Goal: Task Accomplishment & Management: Use online tool/utility

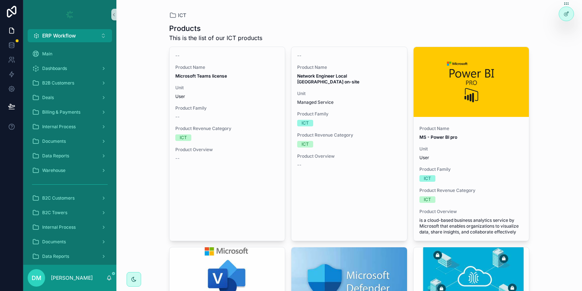
scroll to position [2314, 0]
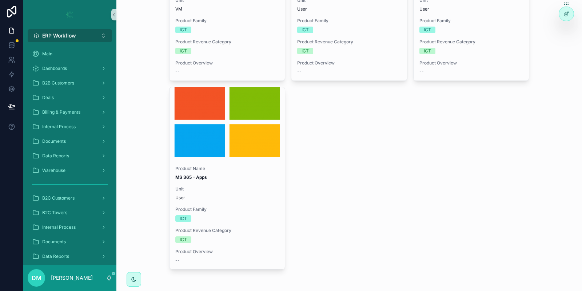
click at [86, 36] on button "ERP Workflow Alt 1" at bounding box center [70, 35] width 84 height 13
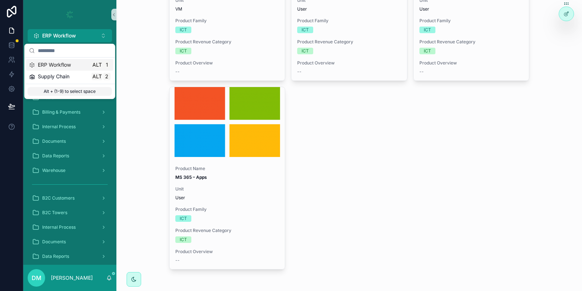
click at [140, 40] on div "ICT Products This is the list of our ICT products -- Product Name Microsoft Tea…" at bounding box center [349, 145] width 466 height 291
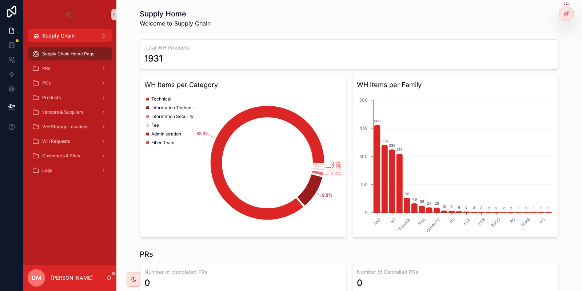
click at [84, 140] on div "WH Requests" at bounding box center [70, 141] width 76 height 12
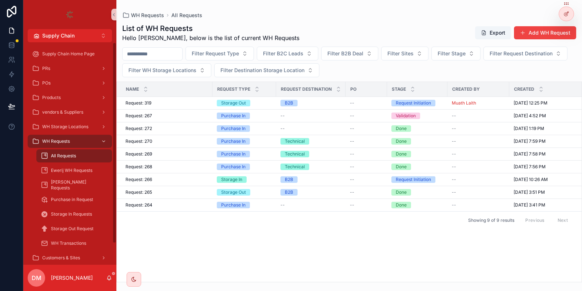
click at [96, 163] on div "All Requests" at bounding box center [74, 155] width 84 height 15
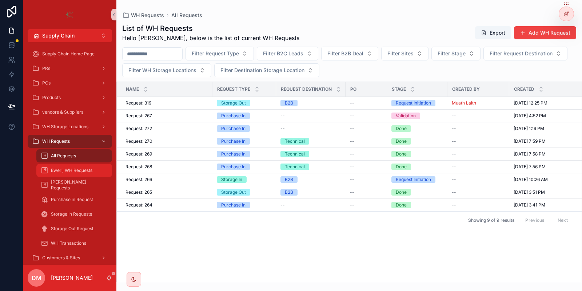
click at [94, 167] on div "Ewerij WH Requests" at bounding box center [74, 170] width 67 height 12
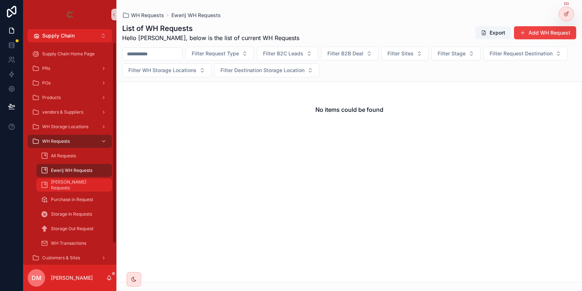
click at [71, 183] on span "[PERSON_NAME] Requests" at bounding box center [78, 185] width 54 height 12
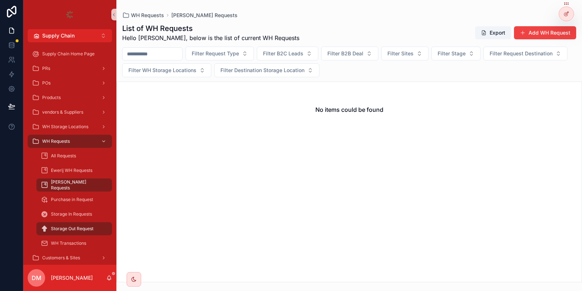
click at [83, 178] on div "[PERSON_NAME] Requests" at bounding box center [74, 185] width 84 height 15
click at [82, 182] on div "[PERSON_NAME] Requests" at bounding box center [74, 185] width 67 height 12
click at [71, 155] on span "All Requests" at bounding box center [63, 156] width 25 height 6
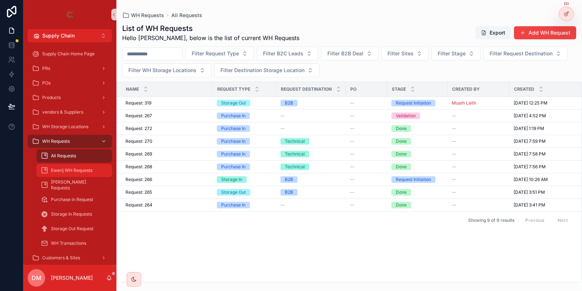
click at [100, 175] on div "Ewerij WH Requests" at bounding box center [74, 170] width 67 height 12
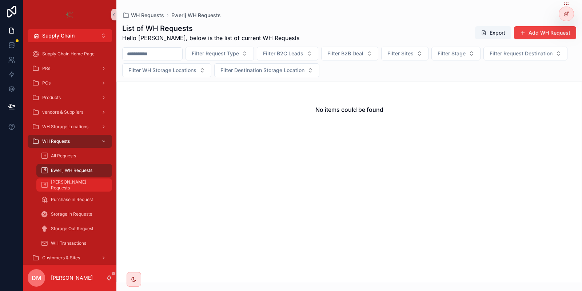
click at [79, 181] on div "[PERSON_NAME] Requests" at bounding box center [74, 185] width 67 height 12
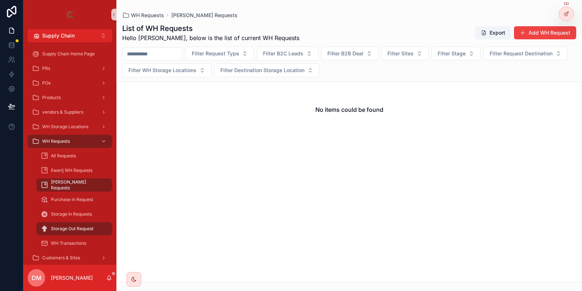
click at [72, 229] on span "Storage Out Request" at bounding box center [72, 229] width 43 height 6
click at [96, 221] on div "Storage In Requests" at bounding box center [74, 214] width 84 height 15
click at [96, 212] on div "Storage In Requests" at bounding box center [74, 214] width 67 height 12
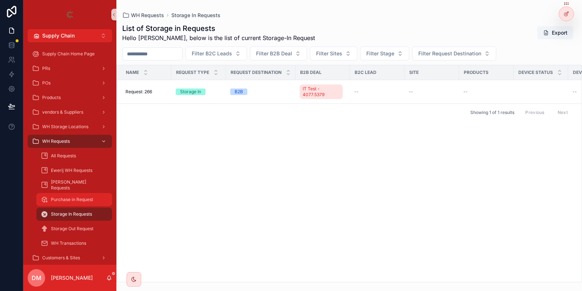
click at [64, 200] on span "Purchase in Request" at bounding box center [72, 200] width 42 height 6
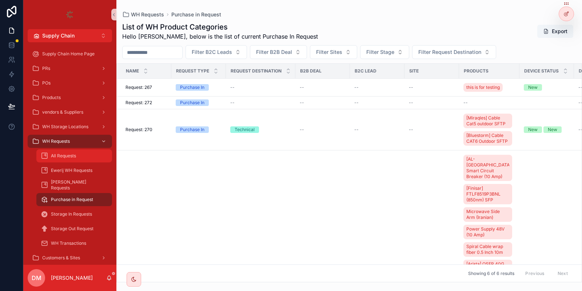
click at [77, 160] on div "All Requests" at bounding box center [74, 156] width 67 height 12
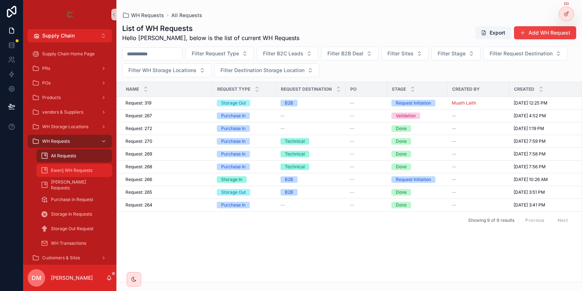
click at [79, 169] on span "Ewerij WH Requests" at bounding box center [71, 170] width 41 height 6
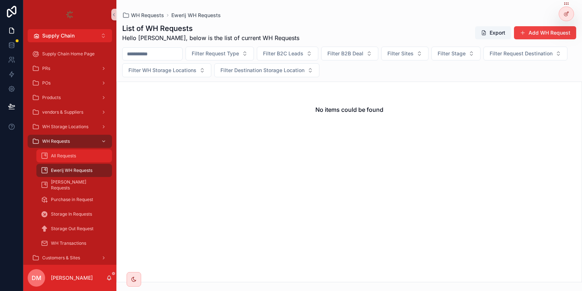
click at [91, 154] on div "All Requests" at bounding box center [74, 156] width 67 height 12
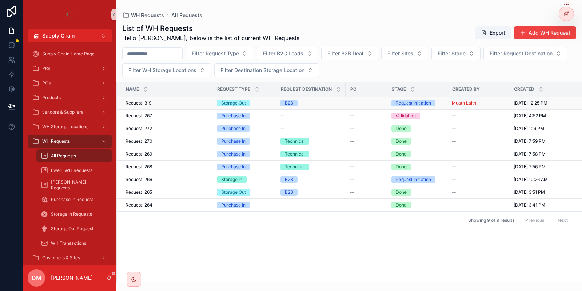
click at [194, 103] on div "Request: 319 Request: 319" at bounding box center [167, 103] width 83 height 6
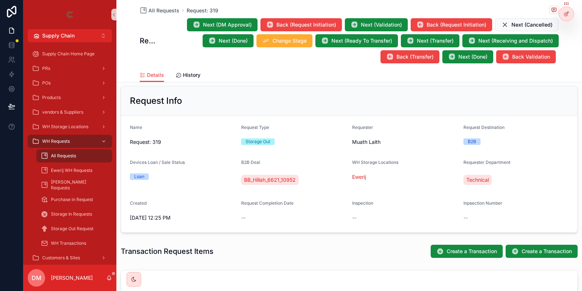
scroll to position [129, 0]
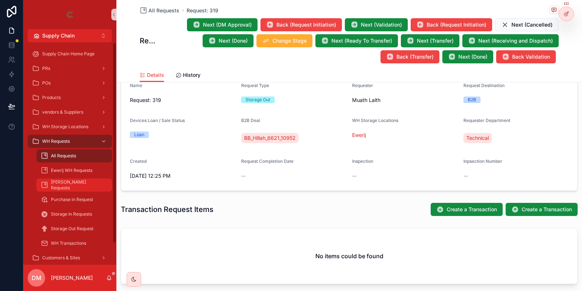
click at [72, 179] on link "[PERSON_NAME] Requests" at bounding box center [74, 184] width 76 height 13
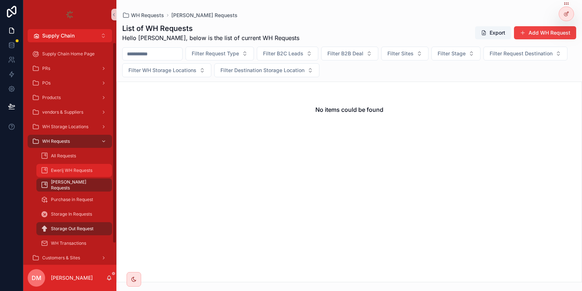
click at [76, 171] on span "Ewerij WH Requests" at bounding box center [71, 170] width 41 height 6
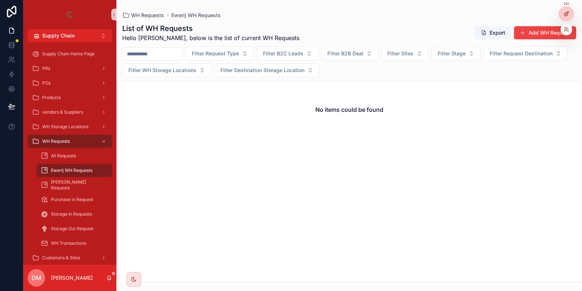
click at [563, 11] on div at bounding box center [566, 14] width 15 height 14
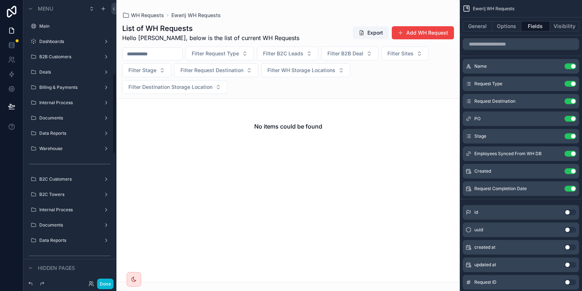
scroll to position [259, 0]
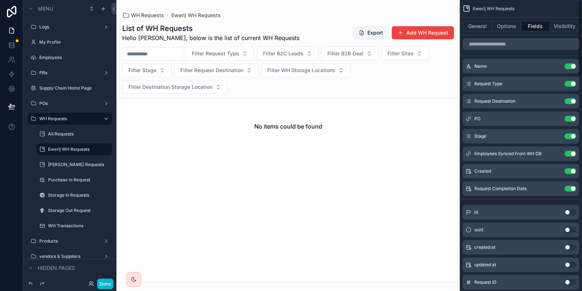
click at [508, 34] on div "General Options Fields Visibility" at bounding box center [521, 25] width 122 height 17
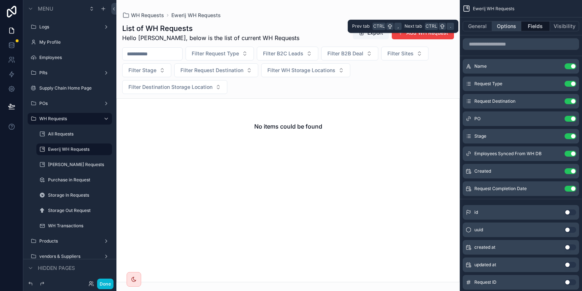
click at [507, 28] on button "Options" at bounding box center [506, 26] width 29 height 10
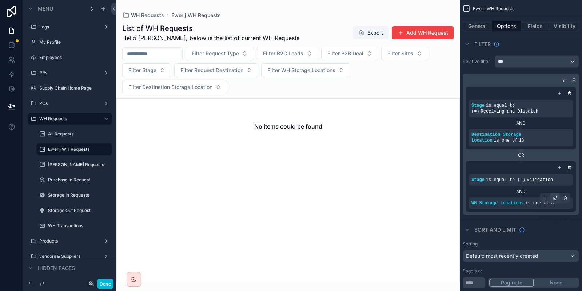
click at [556, 196] on icon "scrollable content" at bounding box center [555, 198] width 4 height 4
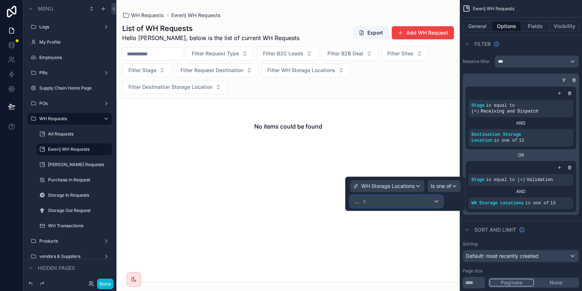
click at [420, 198] on div "..." at bounding box center [396, 201] width 92 height 12
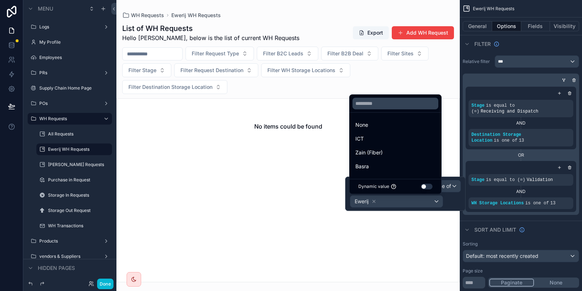
click at [420, 198] on div at bounding box center [405, 193] width 120 height 34
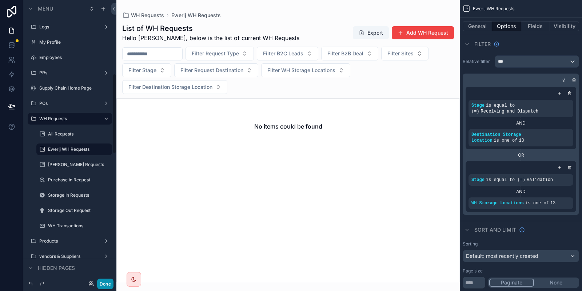
click at [106, 285] on button "Done" at bounding box center [105, 283] width 16 height 11
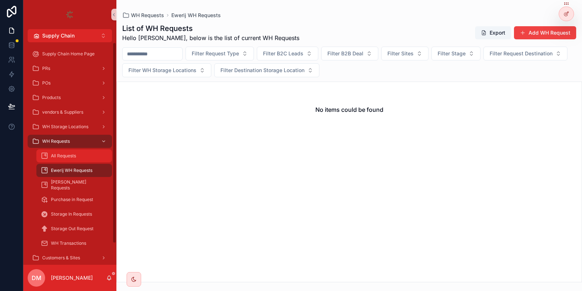
click at [82, 154] on div "All Requests" at bounding box center [74, 156] width 67 height 12
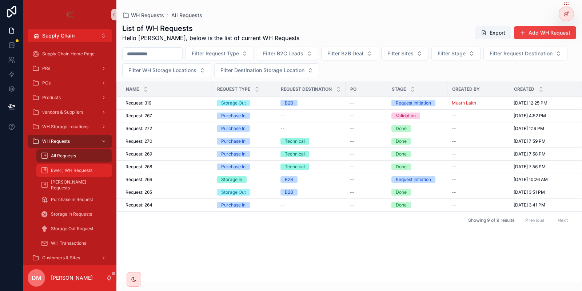
click at [81, 172] on span "Ewerij WH Requests" at bounding box center [71, 170] width 41 height 6
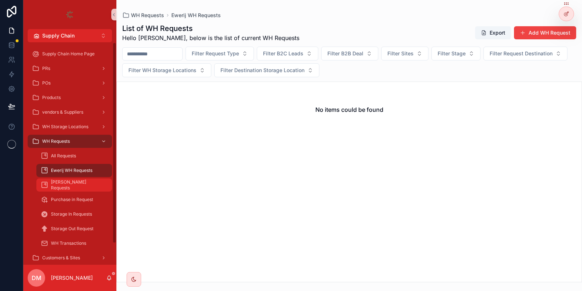
click at [94, 188] on div "[PERSON_NAME] Requests" at bounding box center [74, 185] width 67 height 12
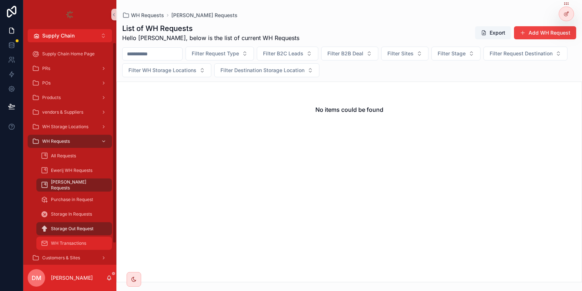
click at [70, 241] on span "WH Transactions" at bounding box center [68, 243] width 35 height 6
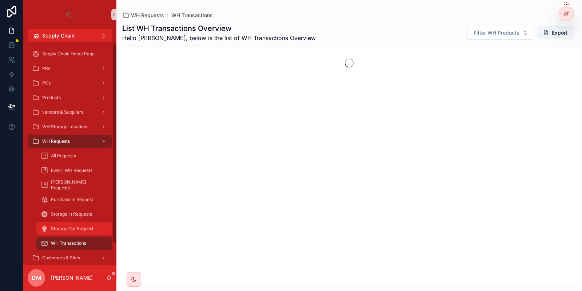
click at [81, 224] on div "Storage Out Request" at bounding box center [74, 229] width 67 height 12
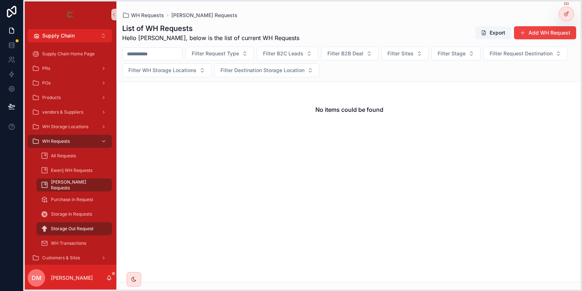
click at [564, 7] on icon at bounding box center [567, 4] width 6 height 6
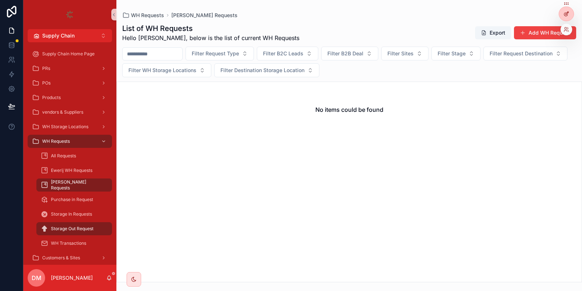
click at [566, 11] on div at bounding box center [566, 14] width 15 height 14
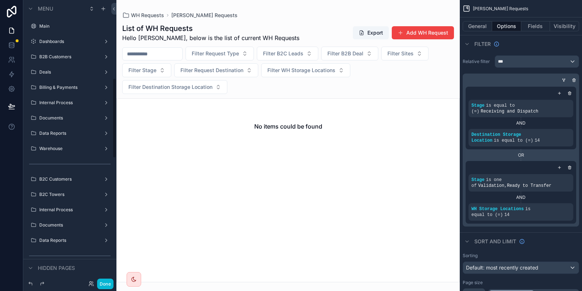
scroll to position [274, 0]
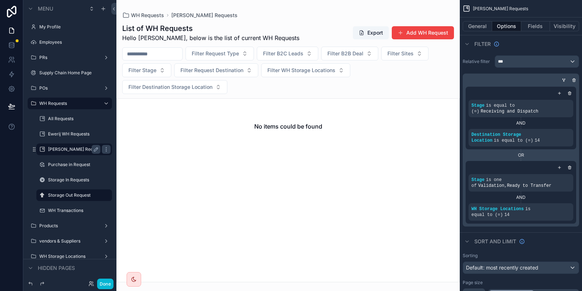
click at [66, 148] on label "[PERSON_NAME] Requests" at bounding box center [74, 149] width 52 height 6
click at [71, 194] on label "Storage Out Request" at bounding box center [72, 195] width 49 height 6
click at [85, 151] on label "[PERSON_NAME] Requests" at bounding box center [74, 149] width 52 height 6
click at [70, 130] on div "Ewerij WH Requests" at bounding box center [74, 134] width 52 height 9
click at [74, 132] on label "Ewerij WH Requests" at bounding box center [72, 134] width 49 height 6
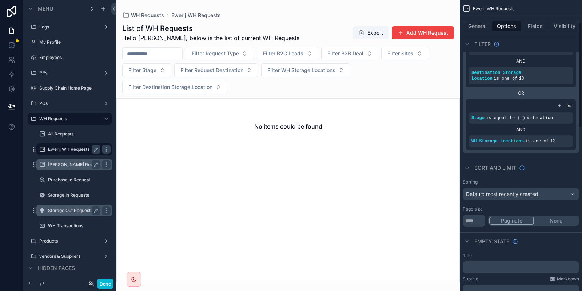
scroll to position [124, 0]
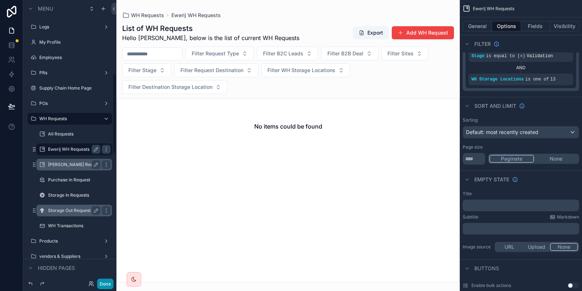
click at [103, 280] on button "Done" at bounding box center [105, 283] width 16 height 11
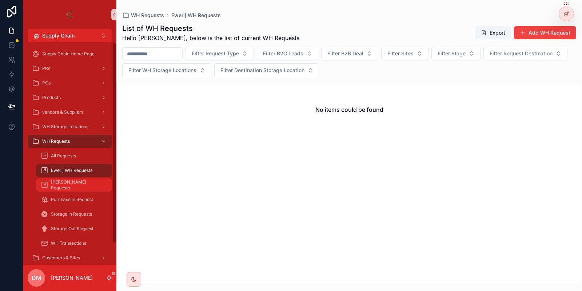
click at [70, 185] on span "[PERSON_NAME] Requests" at bounding box center [78, 185] width 54 height 12
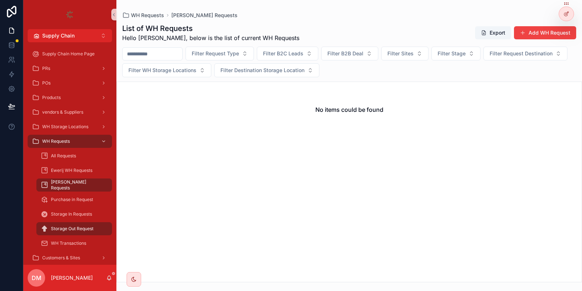
click at [74, 223] on div "Storage Out Request" at bounding box center [74, 229] width 67 height 12
click at [86, 229] on span "Storage Out Request" at bounding box center [72, 229] width 43 height 6
click at [79, 211] on span "Storage In Requests" at bounding box center [71, 214] width 41 height 6
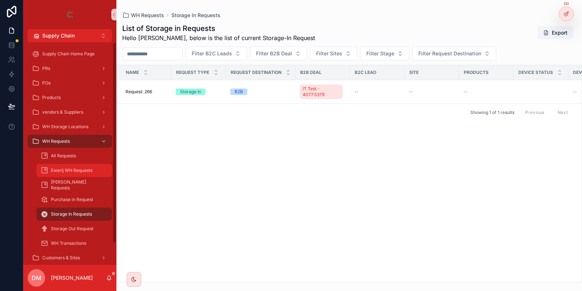
click at [86, 165] on div "Ewerij WH Requests" at bounding box center [74, 170] width 67 height 12
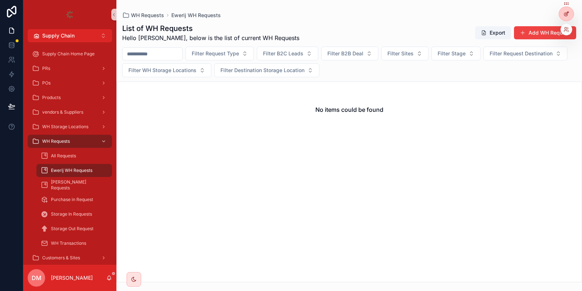
click at [567, 12] on icon at bounding box center [567, 14] width 6 height 6
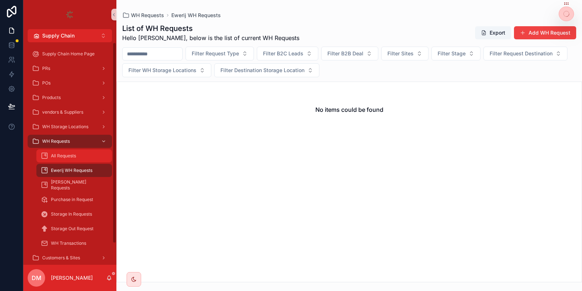
click at [74, 159] on div "All Requests" at bounding box center [74, 156] width 67 height 12
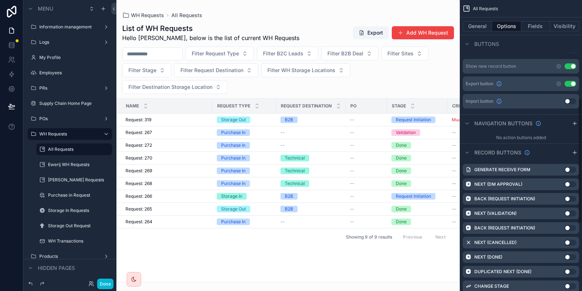
scroll to position [136, 0]
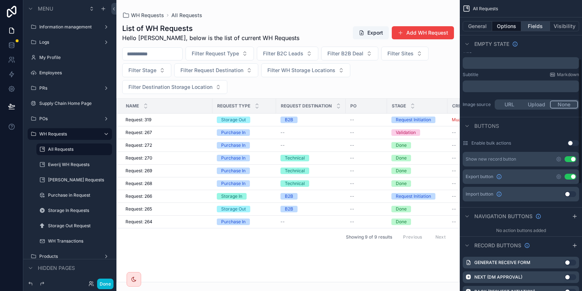
click at [542, 27] on button "Fields" at bounding box center [535, 26] width 29 height 10
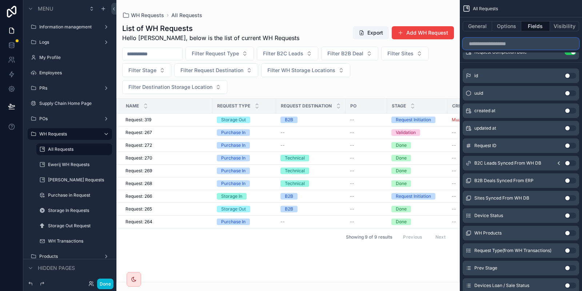
click at [513, 45] on input "scrollable content" at bounding box center [521, 44] width 116 height 12
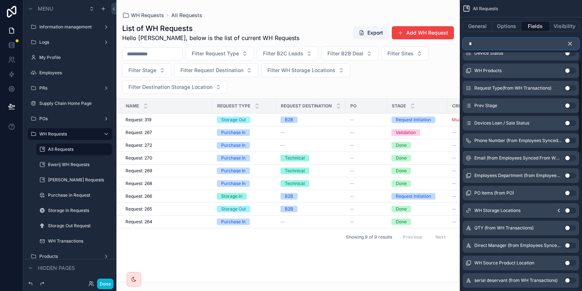
scroll to position [186, 0]
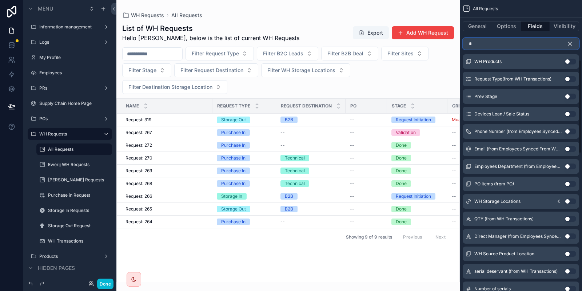
type input "*"
click at [565, 200] on button "Use setting" at bounding box center [571, 201] width 12 height 6
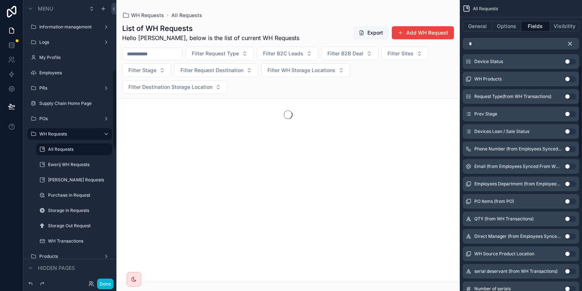
scroll to position [244, 0]
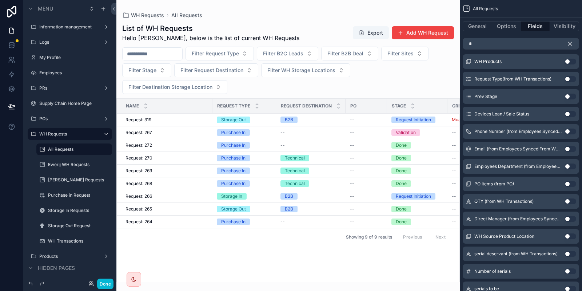
click at [274, 281] on div "scrollable content" at bounding box center [288, 145] width 344 height 291
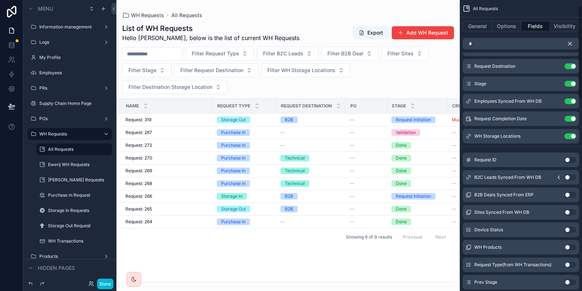
scroll to position [0, 0]
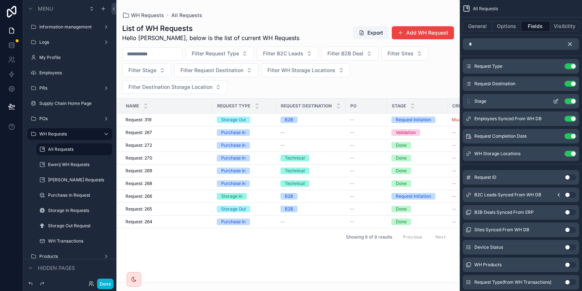
drag, startPoint x: 470, startPoint y: 154, endPoint x: 478, endPoint y: 94, distance: 59.9
click at [478, 94] on div "Request Type Use setting Request Destination Use setting Stage Use setting Empl…" at bounding box center [521, 110] width 122 height 102
drag, startPoint x: 468, startPoint y: 153, endPoint x: 470, endPoint y: 93, distance: 60.1
click at [470, 93] on div "Request Type Use setting Request Destination Use setting Stage Use setting Empl…" at bounding box center [521, 110] width 122 height 102
click at [470, 157] on div "WH Storage Locations Use setting" at bounding box center [521, 153] width 116 height 15
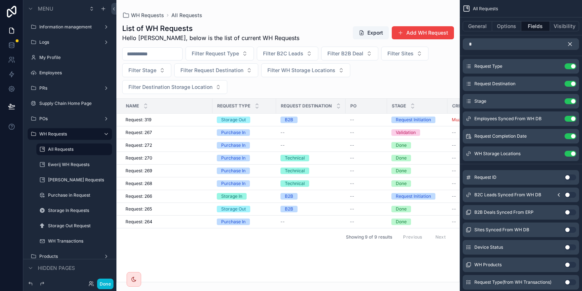
drag, startPoint x: 468, startPoint y: 153, endPoint x: 476, endPoint y: 92, distance: 61.6
click at [476, 92] on div "Request Type Use setting Request Destination Use setting Stage Use setting Empl…" at bounding box center [521, 110] width 122 height 102
drag, startPoint x: 468, startPoint y: 152, endPoint x: 476, endPoint y: 111, distance: 42.2
click at [476, 111] on div "Request Type Use setting Request Destination Use setting Stage Use setting Empl…" at bounding box center [521, 110] width 122 height 102
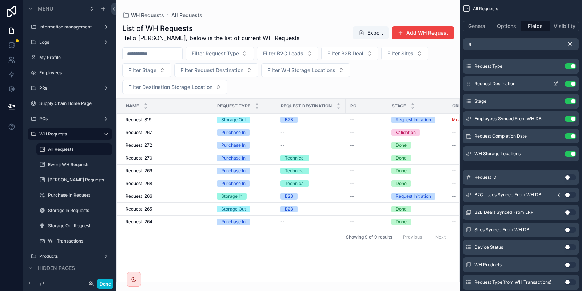
drag, startPoint x: 469, startPoint y: 152, endPoint x: 475, endPoint y: 90, distance: 62.9
click at [475, 90] on div "Request Type Use setting Request Destination Use setting Stage Use setting Empl…" at bounding box center [521, 110] width 122 height 102
click at [499, 155] on span "WH Storage Locations" at bounding box center [498, 154] width 46 height 6
drag, startPoint x: 507, startPoint y: 151, endPoint x: 481, endPoint y: 154, distance: 26.0
click at [501, 151] on span "WH Storage Locations" at bounding box center [498, 154] width 46 height 6
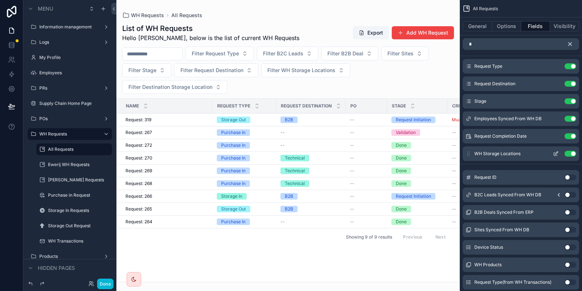
click at [481, 154] on span "WH Storage Locations" at bounding box center [498, 154] width 46 height 6
click at [465, 154] on div "WH Storage Locations Use setting" at bounding box center [521, 153] width 116 height 15
drag, startPoint x: 469, startPoint y: 154, endPoint x: 476, endPoint y: 114, distance: 41.0
click at [476, 114] on div "Request Type Use setting Request Destination Use setting Stage Use setting Empl…" at bounding box center [521, 110] width 122 height 102
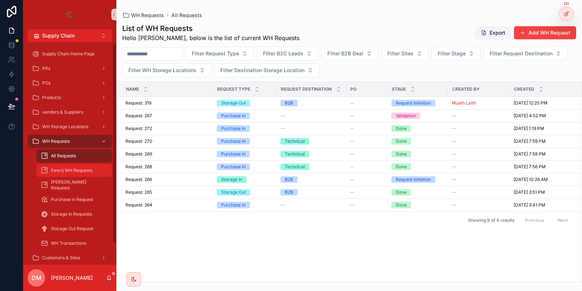
click at [100, 173] on div "Ewerij WH Requests" at bounding box center [74, 170] width 67 height 12
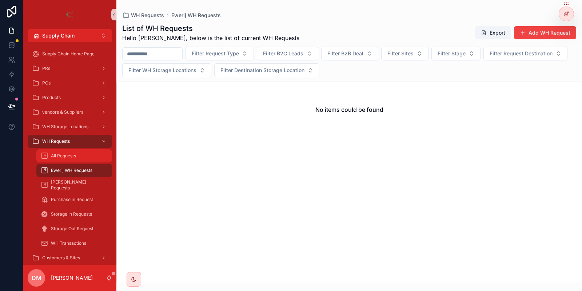
click at [81, 150] on div "All Requests" at bounding box center [74, 156] width 67 height 12
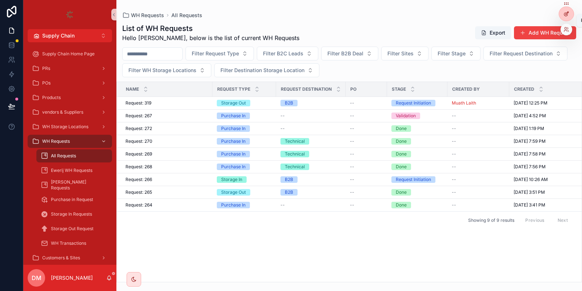
click at [563, 16] on div at bounding box center [566, 14] width 15 height 14
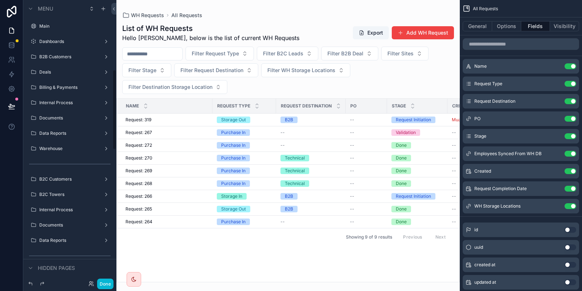
scroll to position [244, 0]
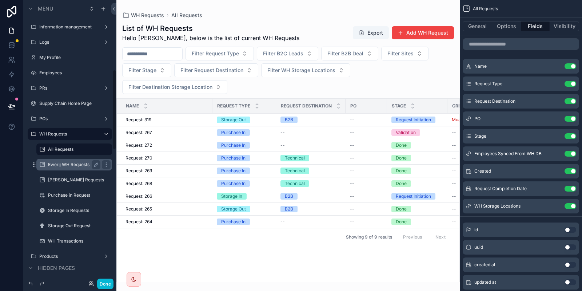
click at [57, 166] on label "Ewerij WH Requests" at bounding box center [72, 165] width 49 height 6
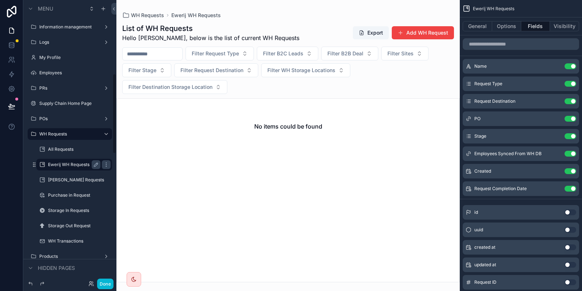
scroll to position [259, 0]
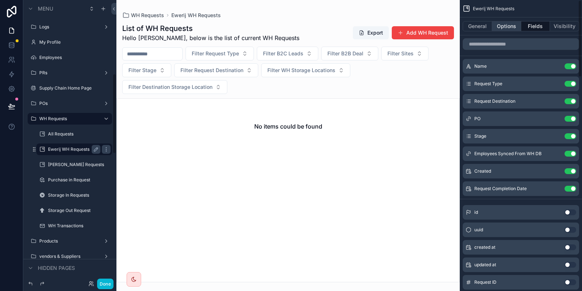
click at [509, 28] on button "Options" at bounding box center [506, 26] width 29 height 10
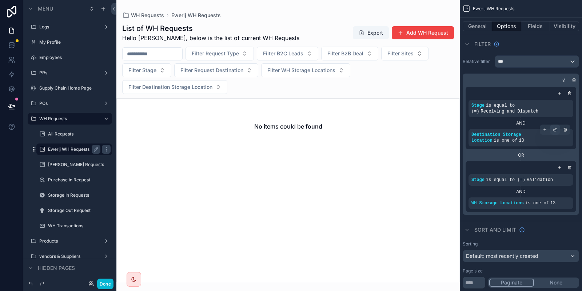
click at [556, 130] on icon "scrollable content" at bounding box center [555, 130] width 3 height 3
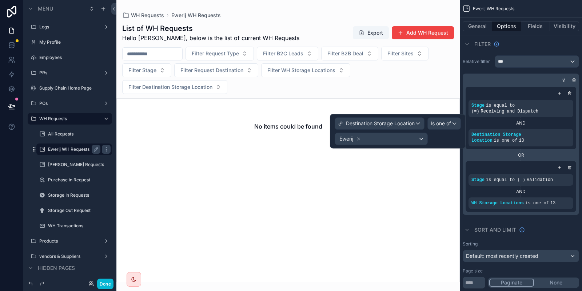
click at [531, 164] on div "scrollable content" at bounding box center [521, 167] width 105 height 7
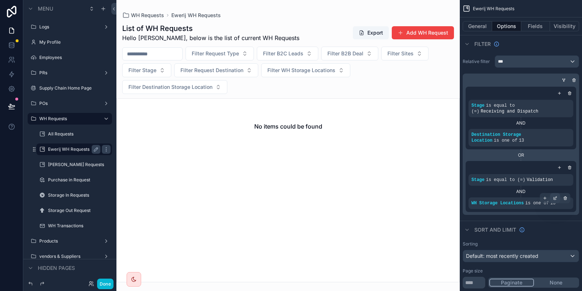
click at [555, 196] on icon "scrollable content" at bounding box center [555, 198] width 4 height 4
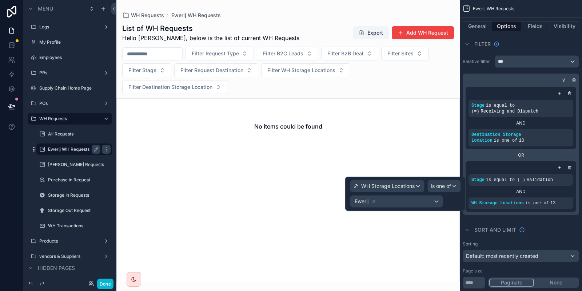
click at [499, 189] on div "AND" at bounding box center [521, 192] width 105 height 6
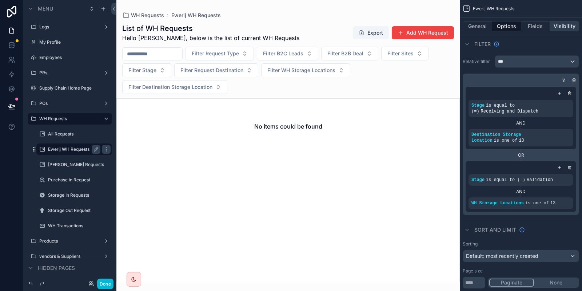
click at [552, 27] on button "Visibility" at bounding box center [564, 26] width 29 height 10
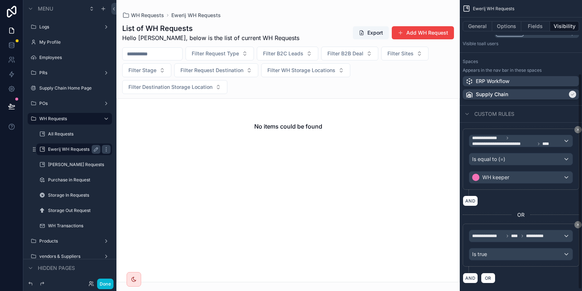
scroll to position [101, 0]
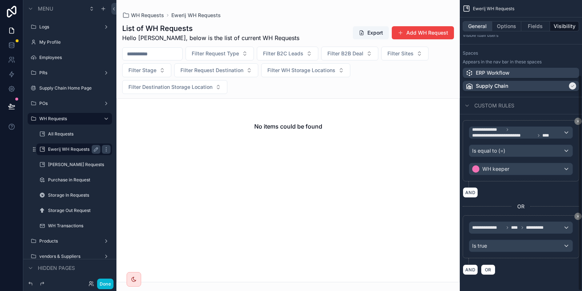
click at [475, 25] on button "General" at bounding box center [477, 26] width 29 height 10
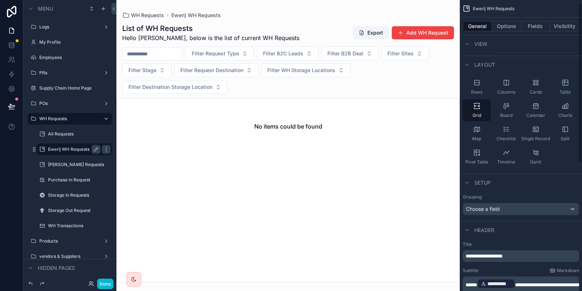
scroll to position [0, 0]
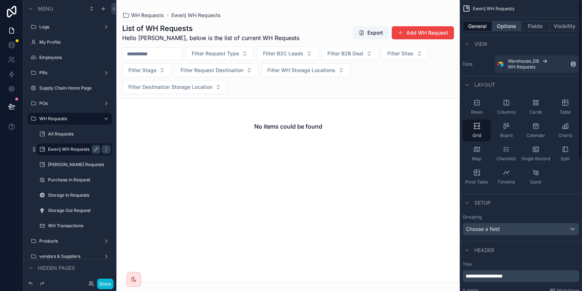
click at [502, 22] on button "Options" at bounding box center [506, 26] width 29 height 10
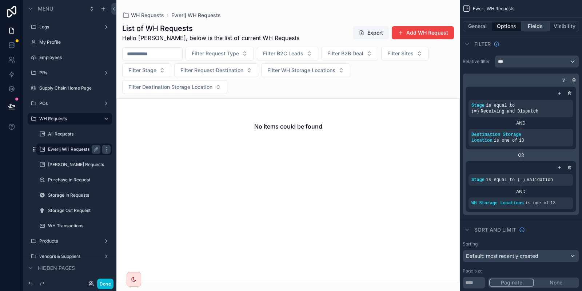
click at [533, 27] on button "Fields" at bounding box center [535, 26] width 29 height 10
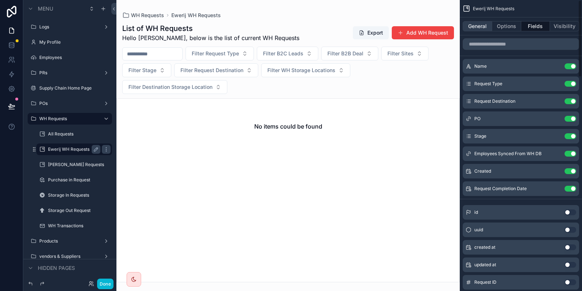
click at [475, 23] on button "General" at bounding box center [477, 26] width 29 height 10
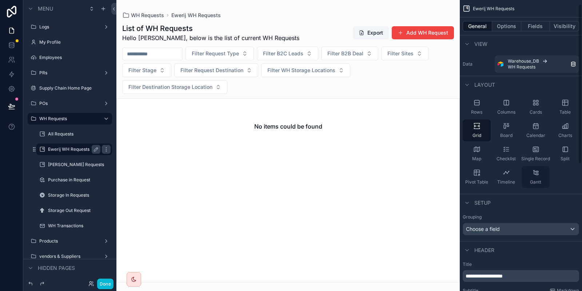
scroll to position [93, 0]
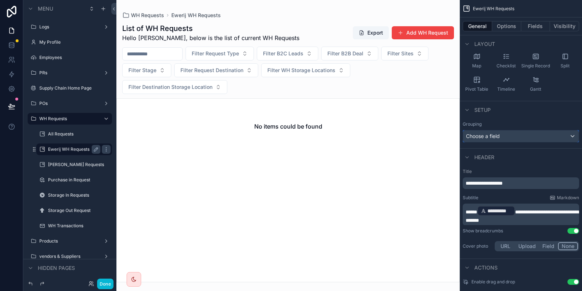
click at [515, 137] on div "Choose a field" at bounding box center [521, 136] width 116 height 12
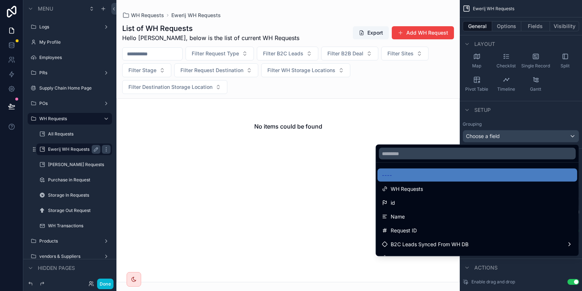
click at [515, 137] on div "scrollable content" at bounding box center [291, 145] width 582 height 291
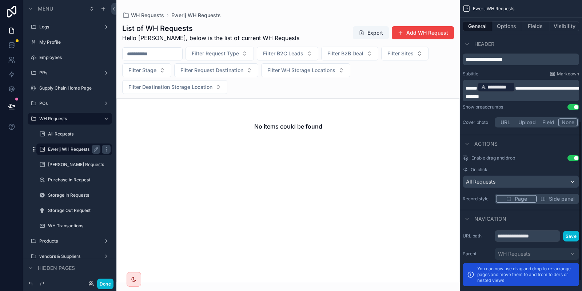
scroll to position [237, 0]
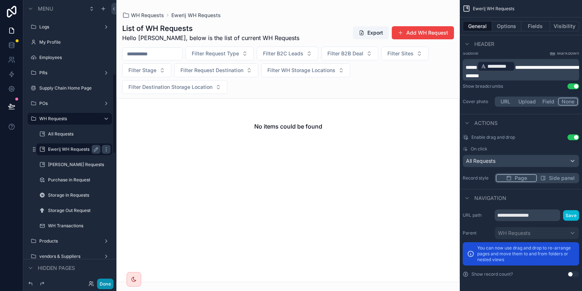
click at [105, 281] on button "Done" at bounding box center [105, 283] width 16 height 11
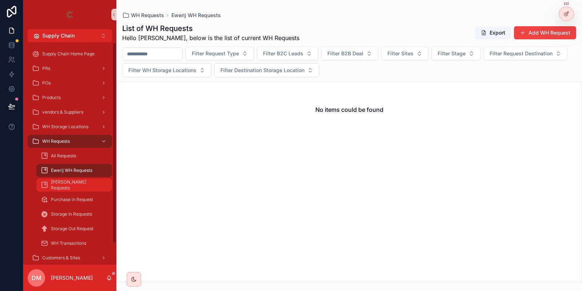
click at [68, 183] on span "Basra WH Requests" at bounding box center [78, 185] width 54 height 12
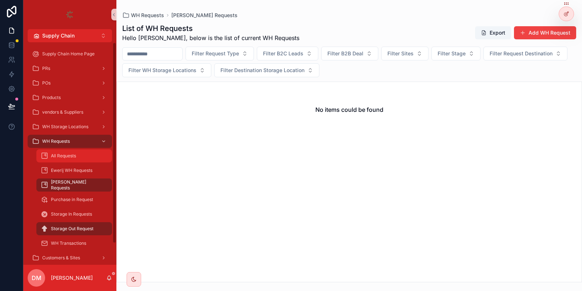
click at [76, 153] on span "All Requests" at bounding box center [63, 156] width 25 height 6
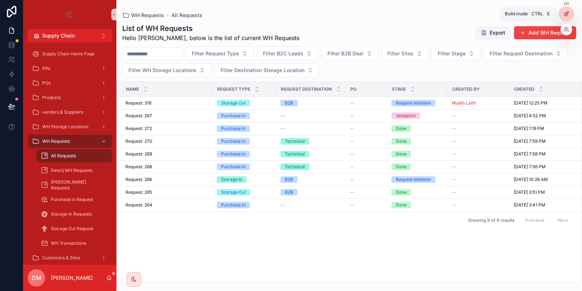
click at [565, 15] on icon at bounding box center [567, 14] width 6 height 6
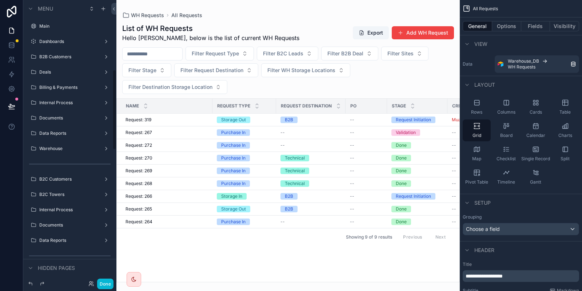
scroll to position [244, 0]
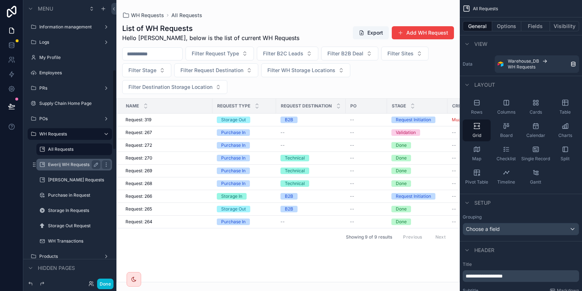
click at [70, 163] on label "Ewerij WH Requests" at bounding box center [72, 165] width 49 height 6
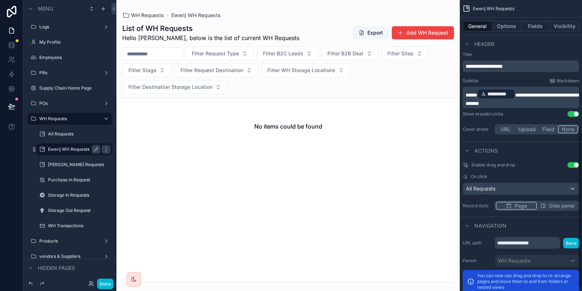
scroll to position [237, 0]
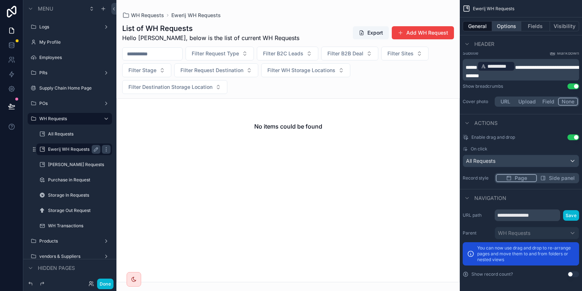
click at [511, 27] on button "Options" at bounding box center [506, 26] width 29 height 10
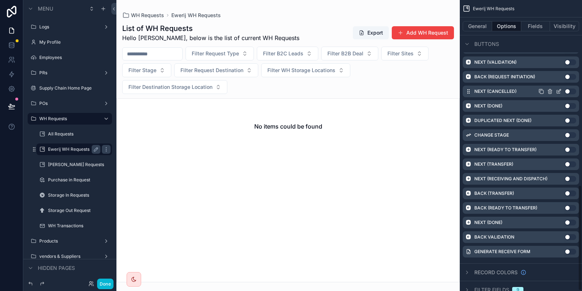
scroll to position [508, 0]
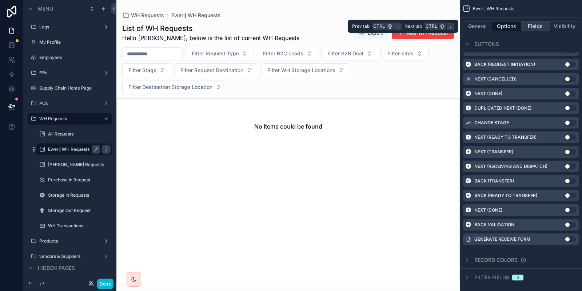
click at [531, 25] on button "Fields" at bounding box center [535, 26] width 29 height 10
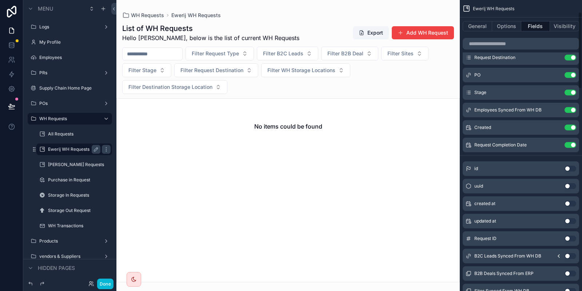
scroll to position [0, 0]
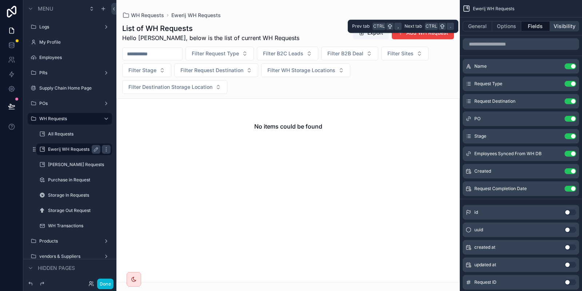
click at [562, 25] on button "Visibility" at bounding box center [564, 26] width 29 height 10
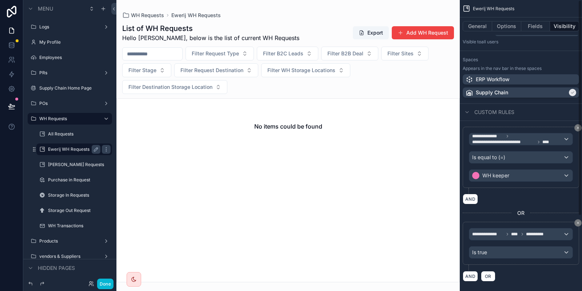
scroll to position [101, 0]
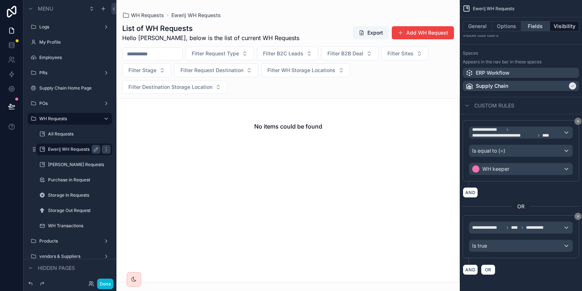
click at [531, 26] on button "Fields" at bounding box center [535, 26] width 29 height 10
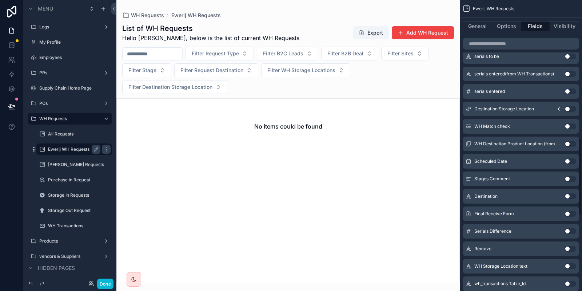
scroll to position [596, 0]
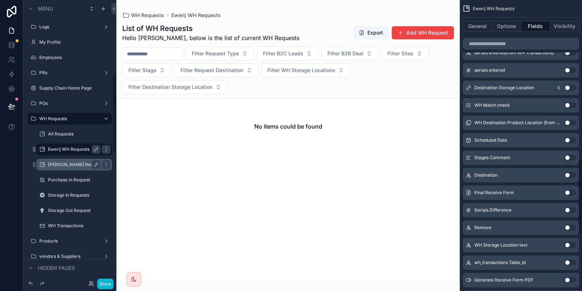
click at [61, 167] on label "Basra WH Requests" at bounding box center [74, 165] width 52 height 6
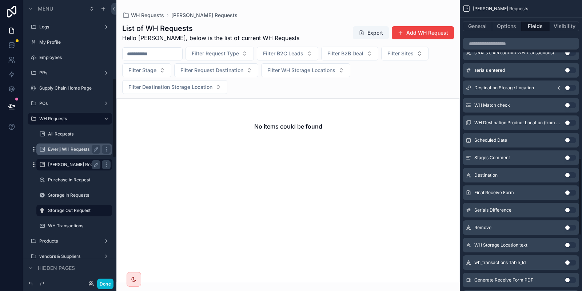
scroll to position [274, 0]
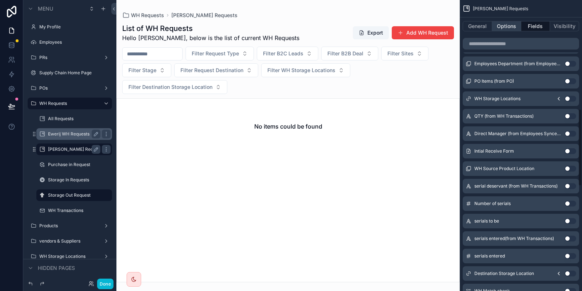
click at [501, 28] on button "Options" at bounding box center [506, 26] width 29 height 10
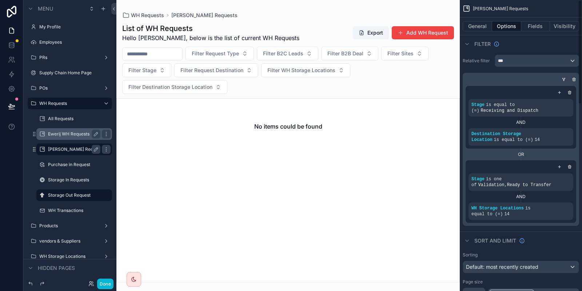
scroll to position [0, 0]
click at [552, 130] on div "scrollable content" at bounding box center [555, 129] width 10 height 10
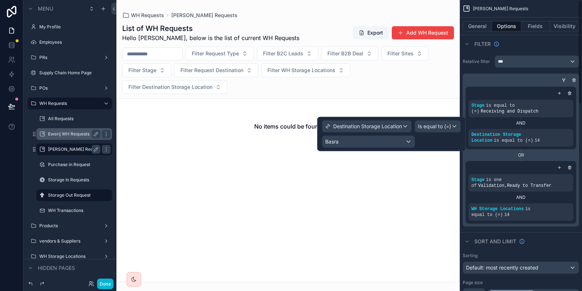
click at [536, 163] on div "Stage is one of Validation , Ready to Transfer AND WH Storage Locations is equa…" at bounding box center [521, 192] width 111 height 63
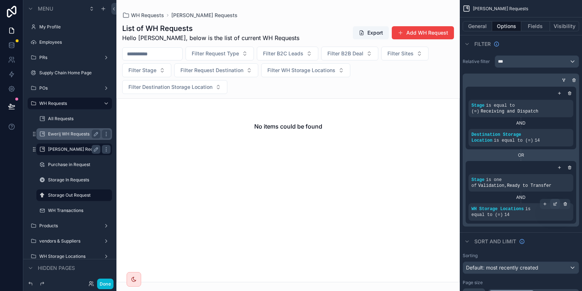
click at [556, 203] on icon "scrollable content" at bounding box center [556, 203] width 2 height 2
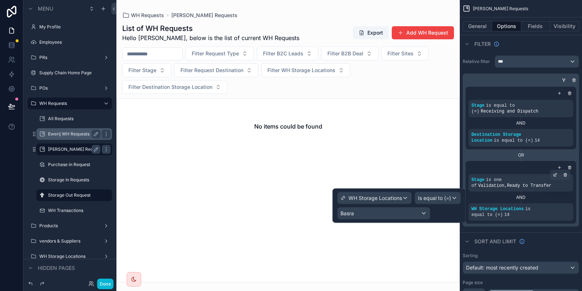
click at [523, 191] on div "Stage is one of Validation , Ready to Transfer" at bounding box center [521, 182] width 105 height 17
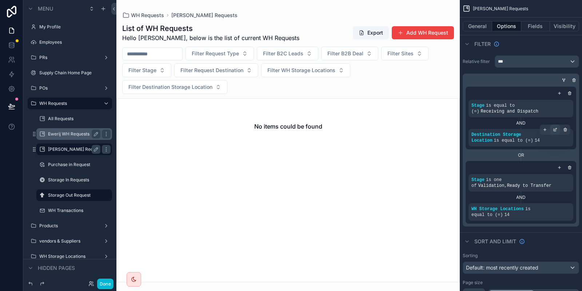
click at [556, 128] on icon "scrollable content" at bounding box center [555, 129] width 4 height 4
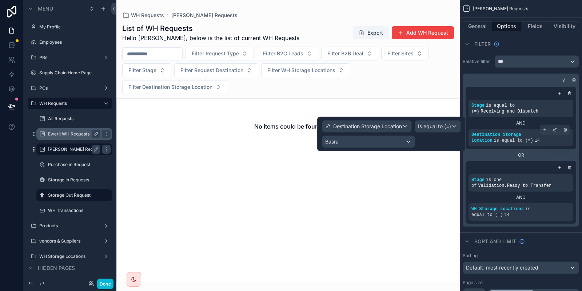
click at [517, 135] on span "Destination Storage Location" at bounding box center [497, 137] width 50 height 11
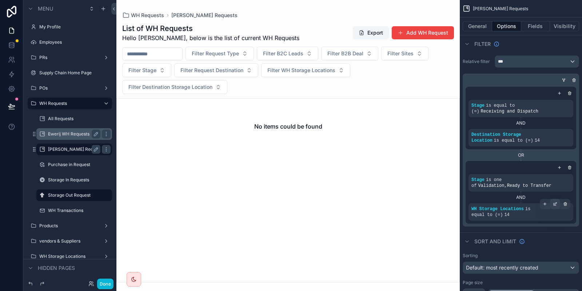
click at [555, 204] on icon "scrollable content" at bounding box center [556, 203] width 2 height 2
click at [498, 200] on div "AND" at bounding box center [521, 197] width 105 height 6
click at [68, 198] on label "Storage Out Request" at bounding box center [72, 195] width 49 height 6
click at [70, 147] on label "Basra WH Requests" at bounding box center [74, 149] width 52 height 6
click at [67, 137] on div "Ewerij WH Requests" at bounding box center [74, 134] width 52 height 9
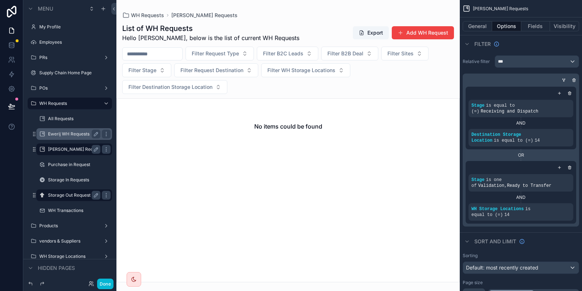
click at [67, 135] on label "Ewerij WH Requests" at bounding box center [72, 134] width 49 height 6
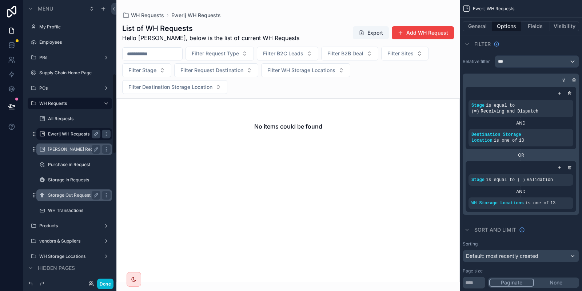
scroll to position [259, 0]
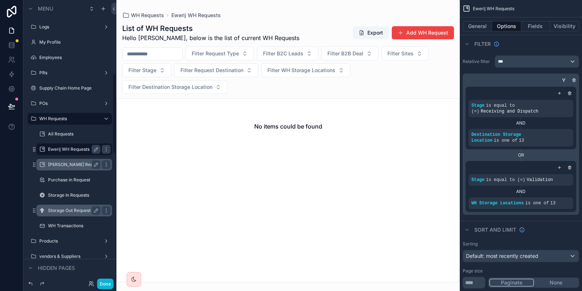
click at [71, 167] on label "Basra WH Requests" at bounding box center [74, 165] width 52 height 6
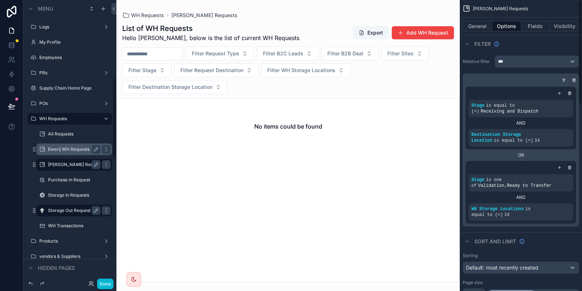
scroll to position [274, 0]
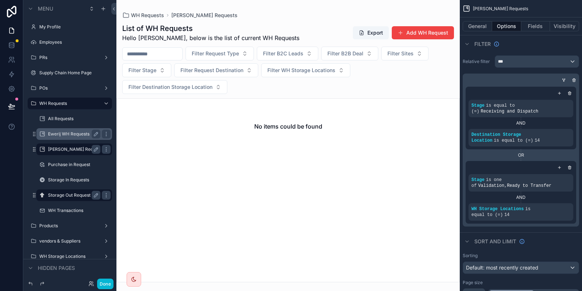
click at [72, 131] on label "Ewerij WH Requests" at bounding box center [72, 134] width 49 height 6
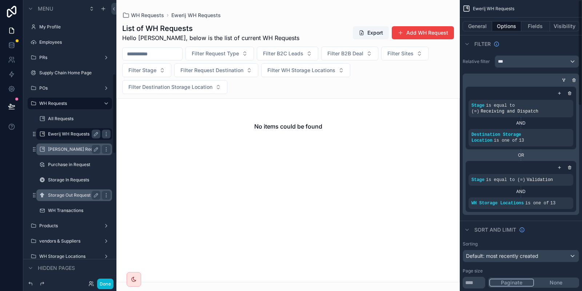
scroll to position [259, 0]
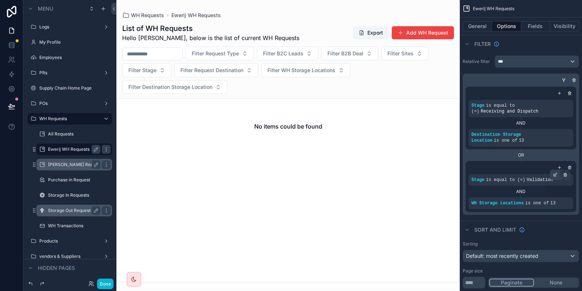
click at [555, 170] on div "scrollable content" at bounding box center [555, 175] width 10 height 10
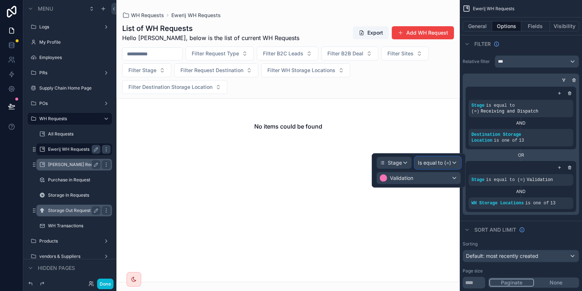
click at [426, 166] on span "Is equal to (=)" at bounding box center [434, 162] width 33 height 7
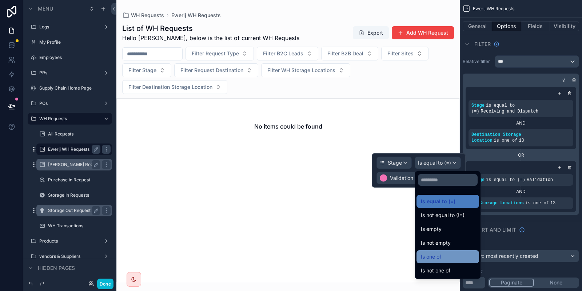
click at [449, 258] on div "Is one of" at bounding box center [448, 256] width 54 height 9
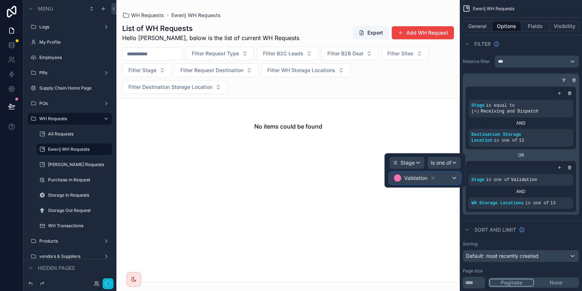
click at [446, 180] on div "Validation" at bounding box center [425, 178] width 71 height 12
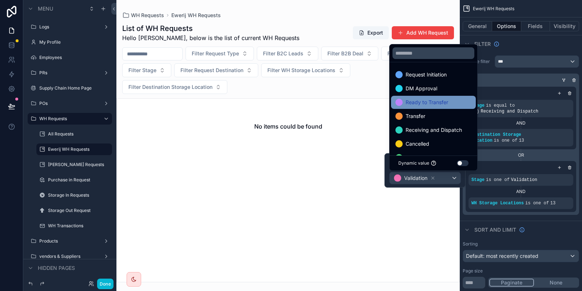
click at [431, 99] on span "Ready to Transfer" at bounding box center [427, 102] width 43 height 9
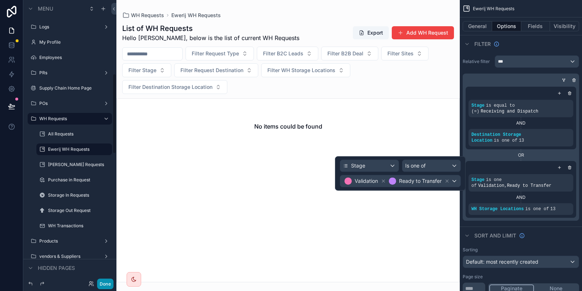
click at [111, 280] on button "Done" at bounding box center [105, 283] width 16 height 11
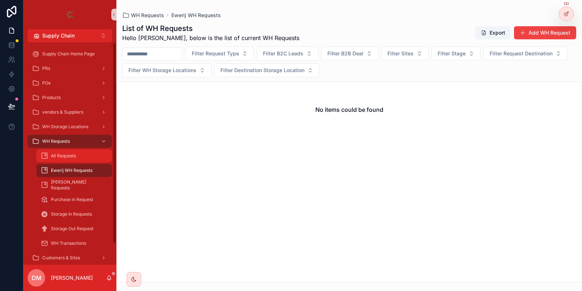
click at [79, 160] on div "All Requests" at bounding box center [74, 156] width 67 height 12
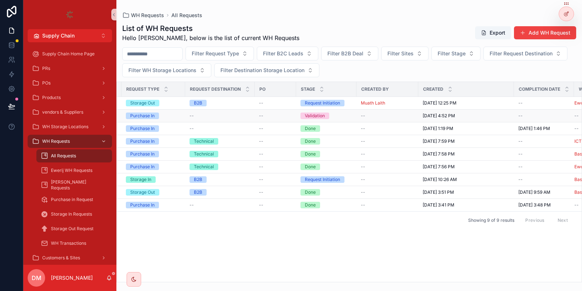
scroll to position [0, 139]
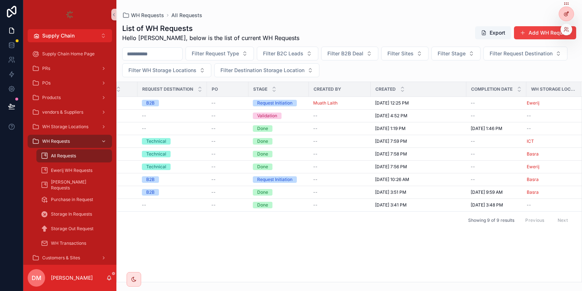
click at [565, 12] on icon at bounding box center [567, 14] width 6 height 6
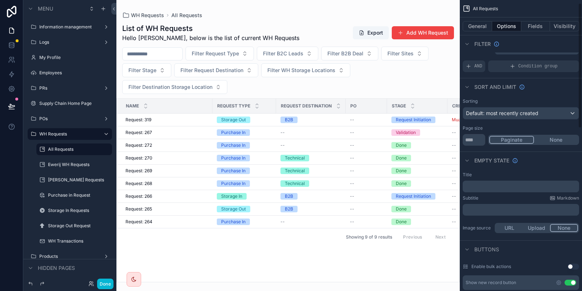
scroll to position [3, 0]
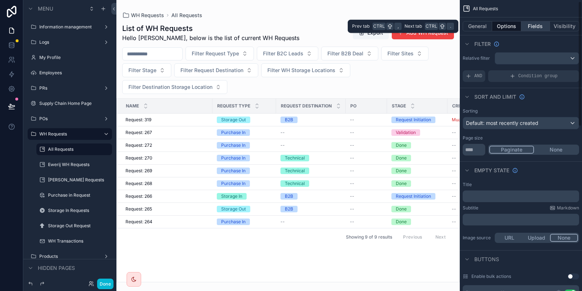
click at [538, 22] on button "Fields" at bounding box center [535, 26] width 29 height 10
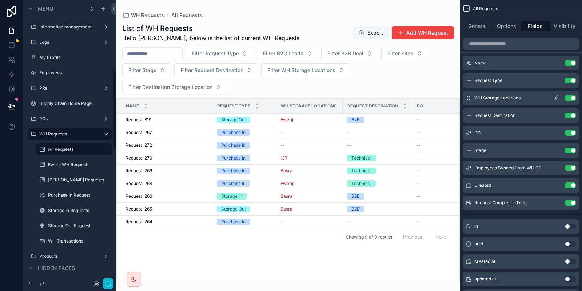
scroll to position [244, 0]
click at [60, 167] on label "Ewerij WH Requests" at bounding box center [72, 165] width 49 height 6
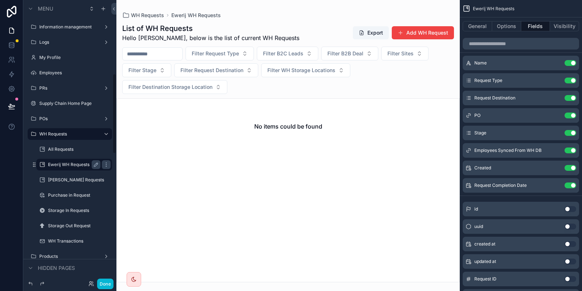
scroll to position [259, 0]
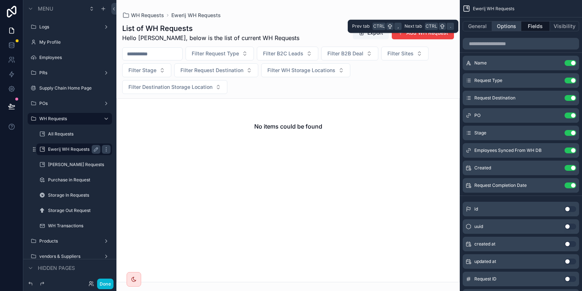
click at [500, 26] on button "Options" at bounding box center [506, 26] width 29 height 10
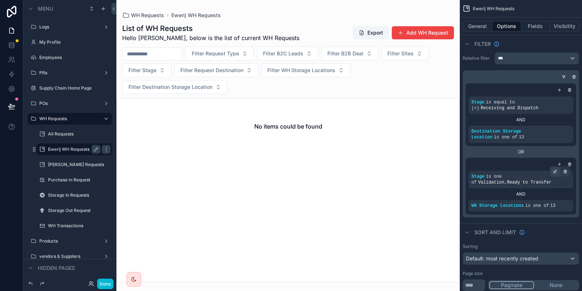
click at [554, 166] on div "scrollable content" at bounding box center [555, 171] width 10 height 10
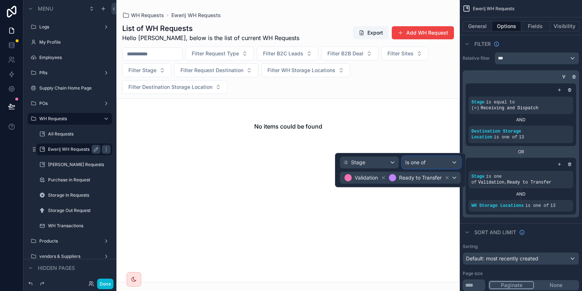
click at [424, 168] on div "Is one of" at bounding box center [431, 162] width 59 height 12
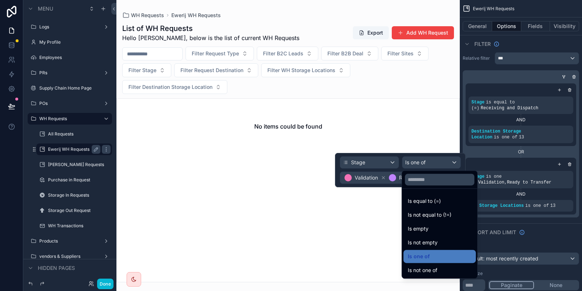
click at [401, 167] on div at bounding box center [400, 170] width 131 height 34
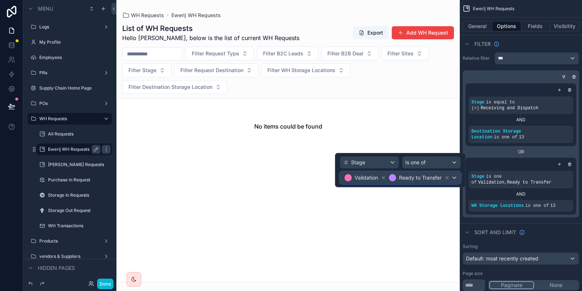
click at [457, 180] on div "Validation Ready to Transfer" at bounding box center [400, 178] width 120 height 12
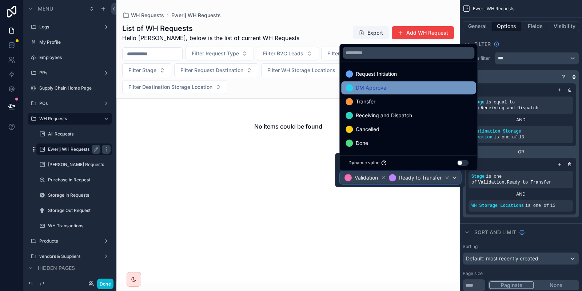
scroll to position [0, 0]
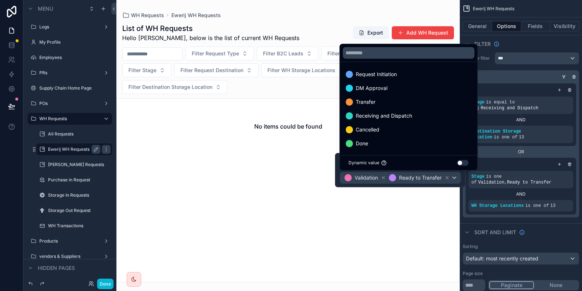
click at [458, 180] on div at bounding box center [400, 170] width 131 height 34
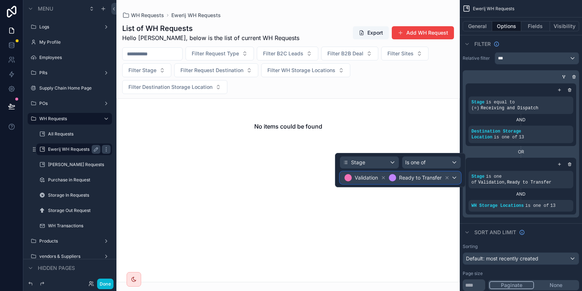
click at [458, 180] on div "Validation Ready to Transfer" at bounding box center [400, 178] width 120 height 12
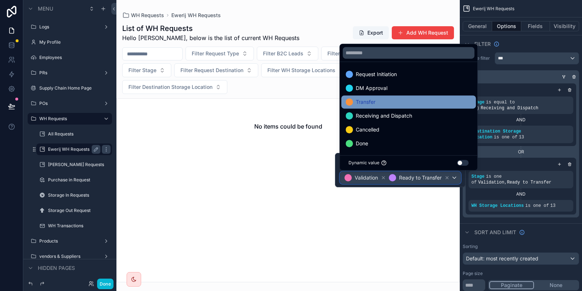
scroll to position [0, 0]
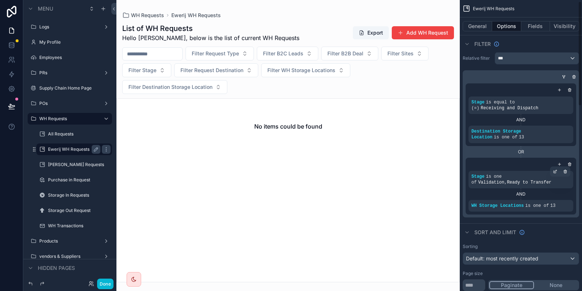
click at [503, 174] on div "Stage is one of Validation , Ready to Transfer" at bounding box center [521, 180] width 99 height 12
click at [554, 169] on div "scrollable content" at bounding box center [555, 171] width 10 height 10
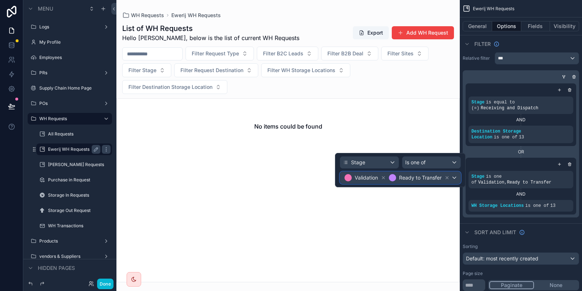
click at [455, 178] on div "Validation Ready to Transfer" at bounding box center [400, 178] width 120 height 12
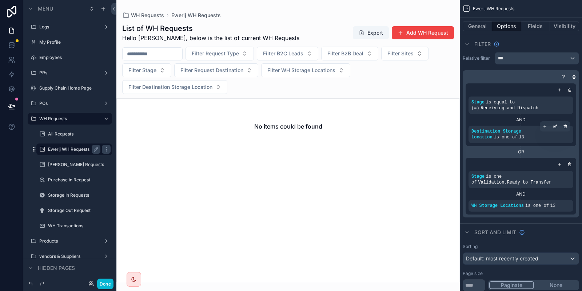
click at [520, 130] on span "Destination Storage Location" at bounding box center [497, 134] width 50 height 11
click at [103, 286] on button "Done" at bounding box center [105, 283] width 16 height 11
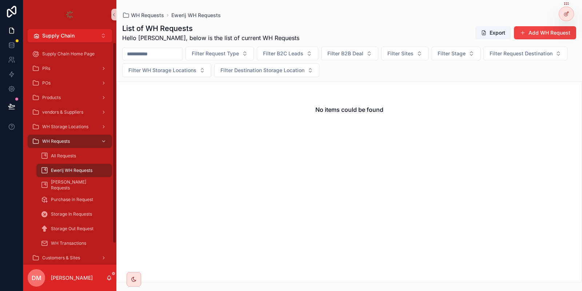
click at [78, 148] on div "All Requests" at bounding box center [74, 155] width 84 height 15
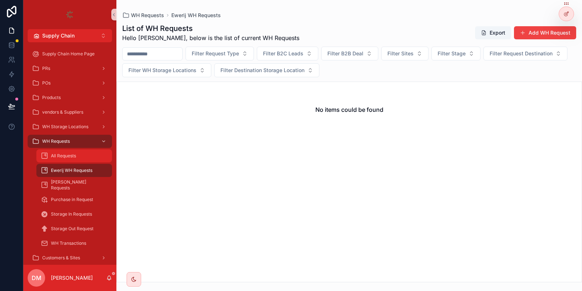
click at [75, 151] on div "All Requests" at bounding box center [74, 156] width 67 height 12
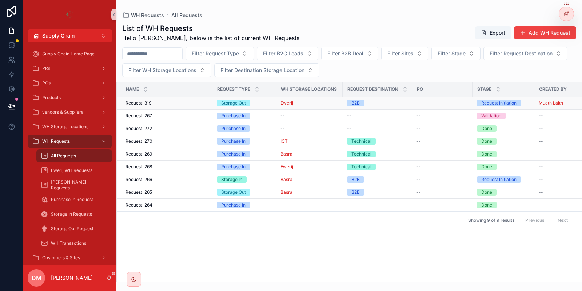
click at [185, 103] on div "Request: 319 Request: 319" at bounding box center [167, 103] width 83 height 6
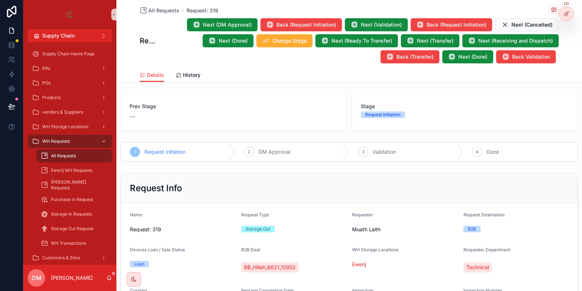
click at [374, 152] on span "Validation" at bounding box center [384, 151] width 23 height 7
click at [361, 23] on button "Next (Validation)" at bounding box center [376, 24] width 63 height 13
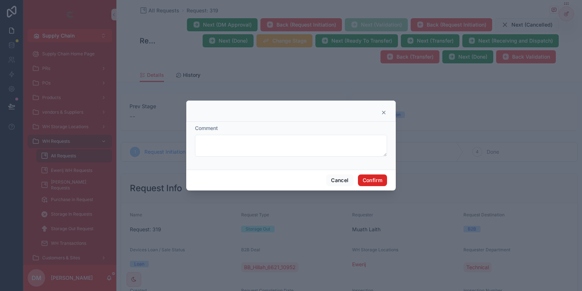
click at [367, 183] on button "Confirm" at bounding box center [372, 180] width 29 height 12
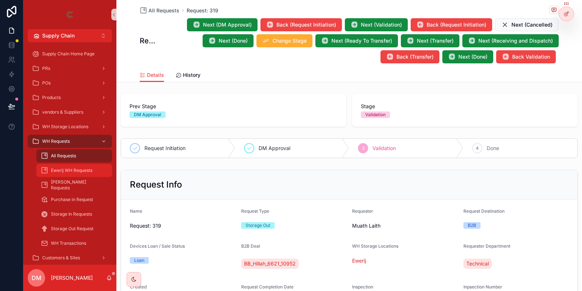
click at [70, 176] on div "Ewerij WH Requests" at bounding box center [74, 170] width 67 height 12
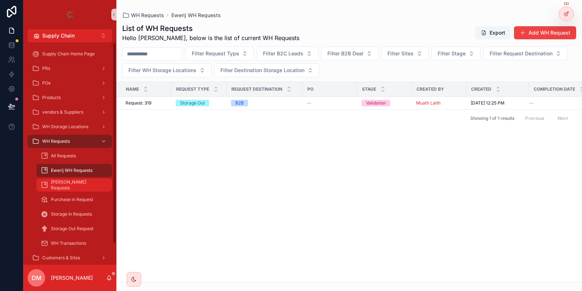
click at [94, 185] on div "Basra WH Requests" at bounding box center [74, 185] width 67 height 12
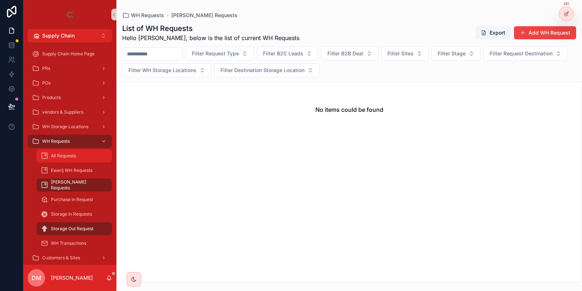
click at [80, 154] on div "All Requests" at bounding box center [74, 156] width 67 height 12
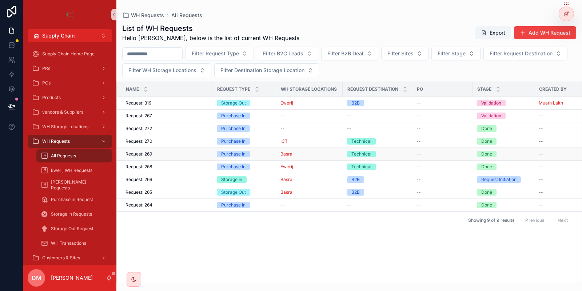
click at [262, 154] on div "Purchase In" at bounding box center [244, 154] width 55 height 7
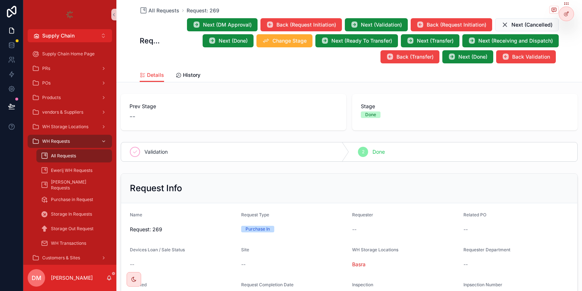
click at [370, 26] on span "Next (Validation)" at bounding box center [381, 24] width 41 height 7
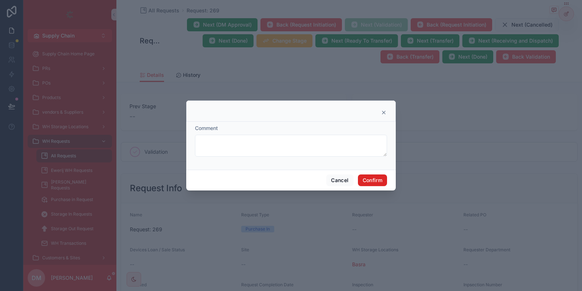
click at [370, 183] on button "Confirm" at bounding box center [372, 180] width 29 height 12
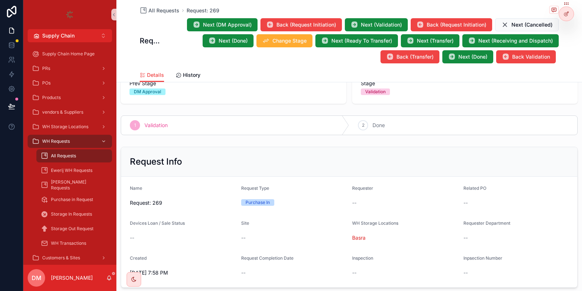
scroll to position [62, 0]
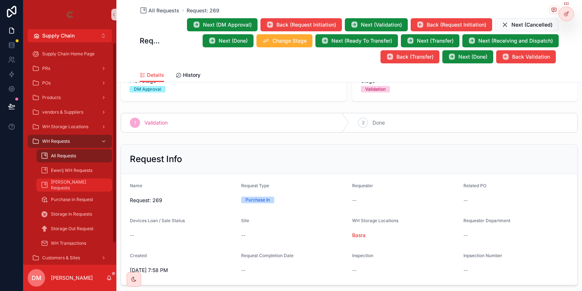
click at [98, 184] on div "Basra WH Requests" at bounding box center [74, 185] width 67 height 12
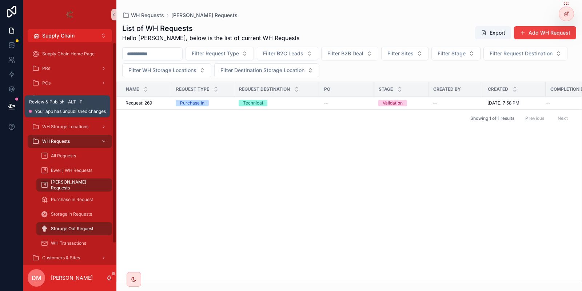
click at [14, 106] on icon at bounding box center [11, 106] width 6 height 4
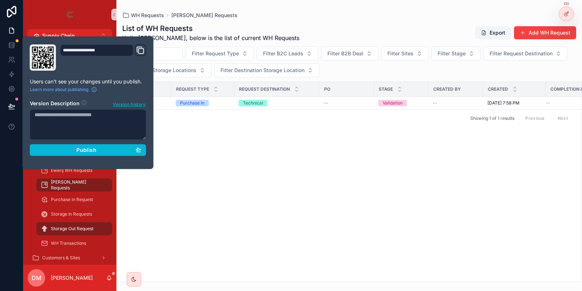
click at [95, 155] on div "**********" at bounding box center [88, 102] width 122 height 116
click at [108, 152] on div "Publish" at bounding box center [88, 150] width 107 height 7
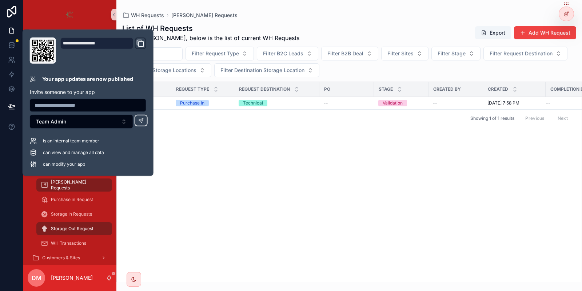
click at [342, 166] on div "Name Request Type Request Destination PO Stage Created By Created Completion Da…" at bounding box center [349, 182] width 465 height 200
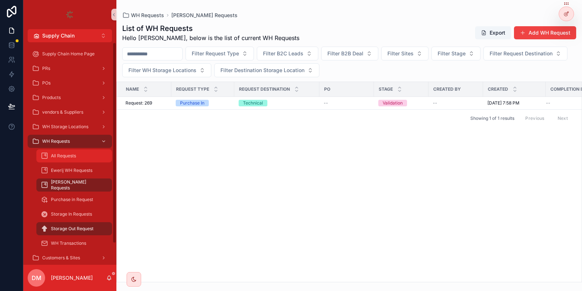
click at [56, 155] on span "All Requests" at bounding box center [63, 156] width 25 height 6
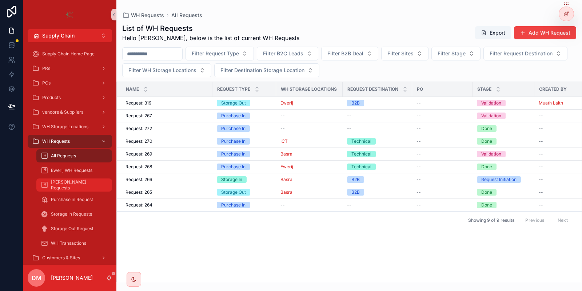
click at [95, 182] on div "[PERSON_NAME] Requests" at bounding box center [74, 185] width 67 height 12
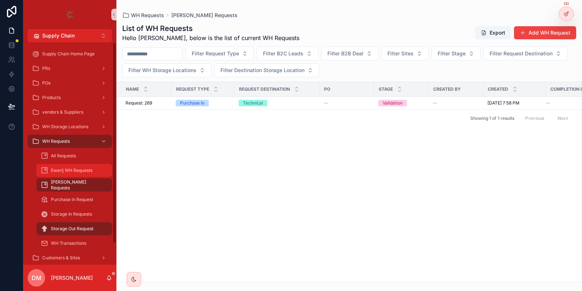
click at [92, 170] on span "Ewerij WH Requests" at bounding box center [71, 170] width 41 height 6
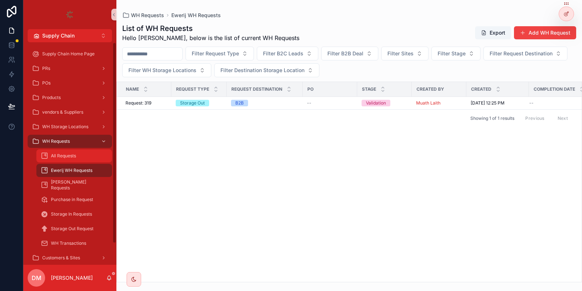
click at [67, 154] on span "All Requests" at bounding box center [63, 156] width 25 height 6
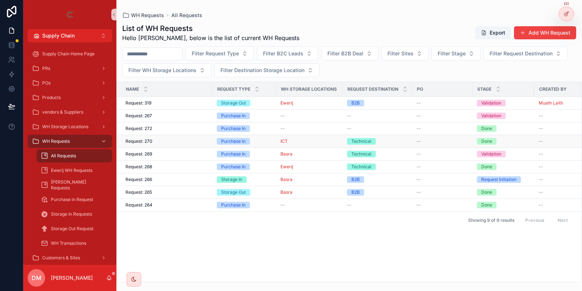
click at [265, 140] on div "Purchase In" at bounding box center [244, 141] width 55 height 7
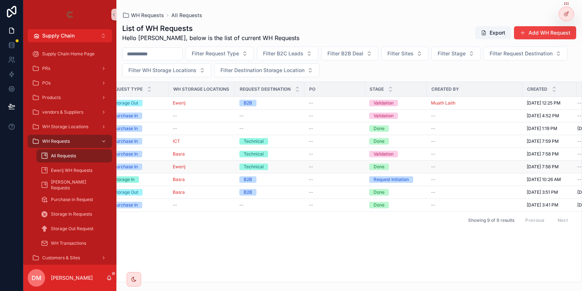
scroll to position [0, 158]
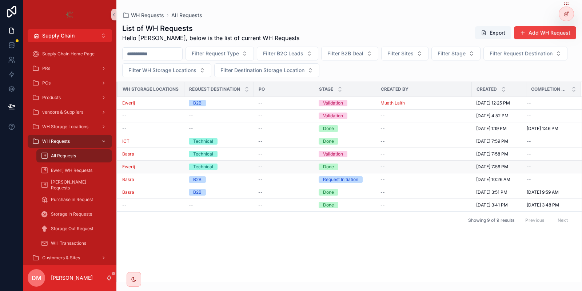
click at [429, 164] on div "--" at bounding box center [424, 167] width 87 height 6
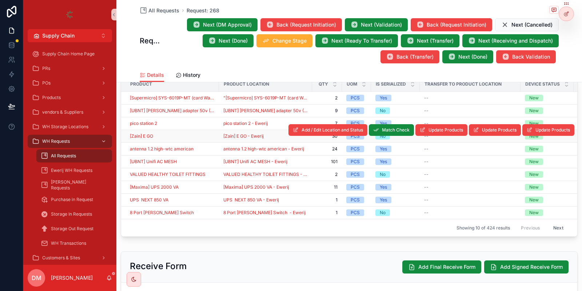
scroll to position [221, 0]
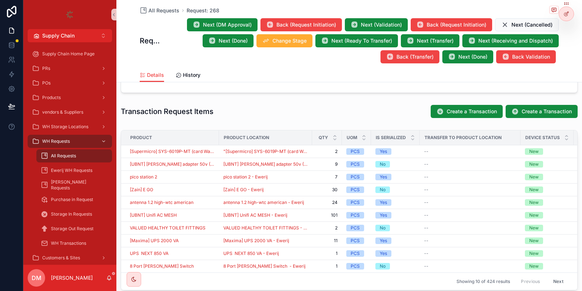
click at [65, 159] on div "All Requests" at bounding box center [74, 156] width 67 height 12
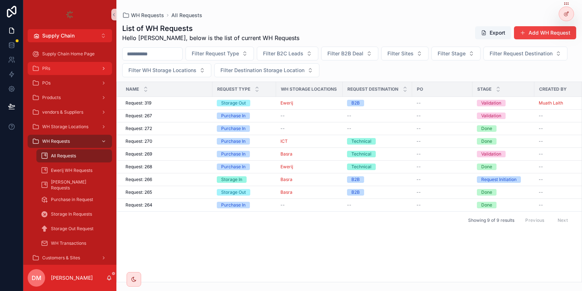
click at [67, 70] on div "PRs" at bounding box center [70, 69] width 76 height 12
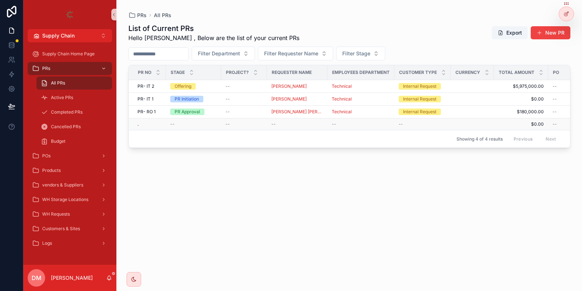
click at [201, 124] on div "--" at bounding box center [193, 124] width 47 height 6
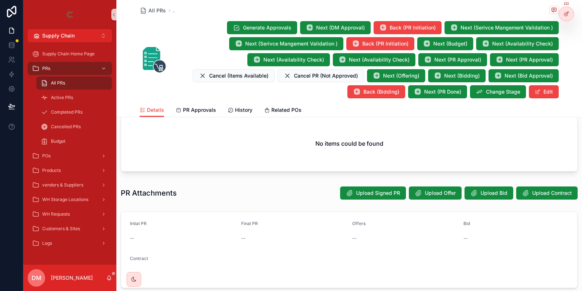
scroll to position [428, 0]
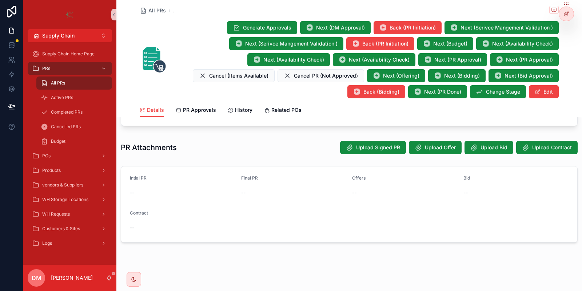
click at [106, 81] on div "All PRs" at bounding box center [74, 83] width 67 height 12
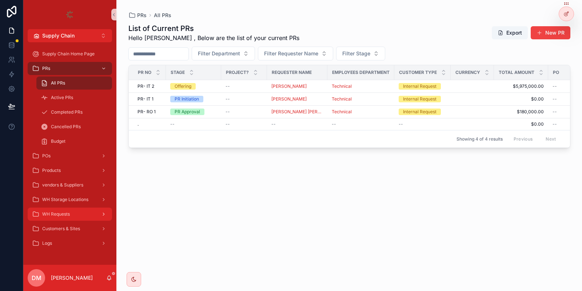
click at [71, 210] on div "WH Requests" at bounding box center [70, 214] width 76 height 12
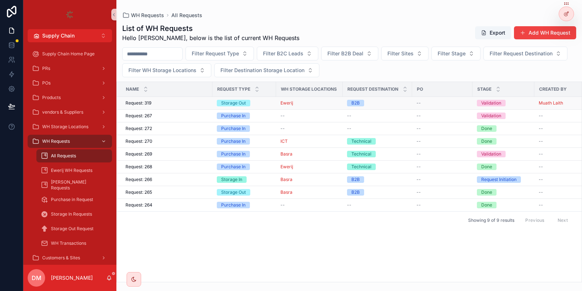
click at [187, 105] on div "Request: 319 Request: 319" at bounding box center [167, 103] width 83 height 6
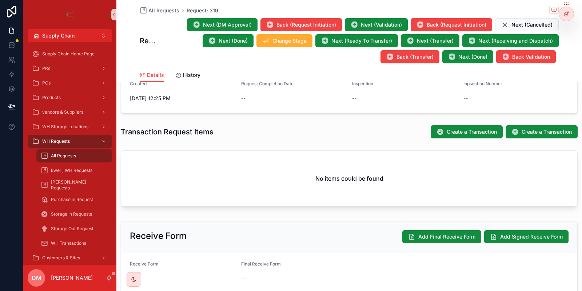
scroll to position [215, 0]
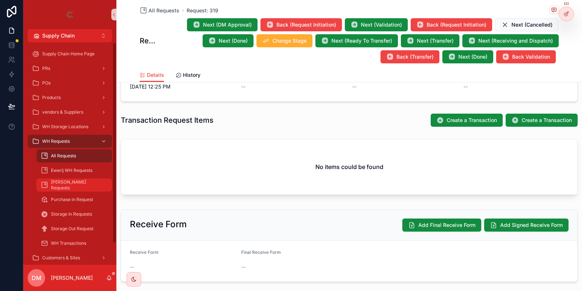
click at [94, 179] on div "[PERSON_NAME] Requests" at bounding box center [74, 185] width 67 height 12
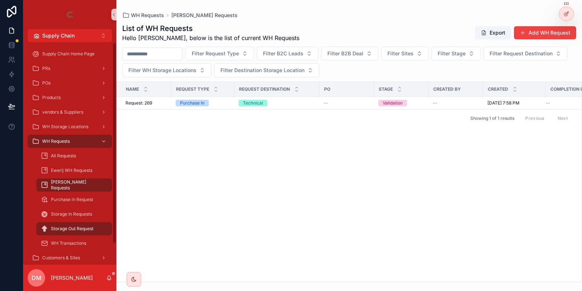
click at [84, 225] on div "Storage Out Request" at bounding box center [74, 229] width 67 height 12
click at [76, 202] on span "Purchase in Request" at bounding box center [72, 200] width 42 height 6
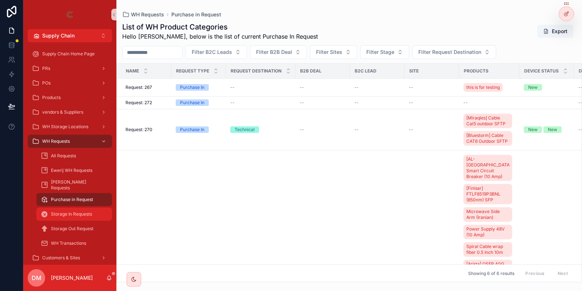
click at [68, 218] on div "Storage In Requests" at bounding box center [74, 214] width 67 height 12
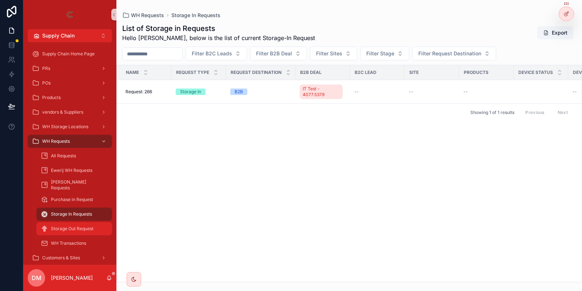
click at [72, 232] on div "Storage Out Request" at bounding box center [74, 229] width 67 height 12
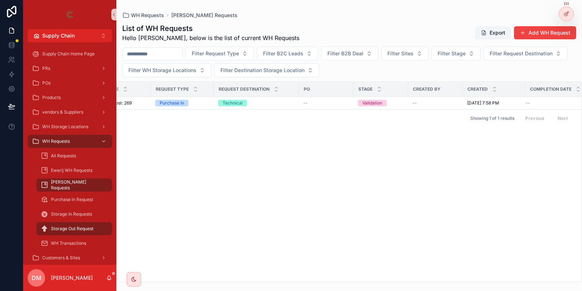
scroll to position [0, 21]
click at [80, 189] on div "[PERSON_NAME] Requests" at bounding box center [74, 185] width 67 height 12
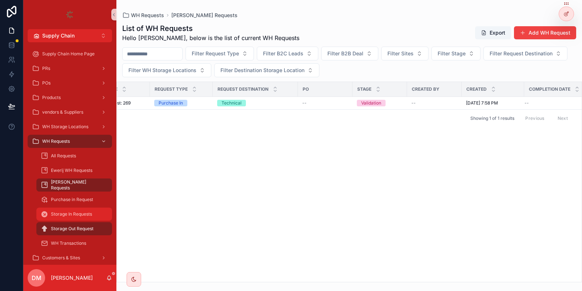
click at [81, 215] on span "Storage In Requests" at bounding box center [71, 214] width 41 height 6
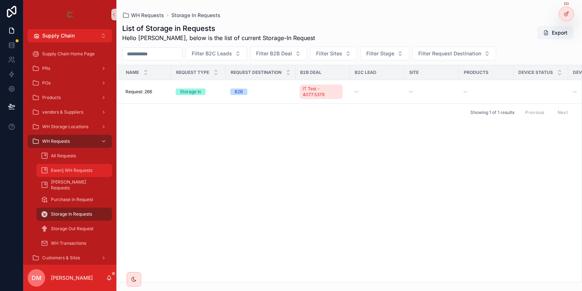
click at [91, 168] on span "Ewerij WH Requests" at bounding box center [71, 170] width 41 height 6
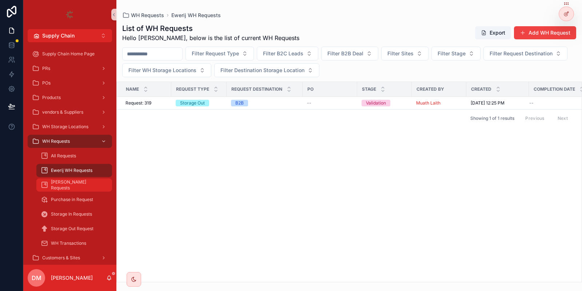
click at [79, 180] on div "[PERSON_NAME] Requests" at bounding box center [74, 185] width 67 height 12
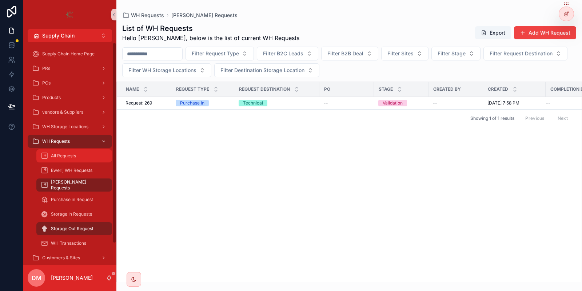
click at [91, 153] on div "All Requests" at bounding box center [74, 156] width 67 height 12
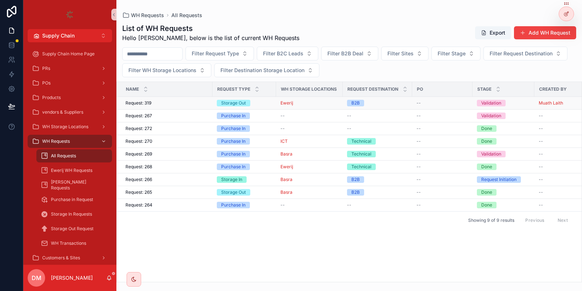
click at [163, 103] on div "Request: 319 Request: 319" at bounding box center [167, 103] width 83 height 6
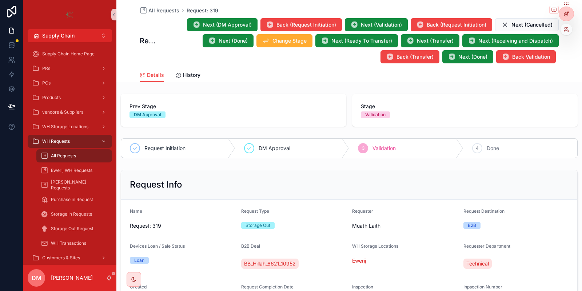
click at [565, 12] on icon at bounding box center [567, 14] width 6 height 6
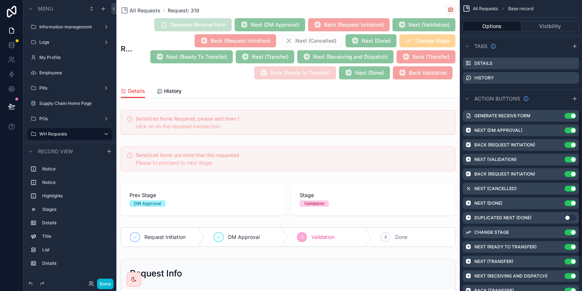
scroll to position [226, 0]
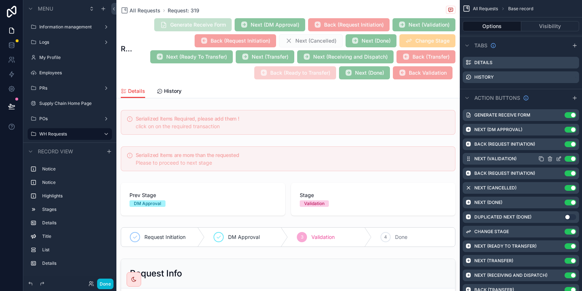
click at [560, 158] on icon "scrollable content" at bounding box center [559, 157] width 3 height 3
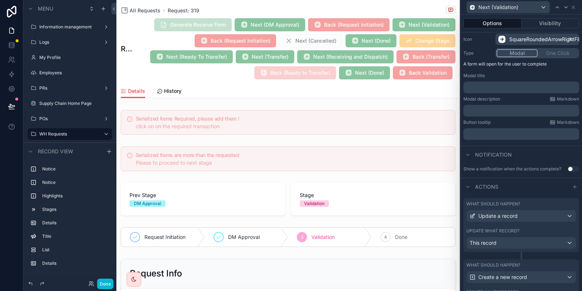
scroll to position [76, 0]
click at [574, 169] on button "Use setting" at bounding box center [574, 168] width 12 height 6
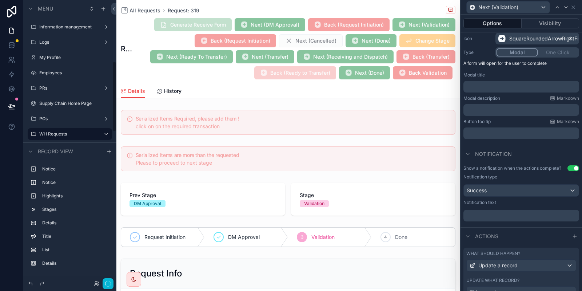
scroll to position [244, 0]
click at [524, 191] on div "Success" at bounding box center [521, 191] width 115 height 12
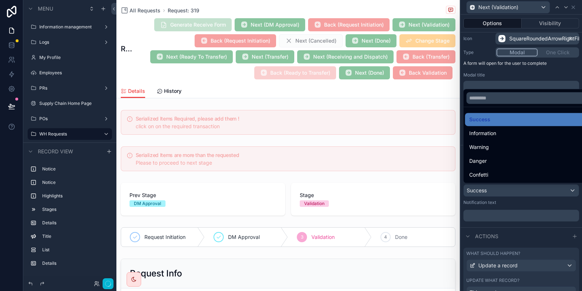
click at [524, 191] on div at bounding box center [522, 145] width 122 height 291
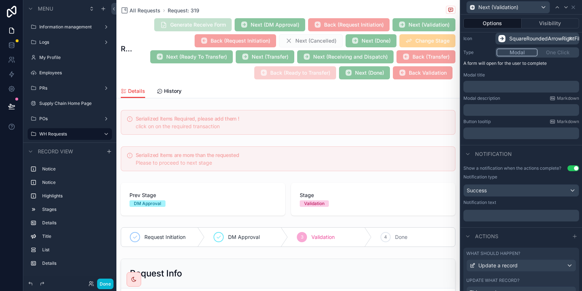
click at [508, 219] on p "﻿" at bounding box center [522, 215] width 111 height 7
click at [575, 190] on div "Success" at bounding box center [521, 191] width 115 height 12
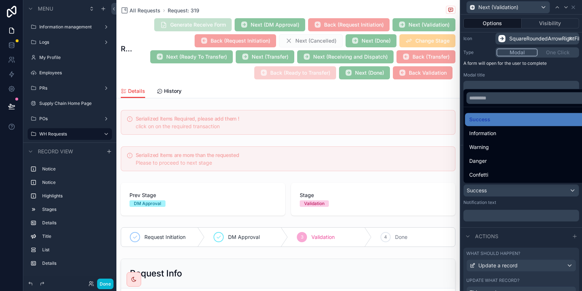
click at [518, 201] on div at bounding box center [522, 145] width 122 height 291
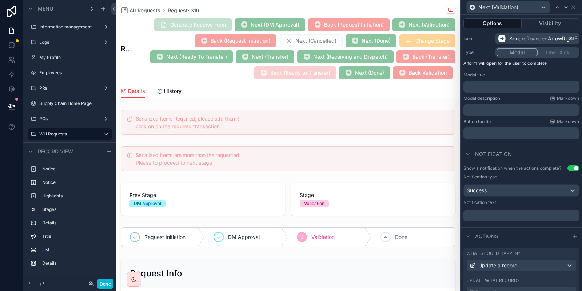
click at [575, 167] on button "Use setting" at bounding box center [574, 168] width 12 height 6
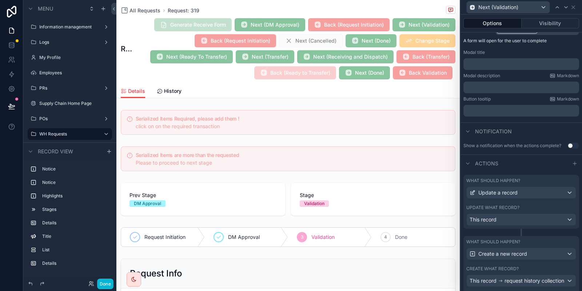
scroll to position [130, 0]
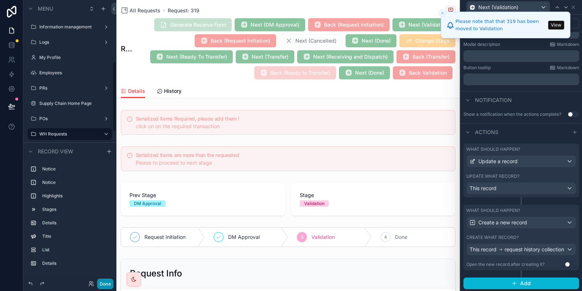
click at [112, 281] on button "Done" at bounding box center [105, 283] width 16 height 11
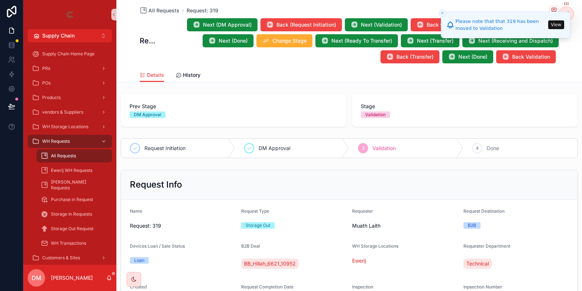
click at [556, 27] on button "View" at bounding box center [556, 24] width 16 height 9
click at [556, 29] on li "Please note that that 319 has been moved to Validation View" at bounding box center [506, 25] width 130 height 27
click at [556, 28] on button "View" at bounding box center [556, 24] width 16 height 9
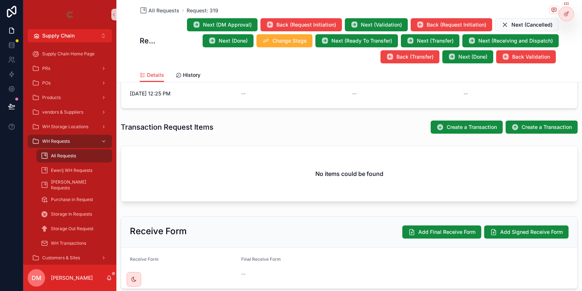
scroll to position [254, 0]
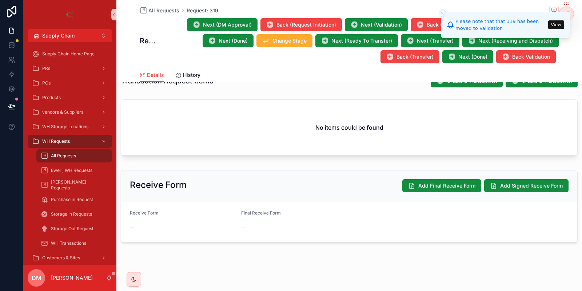
click at [556, 27] on button "View" at bounding box center [556, 24] width 16 height 9
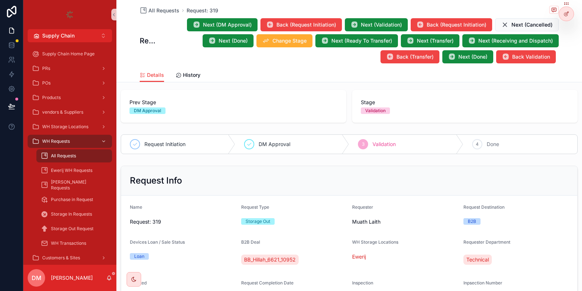
scroll to position [0, 0]
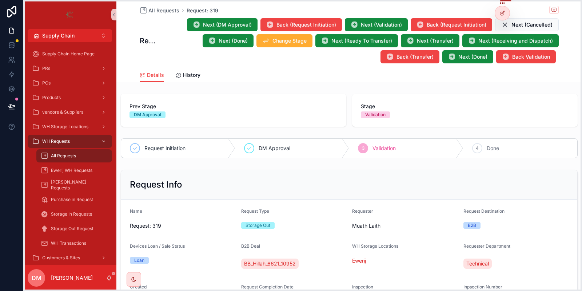
drag, startPoint x: 566, startPoint y: 1, endPoint x: 495, endPoint y: -3, distance: 70.3
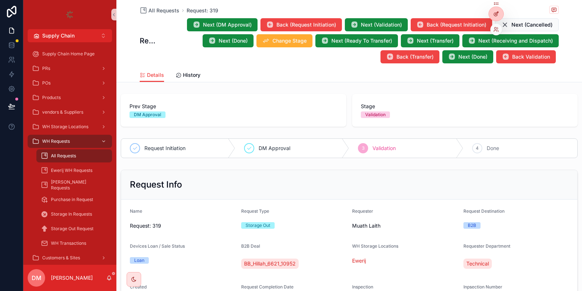
click at [497, 15] on icon at bounding box center [495, 14] width 3 height 3
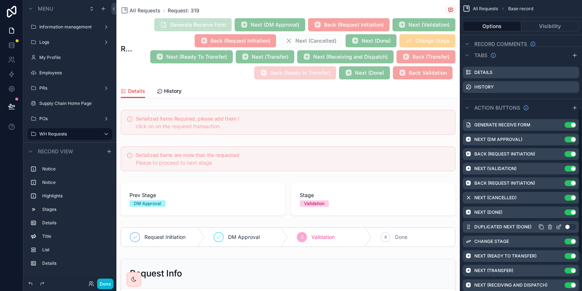
scroll to position [247, 0]
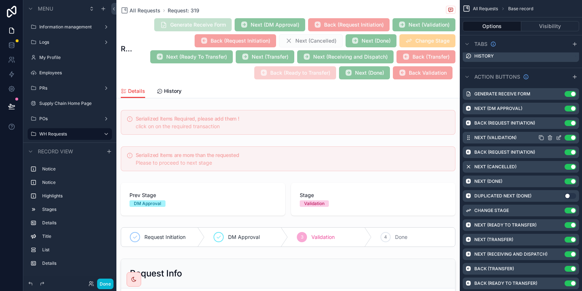
click at [558, 138] on icon "scrollable content" at bounding box center [559, 138] width 6 height 6
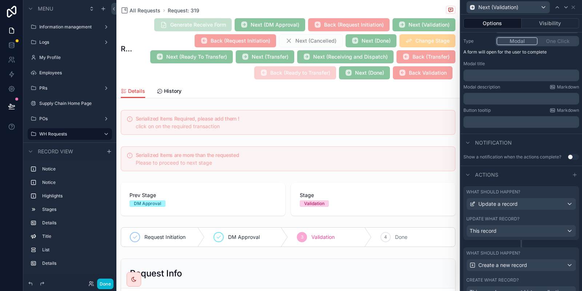
scroll to position [130, 0]
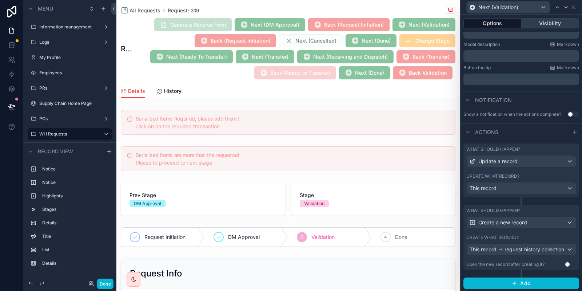
click at [548, 25] on button "Visibility" at bounding box center [551, 23] width 58 height 10
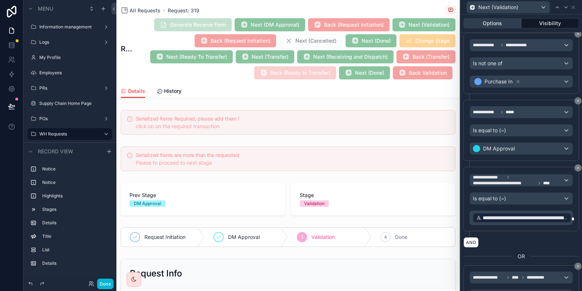
click at [496, 24] on button "Options" at bounding box center [493, 23] width 58 height 10
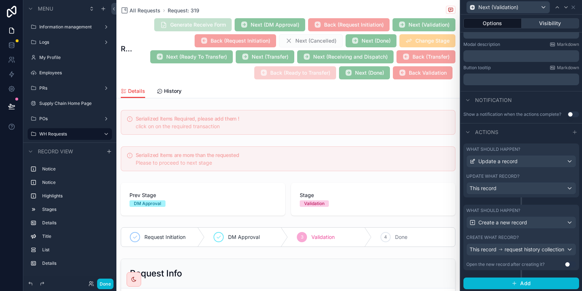
click at [559, 26] on button "Visibility" at bounding box center [551, 23] width 58 height 10
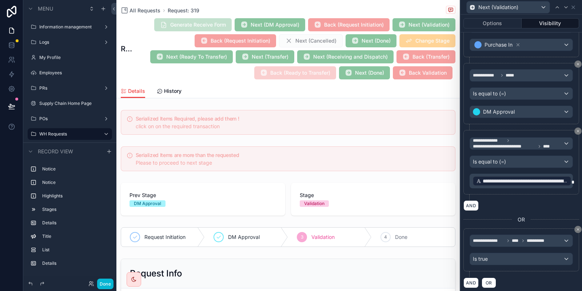
scroll to position [0, 0]
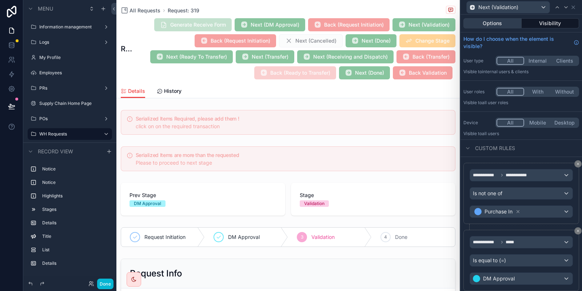
click at [494, 27] on button "Options" at bounding box center [493, 23] width 58 height 10
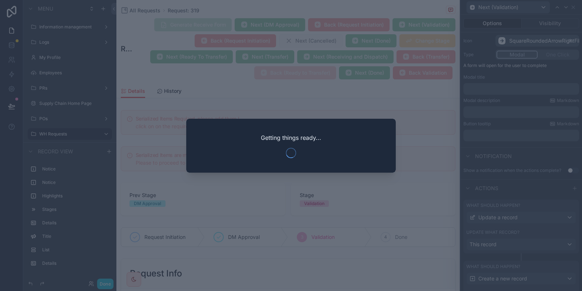
scroll to position [75, 0]
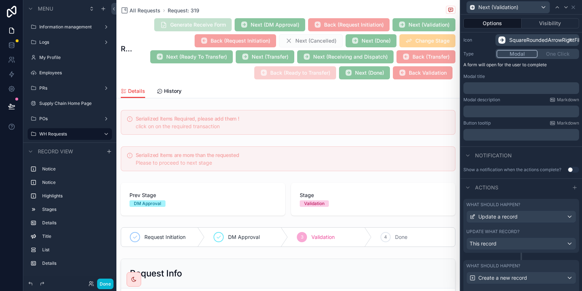
click at [573, 168] on button "Use setting" at bounding box center [574, 170] width 12 height 6
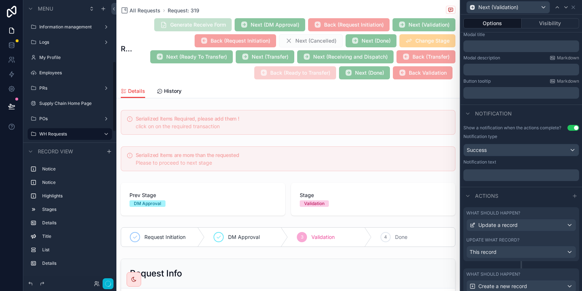
scroll to position [162, 0]
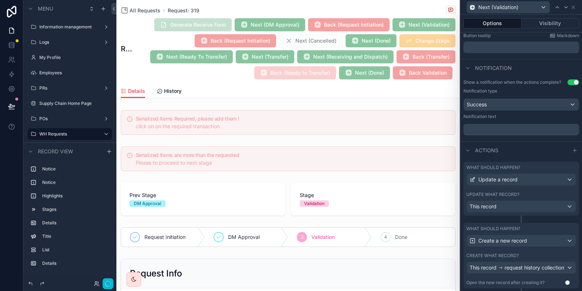
click at [498, 128] on p "﻿" at bounding box center [522, 129] width 111 height 7
click at [520, 136] on div "Show a notification when the actions complete? Use setting Notification type Su…" at bounding box center [522, 107] width 122 height 62
click at [522, 108] on div "Success" at bounding box center [521, 105] width 115 height 12
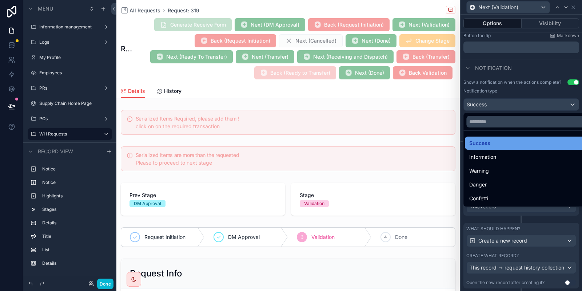
click at [527, 140] on div "Success" at bounding box center [529, 143] width 120 height 9
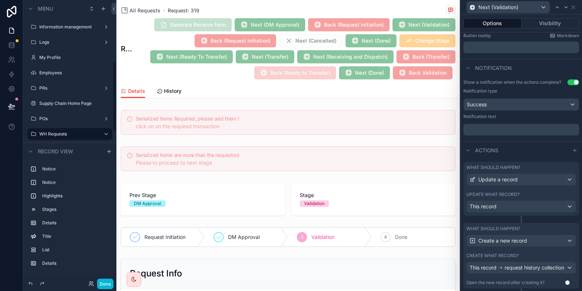
scroll to position [244, 0]
click at [572, 82] on button "Use setting" at bounding box center [574, 82] width 12 height 6
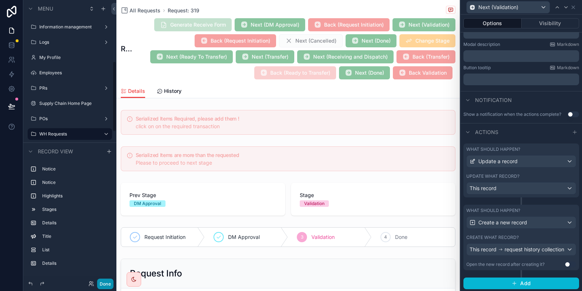
click at [104, 287] on button "Done" at bounding box center [105, 283] width 16 height 11
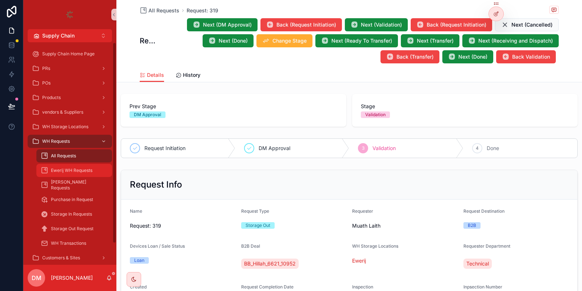
click at [88, 172] on span "Ewerij WH Requests" at bounding box center [71, 170] width 41 height 6
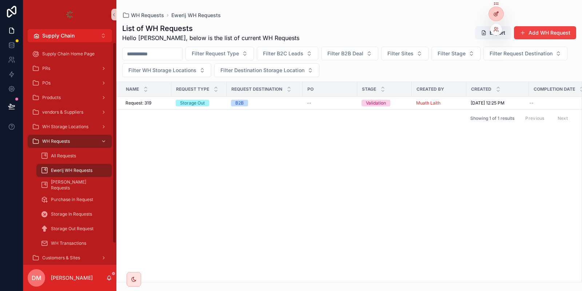
click at [496, 16] on icon at bounding box center [495, 14] width 3 height 3
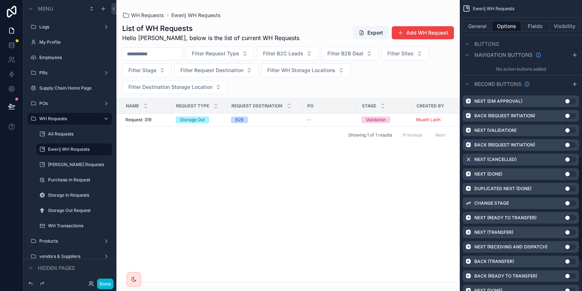
scroll to position [514, 0]
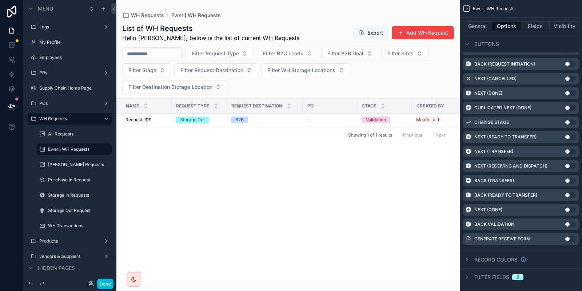
click at [503, 273] on span "Filter fields" at bounding box center [492, 276] width 35 height 7
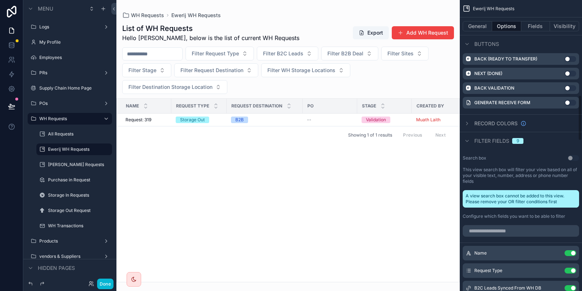
scroll to position [606, 0]
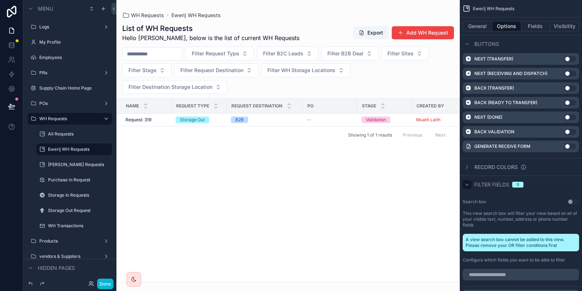
click at [467, 180] on div "scrollable content" at bounding box center [467, 184] width 9 height 9
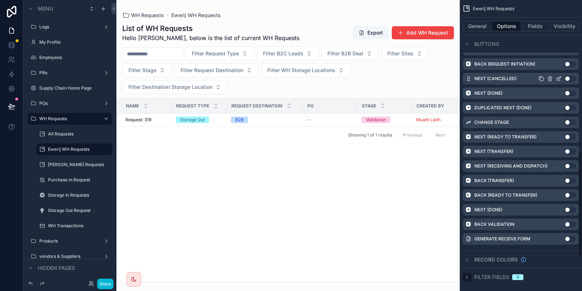
scroll to position [390, 0]
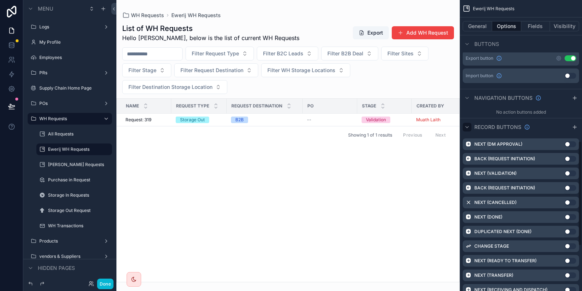
click at [469, 124] on icon "scrollable content" at bounding box center [467, 127] width 6 height 6
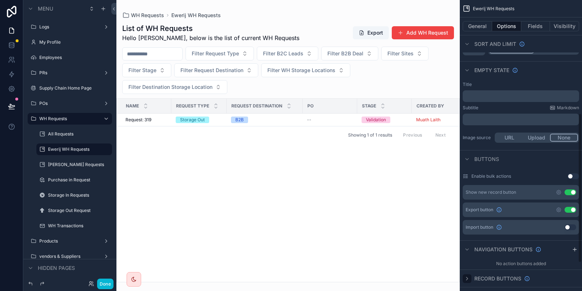
scroll to position [213, 0]
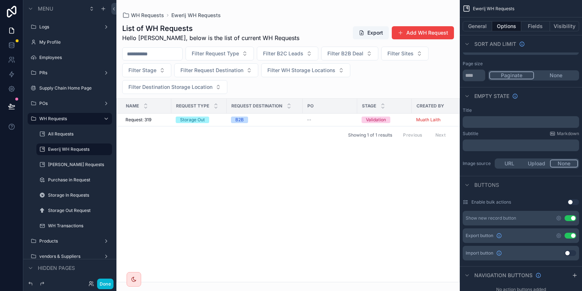
click at [480, 20] on div "General Options Fields Visibility" at bounding box center [521, 25] width 122 height 17
click at [478, 22] on button "General" at bounding box center [477, 26] width 29 height 10
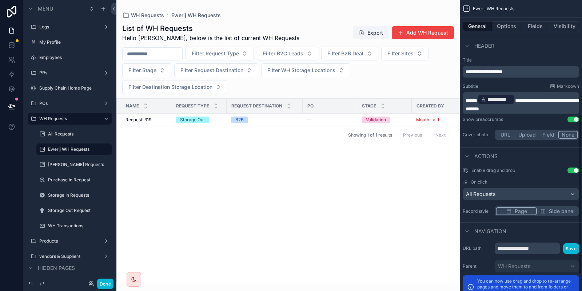
scroll to position [237, 0]
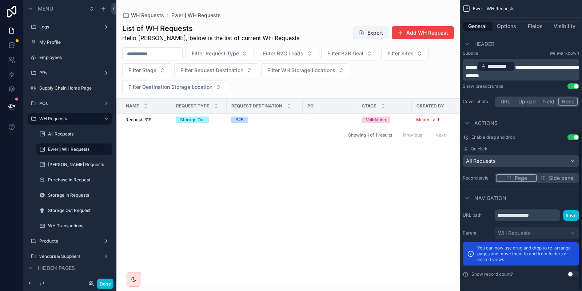
click at [581, 273] on div "**********" at bounding box center [521, 145] width 122 height 291
click at [575, 272] on button "Use setting" at bounding box center [574, 274] width 12 height 6
click at [501, 28] on button "Options" at bounding box center [506, 26] width 29 height 10
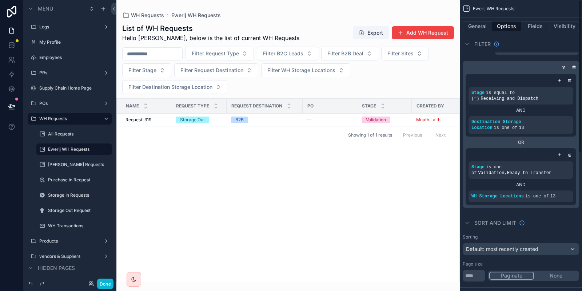
scroll to position [0, 0]
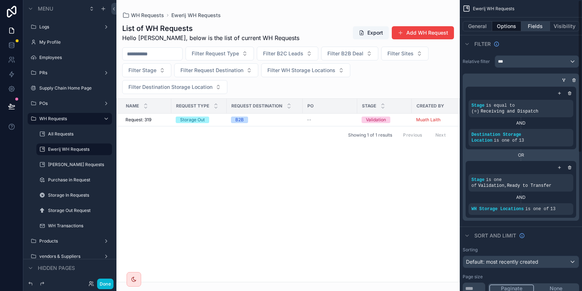
click at [537, 25] on button "Fields" at bounding box center [535, 26] width 29 height 10
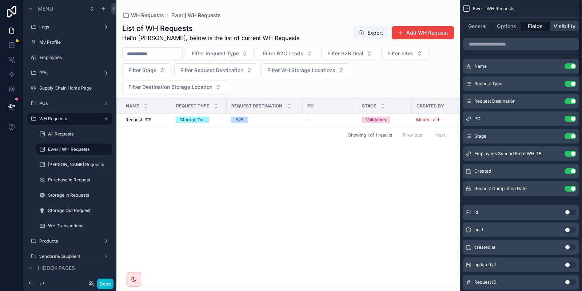
click at [561, 25] on button "Visibility" at bounding box center [564, 26] width 29 height 10
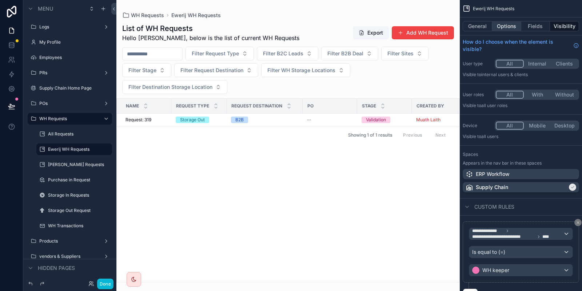
click at [505, 26] on button "Options" at bounding box center [506, 26] width 29 height 10
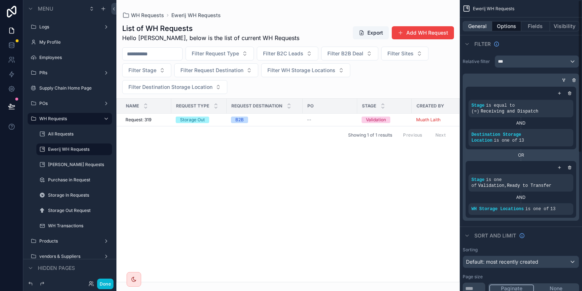
click at [487, 23] on button "General" at bounding box center [477, 26] width 29 height 10
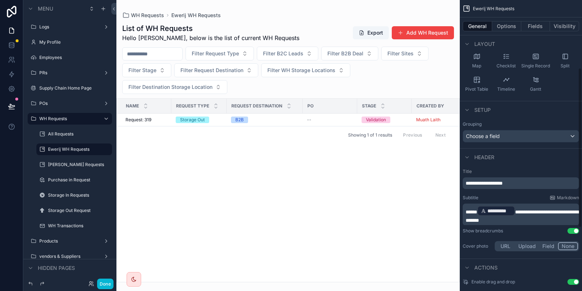
scroll to position [124, 0]
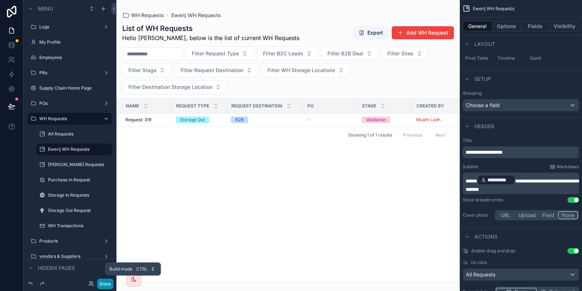
click at [113, 281] on button "Done" at bounding box center [105, 283] width 16 height 11
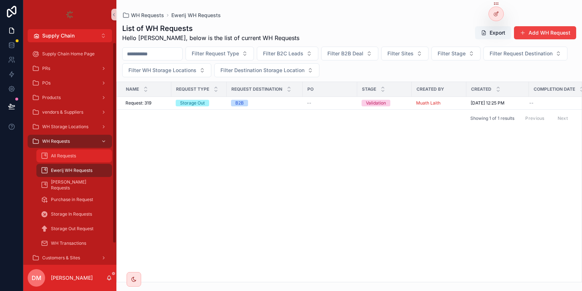
click at [66, 155] on span "All Requests" at bounding box center [63, 156] width 25 height 6
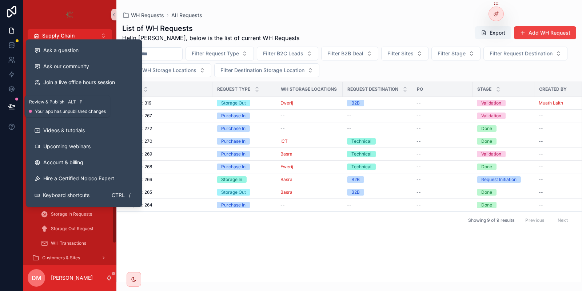
click at [6, 108] on button at bounding box center [12, 106] width 16 height 20
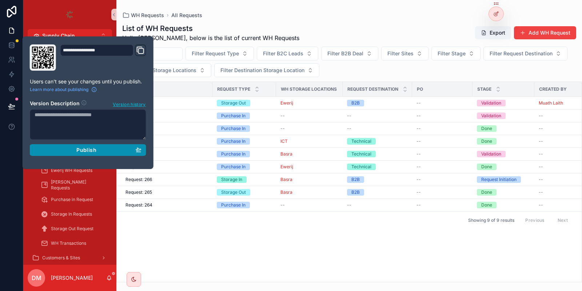
click at [141, 152] on icon "button" at bounding box center [139, 150] width 6 height 6
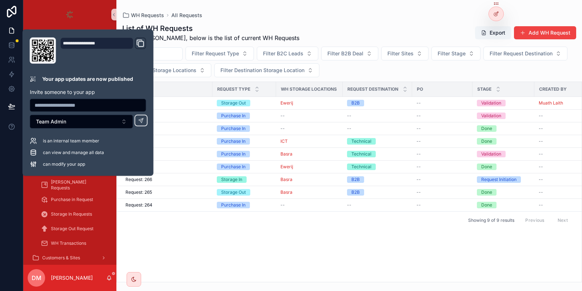
click at [278, 12] on div "WH Requests All Requests" at bounding box center [349, 15] width 454 height 7
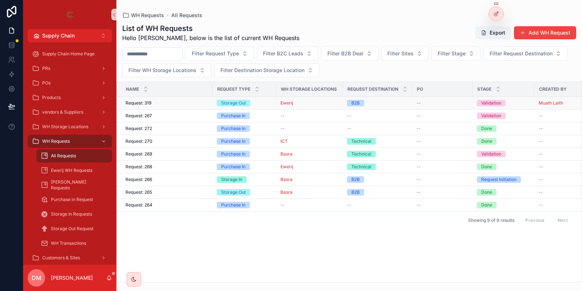
click at [209, 103] on td "Request: 319 Request: 319" at bounding box center [165, 103] width 96 height 13
click at [150, 104] on span "Request: 319" at bounding box center [139, 103] width 26 height 6
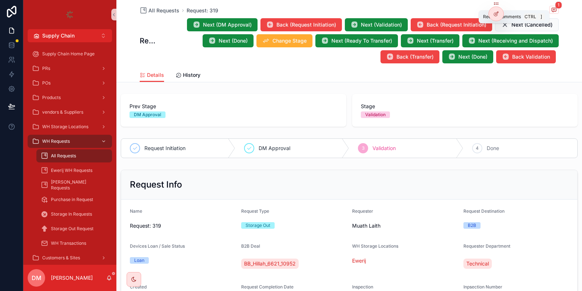
click at [554, 8] on icon "scrollable content" at bounding box center [554, 10] width 4 height 4
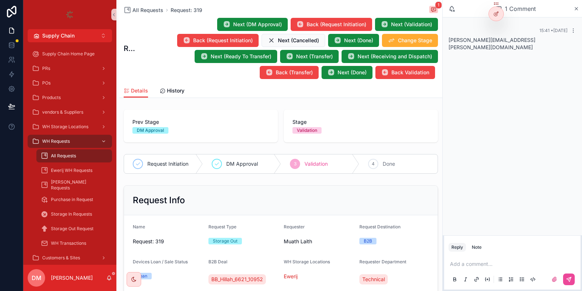
click at [483, 37] on div "danya.mazin@horizonscope.com" at bounding box center [513, 43] width 128 height 15
click at [575, 30] on icon "scrollable content" at bounding box center [574, 31] width 6 height 6
click at [558, 19] on span "10/2/2025, 3:41 PM" at bounding box center [548, 20] width 32 height 5
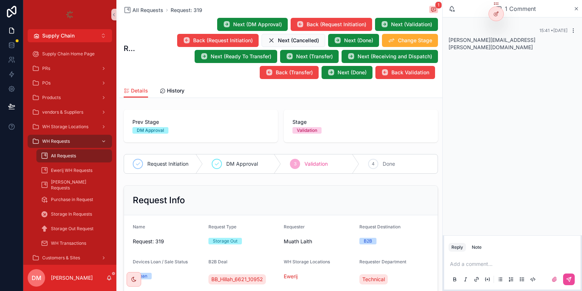
click at [574, 31] on icon "scrollable content" at bounding box center [573, 30] width 0 height 0
click at [563, 18] on span "Delete comment" at bounding box center [560, 18] width 34 height 6
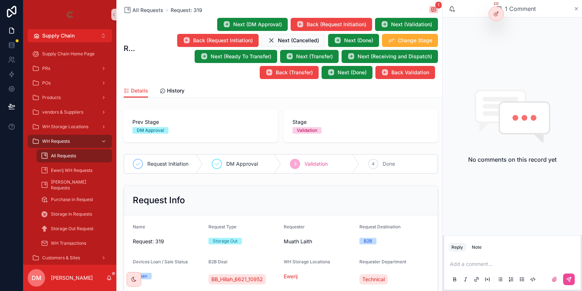
click at [579, 8] on icon "scrollable content" at bounding box center [576, 9] width 5 height 6
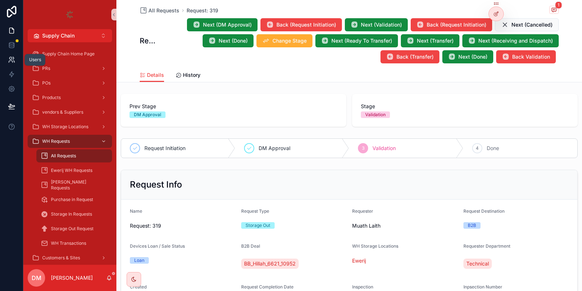
click at [12, 57] on icon at bounding box center [10, 58] width 3 height 3
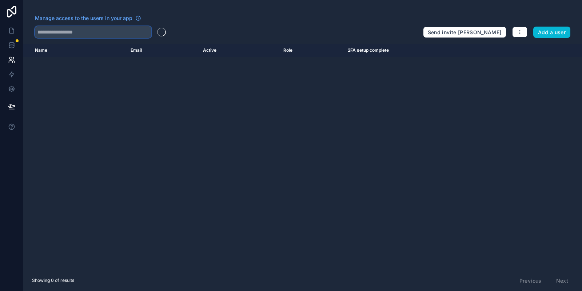
click at [98, 31] on input "text" at bounding box center [93, 32] width 116 height 12
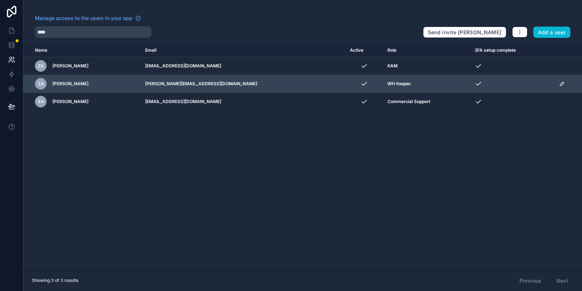
drag, startPoint x: 233, startPoint y: 83, endPoint x: 152, endPoint y: 82, distance: 80.8
click at [152, 82] on tr "ZA Zaid Abdulsattar z.abdulsattar@horizonscope.com WH Keeper" at bounding box center [302, 84] width 559 height 18
copy tr "z.abdulsattar@horizonscope.com"
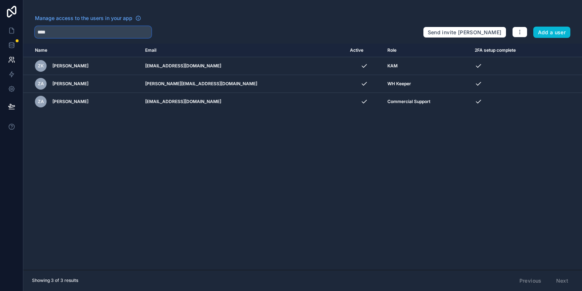
click at [120, 31] on input "****" at bounding box center [93, 32] width 116 height 12
paste input "**********"
type input "**********"
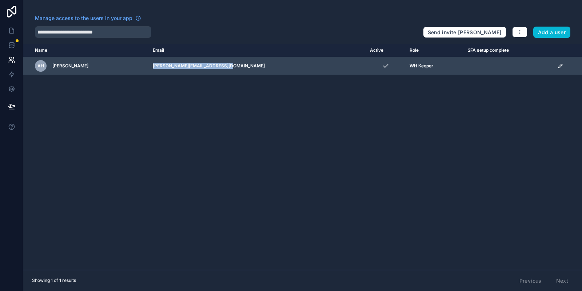
drag, startPoint x: 254, startPoint y: 64, endPoint x: 160, endPoint y: 64, distance: 93.5
click at [160, 64] on td "abbas.hussain@horizonscope.com" at bounding box center [256, 66] width 217 height 18
copy td "abbas.hussain@horizonscope.com"
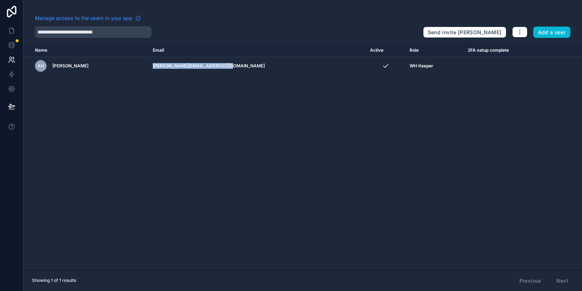
click at [118, 21] on span "Manage access to the users in your app" at bounding box center [84, 18] width 98 height 7
click at [120, 35] on input "**********" at bounding box center [93, 32] width 116 height 12
paste input "**********"
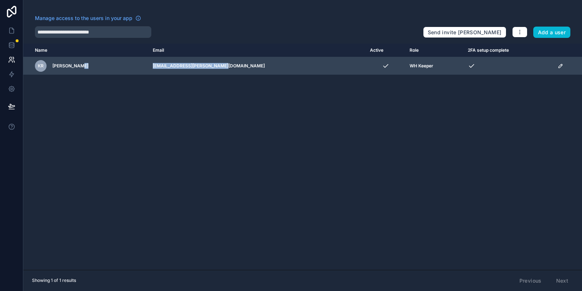
drag, startPoint x: 210, startPoint y: 66, endPoint x: 147, endPoint y: 65, distance: 63.7
click at [147, 65] on tr "Kr Karar razaq karar.razaq@horizonscope.com WH Keeper" at bounding box center [302, 66] width 559 height 18
copy tr "karar.razaq@horizonscope.com"
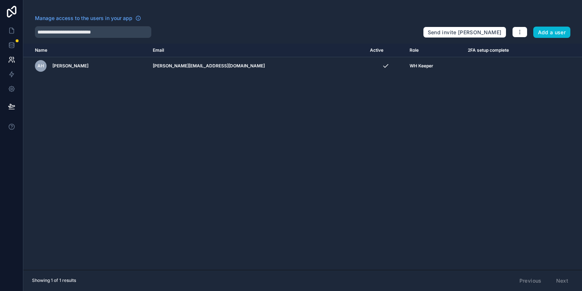
type input "**********"
click at [14, 28] on icon at bounding box center [11, 30] width 7 height 7
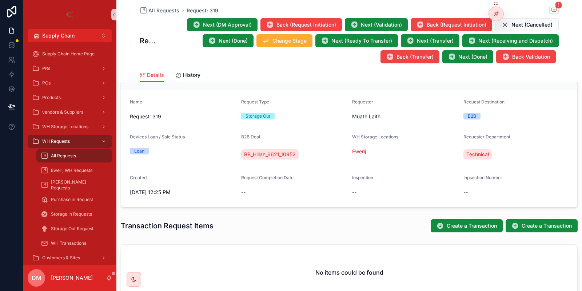
scroll to position [131, 0]
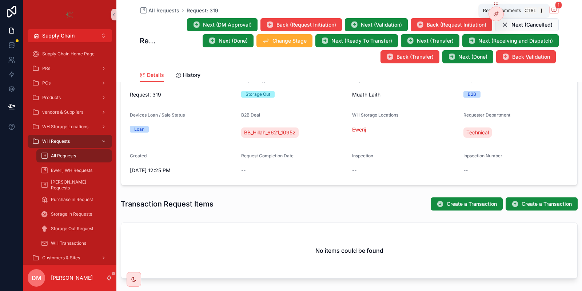
click at [555, 12] on icon "scrollable content" at bounding box center [554, 10] width 6 height 6
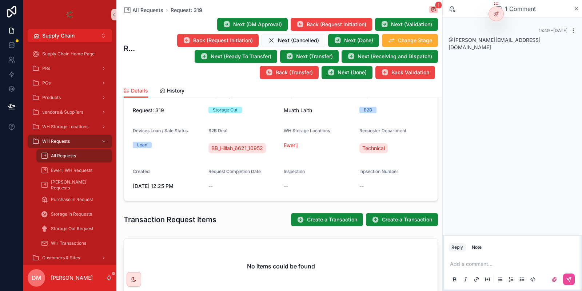
click at [575, 31] on icon "scrollable content" at bounding box center [574, 31] width 6 height 6
click at [568, 31] on button "scrollable content" at bounding box center [572, 31] width 9 height 6
click at [574, 31] on icon "scrollable content" at bounding box center [573, 30] width 0 height 0
click at [567, 22] on button "Delete comment" at bounding box center [556, 17] width 46 height 9
click at [474, 261] on p "scrollable content" at bounding box center [514, 263] width 128 height 7
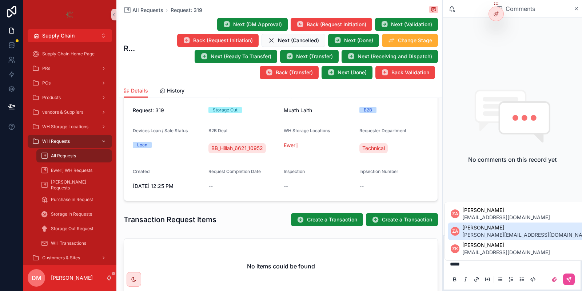
click at [483, 232] on span "z.abdulsattar@horizonscope.com" at bounding box center [528, 234] width 130 height 7
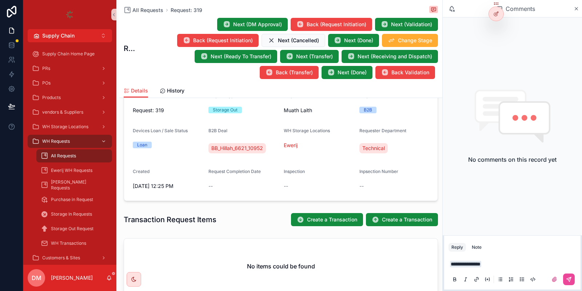
drag, startPoint x: 459, startPoint y: 263, endPoint x: 444, endPoint y: 262, distance: 15.3
click at [444, 262] on div "**********" at bounding box center [512, 271] width 136 height 36
click at [497, 265] on p "**********" at bounding box center [514, 263] width 128 height 7
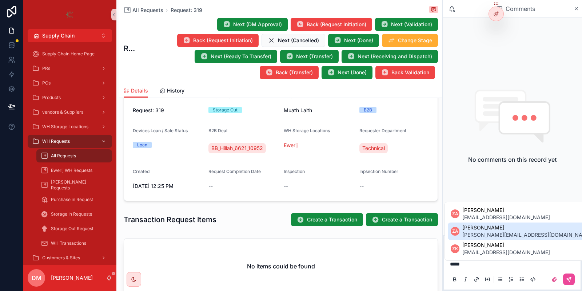
click at [481, 224] on span "Zaid Abdulsattar" at bounding box center [528, 227] width 130 height 7
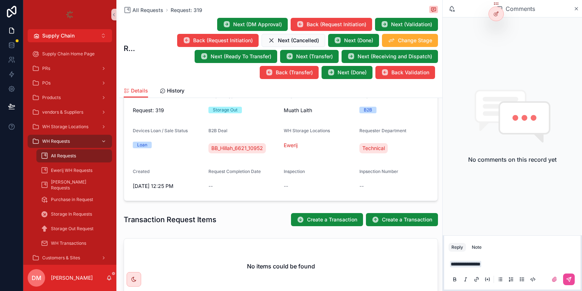
drag, startPoint x: 495, startPoint y: 264, endPoint x: 452, endPoint y: 265, distance: 42.2
click at [452, 265] on p "**********" at bounding box center [514, 263] width 128 height 7
click at [526, 261] on p "**********" at bounding box center [514, 263] width 128 height 7
click at [510, 257] on div "**********" at bounding box center [513, 271] width 128 height 31
click at [507, 259] on div "**********" at bounding box center [513, 271] width 128 height 31
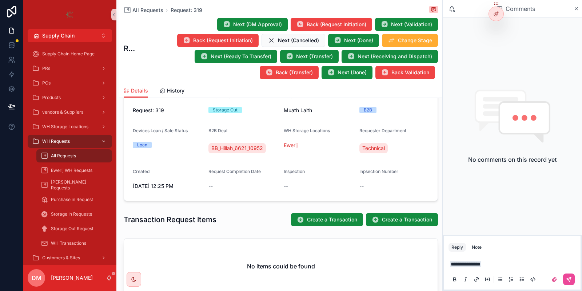
click at [493, 267] on p "**********" at bounding box center [514, 263] width 128 height 7
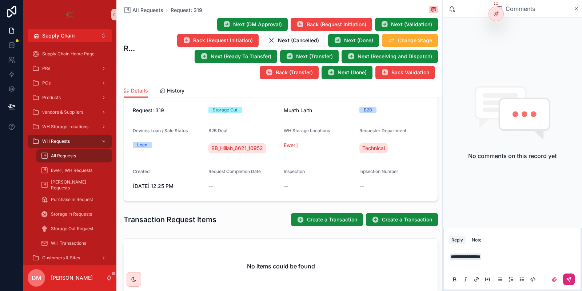
click at [571, 285] on button "scrollable content" at bounding box center [569, 279] width 12 height 12
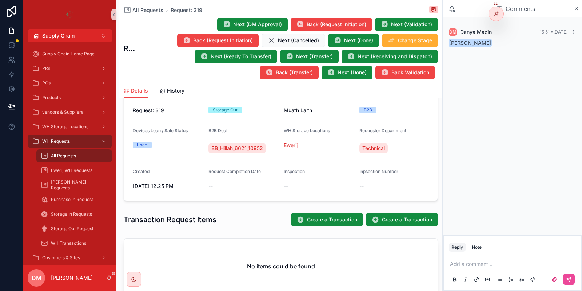
drag, startPoint x: 488, startPoint y: 43, endPoint x: 447, endPoint y: 43, distance: 40.8
click at [447, 43] on div "DM Danya Mazin 15:51 • Today Zaid Abdulsattar" at bounding box center [512, 37] width 136 height 28
copy span "Zaid Abdulsatta"
click at [487, 43] on span "Zaid Abdulsattar" at bounding box center [470, 43] width 43 height 8
drag, startPoint x: 489, startPoint y: 45, endPoint x: 449, endPoint y: 39, distance: 39.8
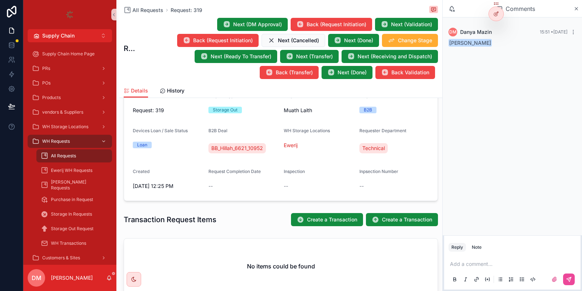
click at [449, 39] on div "DM Danya Mazin 15:51 • Today Zaid Abdulsattar" at bounding box center [512, 37] width 136 height 28
copy span "Zaid Abdulsattar"
click at [573, 30] on icon "scrollable content" at bounding box center [574, 32] width 6 height 6
click at [568, 19] on span "Delete comment" at bounding box center [560, 19] width 34 height 6
click at [477, 41] on span "@Zaid Abdulsattar" at bounding box center [472, 40] width 47 height 6
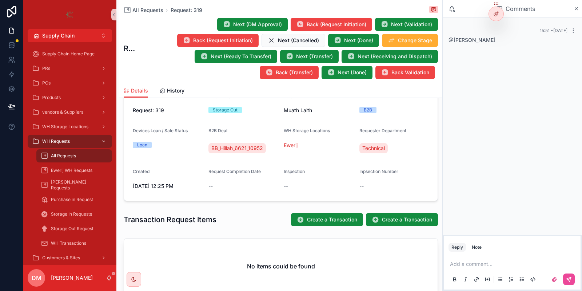
click at [477, 41] on span "@Zaid Abdulsattar" at bounding box center [472, 40] width 47 height 6
click at [458, 42] on span "@Zaid Abdulsattar" at bounding box center [472, 40] width 47 height 6
click at [454, 38] on span "@Zaid Abdulsattar" at bounding box center [472, 40] width 47 height 6
drag, startPoint x: 453, startPoint y: 38, endPoint x: 495, endPoint y: 40, distance: 41.9
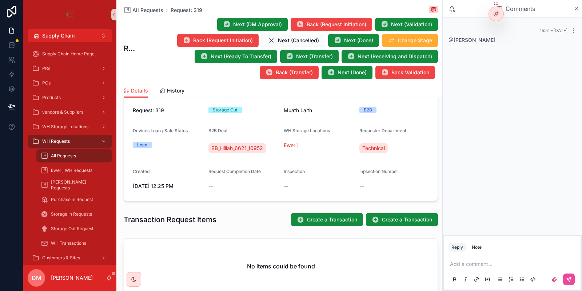
click at [495, 40] on div "@Zaid Abdulsattar" at bounding box center [513, 39] width 128 height 7
click at [495, 41] on div "@Zaid Abdulsattar" at bounding box center [513, 39] width 128 height 7
click at [473, 39] on span "@Zaid Abdulsattar" at bounding box center [472, 40] width 47 height 6
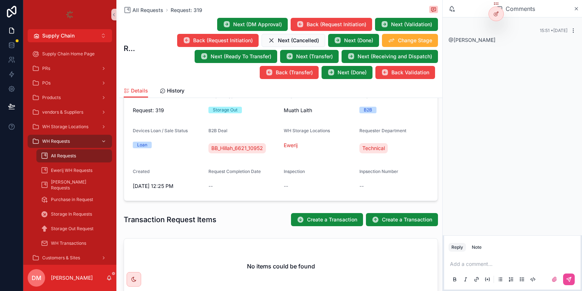
click at [573, 31] on icon "scrollable content" at bounding box center [574, 31] width 6 height 6
click at [576, 29] on icon "scrollable content" at bounding box center [574, 31] width 6 height 6
click at [570, 28] on button "scrollable content" at bounding box center [572, 31] width 9 height 6
click at [565, 19] on span "Delete comment" at bounding box center [560, 18] width 34 height 6
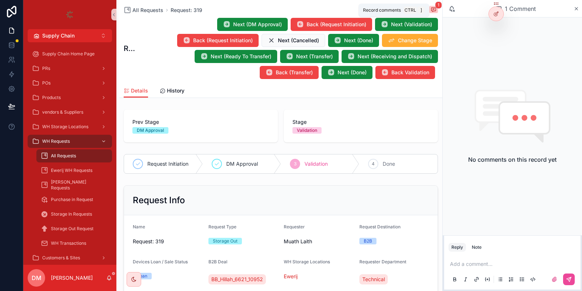
click at [435, 8] on icon "scrollable content" at bounding box center [434, 10] width 6 height 6
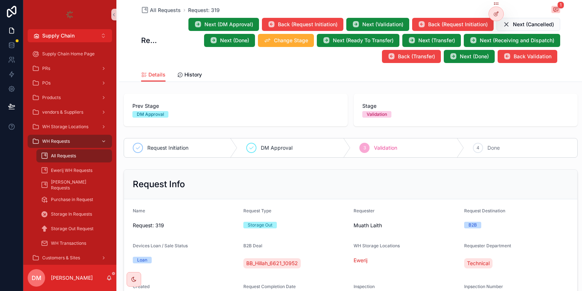
click at [552, 7] on div "All Requests Request: 319 1" at bounding box center [350, 10] width 419 height 9
click at [553, 7] on span "scrollable content" at bounding box center [556, 9] width 9 height 7
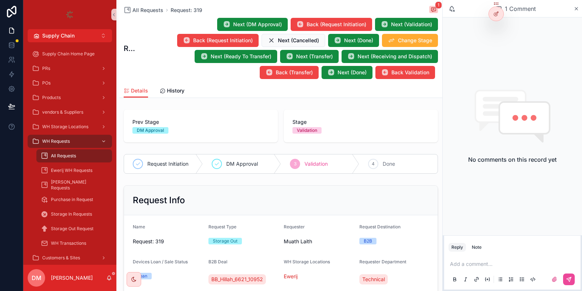
click at [500, 258] on div "Add a comment..." at bounding box center [513, 271] width 128 height 31
click at [436, 8] on icon "scrollable content" at bounding box center [434, 10] width 4 height 4
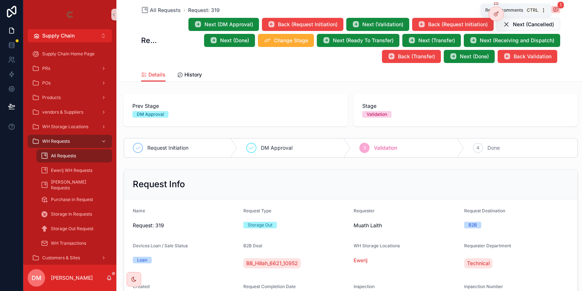
click at [560, 8] on span "1" at bounding box center [561, 4] width 7 height 7
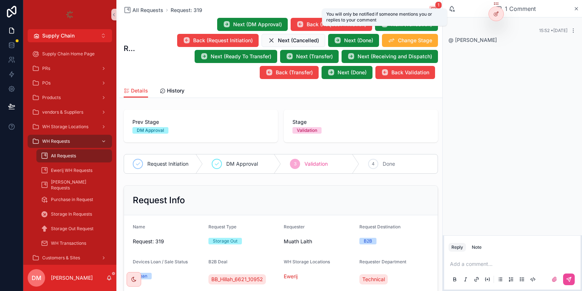
drag, startPoint x: 447, startPoint y: 10, endPoint x: 453, endPoint y: 10, distance: 6.2
click at [449, 10] on div "1 Comment" at bounding box center [510, 9] width 128 height 12
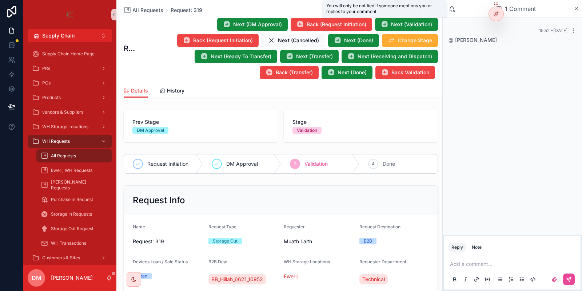
click at [455, 10] on div "1 Comment" at bounding box center [510, 9] width 128 height 12
click at [453, 10] on icon "scrollable content" at bounding box center [453, 10] width 1 height 1
click at [450, 10] on icon "scrollable content" at bounding box center [452, 8] width 4 height 4
click at [457, 10] on div "1 Comment" at bounding box center [510, 9] width 128 height 12
click at [451, 10] on icon "scrollable content" at bounding box center [451, 10] width 1 height 1
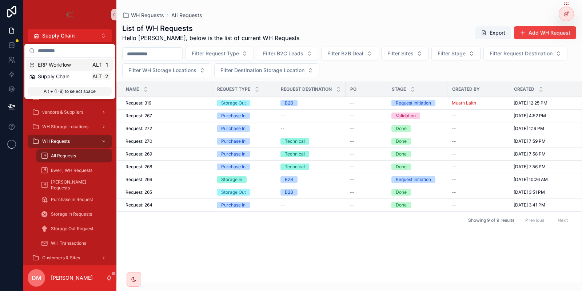
click at [72, 68] on div "ERP Workflow Alt 1" at bounding box center [70, 64] width 82 height 7
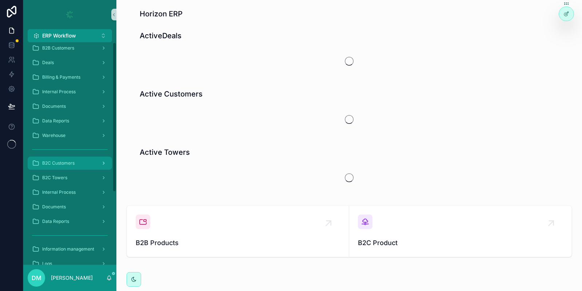
scroll to position [62, 0]
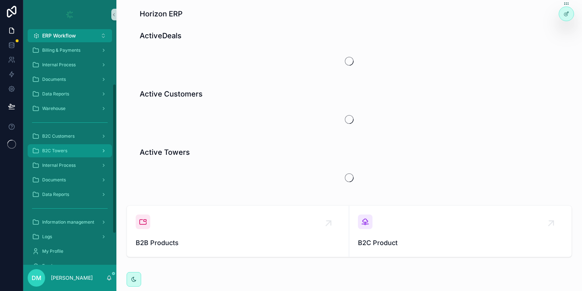
click at [82, 150] on div "B2C Towers" at bounding box center [70, 151] width 76 height 12
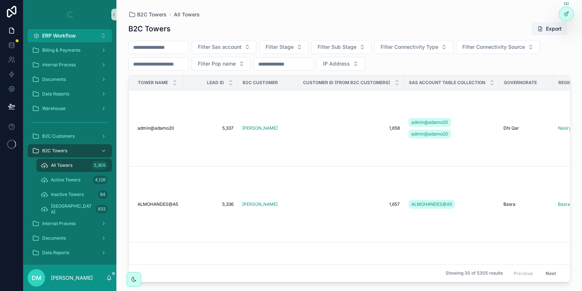
click at [166, 43] on div "scrollable content" at bounding box center [158, 47] width 60 height 13
click at [163, 45] on input "scrollable content" at bounding box center [159, 47] width 60 height 10
type input "**"
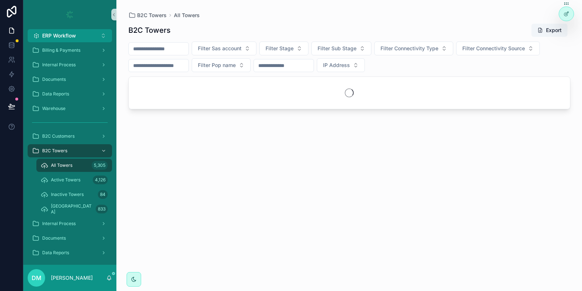
type input "***"
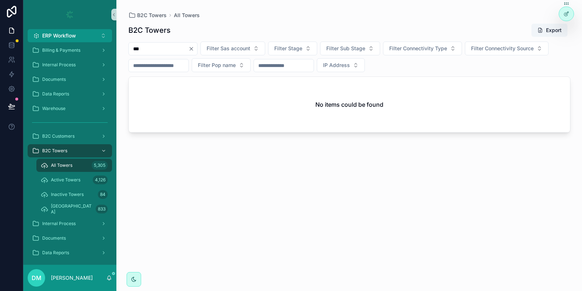
drag, startPoint x: 168, startPoint y: 43, endPoint x: 161, endPoint y: 48, distance: 8.3
click at [167, 44] on div "***" at bounding box center [162, 48] width 69 height 13
click at [157, 51] on input "***" at bounding box center [159, 49] width 60 height 10
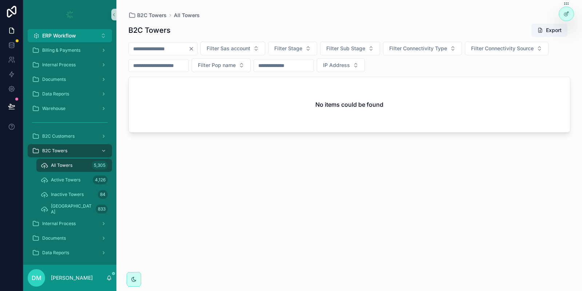
type input "*"
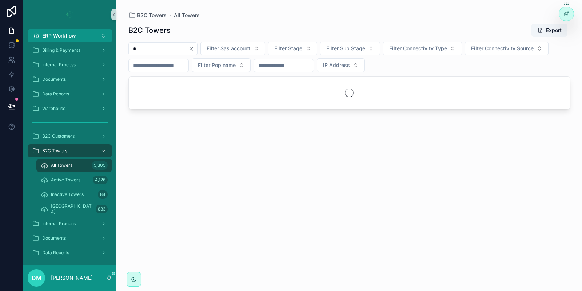
click at [157, 51] on input "*" at bounding box center [159, 49] width 60 height 10
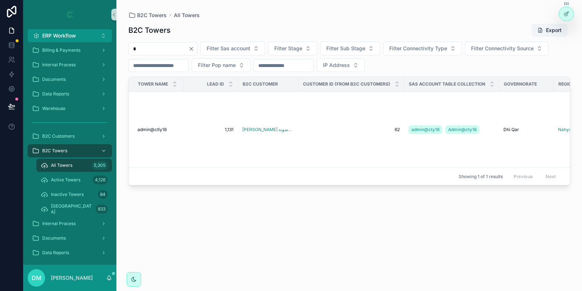
drag, startPoint x: 157, startPoint y: 51, endPoint x: 159, endPoint y: 45, distance: 6.4
click at [159, 49] on input "*" at bounding box center [159, 49] width 60 height 10
click at [159, 45] on input "*" at bounding box center [159, 49] width 60 height 10
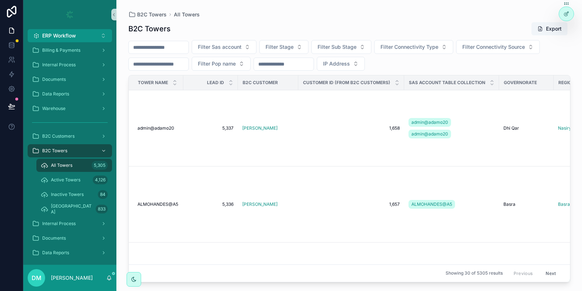
click at [159, 45] on input "scrollable content" at bounding box center [159, 47] width 60 height 10
click at [175, 49] on input "scrollable content" at bounding box center [159, 47] width 60 height 10
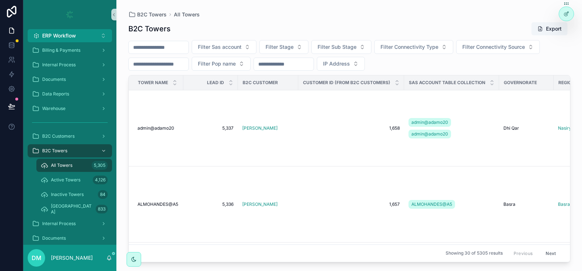
click at [155, 52] on input "scrollable content" at bounding box center [159, 47] width 60 height 10
click at [163, 44] on input "scrollable content" at bounding box center [159, 47] width 60 height 10
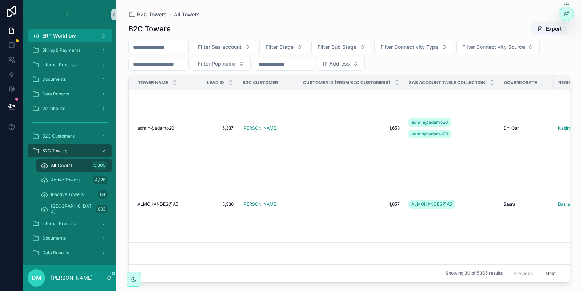
click at [158, 49] on input "scrollable content" at bounding box center [159, 47] width 60 height 10
type input "****"
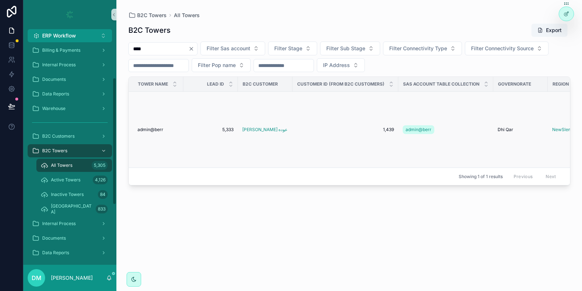
click at [165, 131] on div "admin@berr admin@berr" at bounding box center [158, 130] width 41 height 6
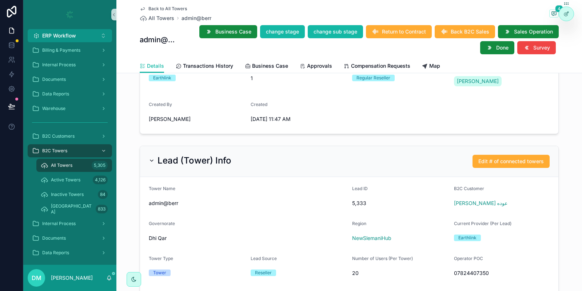
scroll to position [393, 0]
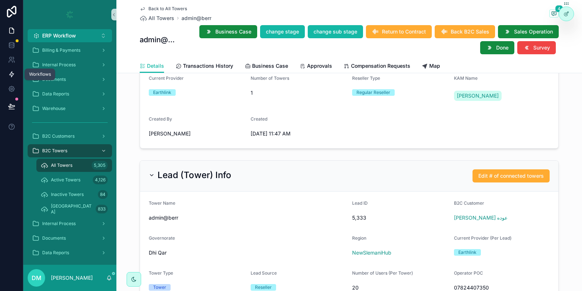
click at [16, 75] on link at bounding box center [11, 74] width 23 height 15
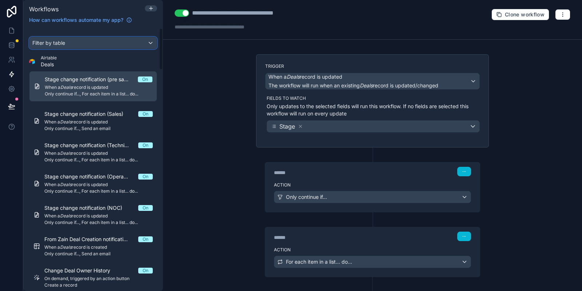
click at [96, 41] on div "Filter by table" at bounding box center [92, 43] width 127 height 12
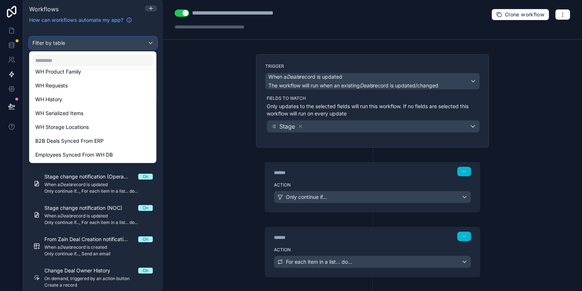
scroll to position [1199, 0]
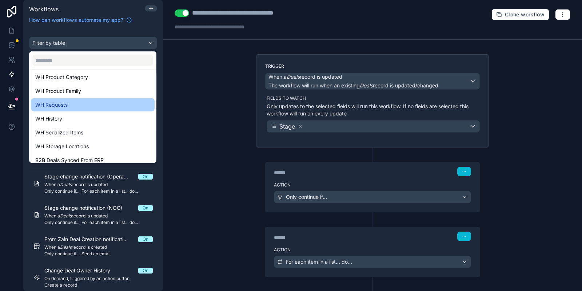
click at [63, 106] on span "WH Requests" at bounding box center [51, 104] width 32 height 9
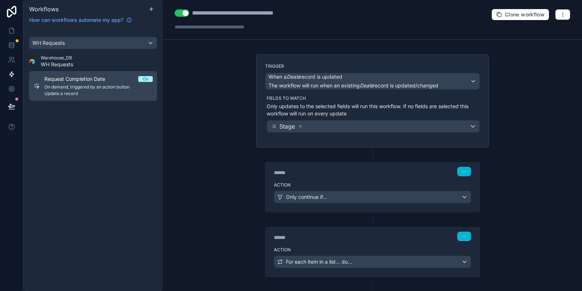
click at [112, 92] on span "Update a record" at bounding box center [98, 94] width 108 height 6
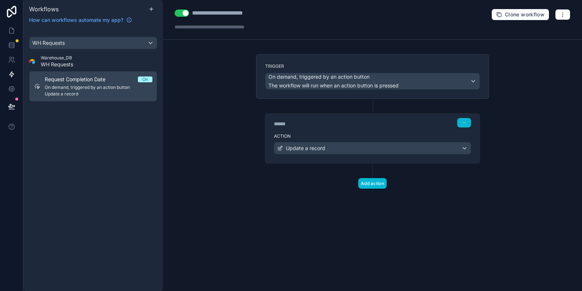
click at [118, 127] on div "WH Requests Warehouse_DB WH Requests Request Completion Date On On demand, trig…" at bounding box center [93, 159] width 140 height 263
click at [357, 139] on div "Action Update a record" at bounding box center [372, 146] width 215 height 33
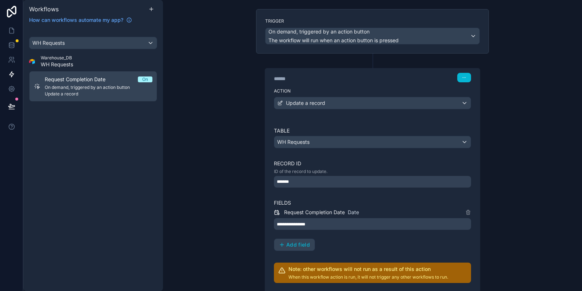
scroll to position [104, 0]
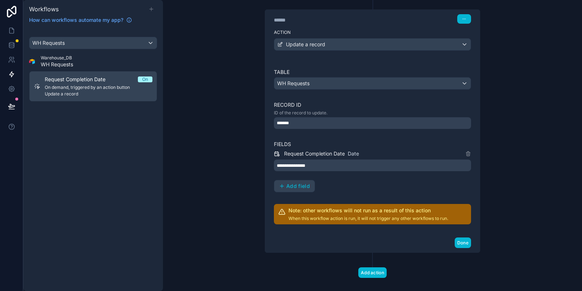
click at [153, 11] on icon at bounding box center [151, 9] width 6 height 6
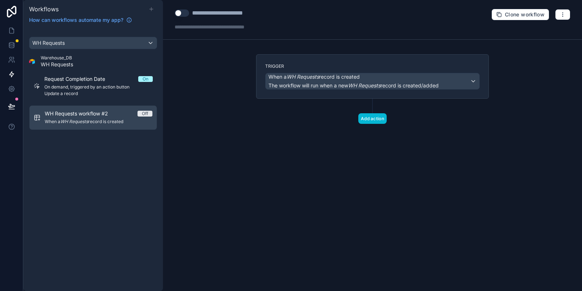
click at [150, 11] on icon at bounding box center [151, 9] width 6 height 6
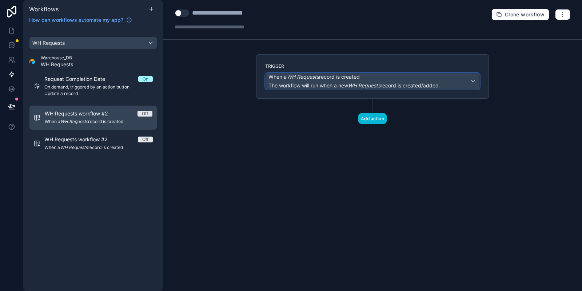
click at [375, 84] on em "WH Requests" at bounding box center [364, 85] width 32 height 6
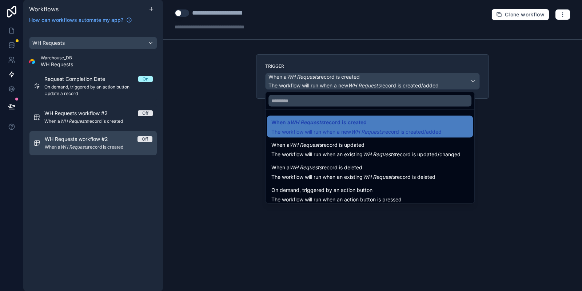
click at [115, 124] on div at bounding box center [291, 145] width 582 height 291
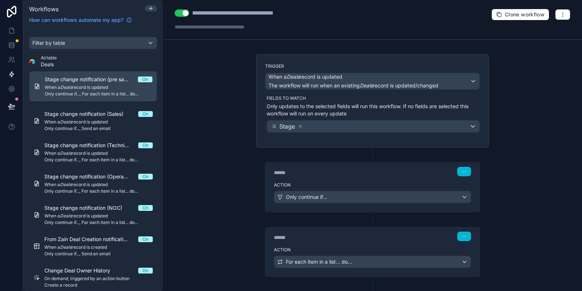
click at [189, 96] on div "**********" at bounding box center [372, 145] width 419 height 291
click at [91, 46] on div "Filter by table" at bounding box center [92, 43] width 127 height 12
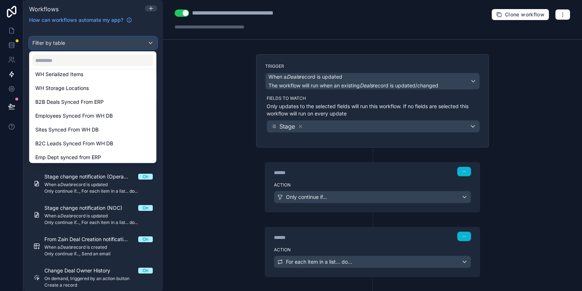
scroll to position [1210, 0]
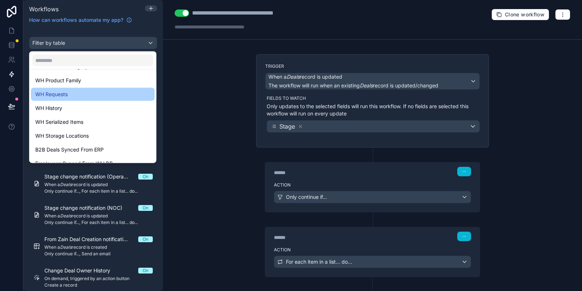
click at [72, 94] on div "WH Requests" at bounding box center [92, 94] width 115 height 9
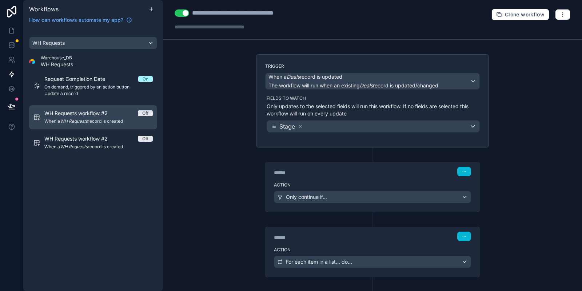
click at [84, 122] on em "WH Requests" at bounding box center [74, 120] width 28 height 5
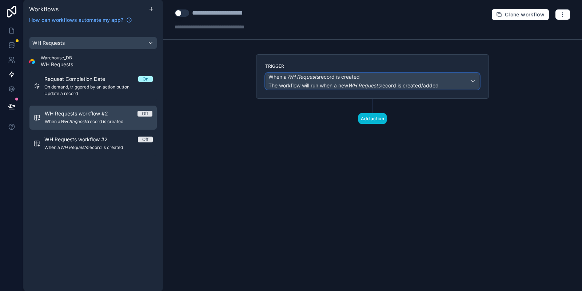
click at [312, 83] on span "The workflow will run when a new WH Requests record is created/added" at bounding box center [354, 85] width 170 height 6
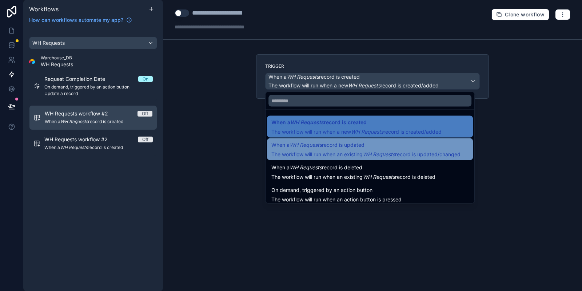
click at [342, 148] on span "When a WH Requests record is updated" at bounding box center [317, 144] width 93 height 9
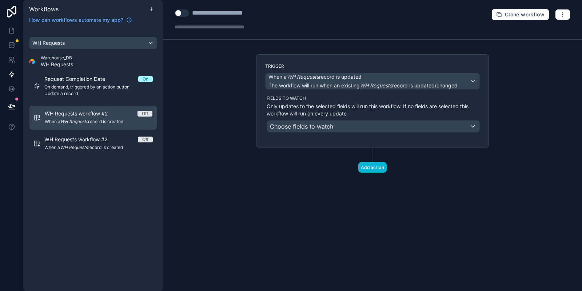
click at [360, 119] on div "Fields to watch Only updates to the selected fields will run this workflow. If …" at bounding box center [373, 113] width 213 height 37
click at [356, 119] on div "Fields to watch Only updates to the selected fields will run this workflow. If …" at bounding box center [373, 113] width 213 height 37
click at [341, 123] on div "Choose fields to watch" at bounding box center [373, 126] width 213 height 12
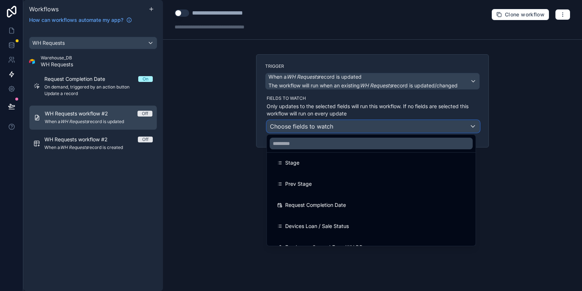
scroll to position [92, 0]
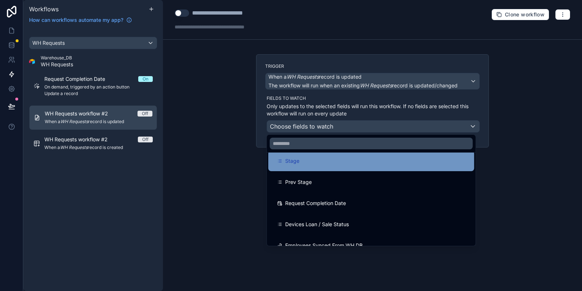
click at [293, 158] on span "Stage" at bounding box center [292, 160] width 14 height 9
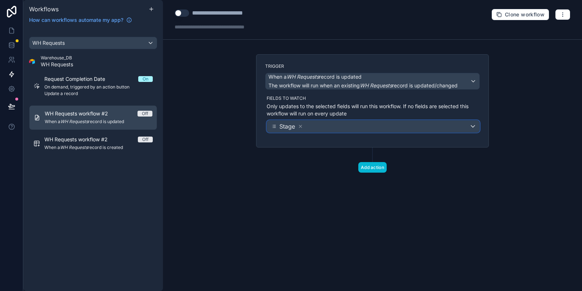
click at [338, 127] on div "Stage" at bounding box center [373, 126] width 213 height 12
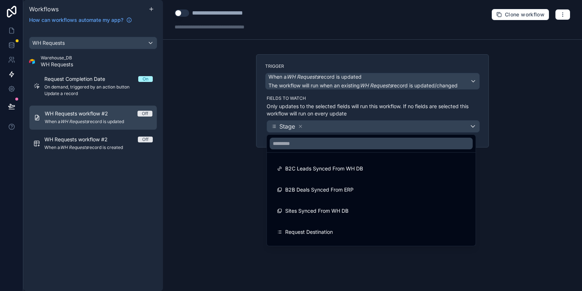
click at [321, 112] on div at bounding box center [291, 145] width 582 height 291
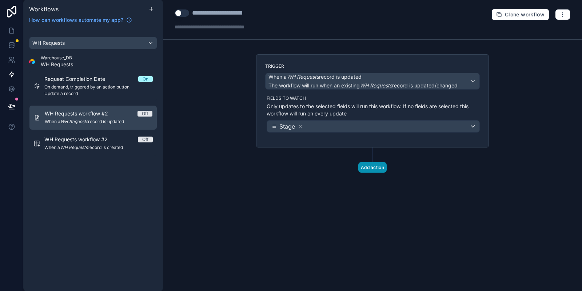
click at [369, 168] on button "Add action" at bounding box center [372, 167] width 28 height 11
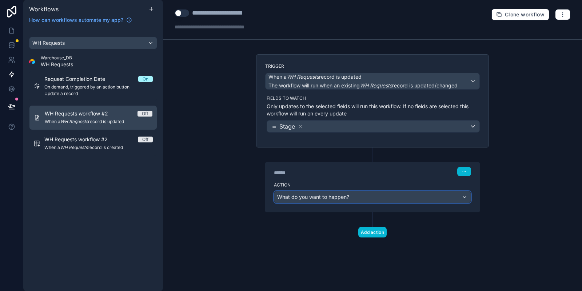
click at [297, 194] on span "What do you want to happen?" at bounding box center [313, 197] width 72 height 6
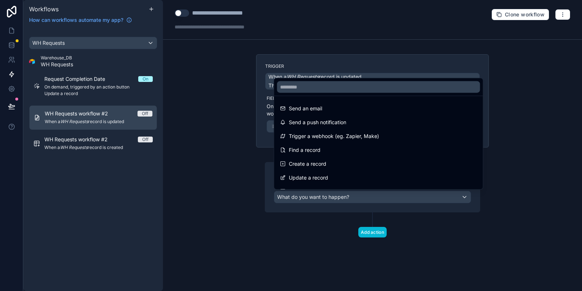
click at [301, 57] on div at bounding box center [291, 145] width 582 height 291
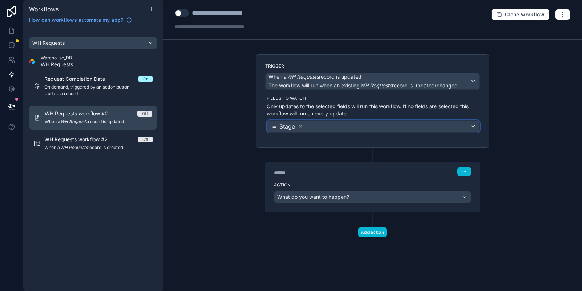
click at [318, 127] on div "Stage" at bounding box center [373, 126] width 213 height 12
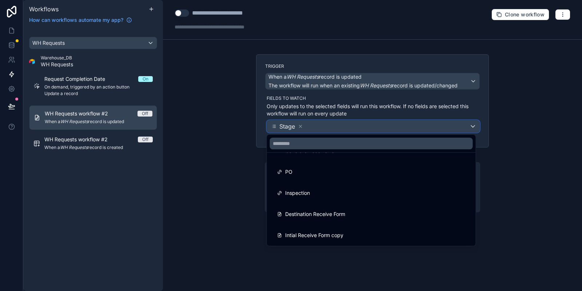
scroll to position [335, 0]
click at [329, 104] on div at bounding box center [291, 145] width 582 height 291
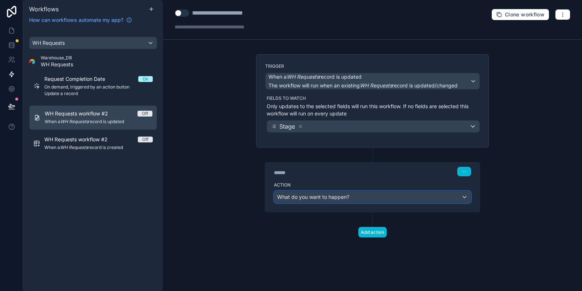
click at [312, 195] on span "What do you want to happen?" at bounding box center [313, 197] width 72 height 6
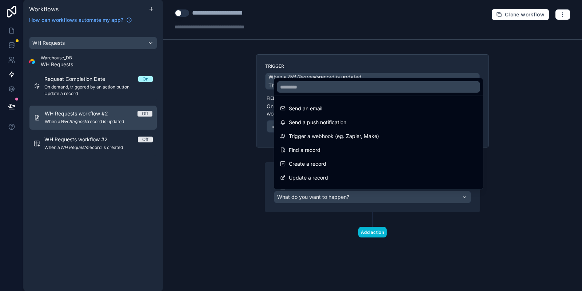
click at [346, 61] on div at bounding box center [291, 145] width 582 height 291
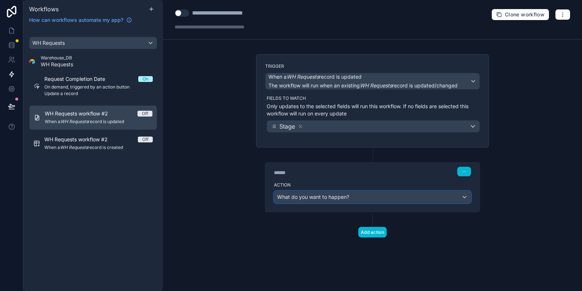
click at [331, 197] on span "What do you want to happen?" at bounding box center [313, 197] width 72 height 6
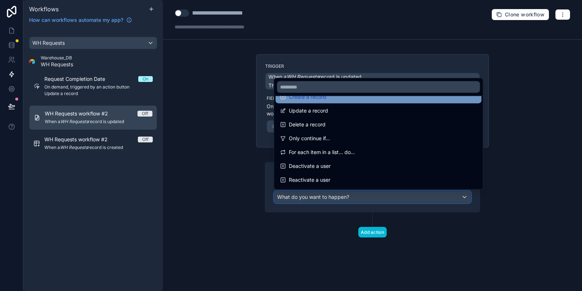
scroll to position [69, 0]
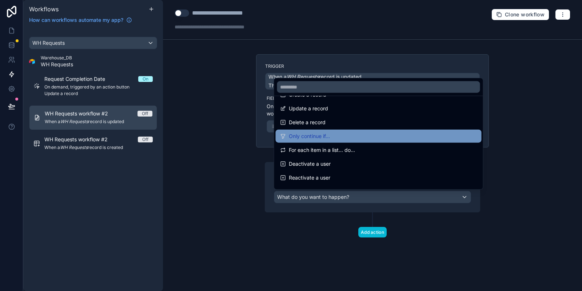
click at [317, 139] on span "Only continue if..." at bounding box center [309, 136] width 41 height 9
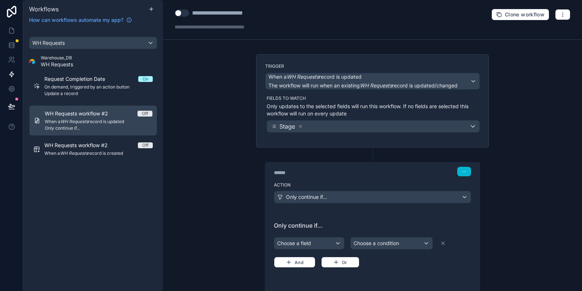
scroll to position [64, 0]
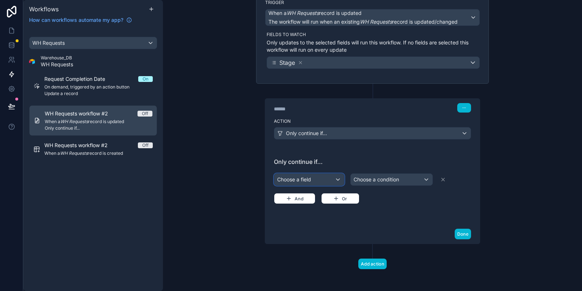
click at [307, 183] on div "Choose a field" at bounding box center [309, 180] width 70 height 12
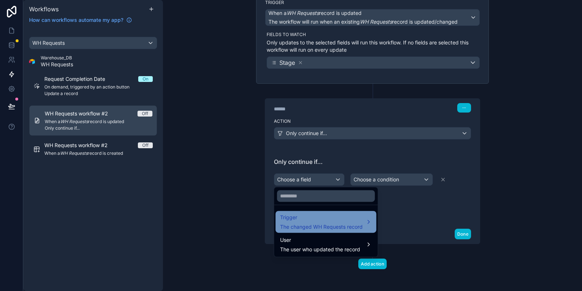
click at [320, 228] on span "The changed WH Requests record" at bounding box center [321, 226] width 83 height 7
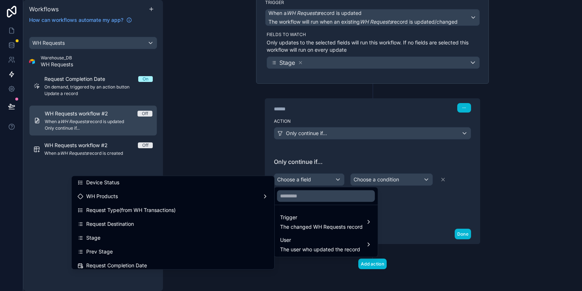
scroll to position [95, 0]
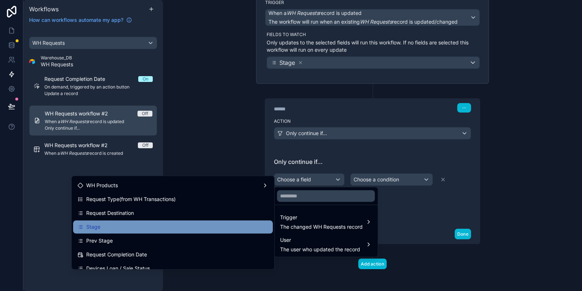
click at [95, 227] on span "Stage" at bounding box center [93, 226] width 14 height 9
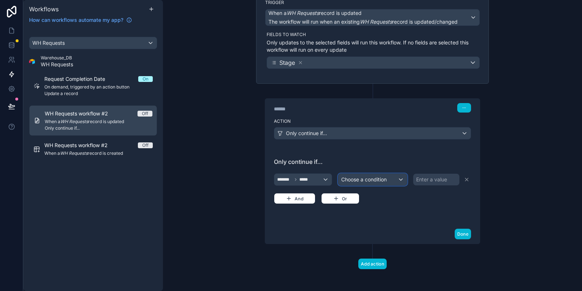
click at [369, 174] on div "Choose a condition" at bounding box center [372, 180] width 69 height 12
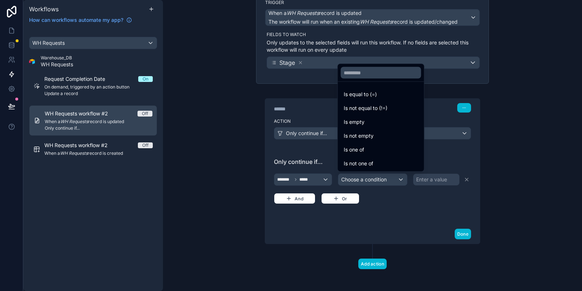
click at [369, 86] on ul "Is equal to (=) Is not equal to (!=) Is empty Is not empty Is one of Is not one…" at bounding box center [381, 127] width 86 height 90
click at [361, 91] on span "Is equal to (=)" at bounding box center [360, 94] width 33 height 9
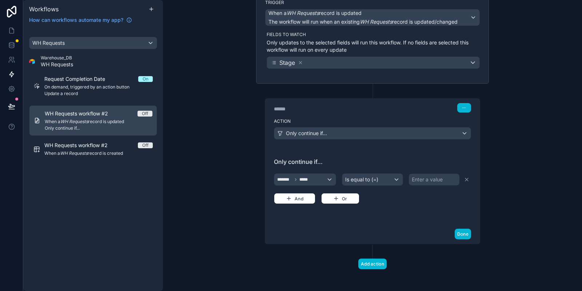
click at [439, 179] on div "Enter a value" at bounding box center [427, 179] width 31 height 7
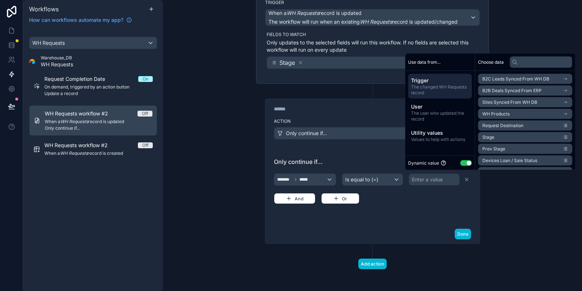
click at [469, 166] on div "Dynamic value Use setting" at bounding box center [440, 163] width 64 height 8
click at [389, 181] on div "Is equal to (=)" at bounding box center [372, 180] width 61 height 12
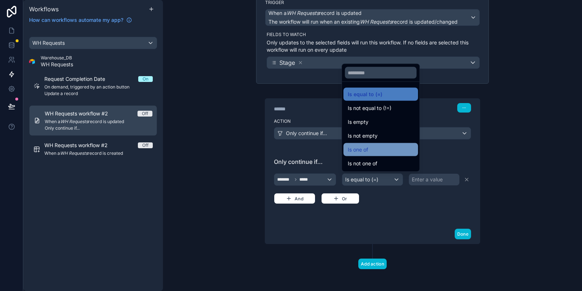
click at [389, 143] on div "Is one of" at bounding box center [381, 149] width 75 height 13
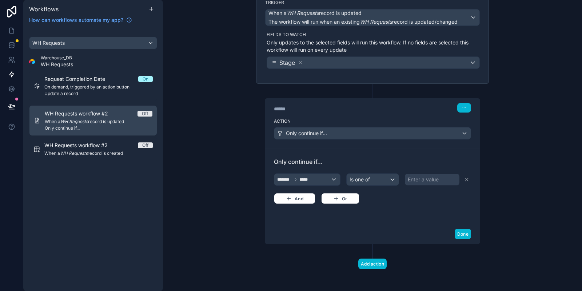
click at [438, 177] on div "Enter a value" at bounding box center [423, 179] width 31 height 7
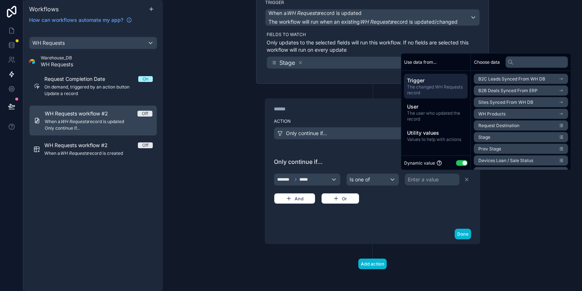
click at [464, 161] on button "Use setting" at bounding box center [462, 163] width 12 height 6
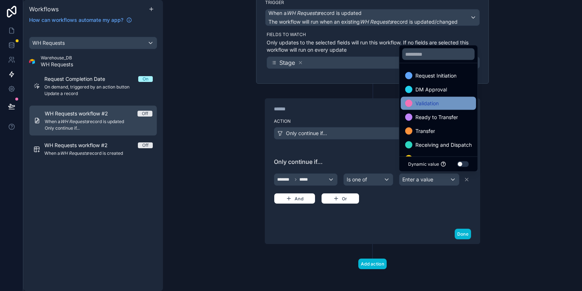
click at [439, 99] on div "Validation" at bounding box center [438, 103] width 75 height 13
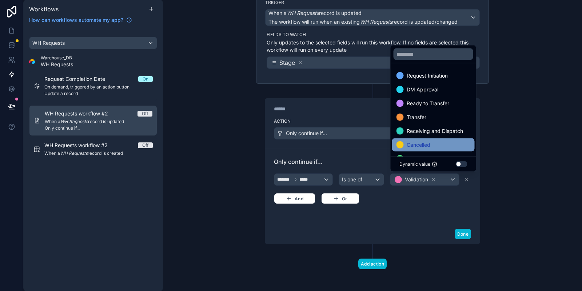
scroll to position [15, 0]
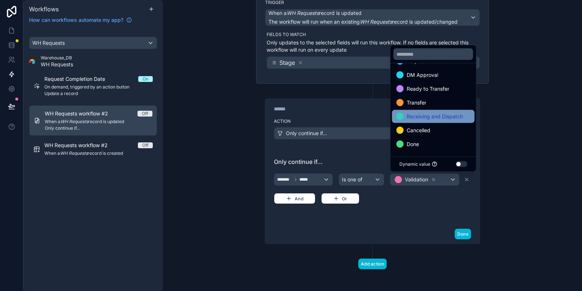
click at [443, 117] on span "Receiving and Dispatch" at bounding box center [435, 116] width 56 height 9
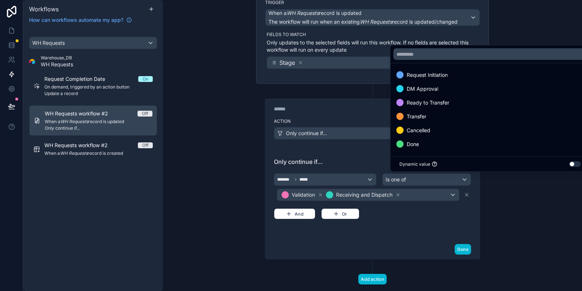
scroll to position [0, 0]
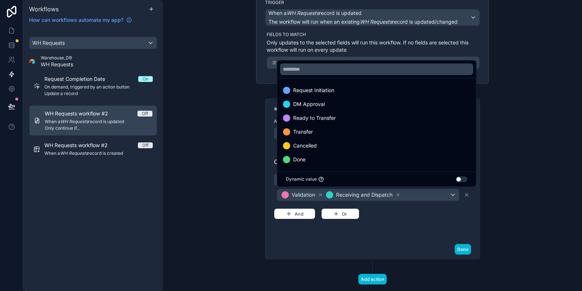
click at [404, 234] on div "Only continue if... ******* ***** Is one of Validation Receiving and Dispatch A…" at bounding box center [372, 193] width 215 height 91
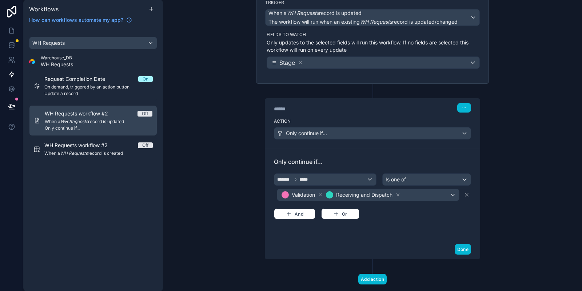
scroll to position [79, 0]
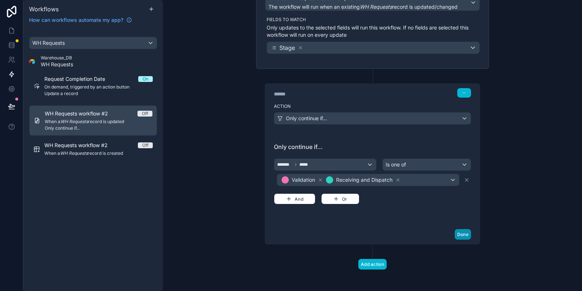
click at [465, 231] on button "Done" at bounding box center [463, 234] width 16 height 11
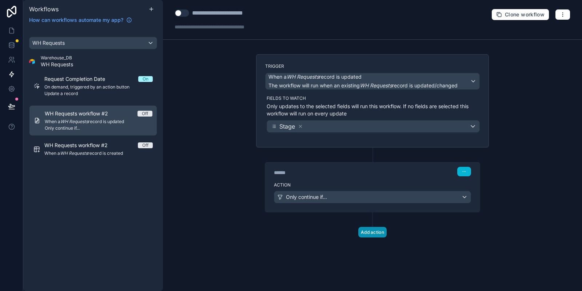
click at [368, 233] on button "Add action" at bounding box center [372, 232] width 28 height 11
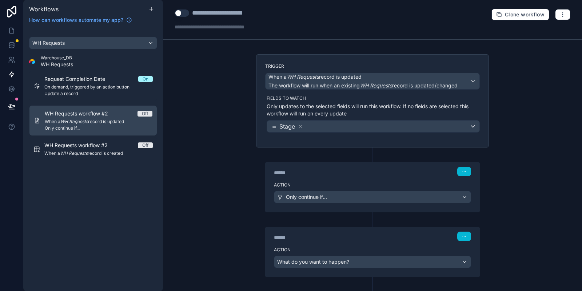
scroll to position [33, 0]
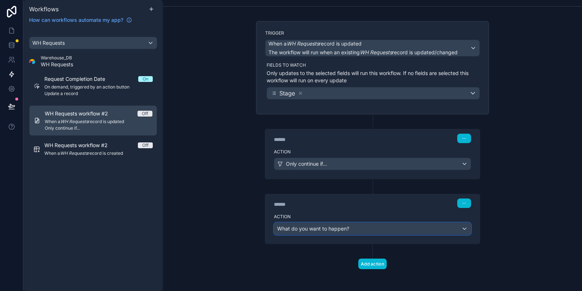
click at [313, 225] on span "What do you want to happen?" at bounding box center [313, 228] width 72 height 6
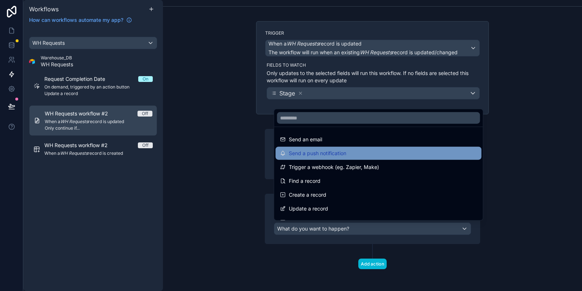
click at [309, 159] on div "Send a push notification" at bounding box center [379, 153] width 206 height 13
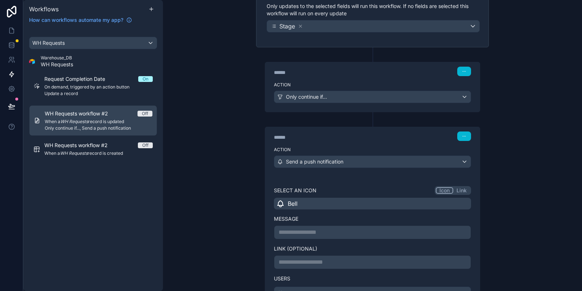
scroll to position [104, 0]
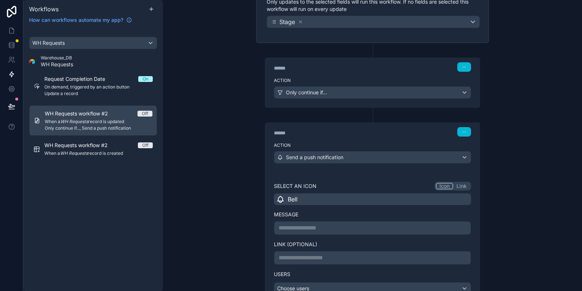
click at [341, 200] on div "Bell" at bounding box center [372, 199] width 197 height 12
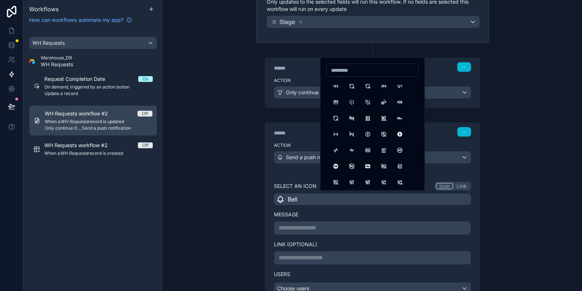
click at [294, 170] on div "Action Send a push notification" at bounding box center [372, 155] width 215 height 33
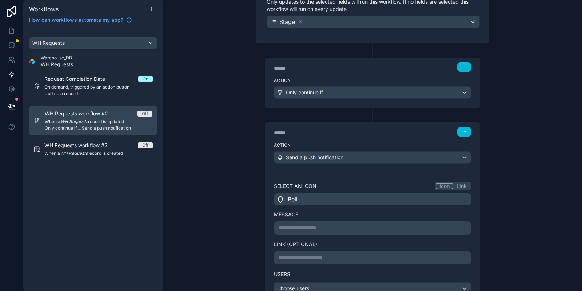
scroll to position [183, 0]
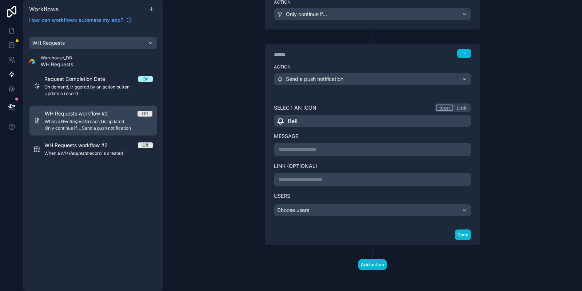
click at [288, 145] on p "**********" at bounding box center [373, 149] width 188 height 9
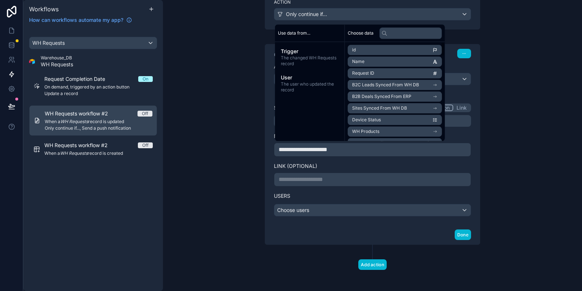
click at [400, 71] on li "Request ID" at bounding box center [395, 73] width 94 height 10
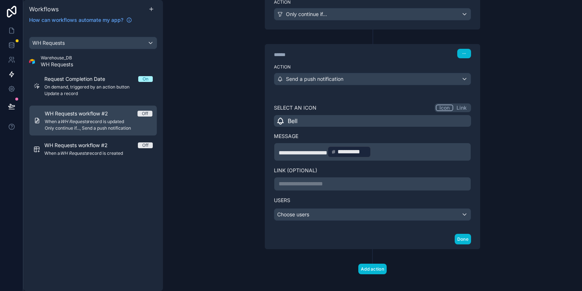
click at [396, 147] on p "**********" at bounding box center [373, 151] width 188 height 13
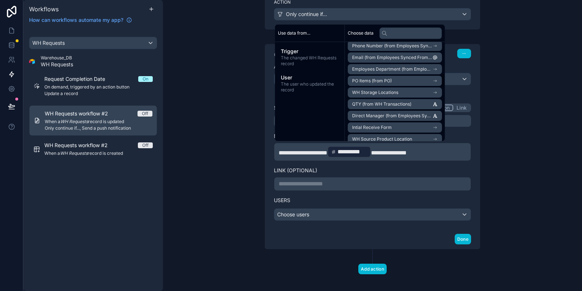
scroll to position [218, 0]
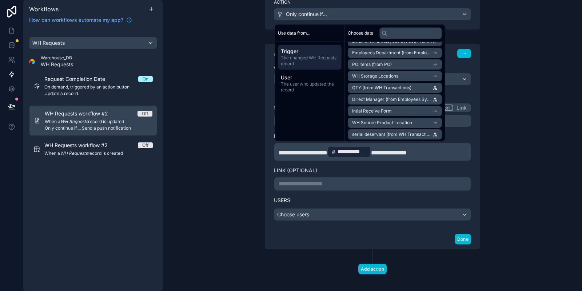
click at [315, 60] on span "The changed WH Requests record" at bounding box center [310, 61] width 58 height 12
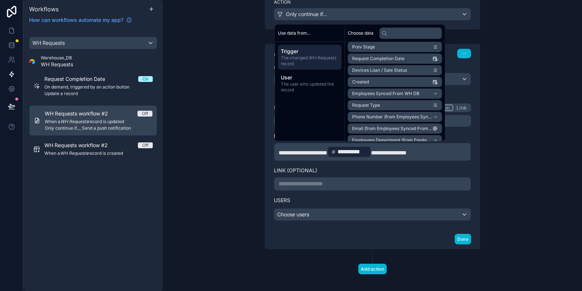
scroll to position [87, 0]
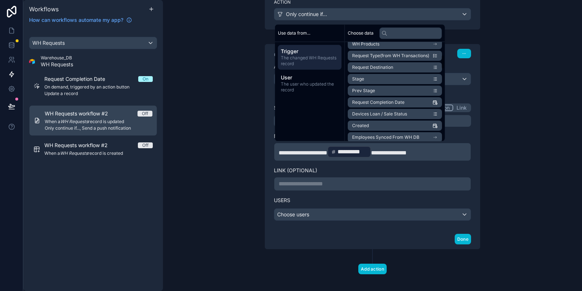
click at [377, 77] on li "Stage" at bounding box center [395, 79] width 94 height 10
click at [461, 149] on p "**********" at bounding box center [373, 151] width 188 height 13
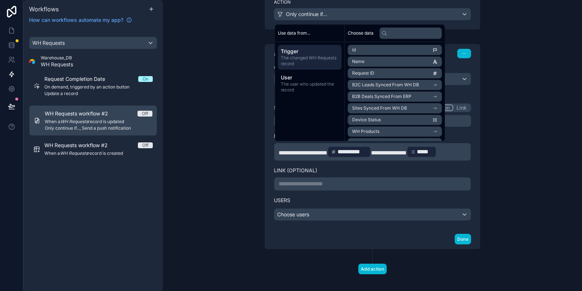
click at [420, 167] on label "Link (optional)" at bounding box center [372, 170] width 197 height 7
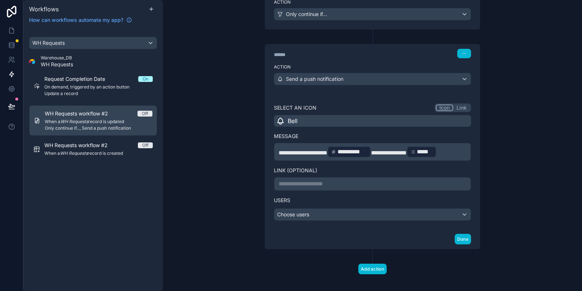
click at [301, 181] on p "**********" at bounding box center [373, 183] width 188 height 9
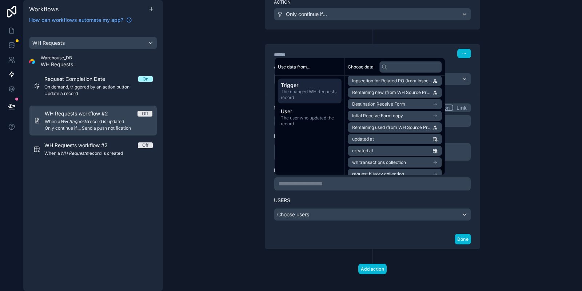
scroll to position [580, 0]
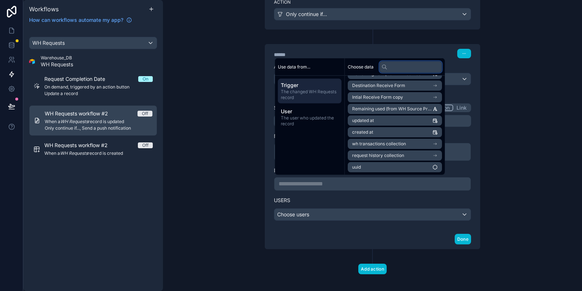
click at [394, 69] on input "text" at bounding box center [411, 67] width 63 height 12
type input "*"
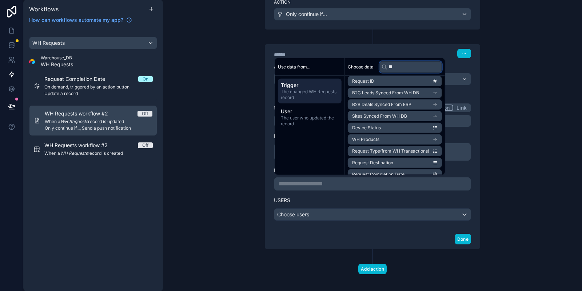
scroll to position [0, 0]
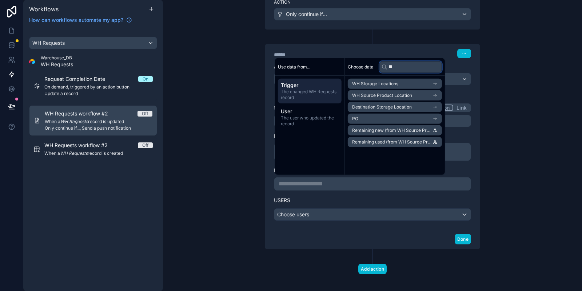
type input "*"
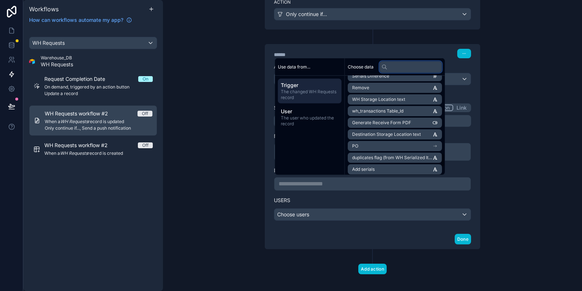
scroll to position [580, 0]
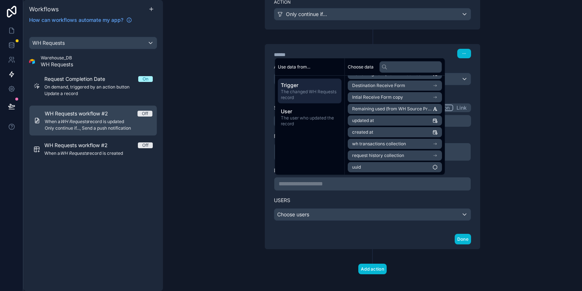
click at [380, 166] on li "uuid" at bounding box center [395, 167] width 94 height 10
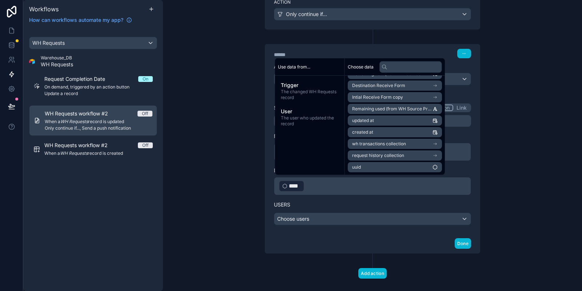
click at [341, 197] on div "Users Choose users" at bounding box center [372, 210] width 197 height 30
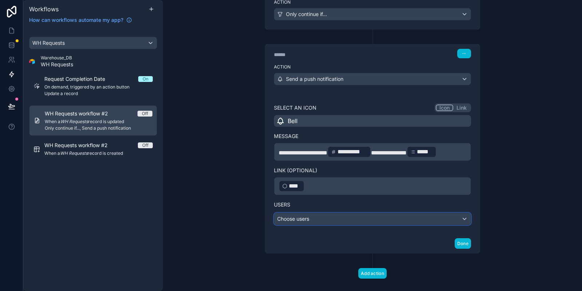
click at [335, 215] on div "Choose users" at bounding box center [372, 219] width 197 height 12
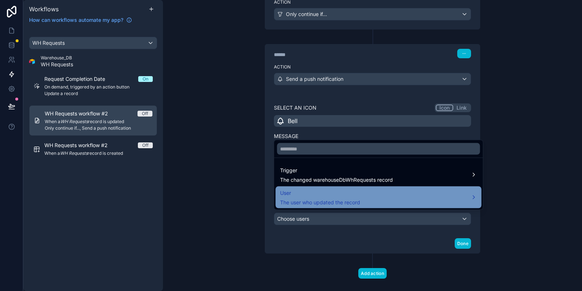
click at [335, 193] on span "User" at bounding box center [320, 193] width 80 height 9
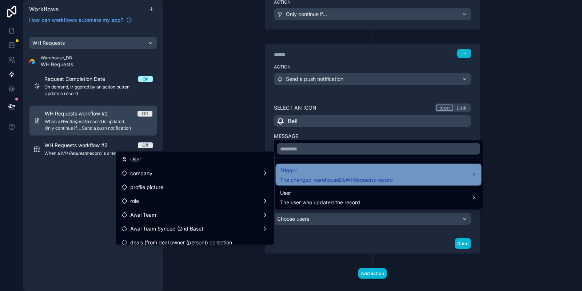
click at [341, 166] on span "Trigger" at bounding box center [336, 170] width 113 height 9
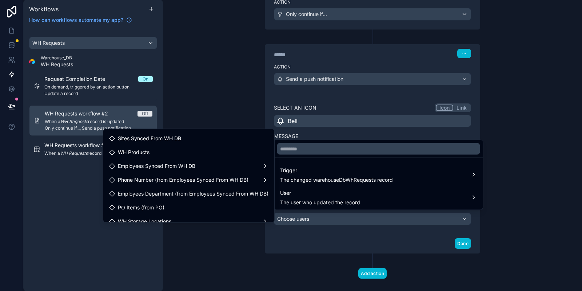
scroll to position [36, 0]
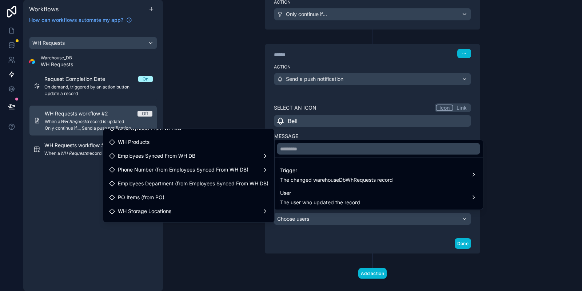
click at [346, 223] on div at bounding box center [291, 145] width 582 height 291
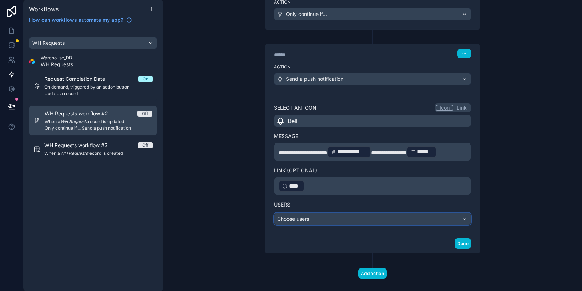
click at [338, 217] on div "Choose users" at bounding box center [372, 219] width 197 height 12
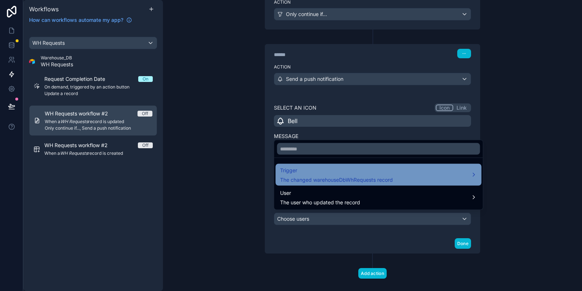
click at [330, 172] on span "Trigger" at bounding box center [336, 170] width 113 height 9
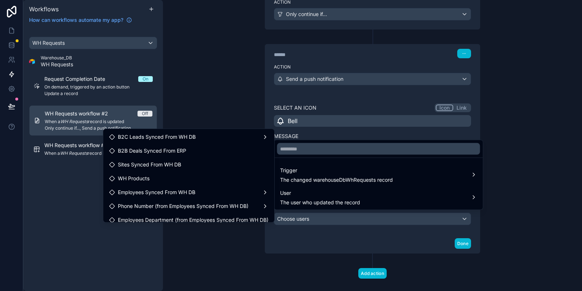
scroll to position [84, 0]
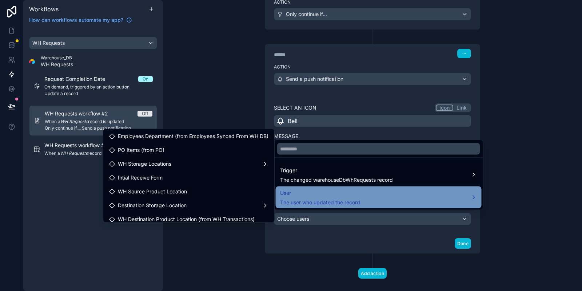
click at [285, 197] on div "User The user who updated the record" at bounding box center [320, 197] width 80 height 17
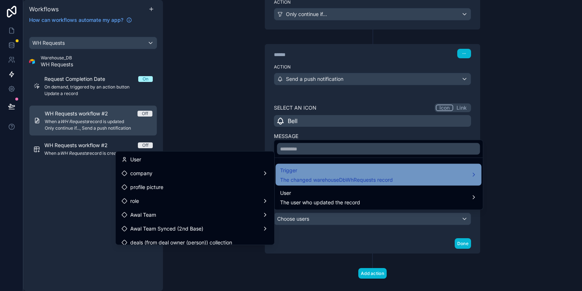
click at [302, 179] on span "The changed warehouseDbWhRequests record" at bounding box center [336, 179] width 113 height 7
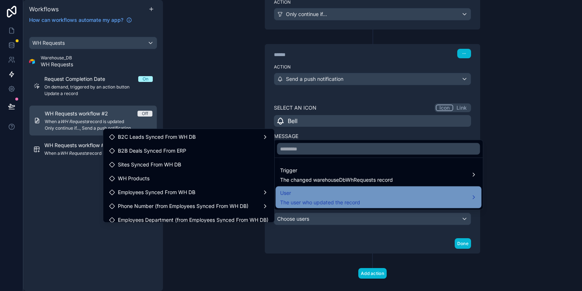
click at [309, 206] on div "User The user who updated the record" at bounding box center [379, 197] width 206 height 22
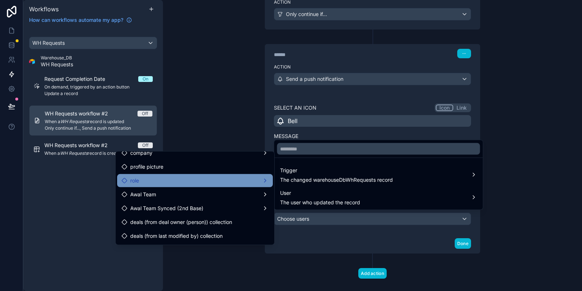
scroll to position [36, 0]
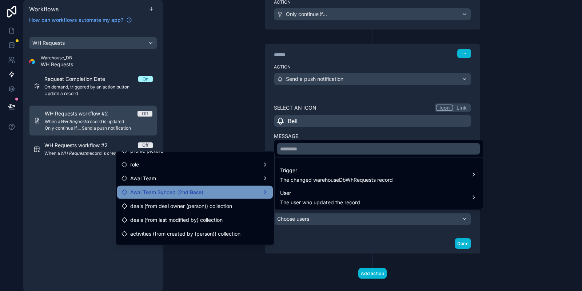
click at [210, 191] on div "Awal Team Synced (2nd Base)" at bounding box center [195, 192] width 147 height 9
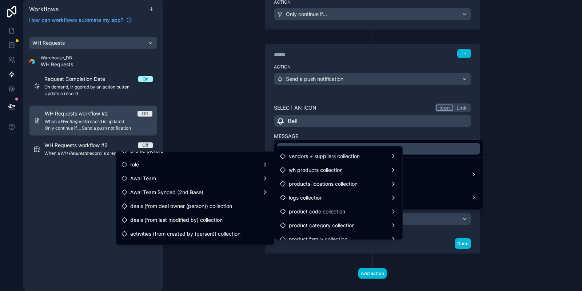
scroll to position [109, 0]
click at [324, 193] on div "logs collection" at bounding box center [339, 197] width 126 height 13
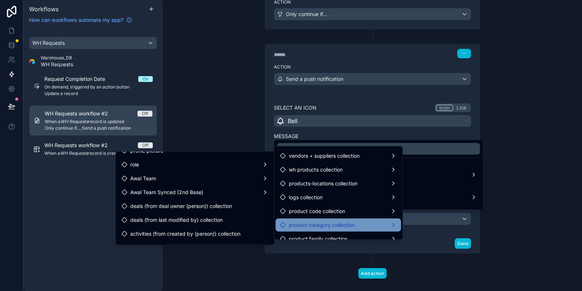
click at [320, 223] on span "product category collection" at bounding box center [322, 225] width 66 height 9
click at [374, 218] on div "product category collection" at bounding box center [339, 224] width 126 height 13
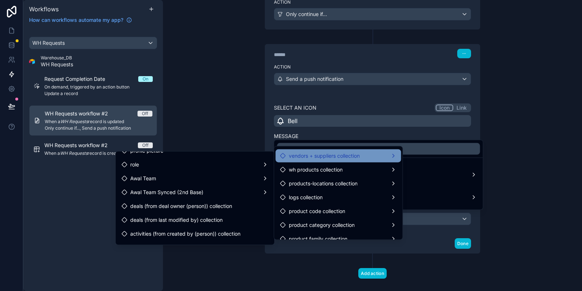
click at [358, 157] on span "vendors + suppliers collection" at bounding box center [324, 155] width 71 height 9
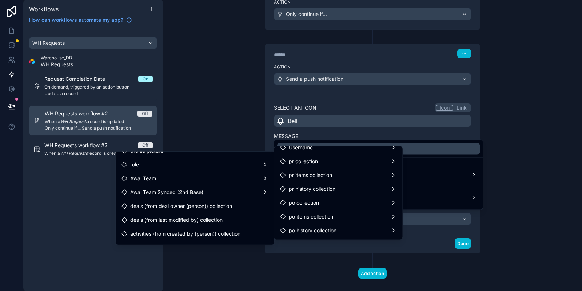
scroll to position [0, 0]
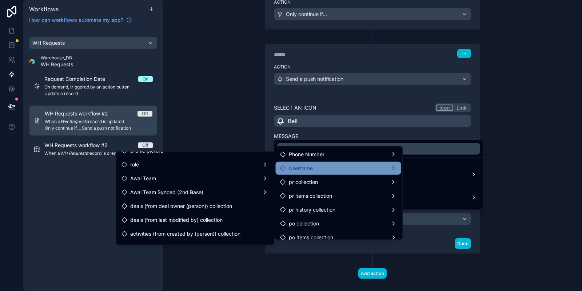
click at [336, 162] on div "Username" at bounding box center [339, 168] width 126 height 13
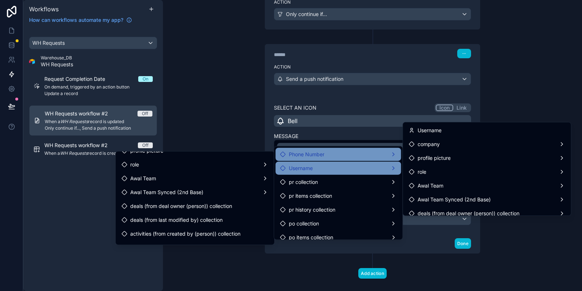
click at [331, 150] on div "Phone Number" at bounding box center [338, 154] width 117 height 9
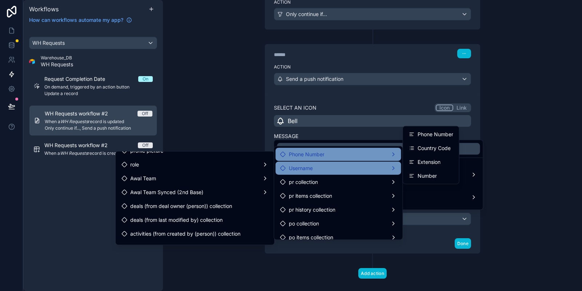
click at [393, 170] on div "Username" at bounding box center [338, 168] width 117 height 9
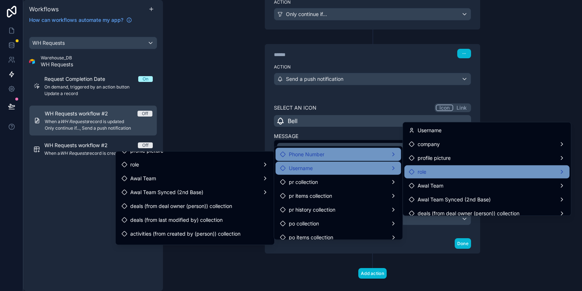
scroll to position [36, 0]
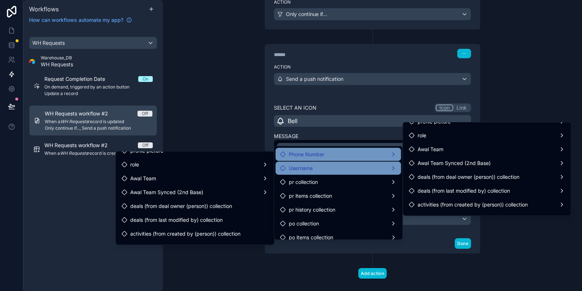
click at [365, 150] on div "Phone Number" at bounding box center [338, 154] width 117 height 9
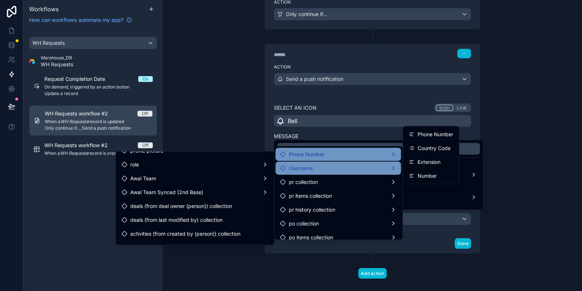
click at [369, 162] on div "Username" at bounding box center [339, 168] width 126 height 13
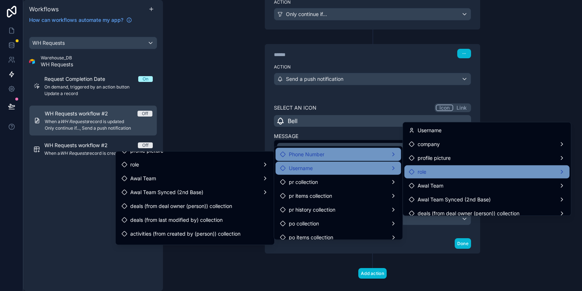
click at [432, 177] on div "role" at bounding box center [487, 171] width 165 height 13
click at [390, 167] on div "users collection" at bounding box center [370, 172] width 64 height 13
click at [387, 168] on span "users collection" at bounding box center [369, 172] width 37 height 9
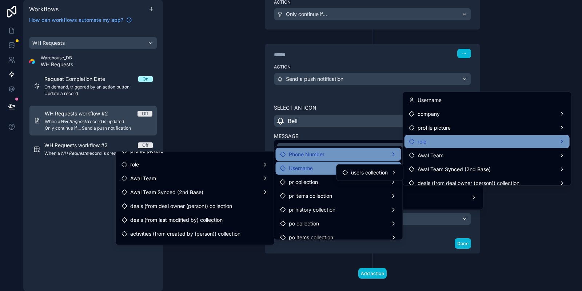
scroll to position [84, 0]
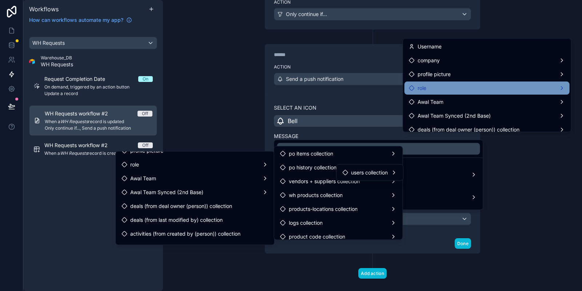
click at [420, 214] on div at bounding box center [291, 145] width 582 height 291
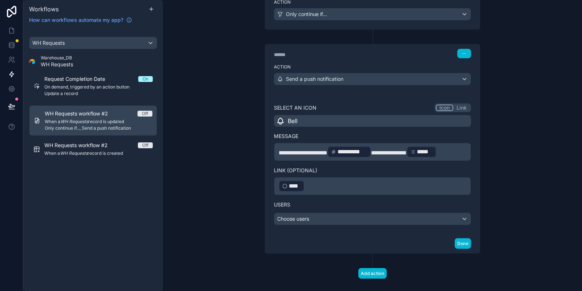
click at [390, 202] on label "Users" at bounding box center [372, 204] width 197 height 7
click at [382, 213] on div "Choose users" at bounding box center [372, 219] width 197 height 12
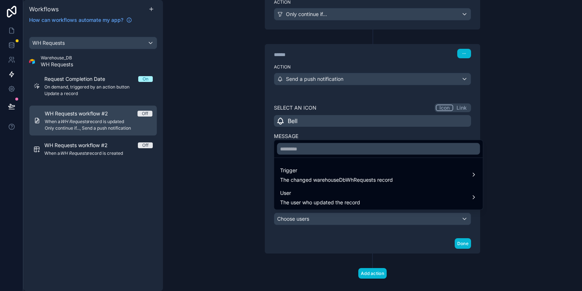
drag, startPoint x: 340, startPoint y: 195, endPoint x: 360, endPoint y: 151, distance: 48.1
click at [360, 151] on div "Trigger The changed warehouseDbWhRequests record User The user who updated the …" at bounding box center [379, 175] width 210 height 70
click at [352, 138] on div at bounding box center [291, 145] width 582 height 291
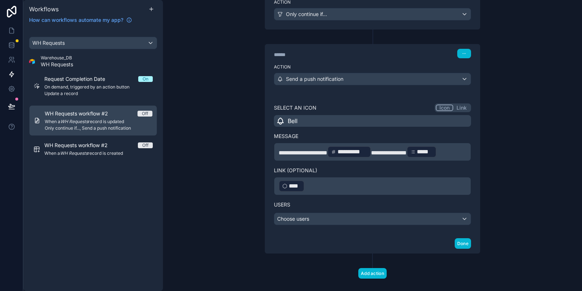
scroll to position [139, 0]
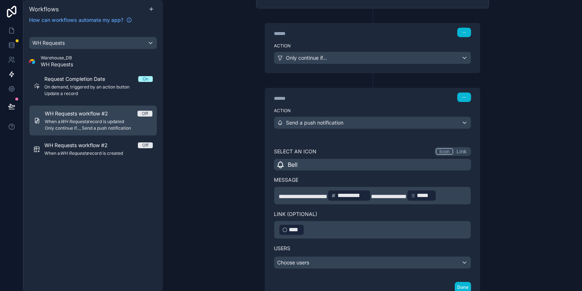
click at [328, 194] on span "**********" at bounding box center [303, 196] width 49 height 5
click at [387, 197] on span "**********" at bounding box center [394, 196] width 36 height 5
click at [416, 194] on span "**********" at bounding box center [396, 196] width 40 height 5
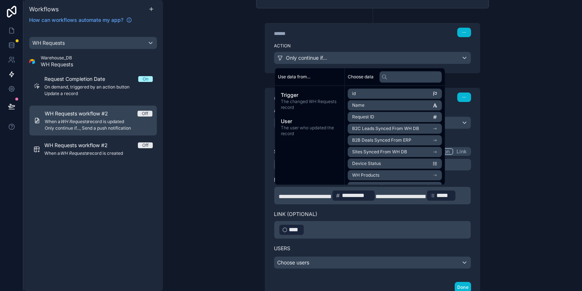
click at [374, 221] on div "**********" at bounding box center [372, 193] width 197 height 92
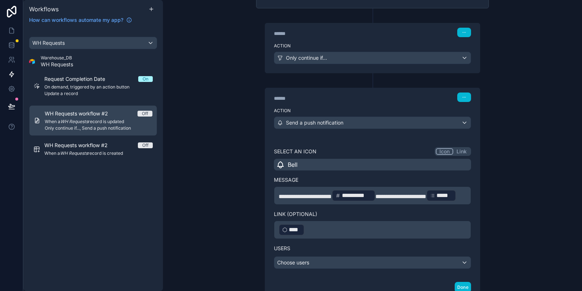
scroll to position [204, 0]
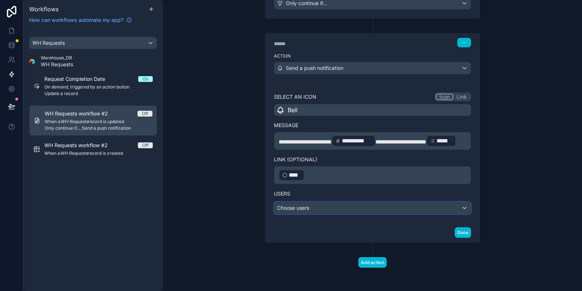
click at [312, 203] on div "Choose users" at bounding box center [372, 208] width 197 height 12
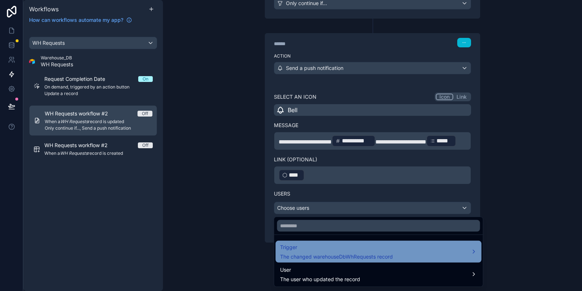
click at [335, 249] on span "Trigger" at bounding box center [336, 247] width 113 height 9
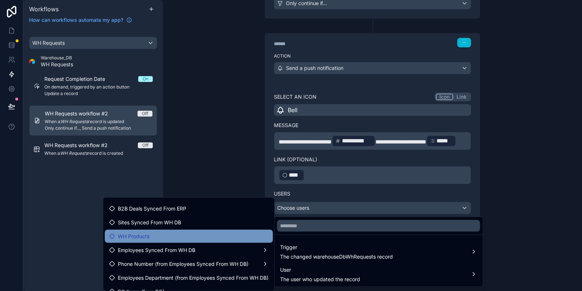
scroll to position [4, 0]
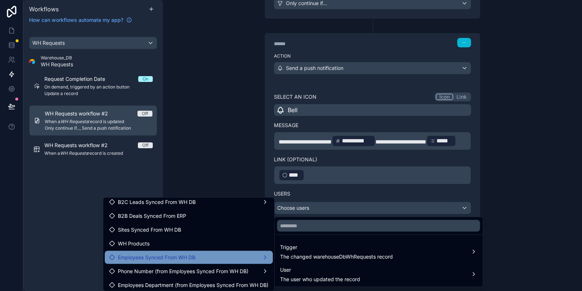
click at [177, 257] on span "Employees Synced From WH DB" at bounding box center [157, 257] width 78 height 9
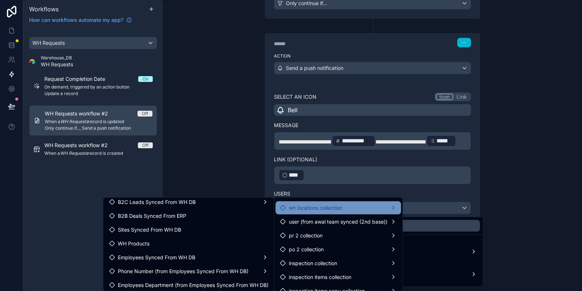
scroll to position [255, 0]
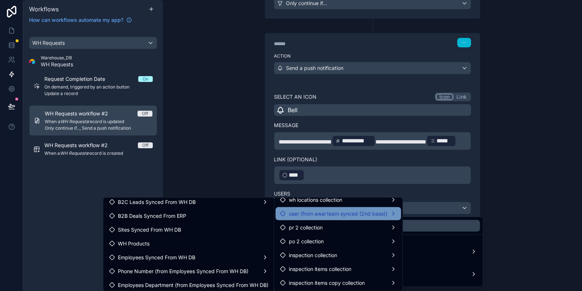
click at [327, 214] on span "user (from awal team synced (2nd base))" at bounding box center [338, 213] width 99 height 9
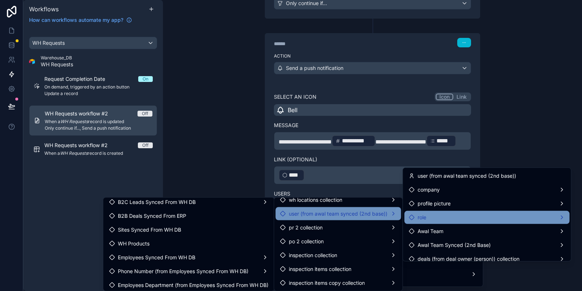
click at [489, 215] on div "role" at bounding box center [487, 217] width 156 height 9
click at [387, 214] on span "users collection" at bounding box center [369, 218] width 37 height 9
click at [388, 215] on span "users collection" at bounding box center [369, 218] width 37 height 9
click at [443, 218] on div "role" at bounding box center [487, 217] width 156 height 9
click at [471, 215] on div "role" at bounding box center [487, 217] width 156 height 9
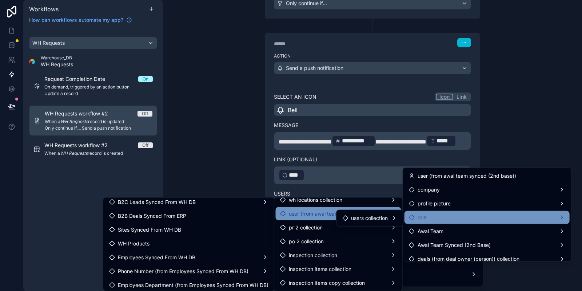
click at [524, 274] on div at bounding box center [291, 145] width 582 height 291
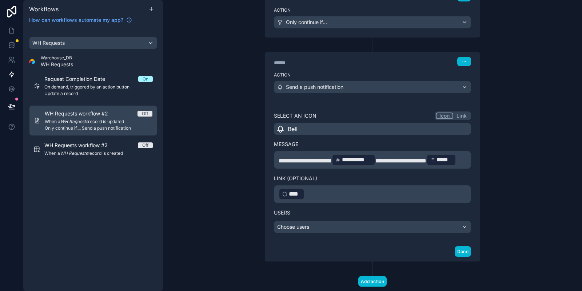
scroll to position [204, 0]
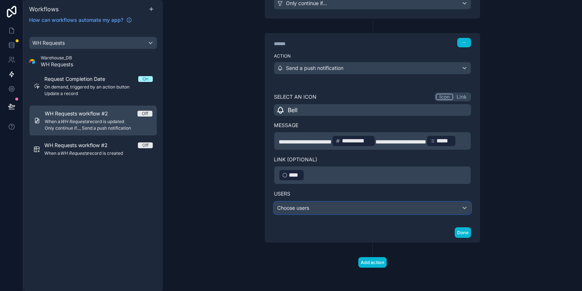
click at [338, 213] on div "Choose users" at bounding box center [372, 208] width 197 height 12
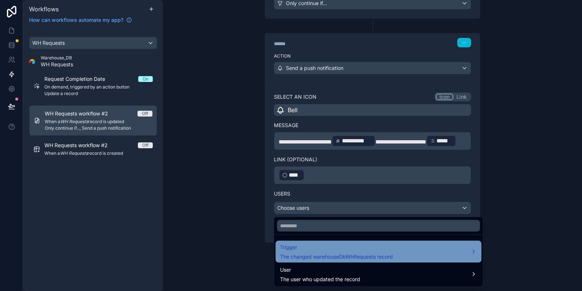
click at [338, 249] on span "Trigger" at bounding box center [336, 247] width 113 height 9
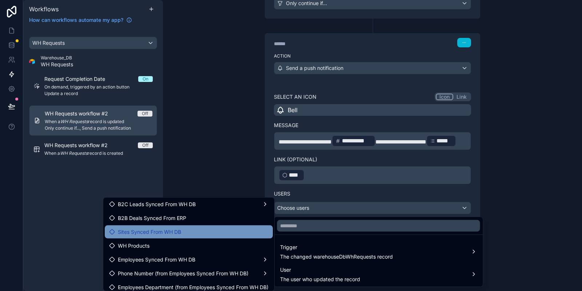
scroll to position [0, 0]
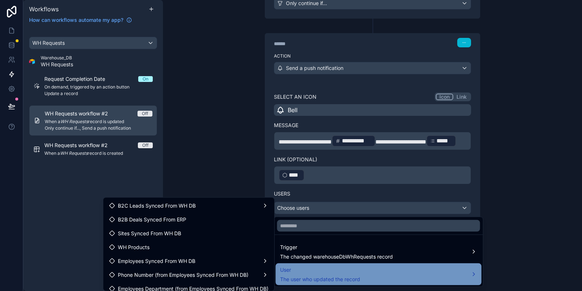
click at [331, 278] on span "The user who updated the record" at bounding box center [320, 278] width 80 height 7
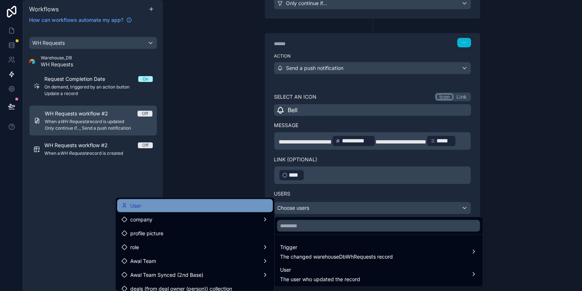
click at [202, 207] on div "User" at bounding box center [195, 205] width 147 height 9
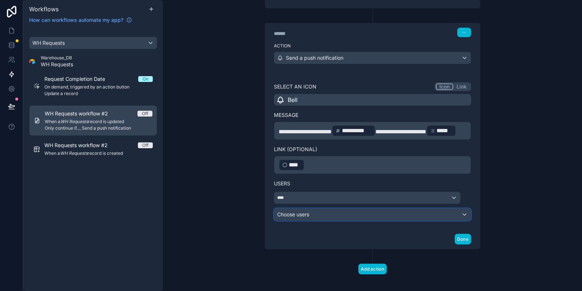
click at [341, 220] on div "Choose users" at bounding box center [372, 215] width 197 height 12
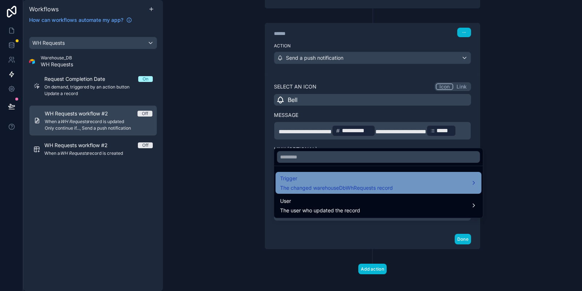
click at [333, 182] on span "Trigger" at bounding box center [336, 178] width 113 height 9
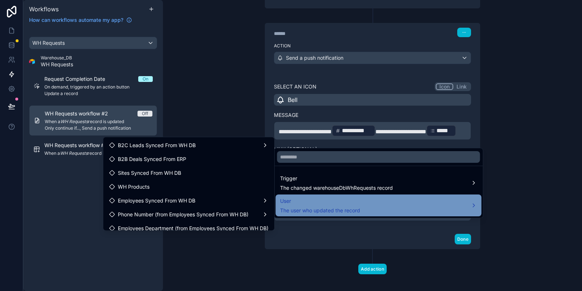
click at [340, 215] on div "User The user who updated the record" at bounding box center [379, 205] width 206 height 22
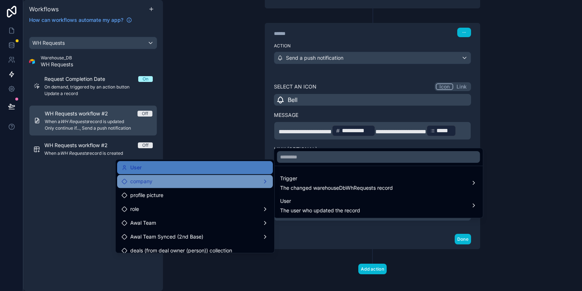
click at [207, 183] on div "company" at bounding box center [195, 181] width 147 height 9
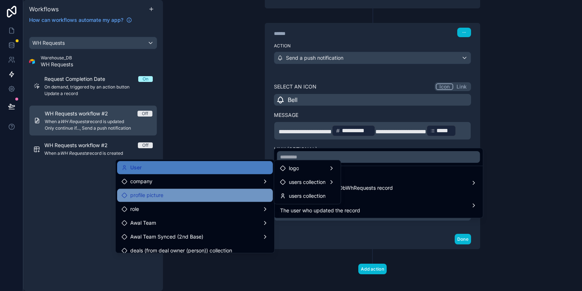
click at [218, 194] on div "profile picture" at bounding box center [195, 195] width 147 height 9
click at [177, 193] on div "profile picture" at bounding box center [195, 195] width 147 height 9
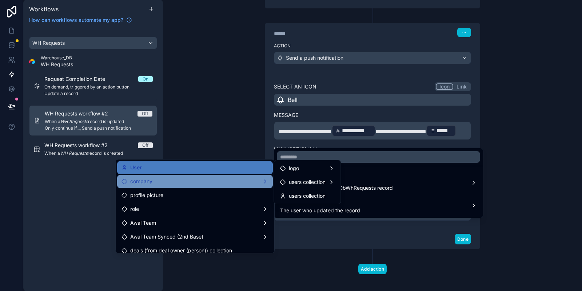
click at [183, 176] on div "company" at bounding box center [195, 181] width 156 height 13
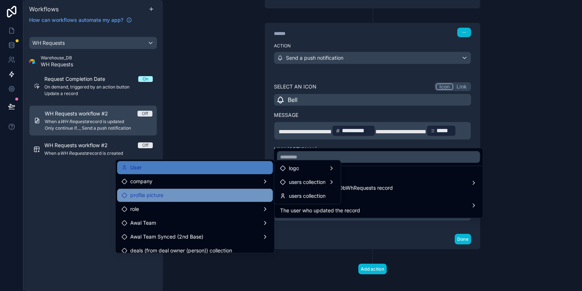
click at [212, 194] on div "profile picture" at bounding box center [195, 195] width 147 height 9
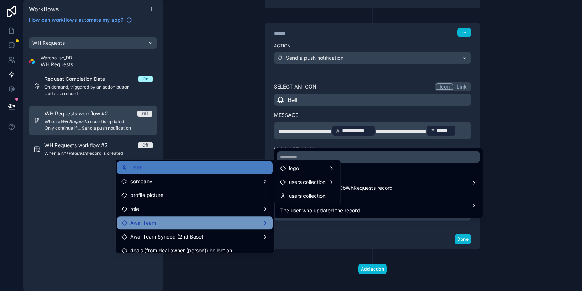
click at [212, 219] on div "Awal Team" at bounding box center [195, 222] width 147 height 9
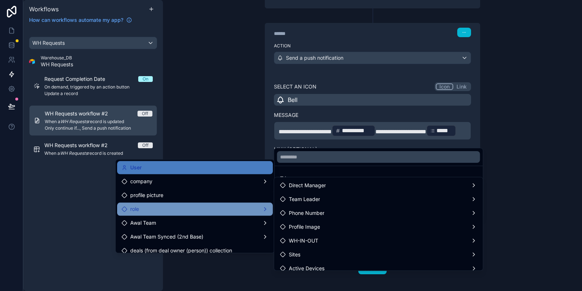
click at [214, 210] on div "role" at bounding box center [195, 209] width 147 height 9
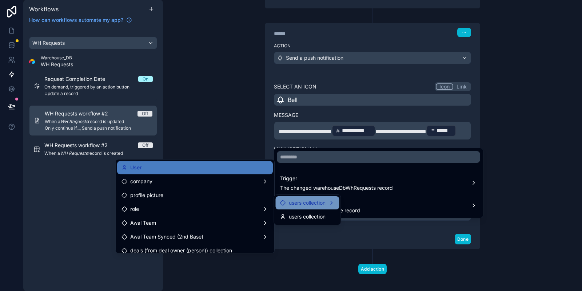
click at [304, 206] on span "users collection" at bounding box center [307, 202] width 37 height 9
click at [316, 203] on span "users collection" at bounding box center [307, 202] width 37 height 9
click at [297, 222] on div "users collection" at bounding box center [308, 216] width 64 height 13
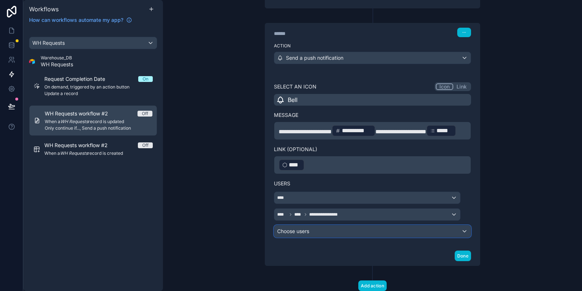
click at [300, 237] on div "Choose users" at bounding box center [372, 231] width 197 height 12
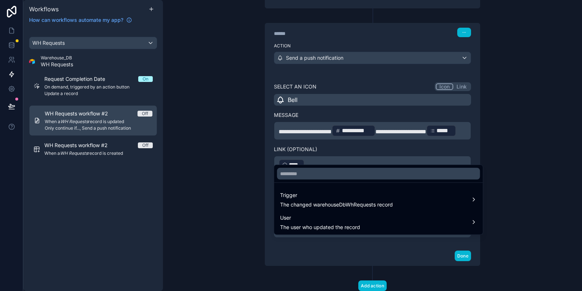
click at [336, 250] on div at bounding box center [291, 145] width 582 height 291
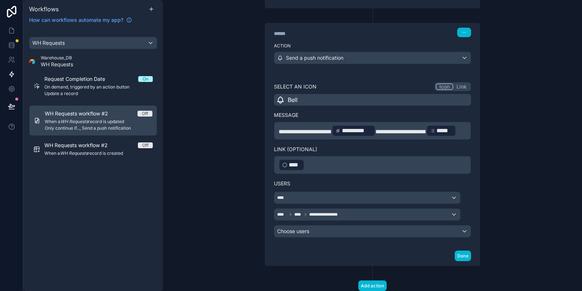
scroll to position [237, 0]
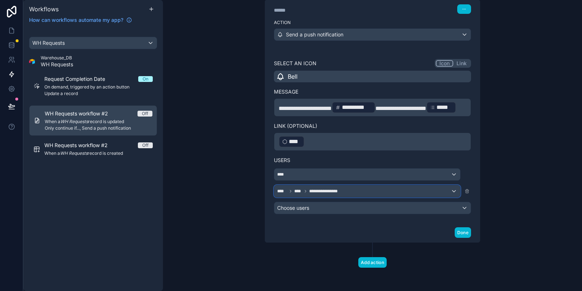
click at [330, 194] on span "**********" at bounding box center [325, 191] width 32 height 6
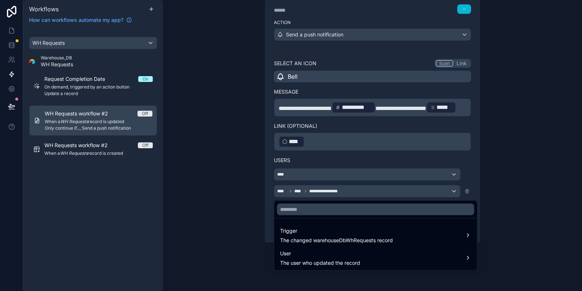
click at [330, 194] on div at bounding box center [291, 145] width 582 height 291
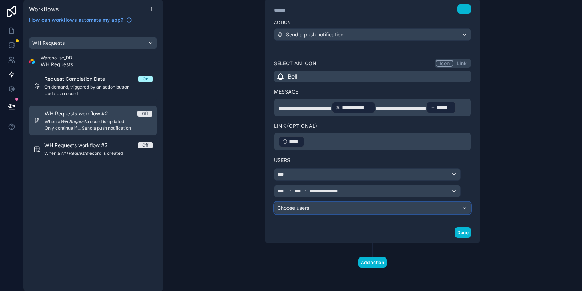
click at [314, 208] on div "Choose users" at bounding box center [372, 208] width 197 height 12
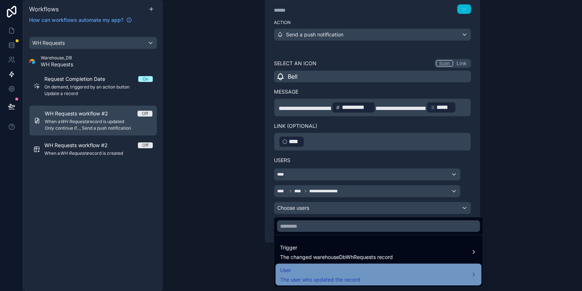
click at [314, 274] on div "User The user who updated the record" at bounding box center [320, 274] width 80 height 17
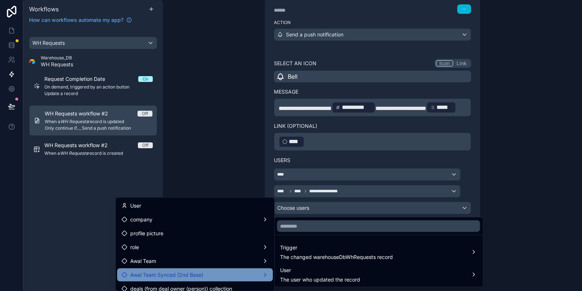
click at [198, 278] on span "Awal Team Synced (2nd Base)" at bounding box center [166, 274] width 73 height 9
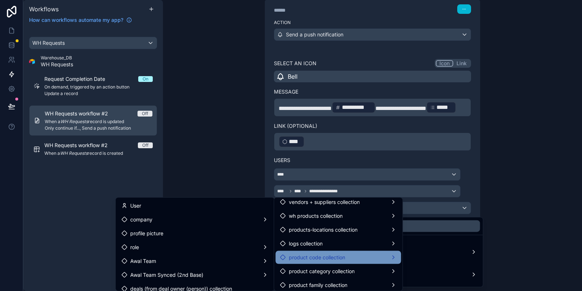
scroll to position [0, 0]
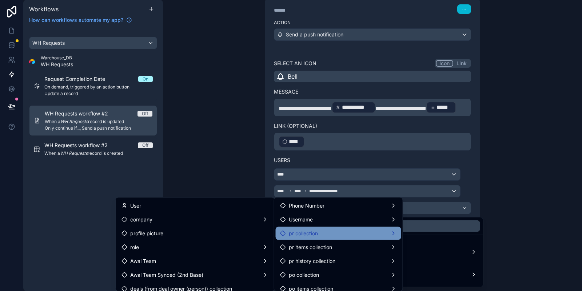
click at [331, 237] on div "pr collection" at bounding box center [338, 233] width 117 height 9
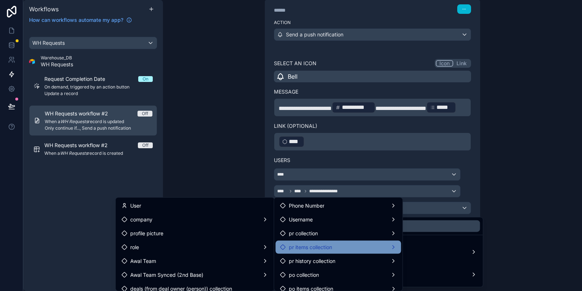
click at [328, 245] on span "pr items collection" at bounding box center [310, 247] width 43 height 9
click at [360, 253] on div "pr items collection" at bounding box center [339, 247] width 126 height 13
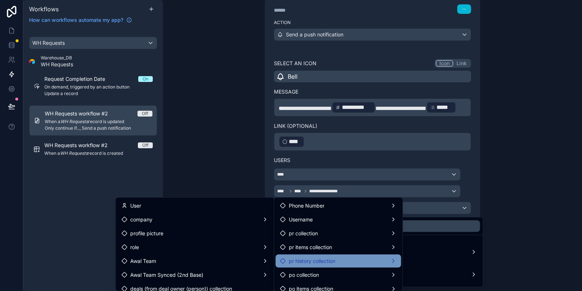
click at [353, 264] on div "pr history collection" at bounding box center [338, 261] width 117 height 9
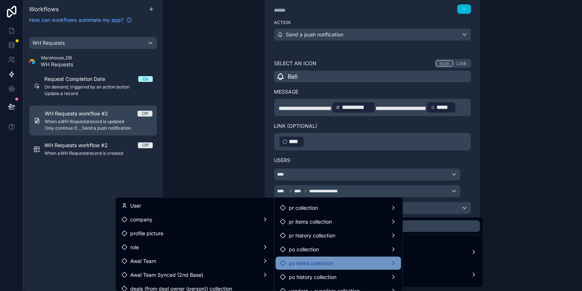
scroll to position [36, 0]
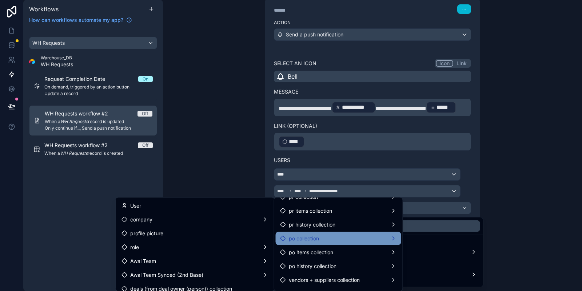
click at [347, 235] on div "po collection" at bounding box center [338, 238] width 117 height 9
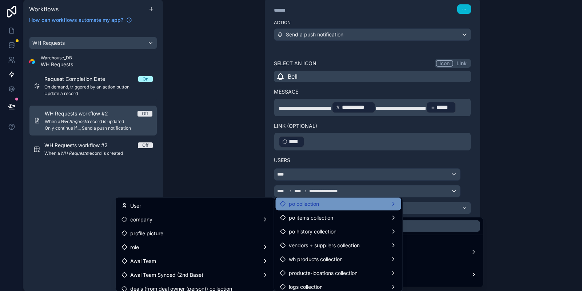
scroll to position [77, 0]
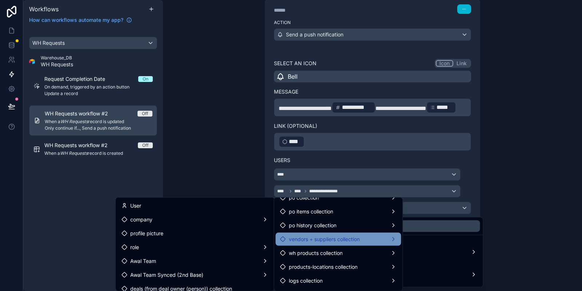
click at [347, 235] on span "vendors + suppliers collection" at bounding box center [324, 239] width 71 height 9
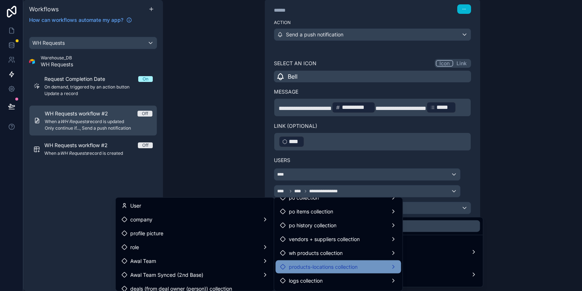
click at [347, 262] on div "products-locations collection" at bounding box center [339, 266] width 126 height 13
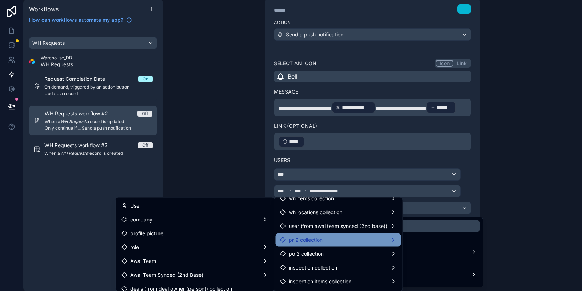
scroll to position [296, 0]
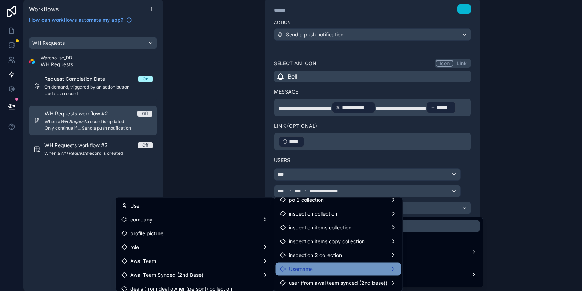
click at [343, 263] on div "Username" at bounding box center [339, 268] width 126 height 13
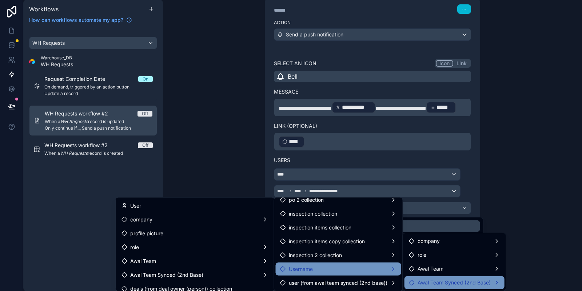
click at [457, 281] on span "Awal Team Synced (2nd Base)" at bounding box center [454, 282] width 73 height 9
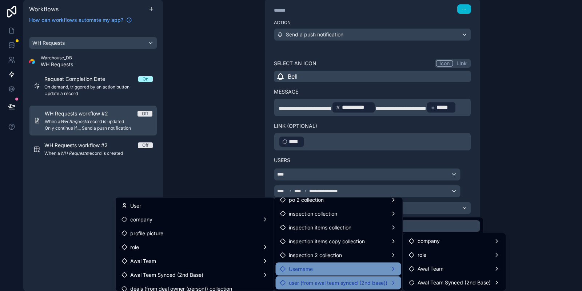
click at [344, 279] on span "user (from awal team synced (2nd base))" at bounding box center [338, 282] width 99 height 9
click at [359, 265] on div "Username" at bounding box center [338, 269] width 117 height 9
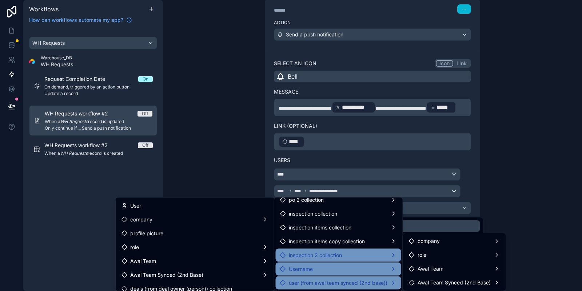
click at [355, 257] on div "inspection 2 collection" at bounding box center [338, 255] width 117 height 9
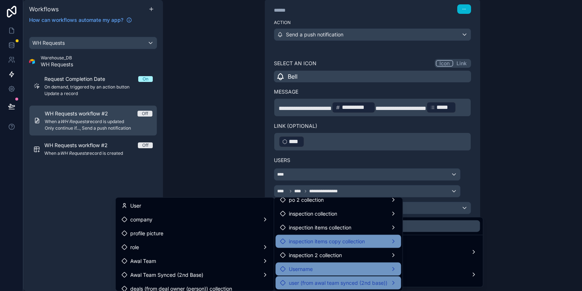
click at [349, 243] on span "inspection items copy collection" at bounding box center [327, 241] width 76 height 9
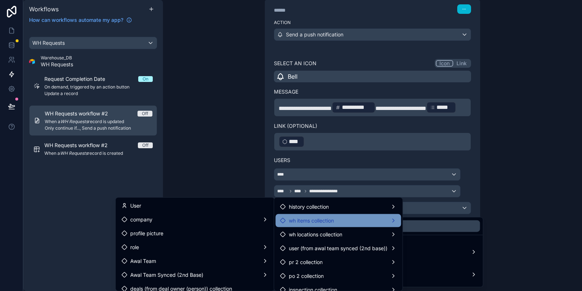
click at [336, 216] on div "wh items collection" at bounding box center [338, 220] width 117 height 9
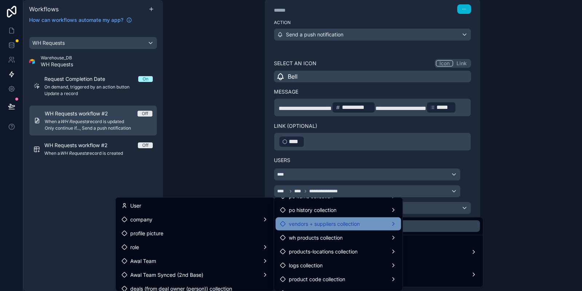
scroll to position [92, 0]
click at [320, 220] on span "vendors + suppliers collection" at bounding box center [324, 224] width 71 height 9
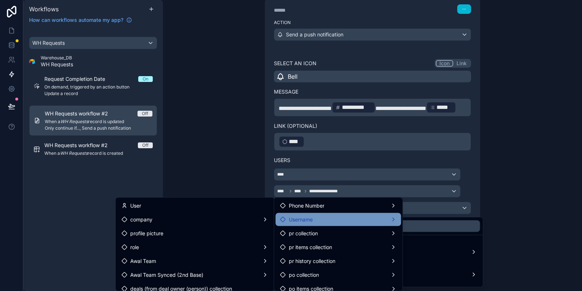
click at [305, 216] on span "Username" at bounding box center [301, 219] width 24 height 9
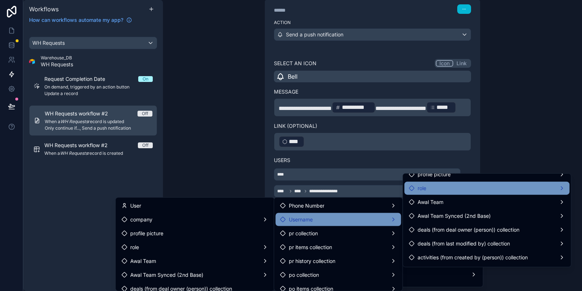
scroll to position [36, 0]
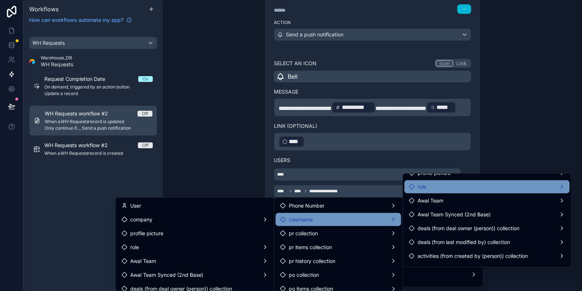
click at [432, 190] on div "role" at bounding box center [487, 186] width 156 height 9
click at [388, 191] on div "users collection" at bounding box center [369, 187] width 55 height 9
click at [418, 182] on span "role" at bounding box center [422, 186] width 9 height 9
click at [378, 190] on span "users collection" at bounding box center [369, 187] width 37 height 9
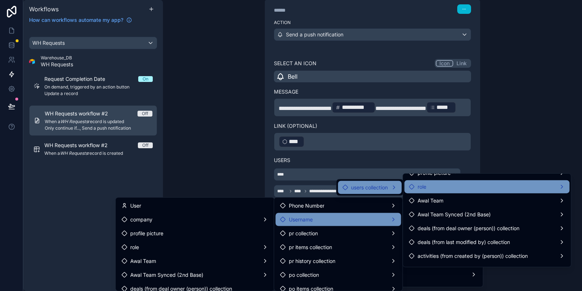
click at [378, 190] on span "users collection" at bounding box center [369, 187] width 37 height 9
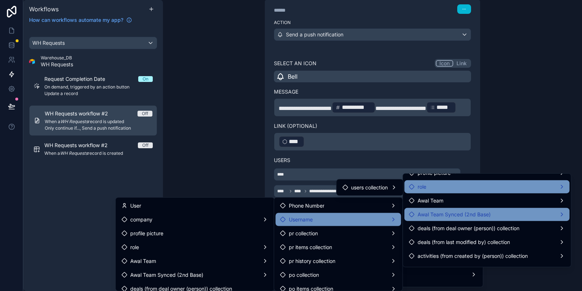
click at [452, 219] on div "Awal Team Synced (2nd Base)" at bounding box center [487, 214] width 165 height 13
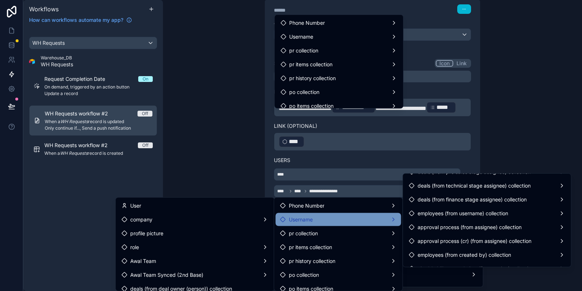
scroll to position [90, 0]
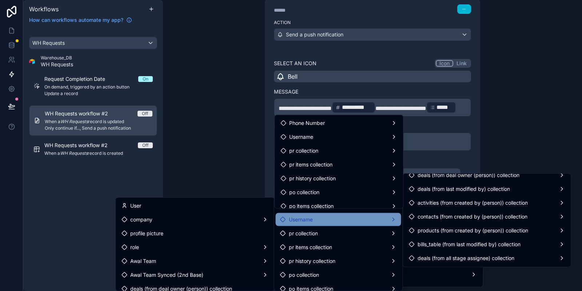
click at [550, 146] on div at bounding box center [291, 145] width 582 height 291
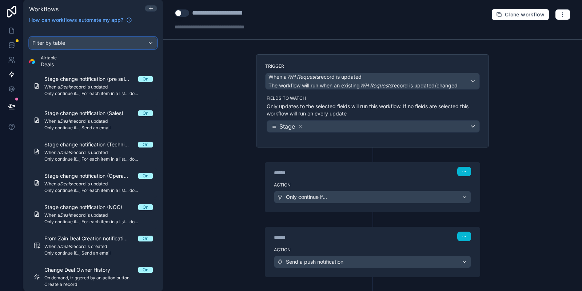
click at [76, 48] on div "Filter by table" at bounding box center [92, 43] width 127 height 12
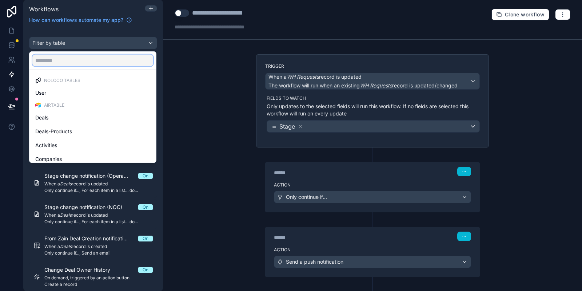
click at [62, 55] on input "text" at bounding box center [92, 61] width 121 height 12
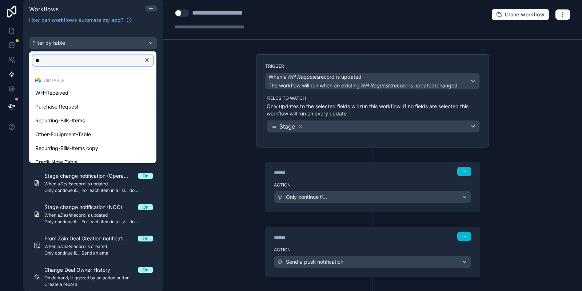
type input "*"
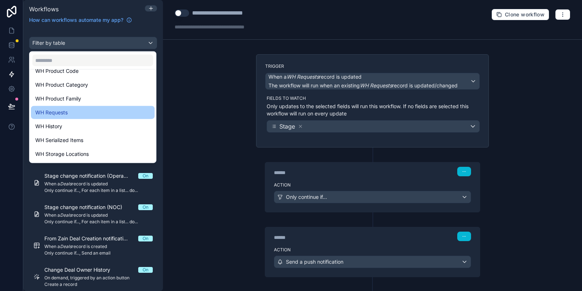
click at [70, 116] on div "WH Requests" at bounding box center [93, 112] width 124 height 13
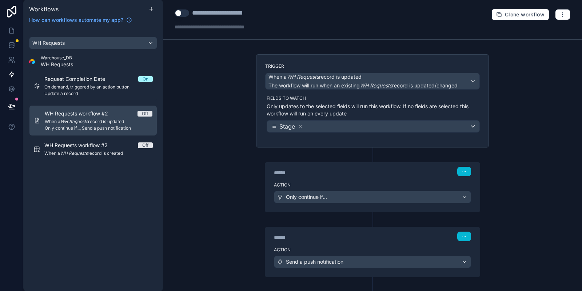
scroll to position [33, 0]
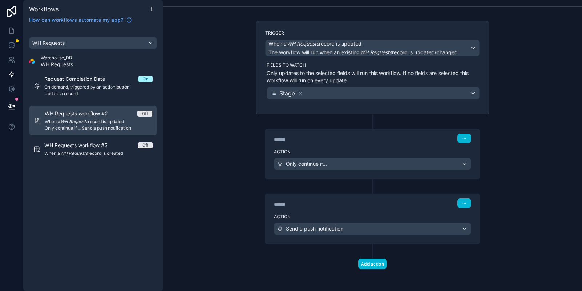
click at [346, 207] on div "******" at bounding box center [328, 204] width 109 height 7
click at [379, 209] on div "****** Step 2" at bounding box center [372, 202] width 215 height 17
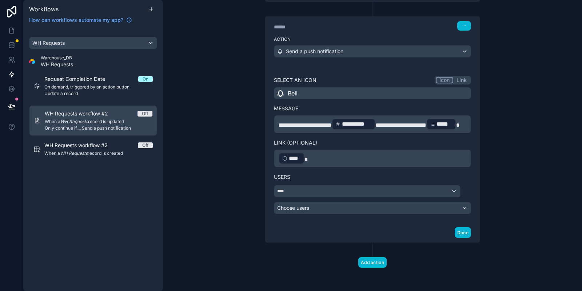
scroll to position [221, 0]
click at [332, 207] on div "Choose users" at bounding box center [372, 208] width 197 height 12
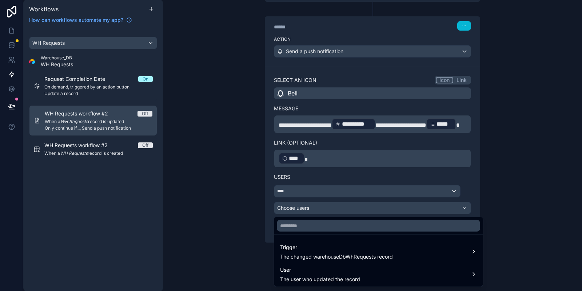
click at [347, 262] on ul "Trigger The changed warehouseDbWhRequests record User The user who updated the …" at bounding box center [378, 261] width 209 height 52
click at [349, 288] on div at bounding box center [291, 145] width 582 height 291
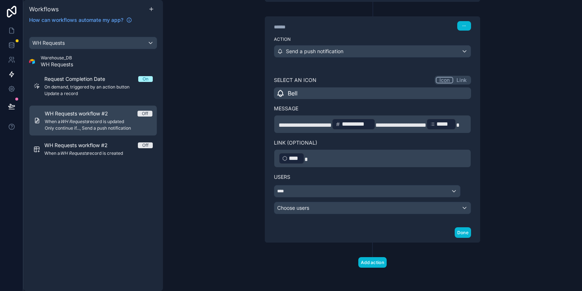
click at [346, 280] on div "**********" at bounding box center [372, 67] width 245 height 447
click at [353, 207] on div "Choose users" at bounding box center [372, 208] width 197 height 12
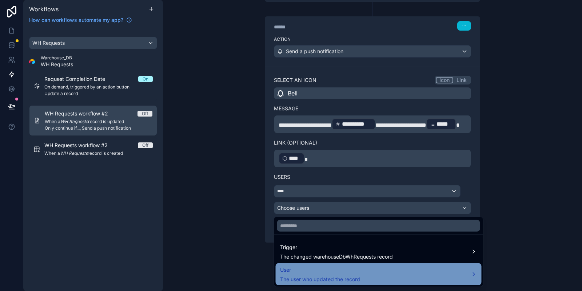
click at [318, 277] on span "The user who updated the record" at bounding box center [320, 278] width 80 height 7
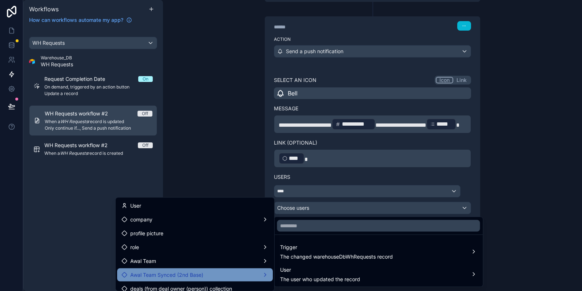
click at [205, 271] on div "Awal Team Synced (2nd Base)" at bounding box center [195, 274] width 147 height 9
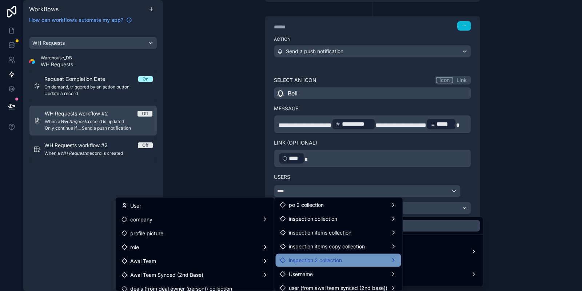
scroll to position [296, 0]
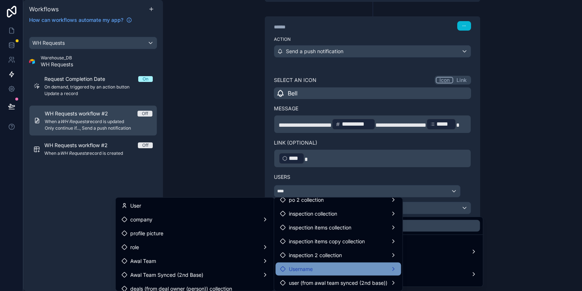
click at [324, 267] on div "Username" at bounding box center [338, 269] width 117 height 9
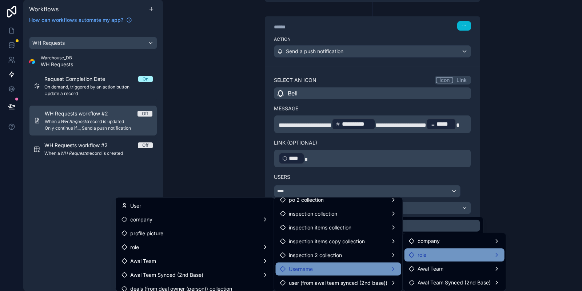
click at [432, 257] on div "role" at bounding box center [454, 254] width 91 height 9
click at [367, 275] on div "Username" at bounding box center [339, 268] width 126 height 13
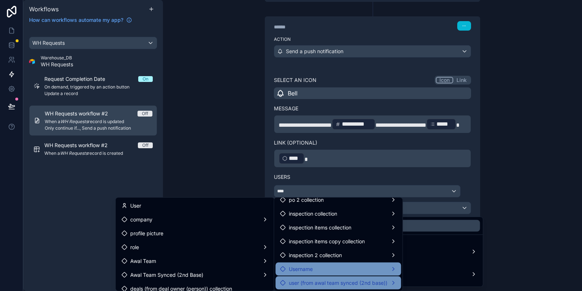
click at [363, 282] on span "user (from awal team synced (2nd base))" at bounding box center [338, 282] width 99 height 9
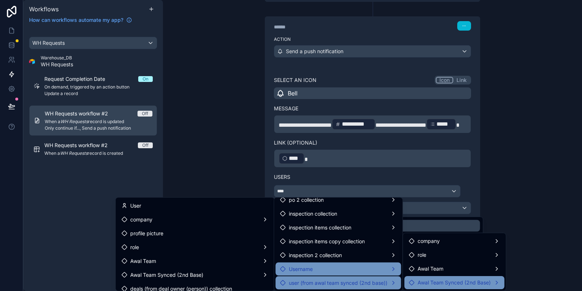
click at [443, 277] on div "Awal Team Synced (2nd Base)" at bounding box center [455, 282] width 100 height 13
click at [525, 187] on div at bounding box center [291, 145] width 582 height 291
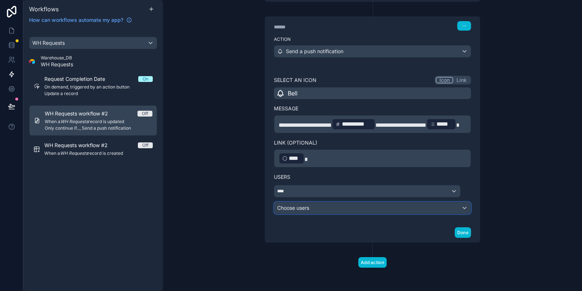
click at [350, 207] on div "Choose users" at bounding box center [372, 208] width 197 height 12
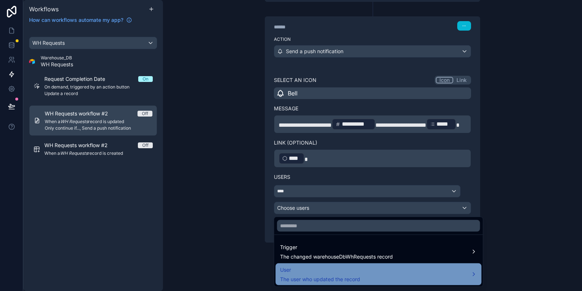
click at [324, 269] on span "User" at bounding box center [320, 269] width 80 height 9
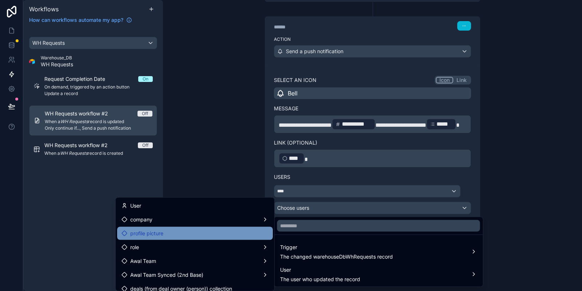
scroll to position [36, 0]
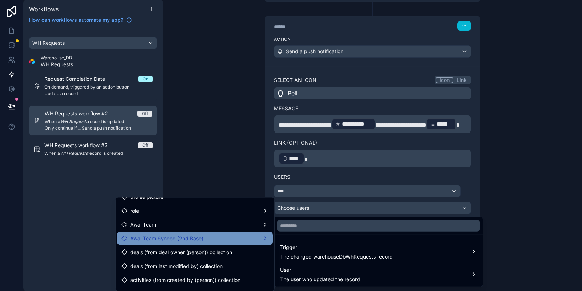
click at [234, 240] on div "Awal Team Synced (2nd Base)" at bounding box center [195, 238] width 147 height 9
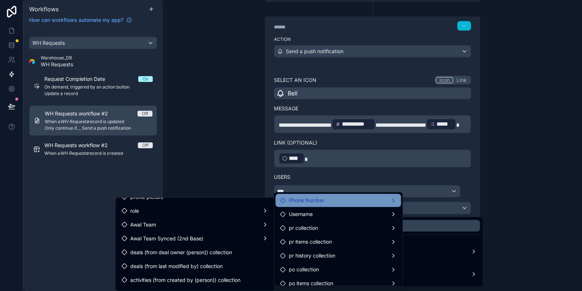
click at [354, 201] on div "Phone Number" at bounding box center [338, 200] width 117 height 9
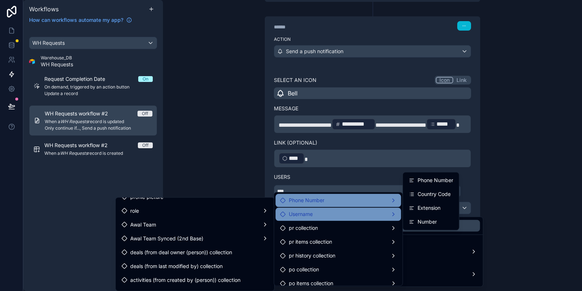
click at [352, 216] on div "Username" at bounding box center [338, 214] width 117 height 9
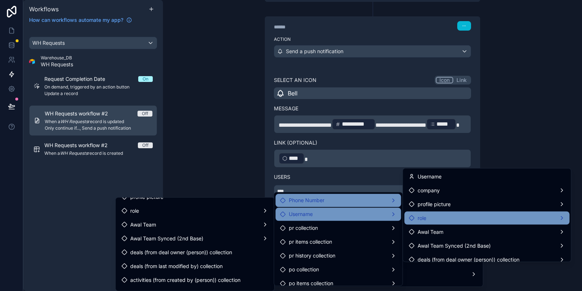
click at [468, 215] on div "role" at bounding box center [487, 218] width 156 height 9
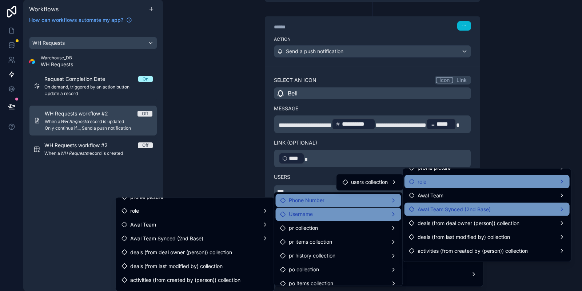
click at [460, 211] on span "Awal Team Synced (2nd Base)" at bounding box center [454, 209] width 73 height 9
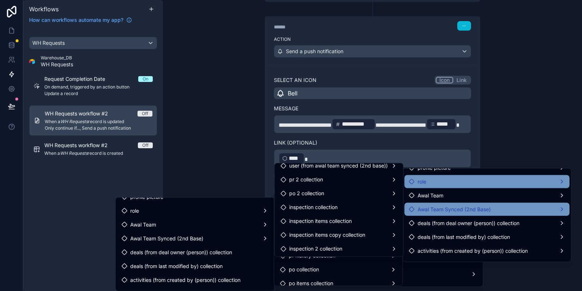
scroll to position [269, 0]
click at [455, 205] on span "Awal Team Synced (2nd Base)" at bounding box center [454, 209] width 73 height 9
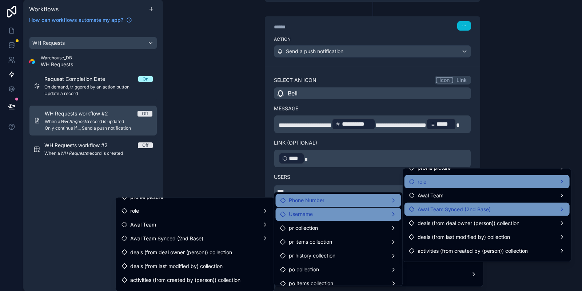
click at [455, 205] on span "Awal Team Synced (2nd Base)" at bounding box center [454, 209] width 73 height 9
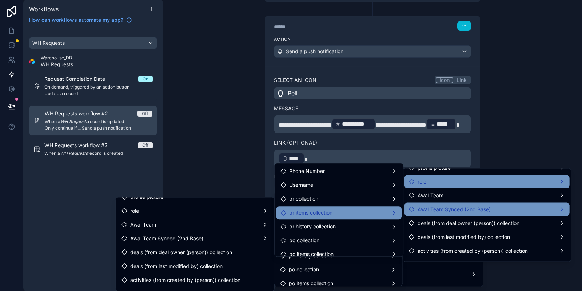
click at [344, 214] on div "pr items collection" at bounding box center [339, 212] width 117 height 9
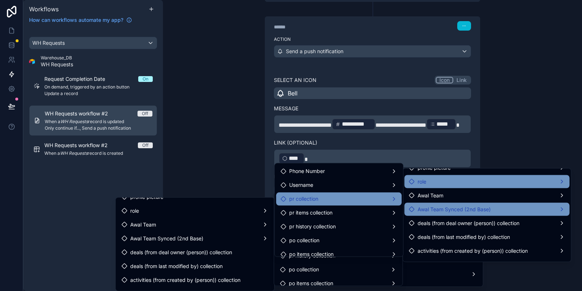
click at [344, 201] on div "pr collection" at bounding box center [339, 198] width 117 height 9
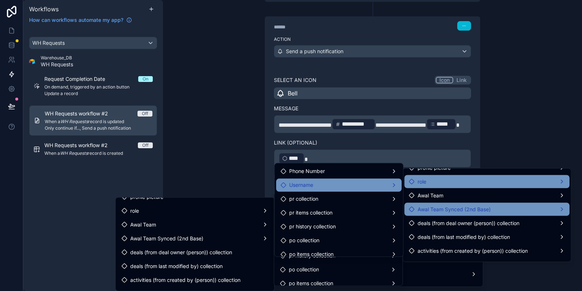
click at [349, 185] on div "Username" at bounding box center [339, 184] width 117 height 9
click at [486, 209] on span "Awal Team Synced (2nd Base)" at bounding box center [454, 209] width 73 height 9
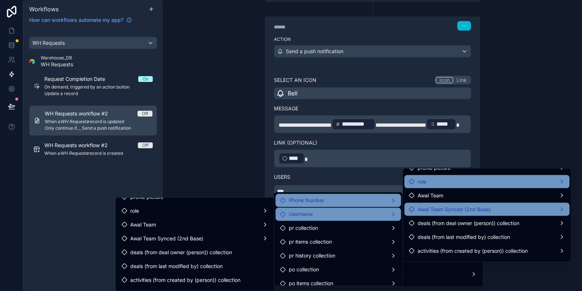
click at [486, 209] on span "Awal Team Synced (2nd Base)" at bounding box center [454, 209] width 73 height 9
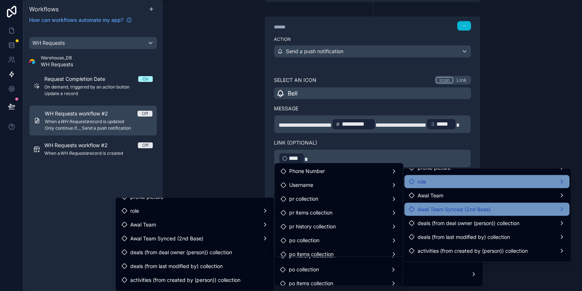
click at [486, 209] on span "Awal Team Synced (2nd Base)" at bounding box center [454, 209] width 73 height 9
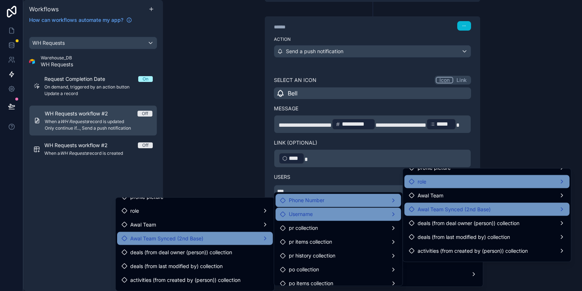
click at [211, 238] on div "Awal Team Synced (2nd Base)" at bounding box center [195, 238] width 147 height 9
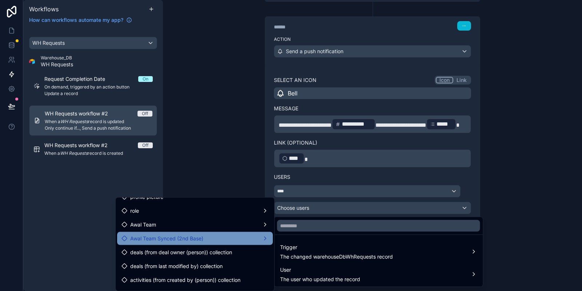
click at [215, 238] on div "Awal Team Synced (2nd Base)" at bounding box center [195, 238] width 147 height 9
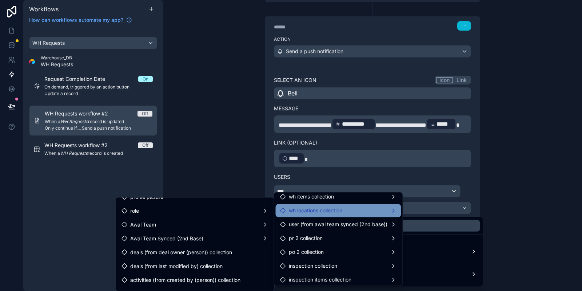
scroll to position [255, 0]
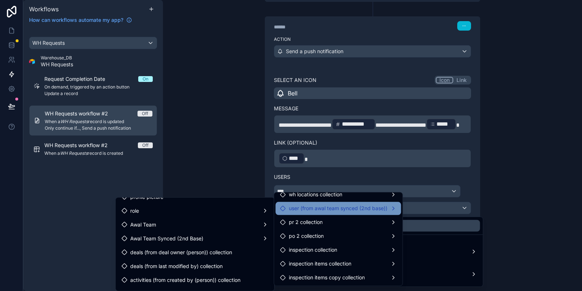
click at [367, 208] on span "user (from awal team synced (2nd base))" at bounding box center [338, 208] width 99 height 9
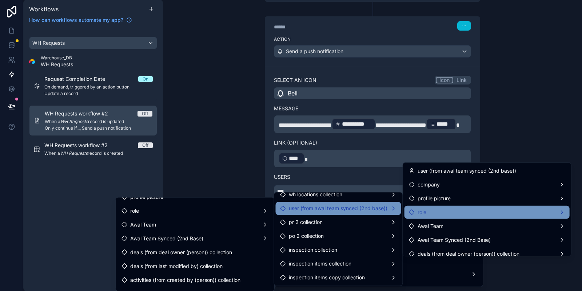
click at [469, 208] on div "role" at bounding box center [487, 212] width 156 height 9
click at [378, 216] on span "users collection" at bounding box center [369, 213] width 37 height 9
click at [443, 208] on div "role" at bounding box center [487, 212] width 156 height 9
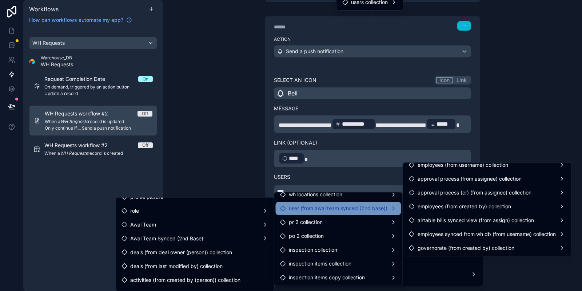
scroll to position [191, 0]
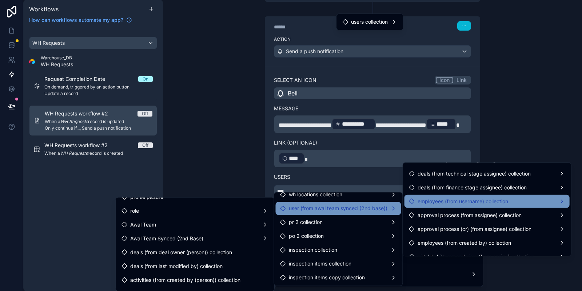
click at [457, 200] on span "employees (from username) collection" at bounding box center [463, 201] width 91 height 9
click at [471, 199] on span "employees (from username) collection" at bounding box center [463, 201] width 91 height 9
click at [536, 197] on div "employees (from username) collection" at bounding box center [487, 201] width 165 height 13
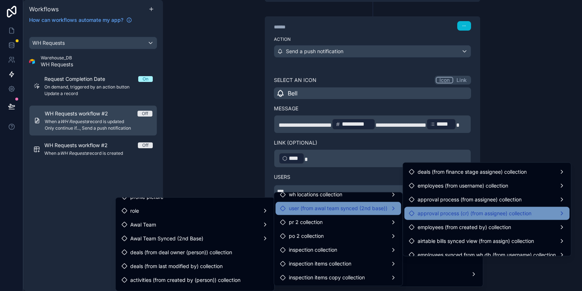
scroll to position [227, 0]
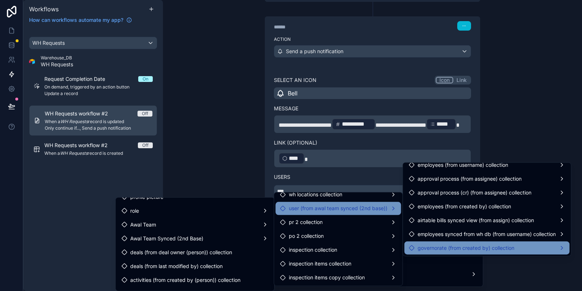
click at [455, 242] on div "governorate (from created by) collection" at bounding box center [487, 247] width 165 height 13
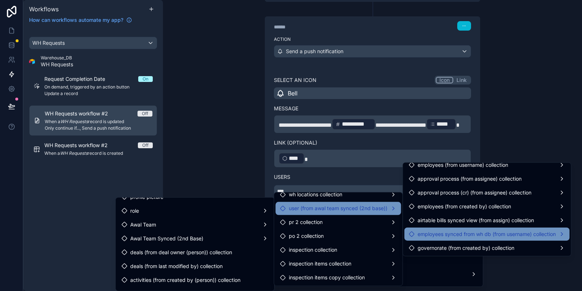
click at [460, 229] on div "employees synced from wh db (from username) collection" at bounding box center [487, 233] width 165 height 13
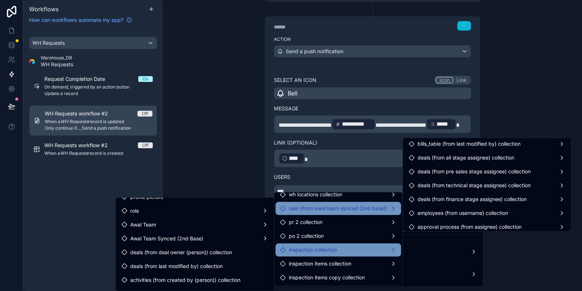
scroll to position [296, 0]
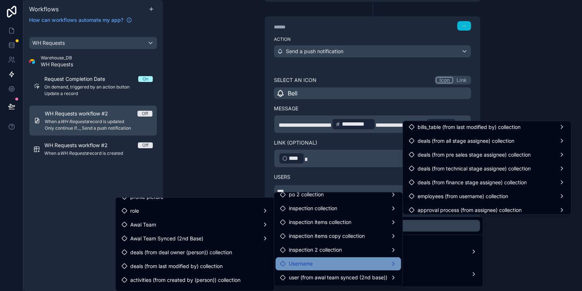
click at [361, 265] on div "Username" at bounding box center [338, 263] width 117 height 9
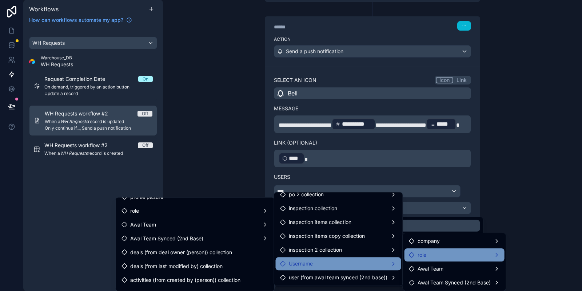
click at [434, 251] on div "role" at bounding box center [454, 254] width 91 height 9
click at [434, 253] on div "role" at bounding box center [454, 254] width 91 height 9
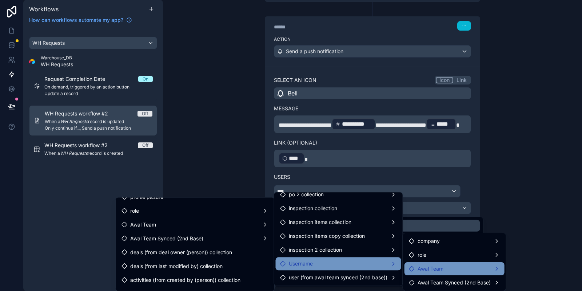
click at [435, 267] on span "Awal Team" at bounding box center [431, 268] width 26 height 9
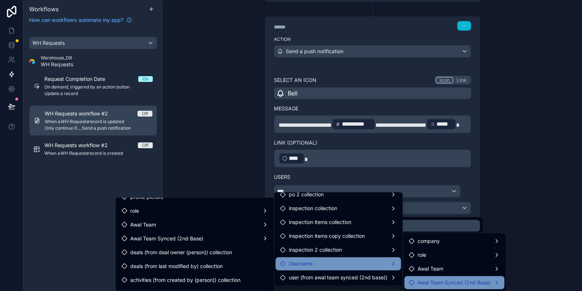
click at [434, 278] on span "Awal Team Synced (2nd Base)" at bounding box center [454, 282] width 73 height 9
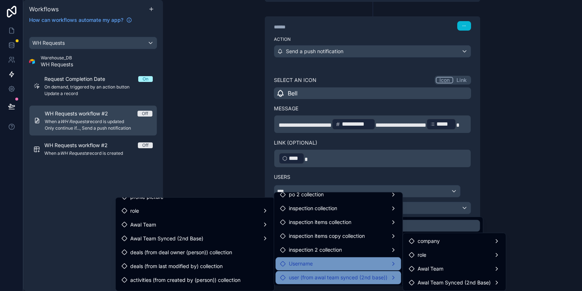
click at [368, 276] on span "user (from awal team synced (2nd base))" at bounding box center [338, 277] width 99 height 9
click at [463, 276] on div "Awal Team Synced (2nd Base)" at bounding box center [455, 282] width 100 height 13
click at [463, 266] on div "Awal Team" at bounding box center [454, 268] width 91 height 9
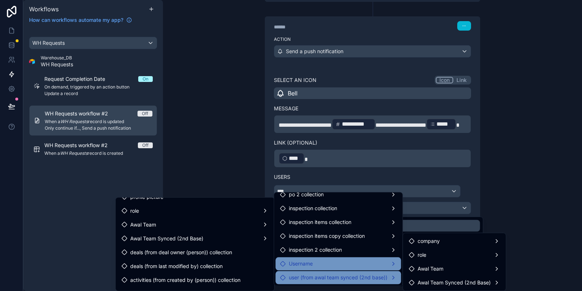
click at [345, 271] on div "user (from awal team synced (2nd base))" at bounding box center [339, 277] width 126 height 13
click at [503, 148] on div at bounding box center [291, 145] width 582 height 291
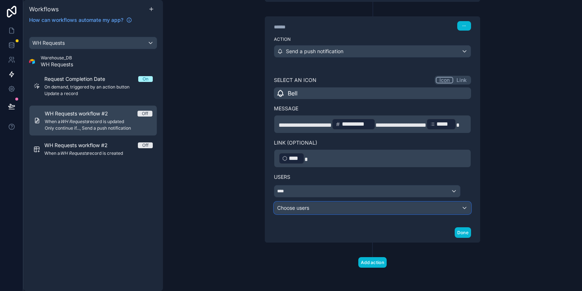
click at [319, 209] on div "Choose users" at bounding box center [372, 208] width 197 height 12
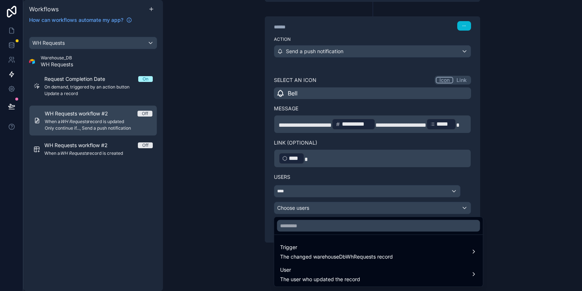
drag, startPoint x: 319, startPoint y: 209, endPoint x: 309, endPoint y: 190, distance: 20.5
click at [314, 185] on div at bounding box center [291, 145] width 582 height 291
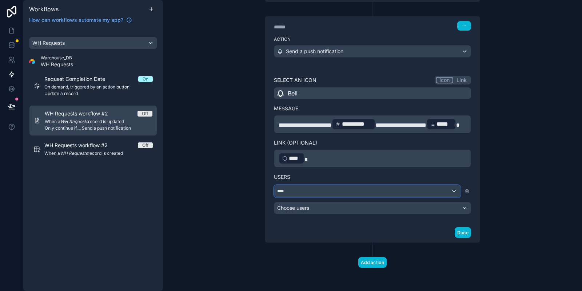
click at [309, 192] on div "****" at bounding box center [367, 191] width 186 height 12
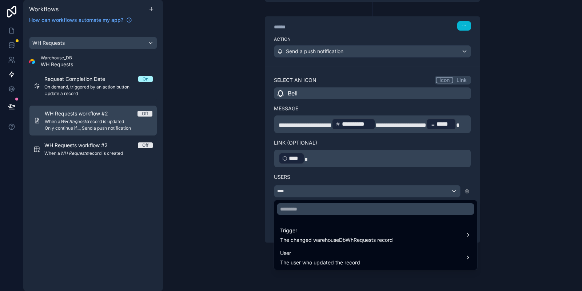
click at [320, 179] on div at bounding box center [291, 145] width 582 height 291
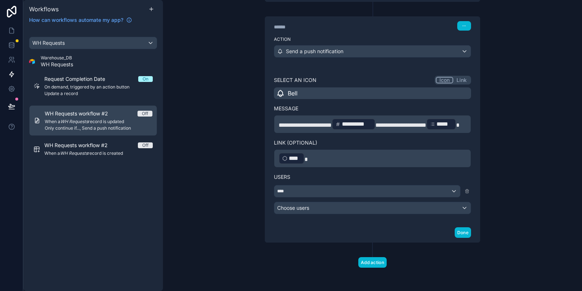
click at [336, 157] on p "﻿ **** ﻿" at bounding box center [373, 158] width 188 height 13
click at [333, 173] on div "Users **** Choose users" at bounding box center [372, 190] width 197 height 47
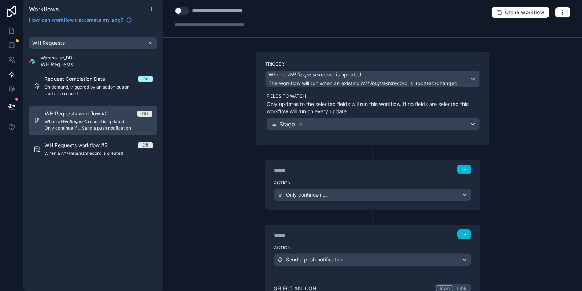
scroll to position [0, 0]
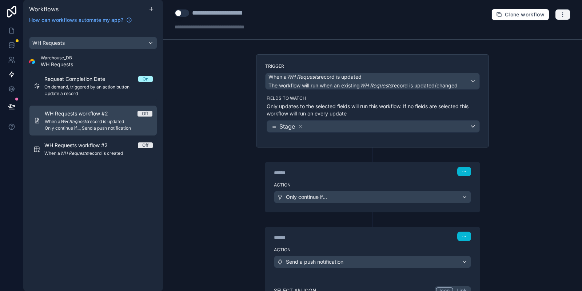
click at [562, 13] on icon "button" at bounding box center [563, 15] width 6 height 6
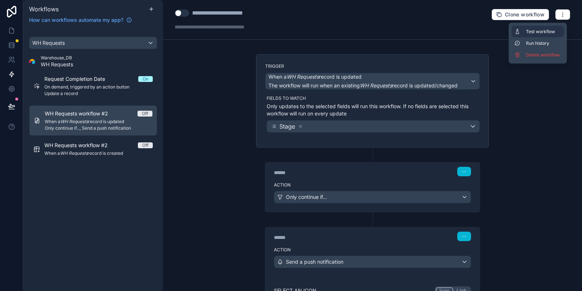
click at [556, 31] on span "Test workflow" at bounding box center [543, 32] width 35 height 6
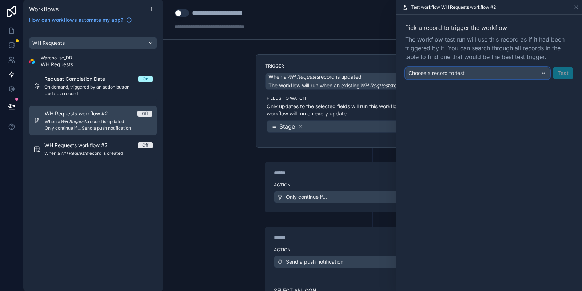
click at [449, 79] on div "Choose a record to test" at bounding box center [478, 73] width 144 height 12
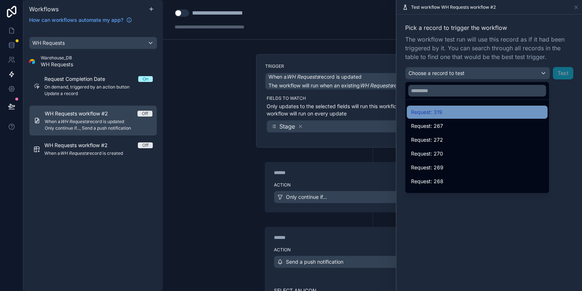
click at [448, 111] on div "Request: 319" at bounding box center [477, 112] width 132 height 9
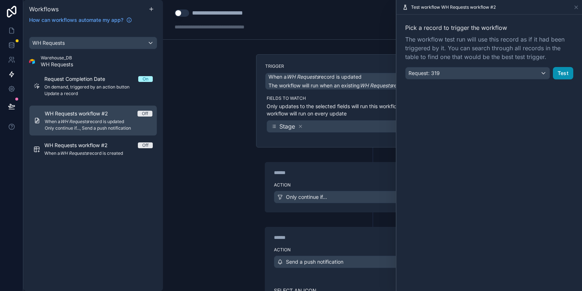
click at [569, 70] on button "Test" at bounding box center [563, 73] width 20 height 12
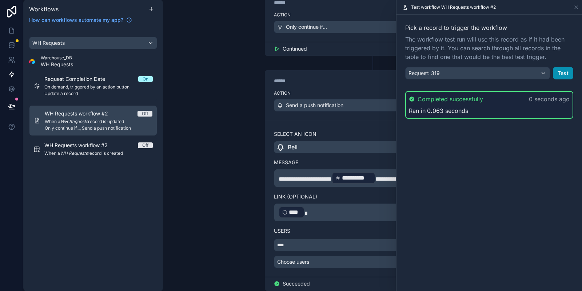
scroll to position [175, 0]
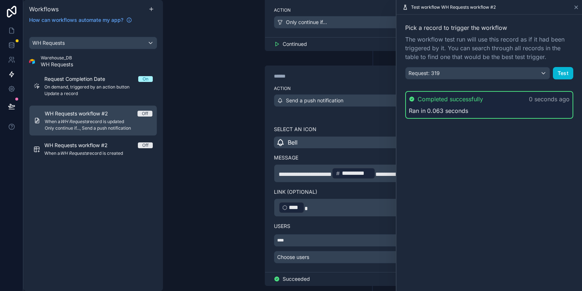
click at [576, 8] on icon at bounding box center [576, 7] width 3 height 3
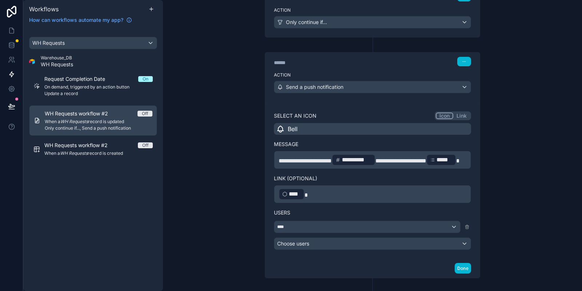
scroll to position [221, 0]
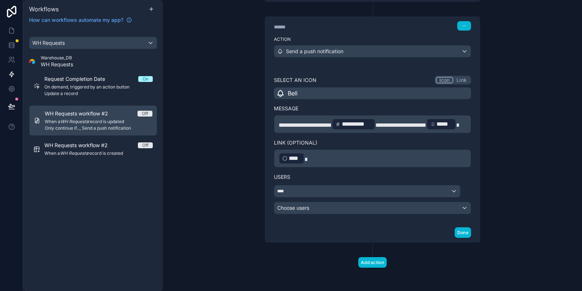
click at [307, 145] on label "Link (optional)" at bounding box center [372, 142] width 197 height 7
click at [311, 156] on p "﻿ **** ﻿" at bounding box center [373, 158] width 188 height 13
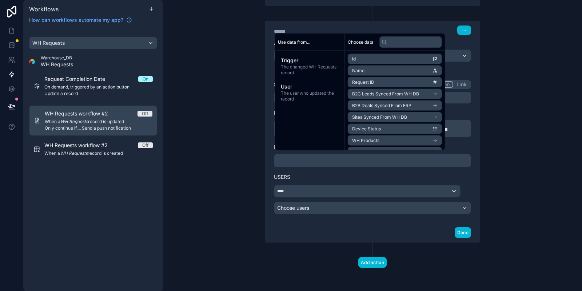
scroll to position [217, 0]
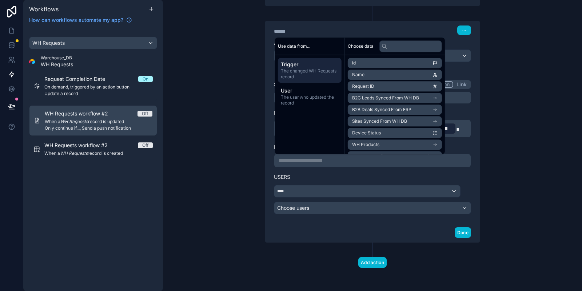
click at [314, 71] on span "The changed WH Requests record" at bounding box center [310, 74] width 58 height 12
click at [310, 108] on div "User The user who updated the record" at bounding box center [310, 96] width 64 height 25
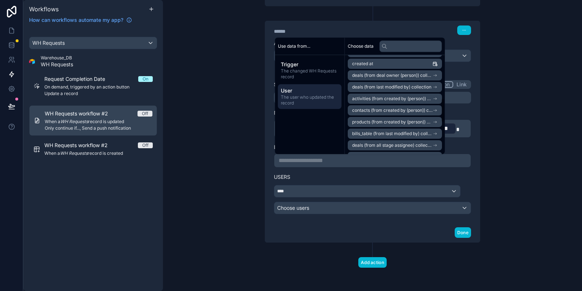
scroll to position [175, 0]
click at [285, 67] on span "Trigger" at bounding box center [310, 64] width 58 height 7
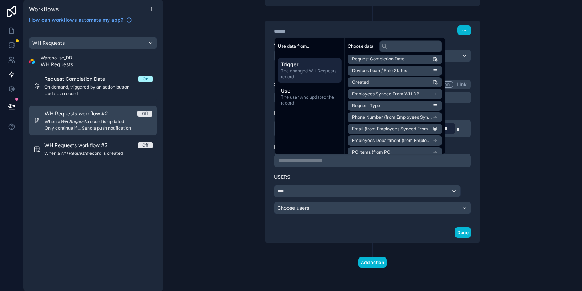
scroll to position [0, 0]
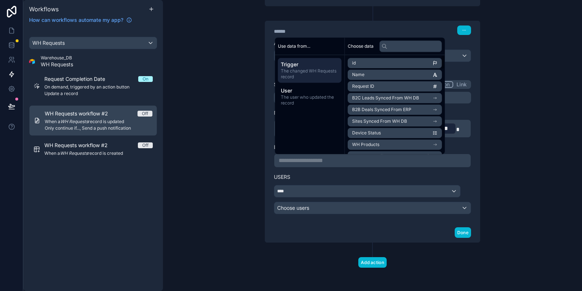
click at [389, 67] on li "id" at bounding box center [395, 63] width 94 height 10
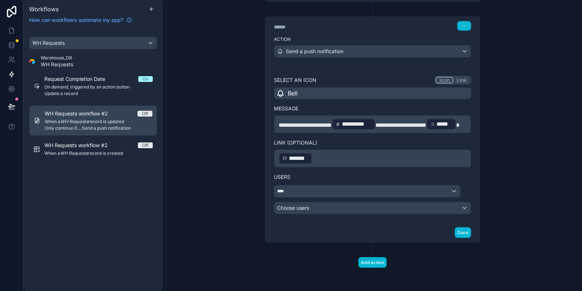
click at [528, 84] on div "**********" at bounding box center [372, 145] width 419 height 291
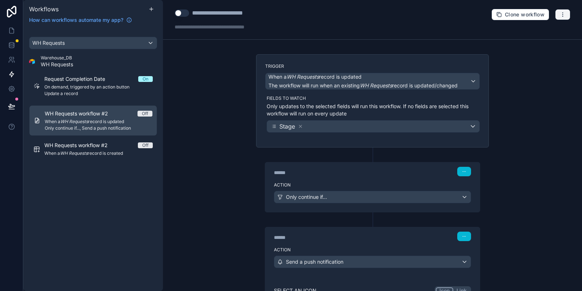
click at [564, 18] on button "button" at bounding box center [562, 14] width 15 height 11
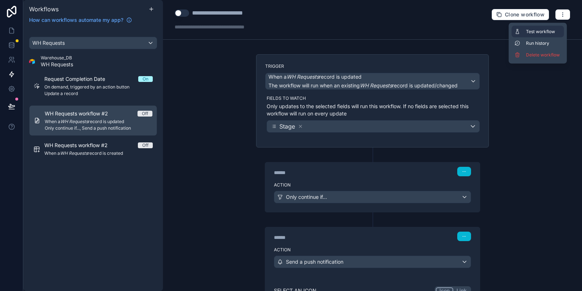
click at [549, 30] on span "Test workflow" at bounding box center [543, 32] width 35 height 6
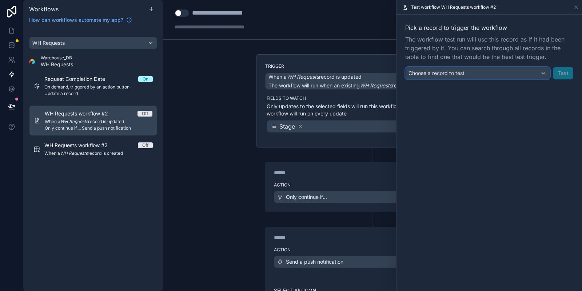
click at [470, 70] on div "Choose a record to test" at bounding box center [478, 73] width 144 height 12
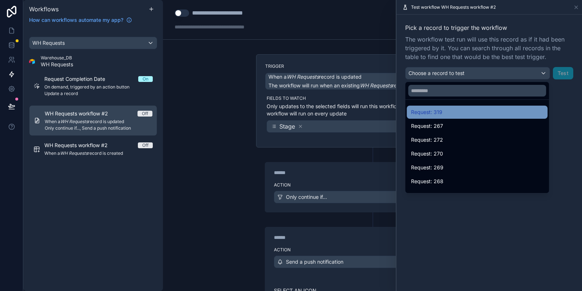
click at [444, 113] on div "Request: 319" at bounding box center [477, 112] width 132 height 9
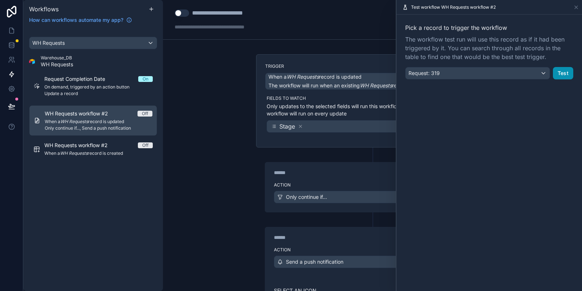
click at [568, 74] on button "Test" at bounding box center [563, 73] width 20 height 12
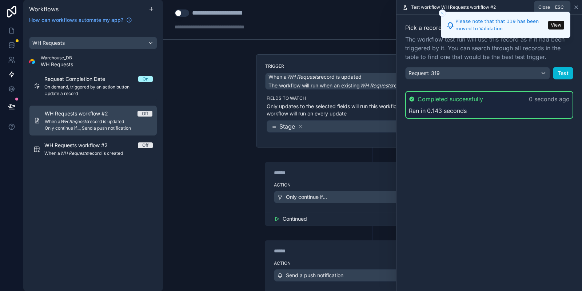
click at [575, 5] on icon at bounding box center [577, 7] width 6 height 6
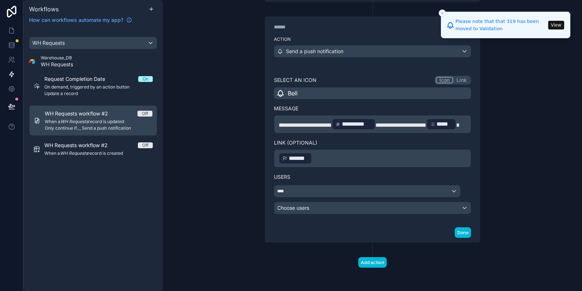
scroll to position [221, 0]
click at [336, 159] on p "﻿ ******* ﻿ ﻿" at bounding box center [373, 158] width 188 height 13
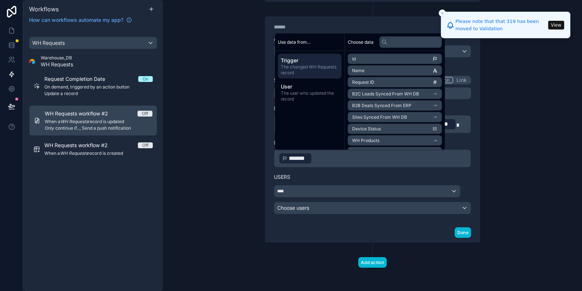
scroll to position [217, 0]
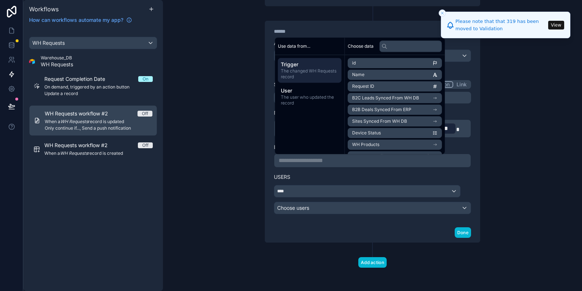
click at [322, 66] on span "Trigger" at bounding box center [310, 64] width 58 height 7
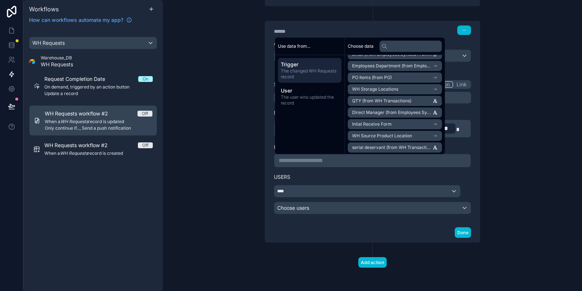
scroll to position [262, 0]
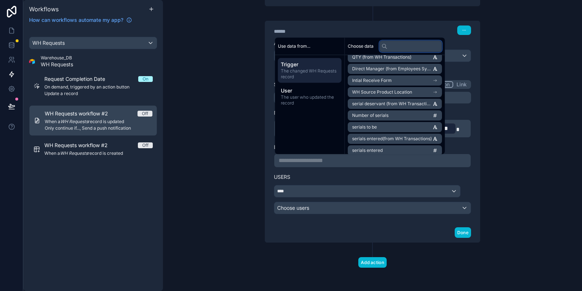
click at [401, 44] on input "text" at bounding box center [411, 46] width 63 height 12
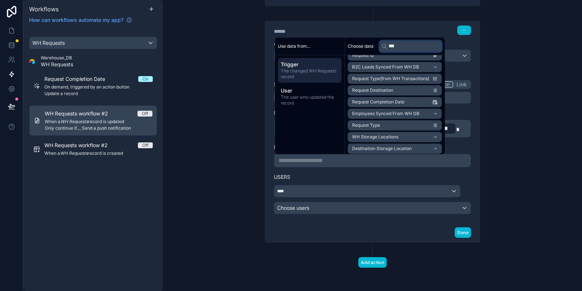
scroll to position [0, 0]
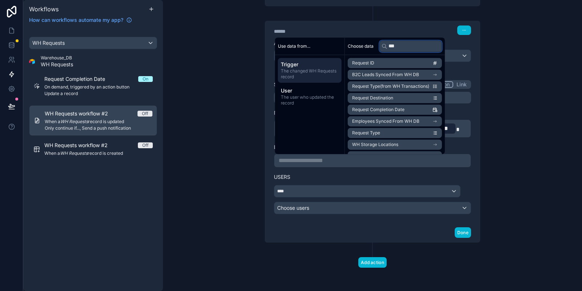
type input "***"
click at [328, 75] on span "The changed WH Requests record" at bounding box center [310, 74] width 58 height 12
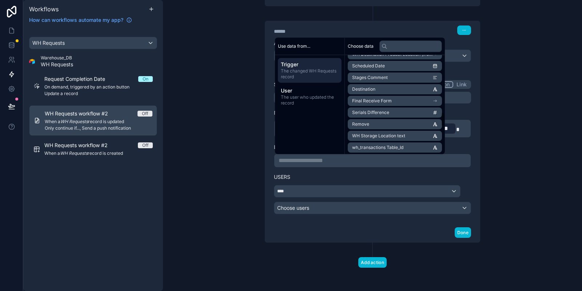
click at [303, 201] on div "**** Choose users" at bounding box center [372, 199] width 197 height 29
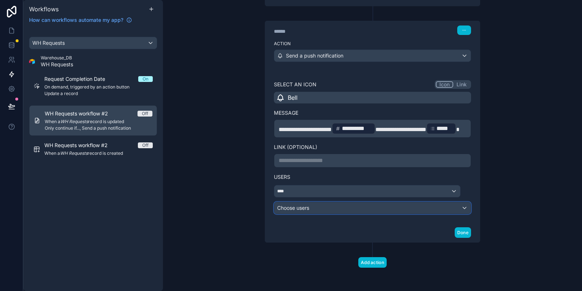
click at [303, 209] on div "Choose users" at bounding box center [372, 208] width 197 height 12
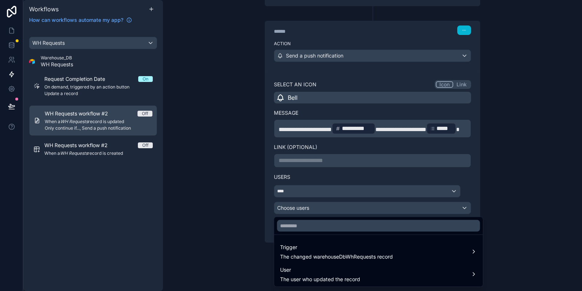
click at [318, 176] on div at bounding box center [291, 145] width 582 height 291
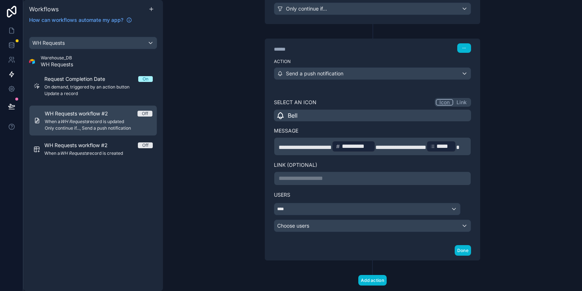
scroll to position [173, 0]
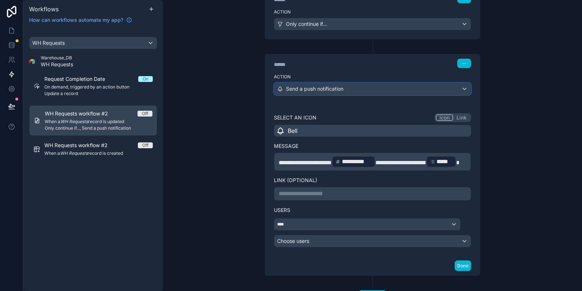
click at [328, 88] on span "Send a push notification" at bounding box center [314, 88] width 57 height 7
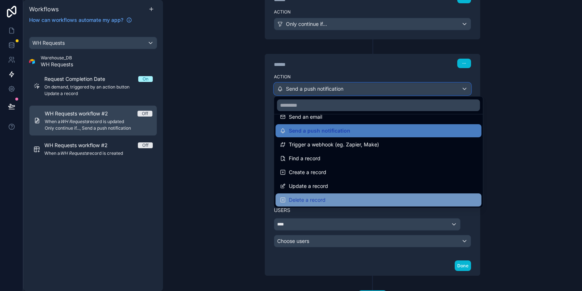
scroll to position [0, 0]
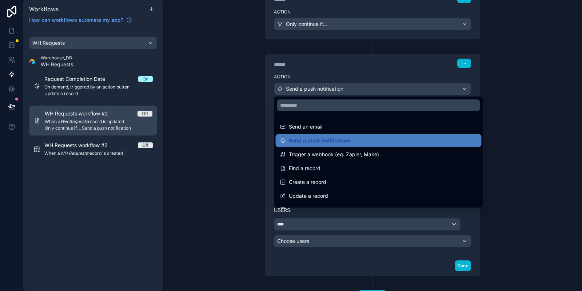
click at [368, 76] on div at bounding box center [291, 145] width 582 height 291
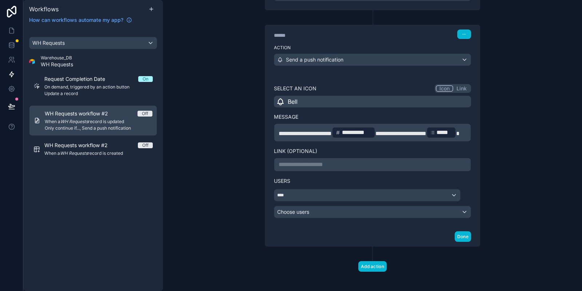
scroll to position [217, 0]
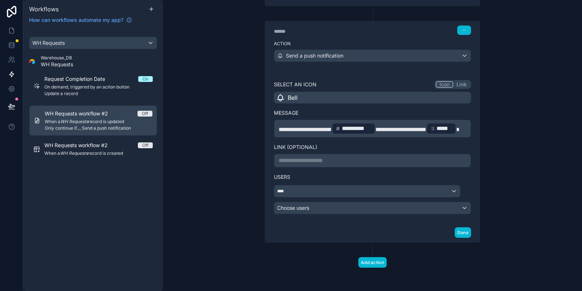
click at [378, 94] on div "**********" at bounding box center [372, 124] width 197 height 88
click at [360, 92] on div "Bell" at bounding box center [372, 98] width 197 height 12
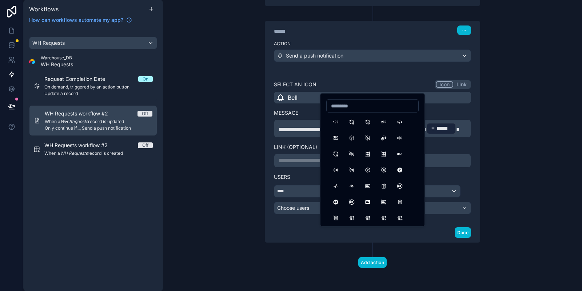
click at [462, 81] on button "Link" at bounding box center [461, 84] width 17 height 7
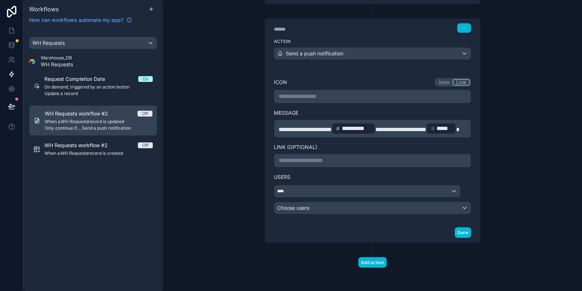
click at [439, 79] on button "Icon" at bounding box center [444, 82] width 17 height 7
click at [354, 92] on div "Bell" at bounding box center [372, 98] width 197 height 12
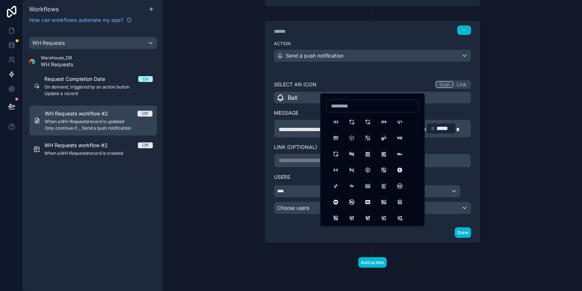
click at [358, 80] on div "Select an icon Icon Link" at bounding box center [372, 84] width 197 height 9
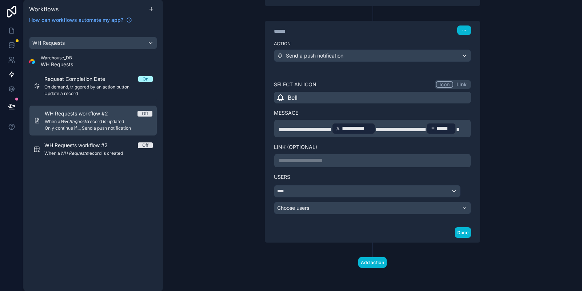
click at [344, 135] on p "**********" at bounding box center [373, 128] width 188 height 13
click at [330, 109] on label "Message" at bounding box center [372, 112] width 197 height 7
click at [345, 168] on div "Users **** Choose users" at bounding box center [372, 190] width 197 height 47
click at [346, 165] on p "**********" at bounding box center [373, 160] width 188 height 9
click at [336, 161] on p "**********" at bounding box center [373, 160] width 188 height 9
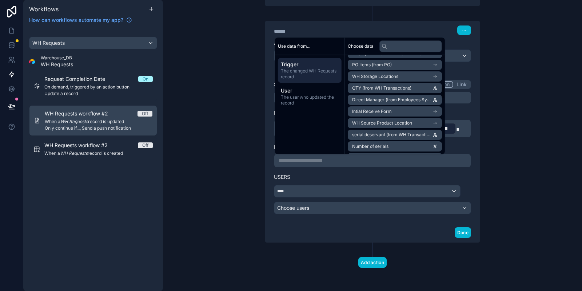
scroll to position [56, 0]
click at [399, 48] on input "text" at bounding box center [411, 46] width 63 height 12
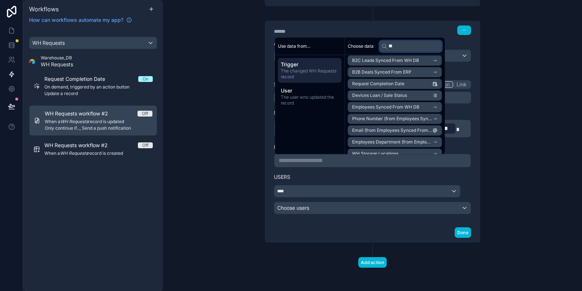
scroll to position [0, 0]
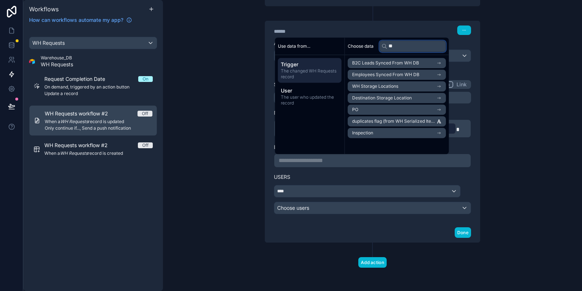
type input "*"
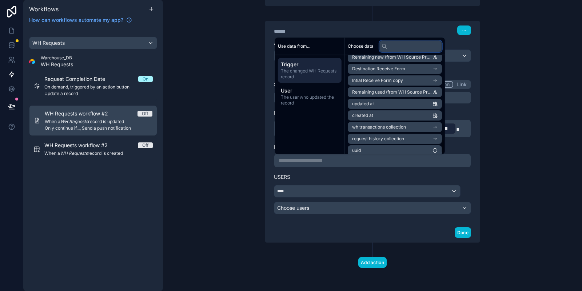
scroll to position [580, 0]
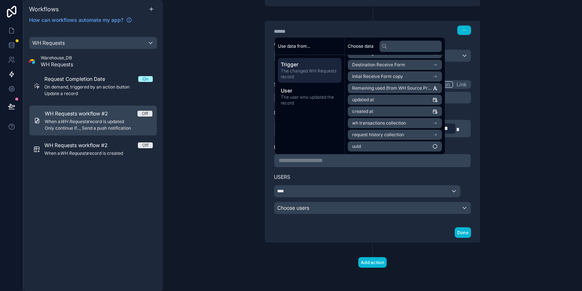
click at [412, 132] on li "request history collection" at bounding box center [395, 135] width 94 height 10
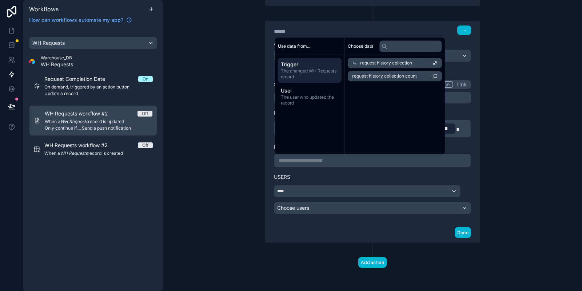
scroll to position [0, 0]
click at [340, 78] on div "Trigger The changed WH Requests record" at bounding box center [310, 70] width 64 height 25
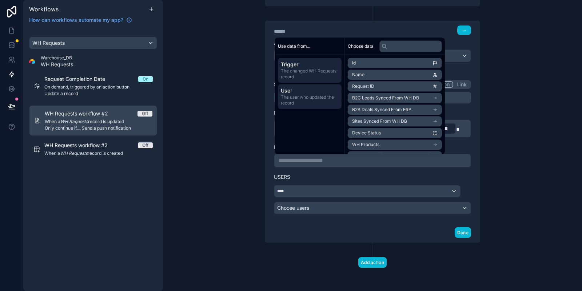
click at [325, 108] on div "User The user who updated the record" at bounding box center [310, 96] width 64 height 25
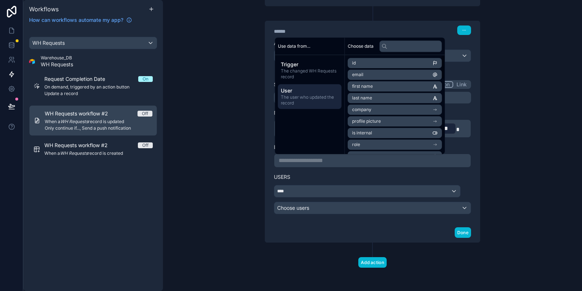
click at [296, 57] on div "Trigger The changed WH Requests record User The user who updated the record" at bounding box center [310, 83] width 70 height 57
click at [318, 90] on span "User" at bounding box center [310, 90] width 58 height 7
click at [319, 80] on div "Trigger The changed WH Requests record" at bounding box center [310, 70] width 64 height 25
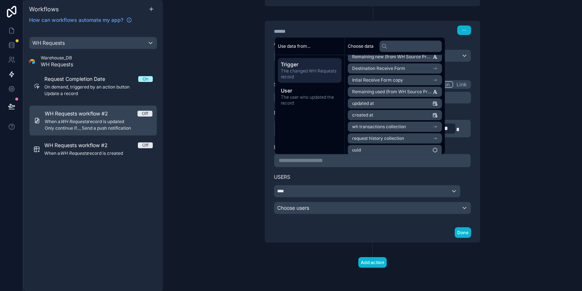
scroll to position [580, 0]
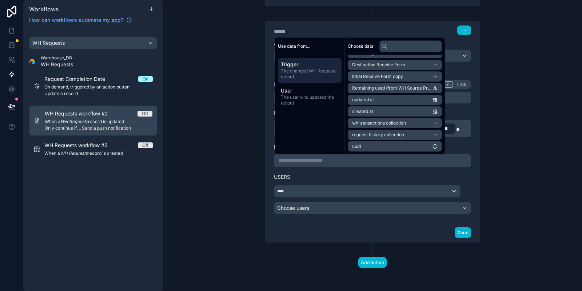
click at [394, 164] on p "**********" at bounding box center [373, 160] width 188 height 9
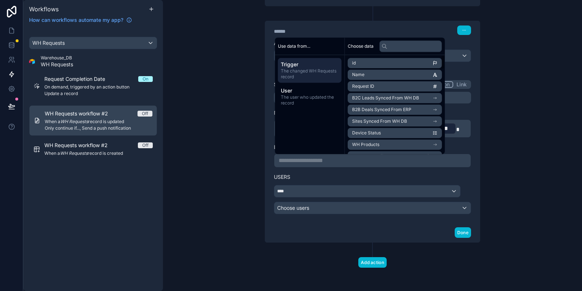
scroll to position [175, 0]
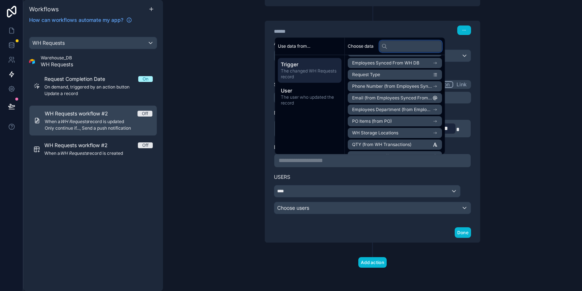
click at [403, 44] on input "text" at bounding box center [411, 46] width 63 height 12
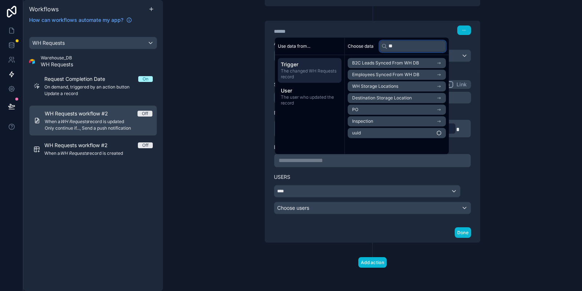
scroll to position [0, 0]
type input "**"
click at [438, 131] on icon "scrollable content" at bounding box center [435, 132] width 5 height 5
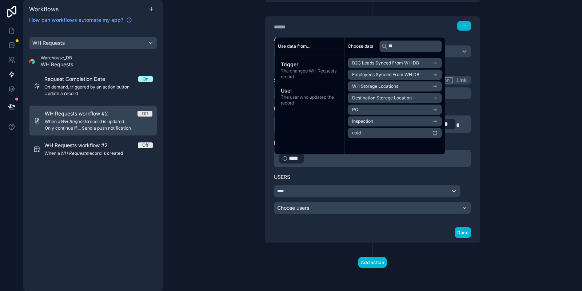
click at [465, 146] on label "Link (optional)" at bounding box center [372, 142] width 197 height 7
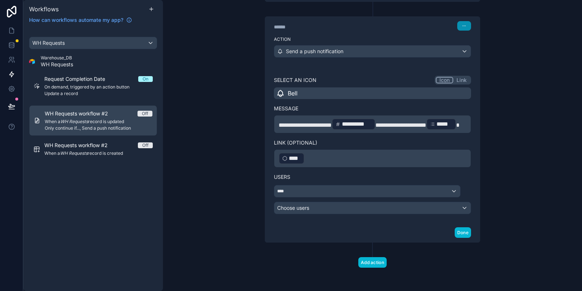
click at [461, 21] on button "button" at bounding box center [464, 25] width 14 height 9
click at [523, 23] on div "**********" at bounding box center [372, 145] width 419 height 291
drag, startPoint x: 576, startPoint y: 214, endPoint x: 582, endPoint y: 115, distance: 98.8
click at [582, 115] on div "**********" at bounding box center [372, 145] width 419 height 291
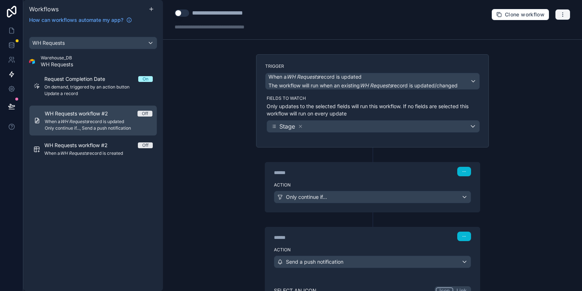
click at [558, 13] on button "button" at bounding box center [562, 14] width 15 height 11
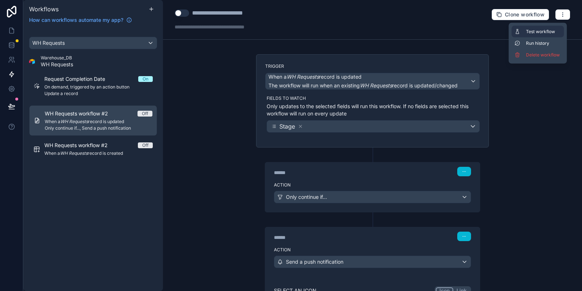
click at [541, 31] on span "Test workflow" at bounding box center [543, 32] width 35 height 6
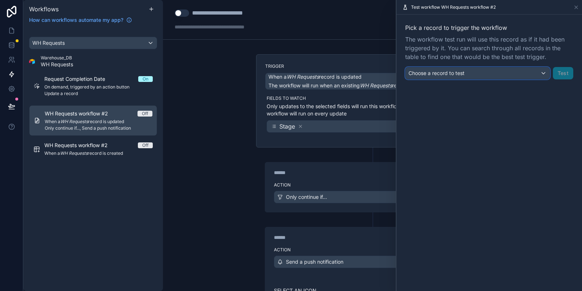
click at [476, 72] on div "Choose a record to test" at bounding box center [478, 73] width 144 height 12
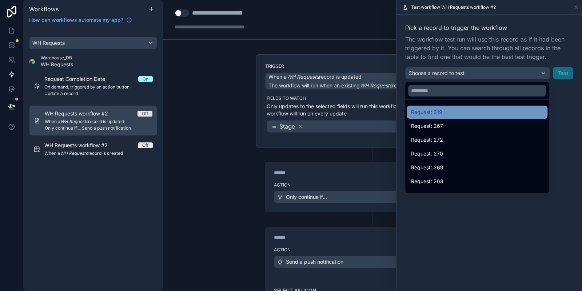
click at [451, 118] on div "Request: 319" at bounding box center [477, 112] width 141 height 13
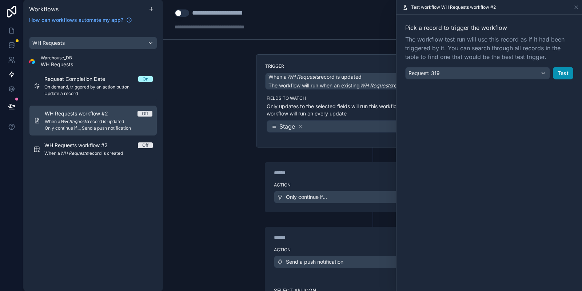
click at [569, 73] on button "Test" at bounding box center [563, 73] width 20 height 12
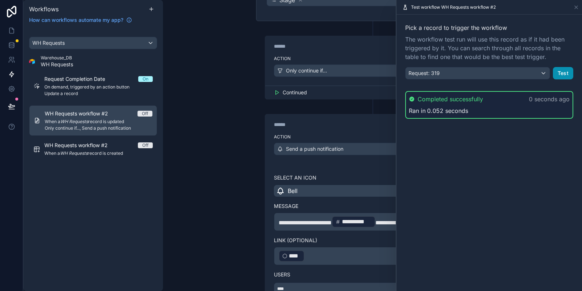
scroll to position [175, 0]
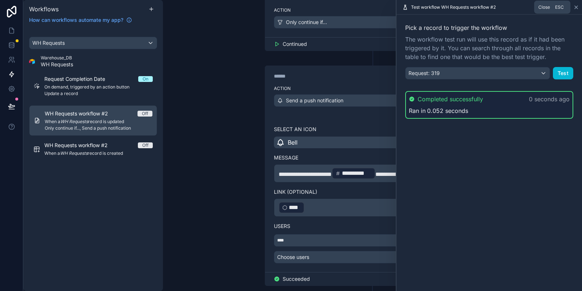
click at [575, 8] on icon at bounding box center [577, 7] width 6 height 6
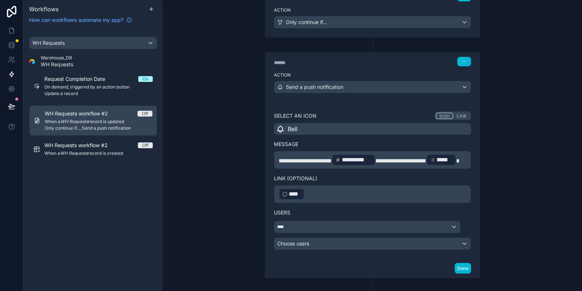
scroll to position [221, 0]
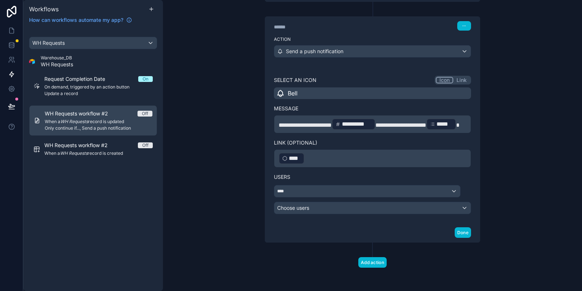
click at [320, 159] on p "﻿ **** ﻿ ﻿" at bounding box center [373, 158] width 188 height 13
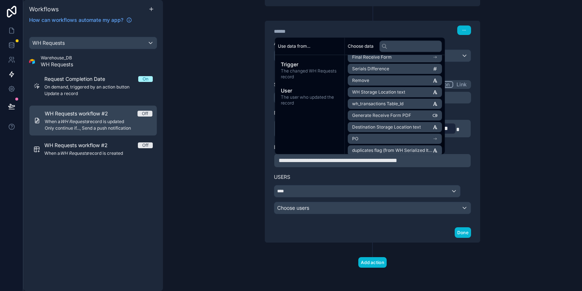
scroll to position [580, 0]
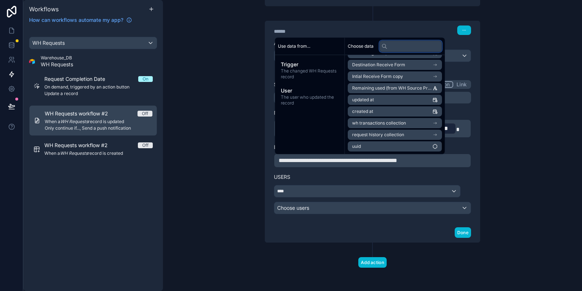
click at [394, 45] on input "text" at bounding box center [411, 46] width 63 height 12
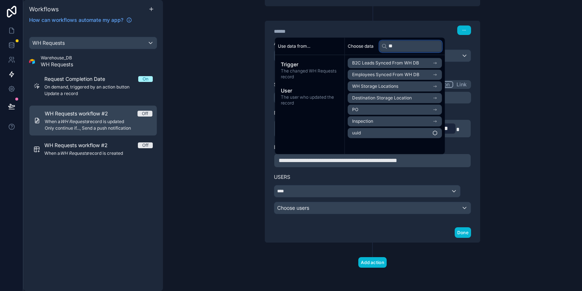
type input "**"
click at [419, 135] on li "uuid" at bounding box center [395, 133] width 94 height 10
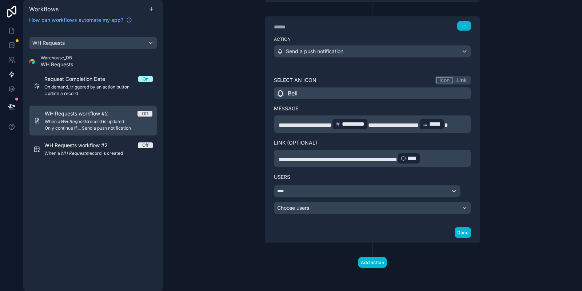
click at [428, 177] on div "Users **** Choose users" at bounding box center [372, 190] width 197 height 47
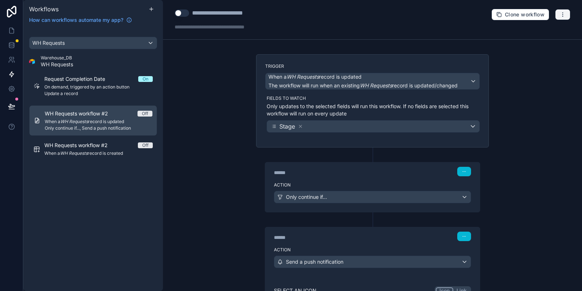
click at [565, 13] on icon "button" at bounding box center [563, 15] width 6 height 6
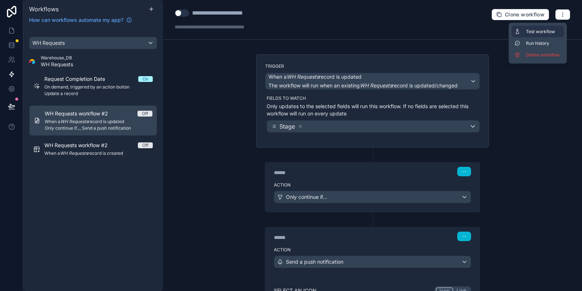
click at [532, 29] on span "Test workflow" at bounding box center [543, 32] width 35 height 6
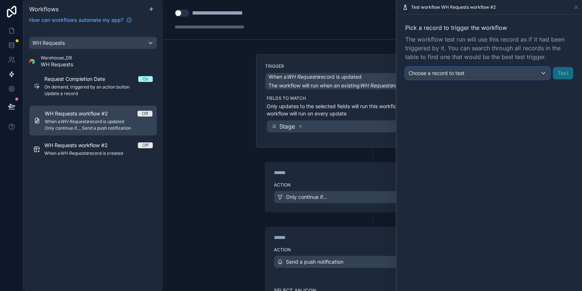
click at [521, 69] on div "Choose a record to test" at bounding box center [478, 73] width 144 height 12
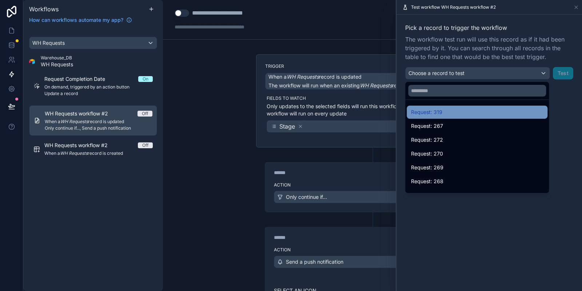
click at [440, 108] on span "Request: 319" at bounding box center [426, 112] width 31 height 9
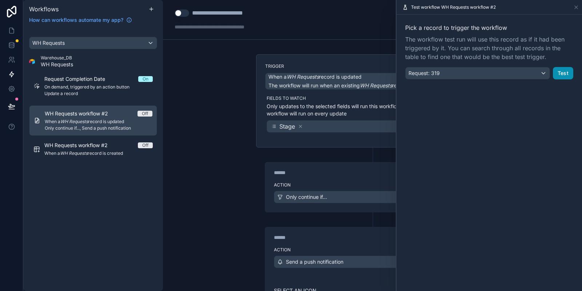
click at [565, 74] on button "Test" at bounding box center [563, 73] width 20 height 12
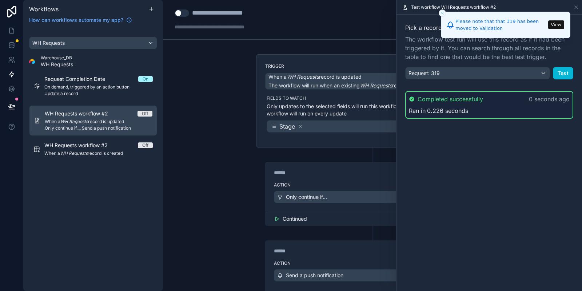
click at [559, 28] on button "View" at bounding box center [556, 24] width 16 height 9
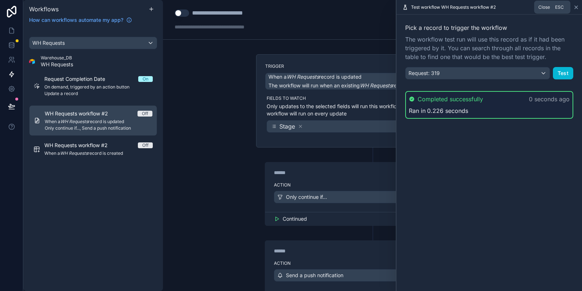
click at [577, 6] on icon at bounding box center [577, 7] width 6 height 6
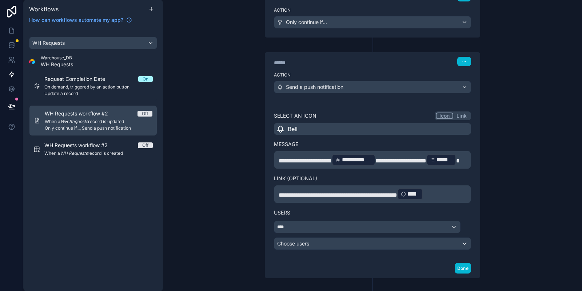
scroll to position [221, 0]
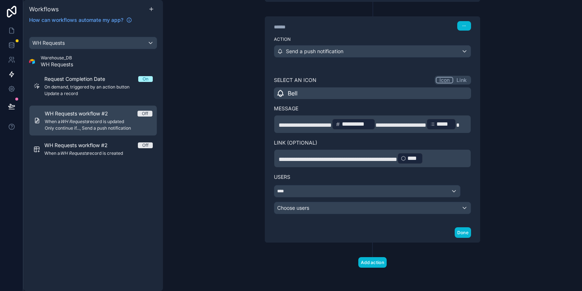
click at [337, 185] on div "Users **** Choose users" at bounding box center [372, 190] width 197 height 47
click at [319, 190] on div "****" at bounding box center [367, 191] width 186 height 12
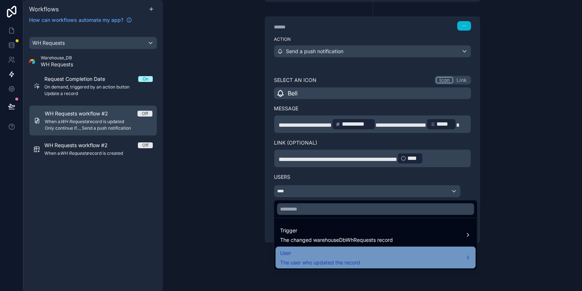
click at [317, 260] on span "The user who updated the record" at bounding box center [320, 262] width 80 height 7
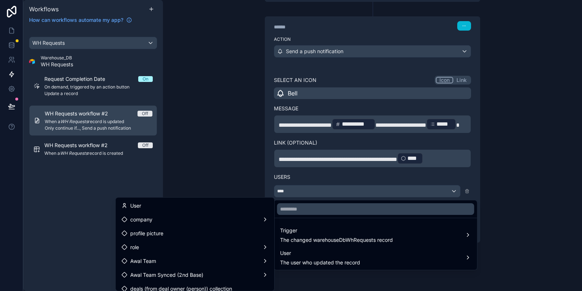
click at [253, 172] on div at bounding box center [291, 145] width 582 height 291
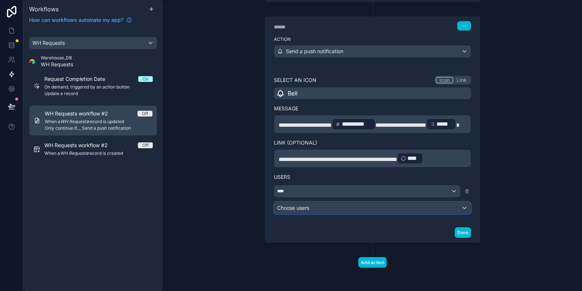
click at [291, 203] on div "Choose users" at bounding box center [372, 208] width 197 height 12
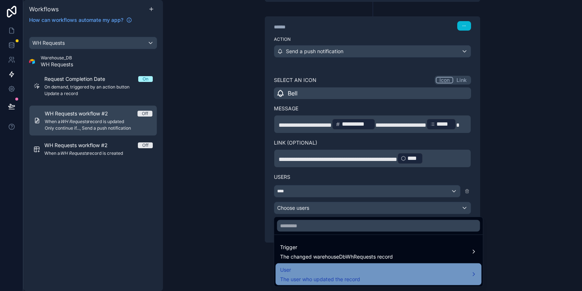
click at [310, 283] on div "User The user who updated the record" at bounding box center [379, 274] width 206 height 22
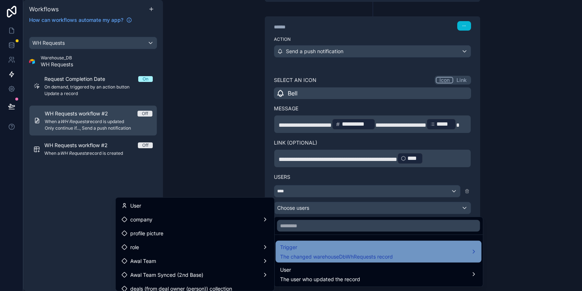
click at [385, 250] on span "Trigger" at bounding box center [336, 247] width 113 height 9
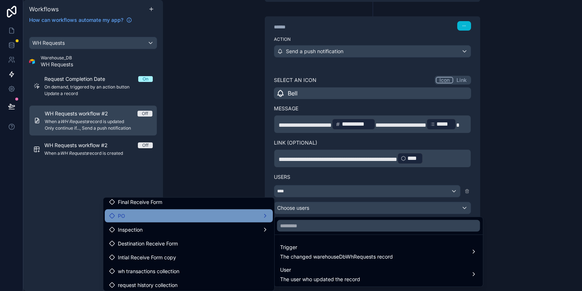
scroll to position [186, 0]
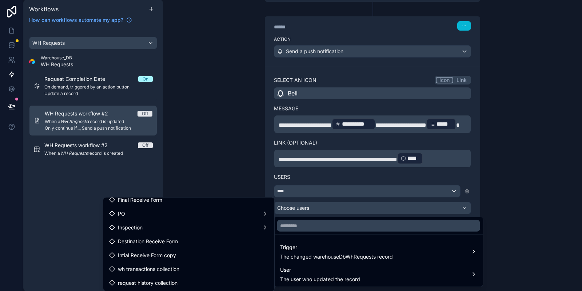
click at [221, 139] on div at bounding box center [291, 145] width 582 height 291
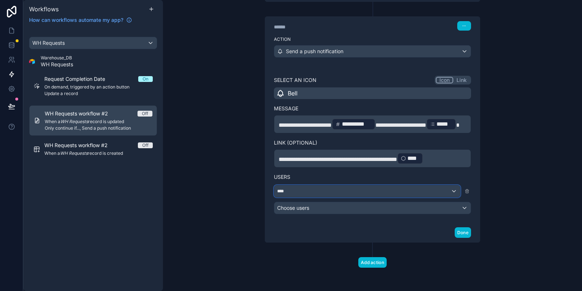
click at [444, 193] on div "****" at bounding box center [367, 191] width 186 height 12
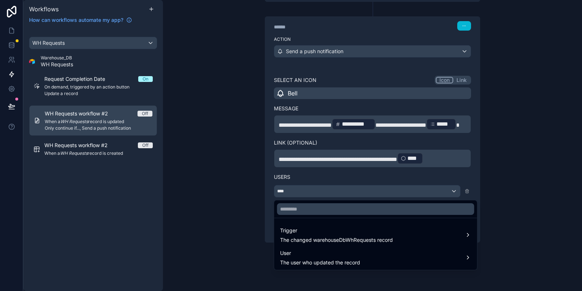
drag, startPoint x: 473, startPoint y: 189, endPoint x: 469, endPoint y: 190, distance: 4.1
click at [472, 189] on div at bounding box center [291, 145] width 582 height 291
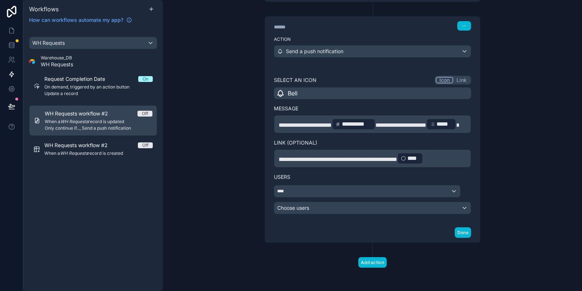
click at [468, 192] on icon at bounding box center [467, 191] width 5 height 5
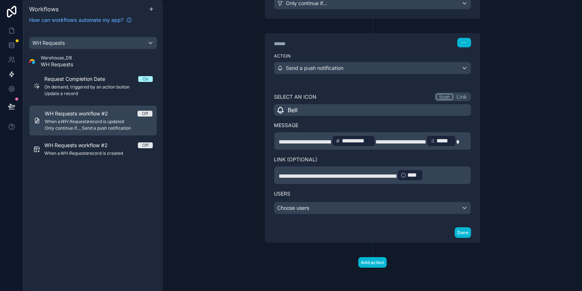
scroll to position [204, 0]
click at [303, 210] on div "Choose users" at bounding box center [372, 208] width 197 height 12
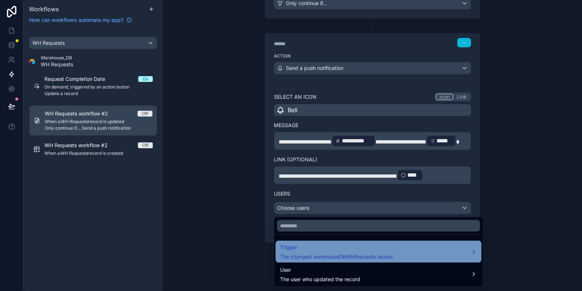
click at [318, 253] on span "The changed warehouseDbWhRequests record" at bounding box center [336, 256] width 113 height 7
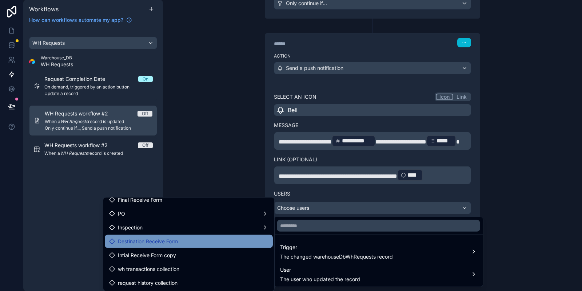
scroll to position [0, 0]
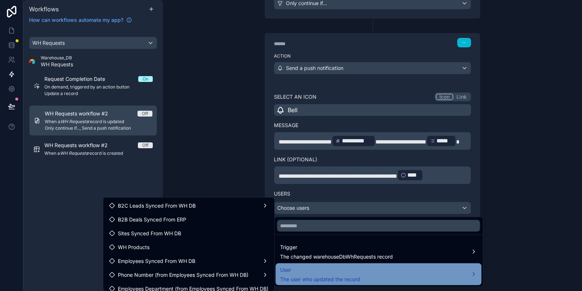
click at [352, 283] on div "User The user who updated the record" at bounding box center [379, 274] width 206 height 22
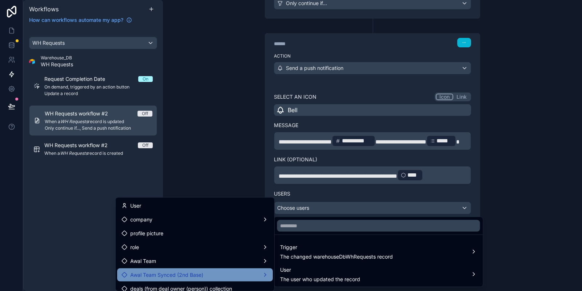
click at [203, 274] on div "Awal Team Synced (2nd Base)" at bounding box center [195, 274] width 147 height 9
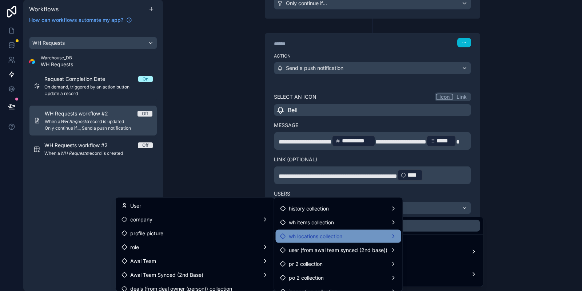
scroll to position [255, 0]
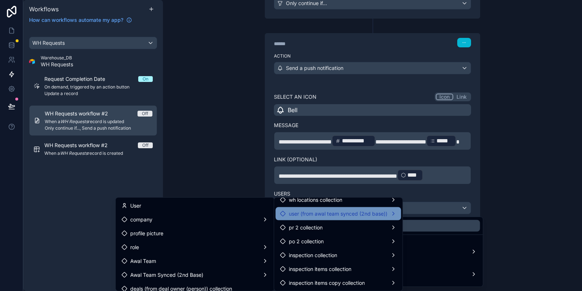
click at [352, 216] on span "user (from awal team synced (2nd base))" at bounding box center [338, 213] width 99 height 9
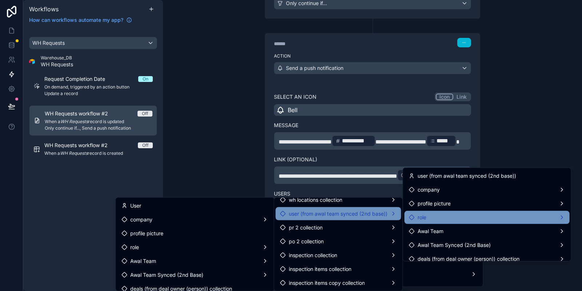
click at [440, 211] on div "role" at bounding box center [487, 217] width 165 height 13
click at [379, 221] on span "users collection" at bounding box center [369, 218] width 37 height 9
click at [441, 219] on div "role" at bounding box center [487, 217] width 156 height 9
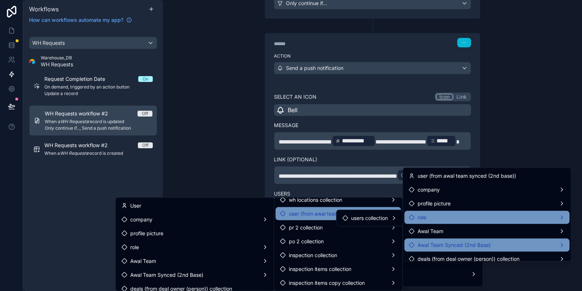
click at [456, 243] on span "Awal Team Synced (2nd Base)" at bounding box center [454, 245] width 73 height 9
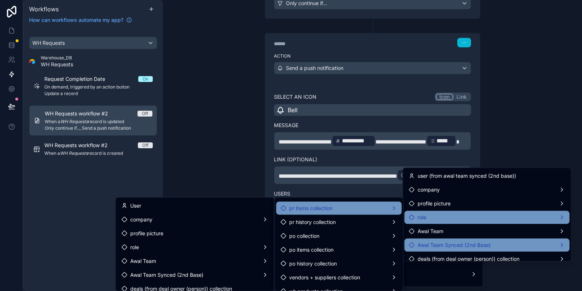
scroll to position [73, 0]
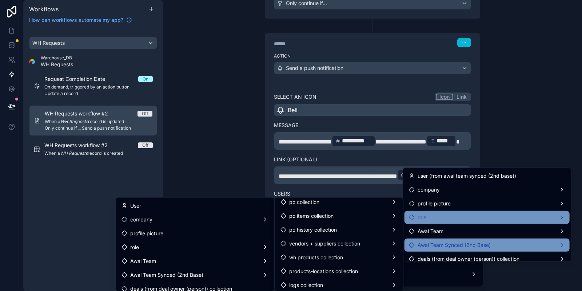
click at [242, 174] on div at bounding box center [291, 145] width 582 height 291
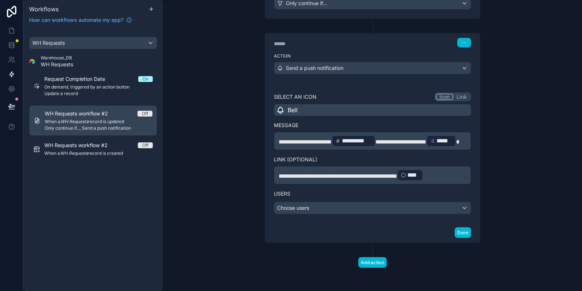
click at [323, 216] on div "**********" at bounding box center [372, 153] width 215 height 140
click at [324, 207] on div "Choose users" at bounding box center [372, 208] width 197 height 12
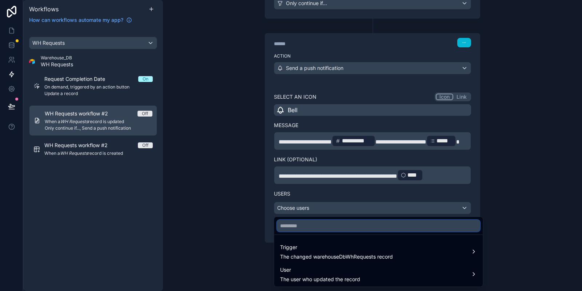
click at [317, 228] on input "text" at bounding box center [378, 226] width 203 height 12
type input "**"
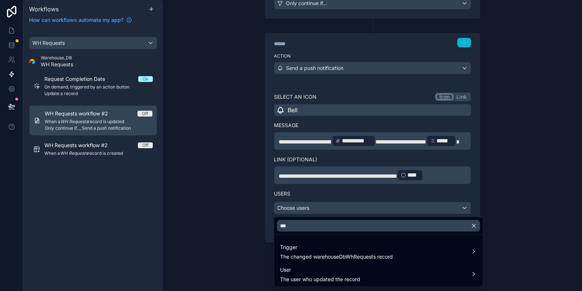
click at [299, 240] on ul "Trigger The changed warehouseDbWhRequests record User The user who updated the …" at bounding box center [378, 261] width 209 height 52
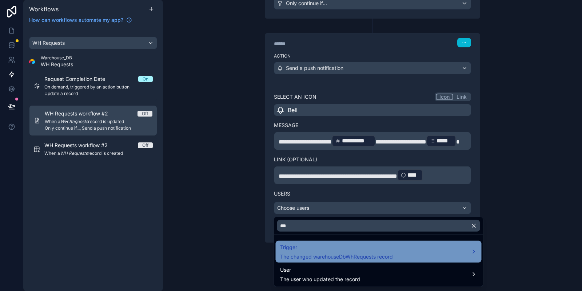
click at [301, 245] on span "Trigger" at bounding box center [336, 247] width 113 height 9
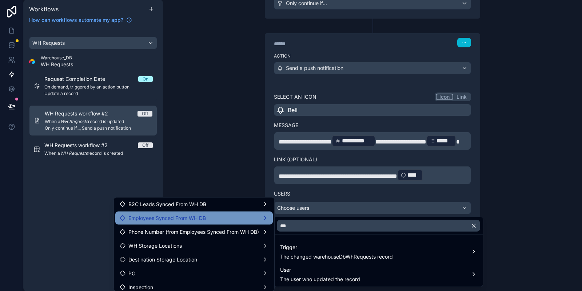
scroll to position [0, 0]
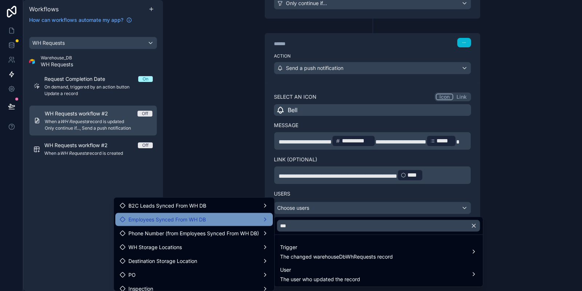
click at [217, 220] on div "Employees Synced From WH DB" at bounding box center [194, 219] width 149 height 9
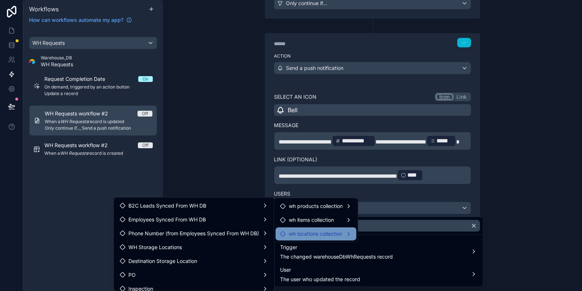
click at [305, 230] on span "wh locations collection" at bounding box center [315, 233] width 53 height 9
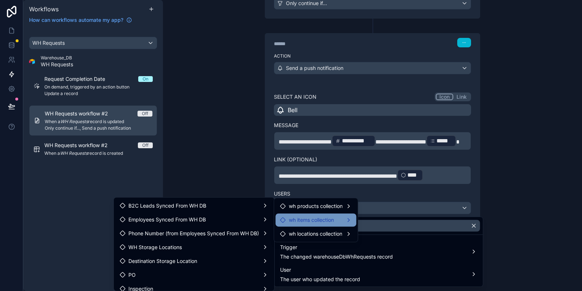
click at [322, 218] on span "wh items collection" at bounding box center [311, 219] width 45 height 9
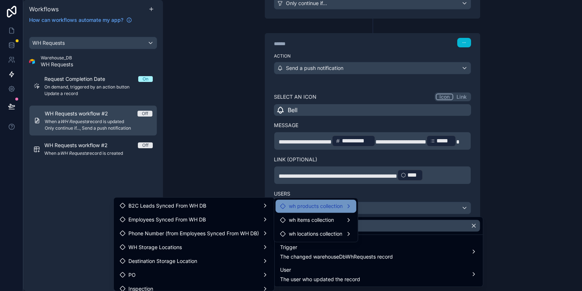
click at [326, 201] on div "wh products collection" at bounding box center [316, 205] width 81 height 13
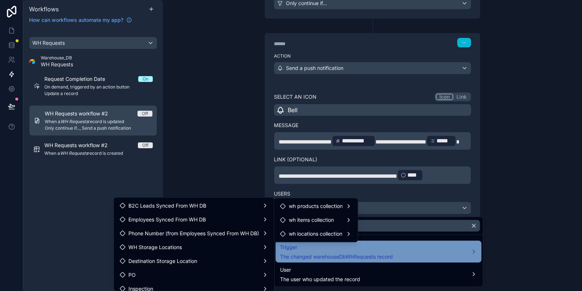
click at [398, 261] on div "Trigger The changed warehouseDbWhRequests record" at bounding box center [379, 252] width 206 height 22
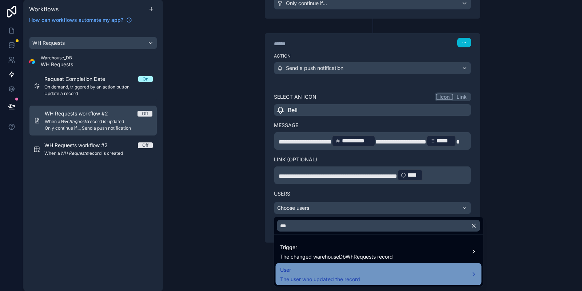
click at [388, 274] on div "User The user who updated the record" at bounding box center [378, 273] width 197 height 17
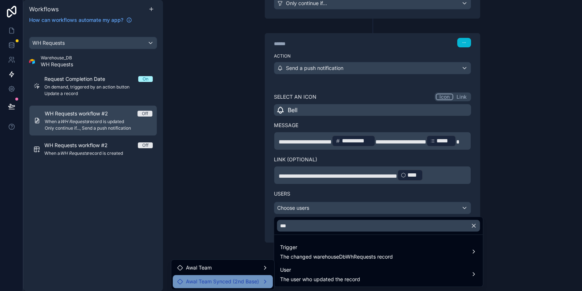
click at [233, 285] on span "Awal Team Synced (2nd Base)" at bounding box center [222, 281] width 73 height 9
click at [258, 281] on span "Awal Team Synced (2nd Base)" at bounding box center [222, 281] width 73 height 9
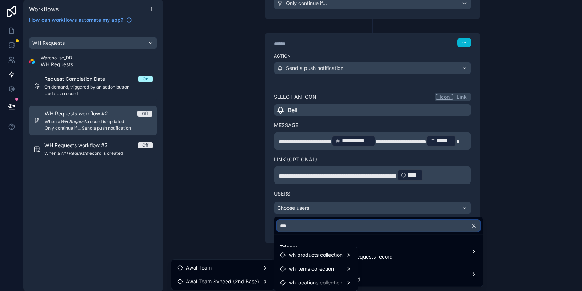
click at [327, 221] on input "**" at bounding box center [378, 226] width 203 height 12
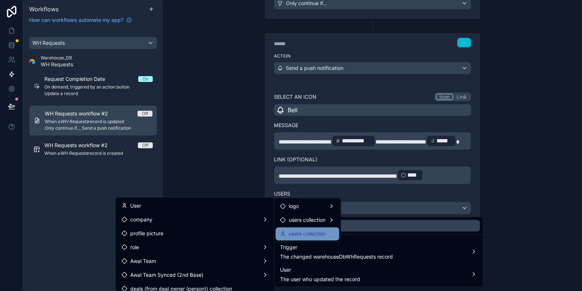
click at [310, 229] on div "users collection" at bounding box center [308, 233] width 64 height 13
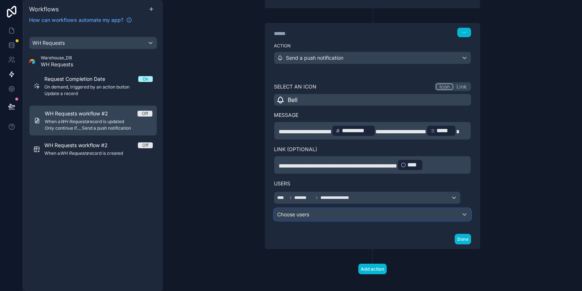
click at [374, 220] on div "Choose users" at bounding box center [372, 215] width 197 height 12
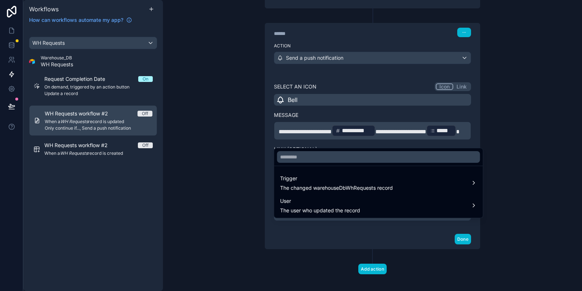
click at [332, 235] on div at bounding box center [291, 145] width 582 height 291
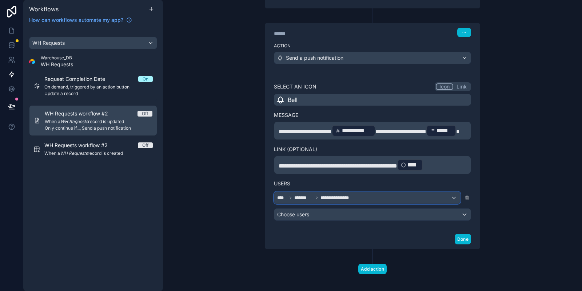
click at [307, 201] on span "*******" at bounding box center [303, 198] width 19 height 6
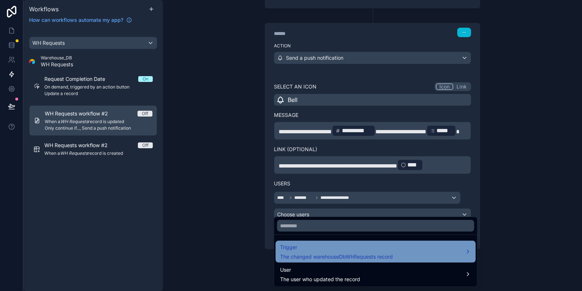
click at [301, 242] on div "Trigger The changed warehouseDbWhRequests record" at bounding box center [376, 252] width 200 height 22
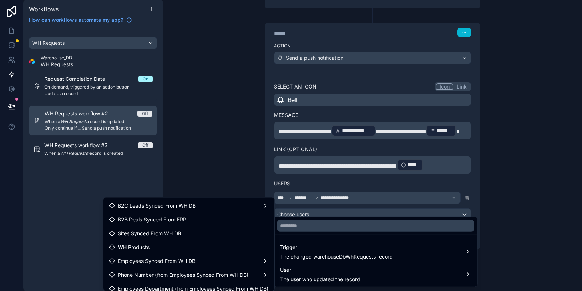
click at [327, 211] on div at bounding box center [291, 145] width 582 height 291
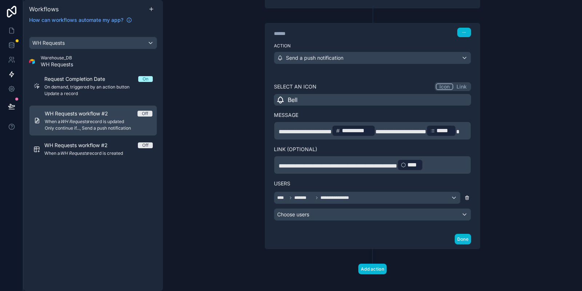
click at [469, 199] on icon at bounding box center [467, 198] width 3 height 3
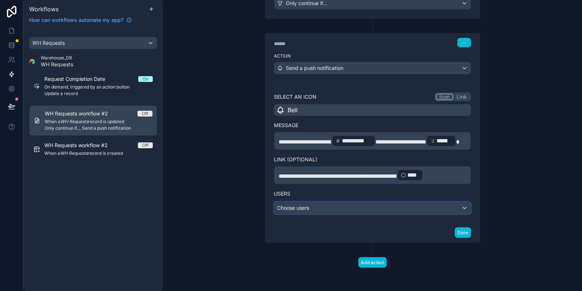
click at [289, 207] on div "Choose users" at bounding box center [372, 208] width 197 height 12
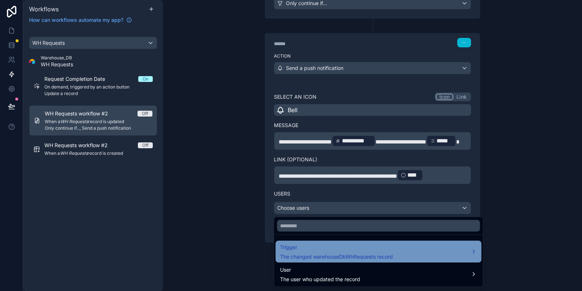
click at [313, 250] on span "Trigger" at bounding box center [336, 247] width 113 height 9
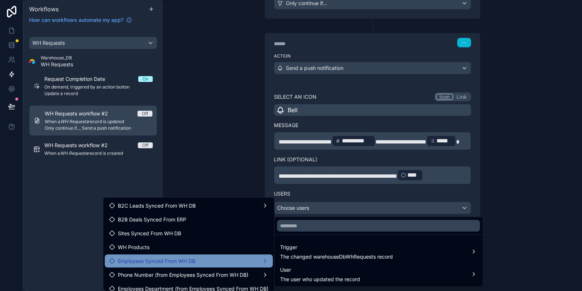
scroll to position [36, 0]
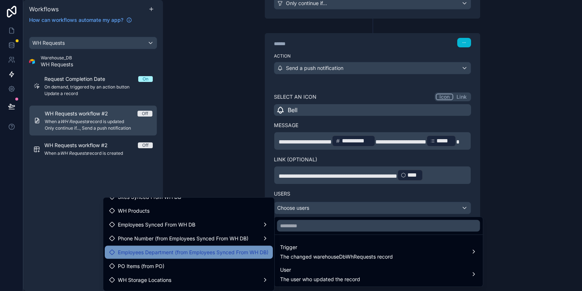
click at [190, 255] on span "Employees Department (from Employees Synced From WH DB)" at bounding box center [193, 252] width 151 height 9
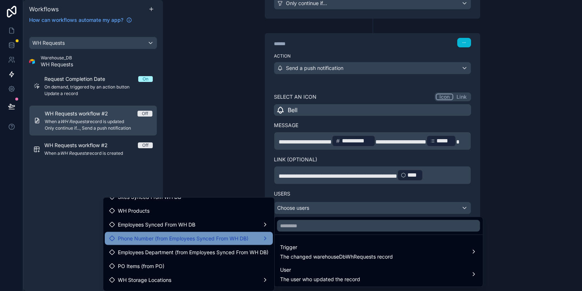
click at [194, 234] on span "Phone Number (from Employees Synced From WH DB)" at bounding box center [183, 238] width 131 height 9
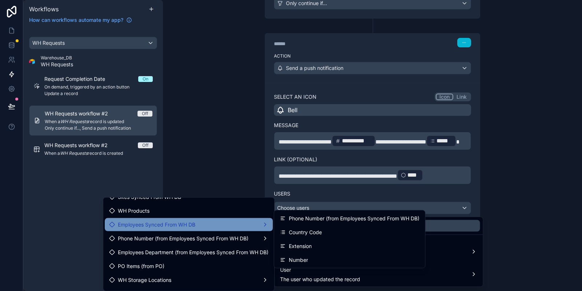
click at [196, 229] on div "Employees Synced From WH DB" at bounding box center [189, 224] width 168 height 13
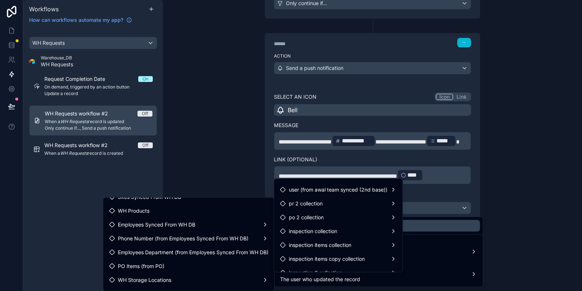
scroll to position [296, 0]
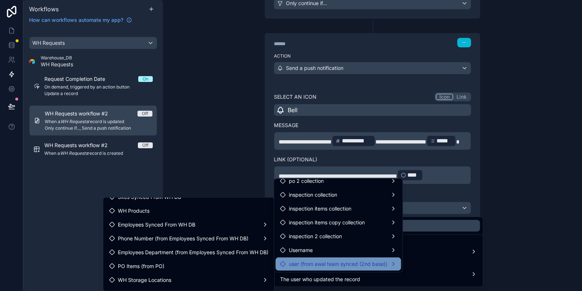
click at [339, 268] on span "user (from awal team synced (2nd base))" at bounding box center [338, 263] width 99 height 9
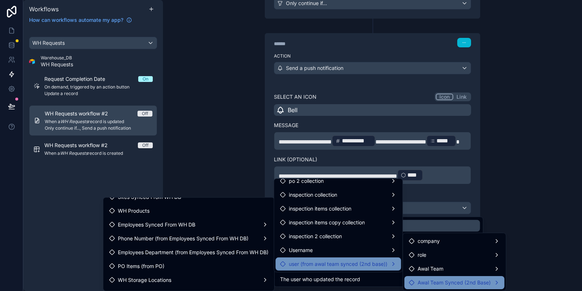
click at [436, 282] on span "Awal Team Synced (2nd Base)" at bounding box center [454, 282] width 73 height 9
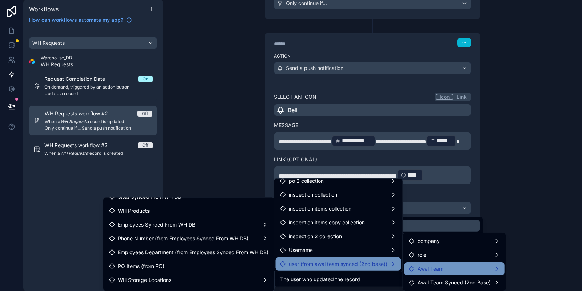
click at [460, 265] on div "Awal Team" at bounding box center [454, 268] width 91 height 9
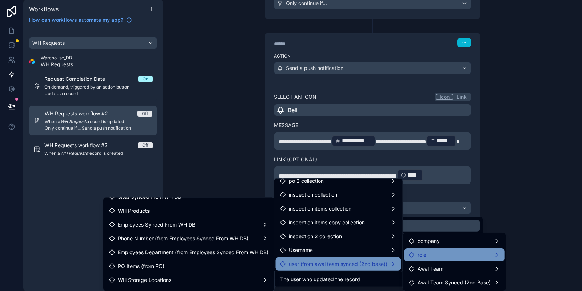
click at [463, 249] on div "role" at bounding box center [455, 254] width 100 height 13
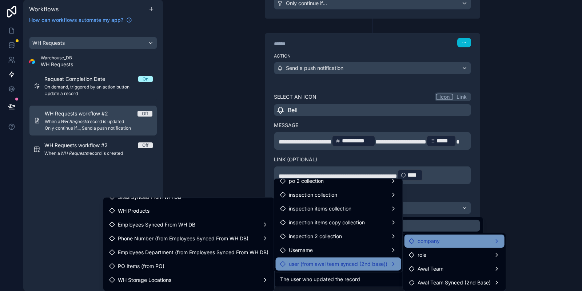
click at [453, 241] on div "company" at bounding box center [454, 241] width 91 height 9
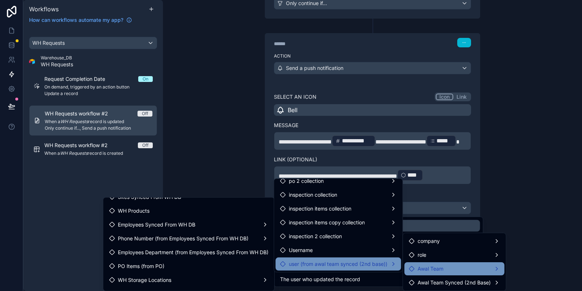
click at [425, 271] on span "Awal Team" at bounding box center [431, 268] width 26 height 9
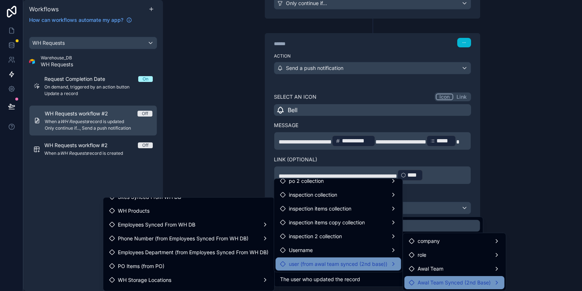
click at [425, 279] on span "Awal Team Synced (2nd Base)" at bounding box center [454, 282] width 73 height 9
click at [414, 189] on div at bounding box center [291, 145] width 582 height 291
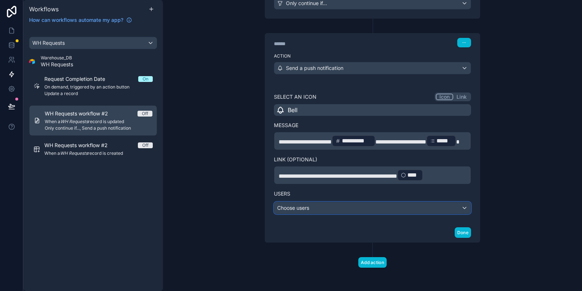
click at [352, 209] on div "Choose users" at bounding box center [372, 208] width 197 height 12
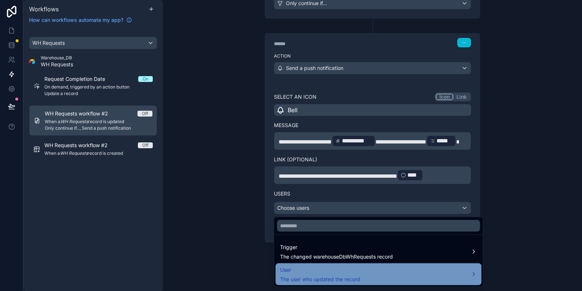
click at [320, 276] on span "The user who updated the record" at bounding box center [320, 278] width 80 height 7
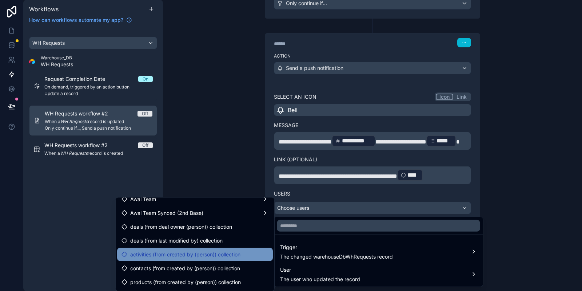
scroll to position [73, 0]
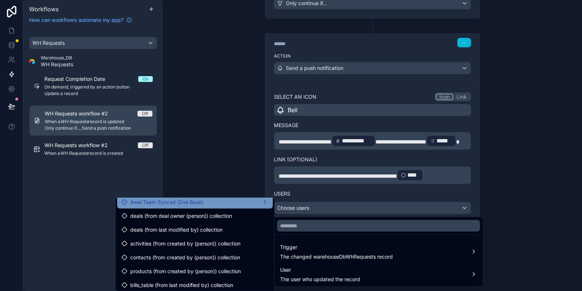
click at [225, 205] on div "Awal Team Synced (2nd Base)" at bounding box center [195, 202] width 147 height 9
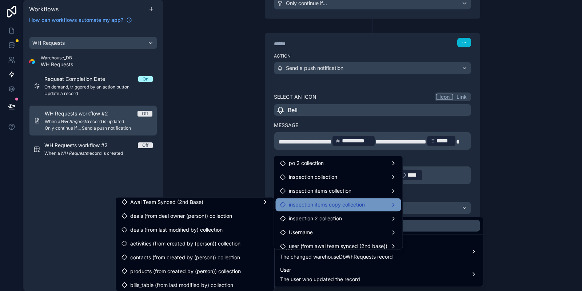
scroll to position [296, 0]
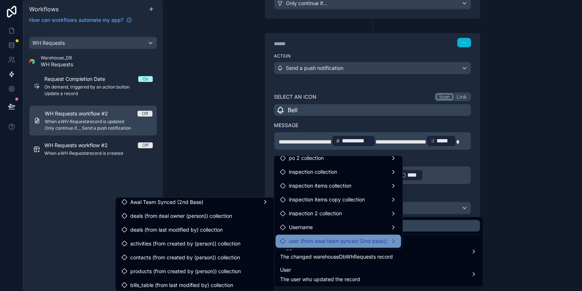
click at [329, 243] on span "user (from awal team synced (2nd base))" at bounding box center [338, 241] width 99 height 9
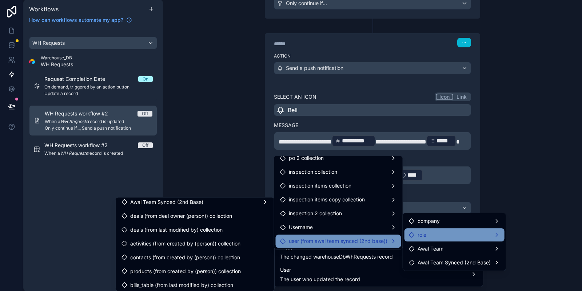
click at [455, 241] on div "role" at bounding box center [455, 234] width 100 height 13
click at [455, 239] on div "role" at bounding box center [455, 234] width 100 height 13
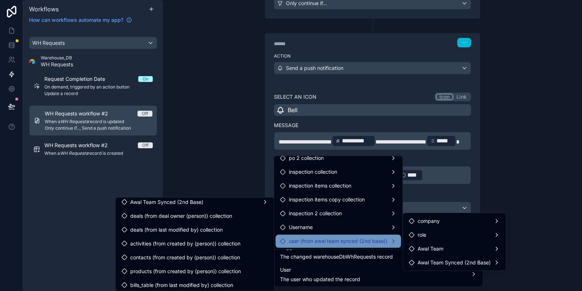
click at [225, 89] on div at bounding box center [291, 145] width 582 height 291
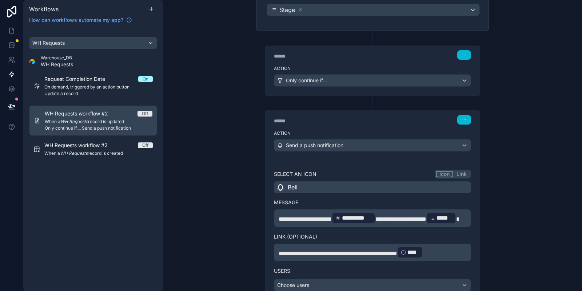
scroll to position [73, 0]
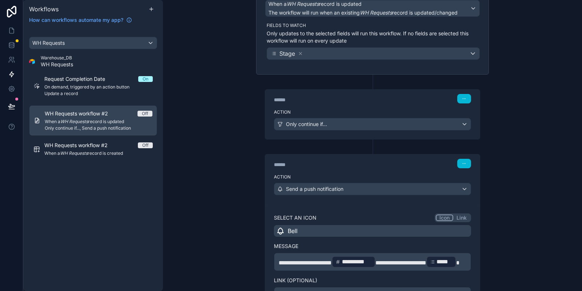
click at [366, 232] on div "Bell" at bounding box center [372, 231] width 197 height 12
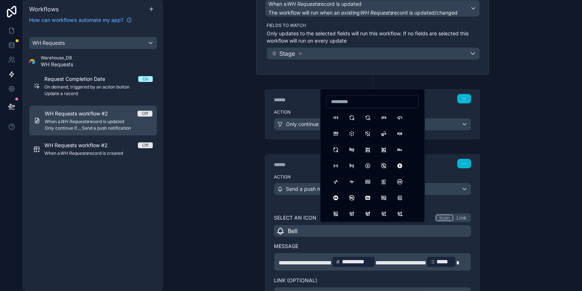
click at [445, 202] on div "Action Send a push notification" at bounding box center [372, 187] width 215 height 33
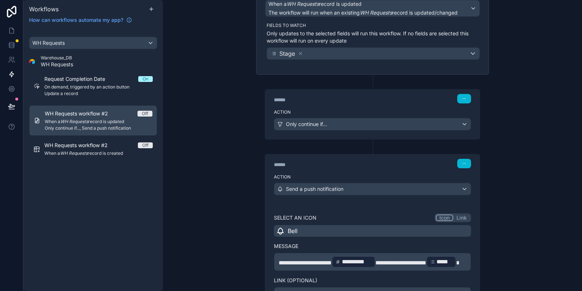
click at [463, 214] on button "Link" at bounding box center [461, 217] width 17 height 7
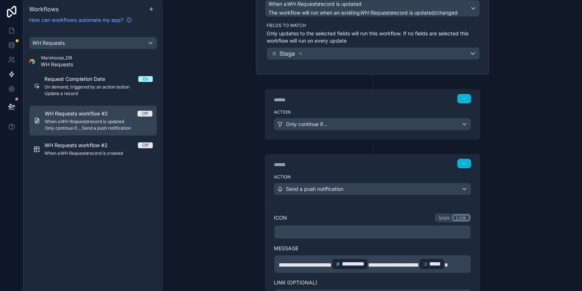
click at [447, 215] on button "Icon" at bounding box center [444, 217] width 17 height 7
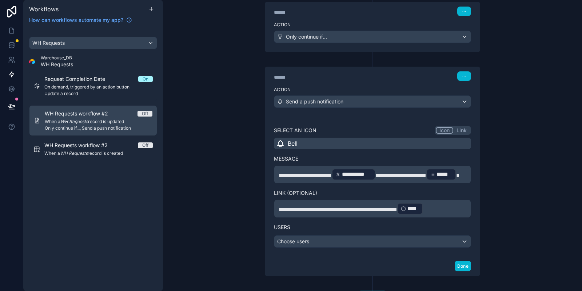
scroll to position [204, 0]
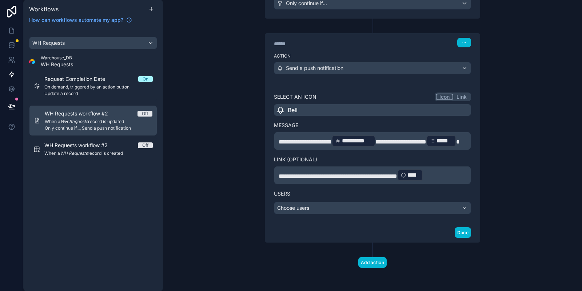
click at [333, 201] on div "Users Choose users" at bounding box center [372, 199] width 197 height 30
click at [333, 207] on div "Choose users" at bounding box center [372, 208] width 197 height 12
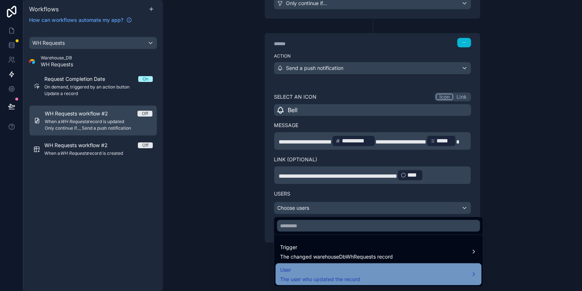
click at [337, 270] on span "User" at bounding box center [320, 269] width 80 height 9
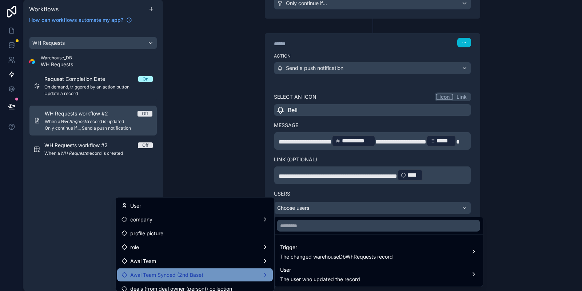
click at [255, 278] on div "Awal Team Synced (2nd Base)" at bounding box center [195, 274] width 147 height 9
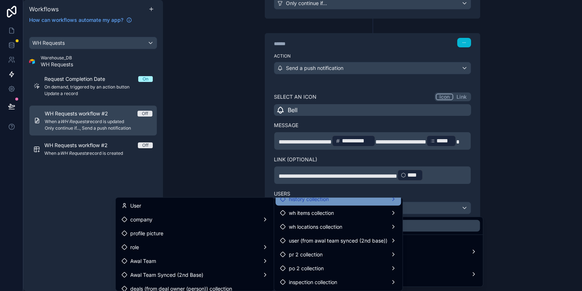
scroll to position [255, 0]
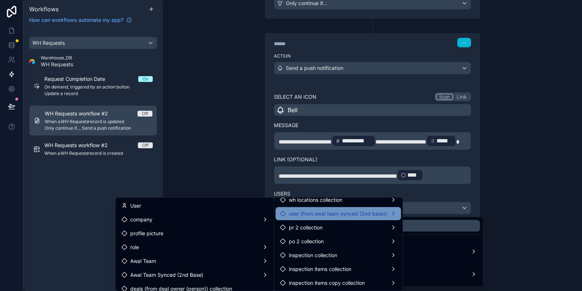
click at [346, 214] on span "user (from awal team synced (2nd base))" at bounding box center [338, 213] width 99 height 9
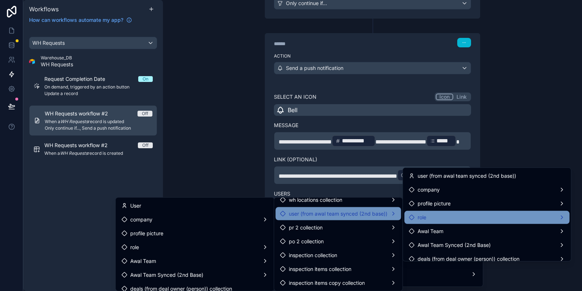
click at [451, 213] on div "role" at bounding box center [487, 217] width 165 height 13
click at [458, 213] on div "role" at bounding box center [487, 217] width 165 height 13
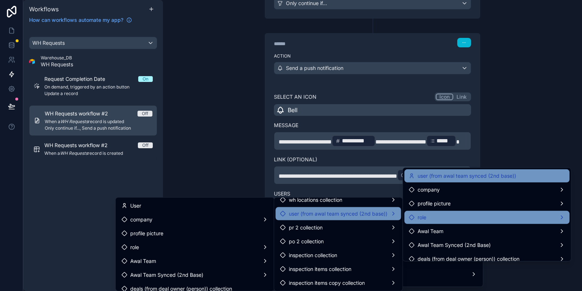
click at [476, 170] on div "user (from awal team synced (2nd base))" at bounding box center [487, 175] width 165 height 13
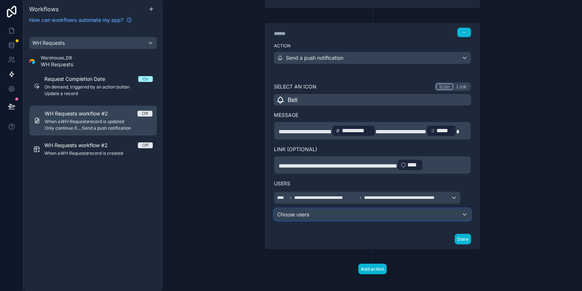
click at [359, 220] on div "Choose users" at bounding box center [372, 215] width 197 height 12
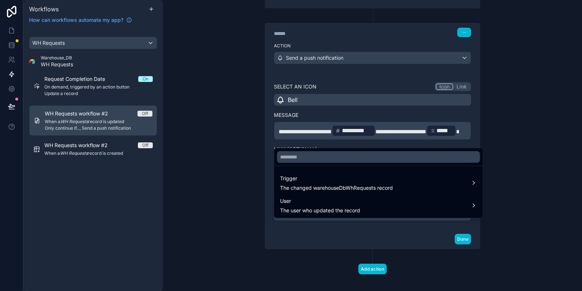
click at [374, 229] on div at bounding box center [291, 145] width 582 height 291
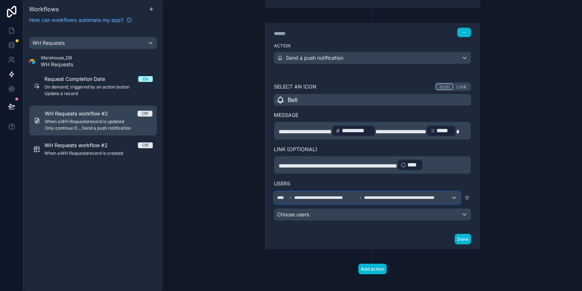
click at [440, 201] on span "**********" at bounding box center [406, 198] width 85 height 6
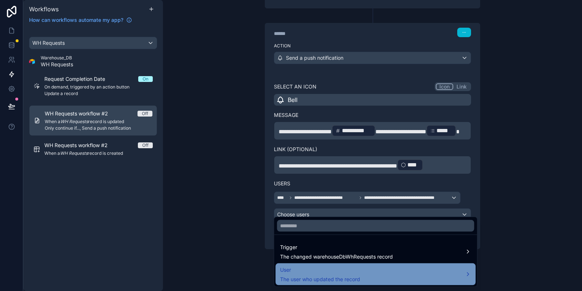
click at [321, 270] on span "User" at bounding box center [320, 269] width 80 height 9
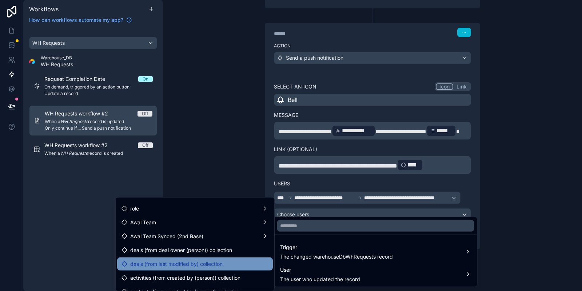
scroll to position [0, 0]
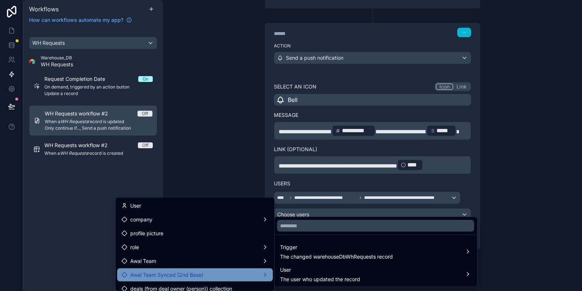
click at [226, 278] on div "Awal Team Synced (2nd Base)" at bounding box center [195, 274] width 147 height 9
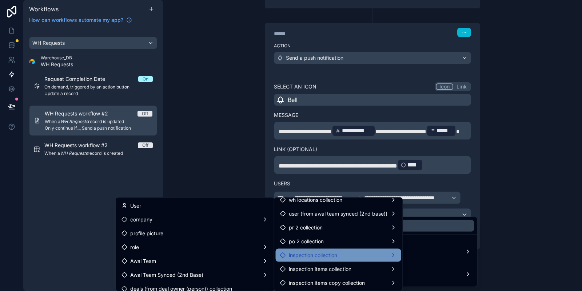
scroll to position [296, 0]
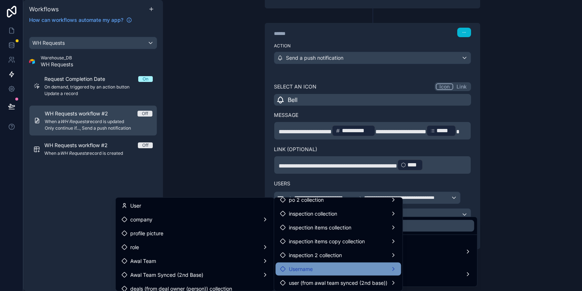
click at [305, 273] on div "Username" at bounding box center [339, 268] width 126 height 13
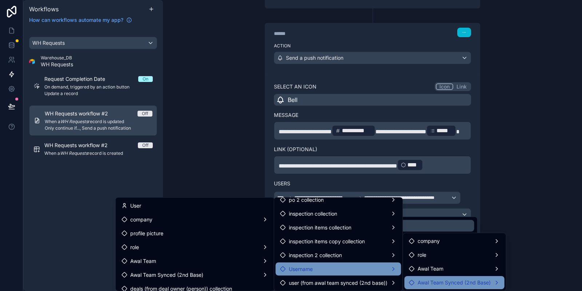
click at [440, 278] on div "Awal Team Synced (2nd Base)" at bounding box center [455, 282] width 100 height 13
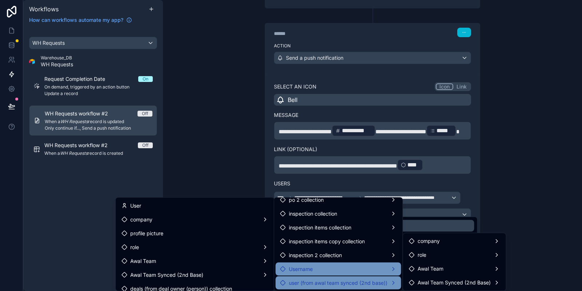
click at [345, 282] on span "user (from awal team synced (2nd base))" at bounding box center [338, 282] width 99 height 9
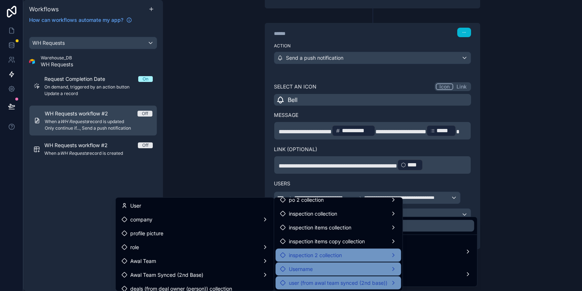
click at [348, 252] on div "inspection 2 collection" at bounding box center [338, 255] width 117 height 9
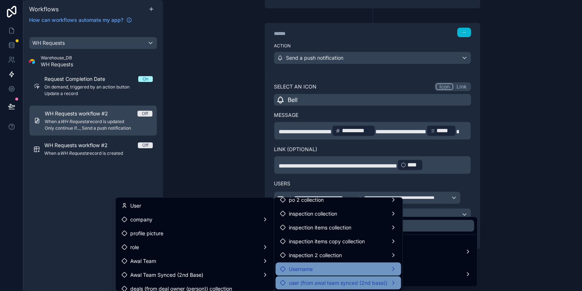
click at [324, 279] on span "user (from awal team synced (2nd base))" at bounding box center [338, 282] width 99 height 9
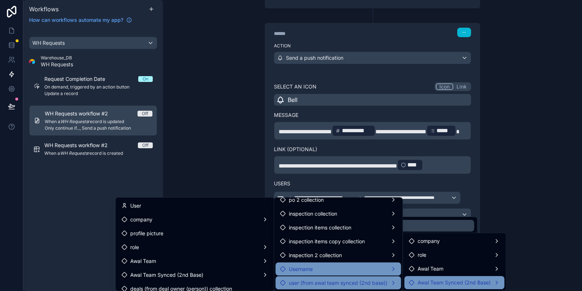
click at [469, 277] on div "Awal Team Synced (2nd Base)" at bounding box center [455, 282] width 100 height 13
click at [342, 154] on div at bounding box center [291, 145] width 582 height 291
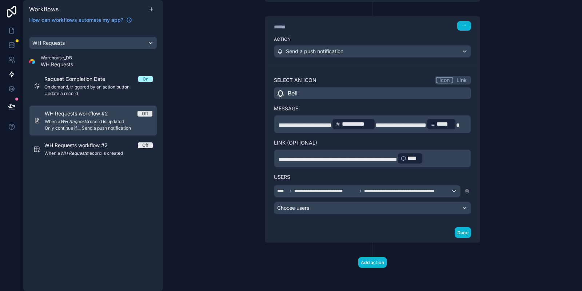
scroll to position [221, 0]
click at [339, 209] on div "Choose users" at bounding box center [372, 208] width 197 height 12
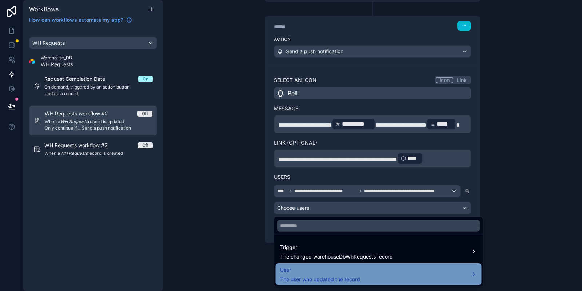
click at [335, 266] on span "User" at bounding box center [320, 269] width 80 height 9
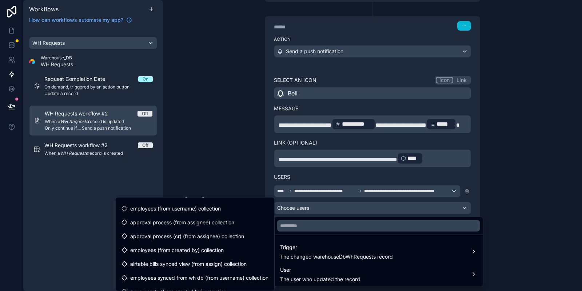
scroll to position [227, 0]
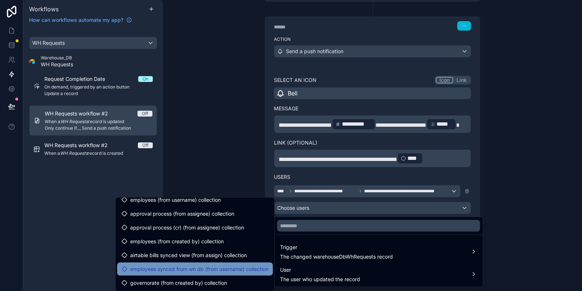
click at [231, 267] on span "employees synced from wh db (from username) collection" at bounding box center [199, 269] width 138 height 9
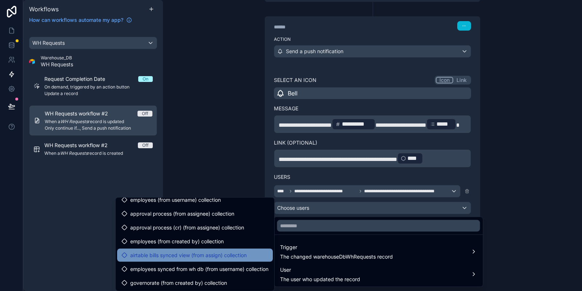
click at [229, 257] on span "airtable bills synced view (from assign) collection" at bounding box center [188, 255] width 116 height 9
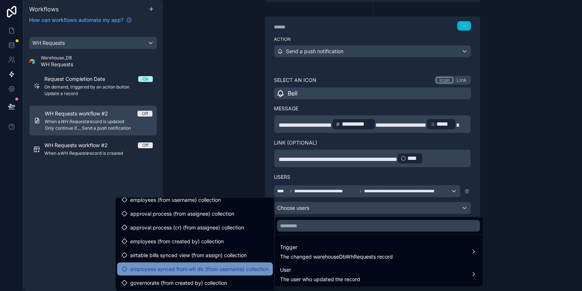
click at [225, 268] on span "employees synced from wh db (from username) collection" at bounding box center [199, 269] width 138 height 9
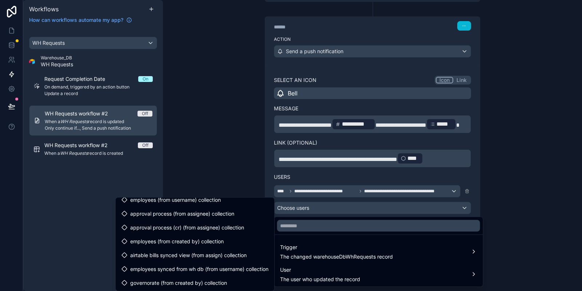
click at [344, 199] on div at bounding box center [291, 145] width 582 height 291
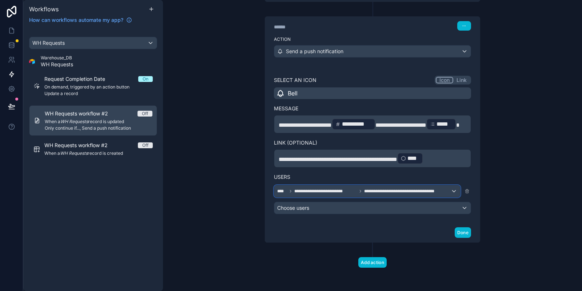
click at [324, 189] on div "**********" at bounding box center [367, 191] width 186 height 12
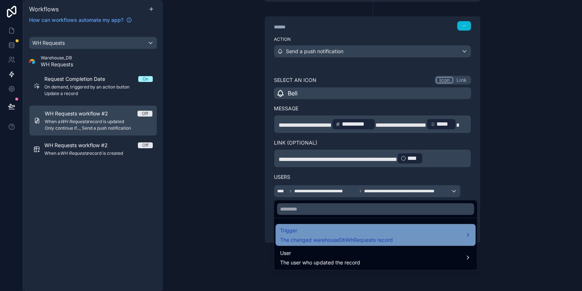
click at [321, 229] on span "Trigger" at bounding box center [336, 230] width 113 height 9
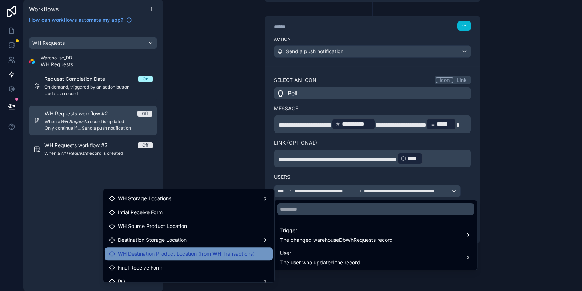
scroll to position [146, 0]
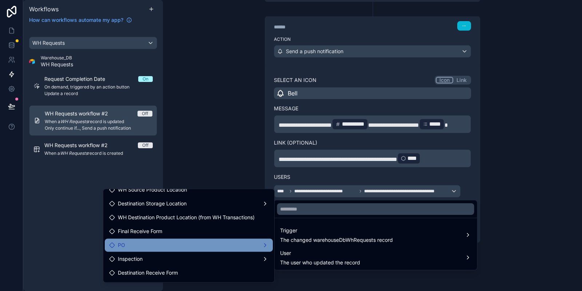
click at [208, 243] on div "PO" at bounding box center [188, 245] width 159 height 9
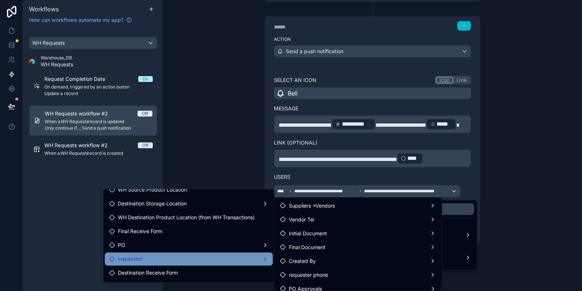
click at [214, 258] on div "Inspection" at bounding box center [188, 258] width 159 height 9
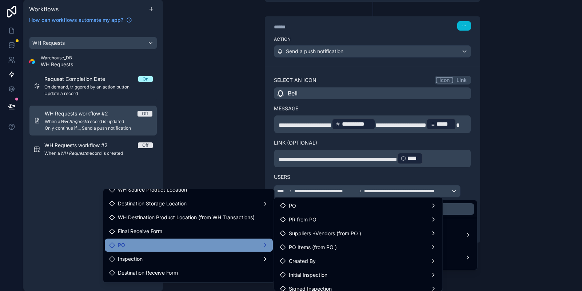
click at [247, 245] on div "PO" at bounding box center [188, 245] width 159 height 9
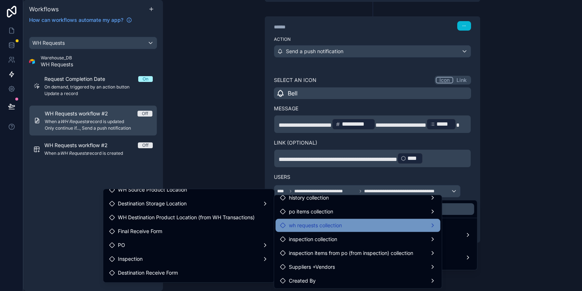
scroll to position [186, 0]
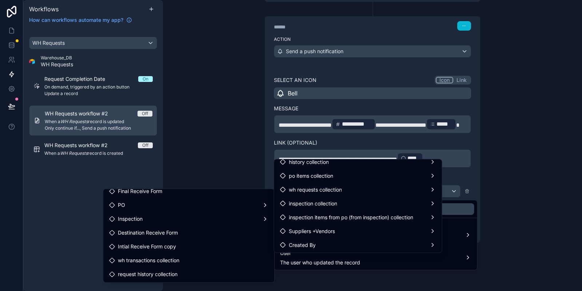
click at [505, 176] on div at bounding box center [291, 145] width 582 height 291
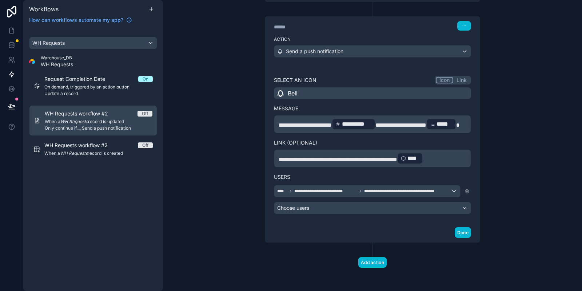
click at [471, 191] on button at bounding box center [467, 191] width 8 height 8
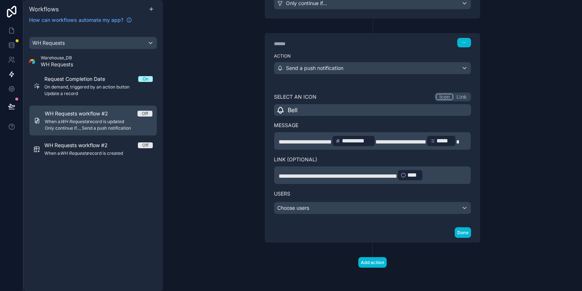
scroll to position [204, 0]
click at [280, 192] on label "Users" at bounding box center [372, 193] width 197 height 7
click at [400, 207] on div "Choose users" at bounding box center [372, 208] width 197 height 12
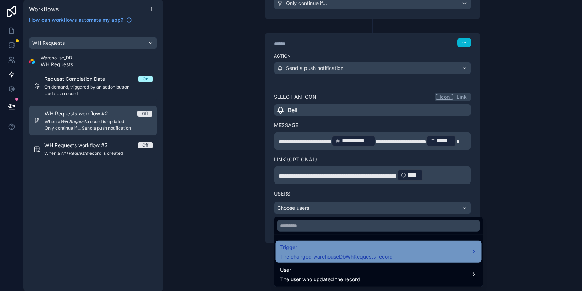
click at [327, 245] on span "Trigger" at bounding box center [336, 247] width 113 height 9
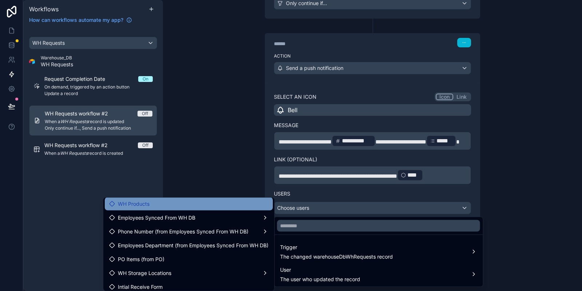
scroll to position [0, 0]
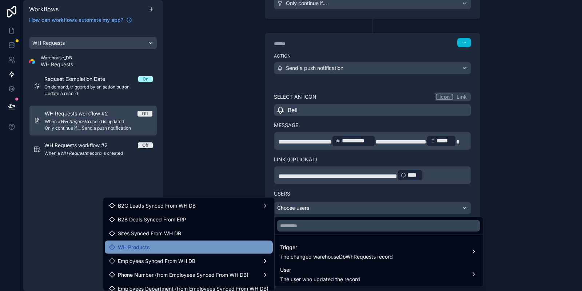
click at [192, 246] on div "WH Products" at bounding box center [188, 247] width 159 height 9
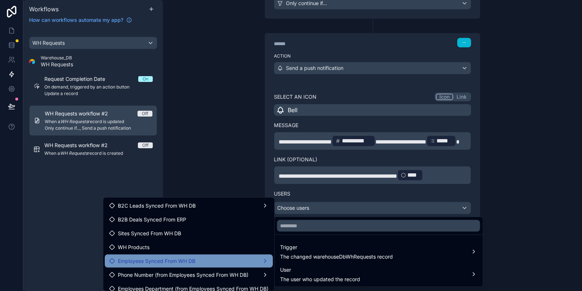
click at [198, 257] on div "Employees Synced From WH DB" at bounding box center [188, 261] width 159 height 9
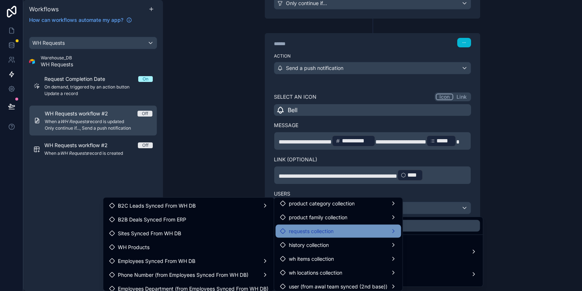
scroll to position [296, 0]
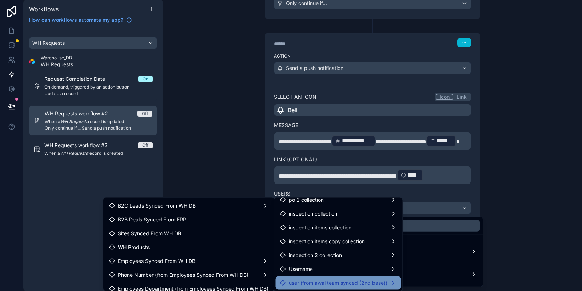
click at [341, 280] on span "user (from awal team synced (2nd base))" at bounding box center [338, 282] width 99 height 9
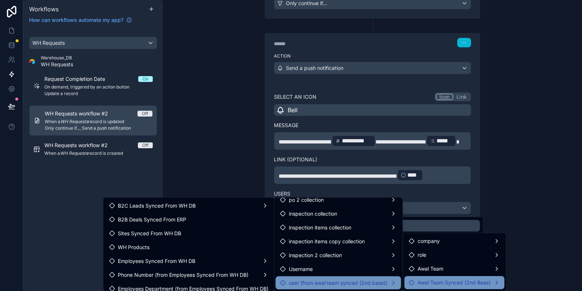
click at [479, 282] on span "Awal Team Synced (2nd Base)" at bounding box center [454, 282] width 73 height 9
click at [480, 281] on span "Awal Team Synced (2nd Base)" at bounding box center [454, 282] width 73 height 9
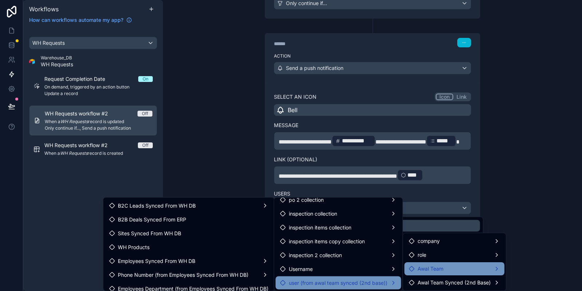
click at [461, 262] on div "Awal Team" at bounding box center [455, 268] width 100 height 13
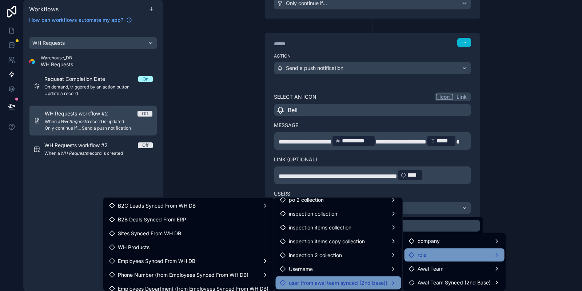
click at [457, 256] on div "role" at bounding box center [454, 254] width 91 height 9
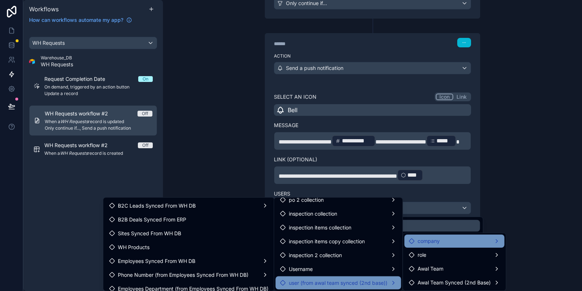
click at [458, 245] on div "company" at bounding box center [455, 240] width 100 height 13
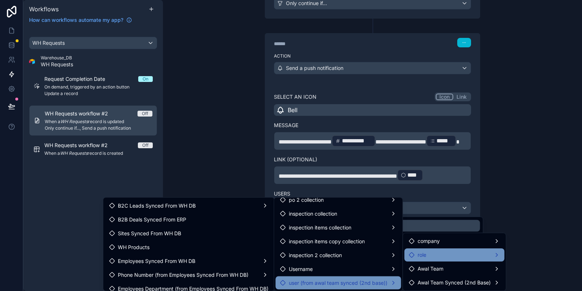
click at [458, 255] on div "role" at bounding box center [454, 254] width 91 height 9
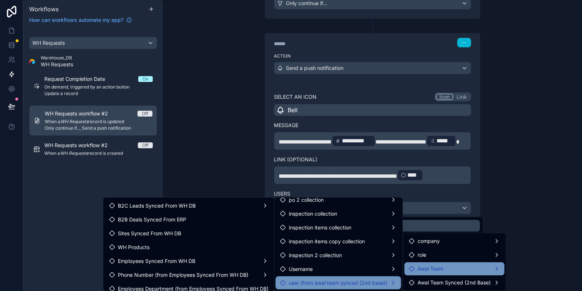
click at [451, 271] on div "Awal Team" at bounding box center [454, 268] width 91 height 9
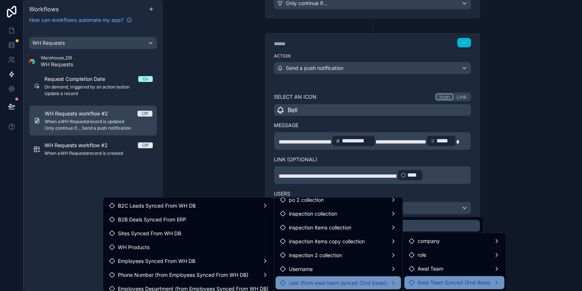
click at [447, 283] on span "Awal Team Synced (2nd Base)" at bounding box center [454, 282] width 73 height 9
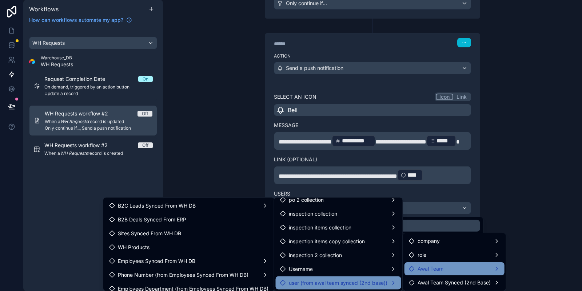
click at [447, 273] on div "Awal Team" at bounding box center [454, 268] width 91 height 9
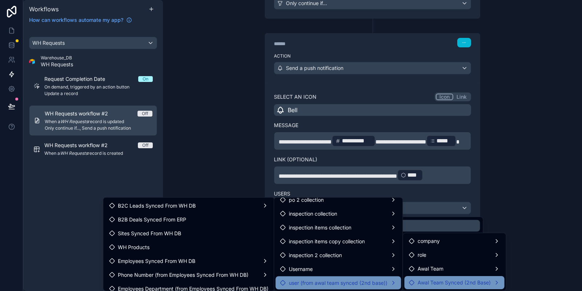
click at [445, 277] on div "Awal Team Synced (2nd Base)" at bounding box center [455, 282] width 100 height 13
click at [229, 100] on div at bounding box center [291, 145] width 582 height 291
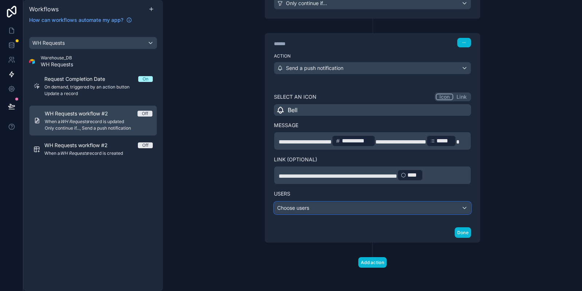
click at [318, 212] on div "Choose users" at bounding box center [372, 208] width 197 height 12
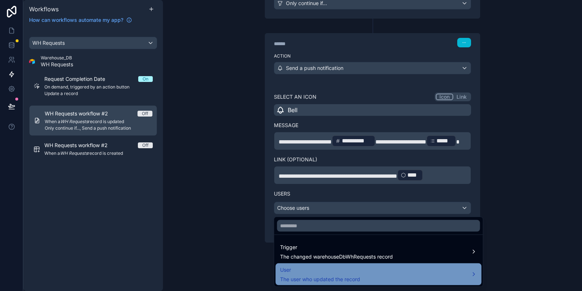
click at [338, 269] on span "User" at bounding box center [320, 269] width 80 height 9
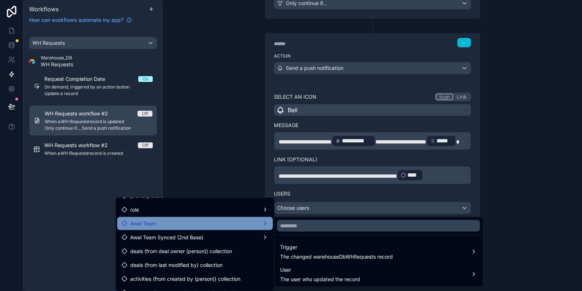
scroll to position [73, 0]
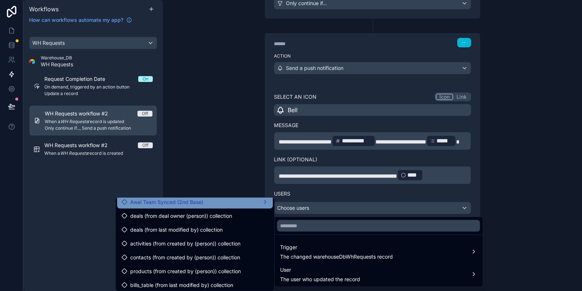
click at [220, 198] on div "Awal Team Synced (2nd Base)" at bounding box center [195, 202] width 147 height 9
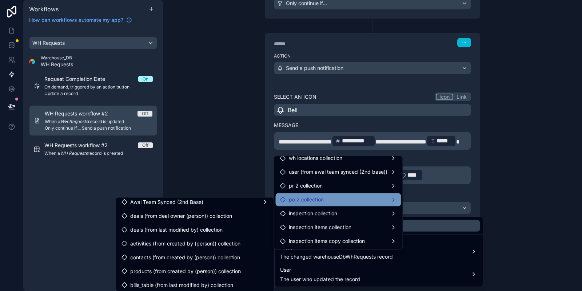
scroll to position [296, 0]
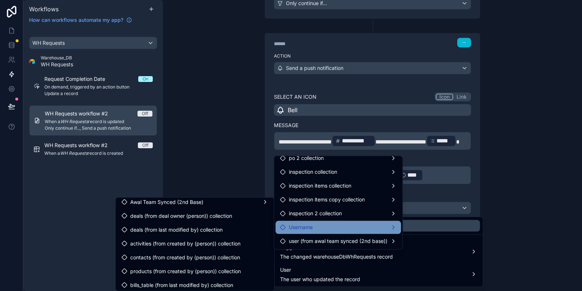
click at [347, 230] on div "Username" at bounding box center [338, 227] width 117 height 9
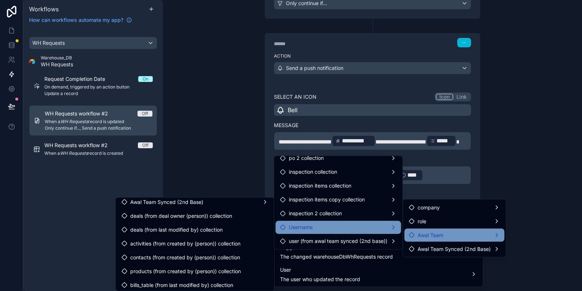
click at [474, 237] on div "Awal Team" at bounding box center [454, 235] width 91 height 9
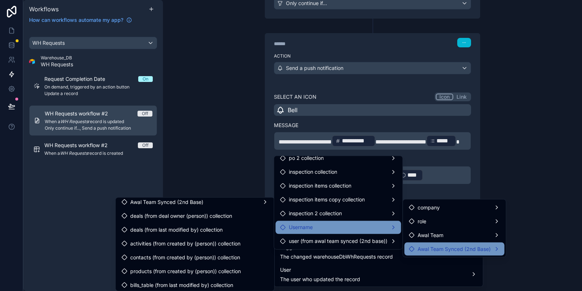
click at [468, 250] on span "Awal Team Synced (2nd Base)" at bounding box center [454, 249] width 73 height 9
click at [458, 249] on span "Awal Team Synced (2nd Base)" at bounding box center [454, 249] width 73 height 9
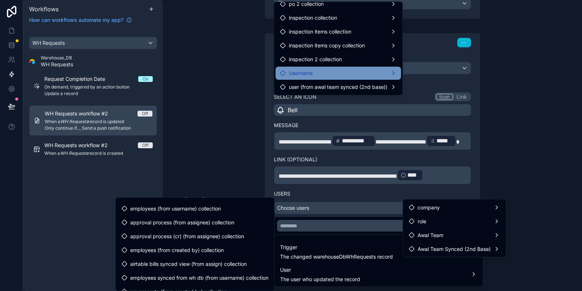
scroll to position [227, 0]
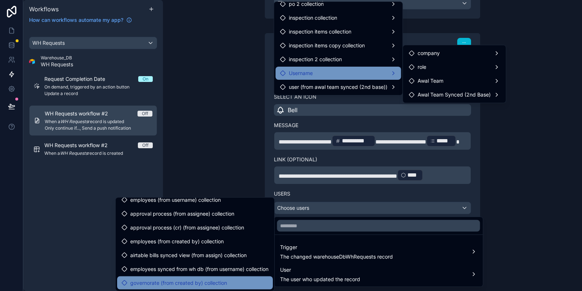
click at [196, 283] on span "governorate (from created by) collection" at bounding box center [178, 282] width 97 height 9
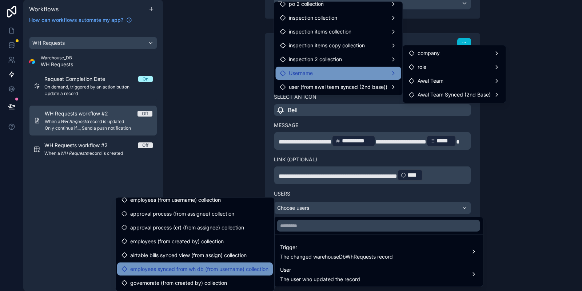
click at [209, 266] on span "employees synced from wh db (from username) collection" at bounding box center [199, 269] width 138 height 9
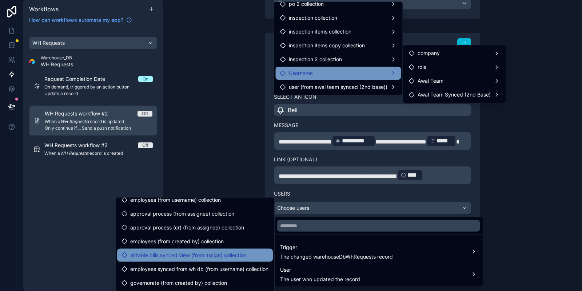
click at [193, 253] on span "airtable bills synced view (from assign) collection" at bounding box center [188, 255] width 116 height 9
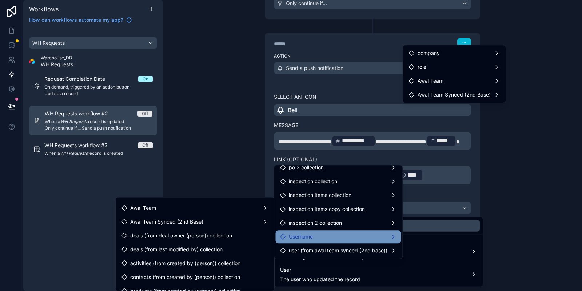
scroll to position [0, 0]
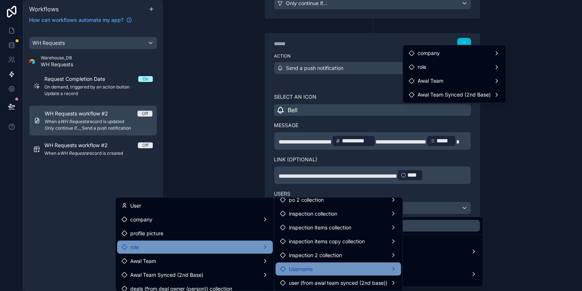
click at [153, 252] on div "role" at bounding box center [195, 247] width 156 height 13
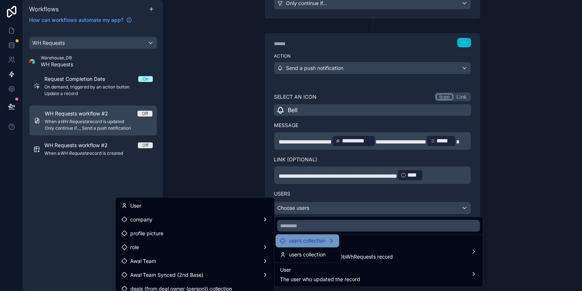
click at [323, 241] on span "users collection" at bounding box center [307, 240] width 37 height 9
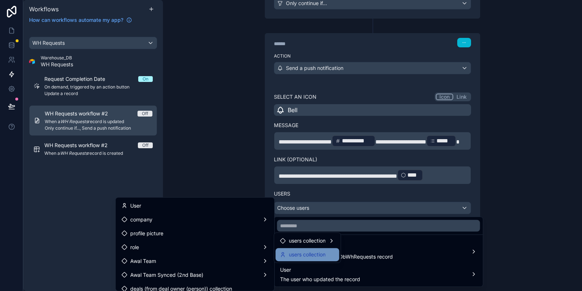
click at [308, 255] on span "users collection" at bounding box center [307, 254] width 37 height 9
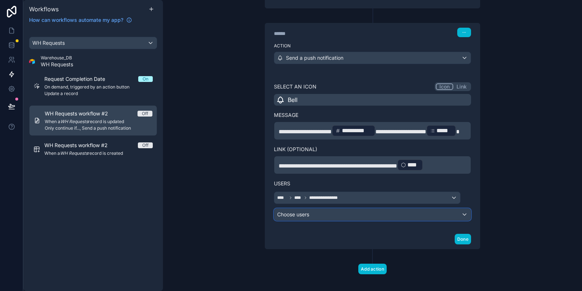
click at [378, 220] on div "Choose users" at bounding box center [372, 215] width 197 height 12
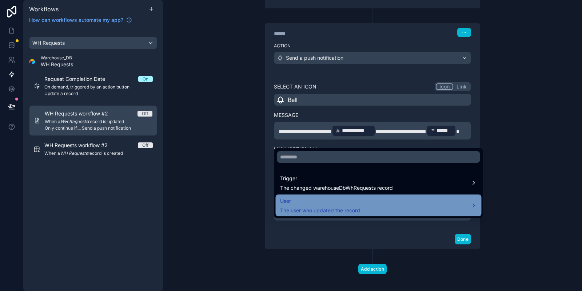
click at [310, 211] on span "The user who updated the record" at bounding box center [320, 210] width 80 height 7
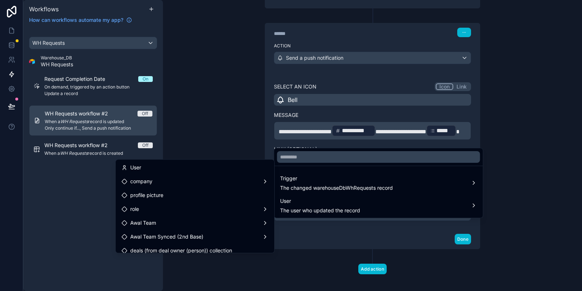
click at [329, 223] on div at bounding box center [291, 145] width 582 height 291
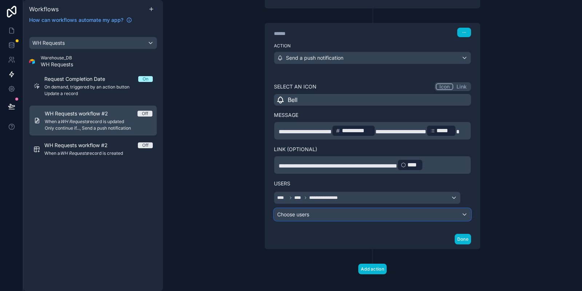
click at [329, 219] on div "Choose users" at bounding box center [372, 215] width 197 height 12
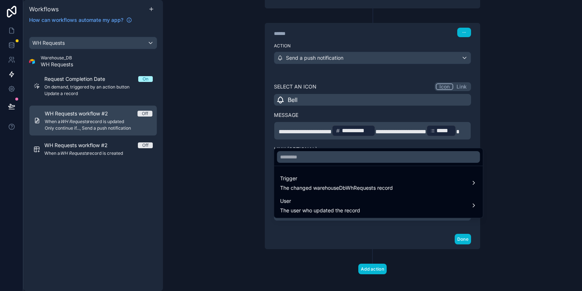
click at [319, 231] on div at bounding box center [291, 145] width 582 height 291
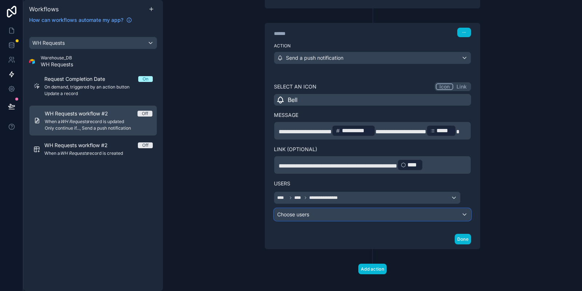
click at [316, 220] on div "Choose users" at bounding box center [372, 215] width 197 height 12
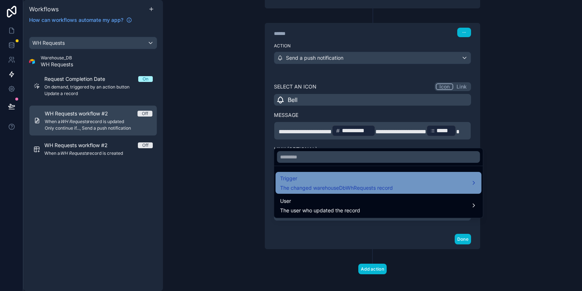
click at [313, 187] on span "The changed warehouseDbWhRequests record" at bounding box center [336, 187] width 113 height 7
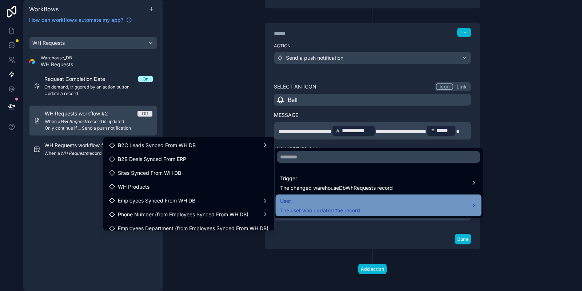
click at [298, 202] on span "User" at bounding box center [320, 201] width 80 height 9
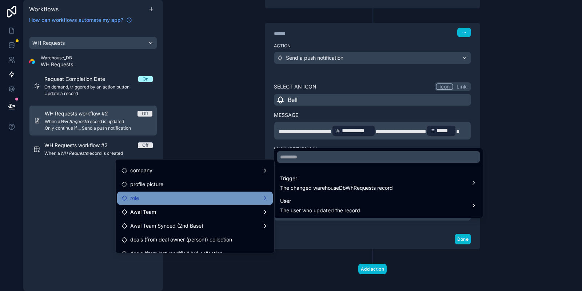
scroll to position [11, 0]
click at [177, 199] on div "role" at bounding box center [195, 197] width 147 height 9
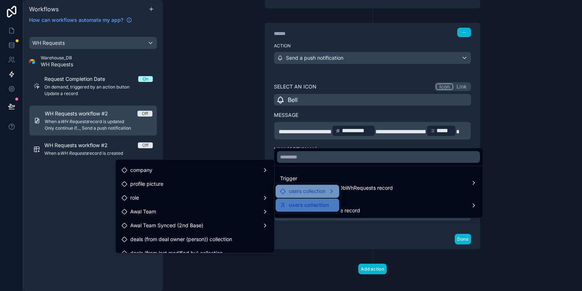
click at [326, 192] on span "users collection" at bounding box center [307, 191] width 37 height 9
click at [333, 197] on div "users collection" at bounding box center [308, 191] width 64 height 13
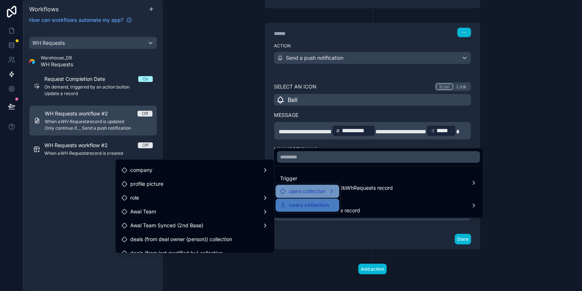
click at [333, 197] on div "users collection" at bounding box center [308, 191] width 64 height 13
click at [336, 187] on div "users collection" at bounding box center [308, 191] width 64 height 13
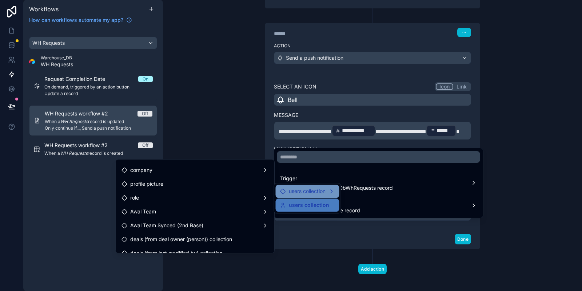
click at [336, 187] on div "users collection" at bounding box center [308, 191] width 64 height 13
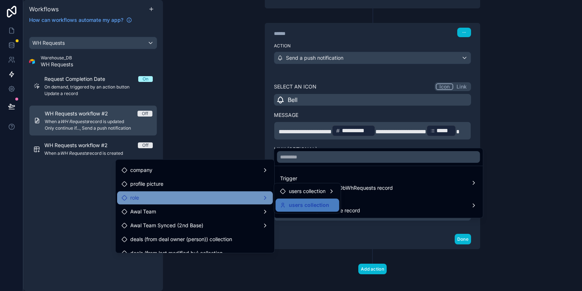
click at [191, 200] on div "role" at bounding box center [195, 197] width 147 height 9
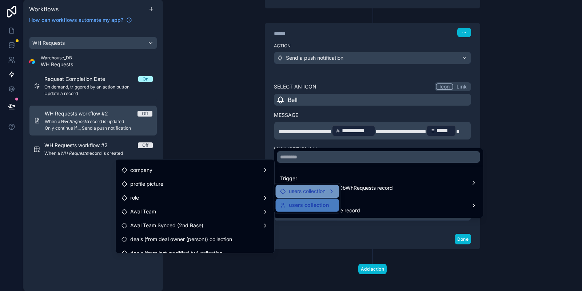
click at [298, 189] on span "users collection" at bounding box center [307, 191] width 37 height 9
click at [303, 194] on span "users collection" at bounding box center [307, 191] width 37 height 9
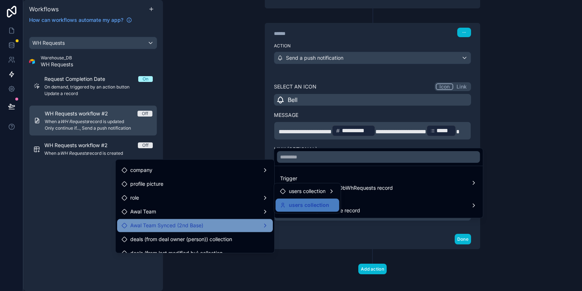
click at [157, 221] on span "Awal Team Synced (2nd Base)" at bounding box center [166, 225] width 73 height 9
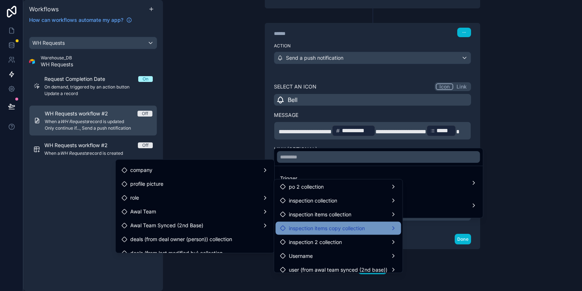
scroll to position [296, 0]
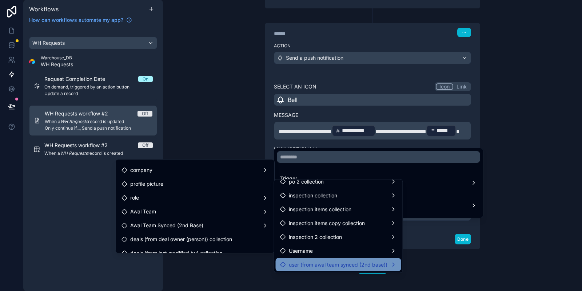
click at [318, 258] on div "user (from awal team synced (2nd base))" at bounding box center [339, 264] width 126 height 13
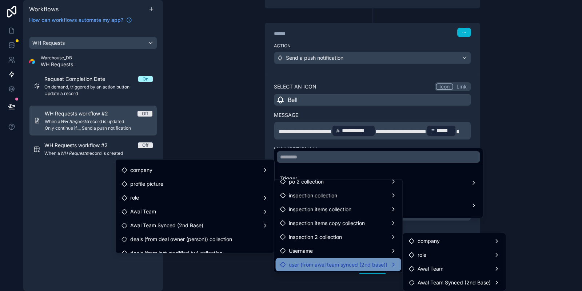
click at [424, 248] on ul "company role Awal Team Awal Team Synced (2nd Base)" at bounding box center [454, 261] width 103 height 57
click at [425, 249] on div "role" at bounding box center [455, 254] width 100 height 13
click at [321, 261] on span "user (from awal team synced (2nd base))" at bounding box center [338, 264] width 99 height 9
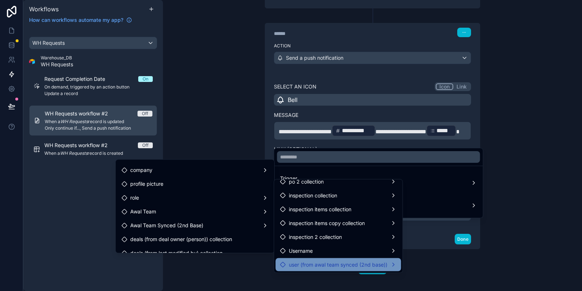
click at [334, 267] on span "user (from awal team synced (2nd base))" at bounding box center [338, 264] width 99 height 9
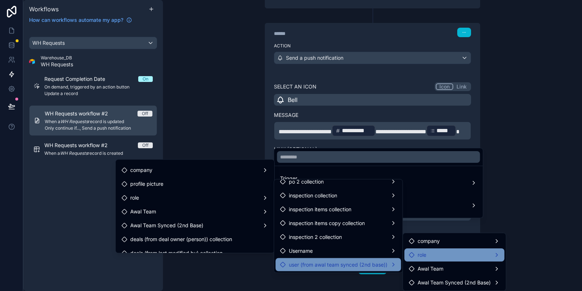
click at [438, 254] on div "role" at bounding box center [454, 254] width 91 height 9
click at [405, 275] on ul "company role Awal Team Awal Team Synced (2nd Base)" at bounding box center [454, 261] width 103 height 57
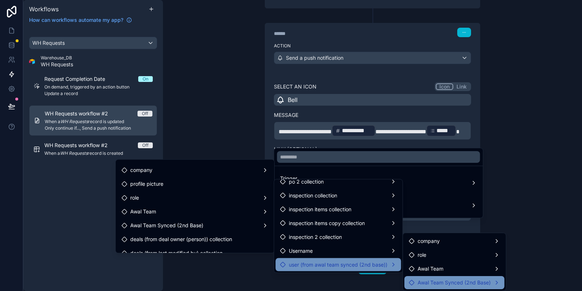
click at [451, 281] on span "Awal Team Synced (2nd Base)" at bounding box center [454, 282] width 73 height 9
click at [326, 259] on div "user (from awal team synced (2nd base))" at bounding box center [339, 264] width 126 height 13
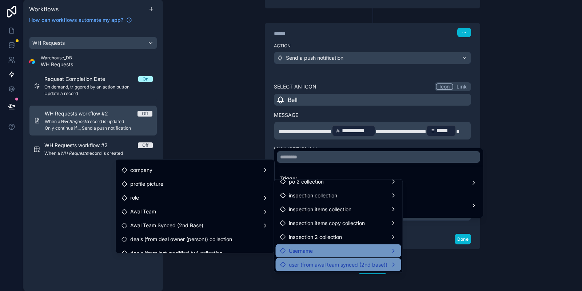
click at [330, 253] on div "Username" at bounding box center [338, 250] width 117 height 9
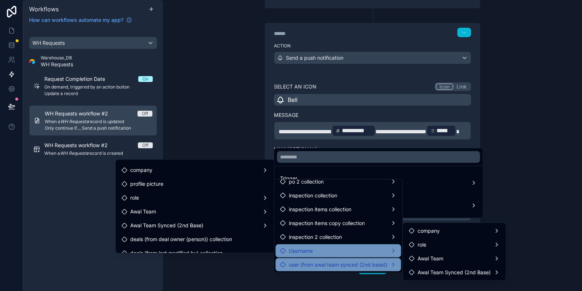
click at [336, 266] on span "user (from awal team synced (2nd base))" at bounding box center [338, 264] width 99 height 9
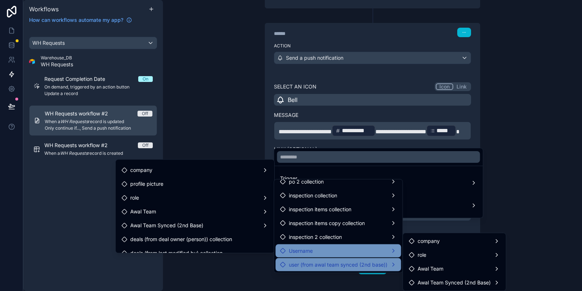
click at [349, 251] on div "Username" at bounding box center [338, 250] width 117 height 9
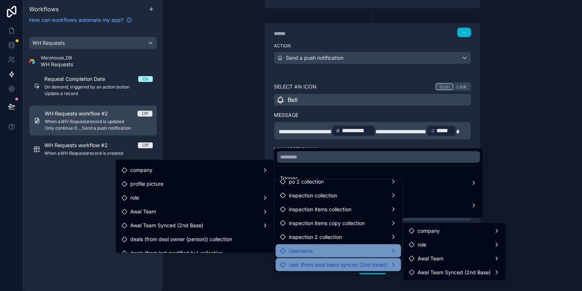
click at [349, 251] on div "Username" at bounding box center [338, 250] width 117 height 9
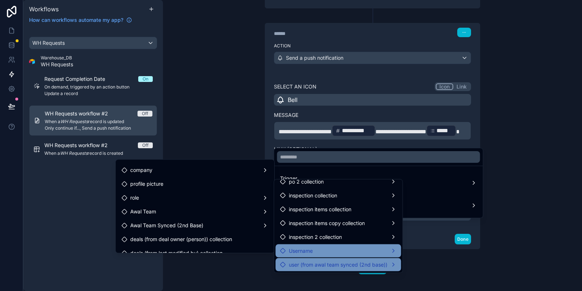
click at [349, 251] on div "Username" at bounding box center [338, 250] width 117 height 9
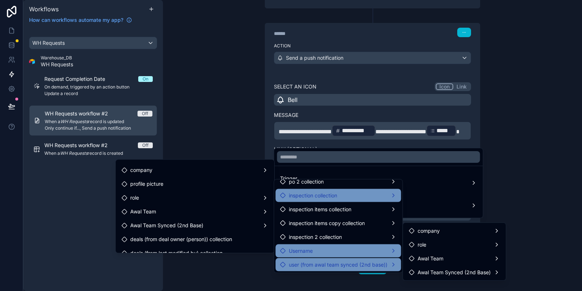
click at [355, 194] on div "inspection collection" at bounding box center [338, 195] width 117 height 9
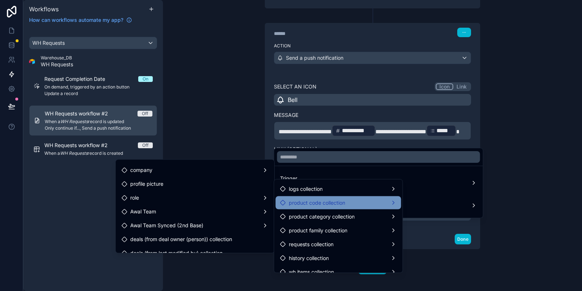
scroll to position [0, 0]
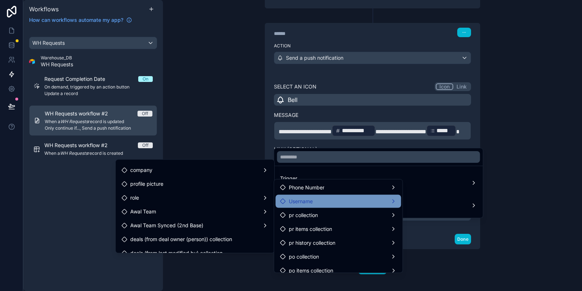
click at [376, 197] on div "Username" at bounding box center [339, 201] width 126 height 13
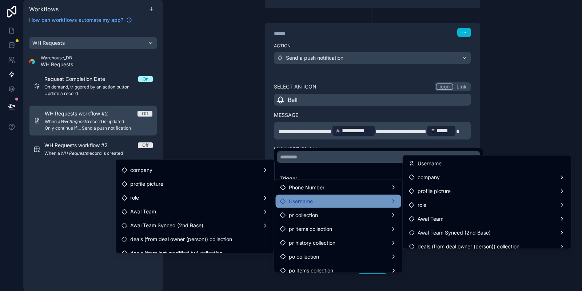
click at [374, 199] on div "Username" at bounding box center [338, 201] width 117 height 9
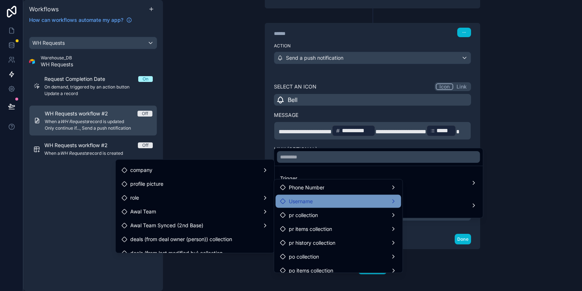
click at [374, 199] on div "Username" at bounding box center [338, 201] width 117 height 9
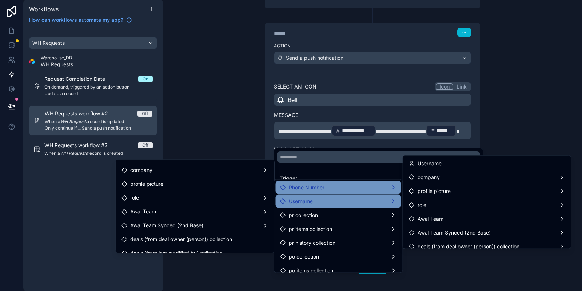
click at [369, 192] on div "Phone Number" at bounding box center [339, 187] width 126 height 13
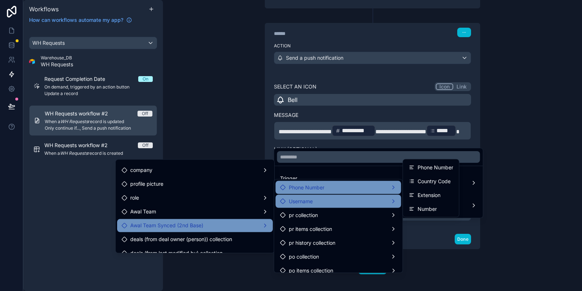
click at [209, 227] on div "Awal Team Synced (2nd Base)" at bounding box center [195, 225] width 147 height 9
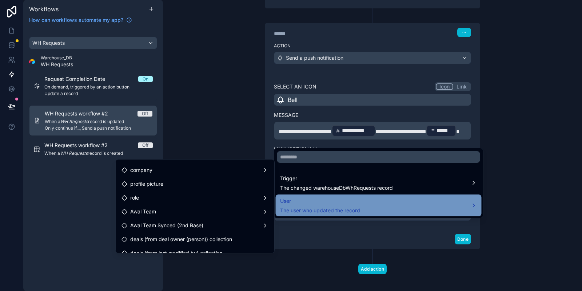
click at [347, 205] on div "User The user who updated the record" at bounding box center [320, 205] width 80 height 17
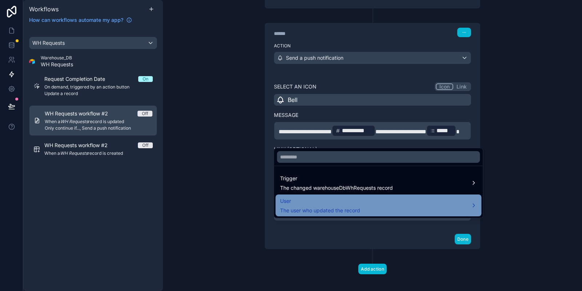
click at [347, 205] on div "User The user who updated the record" at bounding box center [320, 205] width 80 height 17
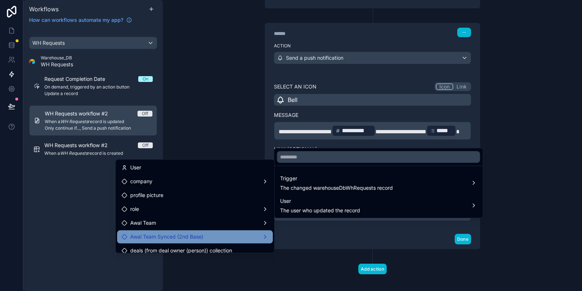
click at [218, 232] on div "Awal Team Synced (2nd Base)" at bounding box center [195, 236] width 156 height 13
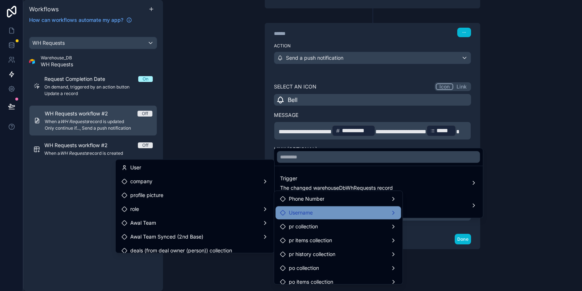
click at [329, 214] on div "Username" at bounding box center [338, 212] width 117 height 9
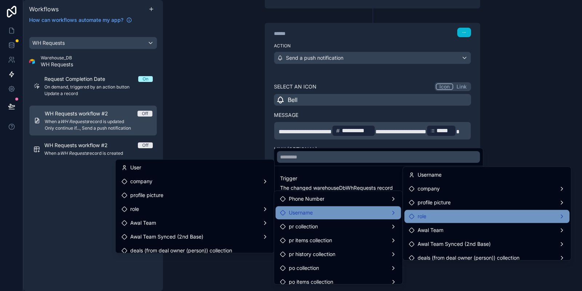
click at [450, 218] on div "role" at bounding box center [487, 216] width 156 height 9
click at [385, 220] on span "users collection" at bounding box center [369, 217] width 37 height 9
click at [391, 218] on div "users collection" at bounding box center [369, 217] width 55 height 9
click at [380, 218] on span "users collection" at bounding box center [369, 217] width 37 height 9
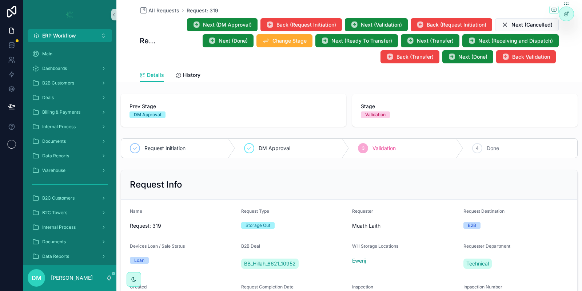
scroll to position [254, 0]
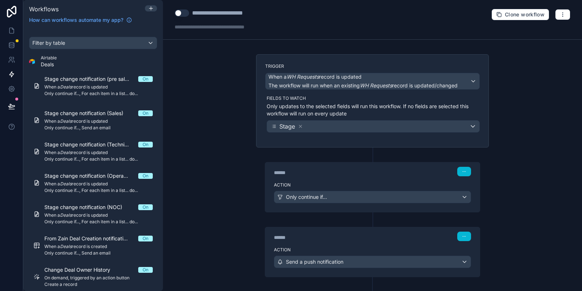
scroll to position [33, 0]
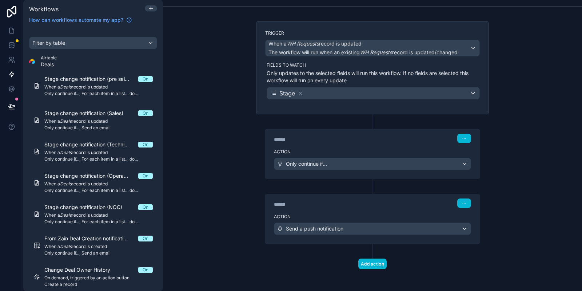
click at [354, 220] on div "Action Send a push notification" at bounding box center [372, 227] width 215 height 33
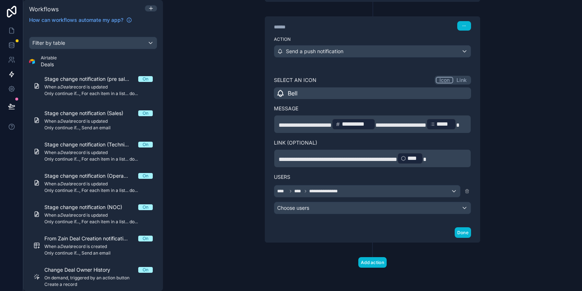
scroll to position [221, 0]
click at [334, 190] on span "**********" at bounding box center [325, 191] width 32 height 6
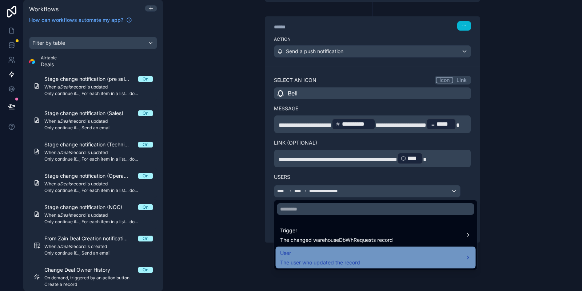
click at [313, 253] on span "User" at bounding box center [320, 253] width 80 height 9
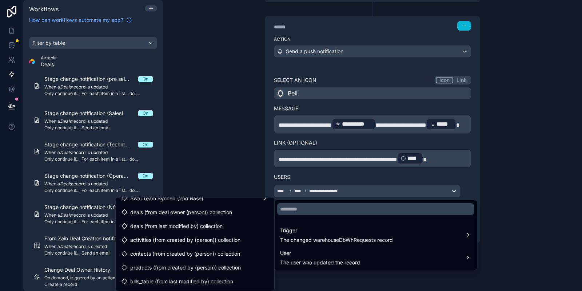
scroll to position [0, 0]
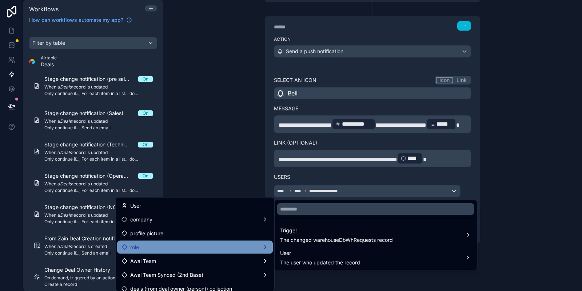
click at [152, 246] on div "role" at bounding box center [195, 247] width 147 height 9
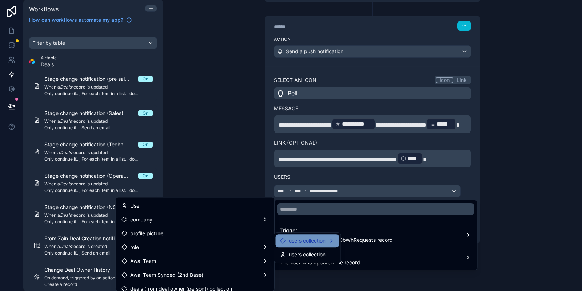
click at [311, 241] on span "users collection" at bounding box center [307, 240] width 37 height 9
click at [370, 175] on div at bounding box center [291, 145] width 582 height 291
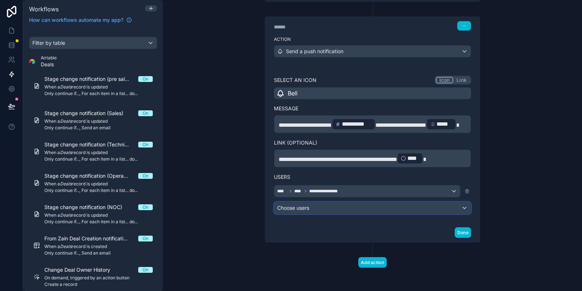
click at [323, 203] on div "Choose users" at bounding box center [372, 208] width 197 height 12
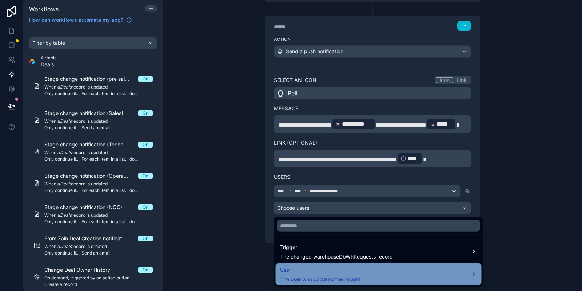
click at [414, 281] on div "User The user who updated the record" at bounding box center [378, 273] width 197 height 17
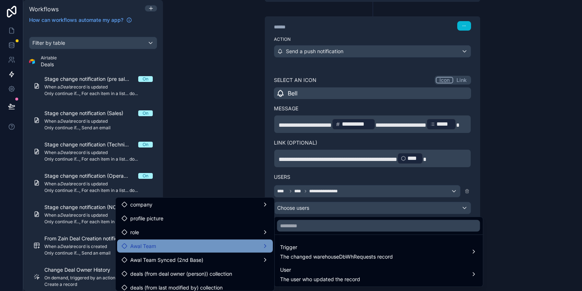
scroll to position [15, 0]
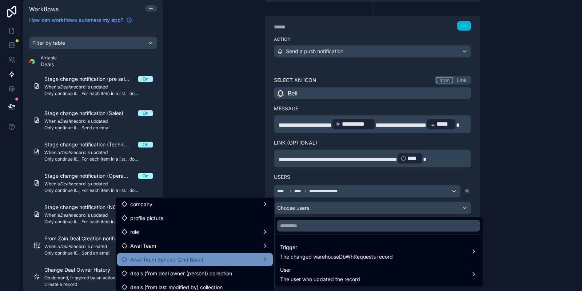
click at [244, 256] on div "Awal Team Synced (2nd Base)" at bounding box center [195, 259] width 147 height 9
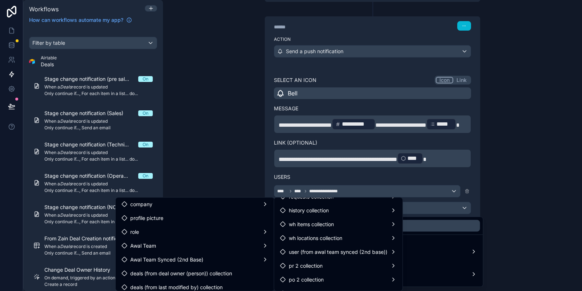
scroll to position [217, 0]
click at [316, 250] on span "user (from awal team synced (2nd base))" at bounding box center [338, 251] width 99 height 9
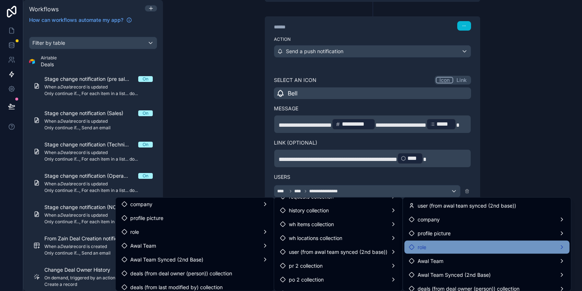
click at [493, 242] on div "role" at bounding box center [487, 247] width 165 height 13
click at [370, 245] on span "users collection" at bounding box center [369, 247] width 37 height 9
click at [430, 249] on div "role" at bounding box center [487, 247] width 156 height 9
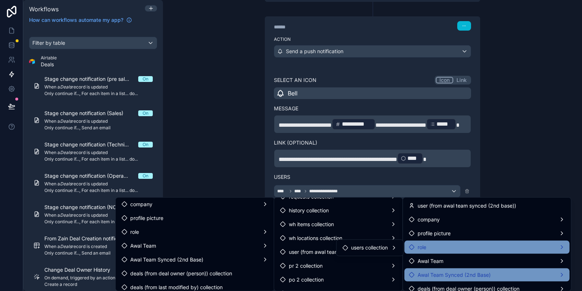
click at [432, 279] on span "Awal Team Synced (2nd Base)" at bounding box center [454, 274] width 73 height 9
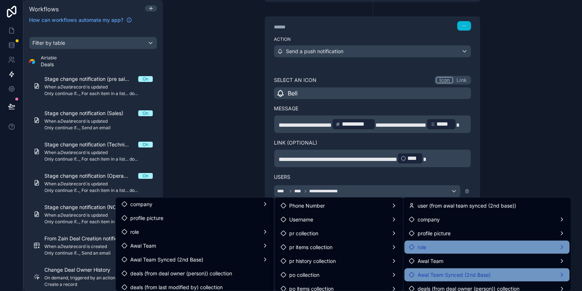
click at [432, 279] on span "Awal Team Synced (2nd Base)" at bounding box center [454, 274] width 73 height 9
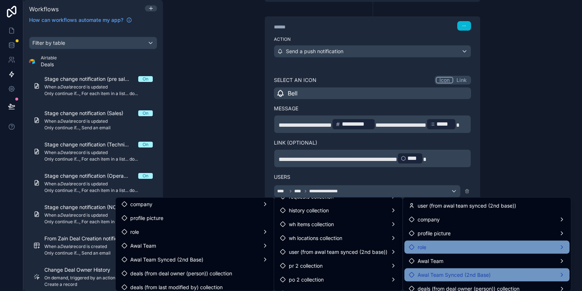
click at [432, 279] on span "Awal Team Synced (2nd Base)" at bounding box center [454, 274] width 73 height 9
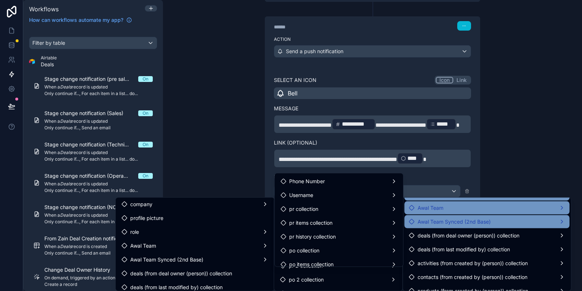
scroll to position [55, 0]
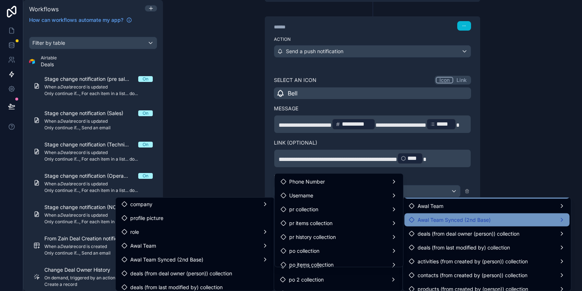
click at [409, 214] on div "Awal Team Synced (2nd Base)" at bounding box center [487, 219] width 165 height 13
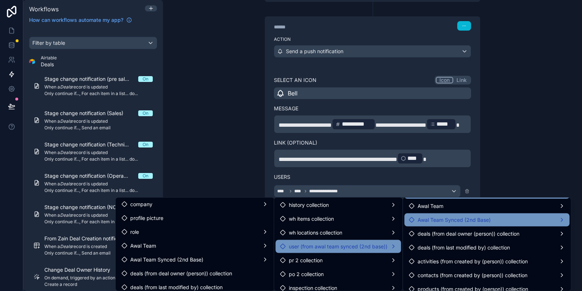
scroll to position [222, 0]
click at [361, 240] on div "user (from awal team synced (2nd base))" at bounding box center [339, 246] width 126 height 13
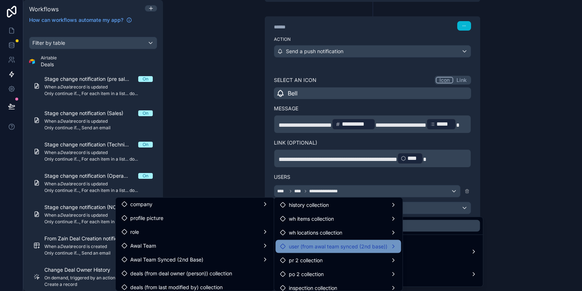
click at [361, 240] on div "user (from awal team synced (2nd base))" at bounding box center [339, 246] width 126 height 13
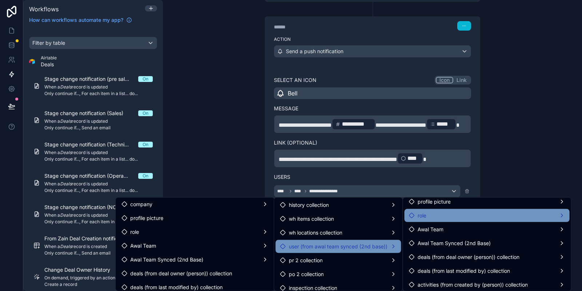
scroll to position [32, 0]
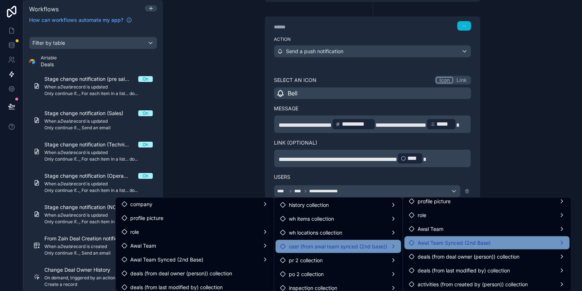
click at [429, 247] on div "Awal Team Synced (2nd Base)" at bounding box center [487, 242] width 165 height 13
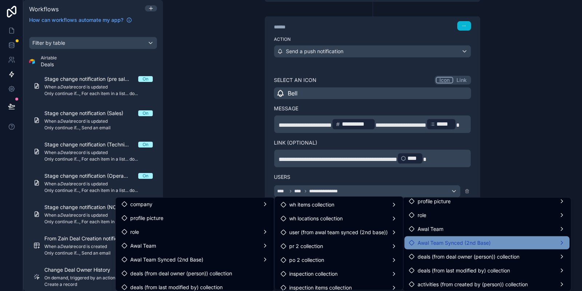
scroll to position [269, 0]
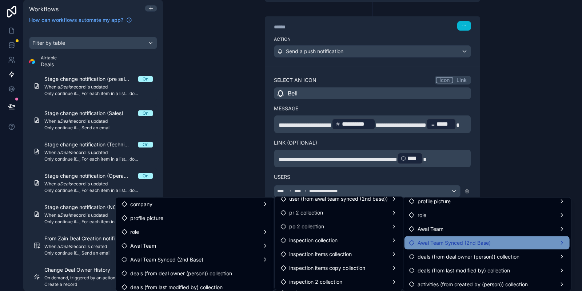
click at [287, 176] on div at bounding box center [291, 145] width 582 height 291
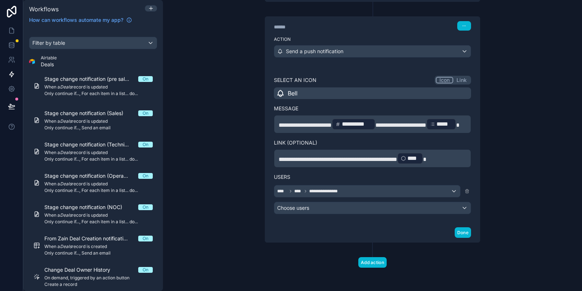
click at [332, 148] on div "**********" at bounding box center [372, 121] width 197 height 92
click at [375, 203] on div "Choose users" at bounding box center [372, 208] width 197 height 12
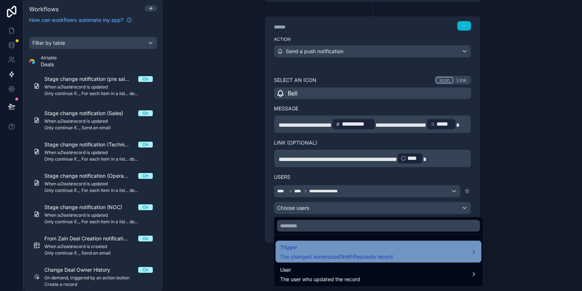
click at [348, 241] on div "Trigger The changed warehouseDbWhRequests record" at bounding box center [379, 252] width 206 height 22
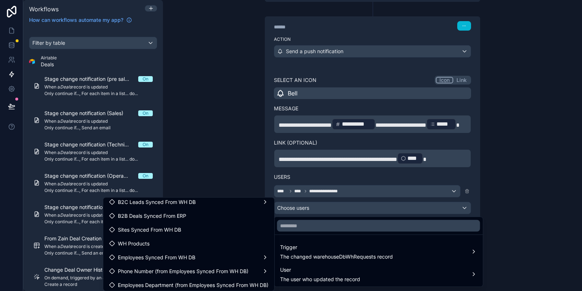
scroll to position [0, 0]
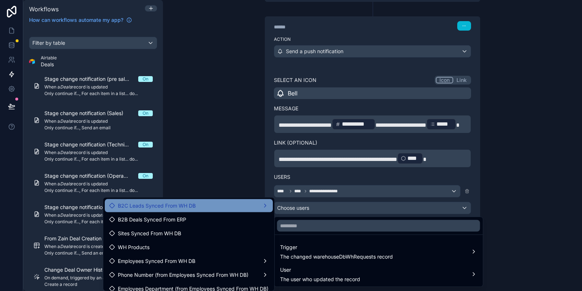
click at [199, 209] on div "B2C Leads Synced From WH DB" at bounding box center [188, 205] width 159 height 9
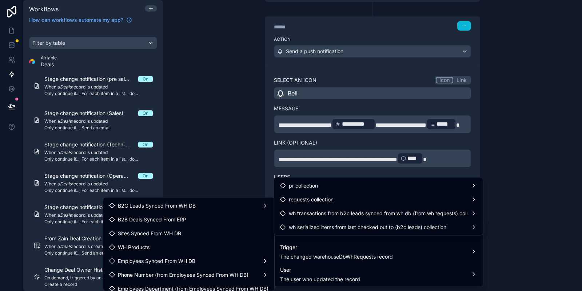
click at [313, 236] on ul "Trigger The changed warehouseDbWhRequests record User The user who updated the …" at bounding box center [378, 261] width 209 height 52
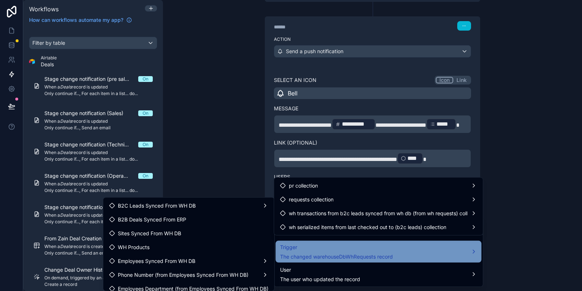
click at [310, 252] on div "Trigger The changed warehouseDbWhRequests record" at bounding box center [336, 251] width 113 height 17
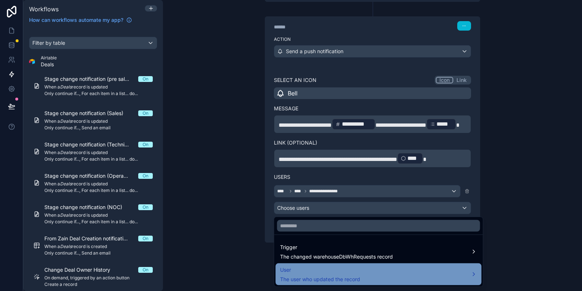
click at [313, 276] on span "The user who updated the record" at bounding box center [320, 278] width 80 height 7
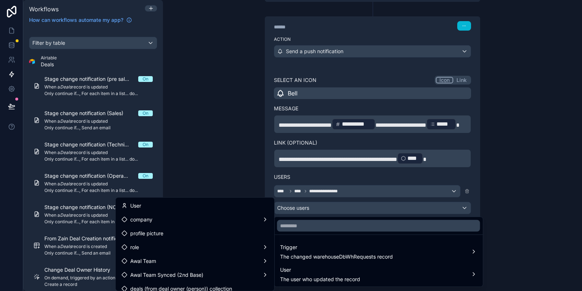
click at [393, 180] on div at bounding box center [291, 145] width 582 height 291
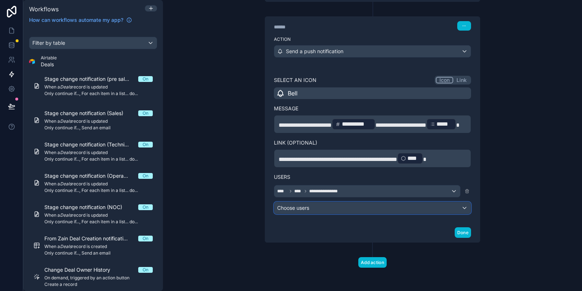
click at [335, 207] on div "Choose users" at bounding box center [372, 208] width 197 height 12
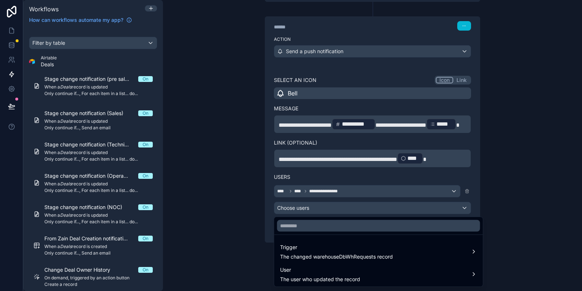
click at [327, 262] on ul "Trigger The changed warehouseDbWhRequests record User The user who updated the …" at bounding box center [378, 261] width 209 height 52
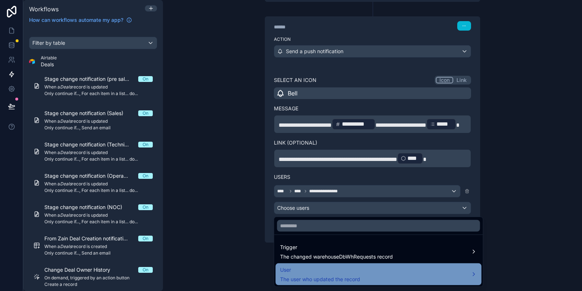
click at [327, 263] on div "User The user who updated the record" at bounding box center [379, 274] width 206 height 22
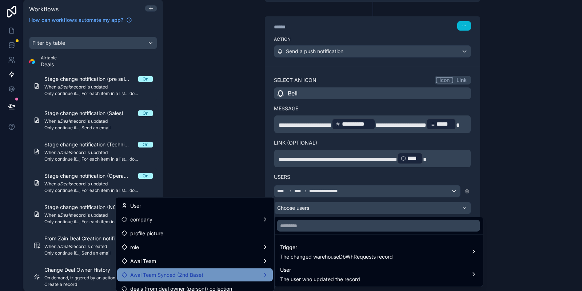
click at [192, 273] on span "Awal Team Synced (2nd Base)" at bounding box center [166, 274] width 73 height 9
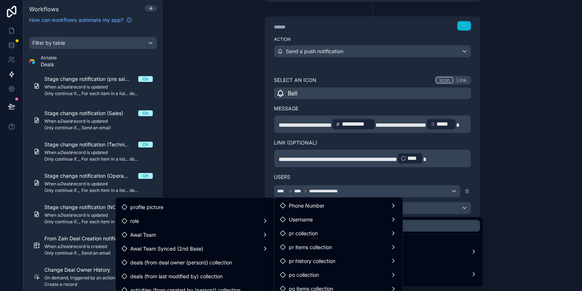
scroll to position [36, 0]
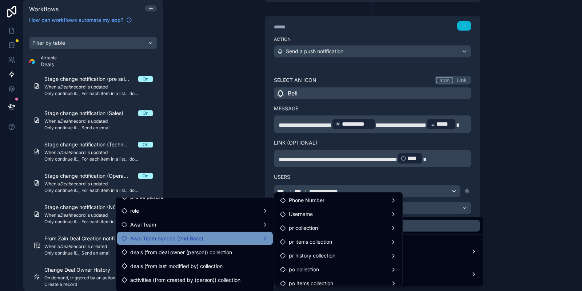
click at [212, 236] on div "Awal Team Synced (2nd Base)" at bounding box center [195, 238] width 147 height 9
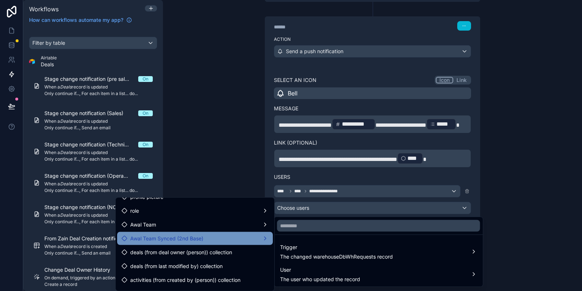
click at [227, 239] on div "Awal Team Synced (2nd Base)" at bounding box center [195, 238] width 147 height 9
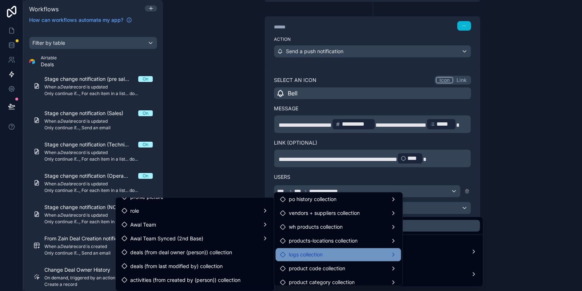
scroll to position [109, 0]
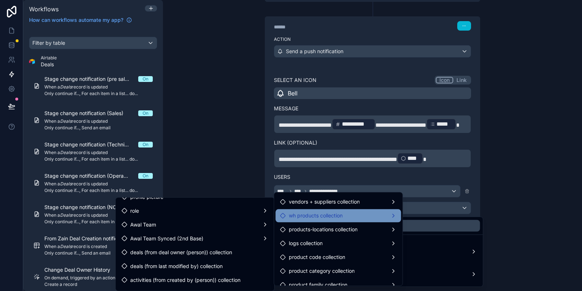
click at [338, 217] on span "wh products collection" at bounding box center [316, 215] width 54 height 9
click at [366, 221] on div "wh products collection" at bounding box center [339, 215] width 126 height 13
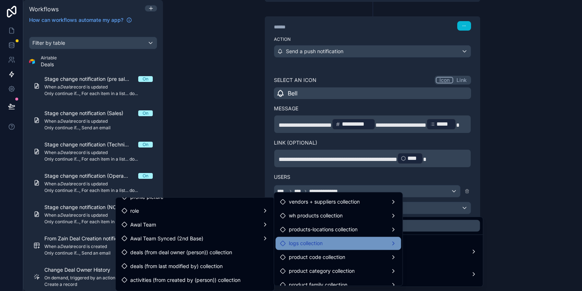
click at [347, 237] on div "logs collection" at bounding box center [339, 243] width 126 height 13
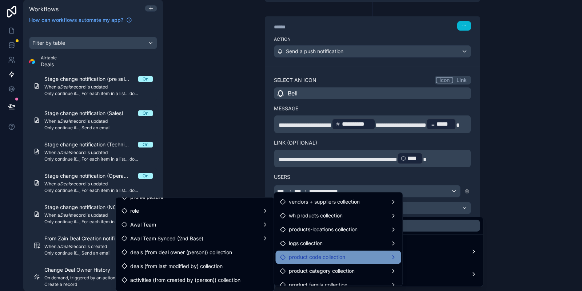
click at [338, 257] on span "product code collection" at bounding box center [317, 257] width 56 height 9
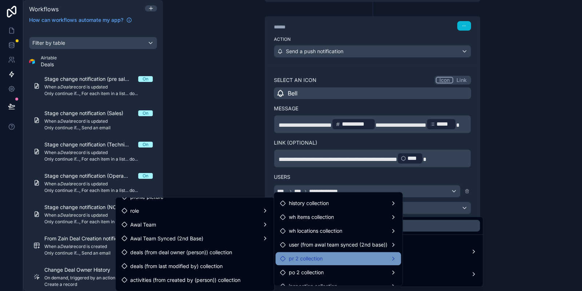
click at [330, 259] on div "pr 2 collection" at bounding box center [338, 258] width 117 height 9
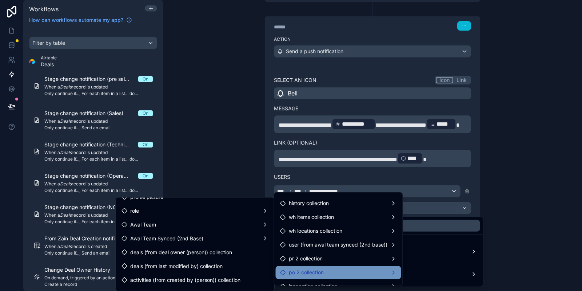
click at [332, 268] on div "po 2 collection" at bounding box center [338, 272] width 117 height 9
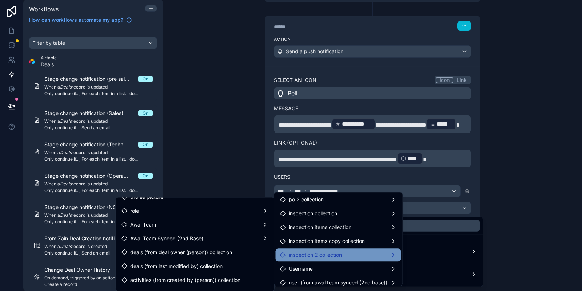
scroll to position [296, 0]
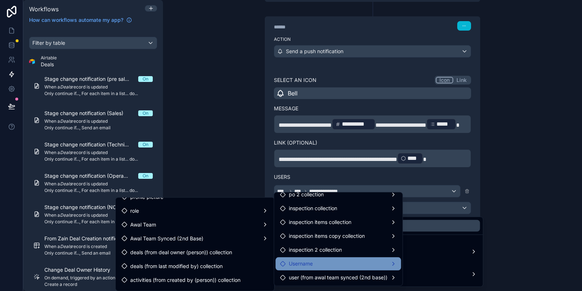
click at [341, 265] on div "Username" at bounding box center [338, 263] width 117 height 9
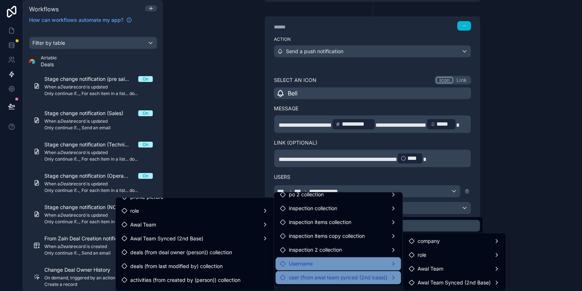
click at [339, 279] on span "user (from awal team synced (2nd base))" at bounding box center [338, 277] width 99 height 9
click at [347, 269] on div "Username" at bounding box center [339, 263] width 126 height 13
click at [354, 276] on span "user (from awal team synced (2nd base))" at bounding box center [338, 277] width 99 height 9
click at [466, 286] on span "Awal Team Synced (2nd Base)" at bounding box center [454, 282] width 73 height 9
click at [467, 285] on span "Awal Team Synced (2nd Base)" at bounding box center [454, 282] width 73 height 9
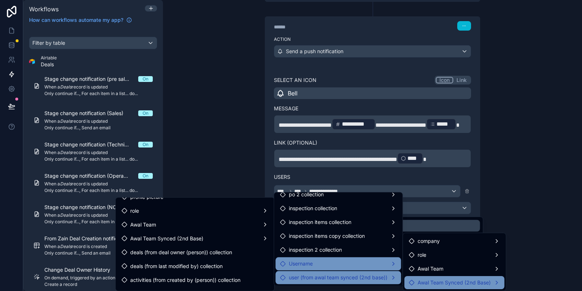
click at [467, 285] on span "Awal Team Synced (2nd Base)" at bounding box center [454, 282] width 73 height 9
click at [358, 264] on div "Username" at bounding box center [338, 263] width 117 height 9
click at [538, 147] on div at bounding box center [291, 145] width 582 height 291
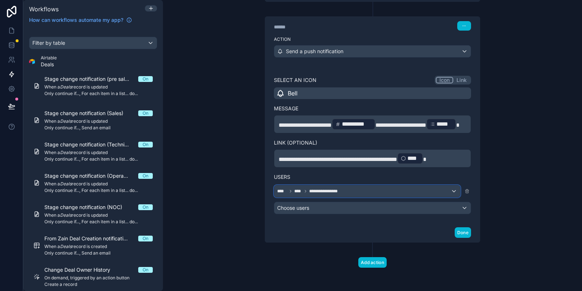
click at [364, 192] on div "**********" at bounding box center [367, 191] width 186 height 12
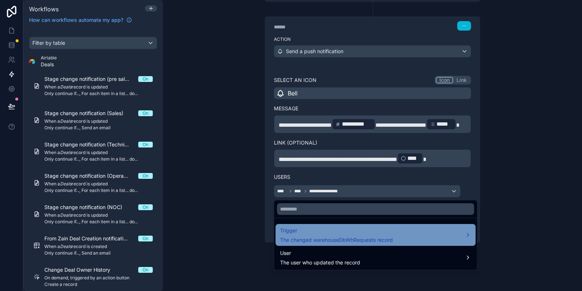
click at [320, 233] on span "Trigger" at bounding box center [336, 230] width 113 height 9
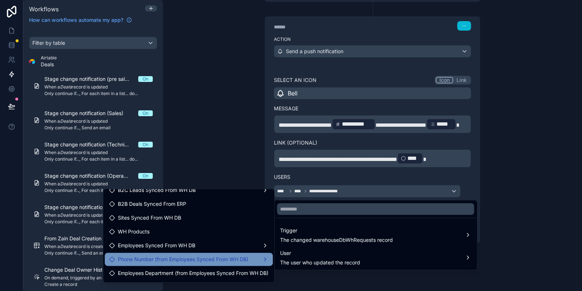
scroll to position [0, 0]
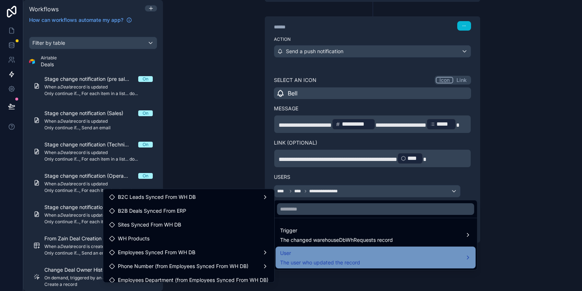
click at [342, 253] on span "User" at bounding box center [320, 253] width 80 height 9
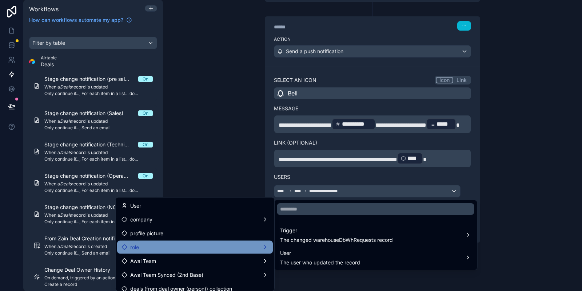
click at [211, 249] on div "role" at bounding box center [195, 247] width 147 height 9
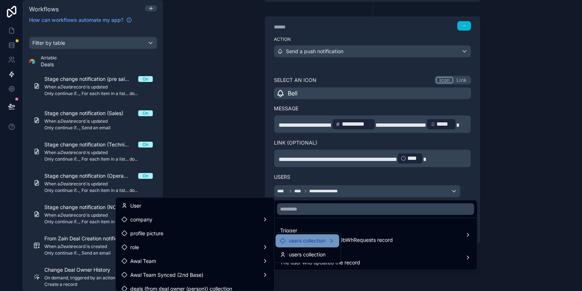
click at [293, 241] on span "users collection" at bounding box center [307, 240] width 37 height 9
click at [306, 241] on span "users collection" at bounding box center [307, 240] width 37 height 9
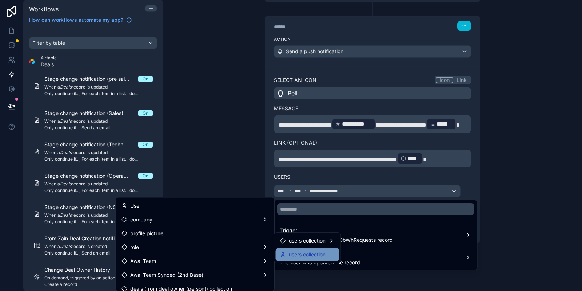
click at [299, 256] on span "users collection" at bounding box center [307, 254] width 37 height 9
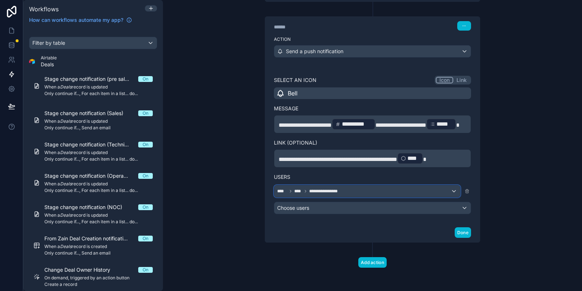
click at [354, 193] on div "**********" at bounding box center [367, 191] width 186 height 12
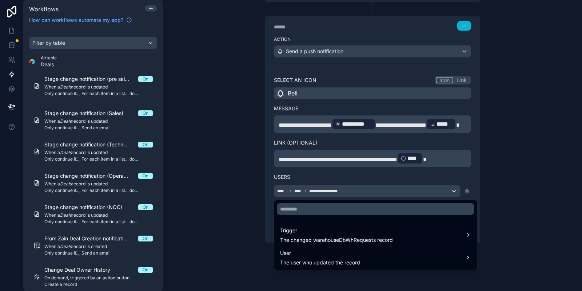
click at [375, 168] on div at bounding box center [291, 145] width 582 height 291
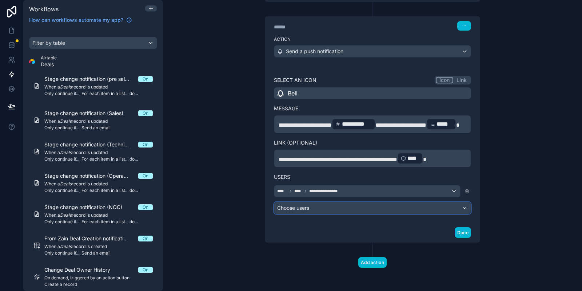
click at [372, 205] on div "Choose users" at bounding box center [372, 208] width 197 height 12
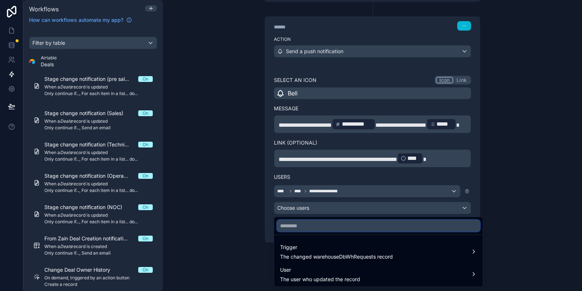
click at [356, 221] on input "text" at bounding box center [378, 226] width 203 height 12
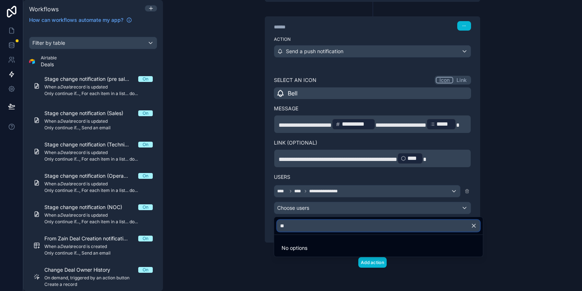
type input "*"
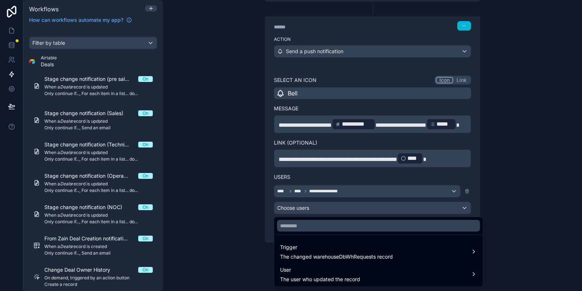
click at [338, 33] on div at bounding box center [291, 145] width 582 height 291
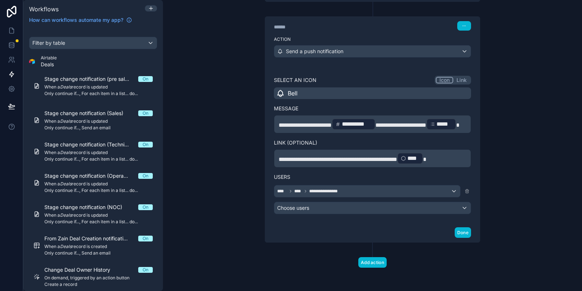
click at [338, 33] on div "Action Send a push notification" at bounding box center [372, 49] width 215 height 33
click at [337, 48] on span "Send a push notification" at bounding box center [314, 51] width 57 height 7
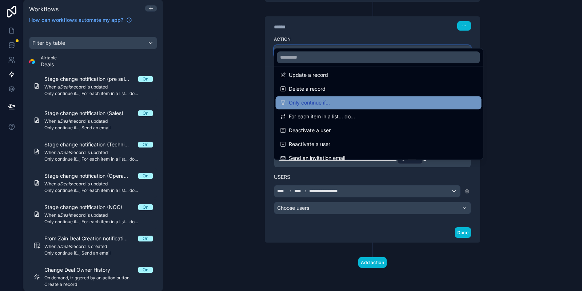
scroll to position [109, 0]
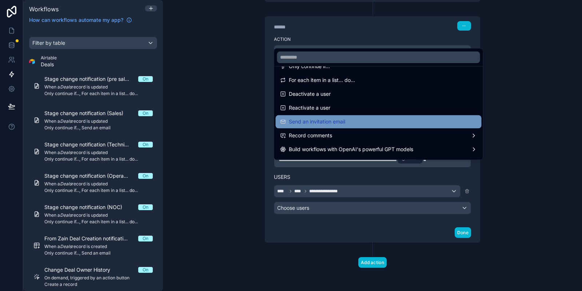
click at [357, 118] on div "Send an invitation email" at bounding box center [378, 121] width 197 height 9
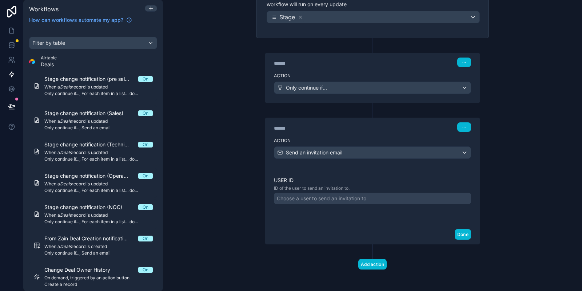
click at [340, 195] on div "Choose a user to send an invitation to" at bounding box center [322, 198] width 90 height 7
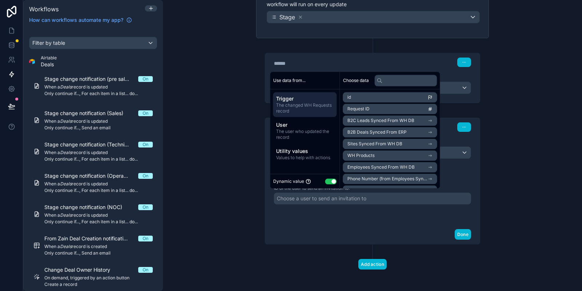
click at [334, 181] on button "Use setting" at bounding box center [331, 181] width 12 height 6
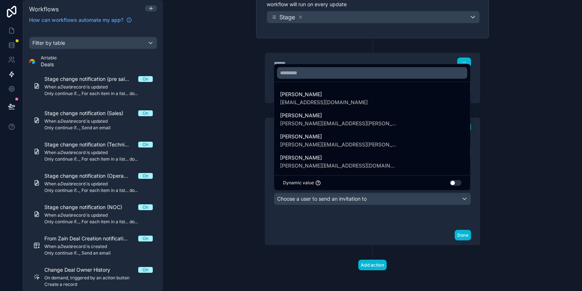
click at [361, 209] on div at bounding box center [291, 145] width 582 height 291
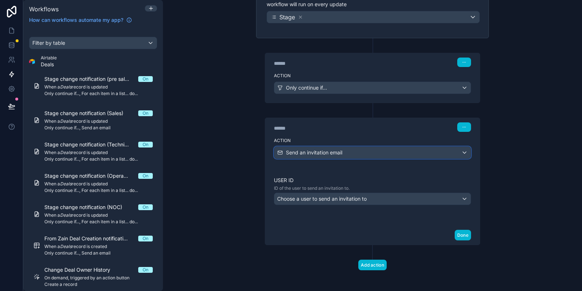
click at [329, 154] on span "Send an invitation email" at bounding box center [314, 152] width 56 height 7
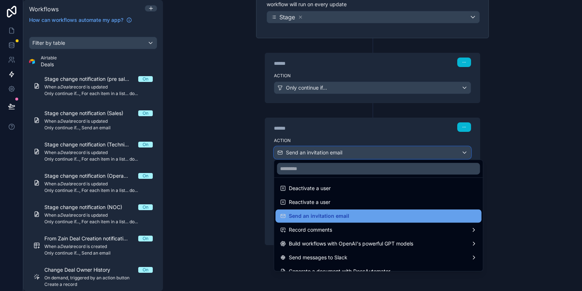
scroll to position [135, 0]
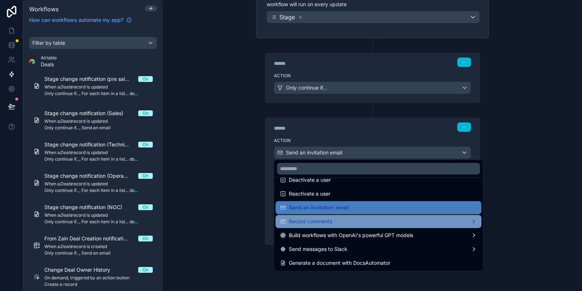
click at [360, 222] on div "Record comments" at bounding box center [378, 221] width 197 height 9
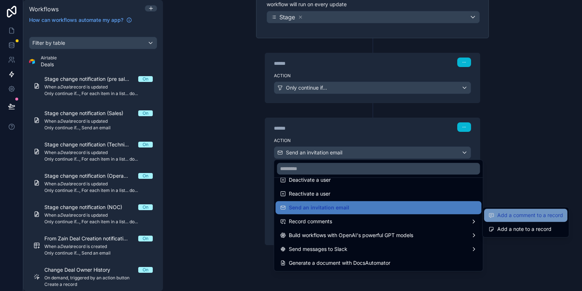
click at [539, 220] on div "Add a comment to a record" at bounding box center [525, 215] width 83 height 13
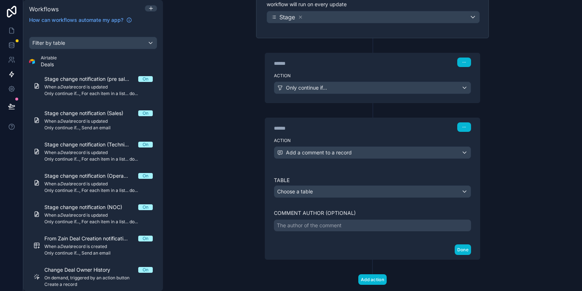
click at [338, 216] on div "Table Choose a table Comment author (optional) The author of the comment" at bounding box center [372, 203] width 197 height 55
click at [340, 222] on div "The author of the comment" at bounding box center [309, 225] width 65 height 7
click at [341, 230] on div "Table Choose a table Comment author (optional) The author of the comment" at bounding box center [372, 203] width 215 height 72
click at [337, 225] on div "The author of the comment" at bounding box center [309, 225] width 65 height 7
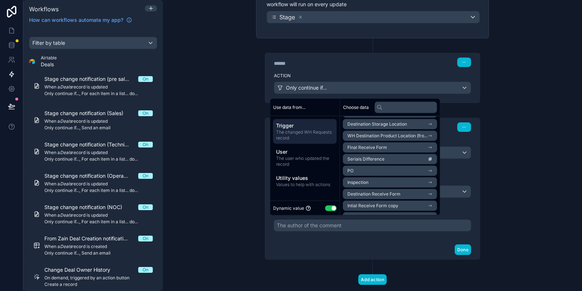
scroll to position [197, 0]
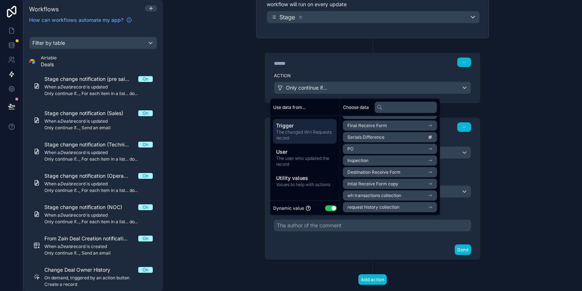
click at [332, 210] on button "Use setting" at bounding box center [331, 208] width 12 height 6
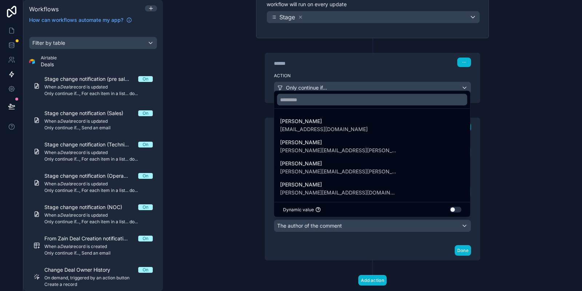
click at [456, 211] on button "Use setting" at bounding box center [456, 210] width 12 height 6
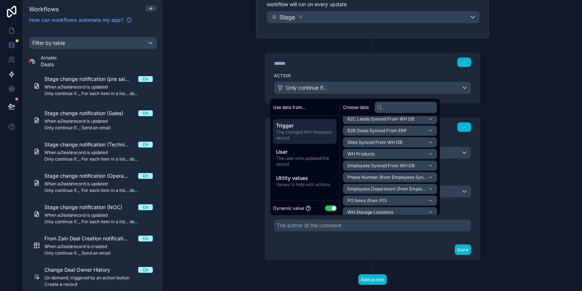
scroll to position [44, 0]
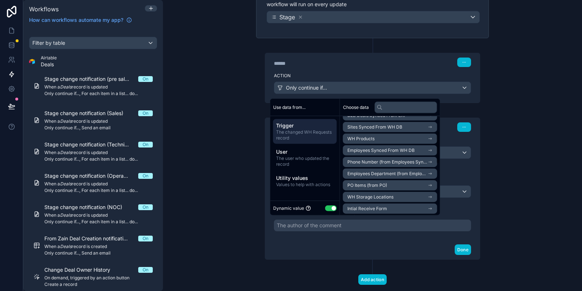
click at [401, 151] on span "Employees Synced From WH DB" at bounding box center [381, 150] width 67 height 6
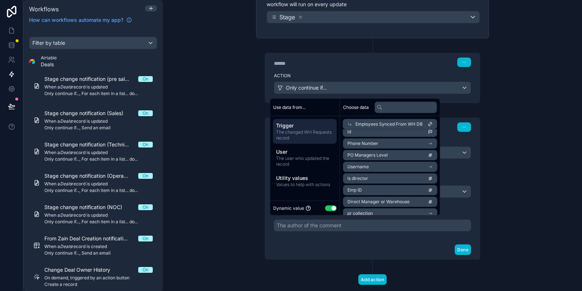
scroll to position [0, 0]
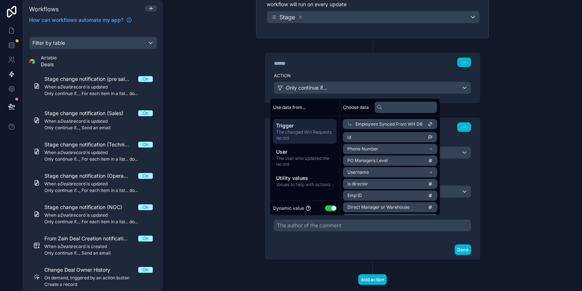
click at [388, 139] on li "id" at bounding box center [390, 137] width 94 height 10
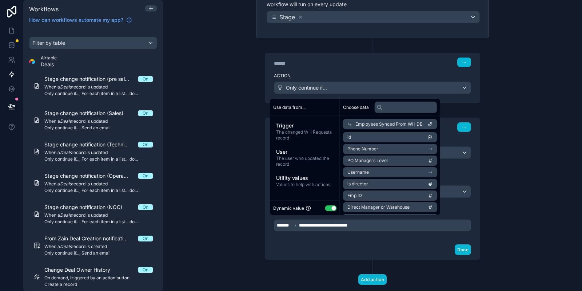
click at [348, 235] on div "**********" at bounding box center [372, 203] width 215 height 72
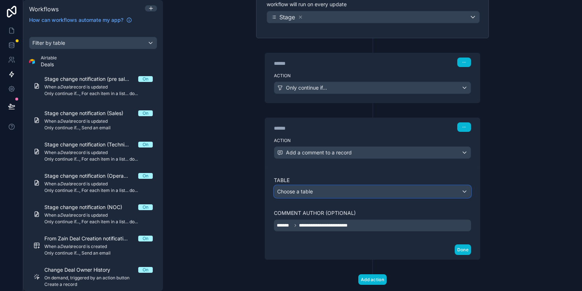
click at [341, 186] on div "Choose a table" at bounding box center [372, 192] width 197 height 12
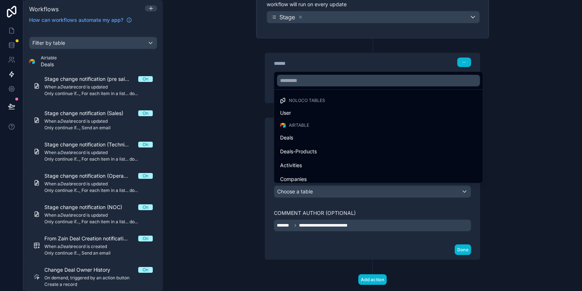
click at [341, 185] on div at bounding box center [291, 145] width 582 height 291
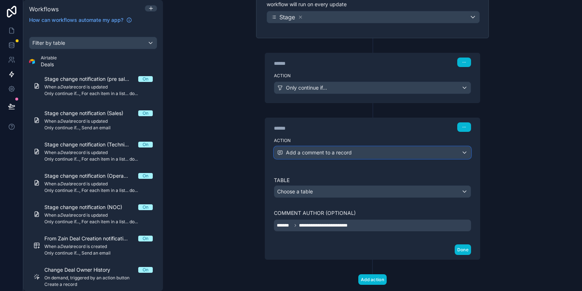
click at [321, 154] on span "Add a comment to a record" at bounding box center [319, 152] width 66 height 7
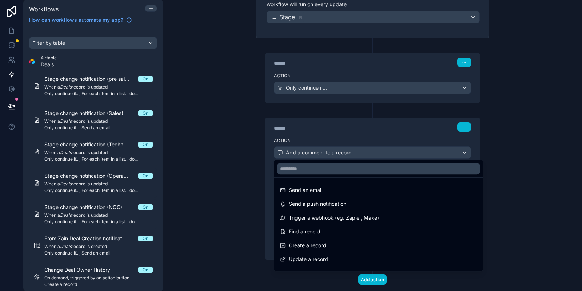
click at [321, 154] on div at bounding box center [291, 145] width 582 height 291
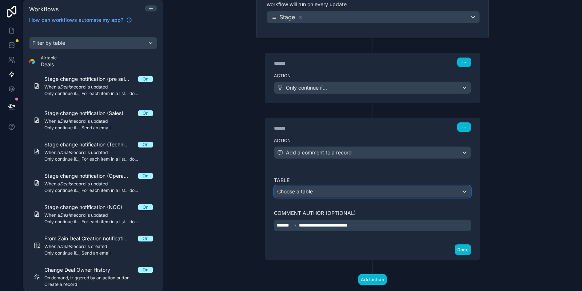
drag, startPoint x: 320, startPoint y: 187, endPoint x: 318, endPoint y: 191, distance: 4.7
click at [318, 191] on div "Choose a table" at bounding box center [372, 192] width 197 height 12
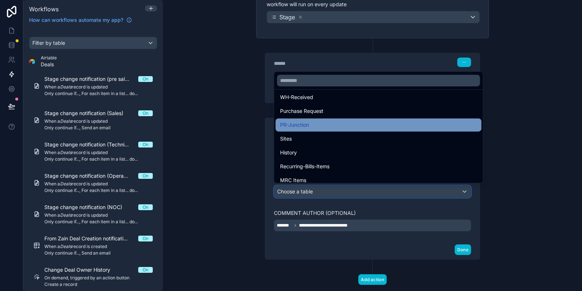
scroll to position [218, 0]
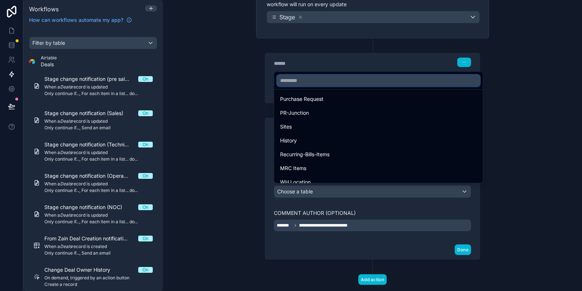
click at [308, 83] on input "text" at bounding box center [378, 81] width 203 height 12
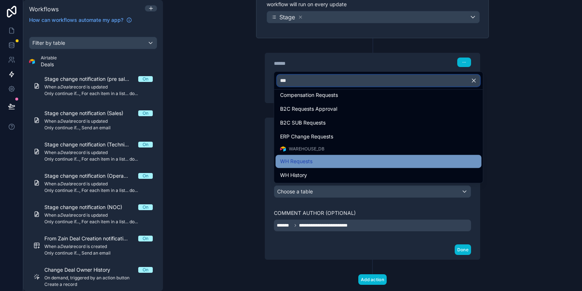
type input "***"
click at [304, 160] on span "WH Requests" at bounding box center [296, 161] width 32 height 9
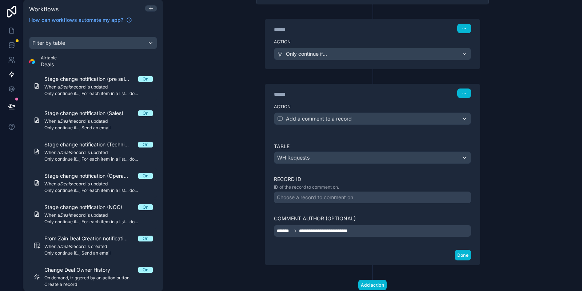
scroll to position [164, 0]
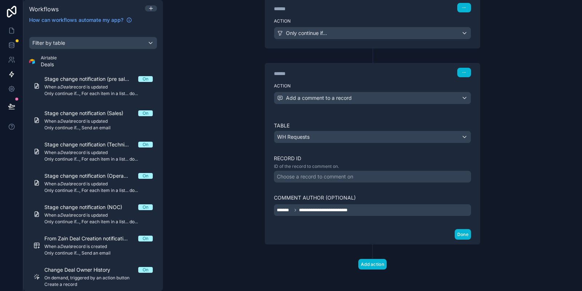
click at [325, 179] on div "Choose a record to comment on" at bounding box center [372, 177] width 197 height 12
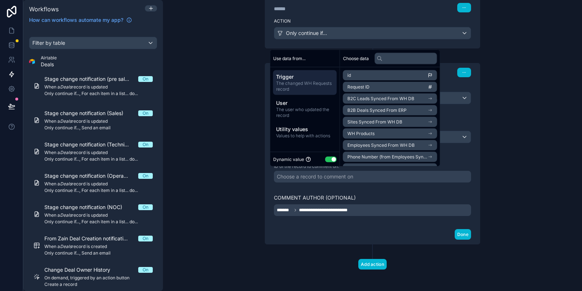
click at [370, 75] on li "id" at bounding box center [390, 75] width 94 height 10
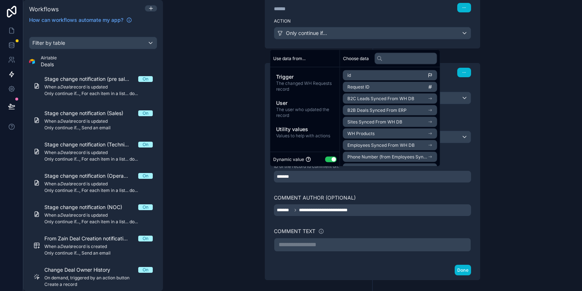
click at [362, 194] on div "Comment author (optional)" at bounding box center [372, 197] width 197 height 7
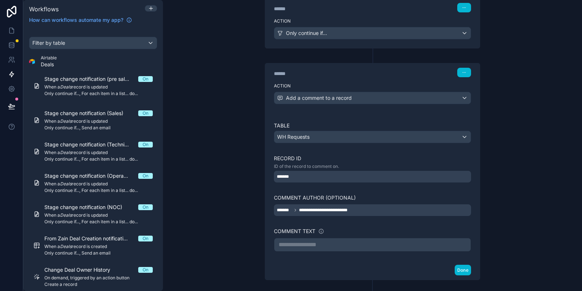
click at [370, 242] on p "**********" at bounding box center [373, 244] width 188 height 9
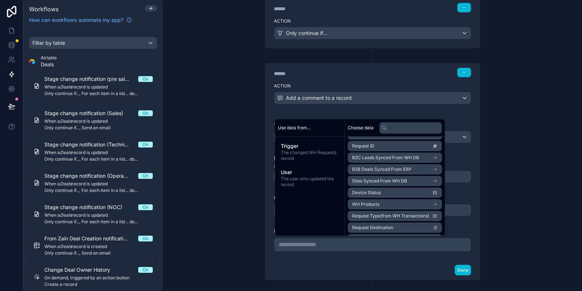
scroll to position [44, 0]
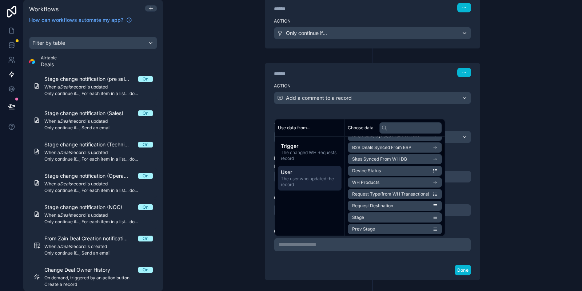
click at [316, 172] on span "User" at bounding box center [310, 171] width 58 height 7
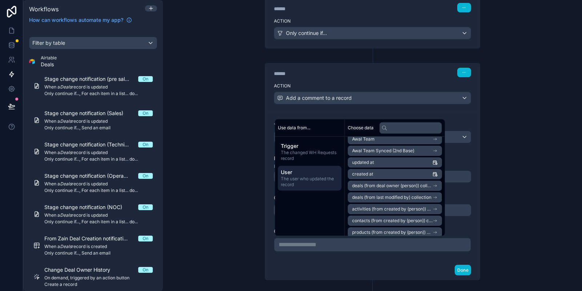
scroll to position [131, 0]
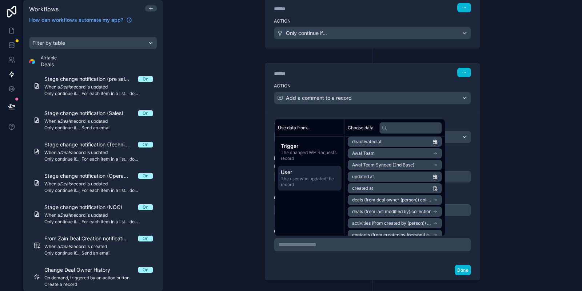
click at [394, 164] on span "Awal Team Synced (2nd Base)" at bounding box center [383, 165] width 62 height 6
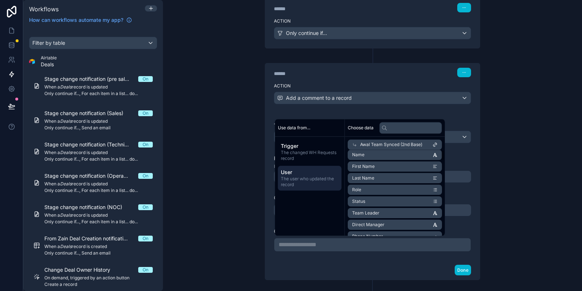
scroll to position [0, 0]
click at [403, 203] on li "Role" at bounding box center [395, 204] width 94 height 10
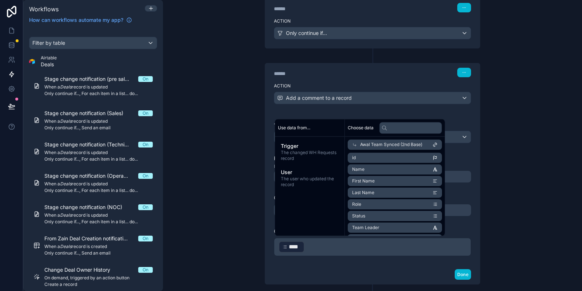
click at [308, 249] on p "﻿ **** ﻿ ﻿" at bounding box center [373, 246] width 188 height 13
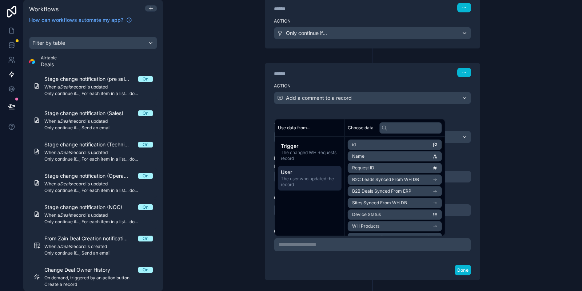
click at [308, 178] on span "The user who updated the record" at bounding box center [310, 182] width 58 height 12
click at [382, 224] on li "role" at bounding box center [395, 226] width 94 height 10
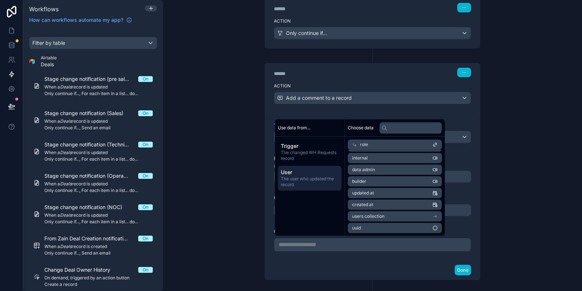
click at [340, 185] on div "User The user who updated the record" at bounding box center [310, 178] width 64 height 25
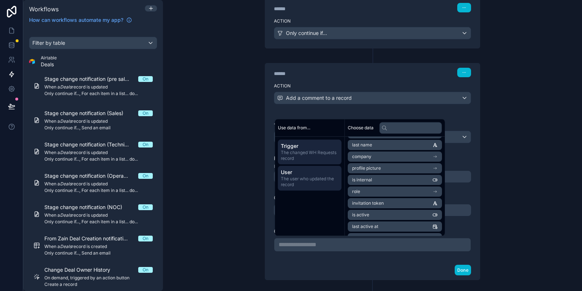
click at [325, 164] on div "Trigger The changed WH Requests record" at bounding box center [310, 151] width 64 height 25
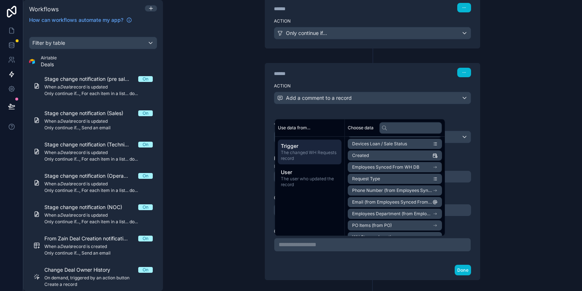
scroll to position [166, 0]
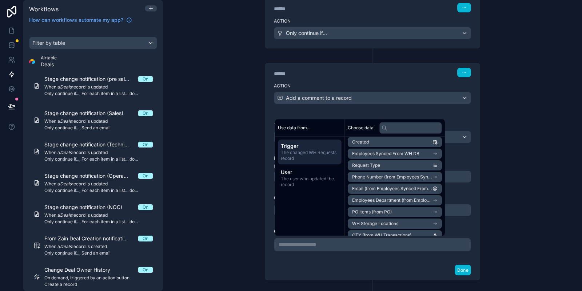
click at [395, 201] on span "Employees Department (from Employees Synced From WH DB)" at bounding box center [392, 200] width 80 height 6
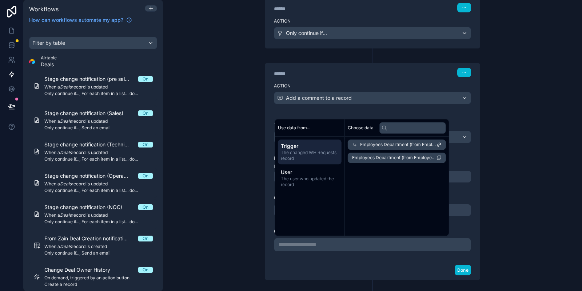
click at [303, 150] on span "The changed WH Requests record" at bounding box center [310, 156] width 58 height 12
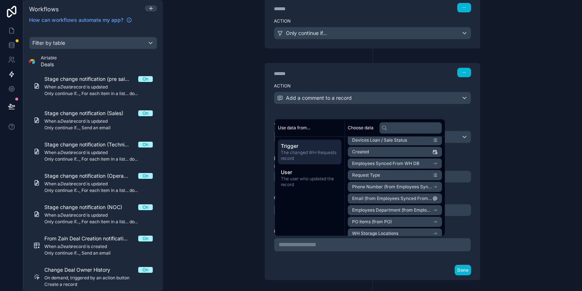
scroll to position [142, 0]
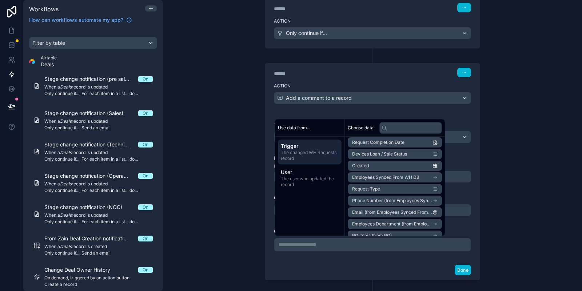
click at [421, 177] on li "Employees Synced From WH DB" at bounding box center [395, 177] width 94 height 10
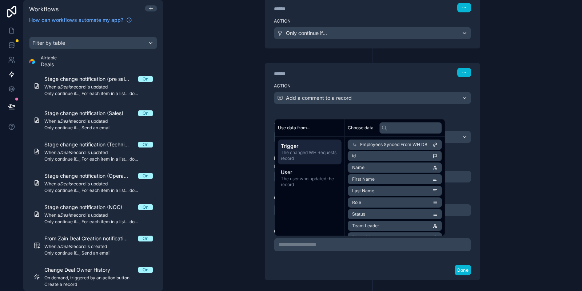
scroll to position [0, 0]
click at [400, 206] on li "Role" at bounding box center [395, 204] width 94 height 10
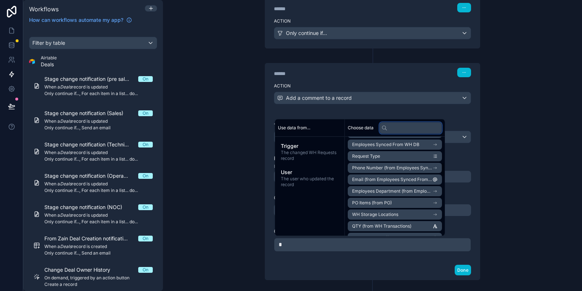
click at [408, 130] on input "text" at bounding box center [411, 128] width 63 height 12
click at [400, 143] on span "Employees Synced From WH DB" at bounding box center [385, 145] width 67 height 6
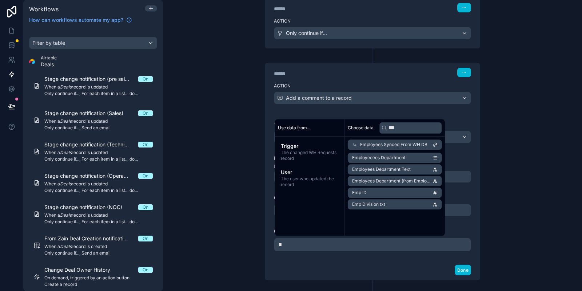
click at [396, 142] on span "Employees Synced From WH DB" at bounding box center [393, 145] width 67 height 6
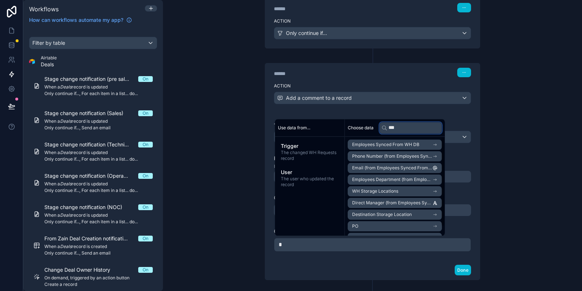
click at [421, 127] on input "***" at bounding box center [411, 128] width 63 height 12
type input "*"
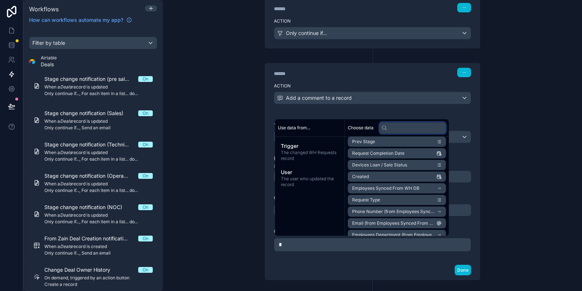
scroll to position [175, 0]
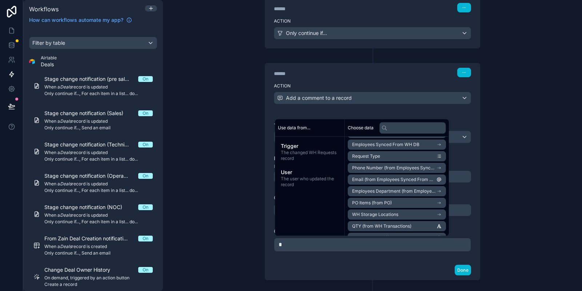
click at [419, 143] on span "Employees Synced From WH DB" at bounding box center [385, 145] width 67 height 6
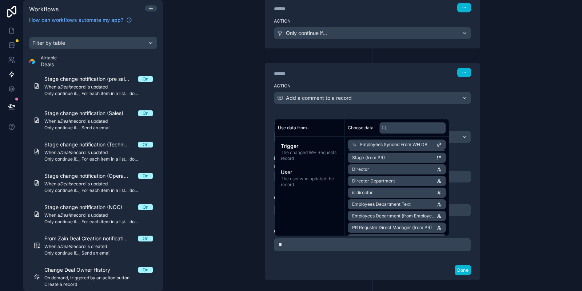
scroll to position [44, 0]
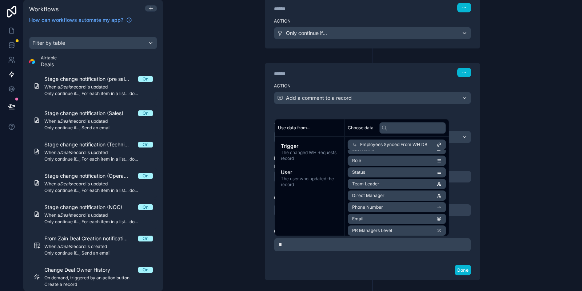
click at [385, 160] on li "Role" at bounding box center [397, 160] width 98 height 10
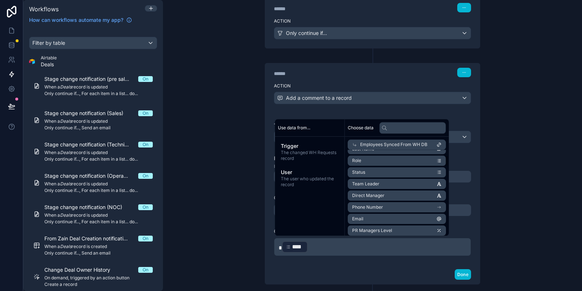
click at [390, 247] on p "* **** ﻿ ﻿" at bounding box center [373, 246] width 188 height 13
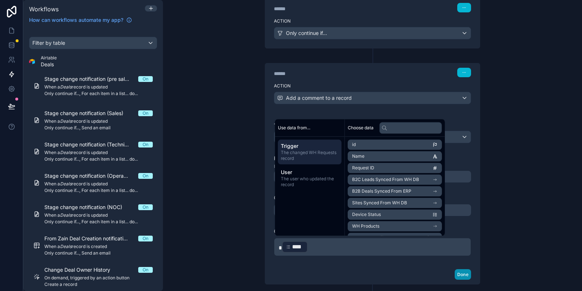
click at [460, 273] on button "Done" at bounding box center [463, 274] width 16 height 11
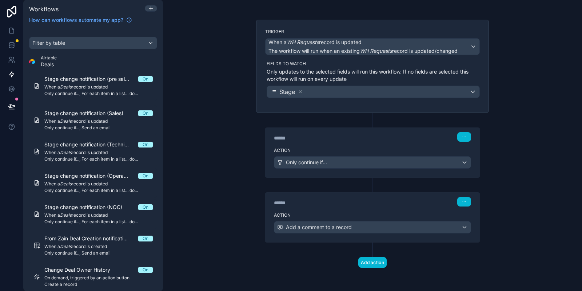
scroll to position [33, 0]
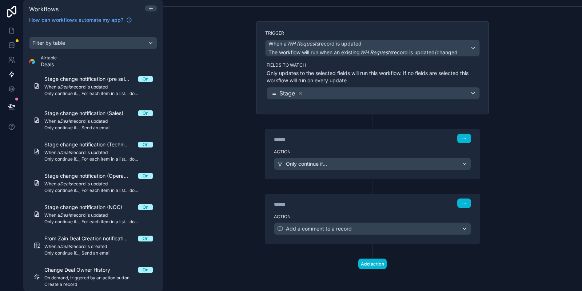
click at [358, 208] on div "****** Step 2" at bounding box center [372, 202] width 215 height 17
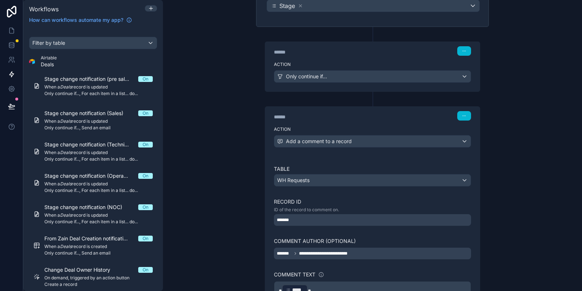
scroll to position [164, 0]
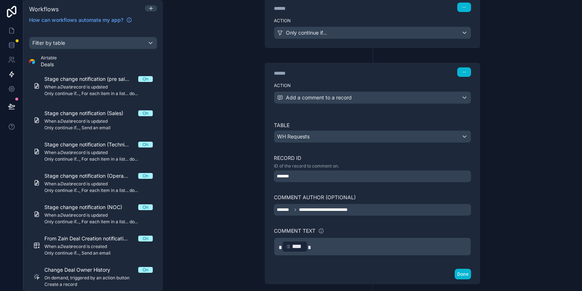
click at [365, 244] on p "* **** ﻿" at bounding box center [373, 246] width 188 height 13
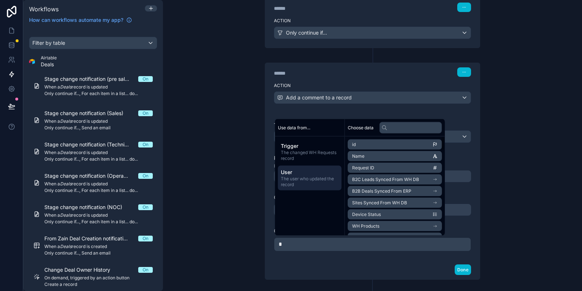
click at [300, 168] on span "User" at bounding box center [310, 171] width 58 height 7
click at [391, 158] on li "email" at bounding box center [395, 156] width 94 height 10
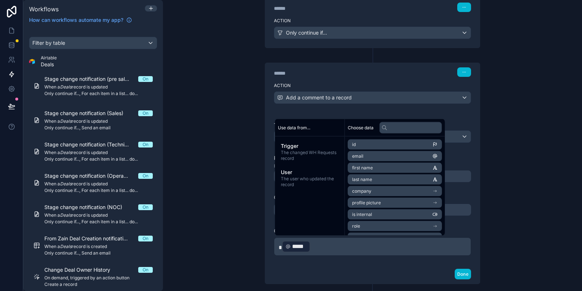
click at [285, 247] on div "*****" at bounding box center [296, 247] width 28 height 12
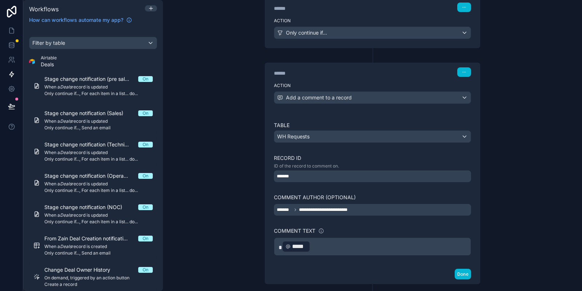
click at [281, 247] on span "*" at bounding box center [280, 247] width 3 height 5
click at [279, 247] on span "*" at bounding box center [280, 247] width 3 height 5
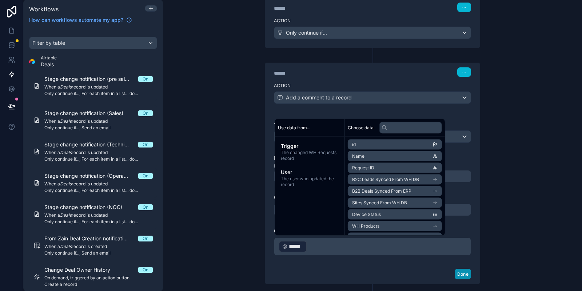
click at [464, 272] on button "Done" at bounding box center [463, 274] width 16 height 11
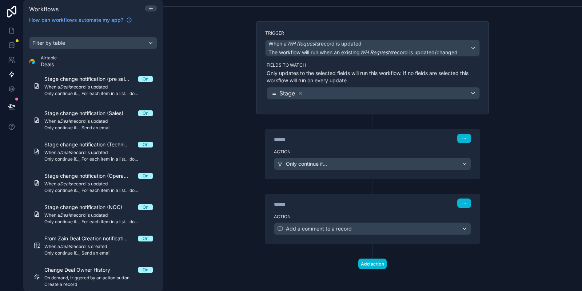
scroll to position [0, 0]
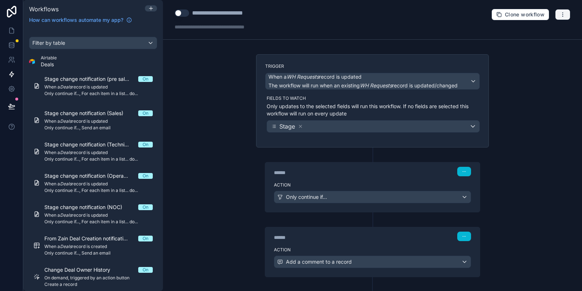
click at [565, 14] on icon "button" at bounding box center [563, 15] width 6 height 6
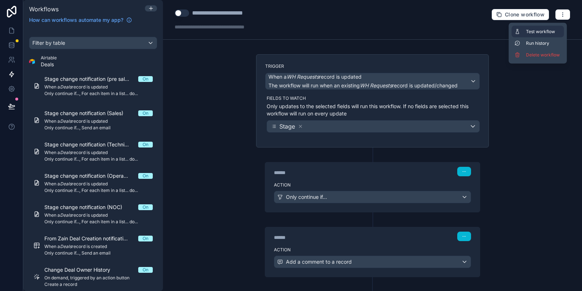
click at [534, 32] on span "Test workflow" at bounding box center [543, 32] width 35 height 6
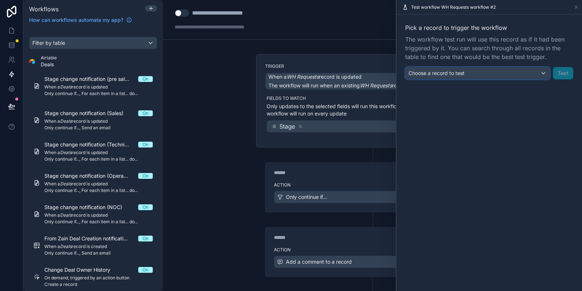
click at [437, 70] on span "Choose a record to test" at bounding box center [437, 73] width 56 height 7
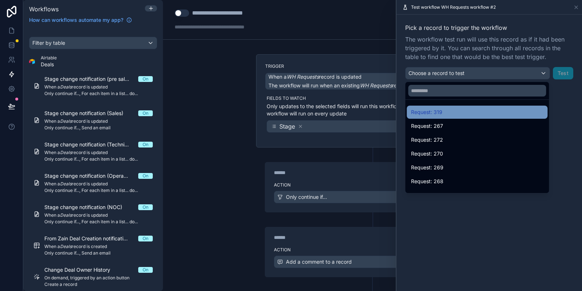
click at [446, 111] on div "Request: 319" at bounding box center [477, 112] width 132 height 9
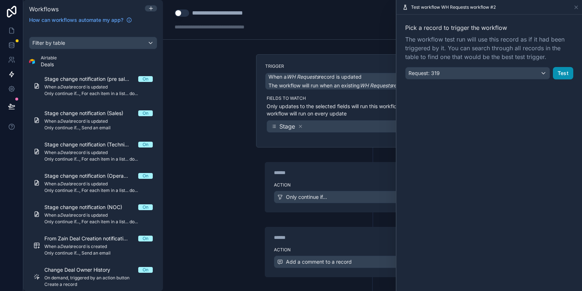
click at [568, 68] on button "Test" at bounding box center [563, 73] width 20 height 12
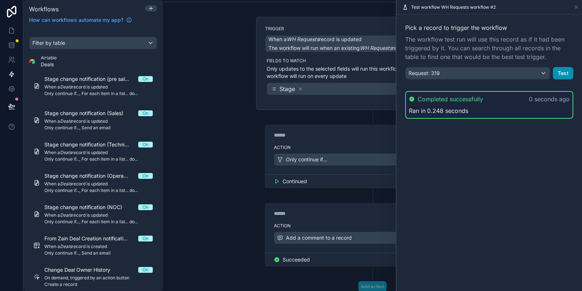
scroll to position [60, 0]
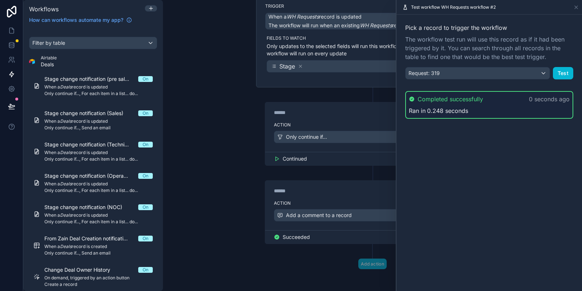
click at [353, 195] on div "****** Step 2" at bounding box center [372, 188] width 215 height 17
click at [340, 223] on div "Action Add a comment to a record" at bounding box center [372, 213] width 215 height 33
click at [578, 6] on icon at bounding box center [577, 7] width 6 height 6
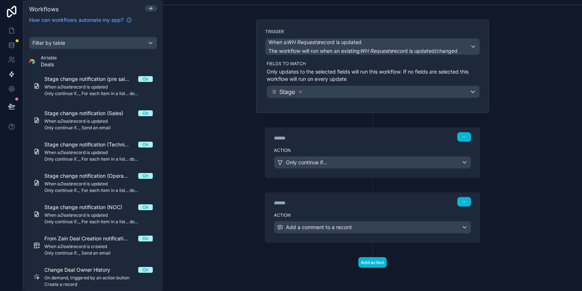
scroll to position [33, 0]
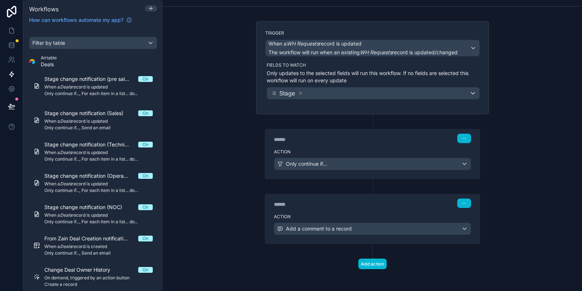
click at [346, 201] on div "******" at bounding box center [328, 204] width 109 height 7
click at [340, 240] on div "Action Add a comment to a record" at bounding box center [372, 227] width 215 height 33
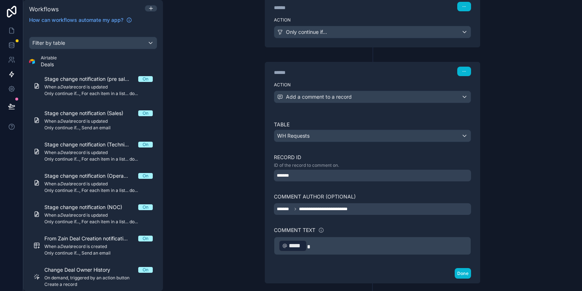
scroll to position [203, 0]
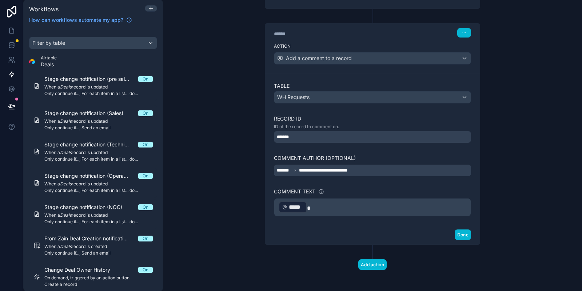
click at [352, 209] on p "﻿ ***** ﻿" at bounding box center [373, 207] width 188 height 13
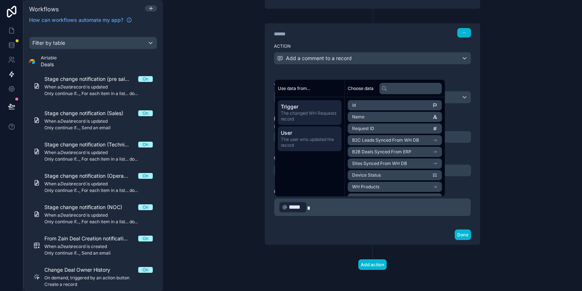
click at [303, 136] on span "User" at bounding box center [310, 132] width 58 height 7
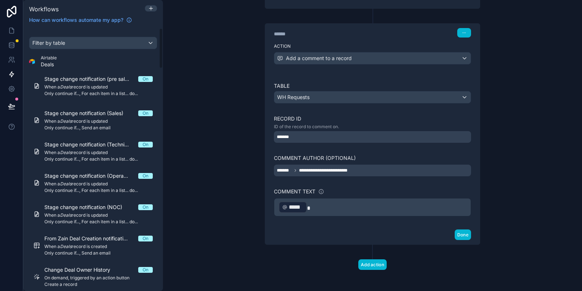
click at [323, 206] on p "﻿ ***** ﻿" at bounding box center [373, 207] width 188 height 13
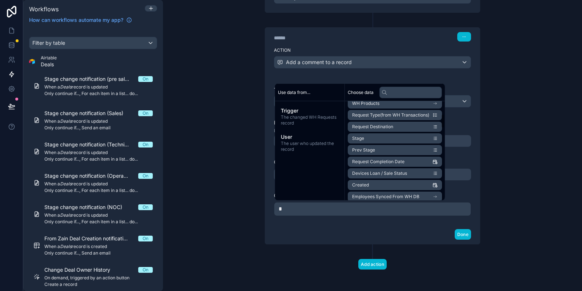
scroll to position [131, 0]
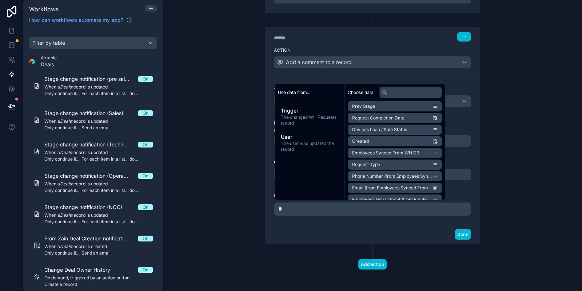
click at [401, 155] on span "Employees Synced From WH DB" at bounding box center [385, 153] width 67 height 6
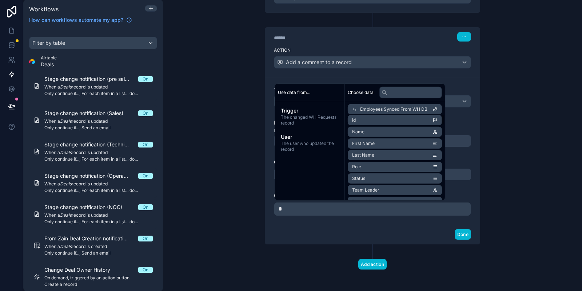
scroll to position [0, 0]
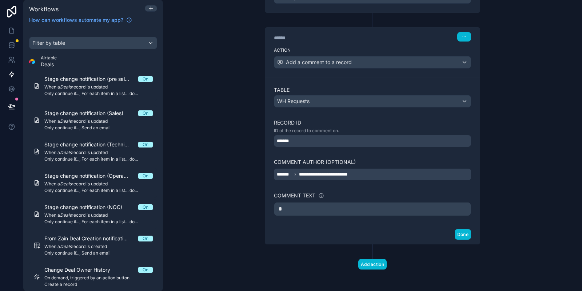
click at [339, 208] on p "*" at bounding box center [373, 209] width 188 height 9
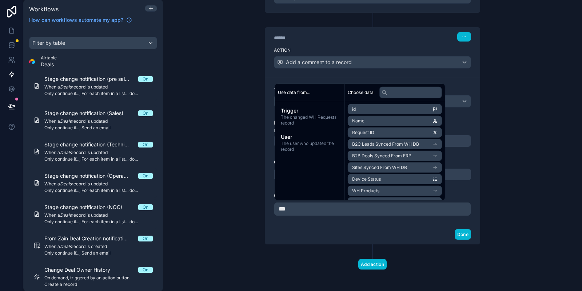
click at [300, 200] on div "Use data from... Trigger The changed WH Requests record User The user who updat…" at bounding box center [310, 142] width 70 height 116
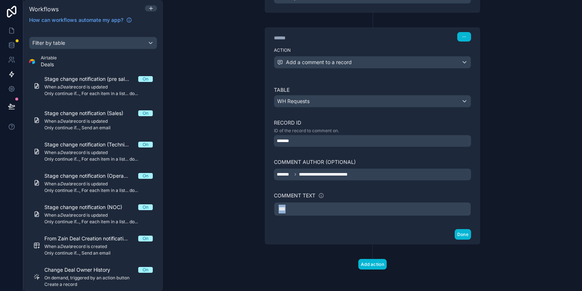
drag, startPoint x: 293, startPoint y: 210, endPoint x: 277, endPoint y: 210, distance: 16.0
click at [277, 210] on div "***" at bounding box center [372, 209] width 197 height 14
click at [319, 209] on p "*" at bounding box center [373, 209] width 188 height 9
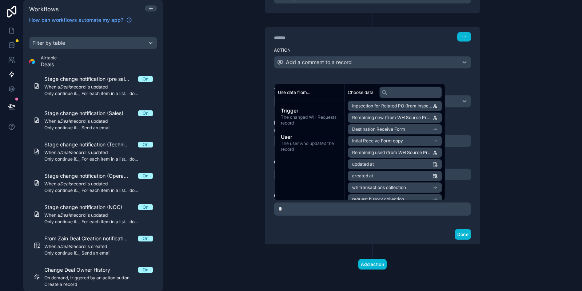
scroll to position [580, 0]
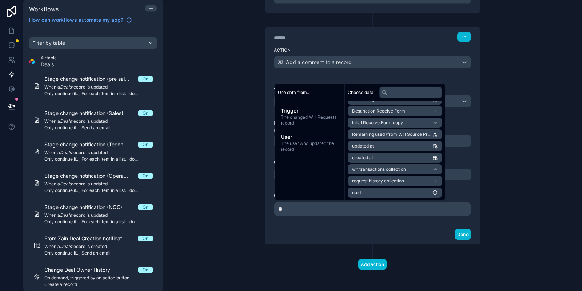
click at [387, 206] on p "*" at bounding box center [373, 209] width 188 height 9
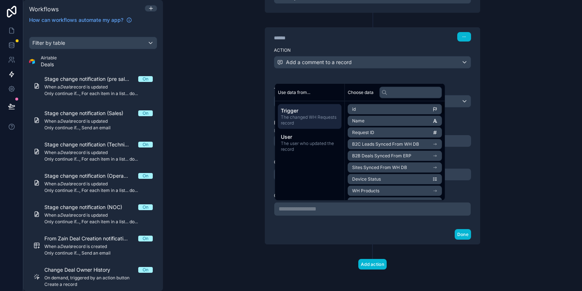
click at [320, 119] on span "The changed WH Requests record" at bounding box center [310, 120] width 58 height 12
click at [309, 210] on p "**********" at bounding box center [373, 209] width 188 height 9
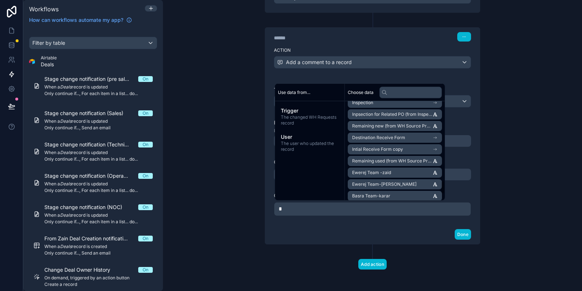
scroll to position [572, 0]
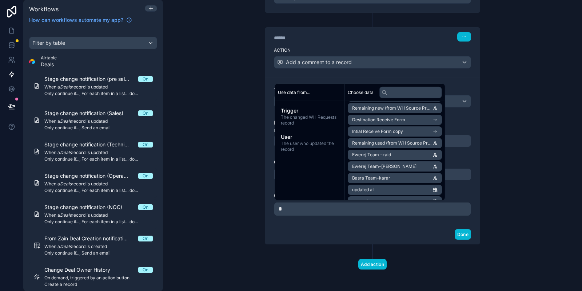
click at [394, 152] on li "Ewerej Team -zaid" at bounding box center [395, 155] width 94 height 10
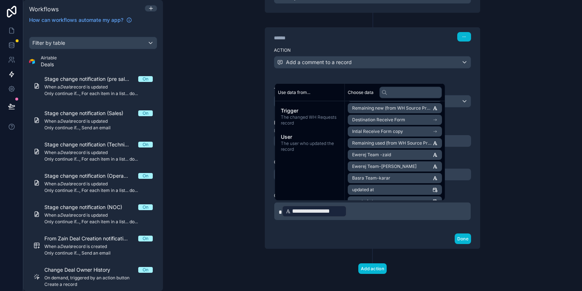
click at [374, 208] on p "**********" at bounding box center [373, 211] width 188 height 13
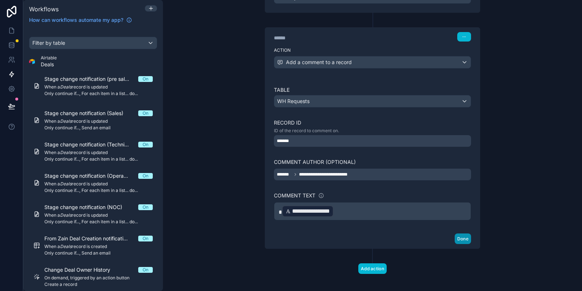
click at [460, 236] on button "Done" at bounding box center [463, 238] width 16 height 11
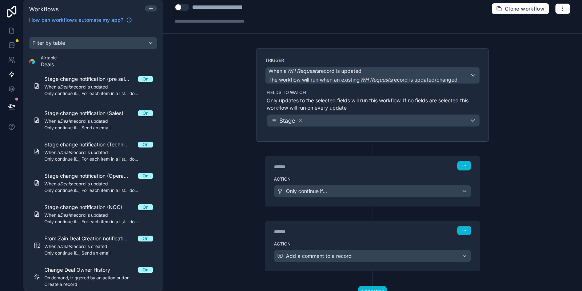
scroll to position [0, 0]
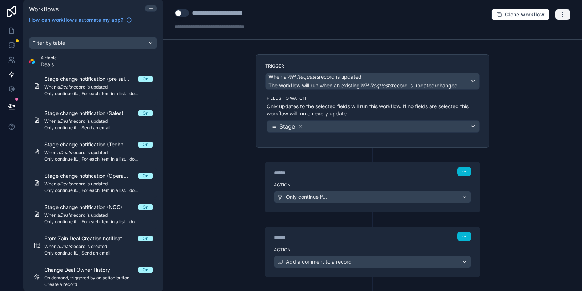
click at [562, 16] on icon "button" at bounding box center [563, 15] width 6 height 6
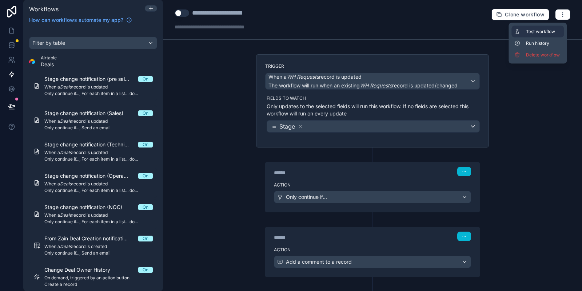
click at [528, 32] on span "Test workflow" at bounding box center [543, 32] width 35 height 6
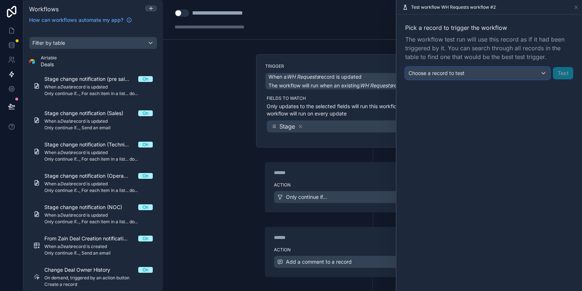
click at [503, 73] on div "Choose a record to test" at bounding box center [478, 73] width 144 height 12
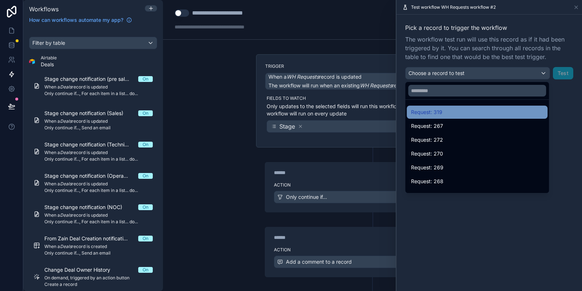
click at [437, 110] on span "Request: 319" at bounding box center [426, 112] width 31 height 9
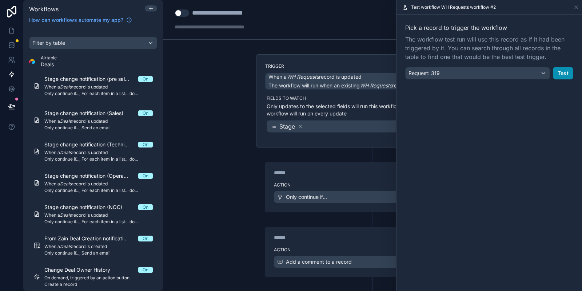
click at [562, 70] on button "Test" at bounding box center [563, 73] width 20 height 12
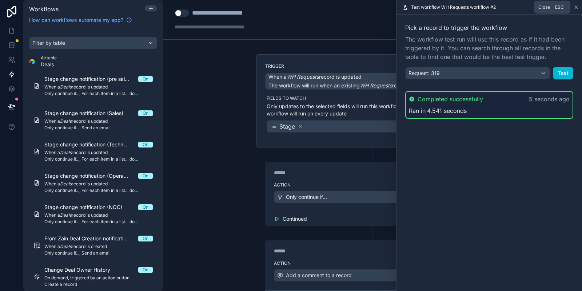
click at [579, 8] on icon at bounding box center [577, 7] width 6 height 6
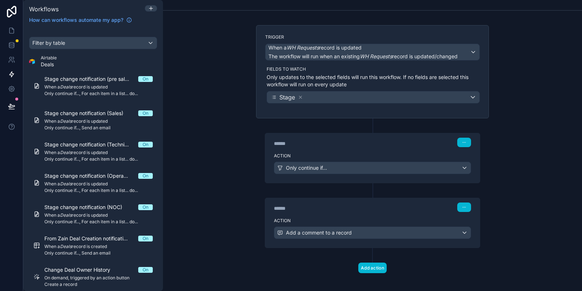
scroll to position [33, 0]
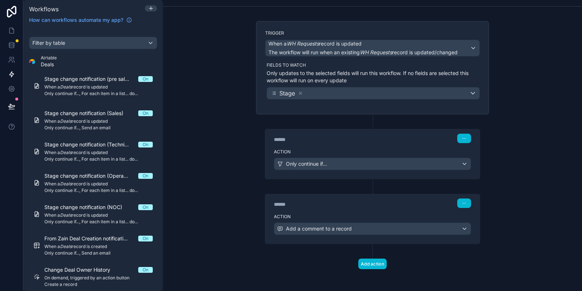
click at [363, 199] on div "****** Step 2" at bounding box center [372, 202] width 197 height 9
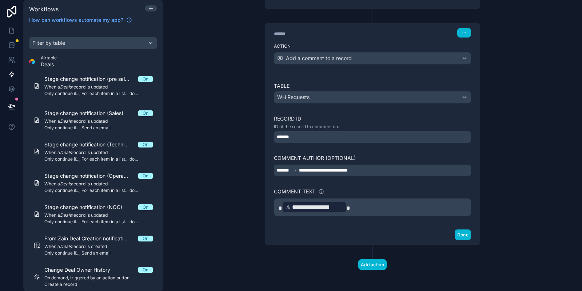
scroll to position [72, 0]
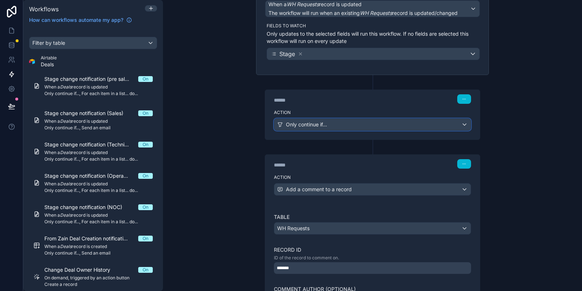
click at [349, 125] on div "Only continue if..." at bounding box center [372, 125] width 197 height 12
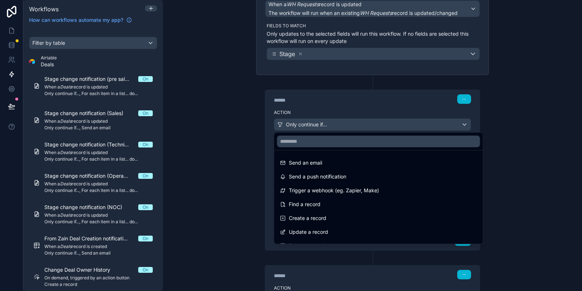
click at [345, 110] on div at bounding box center [291, 145] width 582 height 291
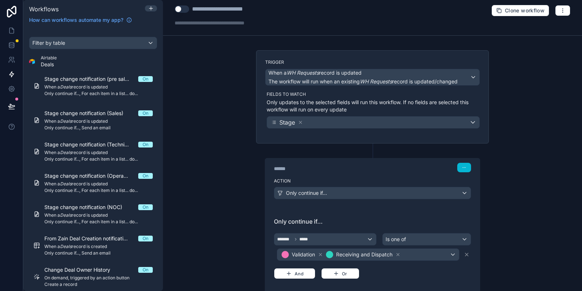
scroll to position [0, 0]
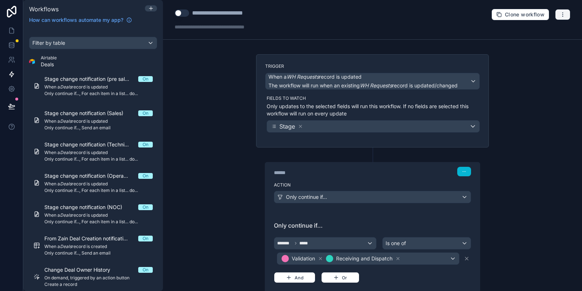
click at [564, 15] on icon "button" at bounding box center [563, 15] width 6 height 6
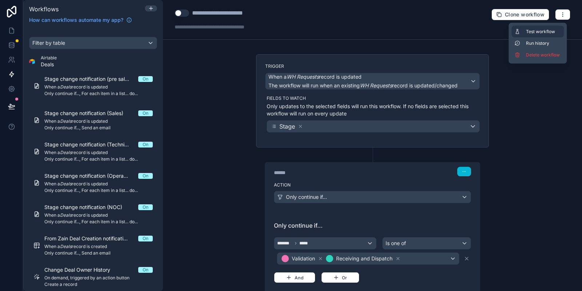
click at [532, 29] on span "Test workflow" at bounding box center [543, 32] width 35 height 6
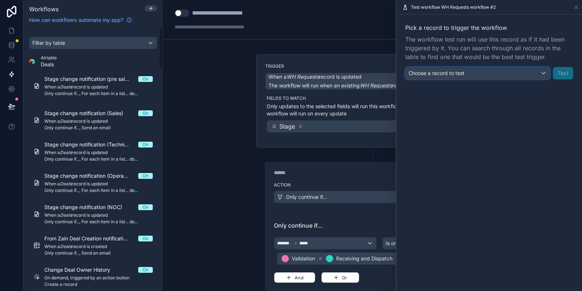
click at [453, 67] on div "Choose a record to test" at bounding box center [478, 73] width 144 height 12
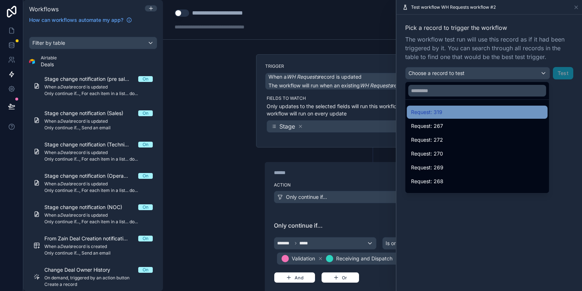
click at [432, 108] on span "Request: 319" at bounding box center [426, 112] width 31 height 9
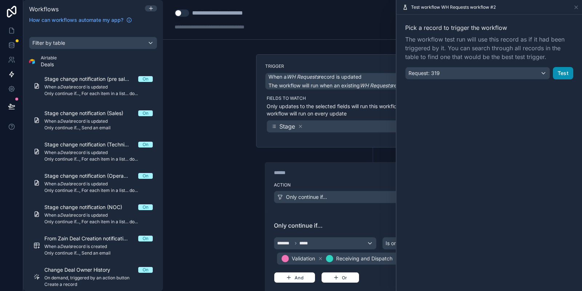
click at [563, 71] on button "Test" at bounding box center [563, 73] width 20 height 12
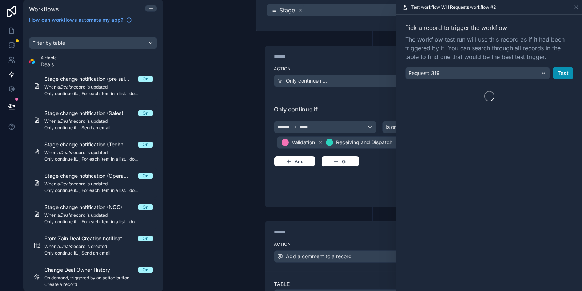
scroll to position [131, 0]
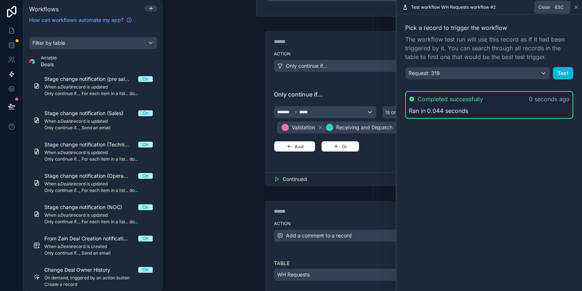
click at [575, 5] on icon at bounding box center [577, 7] width 6 height 6
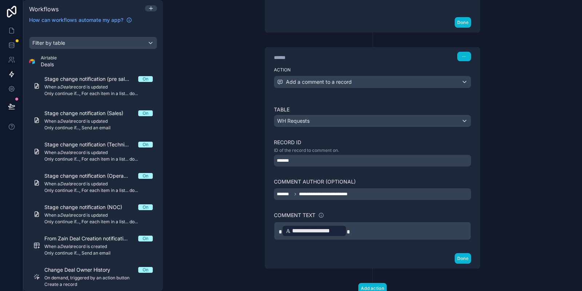
scroll to position [306, 0]
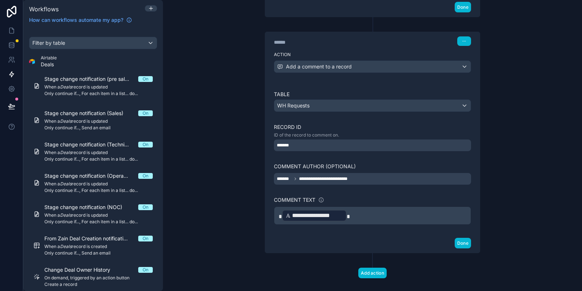
click at [369, 222] on div "**********" at bounding box center [372, 215] width 197 height 18
click at [369, 219] on p "**********" at bounding box center [373, 215] width 188 height 13
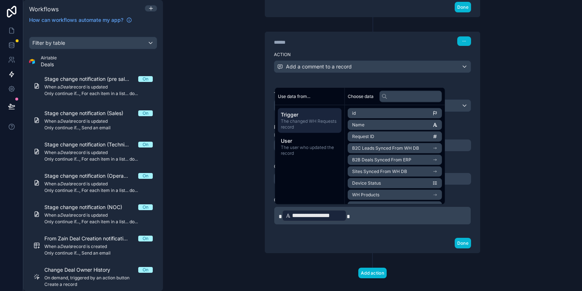
click at [282, 214] on span "*" at bounding box center [280, 216] width 3 height 5
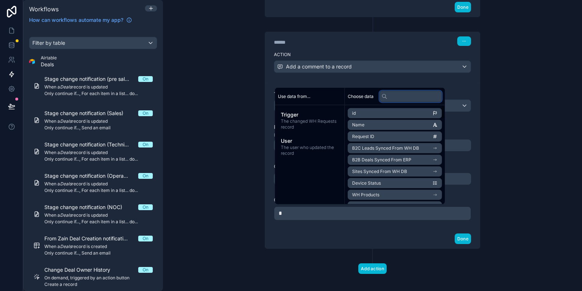
click at [394, 100] on input "text" at bounding box center [411, 96] width 63 height 12
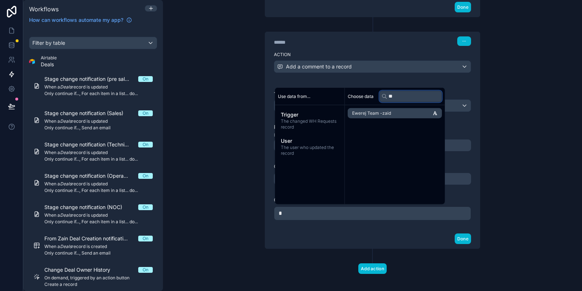
type input "**"
click at [389, 111] on span "Ewerej Team -zaid" at bounding box center [371, 113] width 39 height 6
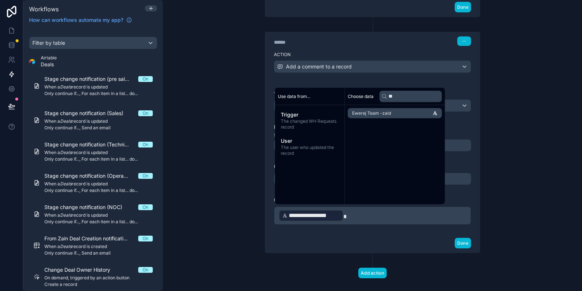
click at [501, 131] on div "**********" at bounding box center [372, 145] width 419 height 291
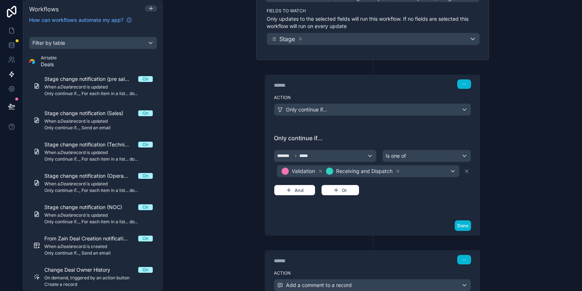
scroll to position [0, 0]
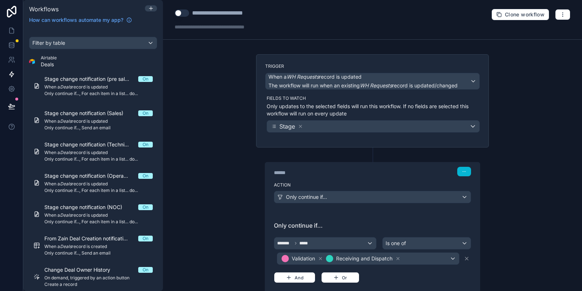
click at [555, 14] on div "Clone workflow" at bounding box center [531, 15] width 79 height 12
click at [558, 14] on button "button" at bounding box center [562, 14] width 15 height 11
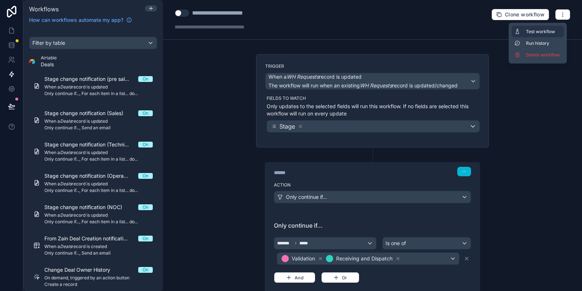
click at [532, 28] on button "Test workflow" at bounding box center [538, 32] width 52 height 12
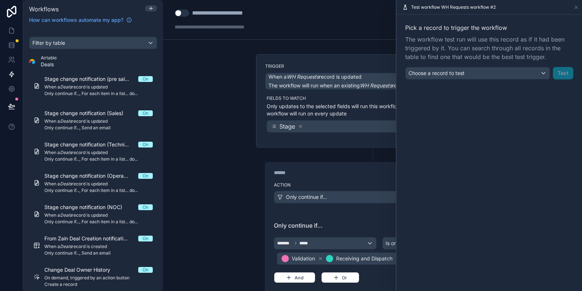
click at [479, 49] on span "The workflow test run will use this record as if it had been triggered by it. Y…" at bounding box center [489, 48] width 168 height 26
click at [462, 67] on div "Pick a record to trigger the workflow The workflow test run will use this recor…" at bounding box center [489, 51] width 168 height 56
click at [459, 70] on span "Choose a record to test" at bounding box center [437, 73] width 56 height 6
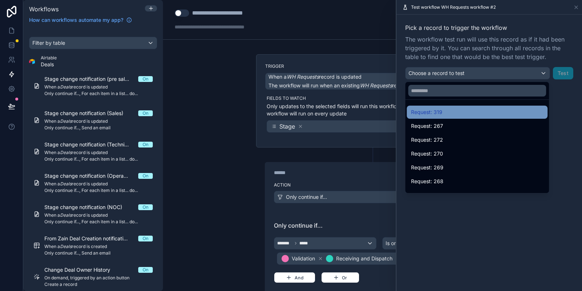
click at [441, 112] on span "Request: 319" at bounding box center [426, 112] width 31 height 9
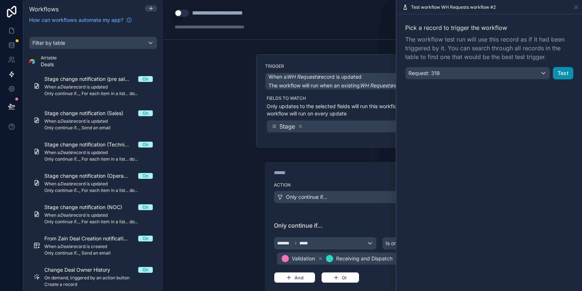
click at [570, 70] on button "Test" at bounding box center [563, 73] width 20 height 12
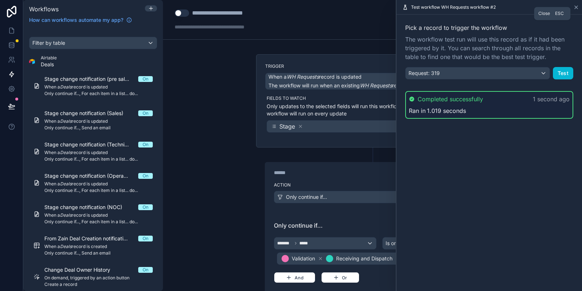
click at [579, 8] on icon at bounding box center [577, 7] width 6 height 6
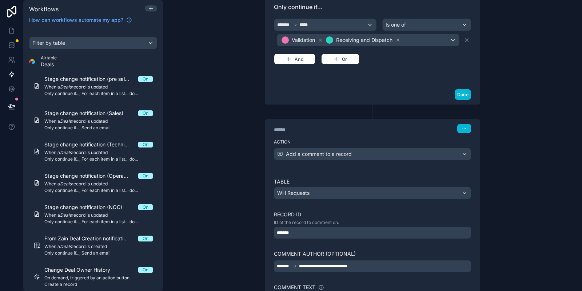
scroll to position [313, 0]
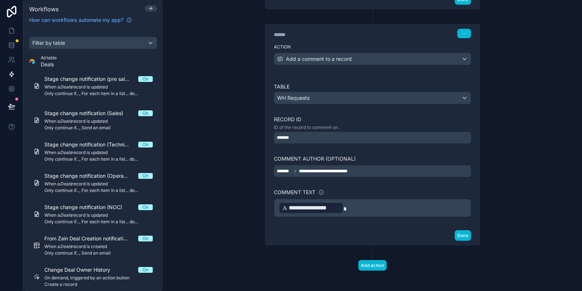
click at [376, 204] on p "**********" at bounding box center [373, 207] width 188 height 13
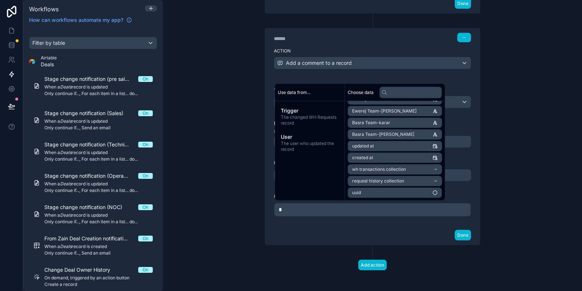
scroll to position [627, 0]
click at [319, 122] on span "The changed WH Requests record" at bounding box center [310, 120] width 58 height 12
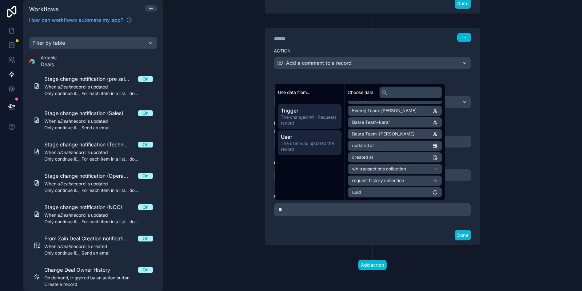
click at [320, 152] on span "The user who updated the record" at bounding box center [310, 146] width 58 height 12
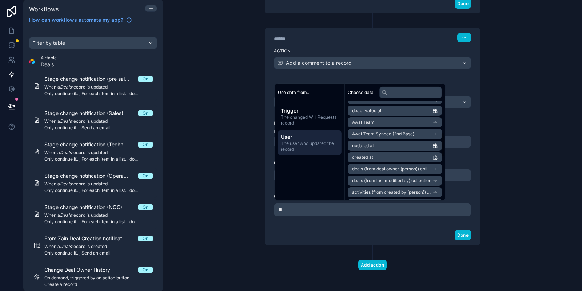
scroll to position [0, 0]
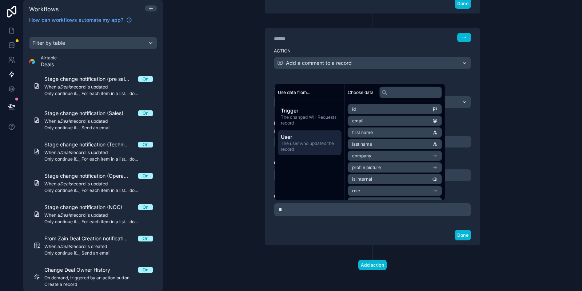
click at [431, 118] on li "email" at bounding box center [395, 121] width 94 height 10
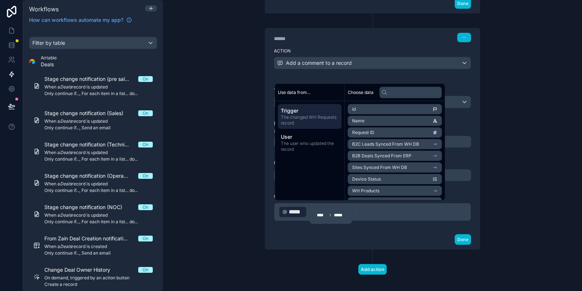
click at [329, 218] on span "**** *****" at bounding box center [331, 215] width 28 height 6
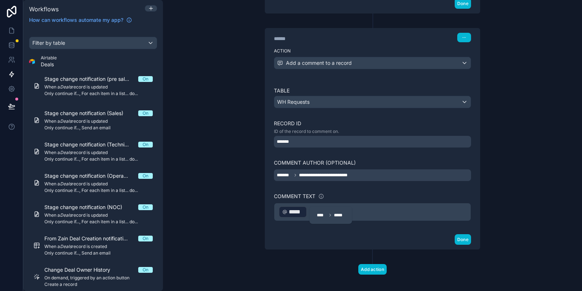
click at [329, 218] on span "**** *****" at bounding box center [331, 215] width 28 height 6
click at [304, 215] on div "﻿ ***** ﻿ ﻿" at bounding box center [372, 212] width 197 height 18
click at [301, 213] on span "*****" at bounding box center [296, 211] width 15 height 9
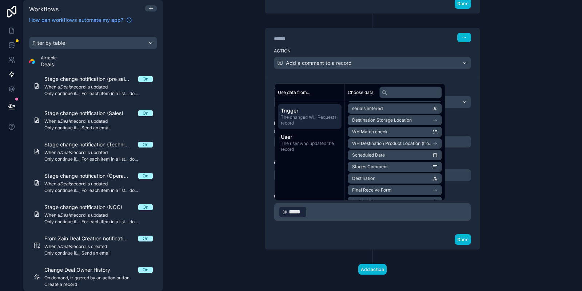
scroll to position [393, 0]
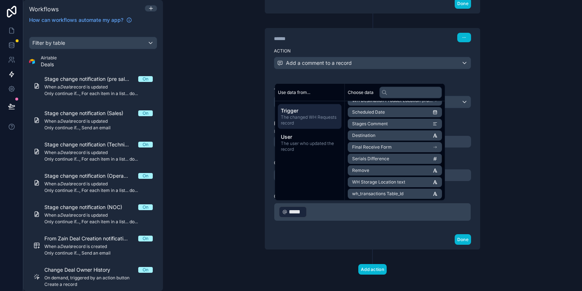
click at [549, 142] on div "**********" at bounding box center [372, 145] width 419 height 291
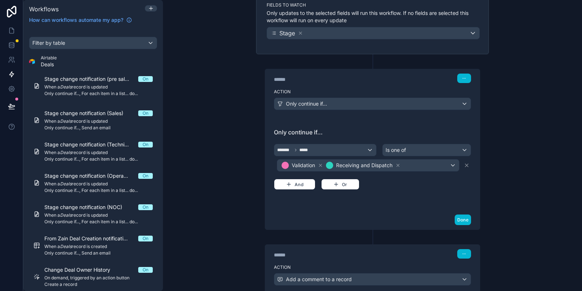
scroll to position [0, 0]
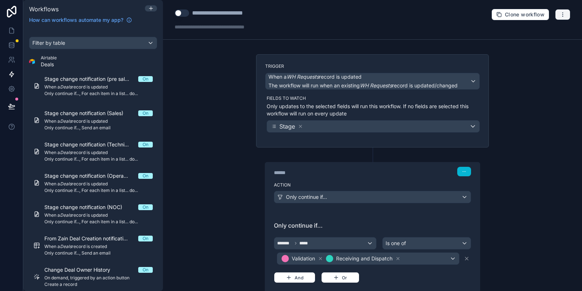
click at [562, 16] on icon "button" at bounding box center [563, 15] width 6 height 6
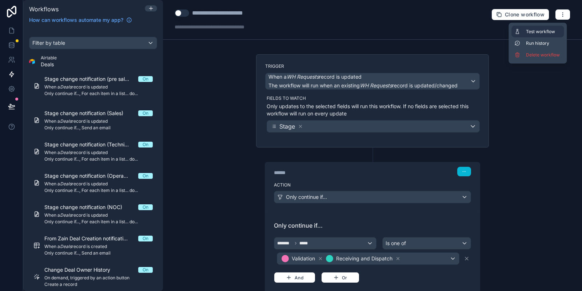
click at [536, 28] on button "Test workflow" at bounding box center [538, 32] width 52 height 12
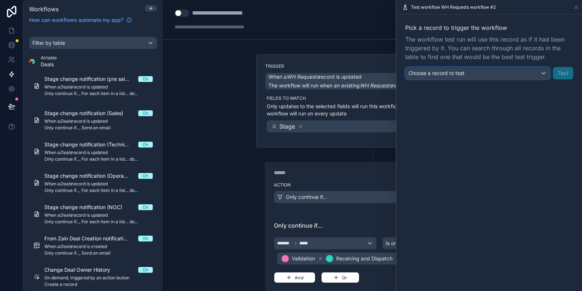
click at [453, 71] on span "Choose a record to test" at bounding box center [437, 73] width 56 height 6
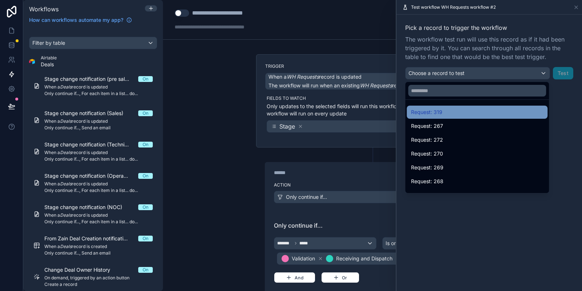
click at [437, 111] on span "Request: 319" at bounding box center [426, 112] width 31 height 9
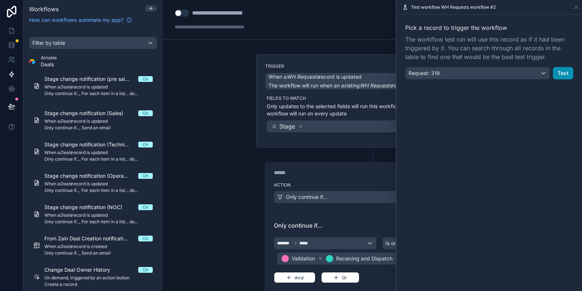
click at [567, 73] on button "Test" at bounding box center [563, 73] width 20 height 12
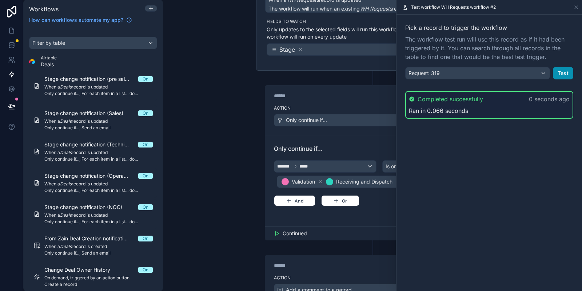
scroll to position [131, 0]
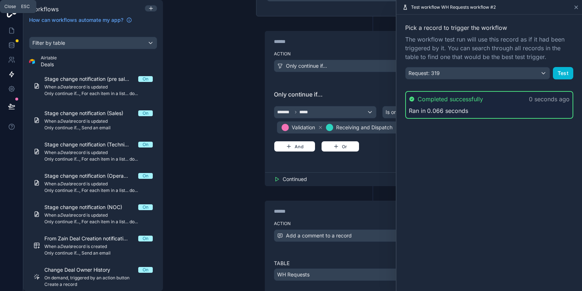
click at [577, 4] on icon at bounding box center [577, 7] width 6 height 6
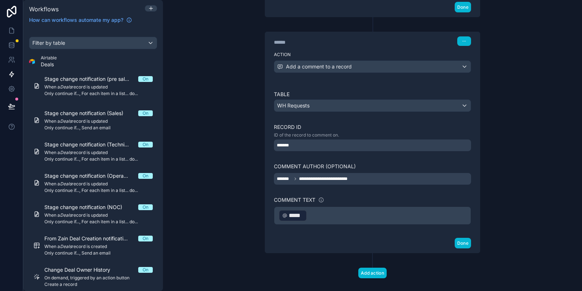
scroll to position [313, 0]
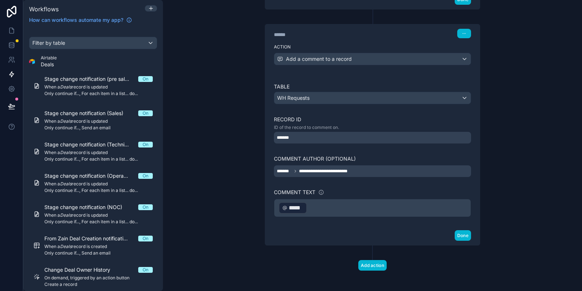
click at [300, 207] on span "*****" at bounding box center [296, 207] width 15 height 9
click at [327, 210] on span "**** *****" at bounding box center [331, 211] width 28 height 6
click at [297, 204] on span "*****" at bounding box center [296, 207] width 15 height 9
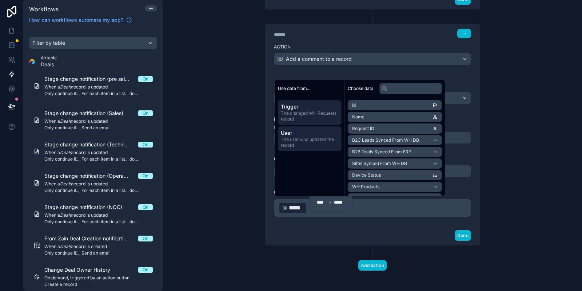
click at [299, 138] on span "The user who updated the record" at bounding box center [310, 142] width 58 height 12
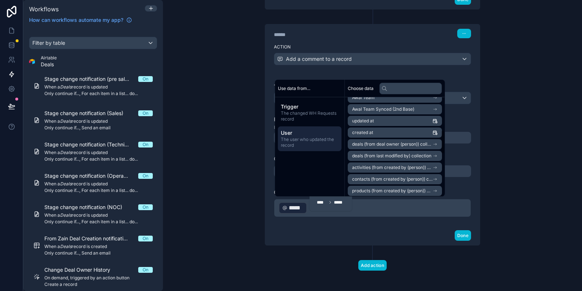
scroll to position [131, 0]
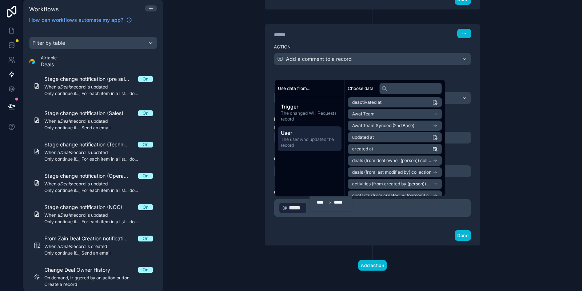
click at [353, 210] on p "﻿ ***** ﻿ ﻿" at bounding box center [373, 207] width 188 height 13
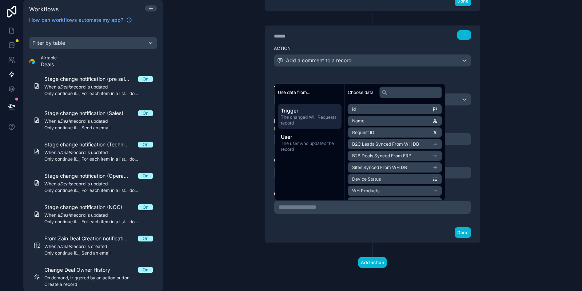
scroll to position [309, 0]
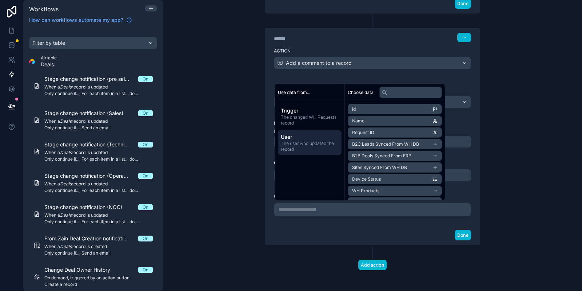
click at [286, 135] on span "User" at bounding box center [310, 136] width 58 height 7
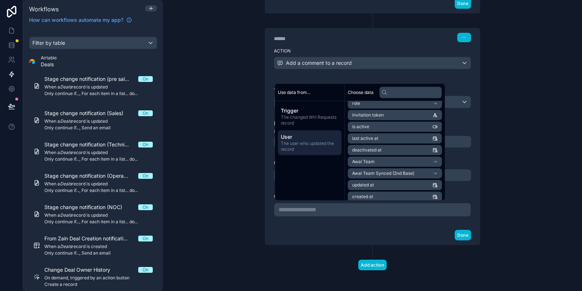
scroll to position [131, 0]
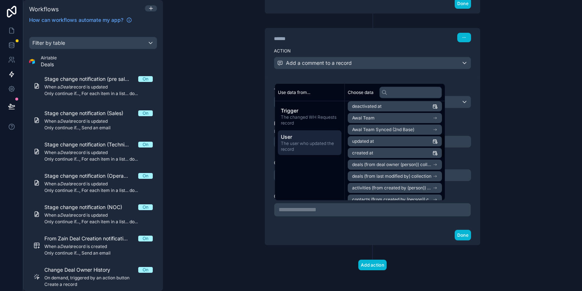
click at [400, 129] on span "Awal Team Synced (2nd Base)" at bounding box center [383, 130] width 62 height 6
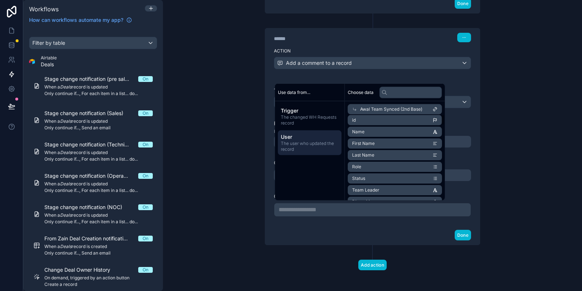
scroll to position [0, 0]
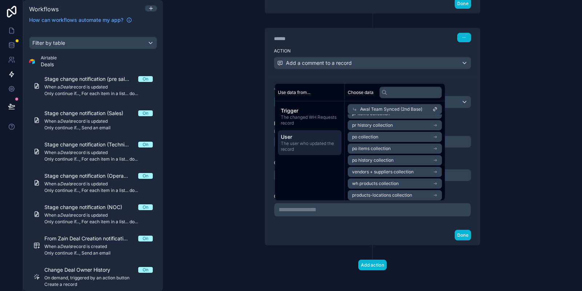
click at [308, 136] on span "User" at bounding box center [310, 136] width 58 height 7
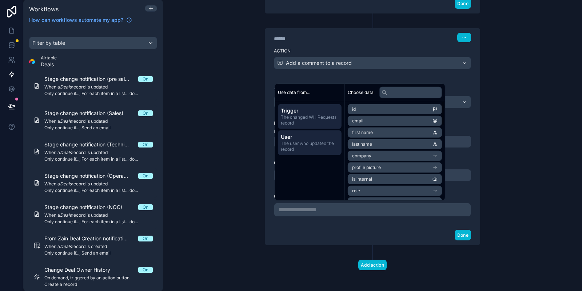
click at [313, 112] on span "Trigger" at bounding box center [310, 110] width 58 height 7
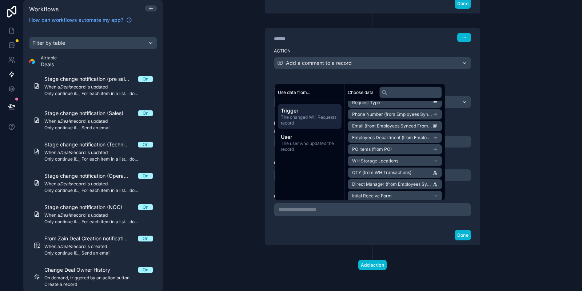
scroll to position [218, 0]
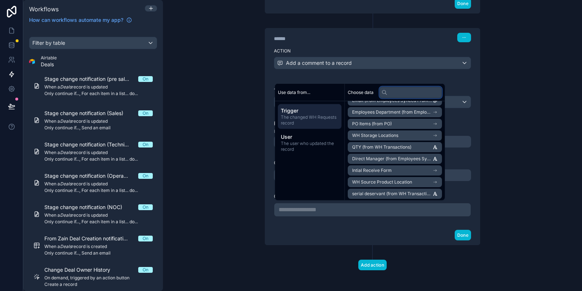
click at [405, 89] on input "text" at bounding box center [411, 92] width 63 height 12
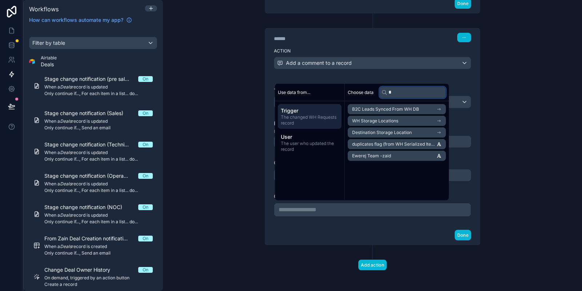
scroll to position [0, 0]
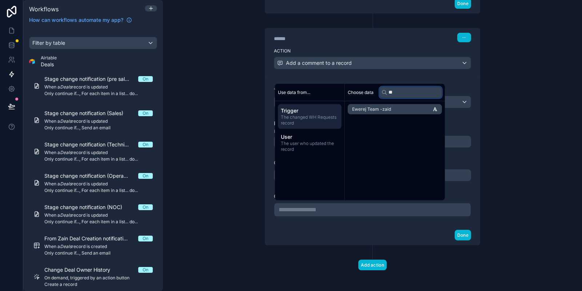
type input "**"
click at [384, 109] on span "Ewerej Team -zaid" at bounding box center [371, 109] width 39 height 6
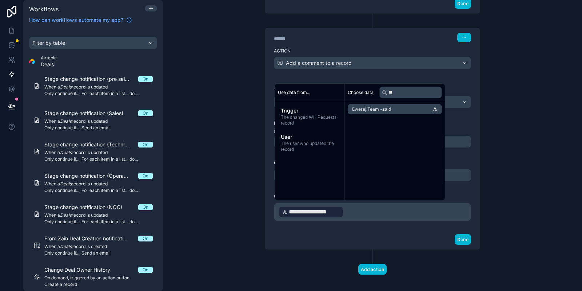
click at [286, 210] on icon at bounding box center [284, 211] width 5 height 5
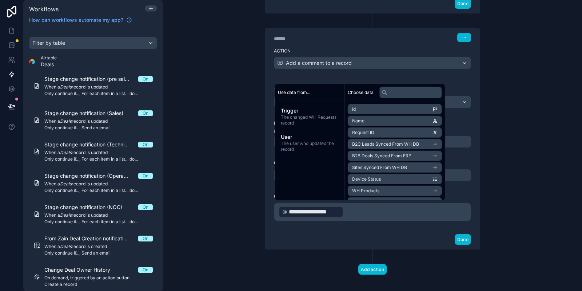
click at [356, 230] on div "Done" at bounding box center [372, 239] width 215 height 19
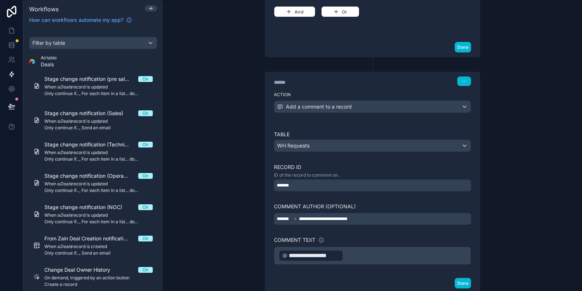
scroll to position [222, 0]
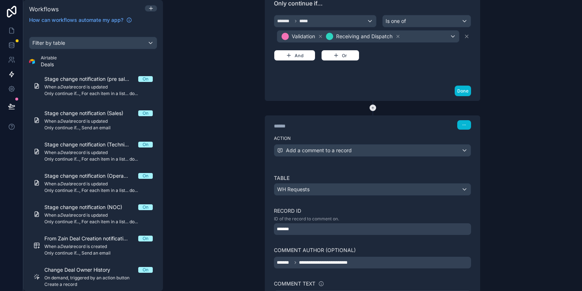
click at [372, 105] on icon at bounding box center [373, 107] width 7 height 7
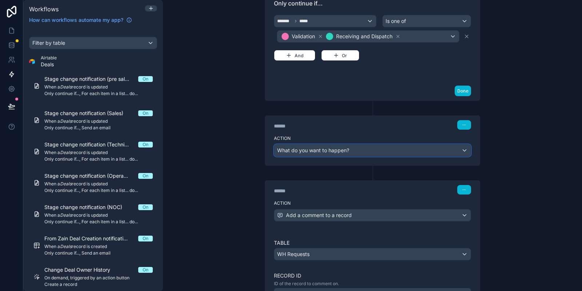
click at [334, 147] on span "What do you want to happen?" at bounding box center [313, 150] width 72 height 6
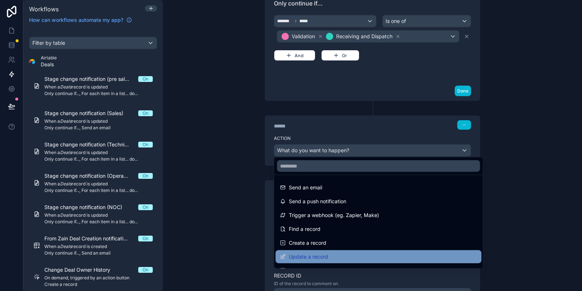
click at [324, 259] on span "Update a record" at bounding box center [308, 256] width 39 height 9
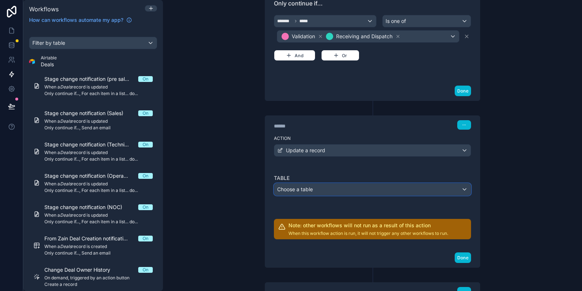
click at [301, 187] on span "Choose a table" at bounding box center [295, 189] width 36 height 6
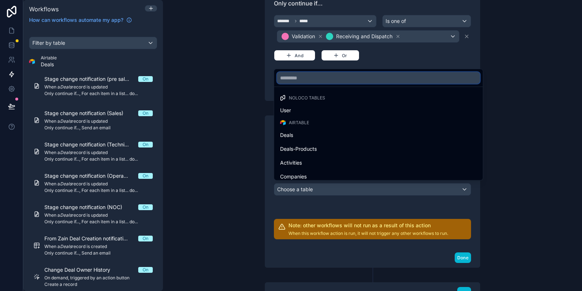
click at [334, 81] on input "text" at bounding box center [378, 78] width 203 height 12
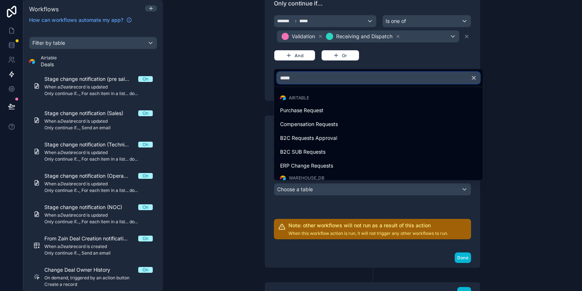
type input "******"
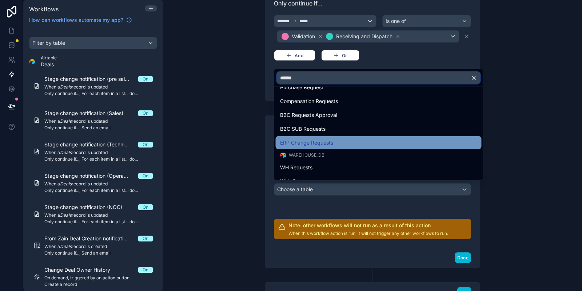
scroll to position [32, 0]
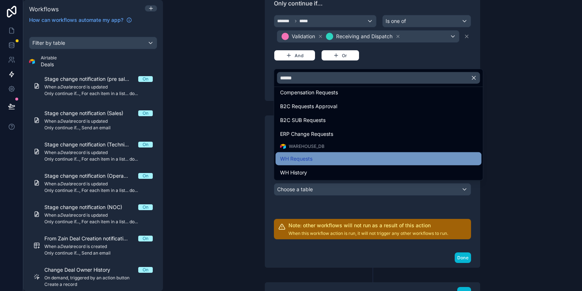
click at [325, 161] on div "WH Requests" at bounding box center [378, 158] width 197 height 9
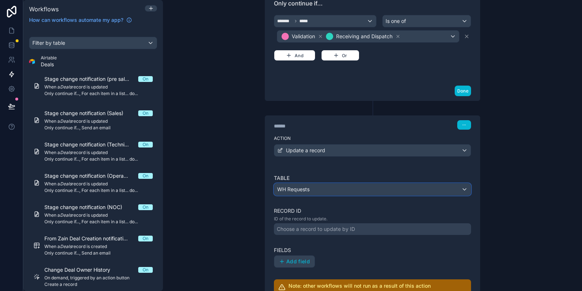
click at [312, 183] on div "WH Requests" at bounding box center [372, 189] width 197 height 12
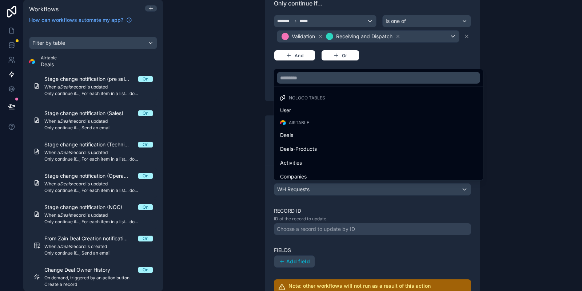
click at [314, 205] on div at bounding box center [291, 145] width 582 height 291
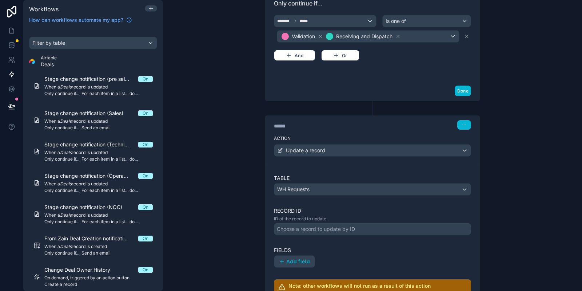
scroll to position [266, 0]
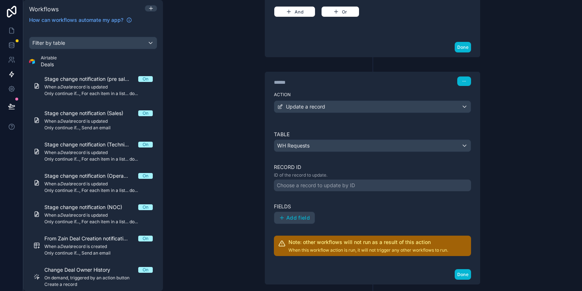
click at [324, 190] on div "Table WH Requests Record ID ID of the record to update. Choose a record to upda…" at bounding box center [372, 193] width 197 height 125
click at [327, 187] on div "Choose a record to update by ID" at bounding box center [372, 185] width 197 height 12
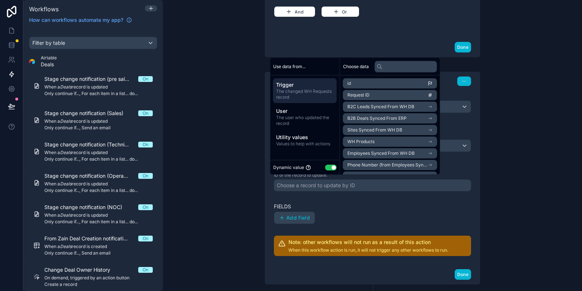
click at [375, 83] on li "id" at bounding box center [390, 83] width 94 height 10
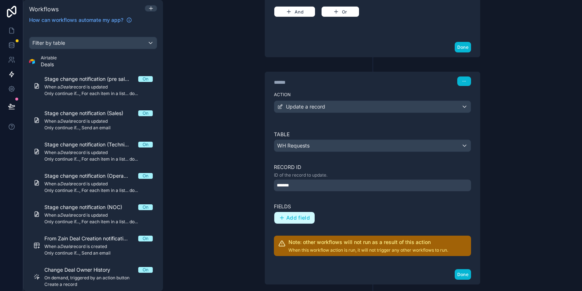
click at [298, 218] on span "Add field" at bounding box center [298, 217] width 24 height 7
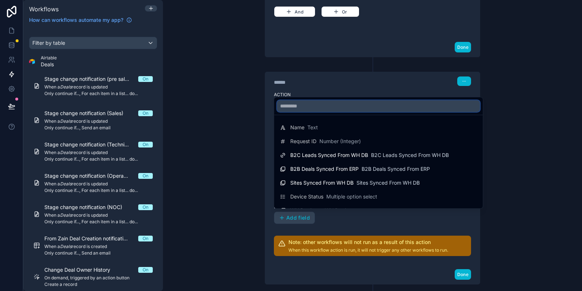
click at [326, 101] on input "text" at bounding box center [378, 106] width 203 height 12
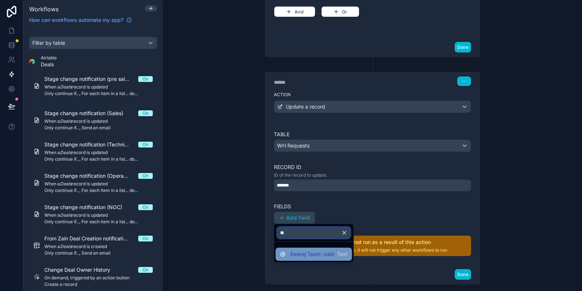
type input "**"
click at [307, 248] on div "Ewerej Team -zaid Text" at bounding box center [314, 253] width 76 height 13
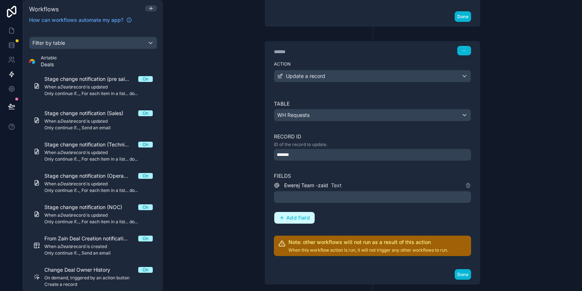
scroll to position [309, 0]
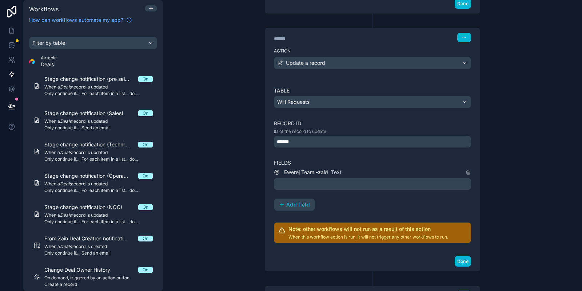
click at [290, 182] on p "﻿" at bounding box center [373, 183] width 193 height 9
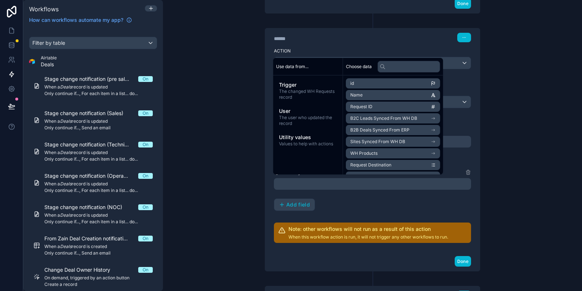
click at [396, 209] on div "Table WH Requests Record ID ID of the record to update. ******* Fields Ewerej T…" at bounding box center [372, 165] width 197 height 156
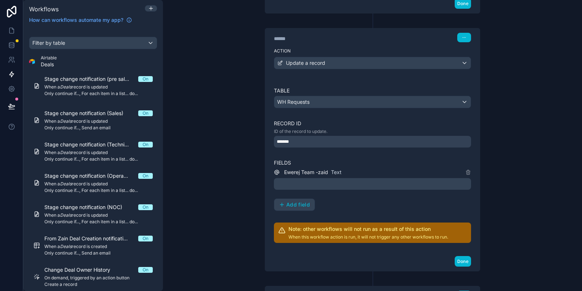
click at [311, 179] on p "﻿" at bounding box center [373, 183] width 193 height 9
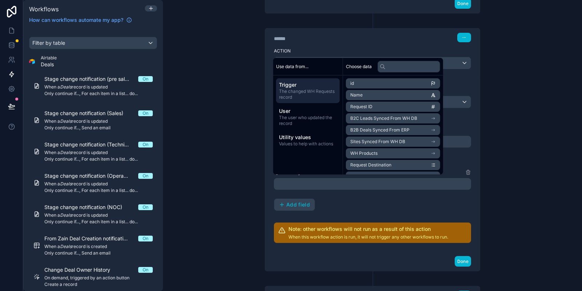
click at [317, 204] on div "Ewerej Team -zaid Text ﻿ Add field" at bounding box center [372, 189] width 197 height 43
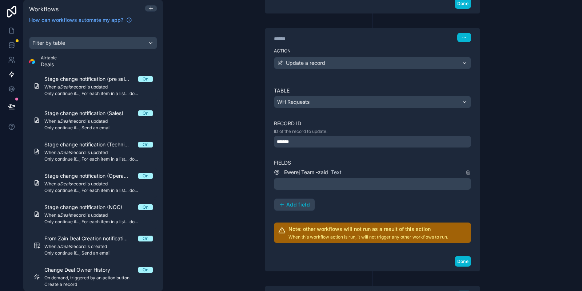
click at [304, 168] on span "Ewerej Team -zaid" at bounding box center [306, 171] width 44 height 7
click at [343, 171] on div "Ewerej Team -zaid Text" at bounding box center [372, 172] width 197 height 9
click at [341, 171] on div "Ewerej Team -zaid Text" at bounding box center [372, 172] width 197 height 9
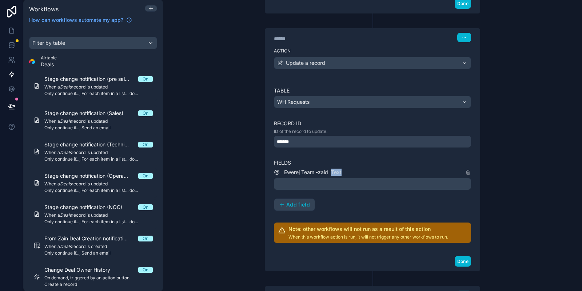
click at [339, 171] on span "Text" at bounding box center [336, 171] width 11 height 7
click at [339, 183] on p "﻿" at bounding box center [373, 183] width 193 height 9
click at [373, 197] on div "Ewerej Team -zaid Text ﻿ Add field" at bounding box center [372, 189] width 197 height 43
click at [467, 169] on icon at bounding box center [468, 172] width 6 height 6
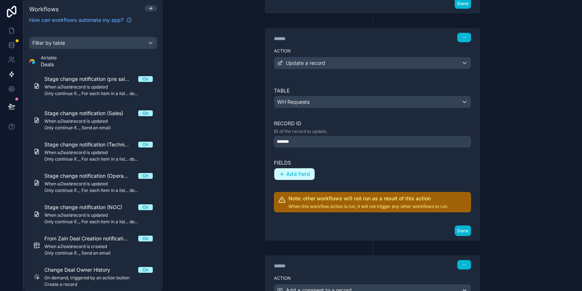
click at [298, 173] on span "Add field" at bounding box center [298, 174] width 24 height 7
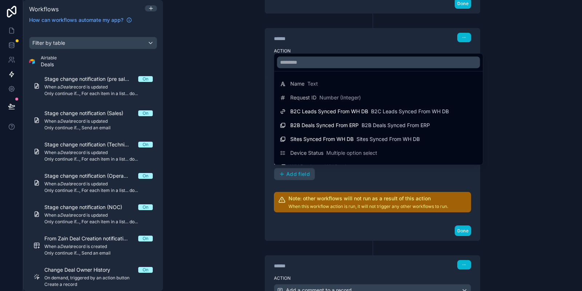
click at [331, 55] on div at bounding box center [378, 61] width 209 height 17
click at [323, 63] on input "text" at bounding box center [378, 62] width 203 height 12
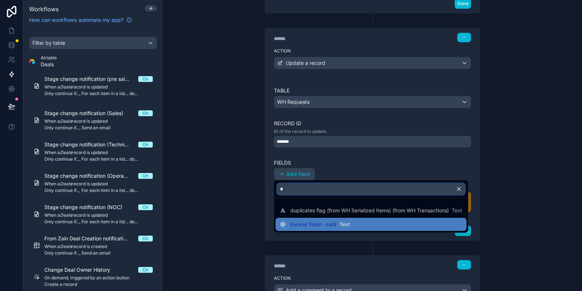
type input "*"
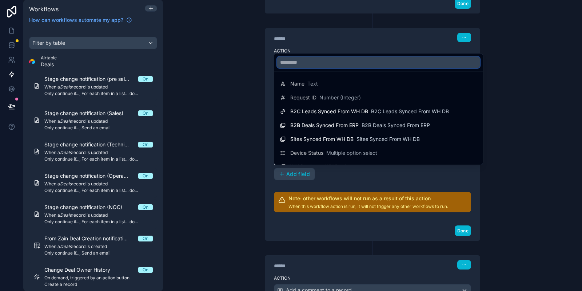
click at [323, 64] on input "text" at bounding box center [378, 62] width 203 height 12
type input "*"
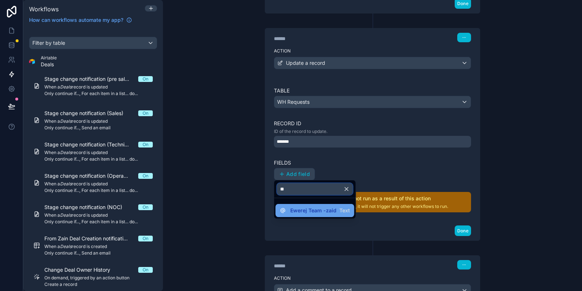
type input "**"
click at [336, 214] on div "Ewerej Team -zaid Text" at bounding box center [320, 210] width 60 height 7
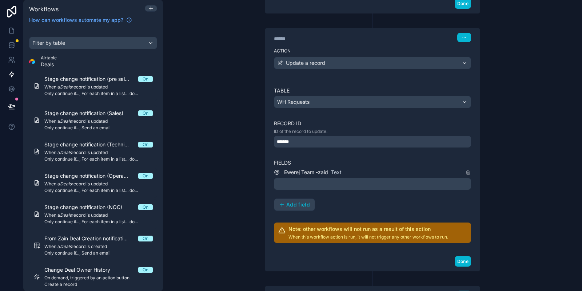
click at [310, 185] on p "﻿" at bounding box center [373, 183] width 193 height 9
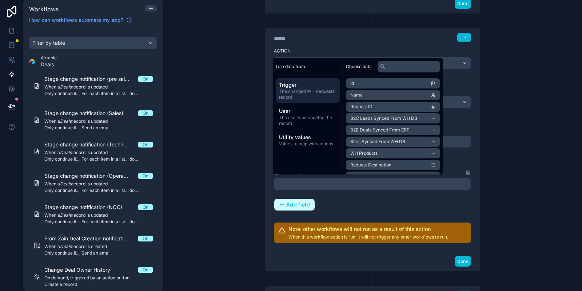
click at [300, 202] on span "Add field" at bounding box center [298, 204] width 24 height 7
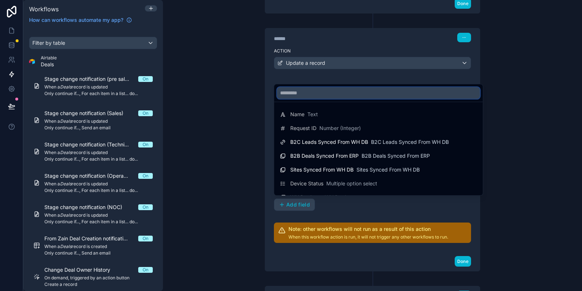
click at [321, 95] on input "text" at bounding box center [378, 93] width 203 height 12
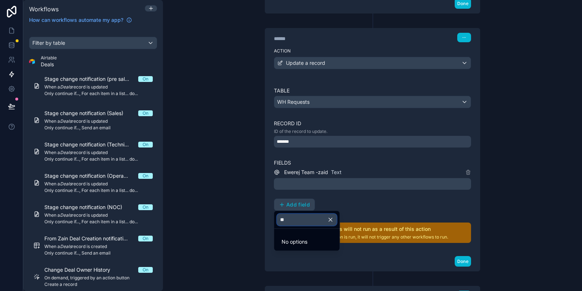
type input "*"
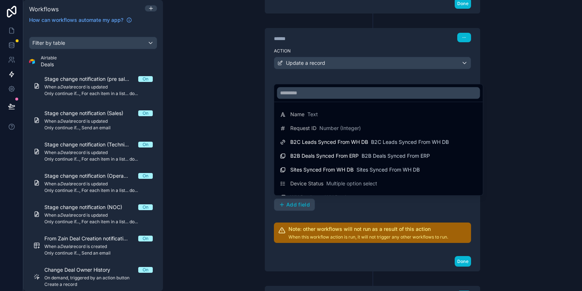
click at [331, 205] on div at bounding box center [291, 145] width 582 height 291
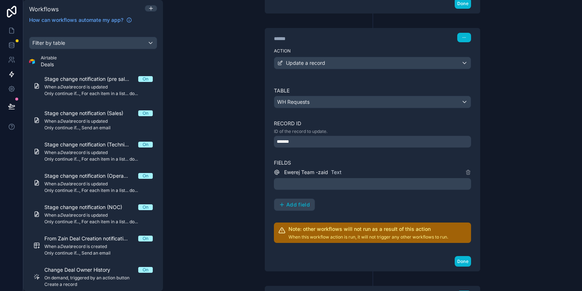
click at [317, 182] on p "﻿" at bounding box center [373, 183] width 193 height 9
click at [365, 205] on div "**********" at bounding box center [372, 189] width 197 height 43
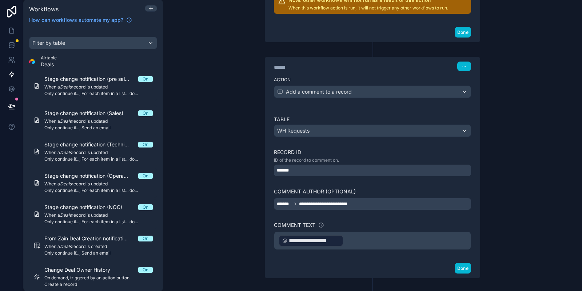
scroll to position [570, 0]
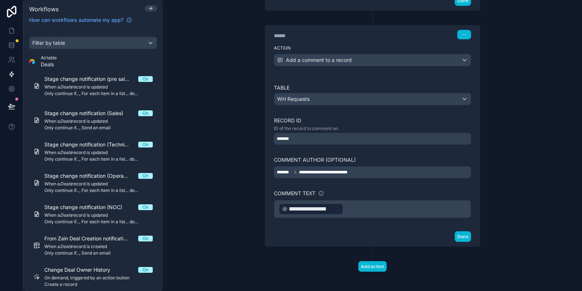
click at [384, 202] on p "**********" at bounding box center [373, 208] width 188 height 13
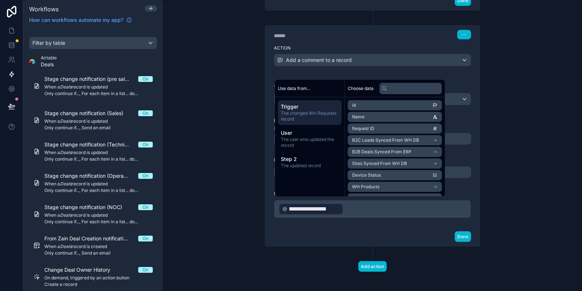
scroll to position [566, 0]
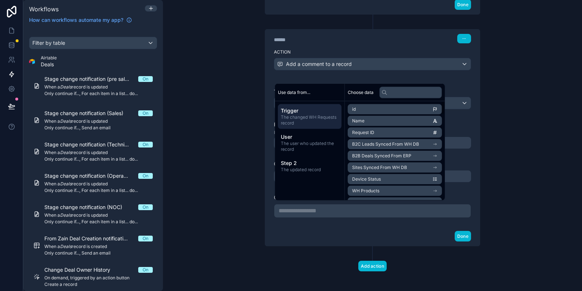
click at [312, 116] on span "The changed WH Requests record" at bounding box center [310, 120] width 58 height 12
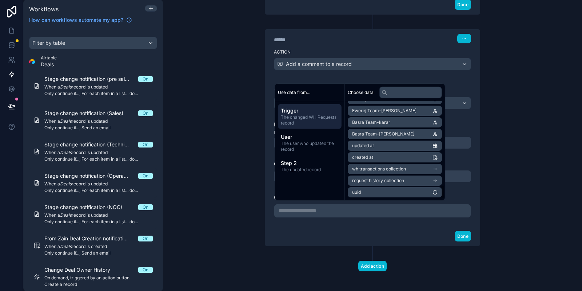
scroll to position [610, 0]
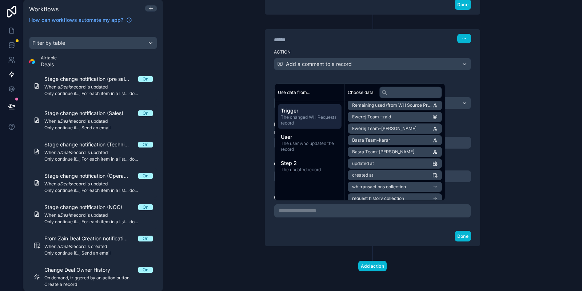
click at [392, 114] on li "Ewerej Team -zaid" at bounding box center [395, 117] width 94 height 10
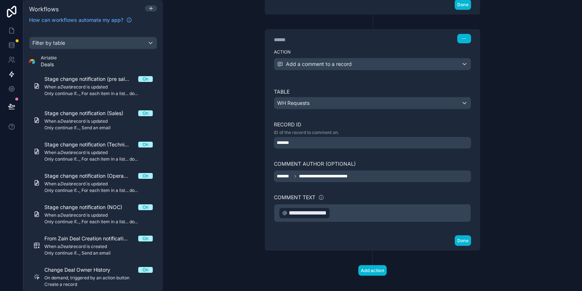
click at [519, 112] on div "**********" at bounding box center [372, 145] width 419 height 291
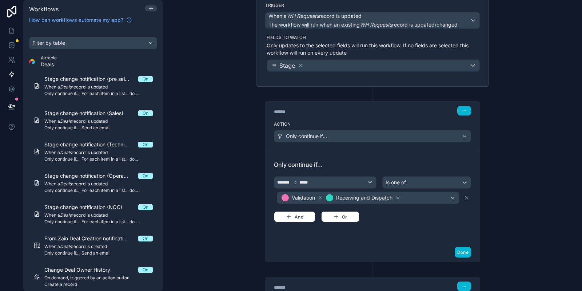
scroll to position [0, 0]
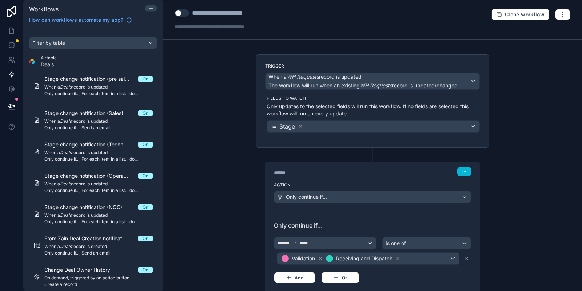
click at [565, 9] on div "Clone workflow" at bounding box center [531, 15] width 79 height 12
click at [563, 14] on icon "button" at bounding box center [563, 15] width 6 height 6
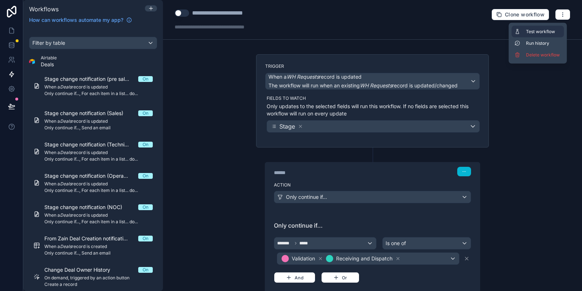
click at [549, 34] on span "Test workflow" at bounding box center [543, 32] width 35 height 6
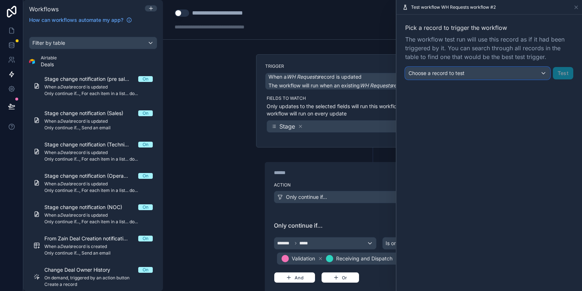
click at [476, 70] on div "Choose a record to test" at bounding box center [478, 73] width 144 height 12
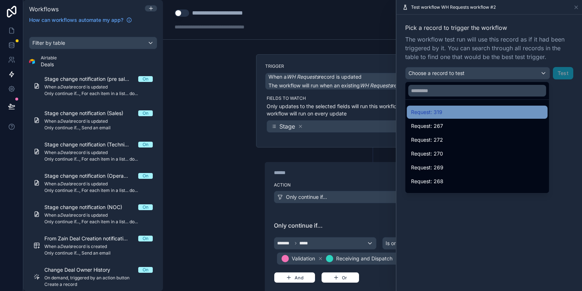
click at [457, 112] on div "Request: 319" at bounding box center [477, 112] width 132 height 9
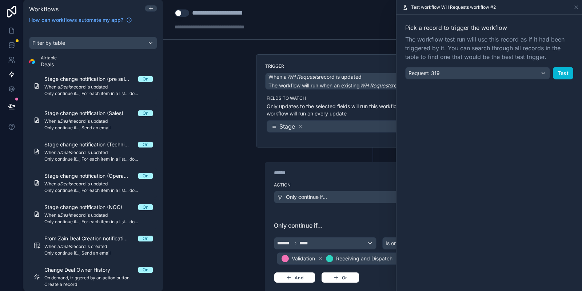
click at [576, 75] on div "Pick a record to trigger the workflow The workflow test run will use this recor…" at bounding box center [490, 52] width 186 height 74
click at [571, 75] on button "Test" at bounding box center [563, 73] width 20 height 12
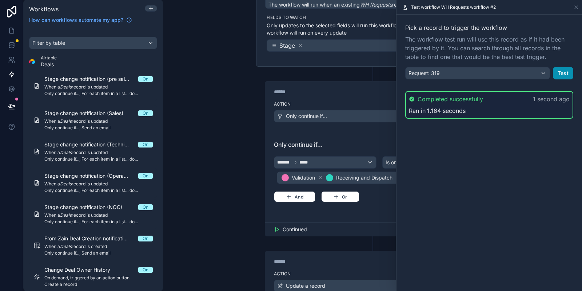
scroll to position [87, 0]
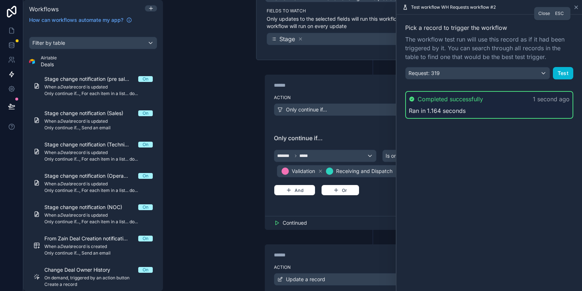
click at [575, 6] on icon at bounding box center [576, 7] width 3 height 3
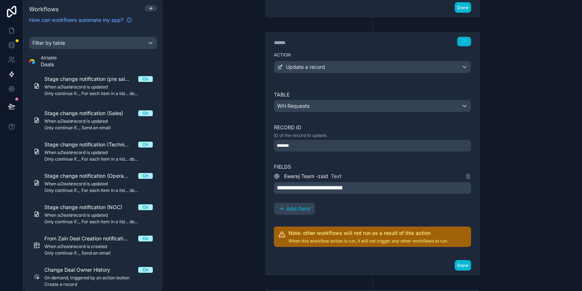
scroll to position [306, 0]
click at [374, 193] on div "**********" at bounding box center [372, 192] width 197 height 43
click at [372, 190] on p "**********" at bounding box center [373, 187] width 193 height 9
click at [379, 200] on div "**********" at bounding box center [372, 192] width 197 height 43
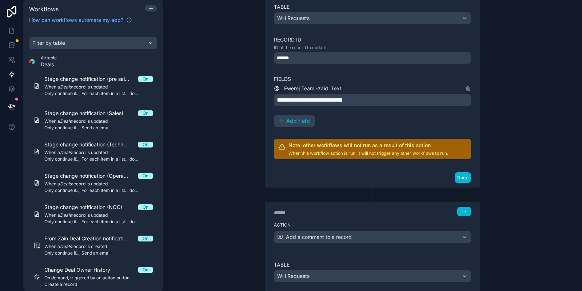
scroll to position [524, 0]
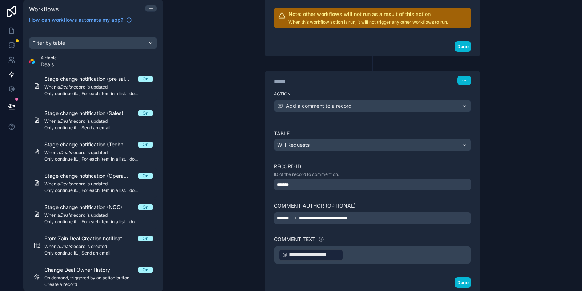
click at [356, 248] on p "**********" at bounding box center [373, 254] width 188 height 13
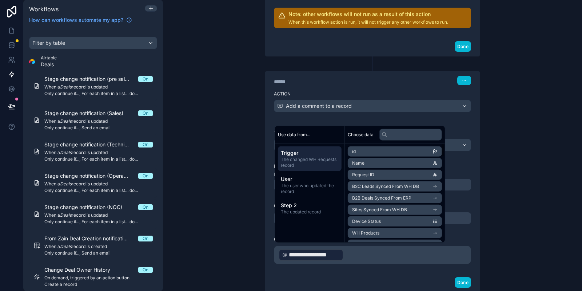
click at [378, 269] on div "**********" at bounding box center [372, 197] width 215 height 152
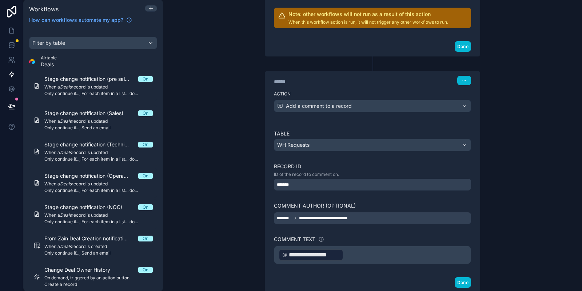
click at [277, 252] on div "**********" at bounding box center [372, 255] width 197 height 18
click at [279, 254] on div "**********" at bounding box center [311, 255] width 65 height 12
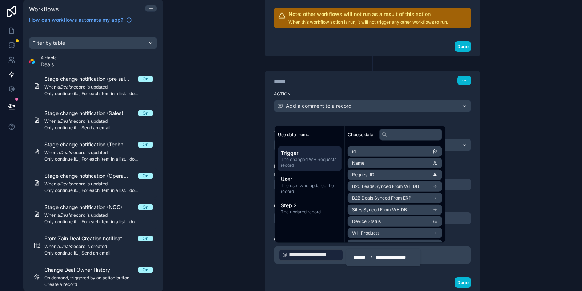
click at [372, 251] on div "**********" at bounding box center [383, 257] width 66 height 12
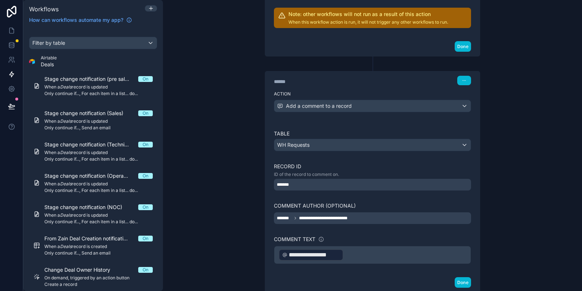
click at [368, 248] on p "**********" at bounding box center [373, 254] width 188 height 13
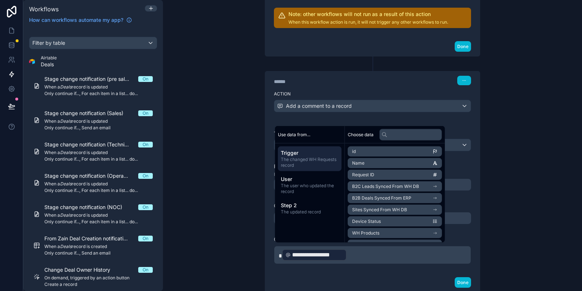
click at [529, 199] on div "**********" at bounding box center [372, 145] width 419 height 291
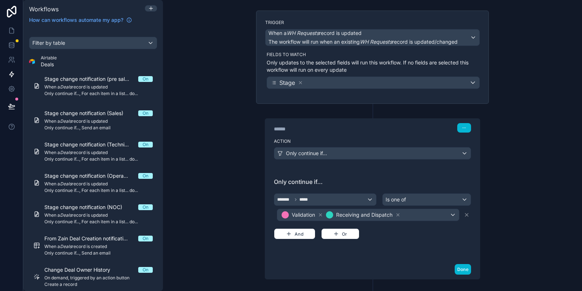
scroll to position [0, 0]
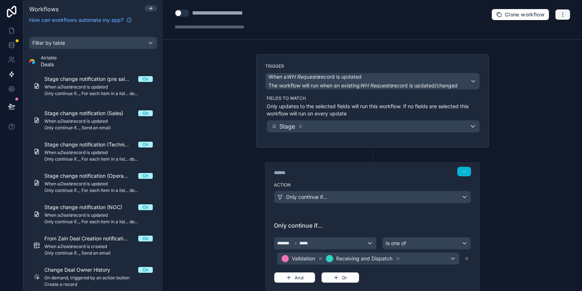
click at [567, 18] on button "button" at bounding box center [562, 14] width 15 height 11
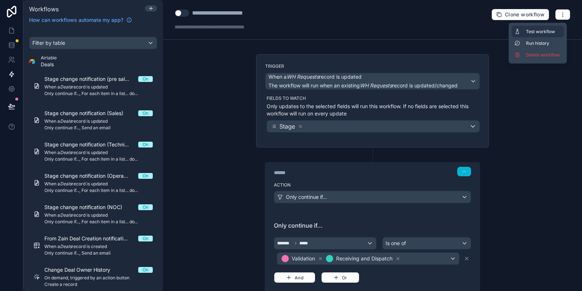
click at [534, 29] on span "Test workflow" at bounding box center [543, 32] width 35 height 6
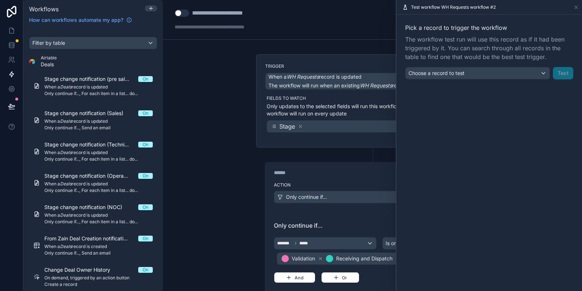
click at [465, 80] on div "Pick a record to trigger the workflow The workflow test run will use this recor…" at bounding box center [490, 52] width 186 height 74
click at [463, 76] on span "Choose a record to test" at bounding box center [437, 73] width 56 height 6
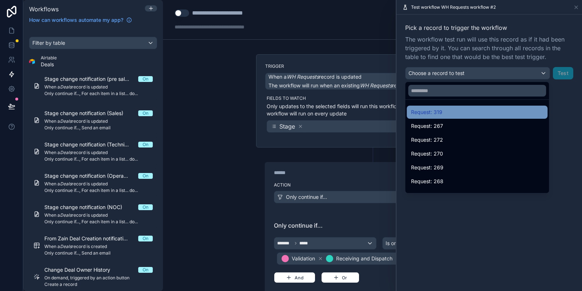
click at [449, 107] on div "Request: 319" at bounding box center [477, 112] width 141 height 13
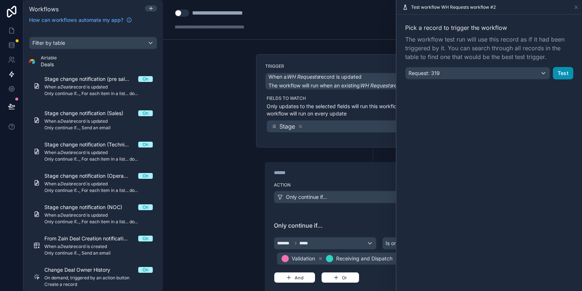
click at [563, 72] on button "Test" at bounding box center [563, 73] width 20 height 12
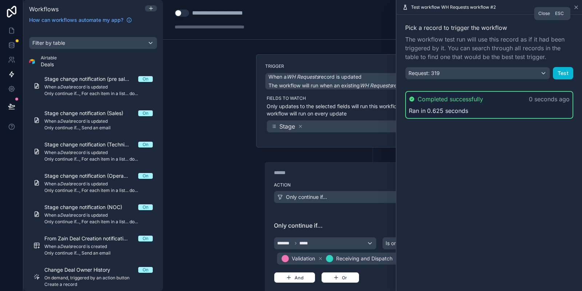
click at [578, 7] on icon at bounding box center [577, 7] width 6 height 6
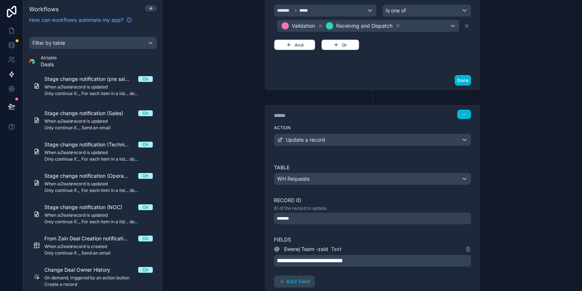
scroll to position [262, 0]
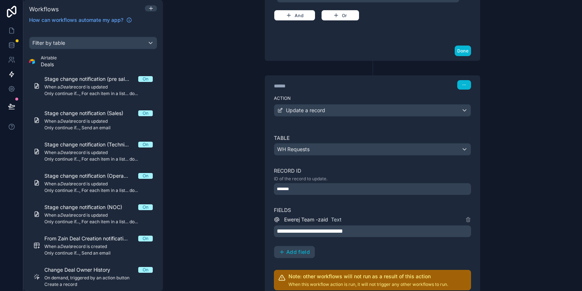
click at [308, 189] on div "*******" at bounding box center [372, 189] width 197 height 12
click at [325, 222] on div "**********" at bounding box center [372, 226] width 197 height 22
click at [470, 211] on label "Fields" at bounding box center [372, 209] width 197 height 7
click at [469, 217] on icon at bounding box center [468, 220] width 6 height 6
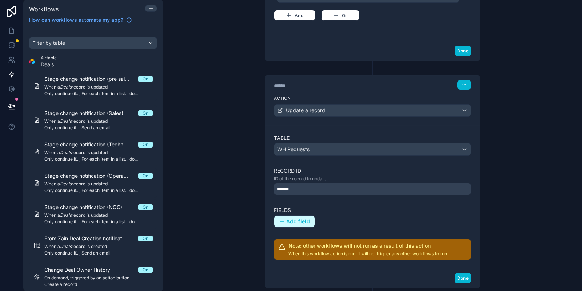
click at [298, 218] on span "Add field" at bounding box center [298, 221] width 24 height 7
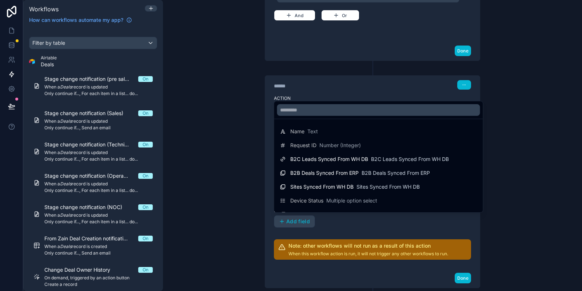
click at [325, 121] on ul "Name Text Request ID Number (Integer) B2C Leads Synced From WH DB B2C Leads Syn…" at bounding box center [378, 165] width 209 height 93
click at [324, 116] on div at bounding box center [378, 109] width 209 height 17
click at [324, 111] on input "text" at bounding box center [378, 110] width 203 height 12
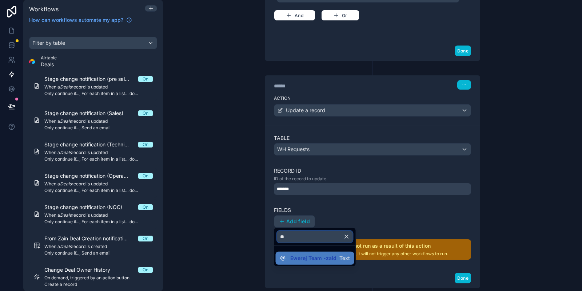
type input "**"
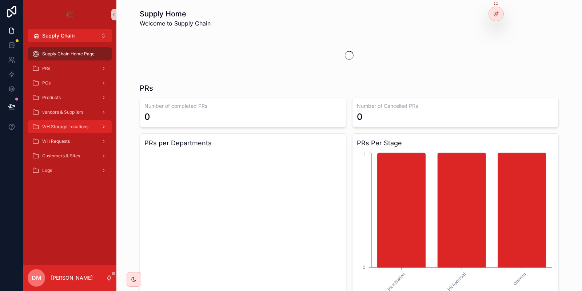
click at [89, 132] on link "WH Storage Locations" at bounding box center [70, 126] width 84 height 13
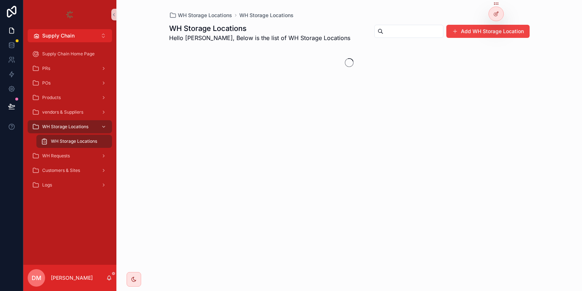
click at [86, 146] on div "WH Storage Locations" at bounding box center [74, 141] width 67 height 12
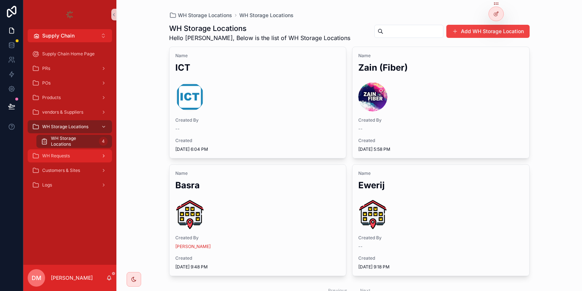
click at [83, 157] on div "WH Requests" at bounding box center [70, 156] width 76 height 12
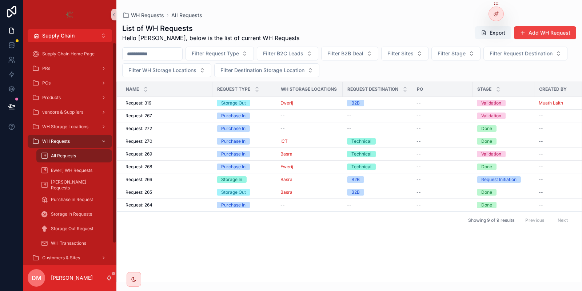
click at [178, 99] on td "Request: 319 Request: 319" at bounding box center [165, 103] width 96 height 13
click at [196, 103] on div "Request: 319 Request: 319" at bounding box center [167, 103] width 83 height 6
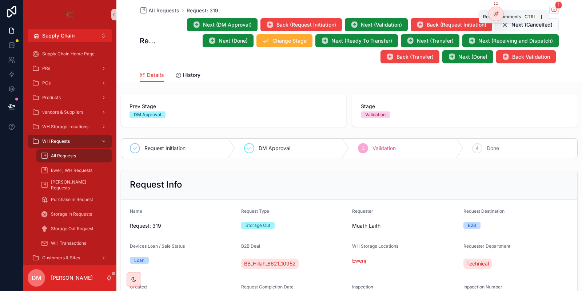
click at [556, 5] on span "1" at bounding box center [558, 4] width 7 height 7
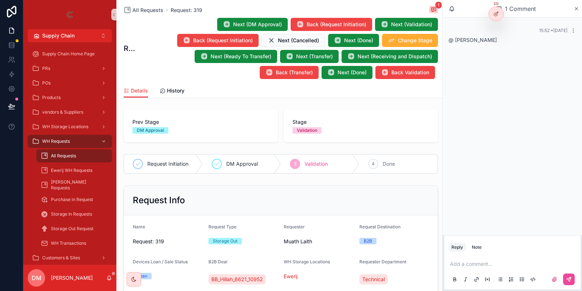
click at [477, 43] on span "@ [PERSON_NAME]" at bounding box center [473, 40] width 48 height 6
click at [455, 43] on span "@ [PERSON_NAME]" at bounding box center [473, 40] width 48 height 6
click at [576, 28] on icon "scrollable content" at bounding box center [574, 31] width 6 height 6
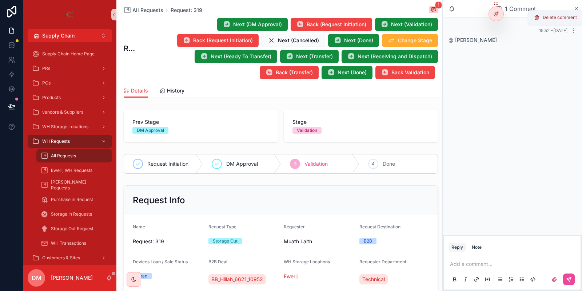
click at [573, 16] on span "Delete comment" at bounding box center [560, 18] width 34 height 6
click at [472, 264] on p "scrollable content" at bounding box center [514, 263] width 128 height 7
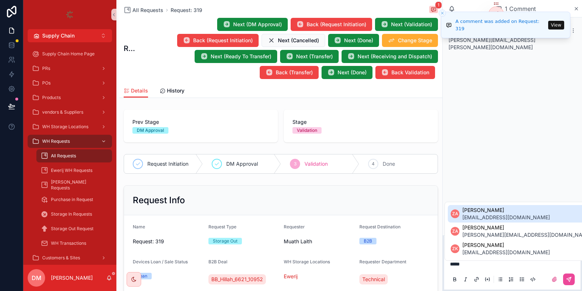
click at [481, 39] on span "[PERSON_NAME][EMAIL_ADDRESS][PERSON_NAME][DOMAIN_NAME]" at bounding box center [492, 43] width 87 height 13
click at [520, 172] on div "15:54 • [DATE] [PERSON_NAME][EMAIL_ADDRESS][PERSON_NAME][DOMAIN_NAME]" at bounding box center [512, 126] width 139 height 218
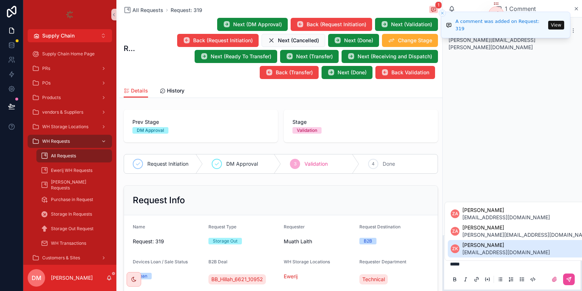
click at [480, 269] on div "*****" at bounding box center [513, 271] width 128 height 31
click at [479, 267] on p "*****" at bounding box center [514, 263] width 128 height 7
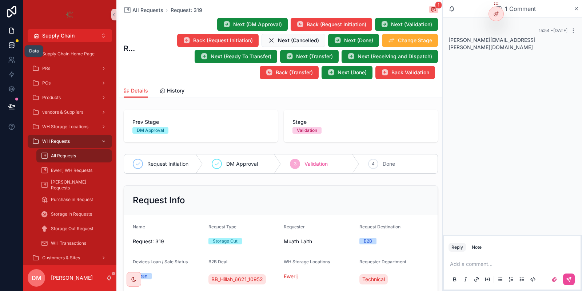
click at [14, 45] on icon at bounding box center [11, 46] width 5 height 3
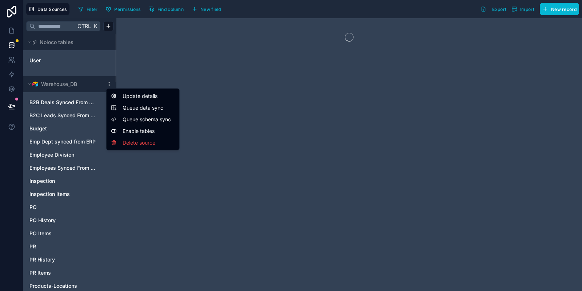
click at [110, 86] on html "Data Sources Filter Permissions Find column New field Export Import New record …" at bounding box center [291, 145] width 582 height 291
click at [149, 119] on span "Queue schema sync" at bounding box center [149, 119] width 52 height 7
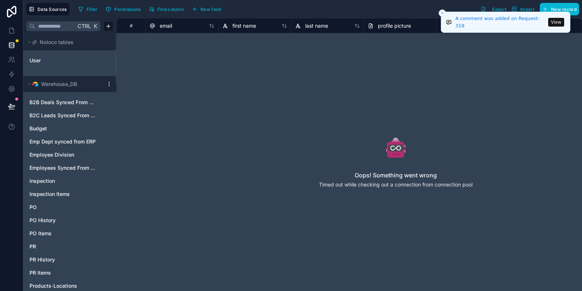
click at [554, 26] on button "View" at bounding box center [556, 22] width 16 height 9
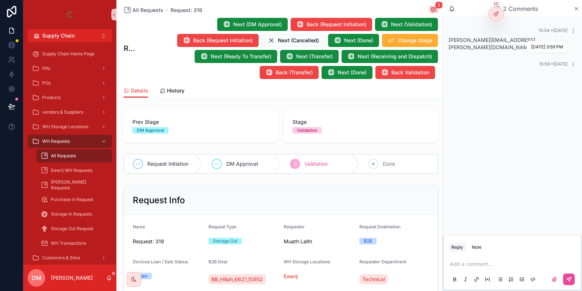
drag, startPoint x: 541, startPoint y: 55, endPoint x: 537, endPoint y: 74, distance: 19.6
click at [538, 74] on div "15:54 • [DATE] [PERSON_NAME][EMAIL_ADDRESS][PERSON_NAME][DOMAIN_NAME] 15:59 • […" at bounding box center [512, 126] width 139 height 218
click at [517, 75] on div "15:54 • [DATE] [PERSON_NAME][EMAIL_ADDRESS][PERSON_NAME][DOMAIN_NAME] 15:59 • […" at bounding box center [512, 126] width 139 height 218
click at [478, 264] on p "scrollable content" at bounding box center [514, 263] width 128 height 7
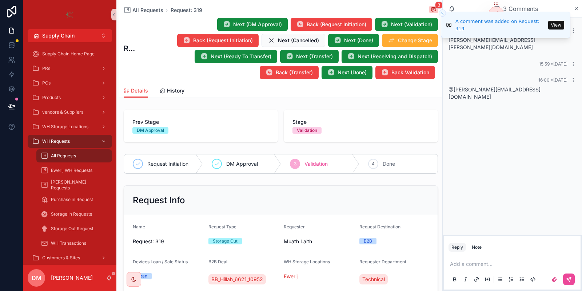
click at [479, 86] on span "@[PERSON_NAME][EMAIL_ADDRESS][DOMAIN_NAME]" at bounding box center [495, 92] width 92 height 13
click at [477, 266] on p "scrollable content" at bounding box center [514, 263] width 128 height 7
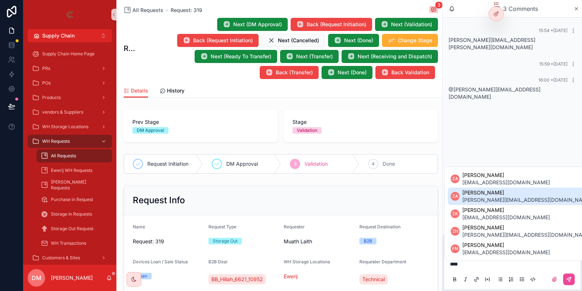
click at [484, 199] on span "[PERSON_NAME][EMAIL_ADDRESS][DOMAIN_NAME]" at bounding box center [528, 199] width 130 height 7
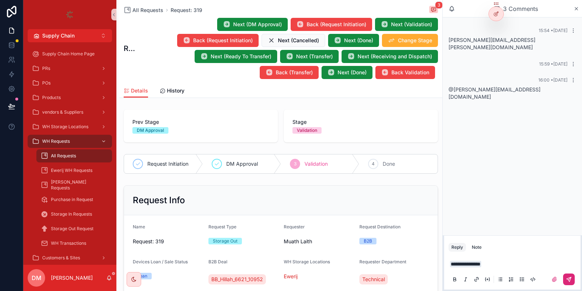
click at [569, 280] on icon "scrollable content" at bounding box center [569, 279] width 4 height 4
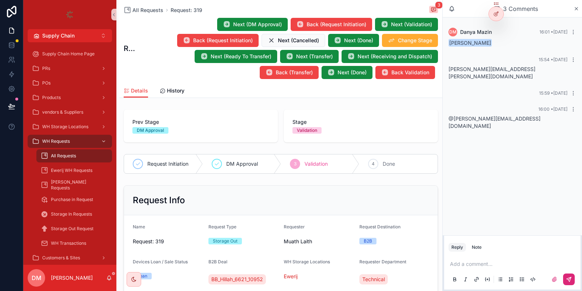
click at [570, 106] on div "16:00 • [DATE] @[PERSON_NAME][EMAIL_ADDRESS][DOMAIN_NAME]" at bounding box center [512, 118] width 136 height 32
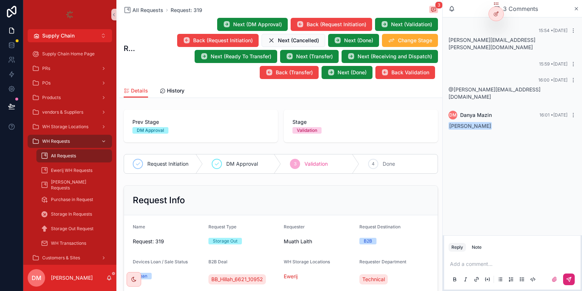
click at [574, 111] on div "[PERSON_NAME] 16:01 • [DATE]" at bounding box center [513, 115] width 128 height 9
click at [573, 111] on div "[PERSON_NAME] 16:01 • [DATE]" at bounding box center [513, 115] width 128 height 9
click at [573, 112] on icon "scrollable content" at bounding box center [574, 115] width 6 height 6
drag, startPoint x: 489, startPoint y: 111, endPoint x: 445, endPoint y: 108, distance: 44.5
click at [445, 108] on div "[PERSON_NAME] 16:01 • [DATE] [PERSON_NAME]" at bounding box center [512, 120] width 136 height 28
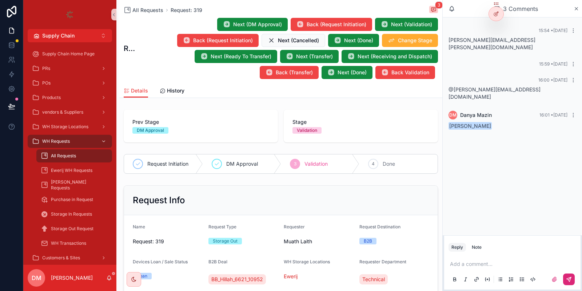
copy span "[PERSON_NAME]"
click at [572, 112] on icon "scrollable content" at bounding box center [574, 115] width 6 height 6
click at [563, 86] on div "@[PERSON_NAME][EMAIL_ADDRESS][DOMAIN_NAME]" at bounding box center [513, 93] width 128 height 15
click at [573, 111] on div "[PERSON_NAME] 16:01 • [DATE]" at bounding box center [513, 115] width 128 height 9
click at [572, 112] on icon "scrollable content" at bounding box center [574, 115] width 6 height 6
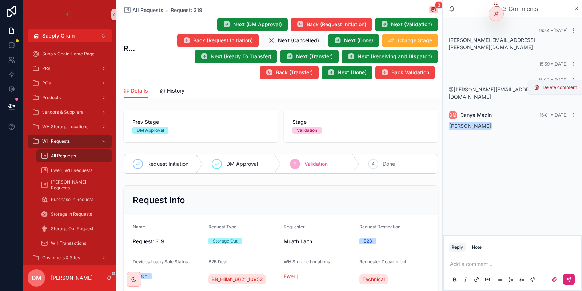
click at [567, 91] on button "Delete comment" at bounding box center [556, 87] width 46 height 9
click at [571, 77] on button "scrollable content" at bounding box center [572, 80] width 9 height 6
click at [546, 54] on div "Delete comment" at bounding box center [555, 59] width 55 height 15
click at [554, 62] on span "Delete comment" at bounding box center [560, 60] width 34 height 6
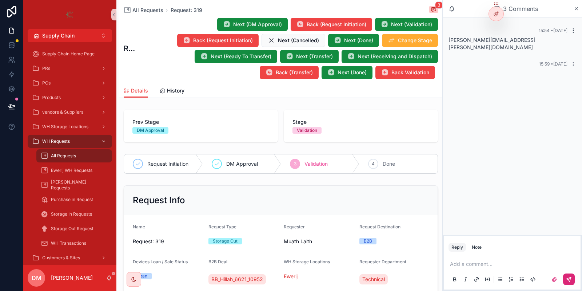
click at [574, 29] on icon "scrollable content" at bounding box center [574, 31] width 6 height 6
click at [552, 15] on button "Delete comment" at bounding box center [556, 17] width 46 height 9
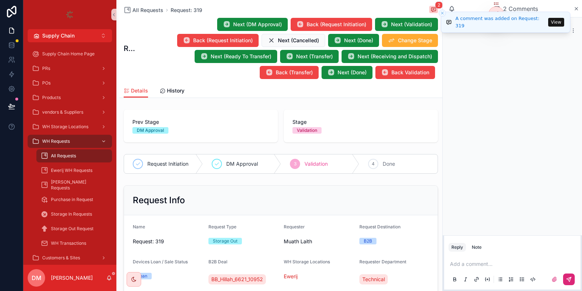
click at [559, 24] on button "View" at bounding box center [556, 22] width 16 height 9
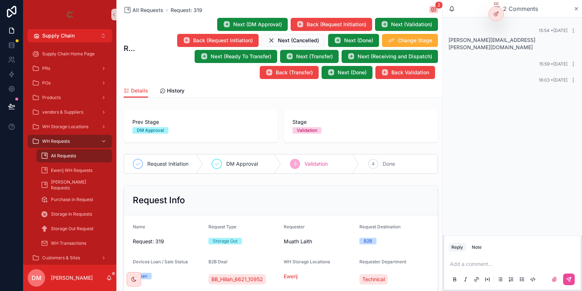
drag, startPoint x: 525, startPoint y: 61, endPoint x: 520, endPoint y: 58, distance: 6.4
click at [520, 58] on div "15:54 • [DATE] [PERSON_NAME][EMAIL_ADDRESS][PERSON_NAME][DOMAIN_NAME] 15:59 • […" at bounding box center [512, 55] width 139 height 76
drag, startPoint x: 520, startPoint y: 80, endPoint x: 475, endPoint y: 81, distance: 44.8
click at [475, 81] on div "15:54 • [DATE] [PERSON_NAME][EMAIL_ADDRESS][PERSON_NAME][DOMAIN_NAME] 15:59 • […" at bounding box center [512, 55] width 139 height 76
click at [490, 77] on div "16:03 • [DATE]" at bounding box center [513, 80] width 128 height 6
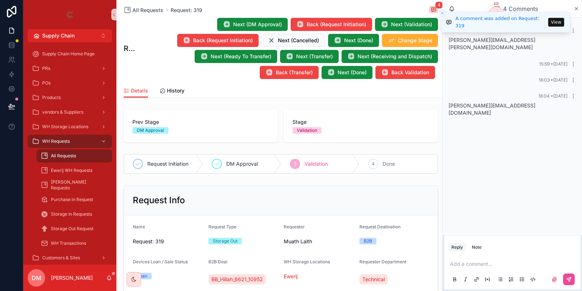
click at [559, 25] on button "View" at bounding box center [556, 22] width 16 height 9
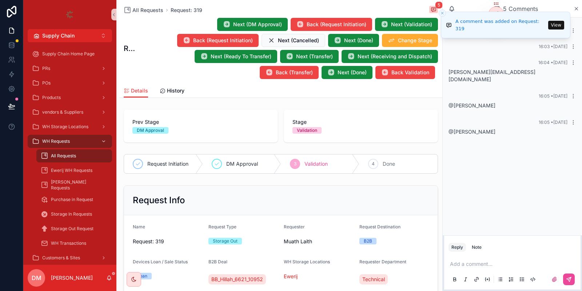
click at [496, 128] on span "@[PERSON_NAME]" at bounding box center [472, 131] width 47 height 6
drag, startPoint x: 495, startPoint y: 126, endPoint x: 552, endPoint y: 122, distance: 57.6
click at [552, 128] on div "@[PERSON_NAME]" at bounding box center [513, 131] width 128 height 7
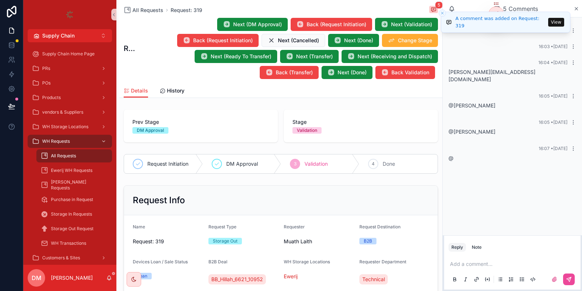
click at [556, 19] on button "View" at bounding box center [556, 22] width 16 height 9
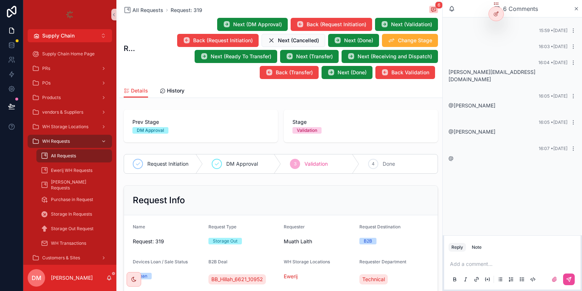
click at [451, 155] on span "@" at bounding box center [451, 158] width 5 height 6
click at [456, 154] on div "@" at bounding box center [513, 157] width 128 height 7
click at [501, 268] on div "Add a comment..." at bounding box center [513, 271] width 128 height 31
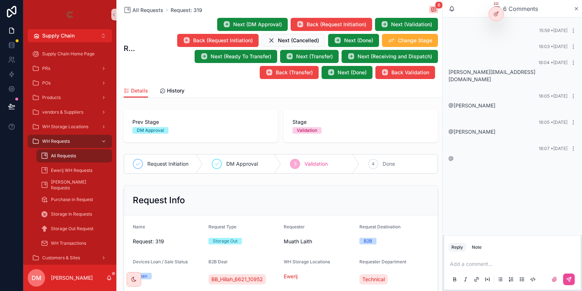
click at [464, 263] on p "scrollable content" at bounding box center [514, 263] width 128 height 7
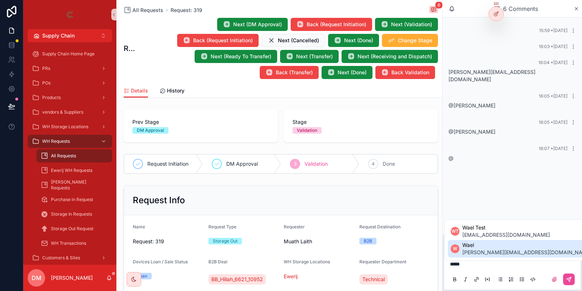
click at [472, 252] on span "[PERSON_NAME][EMAIL_ADDRESS][DOMAIN_NAME]" at bounding box center [528, 252] width 130 height 7
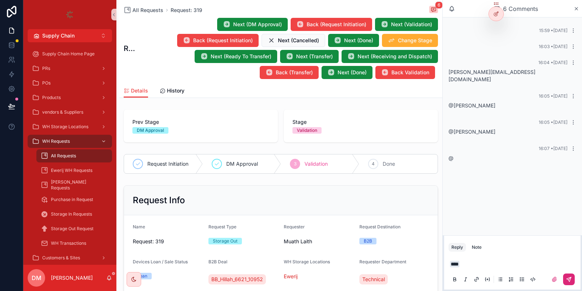
click at [570, 276] on button "scrollable content" at bounding box center [569, 279] width 12 height 12
click at [576, 10] on icon "scrollable content" at bounding box center [576, 9] width 5 height 6
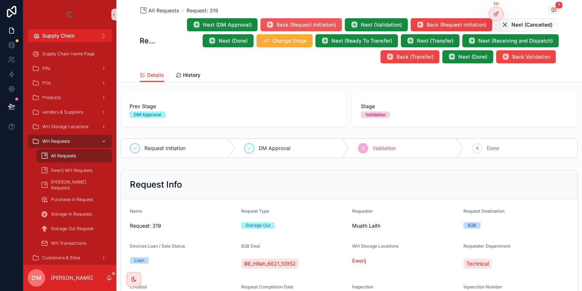
click at [318, 24] on span "Back (Request Initiation)" at bounding box center [307, 24] width 60 height 7
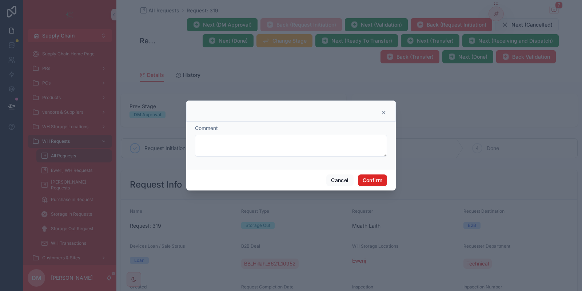
click at [375, 231] on div "Comment Cancel Confirm" at bounding box center [291, 145] width 582 height 291
click at [386, 183] on button "Confirm" at bounding box center [372, 180] width 29 height 12
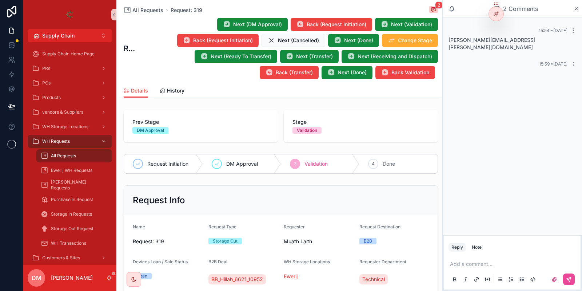
click at [550, 61] on div "15:59 • [DATE]" at bounding box center [512, 64] width 136 height 15
click at [567, 59] on div "15:59 • [DATE]" at bounding box center [512, 64] width 136 height 15
click at [572, 61] on icon "scrollable content" at bounding box center [574, 64] width 6 height 6
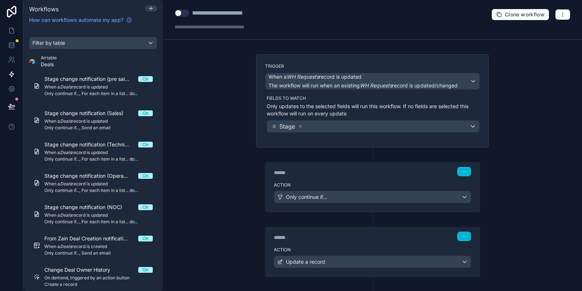
scroll to position [98, 0]
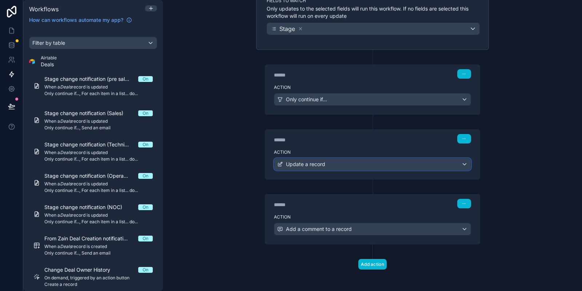
click at [328, 160] on div "Update a record" at bounding box center [372, 164] width 197 height 12
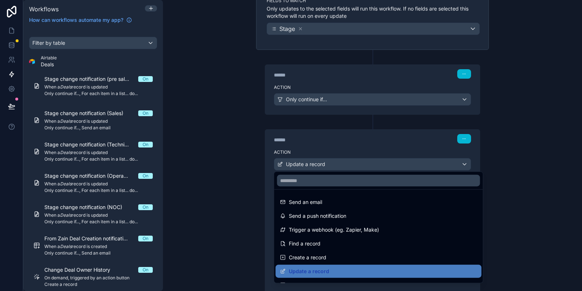
click at [327, 154] on div at bounding box center [291, 145] width 582 height 291
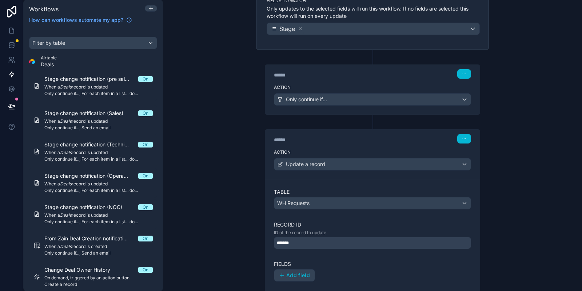
scroll to position [185, 0]
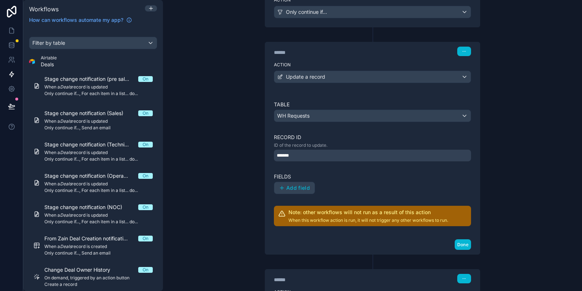
click at [330, 142] on p "ID of the record to update." at bounding box center [372, 145] width 197 height 6
click at [322, 150] on div "*******" at bounding box center [372, 156] width 197 height 12
click at [298, 182] on button "Add field" at bounding box center [294, 188] width 40 height 12
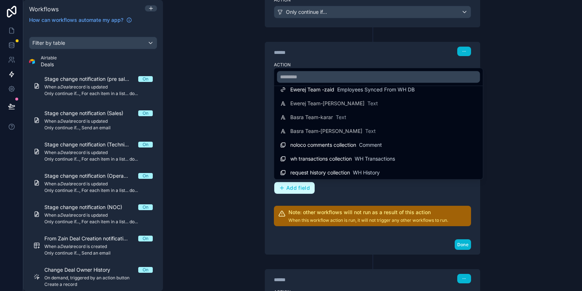
scroll to position [729, 0]
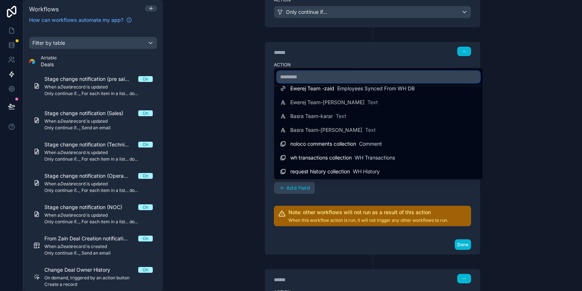
click at [334, 76] on input "text" at bounding box center [378, 77] width 203 height 12
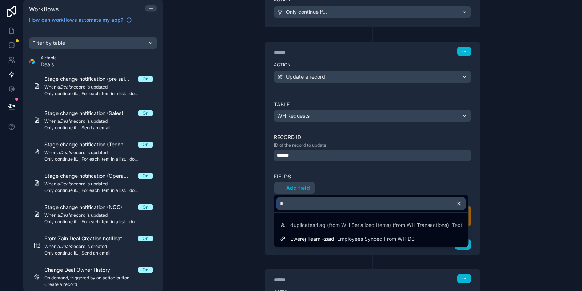
scroll to position [0, 0]
type input "**"
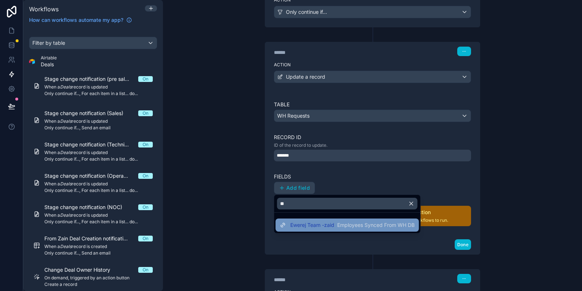
click at [349, 226] on span "Employees Synced From WH DB" at bounding box center [376, 224] width 78 height 7
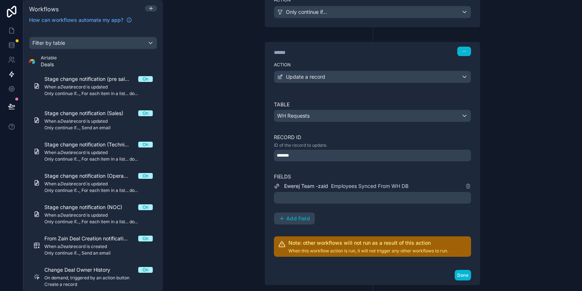
click at [305, 199] on div at bounding box center [372, 198] width 197 height 12
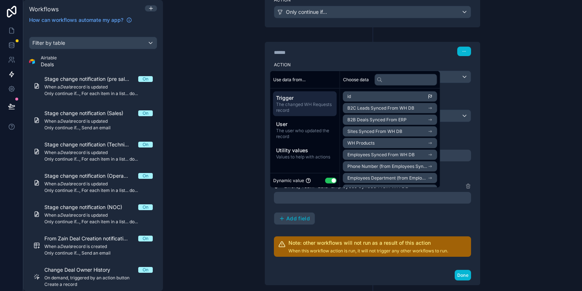
click at [328, 180] on button "Use setting" at bounding box center [331, 180] width 12 height 6
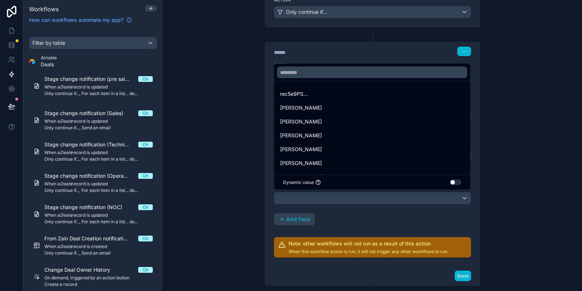
click at [320, 200] on div at bounding box center [291, 145] width 582 height 291
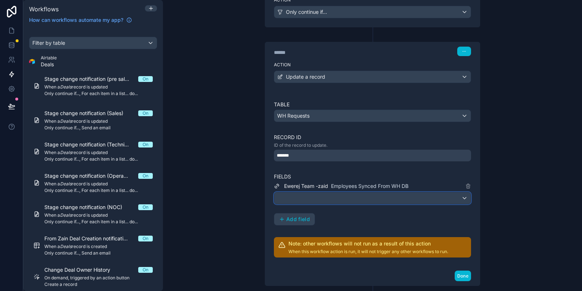
click at [320, 200] on div at bounding box center [372, 198] width 197 height 12
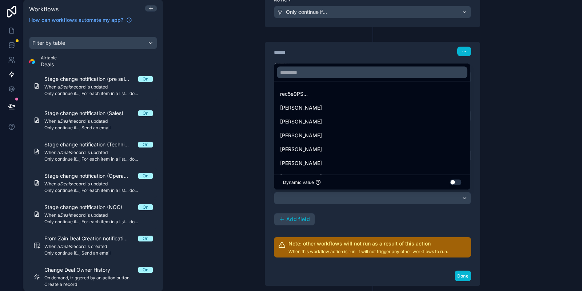
click at [463, 199] on div at bounding box center [291, 145] width 582 height 291
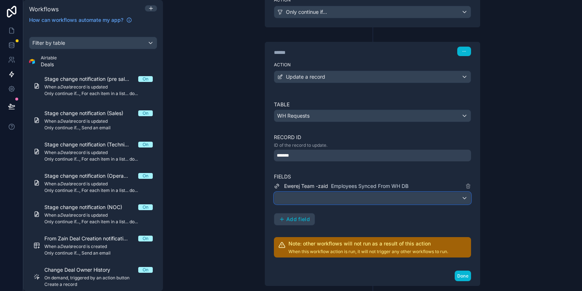
click at [434, 192] on div at bounding box center [372, 198] width 197 height 12
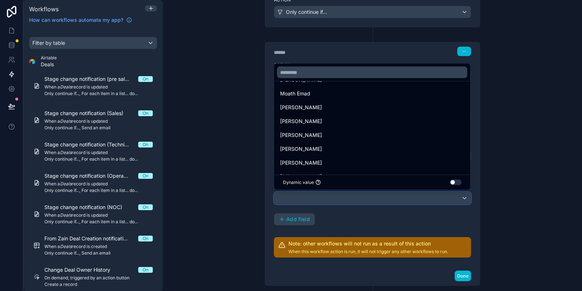
scroll to position [218, 0]
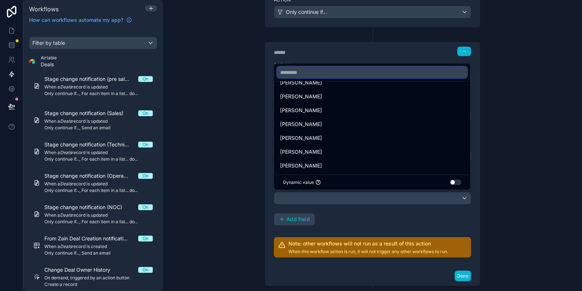
click at [315, 75] on input "text" at bounding box center [372, 73] width 190 height 12
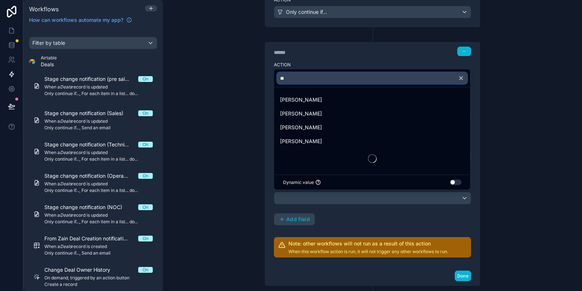
scroll to position [0, 0]
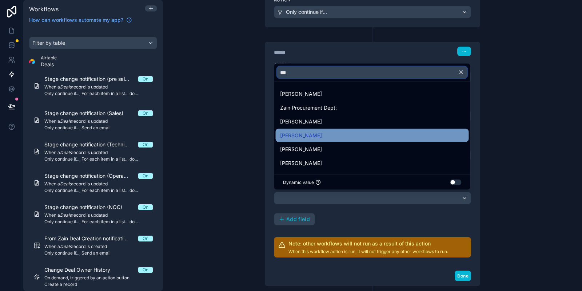
type input "***"
click at [330, 132] on div "[PERSON_NAME]" at bounding box center [372, 135] width 185 height 9
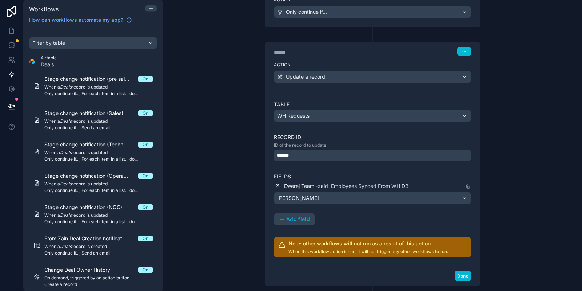
click at [373, 215] on div "Ewerej Team -zaid Employees Synced From WH DB [PERSON_NAME] field" at bounding box center [372, 204] width 197 height 44
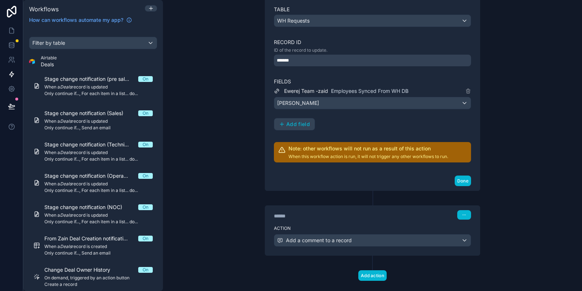
scroll to position [290, 0]
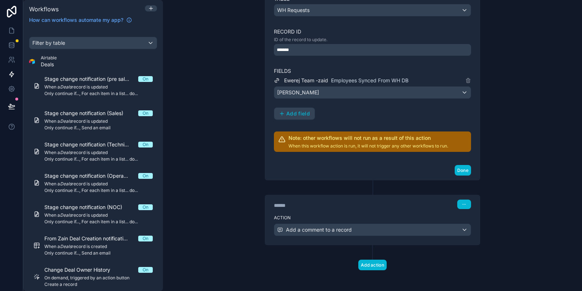
click at [360, 203] on div "******" at bounding box center [328, 205] width 109 height 7
click at [353, 234] on div "Action Add a comment to a record" at bounding box center [372, 228] width 215 height 33
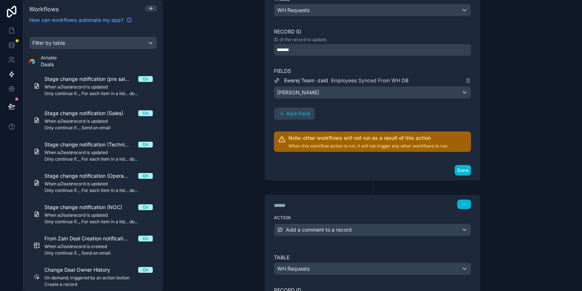
scroll to position [460, 0]
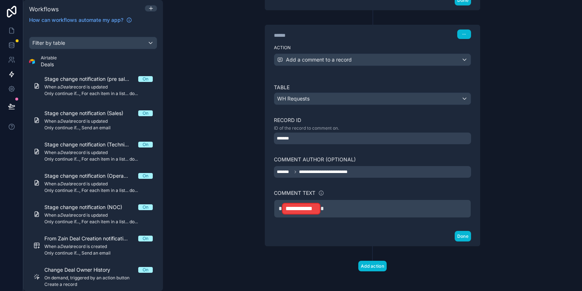
click at [336, 209] on p "**********" at bounding box center [373, 208] width 188 height 13
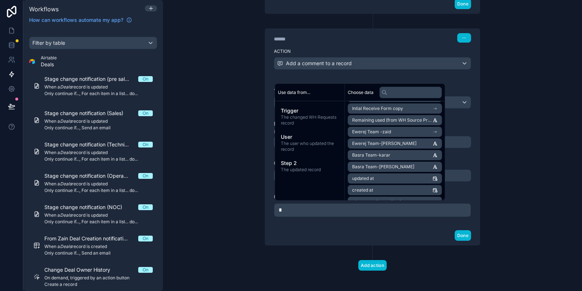
scroll to position [611, 0]
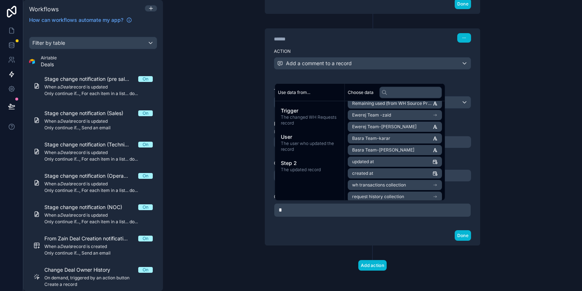
click at [411, 114] on li "Ewerej Team -zaid" at bounding box center [395, 115] width 94 height 10
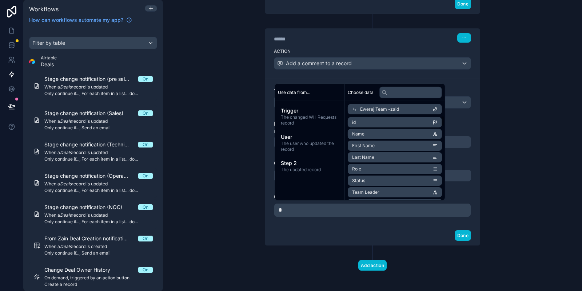
scroll to position [0, 0]
click at [380, 134] on li "Name" at bounding box center [395, 134] width 94 height 10
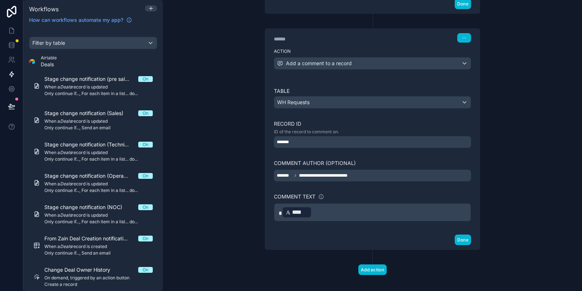
click at [414, 233] on div "Done" at bounding box center [372, 239] width 215 height 19
click at [285, 209] on div "****" at bounding box center [297, 212] width 30 height 12
click at [344, 213] on p "* **** ﻿ ﻿" at bounding box center [373, 212] width 188 height 13
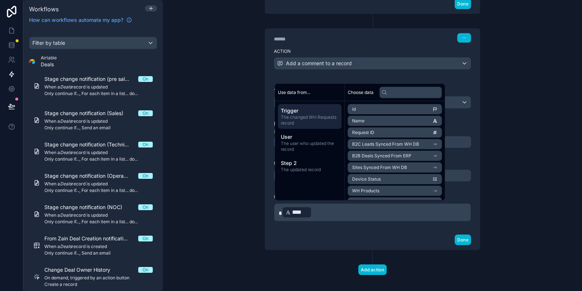
click at [345, 209] on p "* **** ﻿ ﻿" at bounding box center [373, 212] width 188 height 13
click at [319, 166] on span "Step 2" at bounding box center [310, 162] width 58 height 7
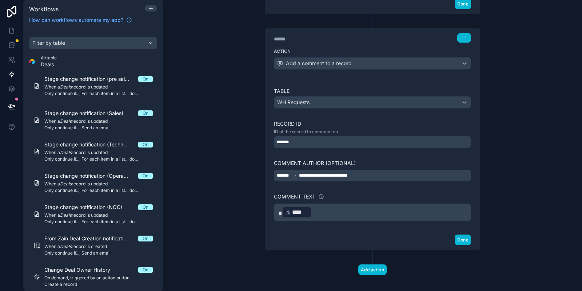
click at [325, 211] on p "* **** ﻿ ﻿" at bounding box center [373, 212] width 188 height 13
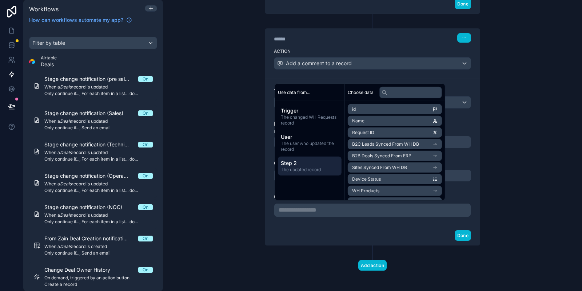
click at [306, 169] on span "The updated record" at bounding box center [310, 170] width 58 height 6
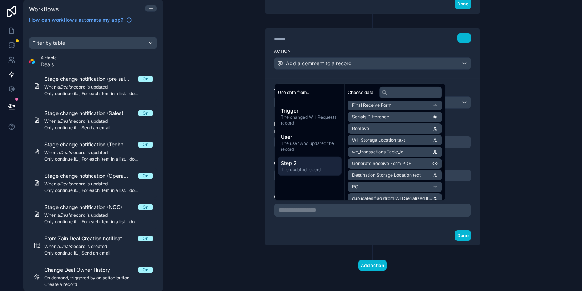
scroll to position [437, 0]
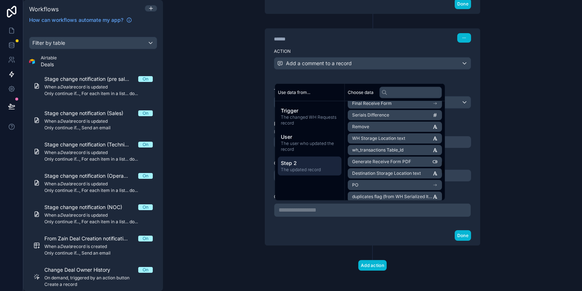
click at [315, 164] on span "Step 2" at bounding box center [310, 162] width 58 height 7
click at [315, 165] on span "Step 2" at bounding box center [310, 162] width 58 height 7
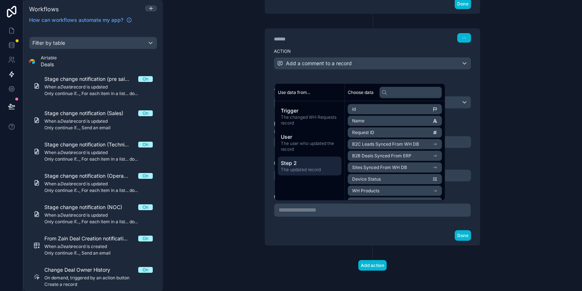
click at [386, 110] on li "id" at bounding box center [395, 109] width 94 height 10
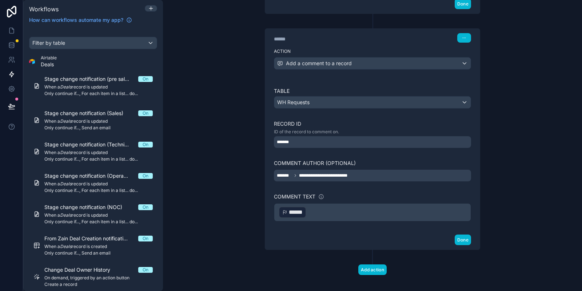
click at [516, 138] on div "**********" at bounding box center [372, 145] width 419 height 291
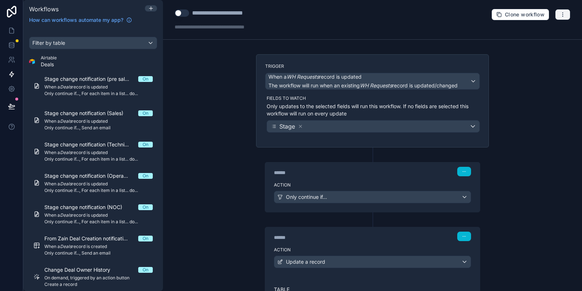
click at [563, 13] on icon "button" at bounding box center [563, 12] width 0 height 0
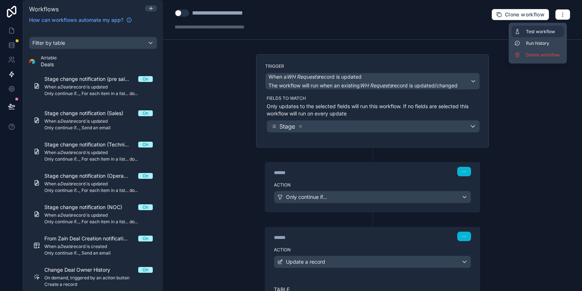
click at [534, 35] on button "Test workflow" at bounding box center [538, 32] width 52 height 12
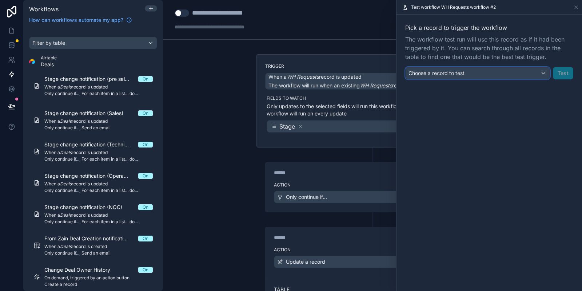
click at [483, 70] on div "Choose a record to test" at bounding box center [478, 73] width 144 height 12
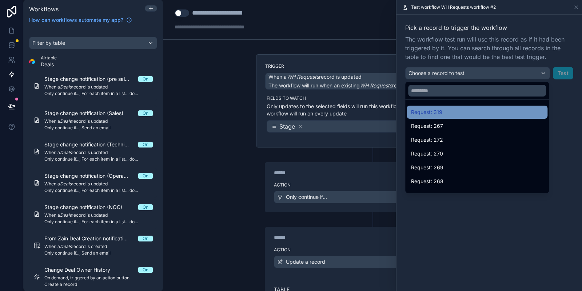
drag, startPoint x: 452, startPoint y: 107, endPoint x: 463, endPoint y: 103, distance: 11.1
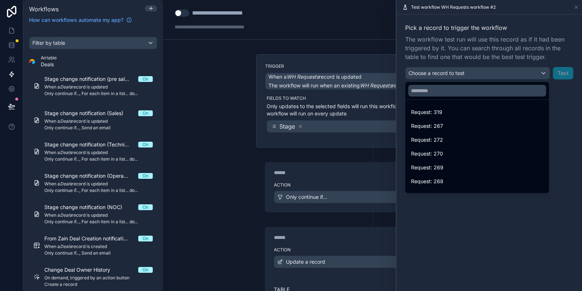
click at [453, 107] on div "Request: 319" at bounding box center [477, 112] width 141 height 13
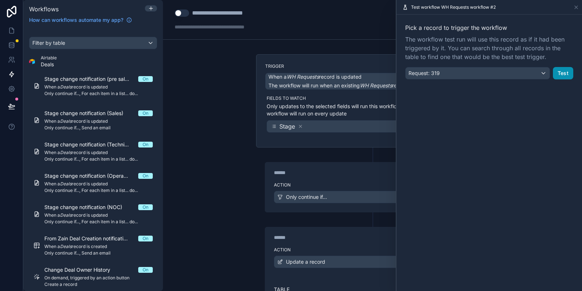
click at [568, 76] on button "Test" at bounding box center [563, 73] width 20 height 12
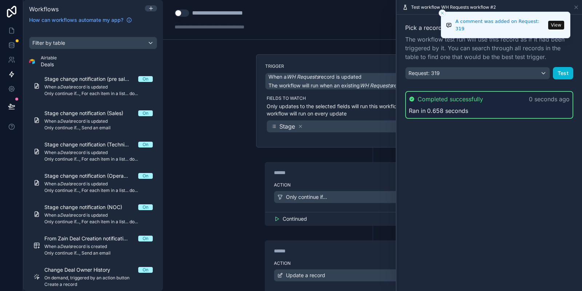
click at [572, 7] on div "Test workflow WH Requests workflow #2" at bounding box center [490, 7] width 180 height 14
click at [575, 7] on icon at bounding box center [577, 7] width 6 height 6
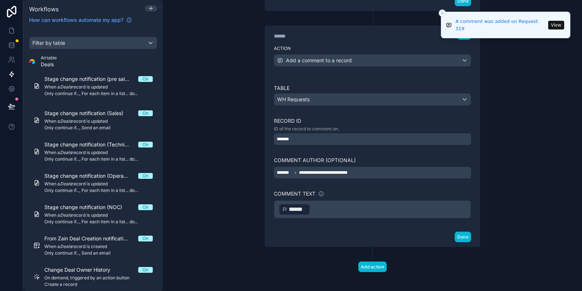
scroll to position [460, 0]
click at [341, 209] on p "﻿ ****** ﻿ ﻿" at bounding box center [373, 208] width 188 height 13
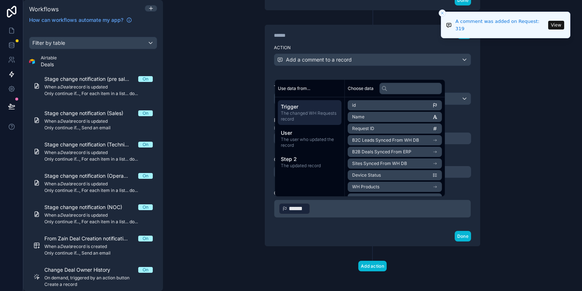
scroll to position [457, 0]
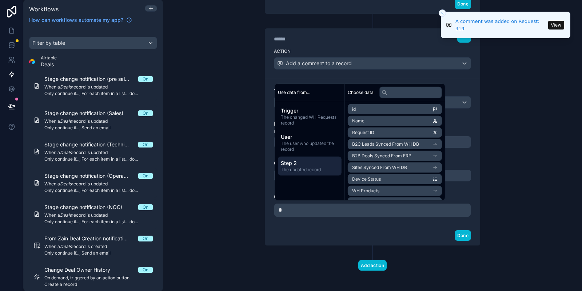
click at [312, 166] on span "Step 2" at bounding box center [310, 162] width 58 height 7
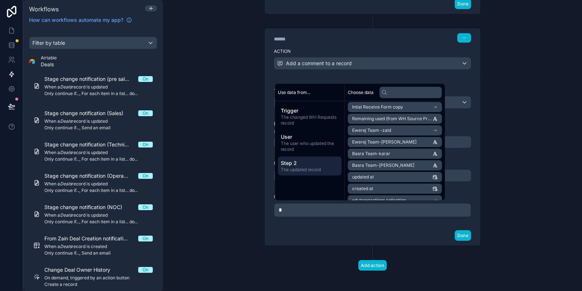
scroll to position [584, 0]
click at [416, 142] on li "Ewerej Team -zaid" at bounding box center [395, 143] width 94 height 10
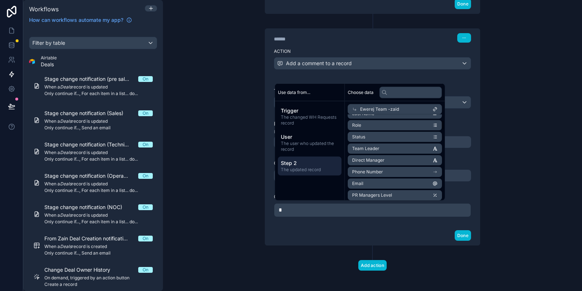
scroll to position [87, 0]
click at [390, 139] on li "Email" at bounding box center [395, 140] width 94 height 10
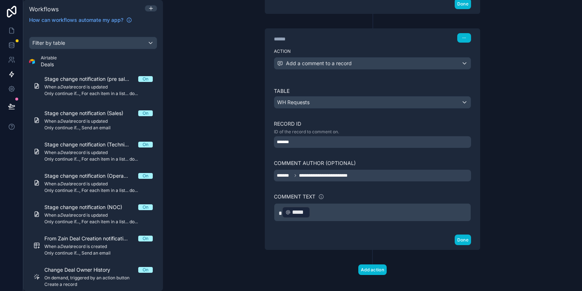
click at [282, 211] on span "*" at bounding box center [280, 212] width 3 height 5
click at [372, 211] on p "﻿ ***** ﻿ ﻿" at bounding box center [373, 212] width 188 height 13
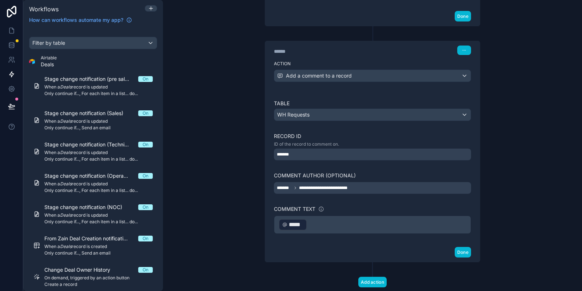
click at [553, 71] on div "**********" at bounding box center [372, 145] width 419 height 291
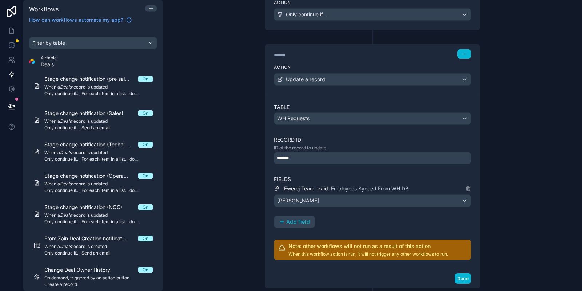
scroll to position [0, 0]
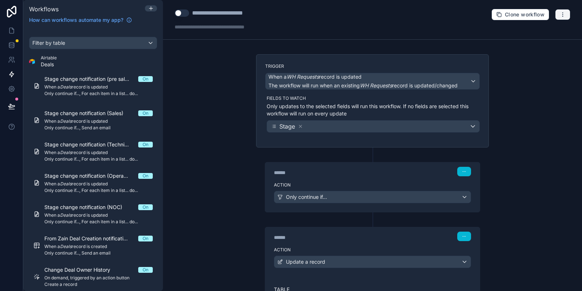
click at [563, 14] on icon "button" at bounding box center [563, 15] width 6 height 6
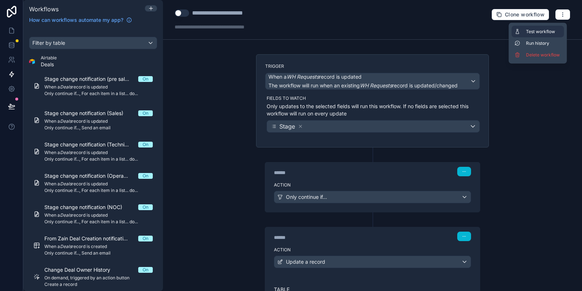
click at [526, 30] on button "Test workflow" at bounding box center [538, 32] width 52 height 12
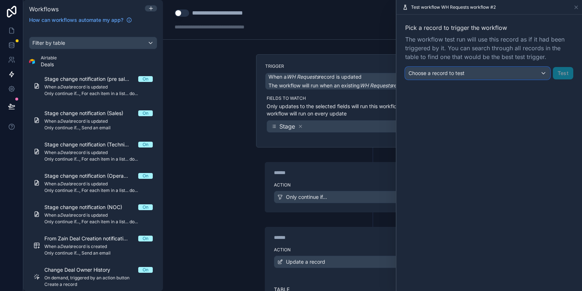
click at [461, 75] on span "Choose a record to test" at bounding box center [437, 73] width 56 height 6
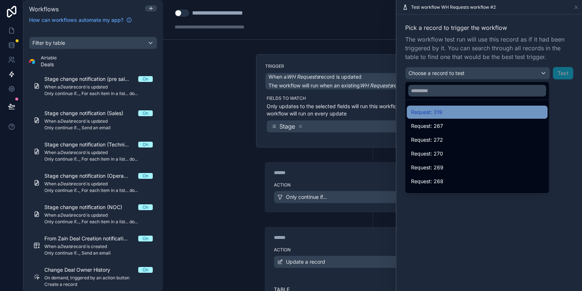
click at [432, 108] on span "Request: 319" at bounding box center [426, 112] width 31 height 9
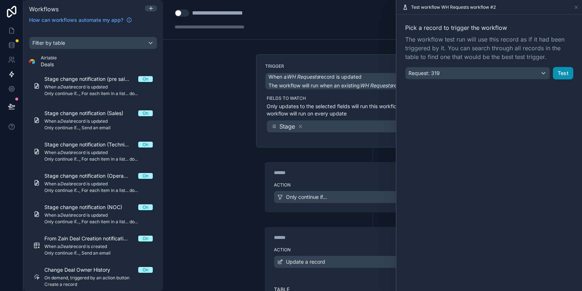
click at [560, 73] on button "Test" at bounding box center [563, 73] width 20 height 12
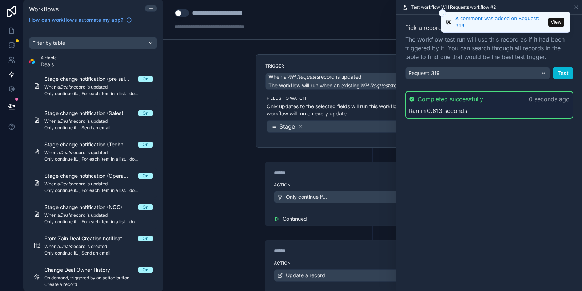
click at [554, 21] on button "View" at bounding box center [556, 22] width 16 height 9
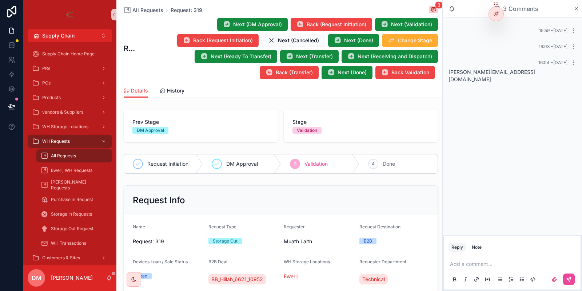
drag, startPoint x: 527, startPoint y: 62, endPoint x: 525, endPoint y: 74, distance: 11.8
click at [527, 63] on div "16:04 • [DATE]" at bounding box center [513, 63] width 128 height 6
click at [523, 80] on div "16:04 • [DATE] [PERSON_NAME][EMAIL_ADDRESS][DOMAIN_NAME]" at bounding box center [512, 71] width 136 height 32
click at [516, 72] on span "[PERSON_NAME][EMAIL_ADDRESS][DOMAIN_NAME]" at bounding box center [492, 75] width 87 height 13
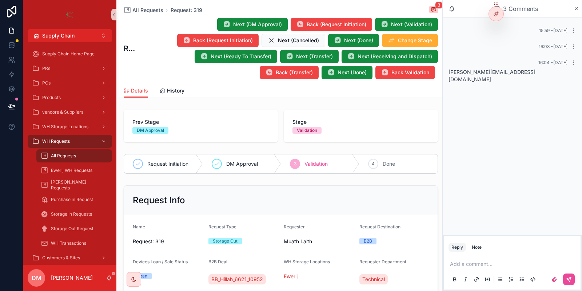
click at [516, 72] on span "[PERSON_NAME][EMAIL_ADDRESS][DOMAIN_NAME]" at bounding box center [492, 75] width 87 height 13
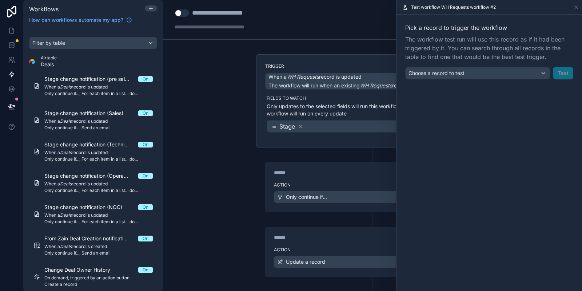
click at [572, 7] on div "Test workflow WH Requests workflow #2" at bounding box center [490, 7] width 180 height 14
click at [575, 8] on icon at bounding box center [577, 7] width 6 height 6
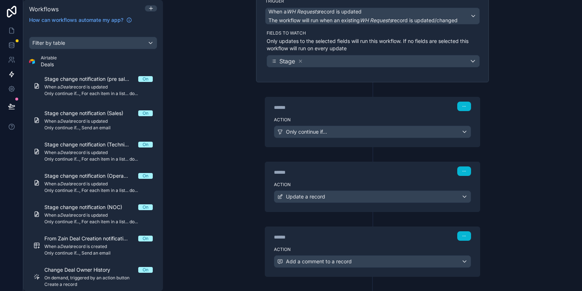
scroll to position [98, 0]
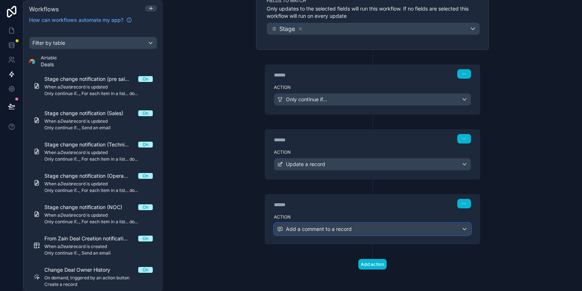
click at [361, 225] on div "Add a comment to a record" at bounding box center [372, 229] width 197 height 12
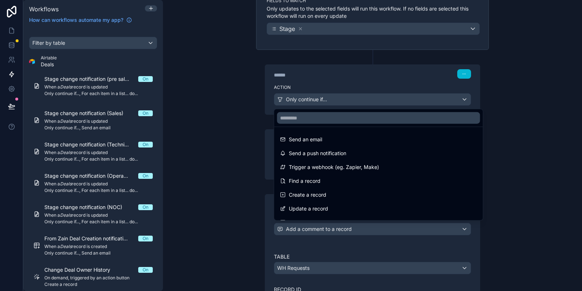
click at [345, 245] on div at bounding box center [291, 145] width 582 height 291
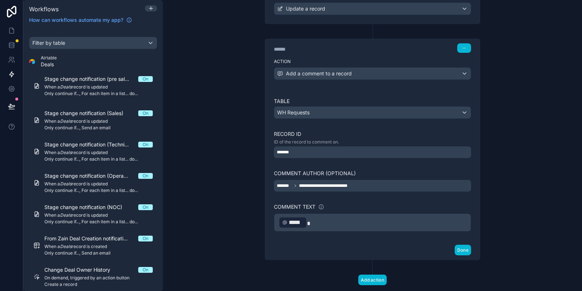
scroll to position [268, 0]
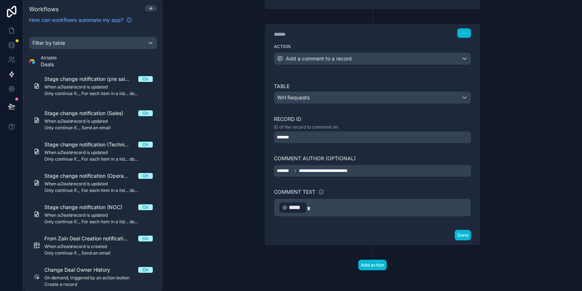
click at [357, 210] on p "﻿ ***** ﻿" at bounding box center [373, 207] width 188 height 13
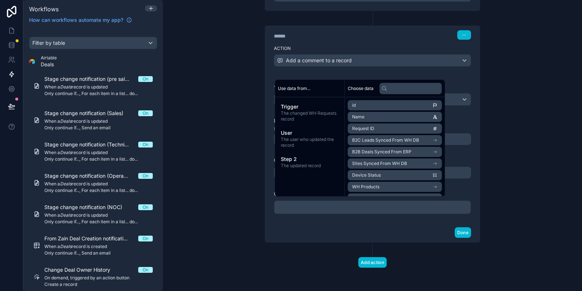
scroll to position [264, 0]
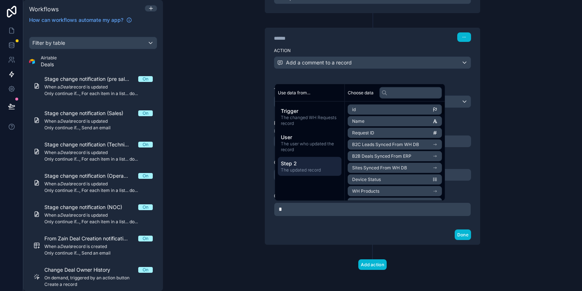
click at [307, 158] on div "Step 2 The updated record" at bounding box center [310, 166] width 64 height 19
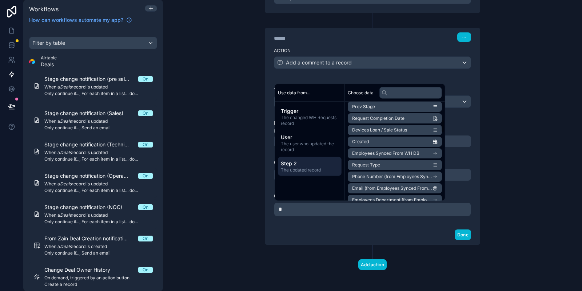
scroll to position [218, 0]
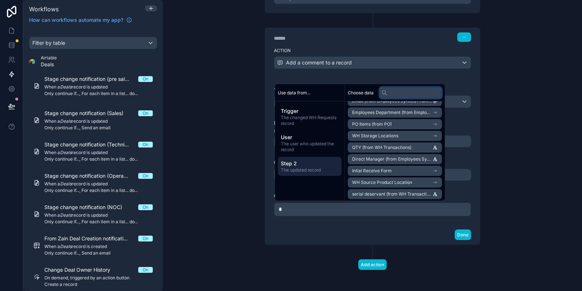
click at [398, 92] on input "text" at bounding box center [411, 93] width 63 height 12
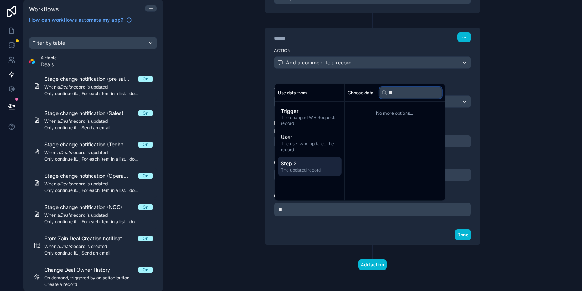
type input "*"
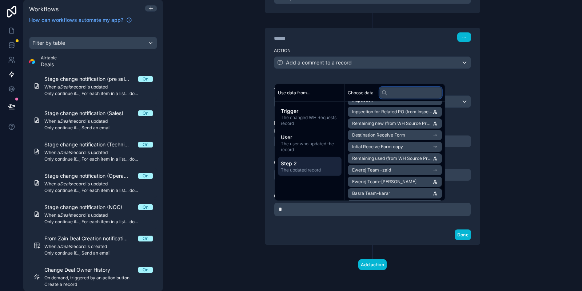
scroll to position [559, 0]
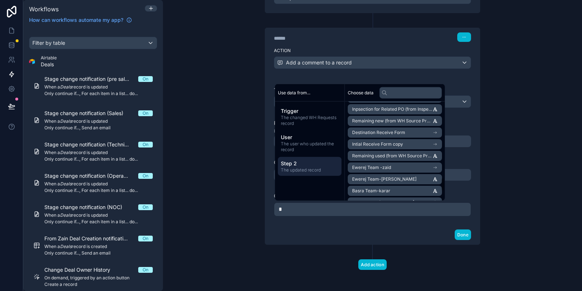
click at [396, 168] on li "Ewerej Team -zaid" at bounding box center [395, 167] width 94 height 10
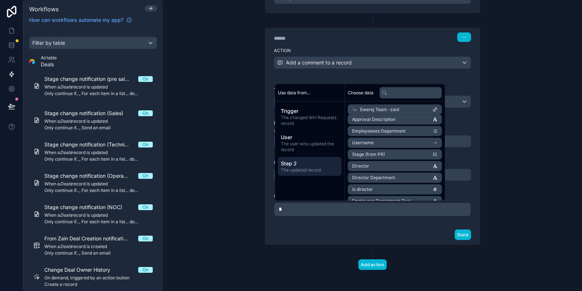
scroll to position [0, 0]
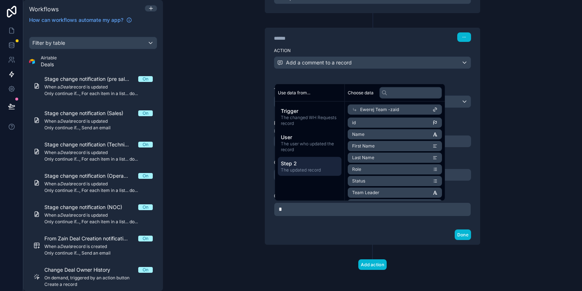
click at [375, 134] on li "Name" at bounding box center [395, 134] width 94 height 10
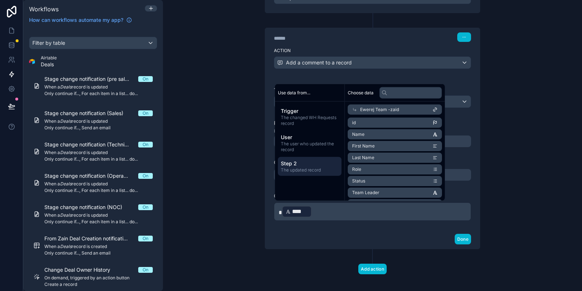
click at [375, 134] on li "Name" at bounding box center [395, 134] width 94 height 10
click at [356, 213] on p "* **** ﻿ ﻿ **** ﻿ ﻿" at bounding box center [373, 211] width 188 height 13
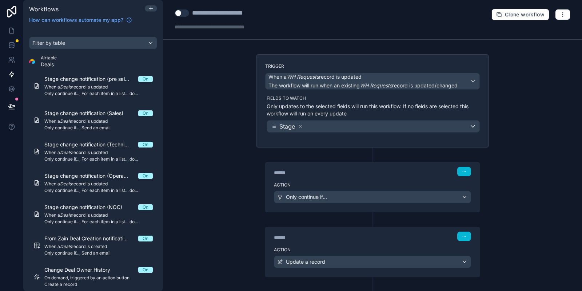
click at [558, 8] on div "**********" at bounding box center [372, 20] width 419 height 40
click at [560, 13] on button "button" at bounding box center [562, 14] width 15 height 11
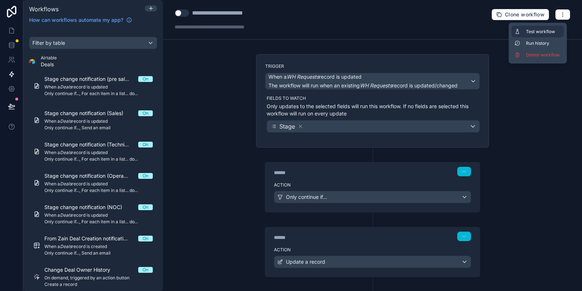
click at [544, 28] on button "Test workflow" at bounding box center [538, 32] width 52 height 12
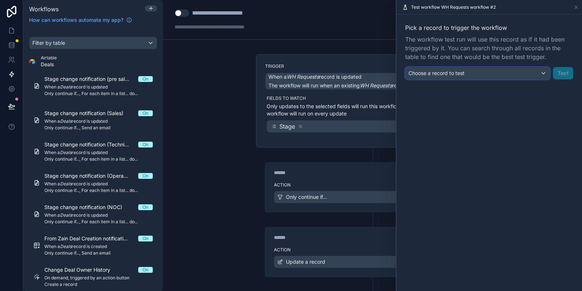
click at [496, 72] on div "Choose a record to test" at bounding box center [478, 73] width 144 height 12
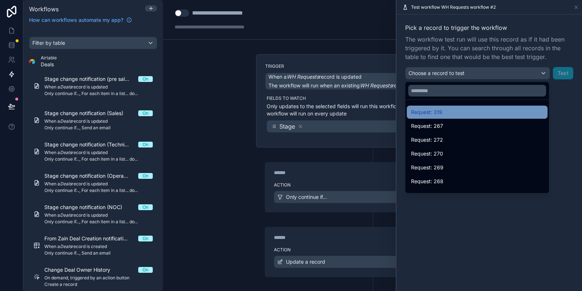
click at [438, 114] on span "Request: 319" at bounding box center [426, 112] width 31 height 9
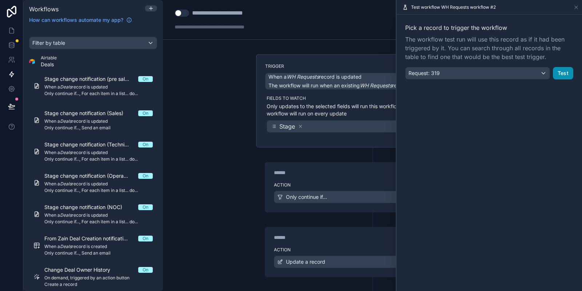
drag, startPoint x: 552, startPoint y: 68, endPoint x: 556, endPoint y: 70, distance: 3.7
click at [553, 68] on div "Request: 319 Test" at bounding box center [489, 73] width 168 height 12
click at [566, 67] on div "Pick a record to trigger the workflow The workflow test run will use this recor…" at bounding box center [489, 51] width 168 height 56
click at [566, 68] on button "Test" at bounding box center [563, 73] width 20 height 12
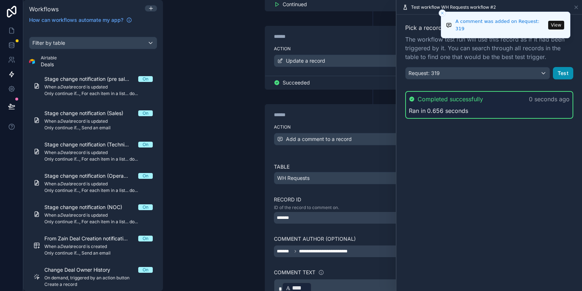
scroll to position [218, 0]
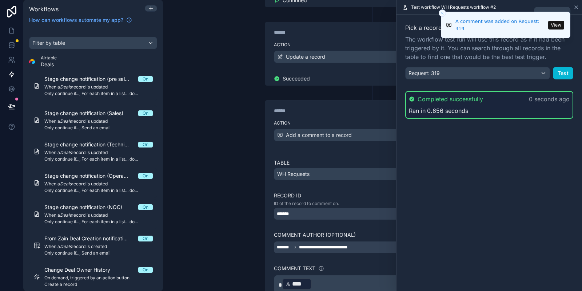
click at [578, 8] on icon at bounding box center [576, 7] width 3 height 3
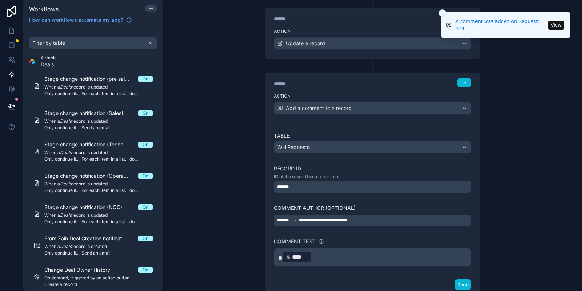
scroll to position [268, 0]
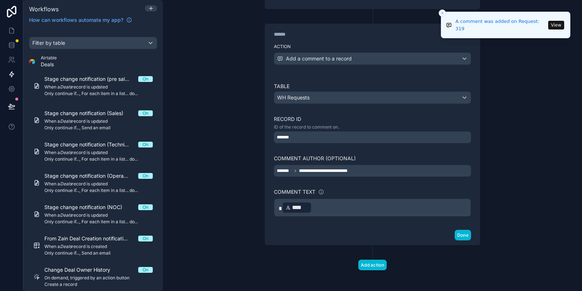
click at [344, 209] on p "* **** ﻿ ﻿" at bounding box center [373, 207] width 188 height 13
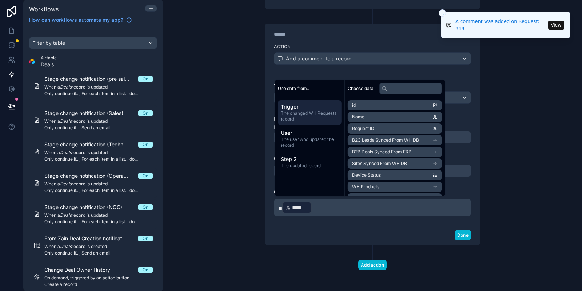
click at [429, 228] on div "Done" at bounding box center [372, 234] width 215 height 19
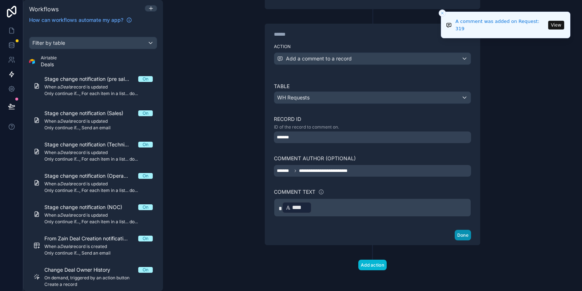
click at [467, 235] on button "Done" at bounding box center [463, 235] width 16 height 11
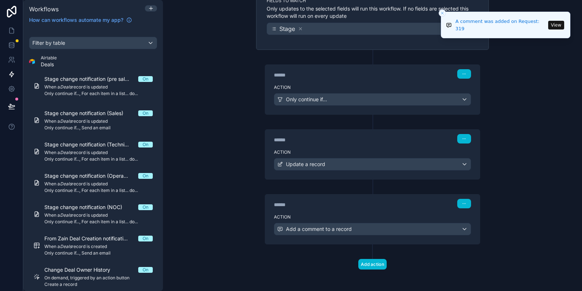
scroll to position [0, 0]
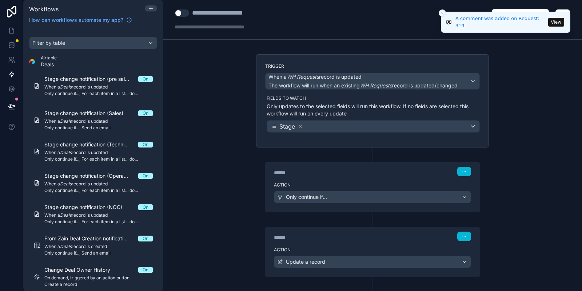
click at [442, 12] on icon "Close toast" at bounding box center [442, 13] width 4 height 4
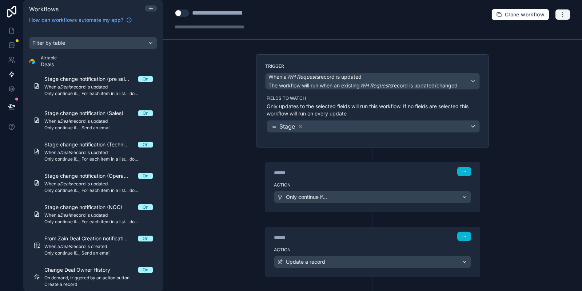
click at [556, 16] on button "button" at bounding box center [562, 14] width 15 height 11
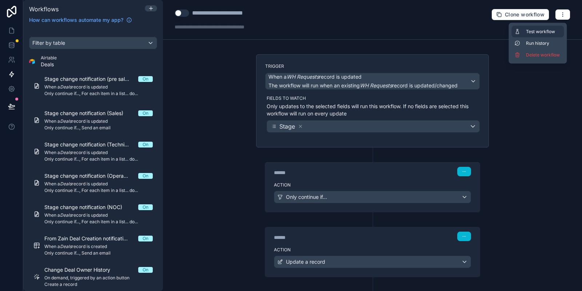
click at [548, 35] on button "Test workflow" at bounding box center [538, 32] width 52 height 12
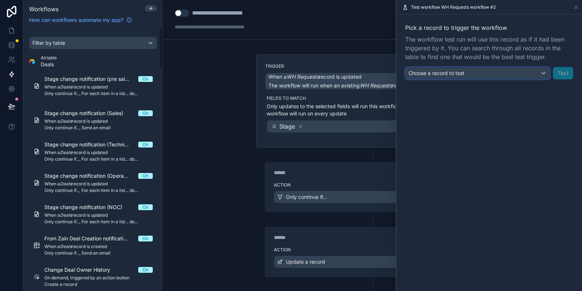
click at [456, 72] on span "Choose a record to test" at bounding box center [437, 73] width 56 height 6
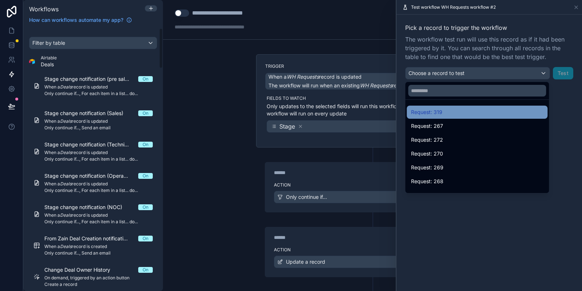
click at [437, 116] on span "Request: 319" at bounding box center [426, 112] width 31 height 9
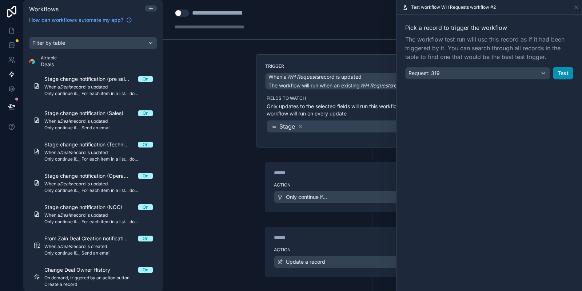
click at [569, 72] on button "Test" at bounding box center [563, 73] width 20 height 12
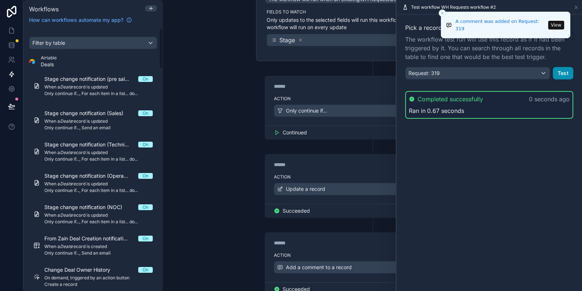
scroll to position [138, 0]
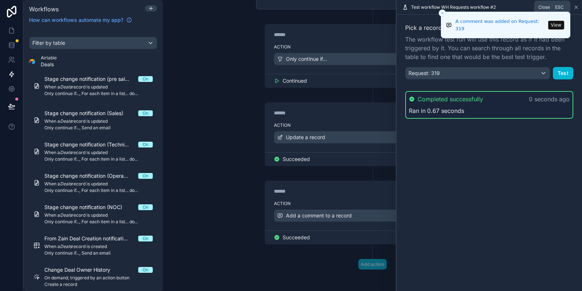
click at [575, 7] on icon at bounding box center [577, 7] width 6 height 6
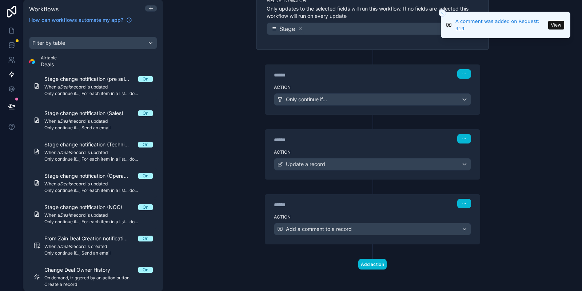
click at [349, 235] on div "Action Add a comment to a record" at bounding box center [372, 227] width 215 height 33
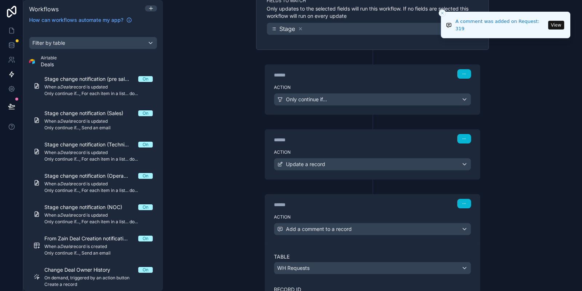
scroll to position [268, 0]
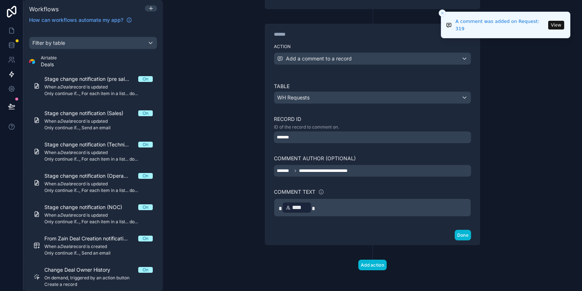
click at [328, 209] on p "* **** ﻿" at bounding box center [373, 207] width 188 height 13
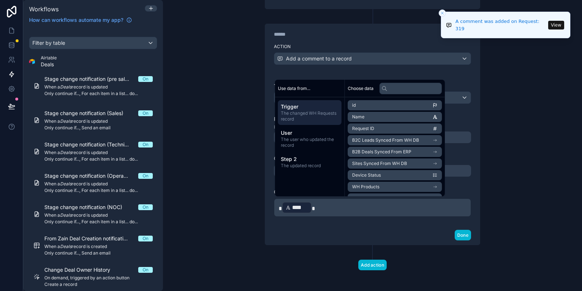
click at [282, 207] on span "*" at bounding box center [280, 208] width 3 height 5
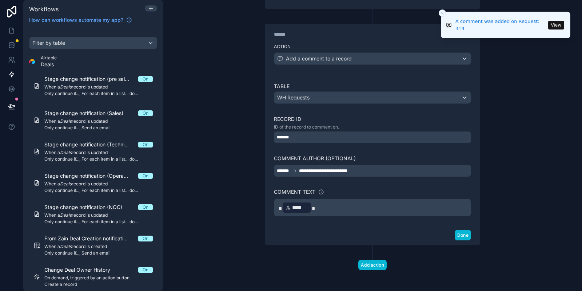
click at [298, 206] on span "****" at bounding box center [300, 207] width 16 height 9
click at [340, 204] on div "**********" at bounding box center [363, 210] width 93 height 17
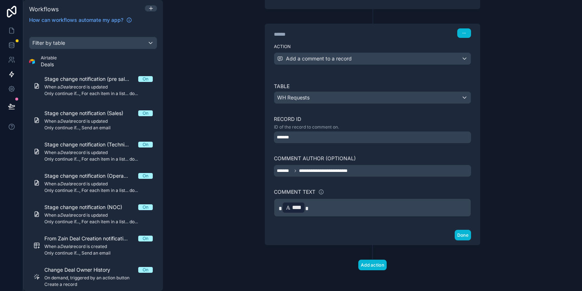
click at [339, 201] on p "* **** ﻿" at bounding box center [373, 207] width 188 height 13
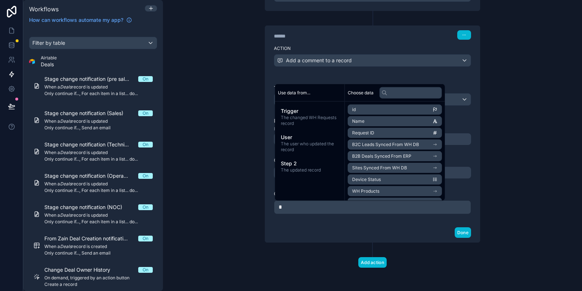
scroll to position [264, 0]
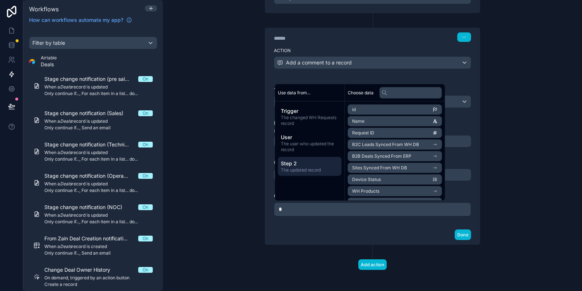
click at [306, 166] on span "Step 2" at bounding box center [310, 163] width 58 height 7
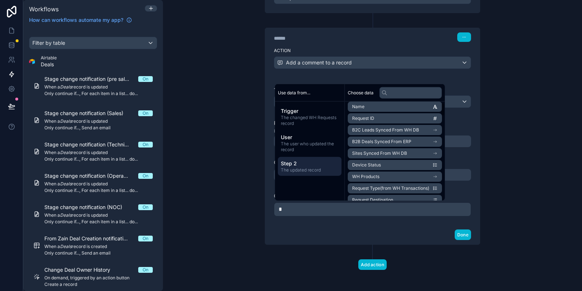
scroll to position [0, 0]
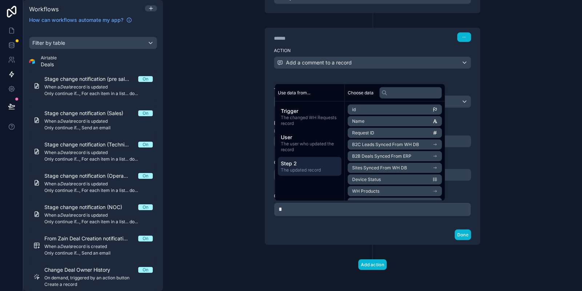
click at [432, 108] on li "id" at bounding box center [395, 109] width 94 height 10
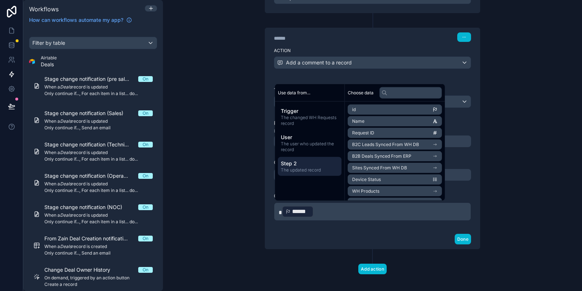
click at [330, 217] on div "* ****** ﻿ ﻿" at bounding box center [372, 211] width 197 height 18
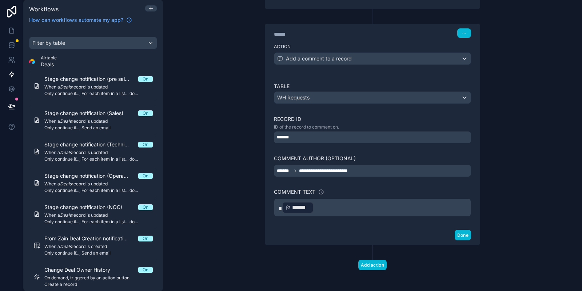
scroll to position [264, 0]
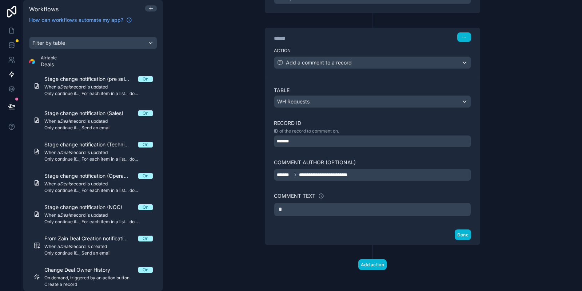
click at [317, 220] on div "**********" at bounding box center [372, 151] width 215 height 147
click at [316, 208] on p "*" at bounding box center [373, 209] width 188 height 9
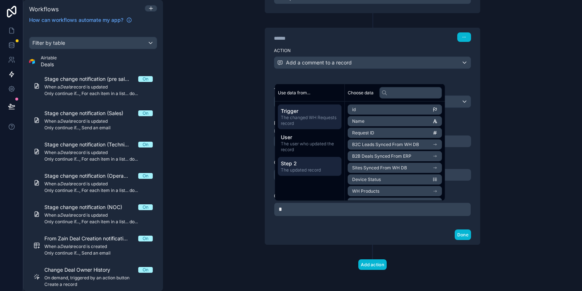
click at [305, 172] on span "The updated record" at bounding box center [310, 170] width 58 height 6
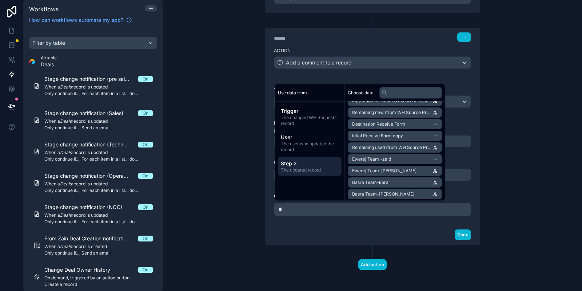
scroll to position [611, 0]
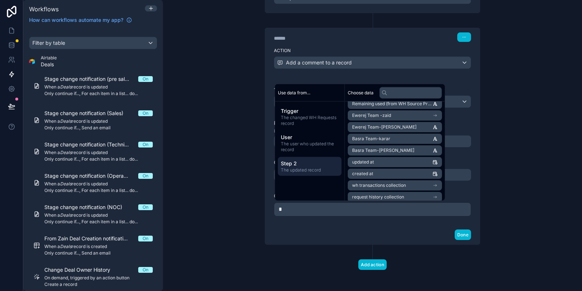
click at [397, 115] on li "Ewerej Team -zaid" at bounding box center [395, 115] width 94 height 10
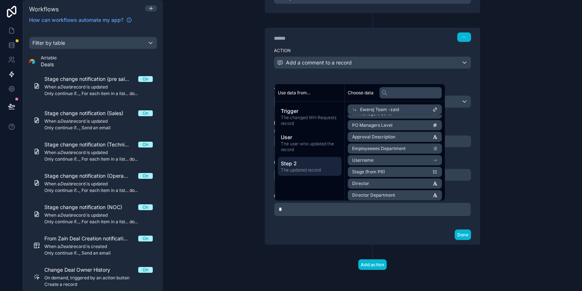
scroll to position [113, 0]
click at [388, 170] on li "Username" at bounding box center [395, 172] width 94 height 10
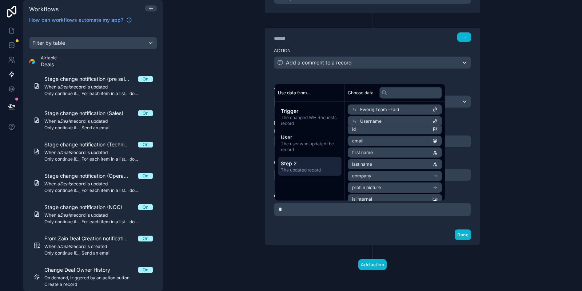
scroll to position [0, 0]
click at [381, 133] on li "id" at bounding box center [395, 134] width 94 height 10
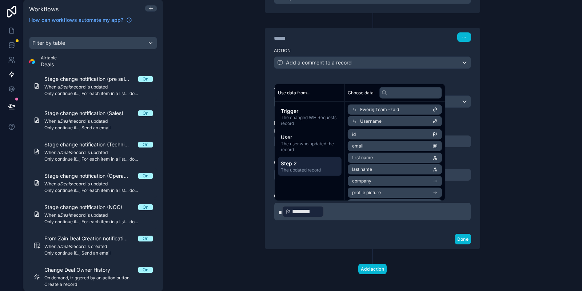
click at [545, 134] on div "**********" at bounding box center [372, 145] width 419 height 291
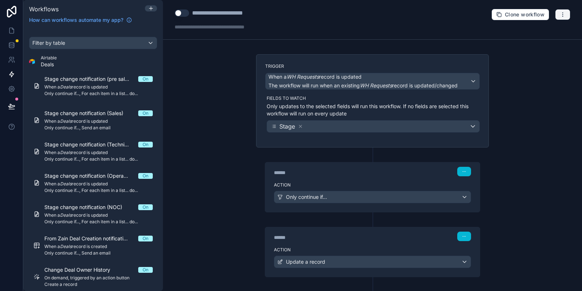
click at [560, 15] on button "button" at bounding box center [562, 14] width 15 height 11
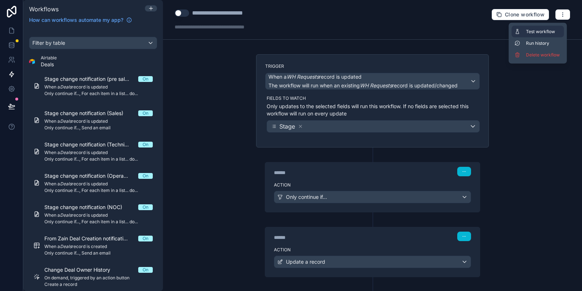
click at [525, 28] on button "Test workflow" at bounding box center [538, 32] width 52 height 12
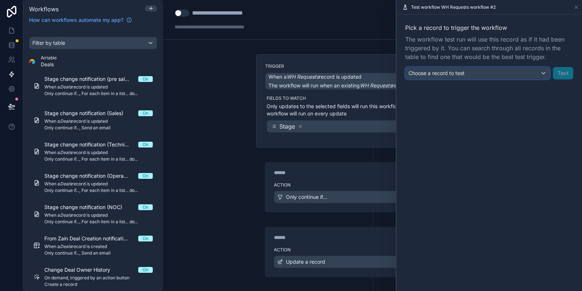
click at [489, 68] on div "Choose a record to test" at bounding box center [478, 73] width 144 height 12
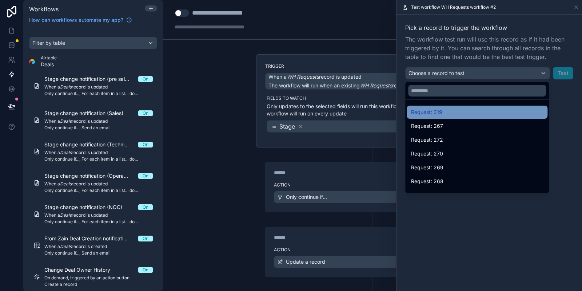
click at [434, 112] on span "Request: 319" at bounding box center [426, 112] width 31 height 9
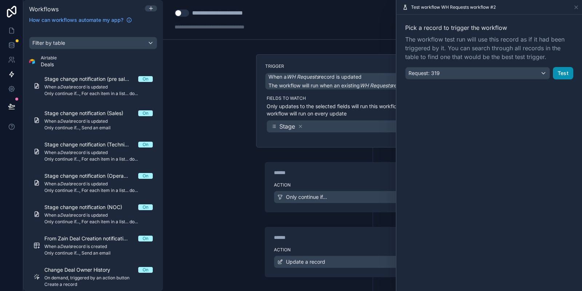
click at [560, 70] on button "Test" at bounding box center [563, 73] width 20 height 12
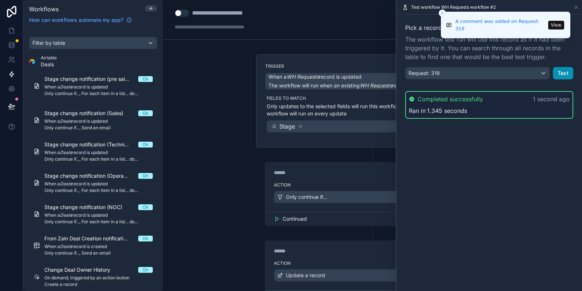
scroll to position [289, 0]
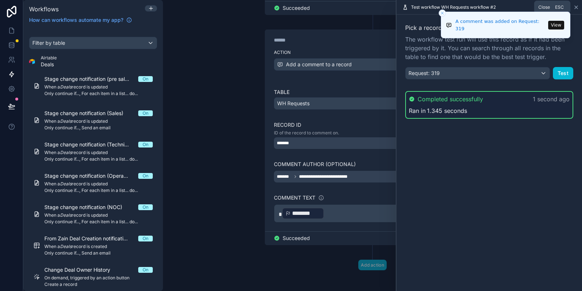
click at [578, 8] on icon at bounding box center [576, 7] width 3 height 3
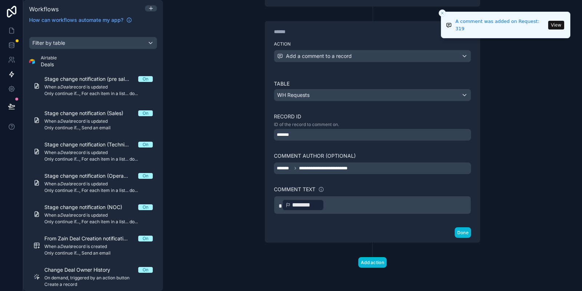
scroll to position [268, 0]
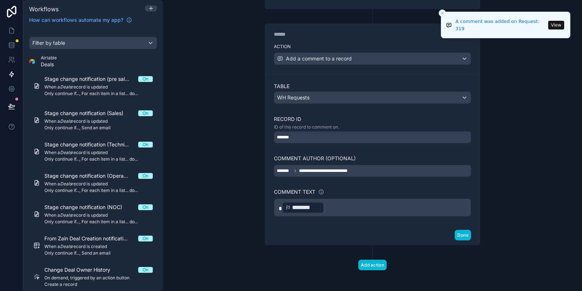
click at [384, 201] on p "* ******** ﻿ ﻿" at bounding box center [373, 207] width 188 height 13
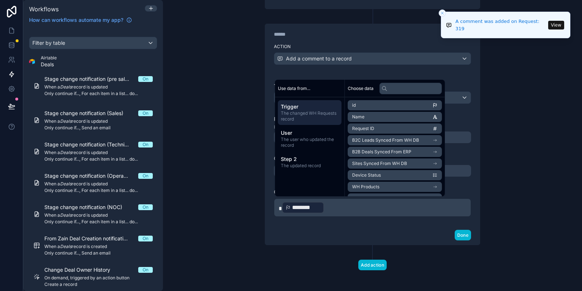
click at [305, 207] on span "********" at bounding box center [306, 207] width 28 height 9
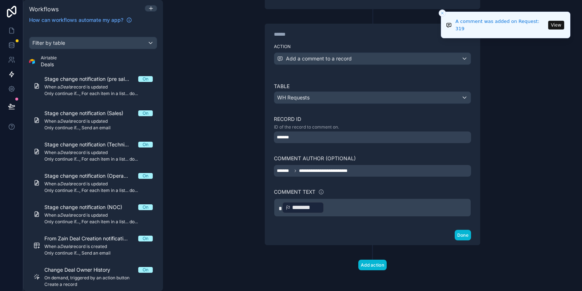
click at [356, 201] on p "* ******** ﻿ ﻿" at bounding box center [373, 207] width 188 height 13
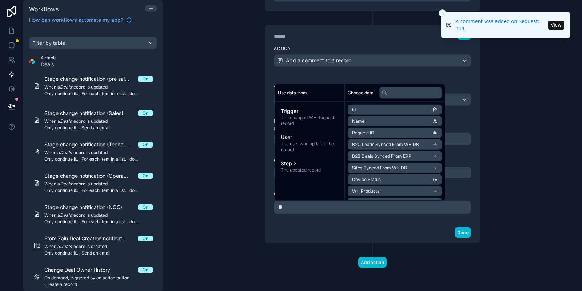
scroll to position [264, 0]
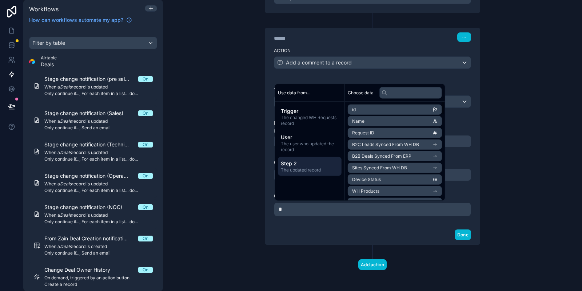
click at [306, 163] on span "Step 2" at bounding box center [310, 163] width 58 height 7
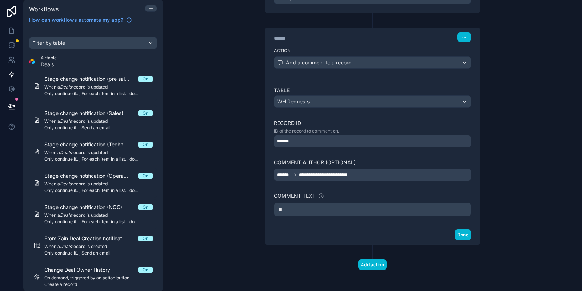
click at [383, 214] on div "*" at bounding box center [372, 209] width 197 height 14
click at [283, 194] on label "Comment text" at bounding box center [294, 195] width 41 height 7
click at [296, 205] on p "*" at bounding box center [373, 209] width 188 height 9
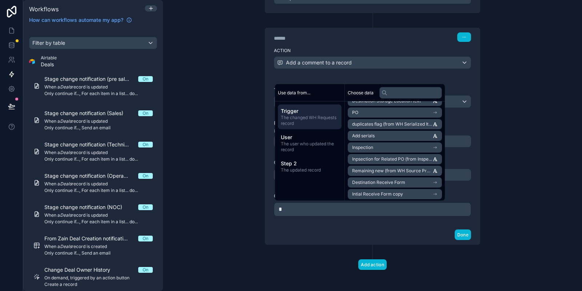
scroll to position [516, 0]
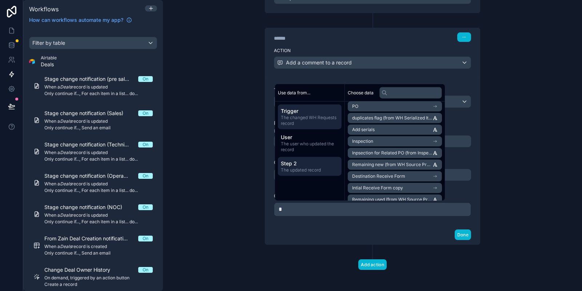
click at [311, 170] on span "The updated record" at bounding box center [310, 170] width 58 height 6
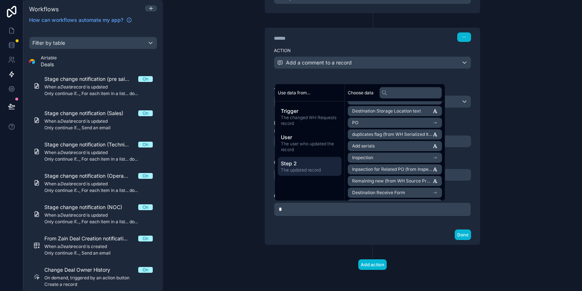
scroll to position [499, 0]
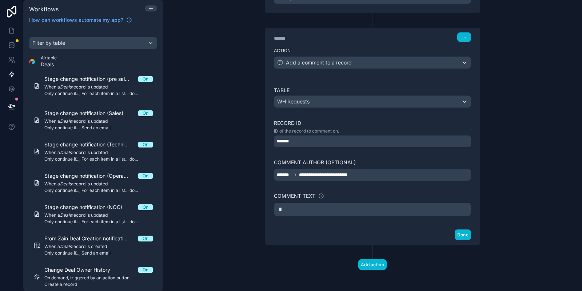
click at [541, 247] on div "**********" at bounding box center [372, 145] width 419 height 291
click at [298, 207] on p "*" at bounding box center [373, 209] width 188 height 9
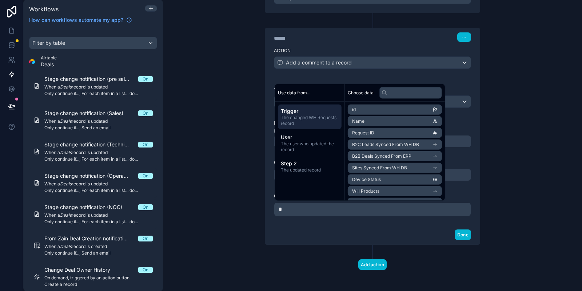
click at [243, 206] on div "**********" at bounding box center [372, 145] width 419 height 291
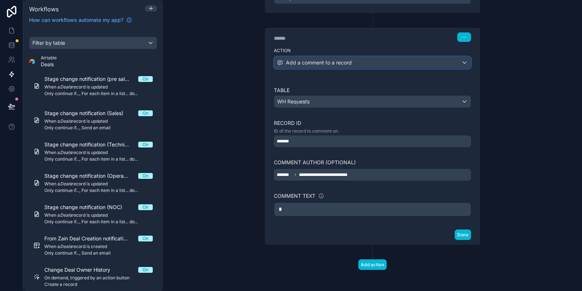
click at [369, 57] on div "Add a comment to a record" at bounding box center [372, 63] width 197 height 12
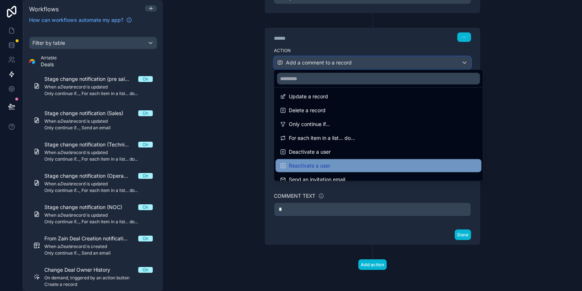
scroll to position [0, 0]
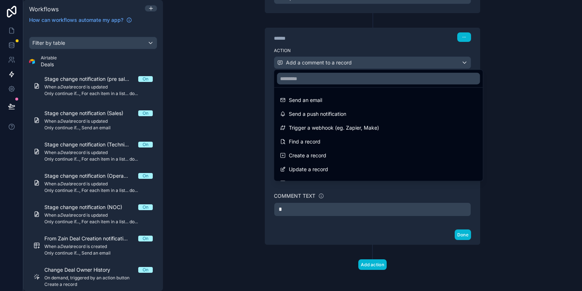
click at [563, 79] on div at bounding box center [291, 145] width 582 height 291
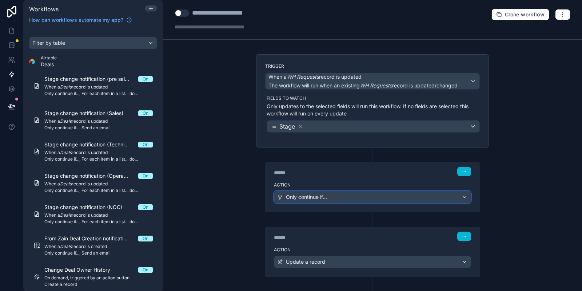
click at [330, 194] on div "Only continue if..." at bounding box center [372, 197] width 197 height 12
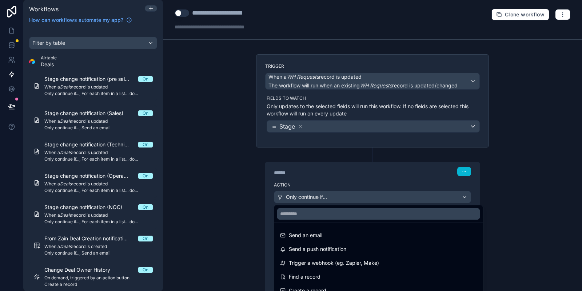
click at [329, 194] on div at bounding box center [291, 145] width 582 height 291
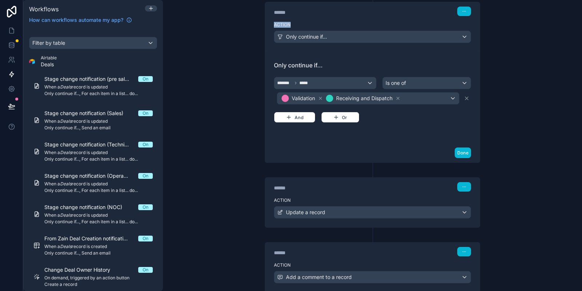
scroll to position [175, 0]
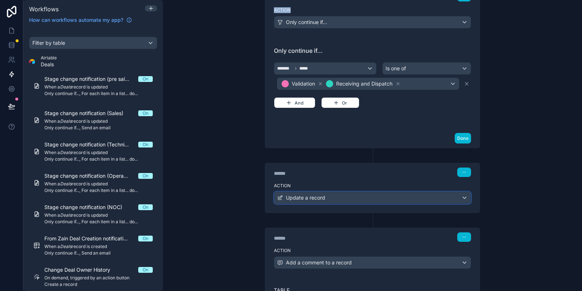
click at [312, 199] on span "Update a record" at bounding box center [305, 197] width 39 height 7
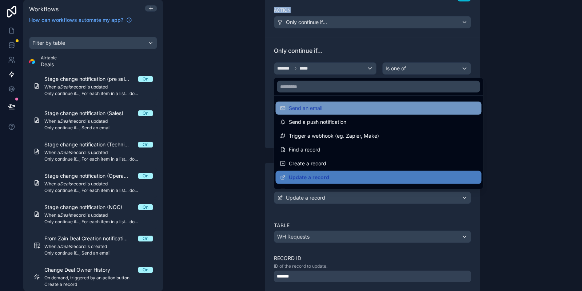
click at [337, 111] on div "Send an email" at bounding box center [378, 108] width 197 height 9
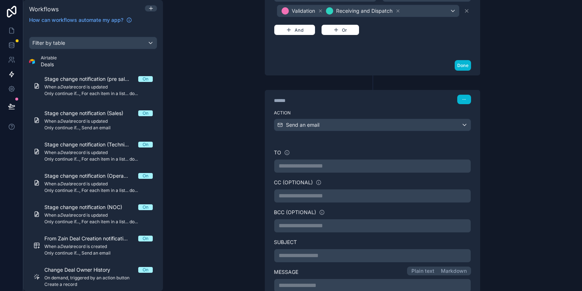
scroll to position [262, 0]
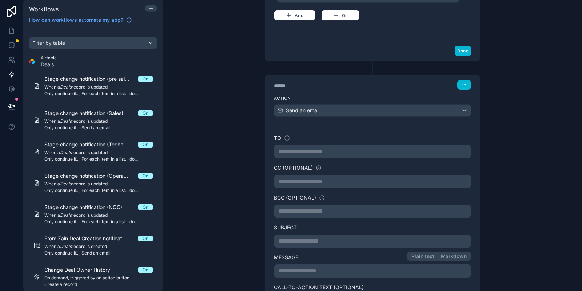
click at [301, 150] on p "**********" at bounding box center [373, 151] width 188 height 9
click at [250, 144] on div "**********" at bounding box center [372, 233] width 245 height 883
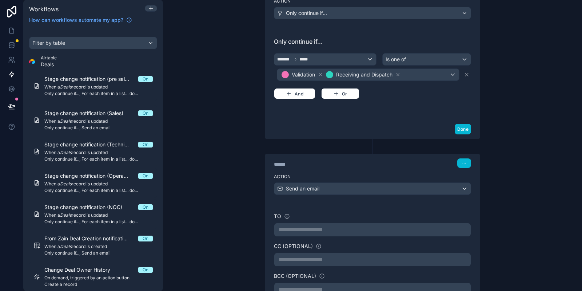
scroll to position [175, 0]
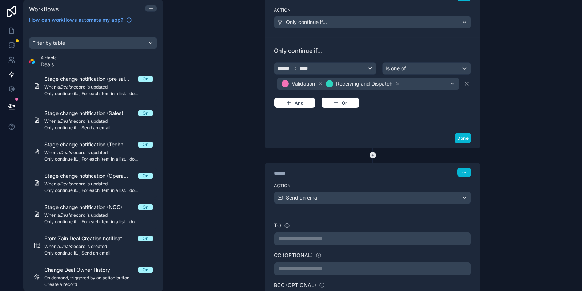
click at [373, 154] on icon at bounding box center [373, 155] width 7 height 7
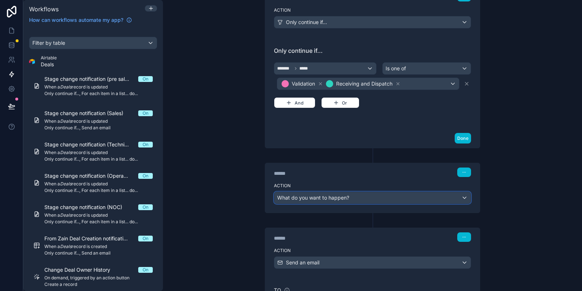
click at [321, 197] on span "What do you want to happen?" at bounding box center [313, 197] width 72 height 6
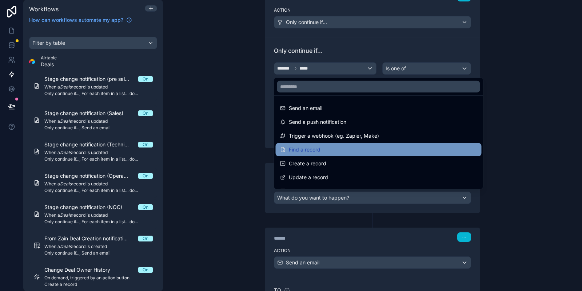
click at [316, 147] on span "Find a record" at bounding box center [305, 149] width 32 height 9
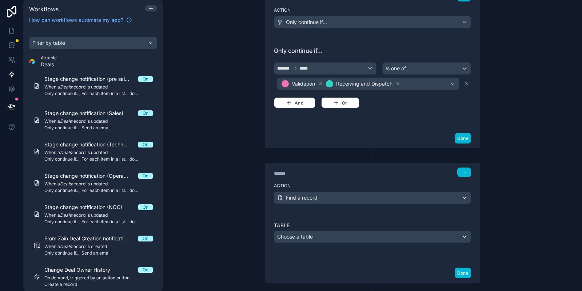
scroll to position [218, 0]
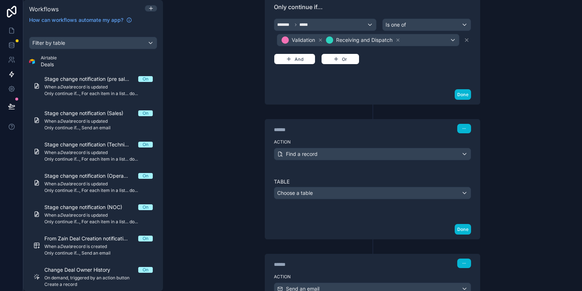
click at [313, 184] on div "Table Choose a table" at bounding box center [372, 188] width 197 height 21
click at [314, 191] on div "Choose a table" at bounding box center [372, 193] width 197 height 12
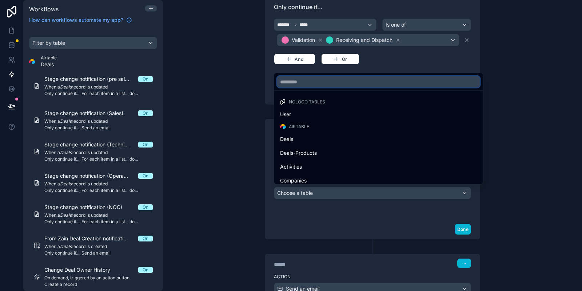
click at [309, 84] on input "text" at bounding box center [378, 82] width 203 height 12
type input "***"
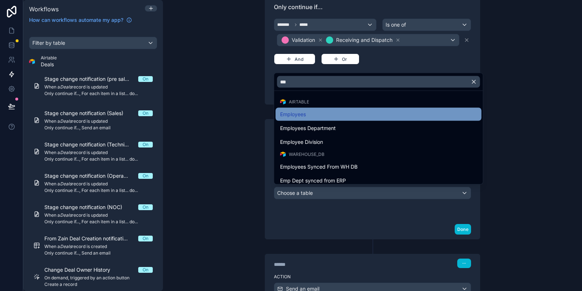
click at [309, 111] on div "Employees" at bounding box center [378, 114] width 197 height 9
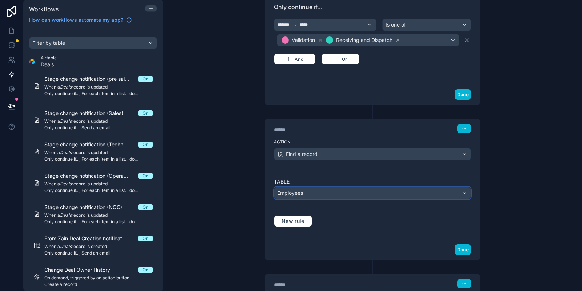
click at [308, 189] on div "Employees" at bounding box center [372, 193] width 197 height 12
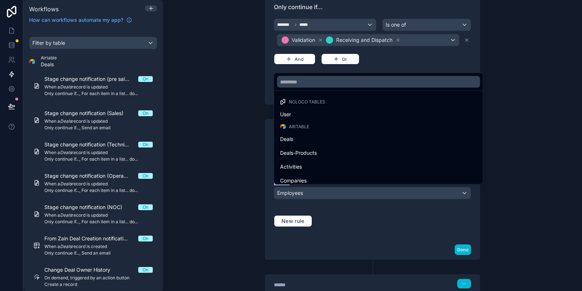
click at [308, 189] on div at bounding box center [291, 145] width 582 height 291
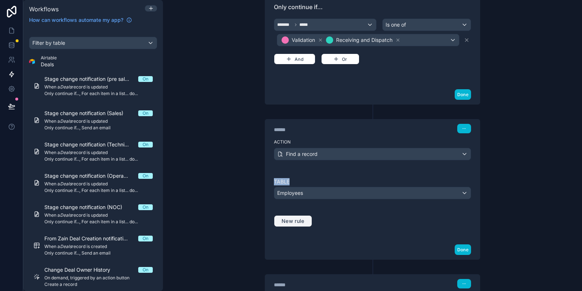
click at [294, 218] on span "New rule" at bounding box center [293, 221] width 29 height 7
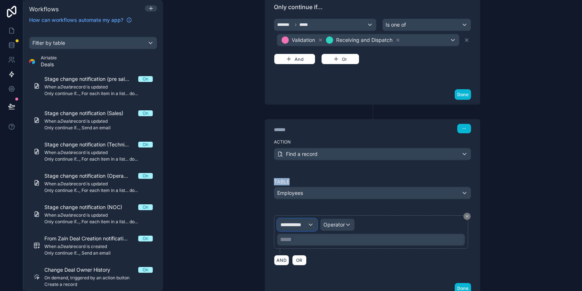
click at [300, 226] on div "**********" at bounding box center [297, 225] width 39 height 12
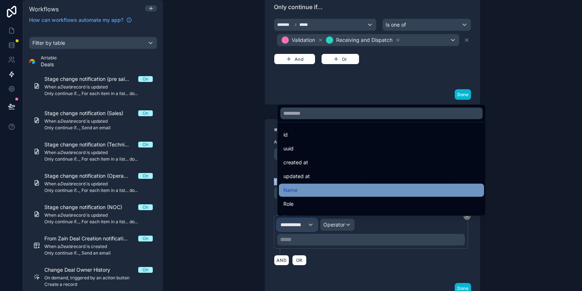
scroll to position [73, 0]
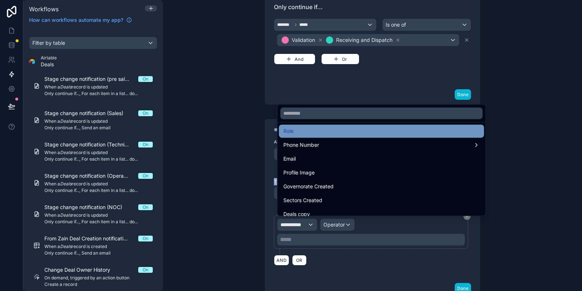
click at [312, 131] on div "Role" at bounding box center [381, 131] width 197 height 9
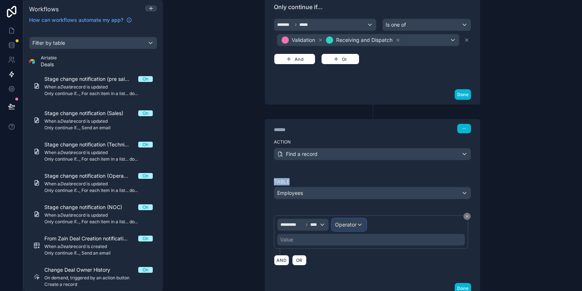
click at [343, 221] on span "Operator" at bounding box center [345, 224] width 21 height 6
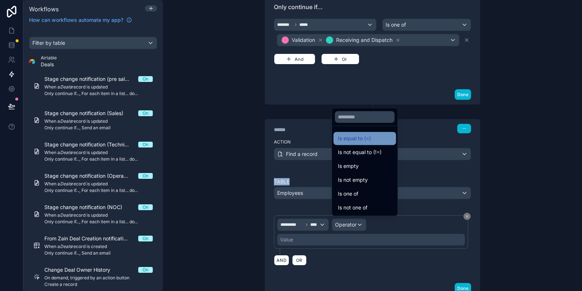
click at [358, 135] on span "Is equal to (=)" at bounding box center [354, 138] width 33 height 9
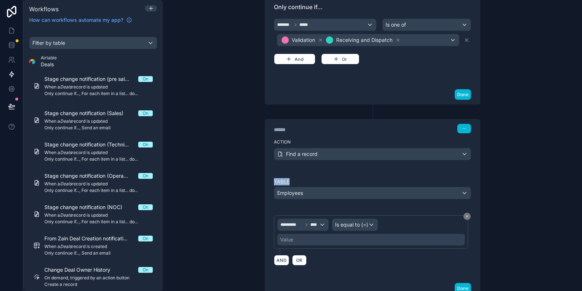
click at [307, 236] on div "Value" at bounding box center [371, 240] width 188 height 12
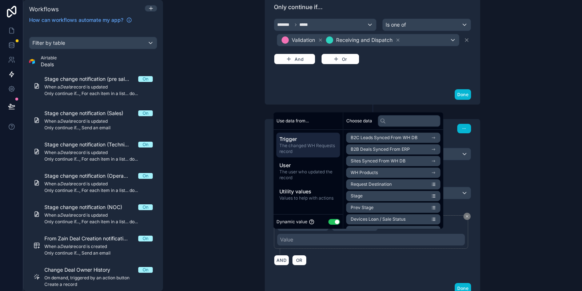
click at [333, 221] on button "Use setting" at bounding box center [335, 222] width 12 height 6
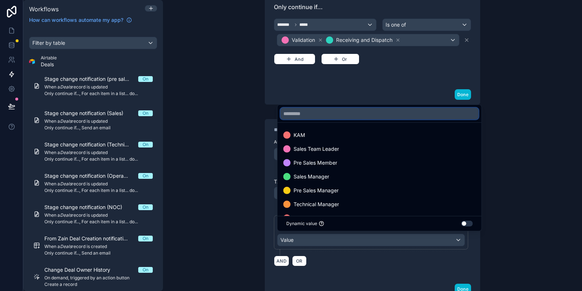
click at [338, 111] on input "text" at bounding box center [380, 114] width 198 height 12
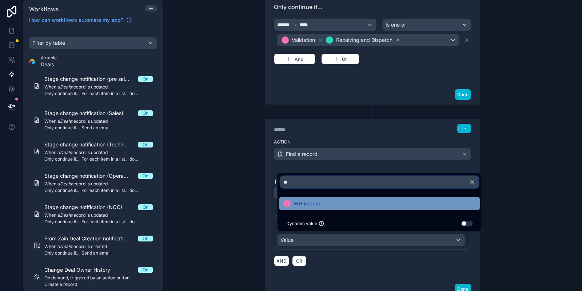
type input "**"
click at [311, 199] on span "WH keeper" at bounding box center [307, 203] width 27 height 9
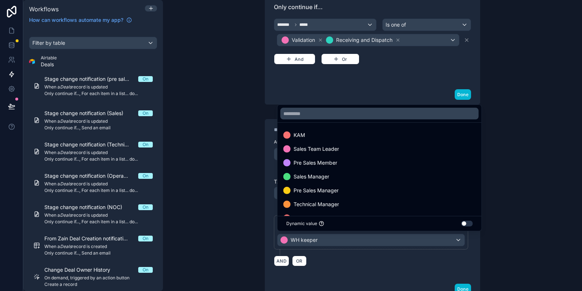
click at [245, 187] on div "**********" at bounding box center [372, 145] width 419 height 291
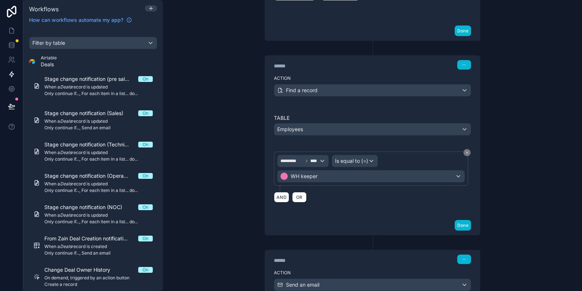
scroll to position [306, 0]
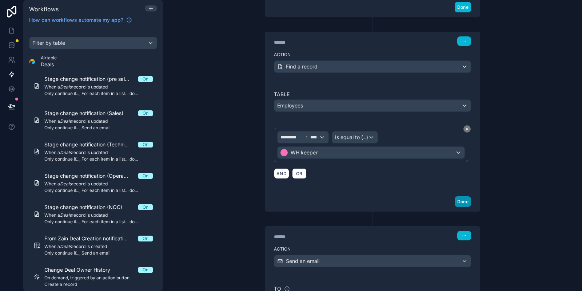
click at [463, 196] on button "Done" at bounding box center [463, 201] width 16 height 11
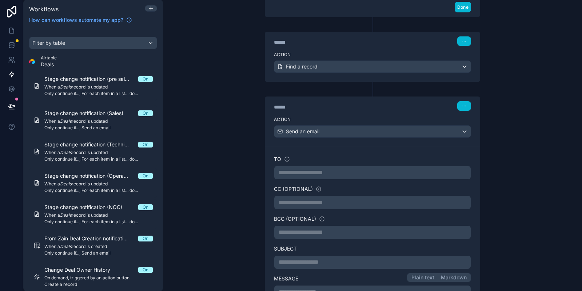
click at [294, 168] on p "**********" at bounding box center [373, 172] width 188 height 9
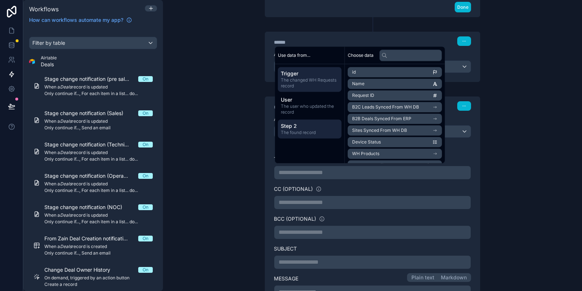
click at [296, 131] on span "The found record" at bounding box center [310, 133] width 58 height 6
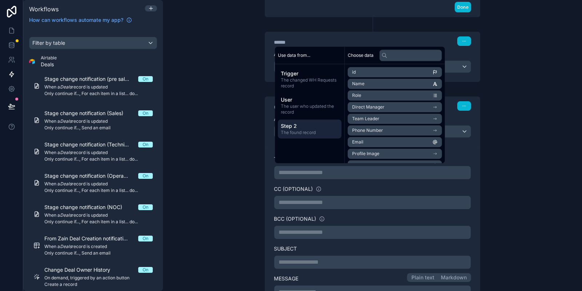
click at [387, 143] on li "Email" at bounding box center [395, 142] width 94 height 10
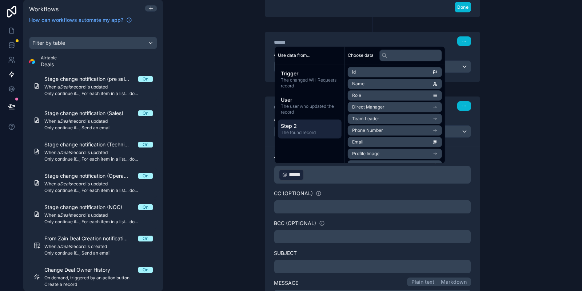
click at [527, 163] on div "**********" at bounding box center [372, 145] width 419 height 291
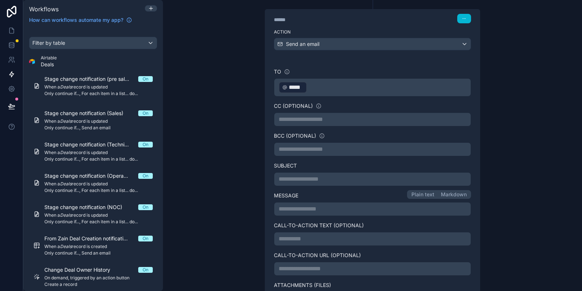
scroll to position [437, 0]
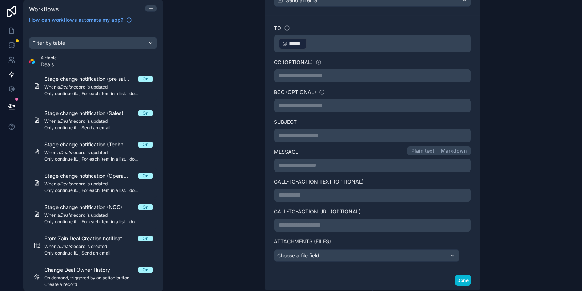
click at [304, 164] on p "**********" at bounding box center [373, 165] width 188 height 9
click at [339, 238] on label "Attachments (Files)" at bounding box center [372, 241] width 197 height 7
click at [325, 161] on p "**********" at bounding box center [373, 165] width 188 height 9
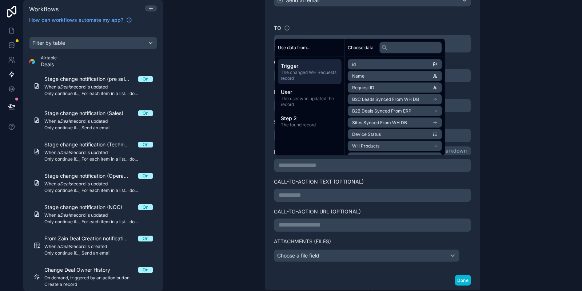
click at [536, 154] on div "**********" at bounding box center [372, 145] width 419 height 291
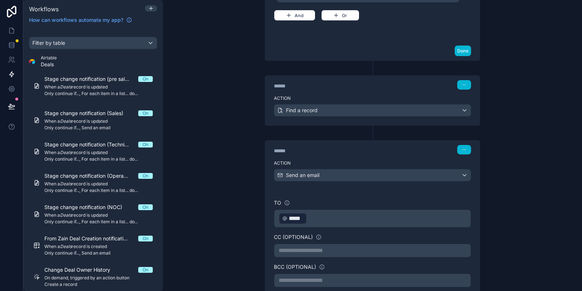
scroll to position [175, 0]
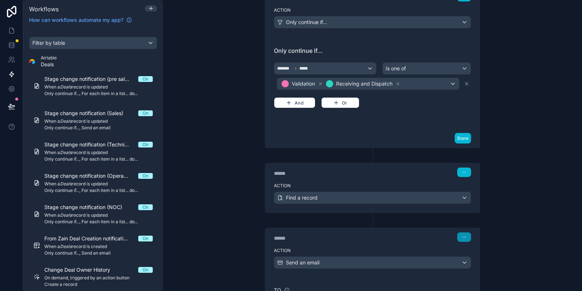
click at [468, 234] on button "button" at bounding box center [464, 236] width 14 height 9
click at [535, 202] on div "**********" at bounding box center [372, 145] width 419 height 291
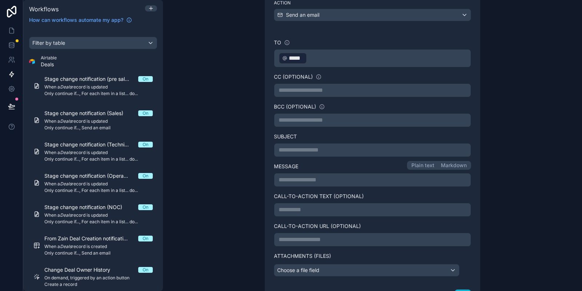
scroll to position [393, 0]
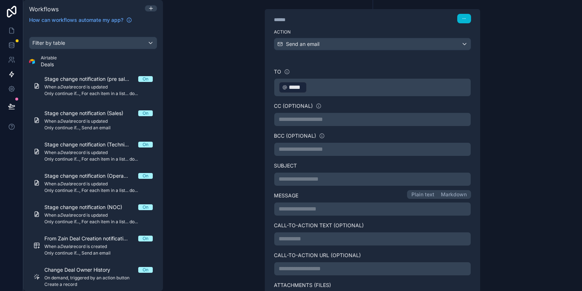
click at [326, 180] on p "**********" at bounding box center [373, 179] width 188 height 9
click at [220, 154] on div "**********" at bounding box center [372, 145] width 419 height 291
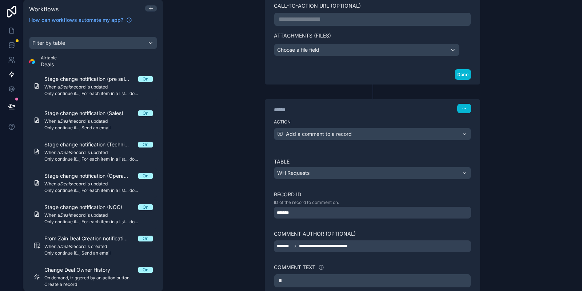
scroll to position [686, 0]
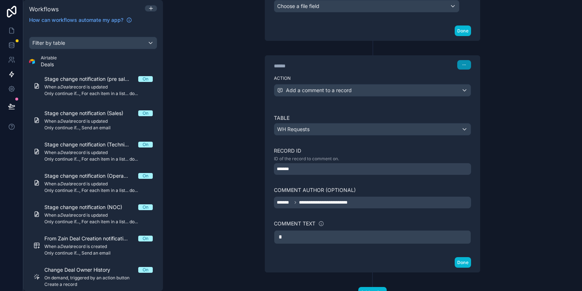
click at [467, 62] on button "button" at bounding box center [464, 64] width 14 height 9
click at [472, 92] on span "Delete" at bounding box center [478, 89] width 13 height 6
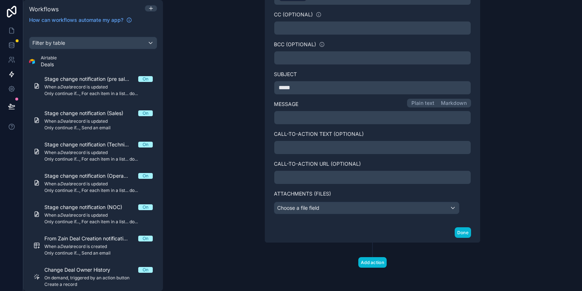
scroll to position [480, 0]
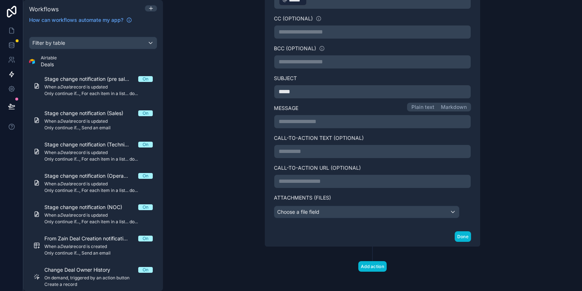
click at [459, 227] on div "Done" at bounding box center [372, 236] width 215 height 19
click at [458, 233] on button "Done" at bounding box center [463, 236] width 16 height 11
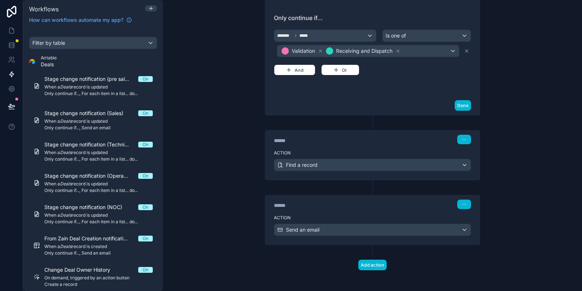
scroll to position [0, 0]
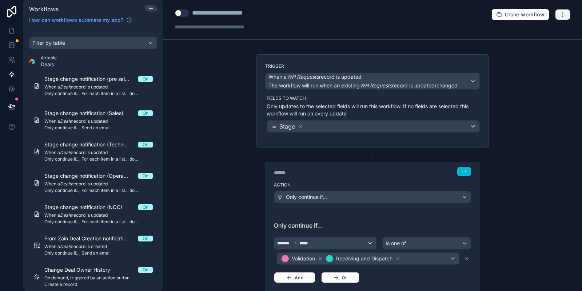
click at [562, 11] on button "button" at bounding box center [562, 14] width 15 height 11
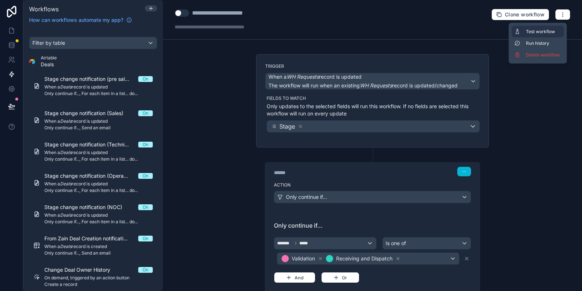
click at [543, 30] on span "Test workflow" at bounding box center [543, 32] width 35 height 6
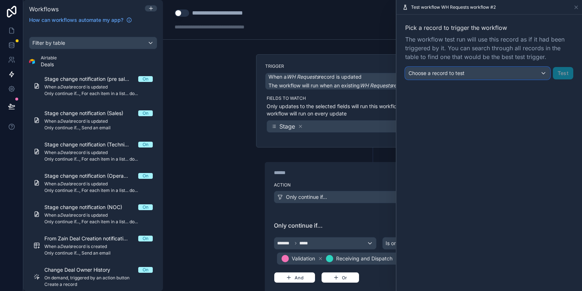
click at [448, 75] on span "Choose a record to test" at bounding box center [437, 73] width 56 height 6
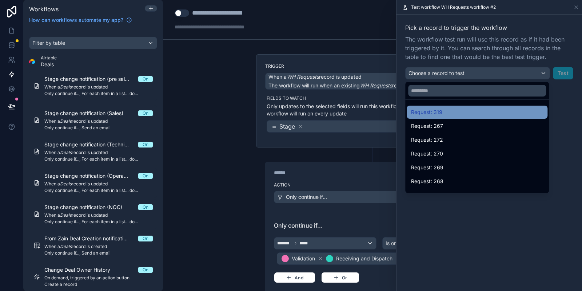
click at [440, 108] on span "Request: 319" at bounding box center [426, 112] width 31 height 9
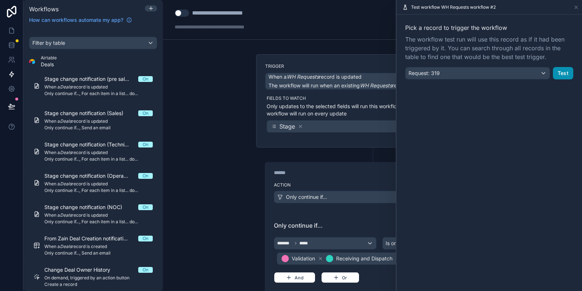
click at [565, 78] on button "Test" at bounding box center [563, 73] width 20 height 12
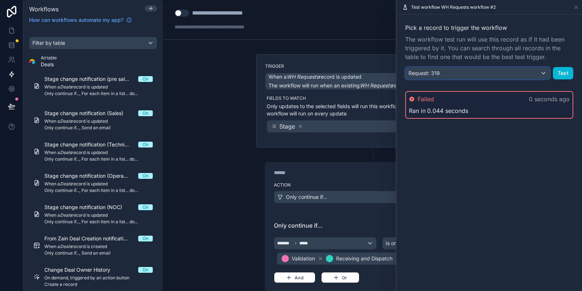
click at [475, 76] on div "Request: 319" at bounding box center [478, 73] width 144 height 12
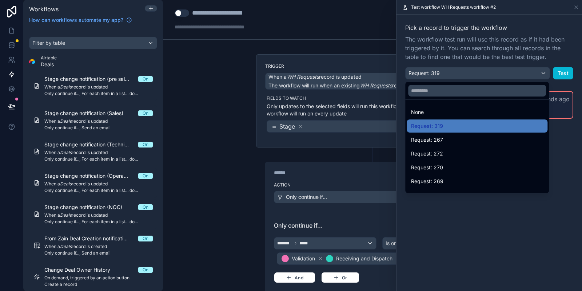
click at [461, 242] on div at bounding box center [490, 145] width 186 height 291
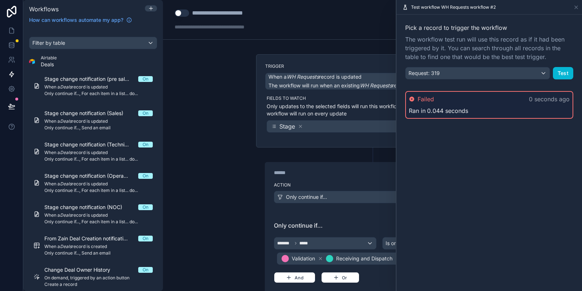
scroll to position [87, 0]
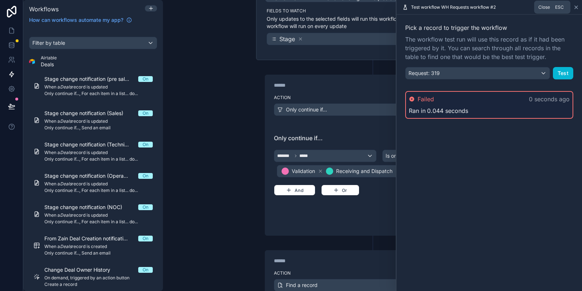
click at [575, 6] on icon at bounding box center [576, 7] width 3 height 3
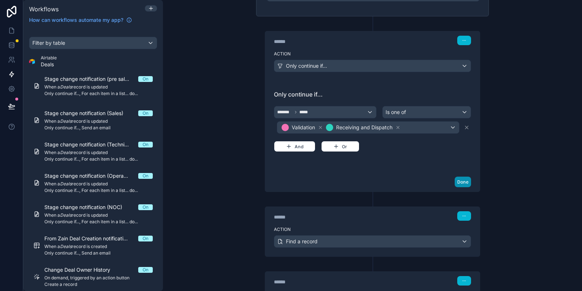
click at [467, 176] on button "Done" at bounding box center [463, 181] width 16 height 11
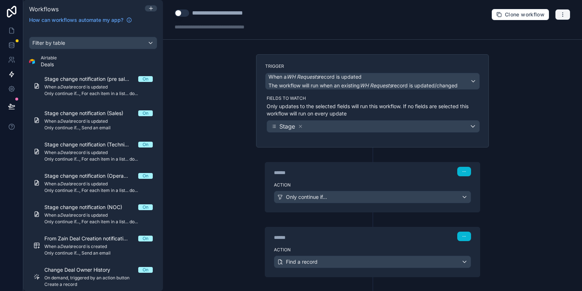
click at [565, 12] on icon "button" at bounding box center [563, 15] width 6 height 6
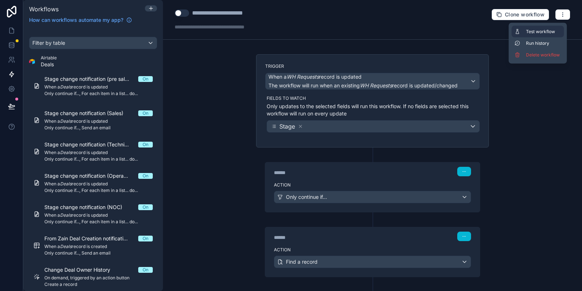
click at [543, 27] on button "Test workflow" at bounding box center [538, 32] width 52 height 12
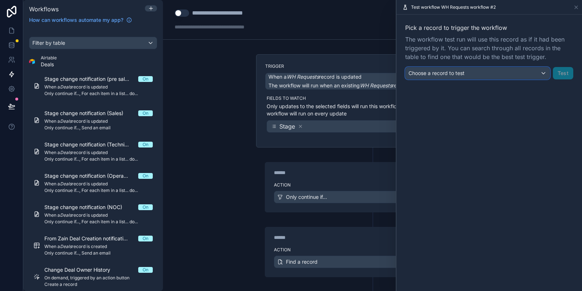
click at [445, 71] on span "Choose a record to test" at bounding box center [437, 73] width 56 height 6
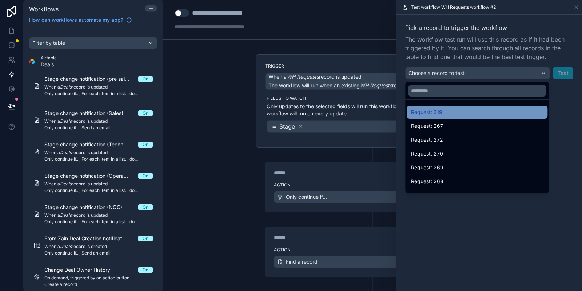
click at [440, 111] on span "Request: 319" at bounding box center [426, 112] width 31 height 9
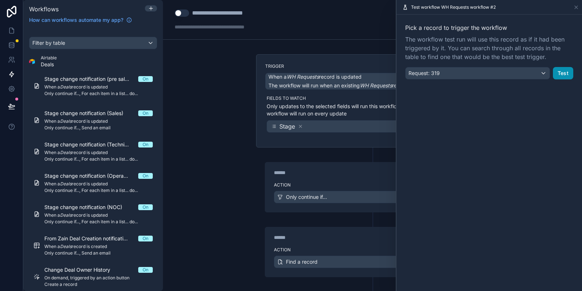
click at [567, 72] on button "Test" at bounding box center [563, 73] width 20 height 12
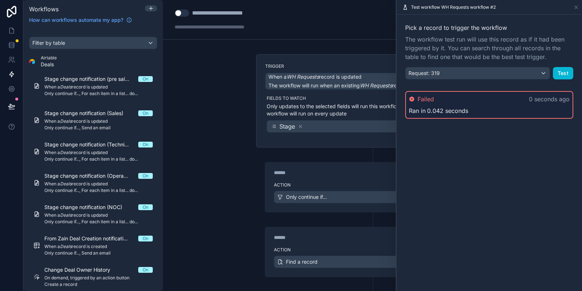
click at [510, 107] on div "Ran in 0.042 seconds" at bounding box center [489, 110] width 161 height 9
click at [425, 98] on span "Failed" at bounding box center [426, 99] width 16 height 9
click at [429, 114] on span "0.042 seconds" at bounding box center [447, 110] width 41 height 9
click at [519, 64] on div "Pick a record to trigger the workflow The workflow test run will use this recor…" at bounding box center [489, 51] width 168 height 56
click at [515, 77] on div "Request: 319" at bounding box center [478, 73] width 144 height 12
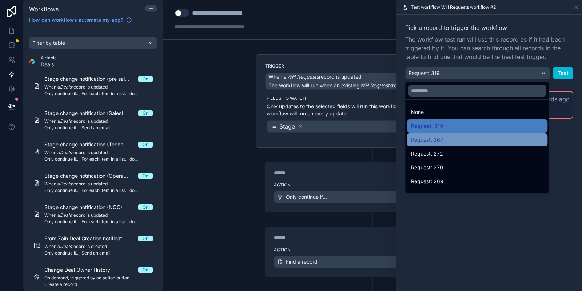
click at [463, 136] on div "Request: 267" at bounding box center [477, 139] width 132 height 9
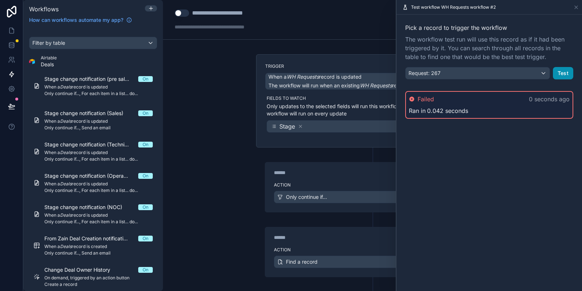
click at [564, 76] on button "Test" at bounding box center [563, 73] width 20 height 12
click at [469, 77] on div "Request: 267" at bounding box center [478, 73] width 144 height 12
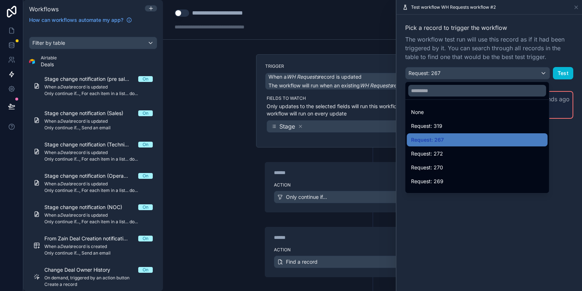
click at [449, 223] on div at bounding box center [490, 145] width 186 height 291
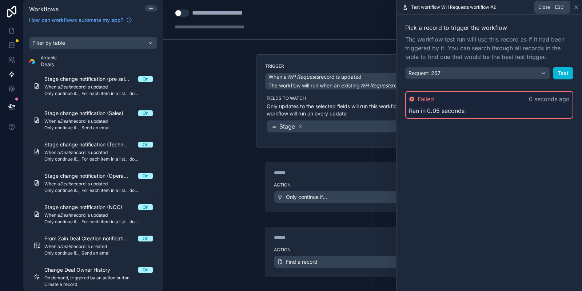
click at [578, 9] on icon at bounding box center [577, 7] width 6 height 6
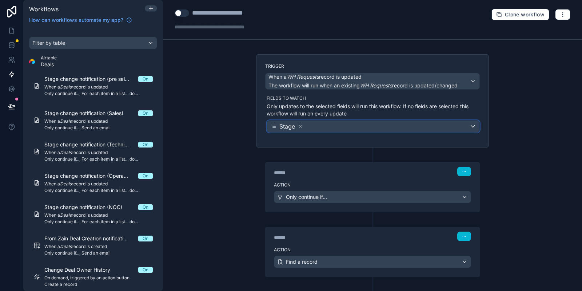
click at [337, 130] on div "Stage" at bounding box center [373, 126] width 213 height 12
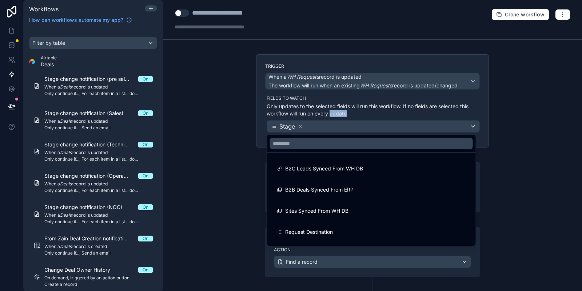
click at [337, 130] on div at bounding box center [291, 145] width 582 height 291
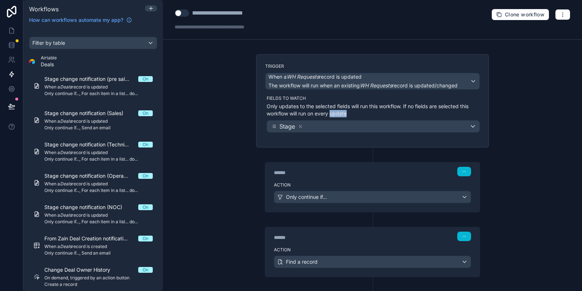
scroll to position [44, 0]
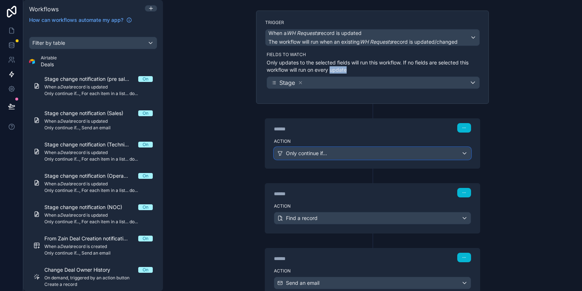
click at [286, 154] on span "Only continue if..." at bounding box center [306, 153] width 41 height 7
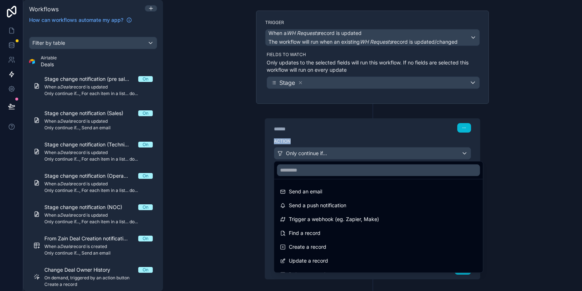
click at [286, 154] on div at bounding box center [291, 145] width 582 height 291
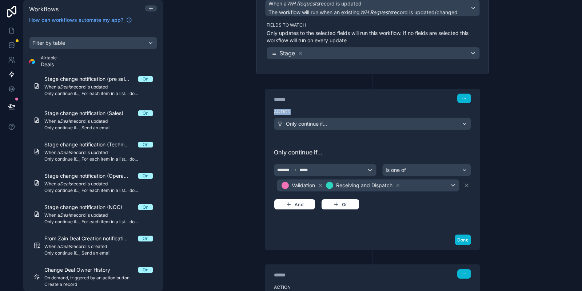
scroll to position [87, 0]
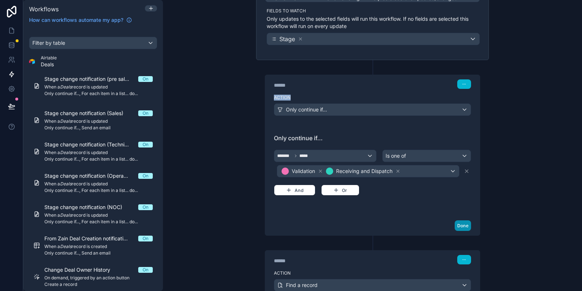
click at [461, 225] on button "Done" at bounding box center [463, 225] width 16 height 11
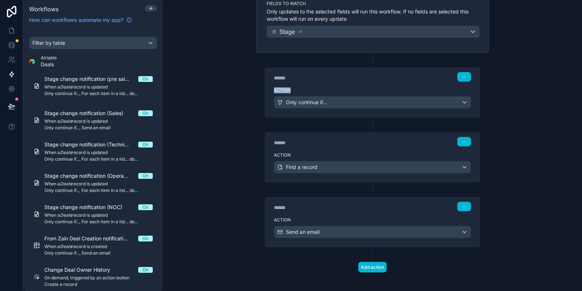
scroll to position [98, 0]
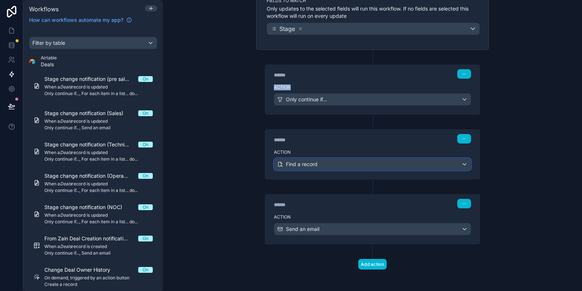
click at [319, 165] on div "Find a record" at bounding box center [372, 164] width 197 height 12
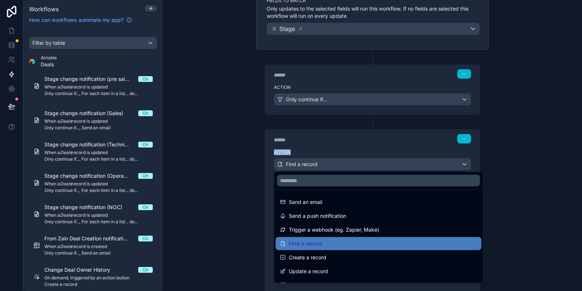
click at [319, 165] on div at bounding box center [291, 145] width 582 height 291
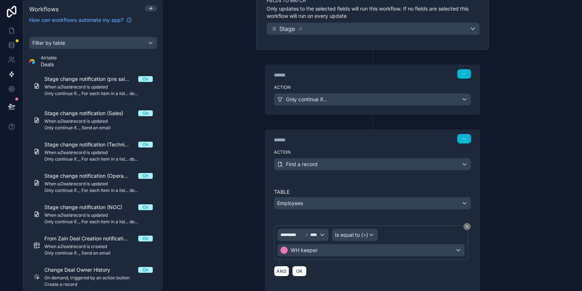
click at [275, 184] on div "Table Employees ********* **** Is equal to (=) WH keeper AND OR" at bounding box center [372, 234] width 215 height 110
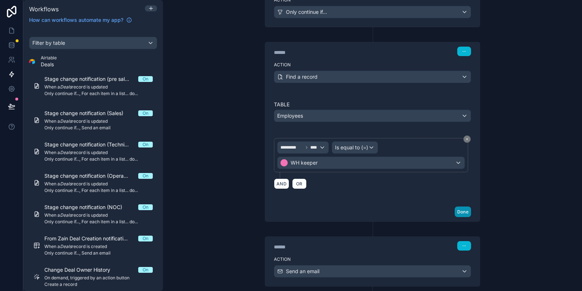
click at [466, 212] on button "Done" at bounding box center [463, 211] width 16 height 11
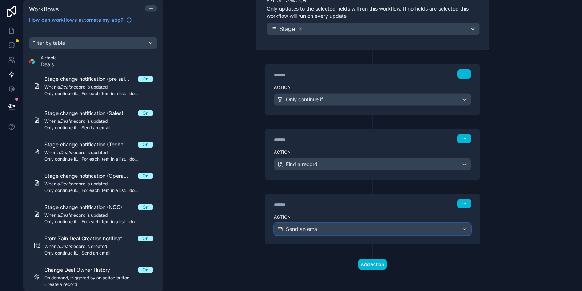
click at [372, 230] on div "Send an email" at bounding box center [372, 229] width 197 height 12
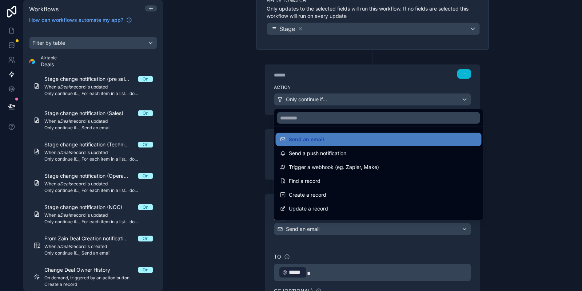
click at [372, 230] on div at bounding box center [291, 145] width 582 height 291
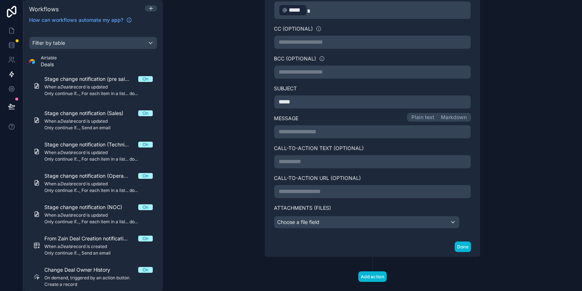
scroll to position [229, 0]
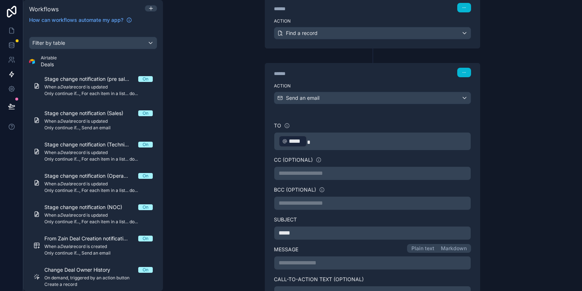
click at [294, 138] on span "*****" at bounding box center [296, 141] width 15 height 9
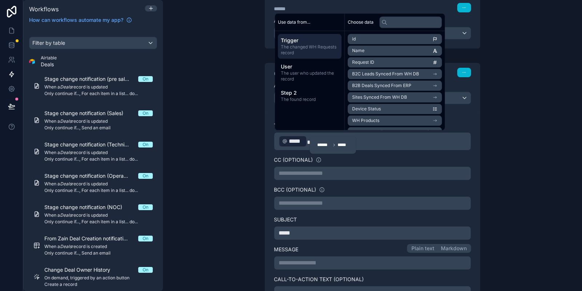
click at [294, 138] on span "*****" at bounding box center [296, 141] width 15 height 9
click at [520, 142] on div "**********" at bounding box center [372, 145] width 419 height 291
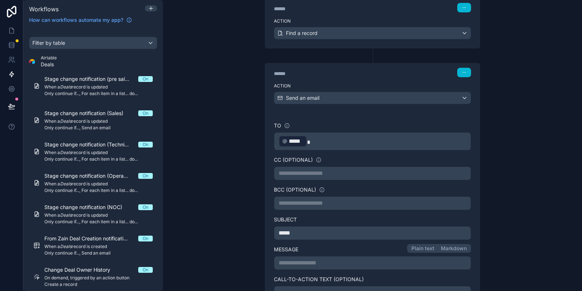
scroll to position [185, 0]
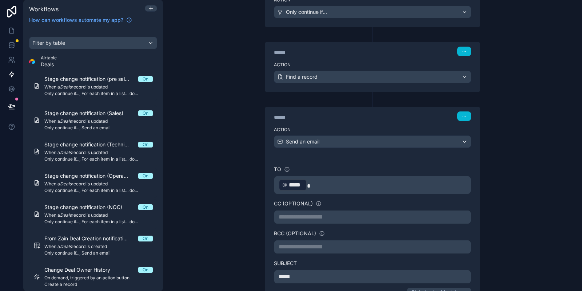
click at [323, 190] on div "﻿ ***** ﻿" at bounding box center [372, 185] width 197 height 18
drag, startPoint x: 322, startPoint y: 186, endPoint x: 218, endPoint y: 162, distance: 107.5
click at [265, 162] on div "**********" at bounding box center [372, 269] width 215 height 325
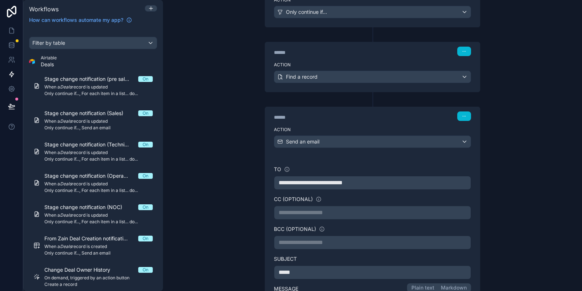
scroll to position [0, 0]
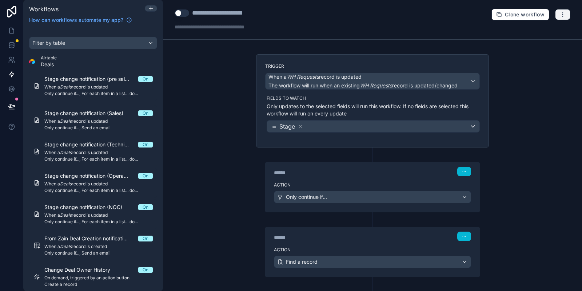
click at [567, 14] on button "button" at bounding box center [562, 14] width 15 height 11
click at [519, 185] on div "**********" at bounding box center [372, 145] width 419 height 291
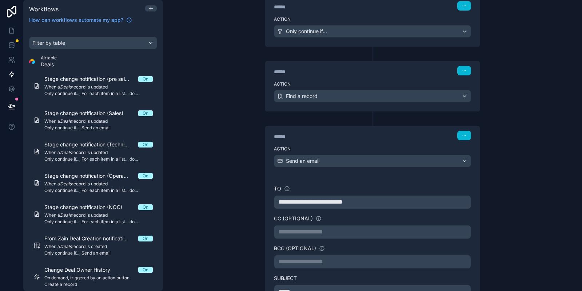
scroll to position [215, 0]
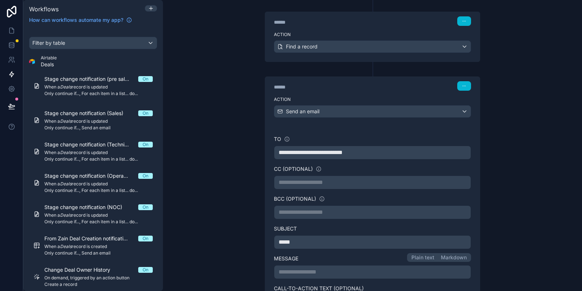
click at [283, 150] on span "**********" at bounding box center [311, 152] width 64 height 5
click at [561, 71] on div "**********" at bounding box center [372, 145] width 419 height 291
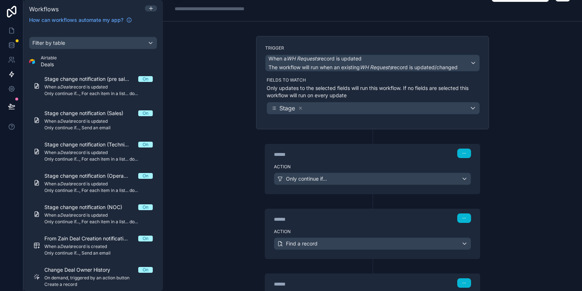
scroll to position [0, 0]
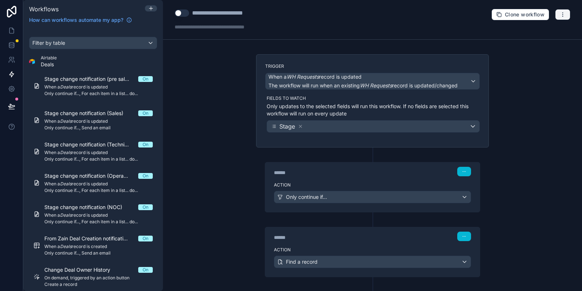
click at [567, 15] on button "button" at bounding box center [562, 14] width 15 height 11
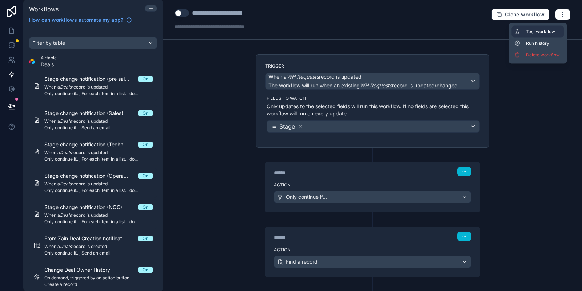
click at [540, 31] on span "Test workflow" at bounding box center [543, 32] width 35 height 6
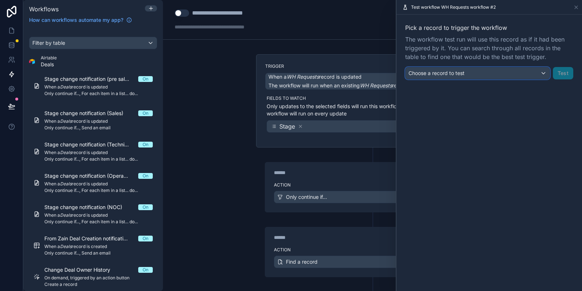
click at [453, 75] on span "Choose a record to test" at bounding box center [437, 73] width 56 height 6
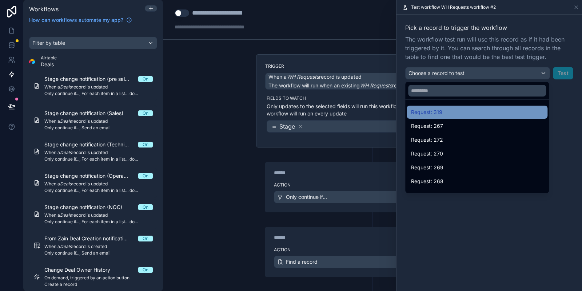
click at [435, 109] on span "Request: 319" at bounding box center [426, 112] width 31 height 9
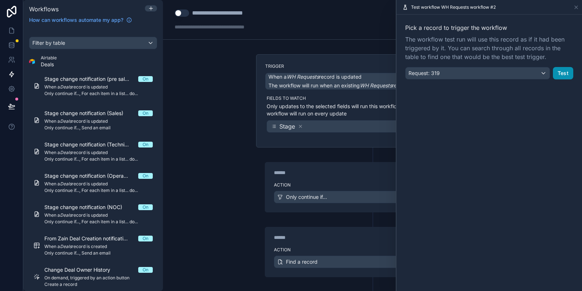
click at [563, 72] on button "Test" at bounding box center [563, 73] width 20 height 12
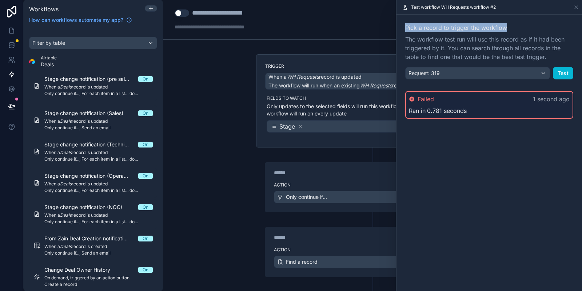
drag, startPoint x: 579, startPoint y: 5, endPoint x: 565, endPoint y: 33, distance: 31.1
click at [565, 33] on div "Test workflow WH Requests workflow #2 Pick a record to trigger the workflow The…" at bounding box center [489, 145] width 186 height 291
click at [484, 54] on span "The workflow test run will use this record as if it had been triggered by it. Y…" at bounding box center [489, 48] width 168 height 26
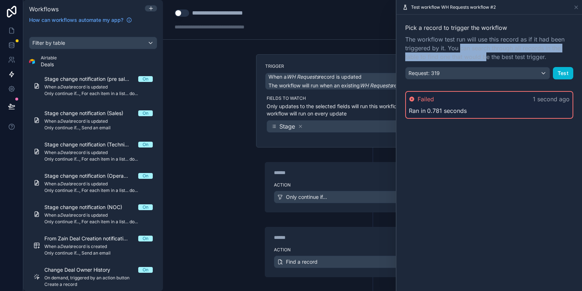
drag, startPoint x: 460, startPoint y: 48, endPoint x: 487, endPoint y: 53, distance: 27.0
click at [487, 53] on span "The workflow test run will use this record as if it had been triggered by it. Y…" at bounding box center [489, 48] width 168 height 26
click at [577, 8] on icon at bounding box center [576, 7] width 3 height 3
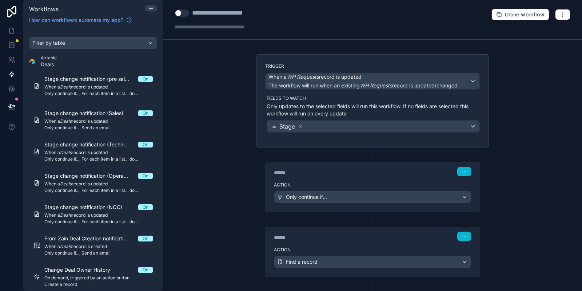
click at [183, 14] on button "Use setting" at bounding box center [182, 12] width 15 height 7
click at [567, 19] on button "button" at bounding box center [562, 14] width 15 height 11
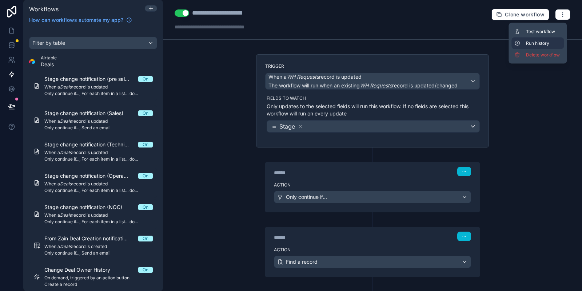
click at [540, 48] on button "Run history" at bounding box center [538, 43] width 52 height 12
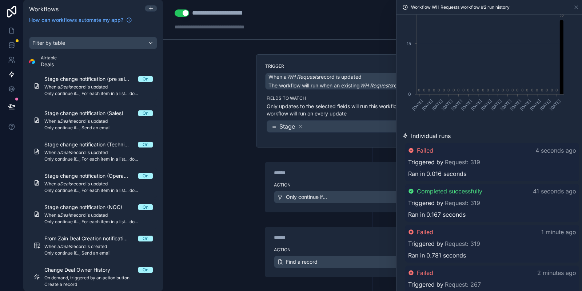
scroll to position [87, 0]
click at [457, 202] on link "Request: 319" at bounding box center [462, 202] width 35 height 9
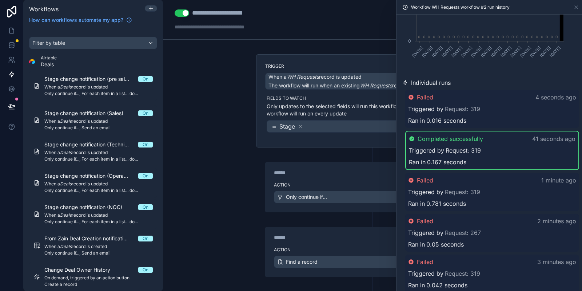
scroll to position [140, 0]
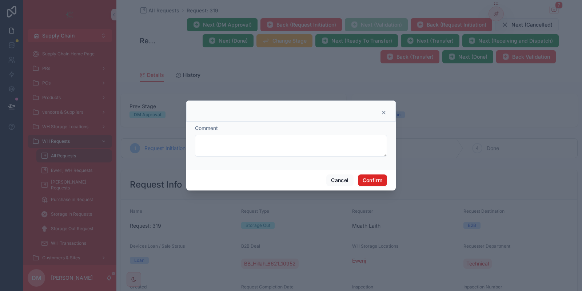
click at [377, 181] on button "Confirm" at bounding box center [372, 180] width 29 height 12
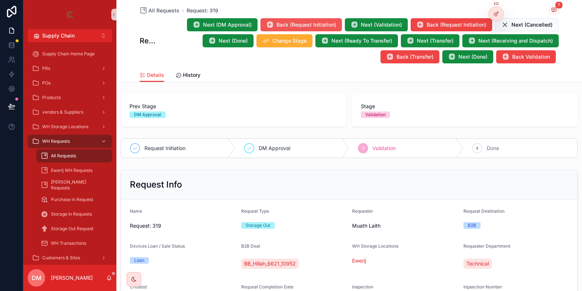
click at [313, 28] on span "Back (Request Initiation)" at bounding box center [307, 24] width 60 height 7
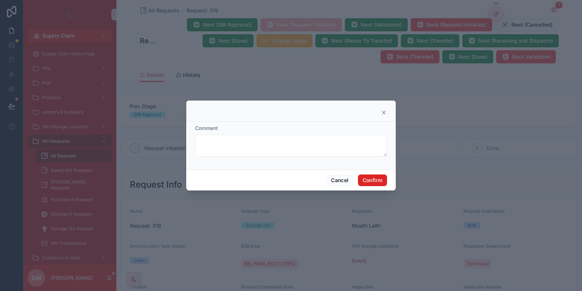
click at [373, 181] on button "Confirm" at bounding box center [372, 180] width 29 height 12
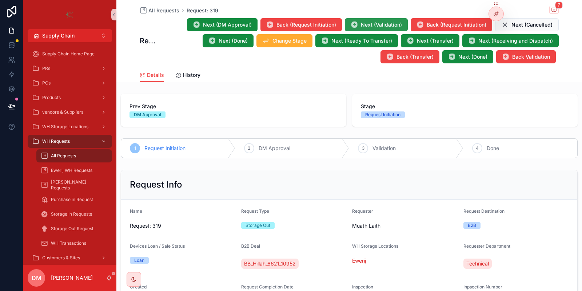
click at [391, 22] on span "Next (Validation)" at bounding box center [381, 24] width 41 height 7
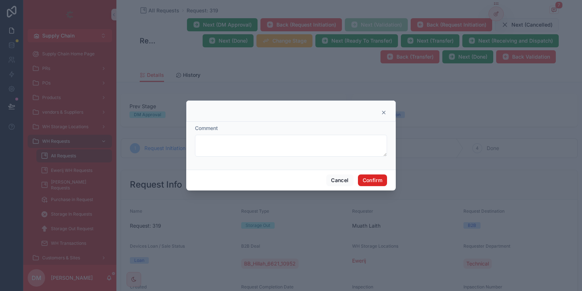
click at [377, 179] on button "Confirm" at bounding box center [372, 180] width 29 height 12
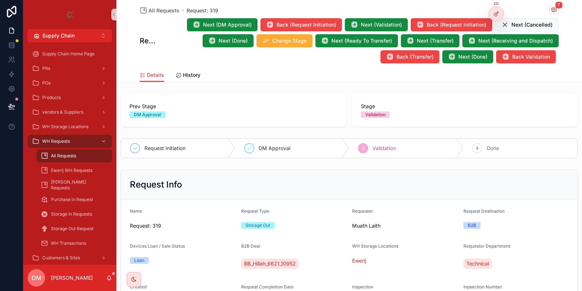
click at [289, 17] on div "All Requests Request: 319 7 Request: 319 Next (DM Approval) Back (Request Initi…" at bounding box center [349, 34] width 419 height 68
click at [286, 20] on button "Back (Request Initiation)" at bounding box center [302, 24] width 82 height 13
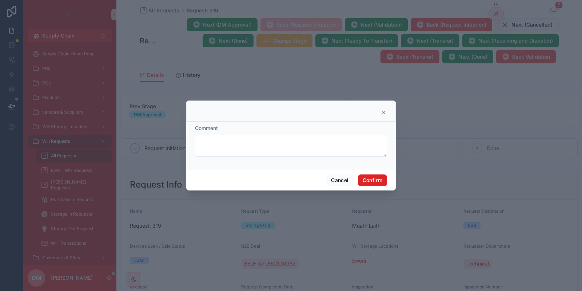
click at [367, 178] on button "Confirm" at bounding box center [372, 180] width 29 height 12
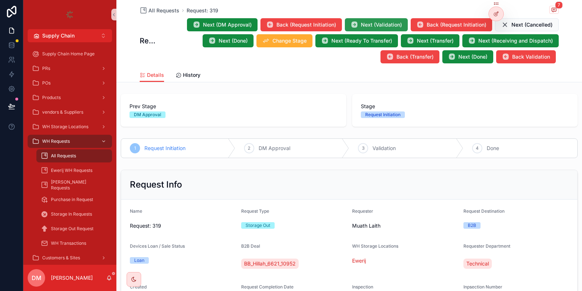
click at [387, 21] on span "Next (Validation)" at bounding box center [381, 24] width 41 height 7
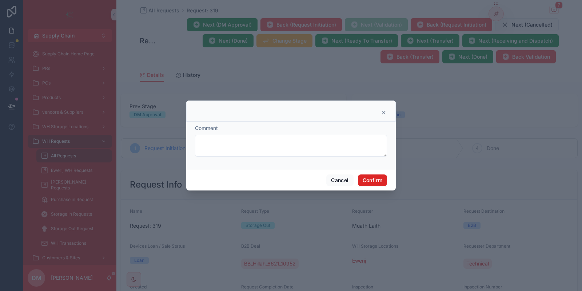
click at [376, 174] on span "Confirm" at bounding box center [372, 180] width 29 height 12
click at [374, 178] on button "Confirm" at bounding box center [372, 180] width 29 height 12
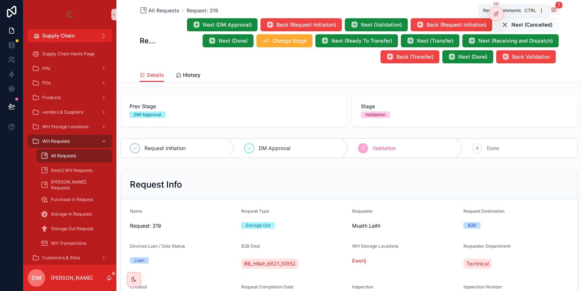
click at [559, 8] on span "7" at bounding box center [559, 4] width 8 height 7
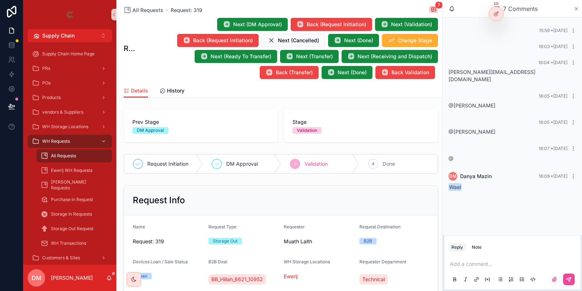
click at [576, 8] on icon "scrollable content" at bounding box center [576, 9] width 5 height 6
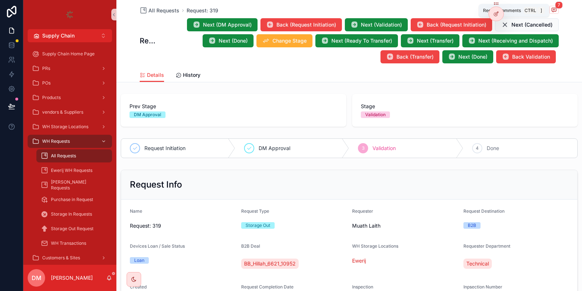
click at [553, 7] on span "scrollable content" at bounding box center [553, 10] width 9 height 8
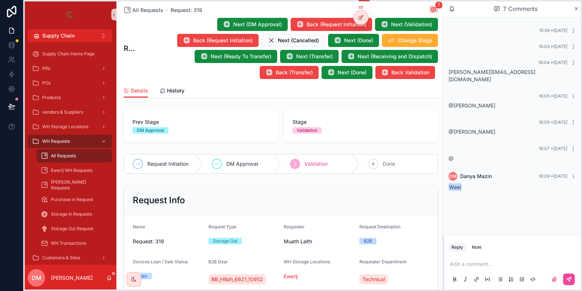
drag, startPoint x: 494, startPoint y: 5, endPoint x: 358, endPoint y: 8, distance: 135.4
click at [358, 8] on icon at bounding box center [361, 7] width 6 height 6
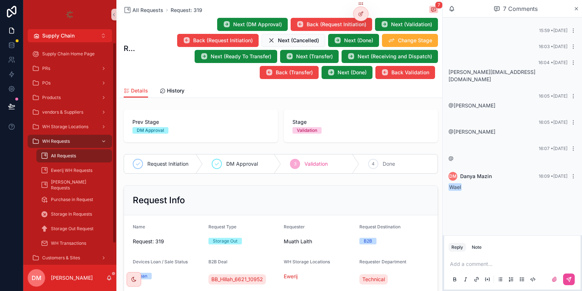
click at [132, 79] on div "Request: 319 Next (DM Approval) Back (Request Initiation) Next (Validation) Bac…" at bounding box center [281, 48] width 314 height 62
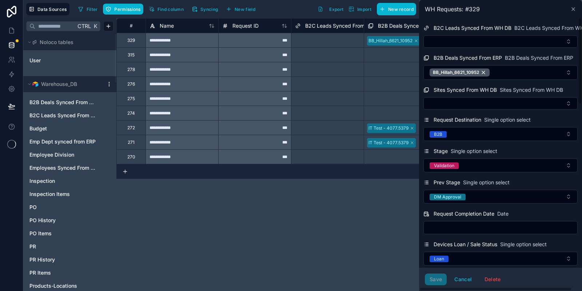
click at [571, 11] on icon at bounding box center [574, 9] width 6 height 6
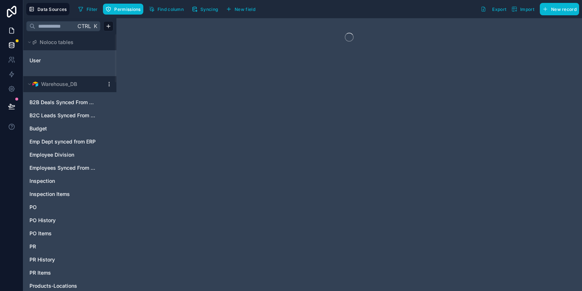
click at [12, 33] on icon at bounding box center [11, 30] width 7 height 7
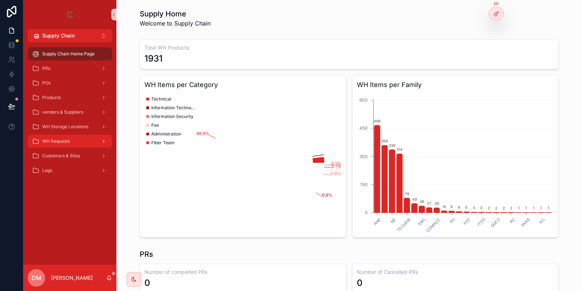
click at [70, 147] on div "WH Requests" at bounding box center [70, 141] width 76 height 12
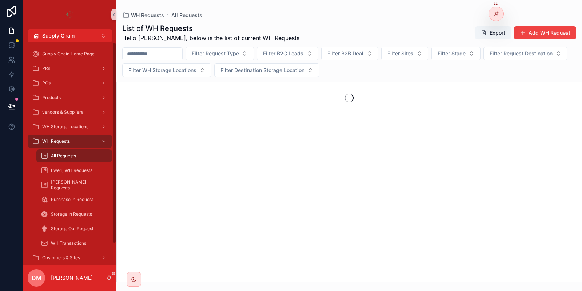
click at [87, 156] on div "All Requests" at bounding box center [74, 156] width 67 height 12
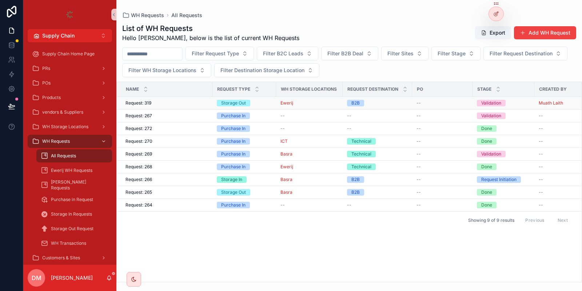
click at [205, 103] on div "Request: 319 Request: 319" at bounding box center [167, 103] width 83 height 6
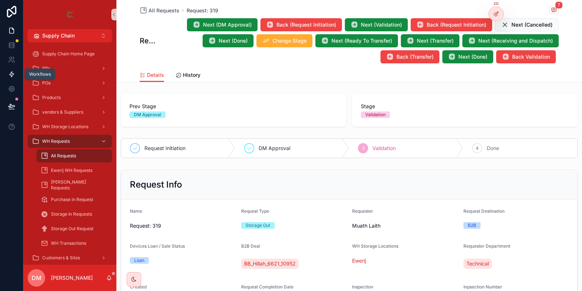
click at [14, 76] on icon at bounding box center [11, 74] width 7 height 7
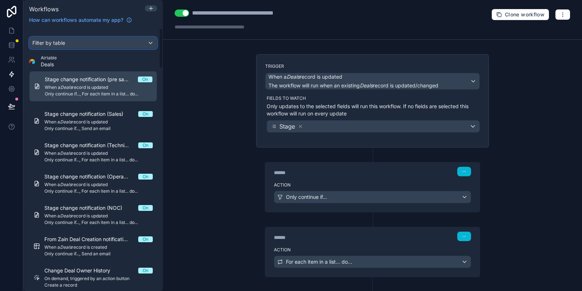
click at [84, 46] on div "Filter by table" at bounding box center [92, 43] width 127 height 12
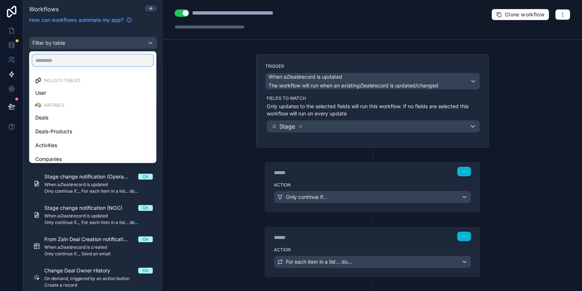
click at [66, 63] on input "text" at bounding box center [92, 61] width 121 height 12
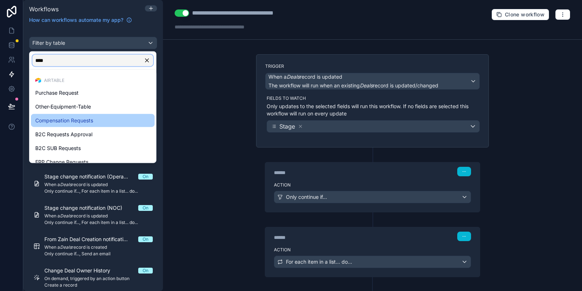
scroll to position [45, 0]
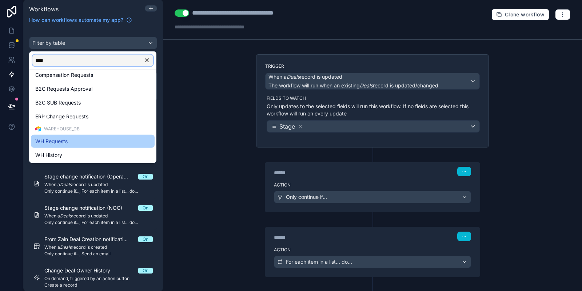
type input "****"
click at [71, 142] on div "WH Requests" at bounding box center [92, 141] width 115 height 9
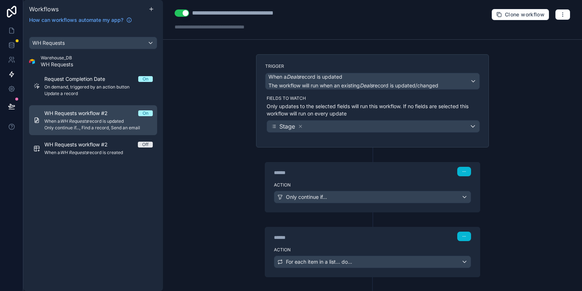
click at [95, 126] on span "Only continue if..., Find a record, Send an email" at bounding box center [98, 128] width 108 height 6
click at [560, 14] on icon "button" at bounding box center [563, 15] width 6 height 6
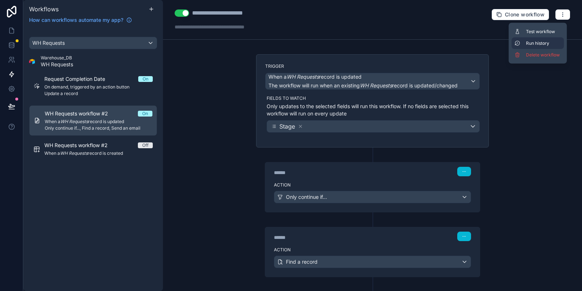
click at [529, 43] on span "Run history" at bounding box center [543, 43] width 35 height 6
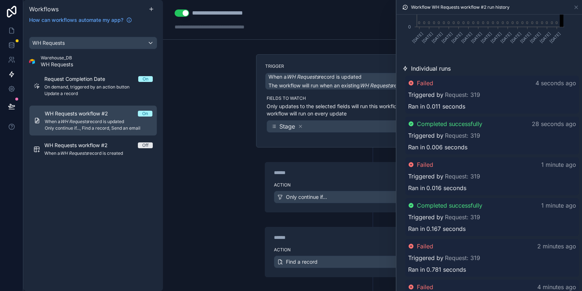
scroll to position [155, 0]
click at [433, 105] on span "0.011 seconds" at bounding box center [445, 106] width 39 height 9
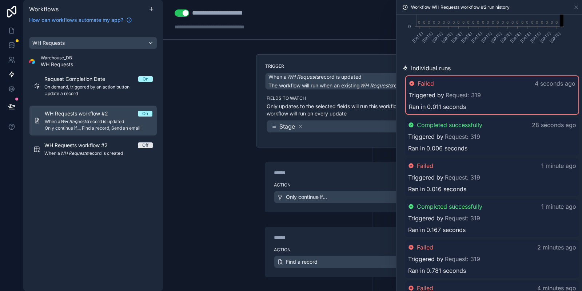
click at [423, 140] on span "Triggered by" at bounding box center [425, 136] width 35 height 9
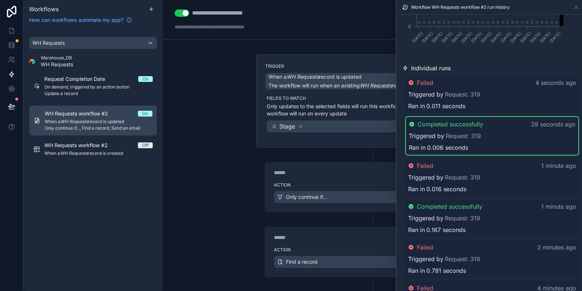
click at [456, 79] on div "Failed 4 seconds ago" at bounding box center [492, 82] width 168 height 9
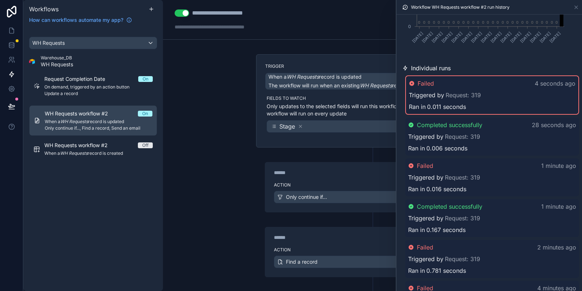
click at [446, 127] on span "Completed successfully" at bounding box center [450, 124] width 66 height 9
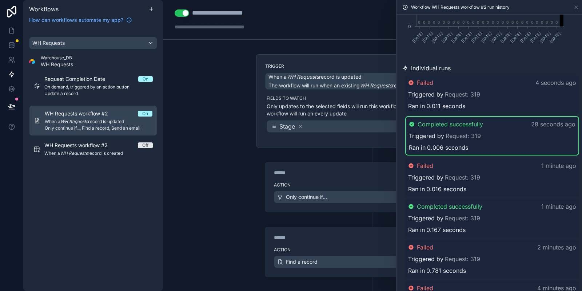
click at [429, 135] on span "Triggered by" at bounding box center [426, 135] width 35 height 9
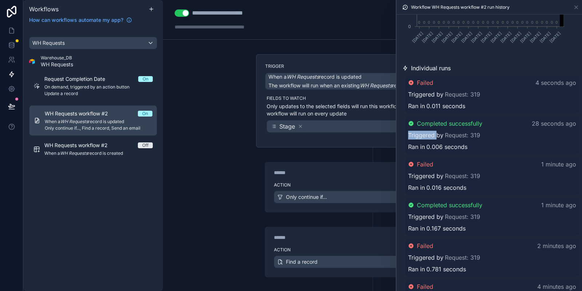
click at [429, 135] on span "Triggered by" at bounding box center [425, 135] width 35 height 9
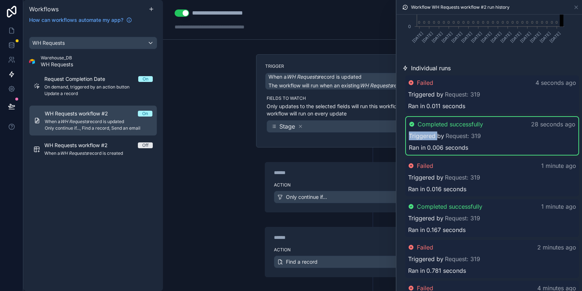
click at [429, 135] on span "Triggered by" at bounding box center [426, 135] width 35 height 9
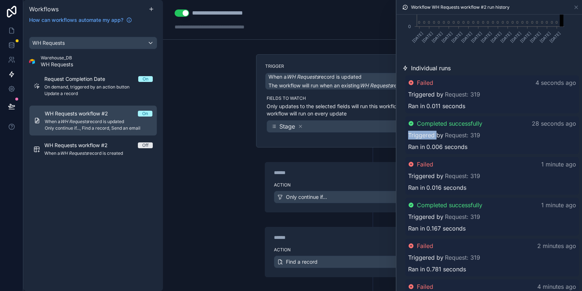
click at [429, 135] on span "Triggered by" at bounding box center [425, 135] width 35 height 9
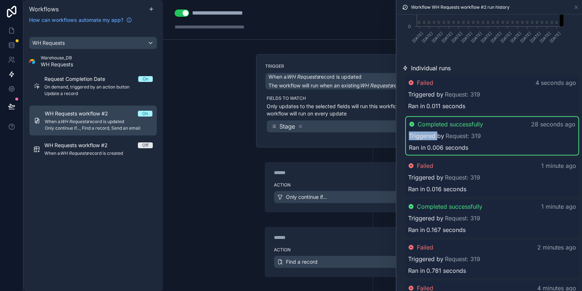
scroll to position [0, 0]
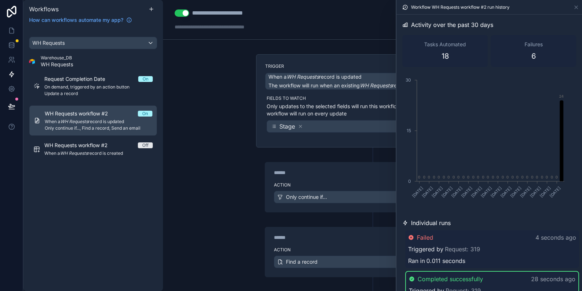
click at [405, 5] on icon at bounding box center [405, 7] width 6 height 6
click at [578, 7] on icon at bounding box center [576, 7] width 3 height 3
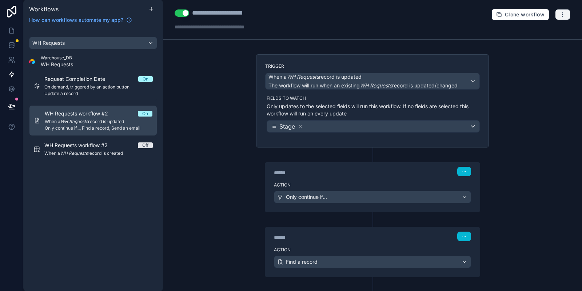
click at [563, 16] on icon "button" at bounding box center [563, 15] width 6 height 6
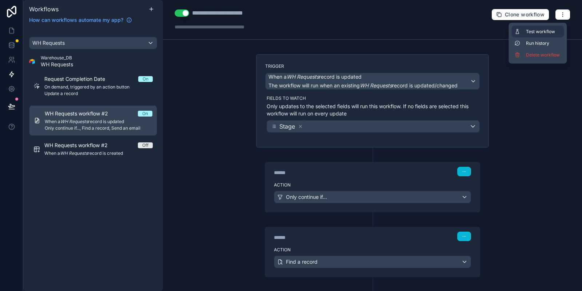
click at [531, 36] on button "Test workflow" at bounding box center [538, 32] width 52 height 12
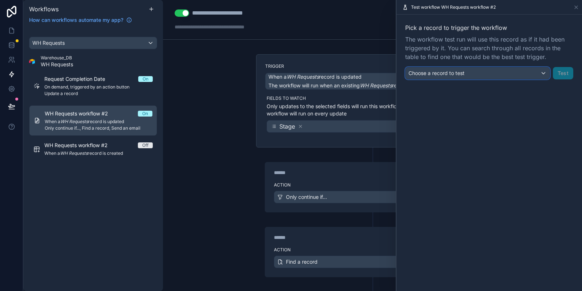
click at [425, 76] on span "Choose a record to test" at bounding box center [437, 73] width 56 height 6
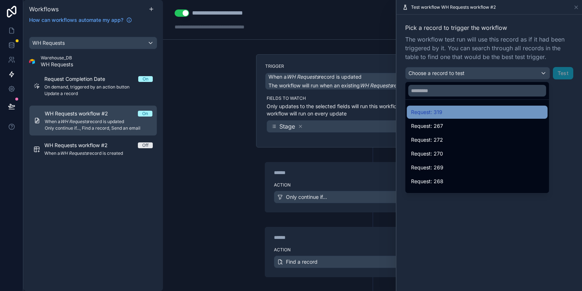
click at [437, 112] on span "Request: 319" at bounding box center [426, 112] width 31 height 9
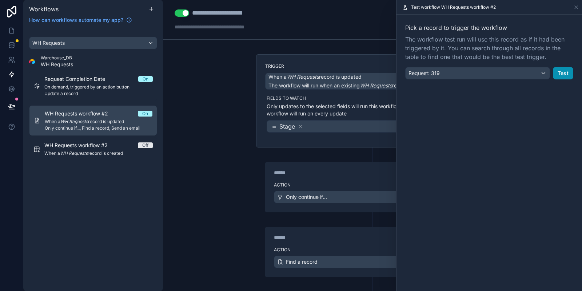
click at [568, 71] on button "Test" at bounding box center [563, 73] width 20 height 12
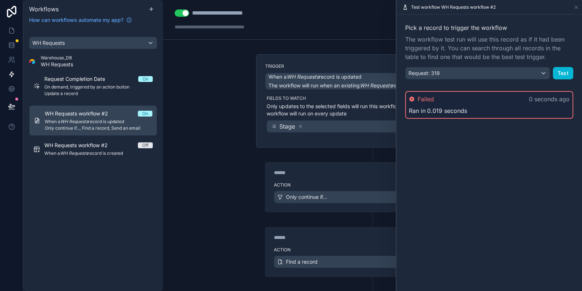
click at [576, 3] on div "Test workflow WH Requests workflow #2" at bounding box center [490, 7] width 180 height 14
click at [575, 6] on icon at bounding box center [576, 7] width 3 height 3
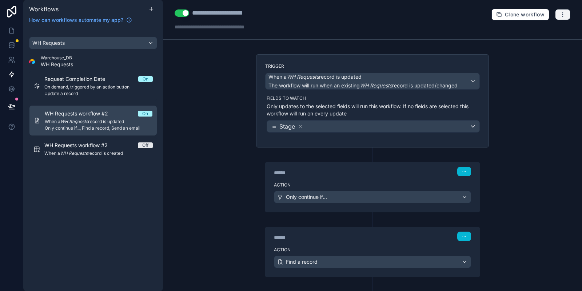
click at [565, 16] on icon "button" at bounding box center [563, 15] width 6 height 6
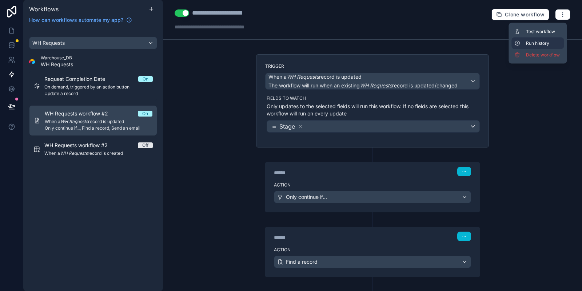
click at [540, 41] on span "Run history" at bounding box center [543, 43] width 35 height 6
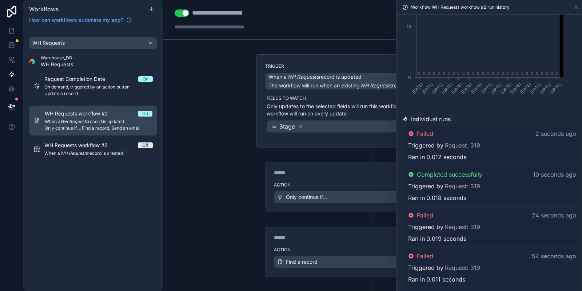
scroll to position [105, 0]
click at [426, 132] on span "Failed" at bounding box center [425, 132] width 16 height 9
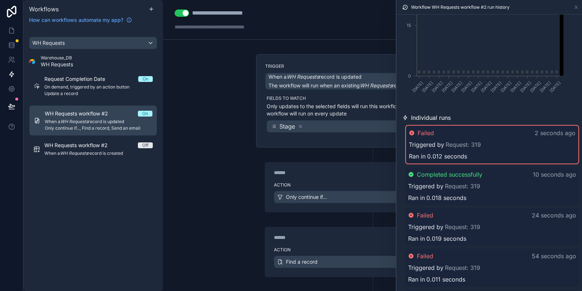
click at [438, 190] on span "Triggered by" at bounding box center [425, 186] width 35 height 9
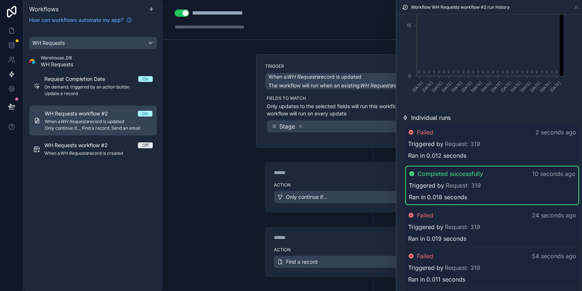
click at [436, 136] on div "Failed 2 seconds ago Triggered by Request: 319 Ran in 0.012 seconds" at bounding box center [492, 144] width 174 height 38
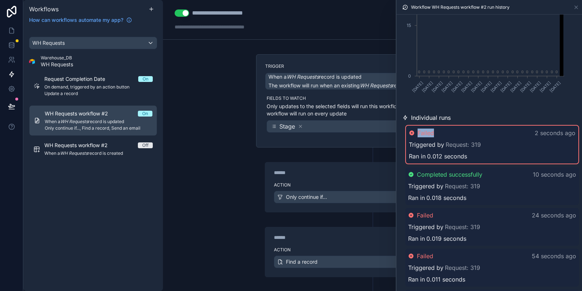
click at [436, 136] on div "Failed 2 seconds ago" at bounding box center [492, 132] width 167 height 9
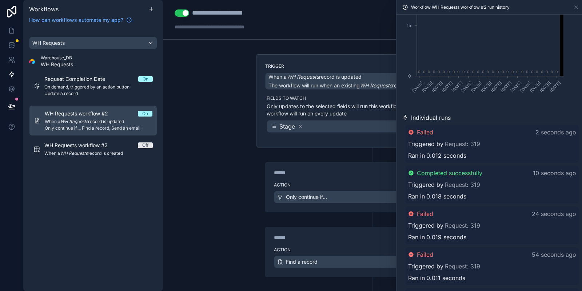
click at [438, 150] on div "Failed 2 seconds ago Triggered by Request: 319 Ran in 0.012 seconds" at bounding box center [492, 144] width 174 height 38
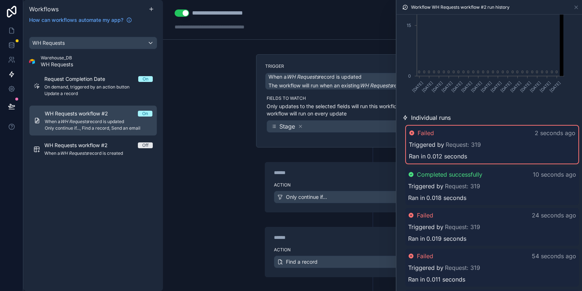
scroll to position [0, 0]
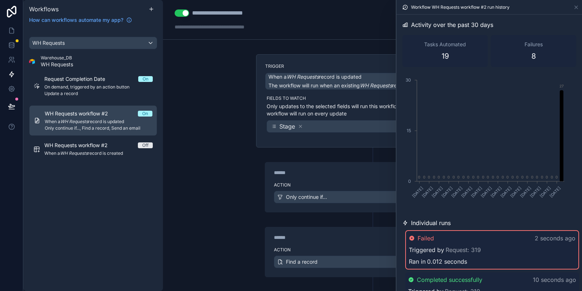
click at [486, 256] on div "Failed 2 seconds ago Triggered by Request: 319 Ran in 0.012 seconds" at bounding box center [492, 249] width 174 height 39
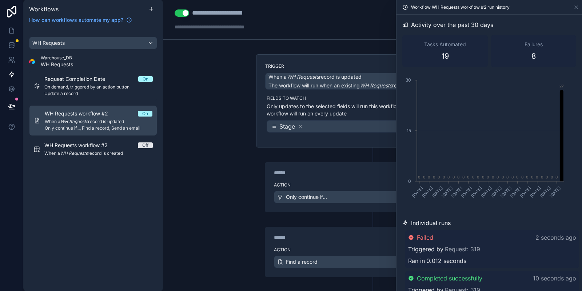
click at [486, 256] on div "Failed 2 seconds ago Triggered by Request: 319 Ran in 0.012 seconds" at bounding box center [492, 249] width 174 height 38
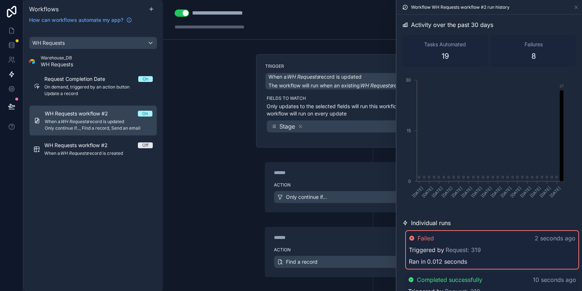
click at [578, 4] on div "Workflow WH Requests workflow #2 run history" at bounding box center [490, 7] width 180 height 14
click at [576, 9] on icon at bounding box center [577, 7] width 6 height 6
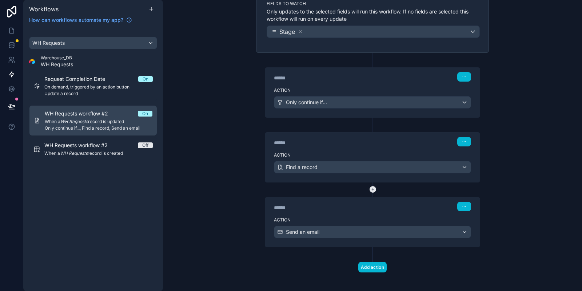
scroll to position [98, 0]
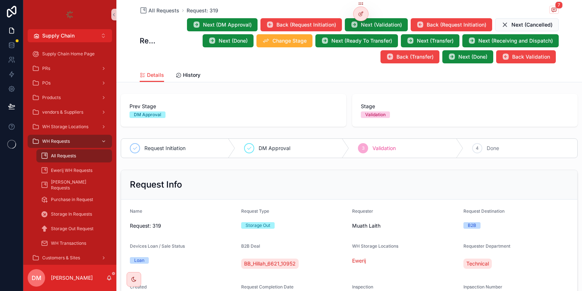
scroll to position [130, 0]
